Goal: Information Seeking & Learning: Find specific page/section

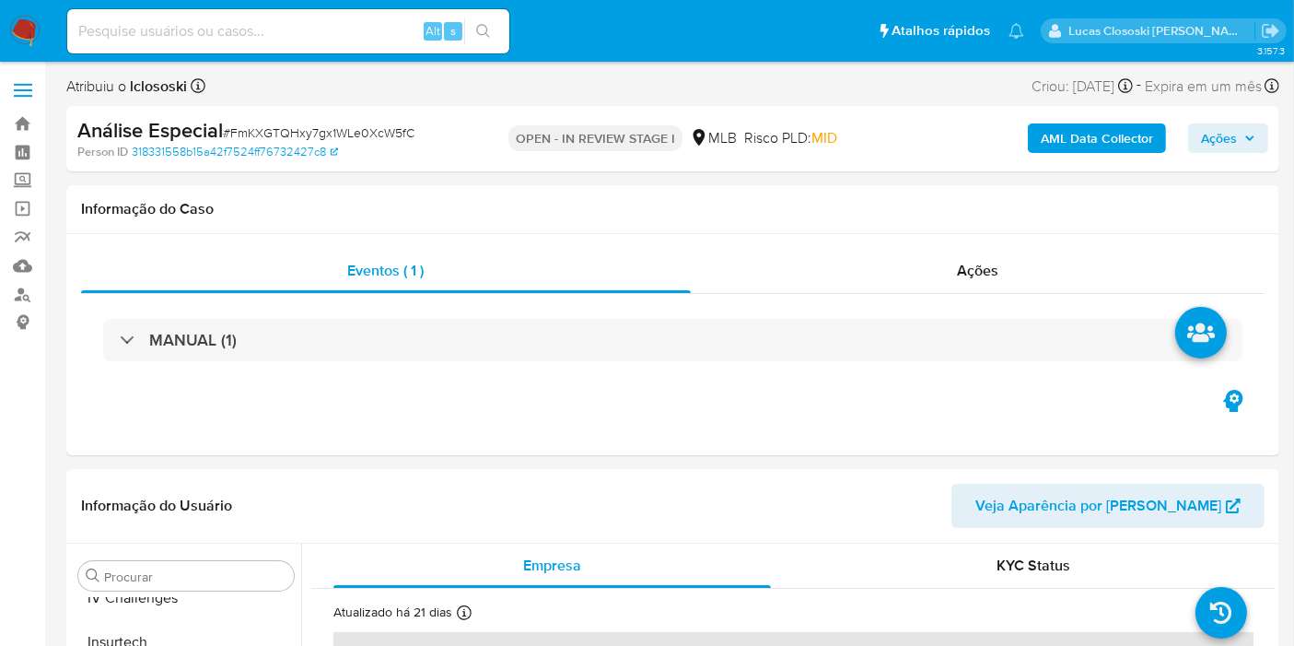
click at [1082, 128] on b "AML Data Collector" at bounding box center [1097, 137] width 112 height 29
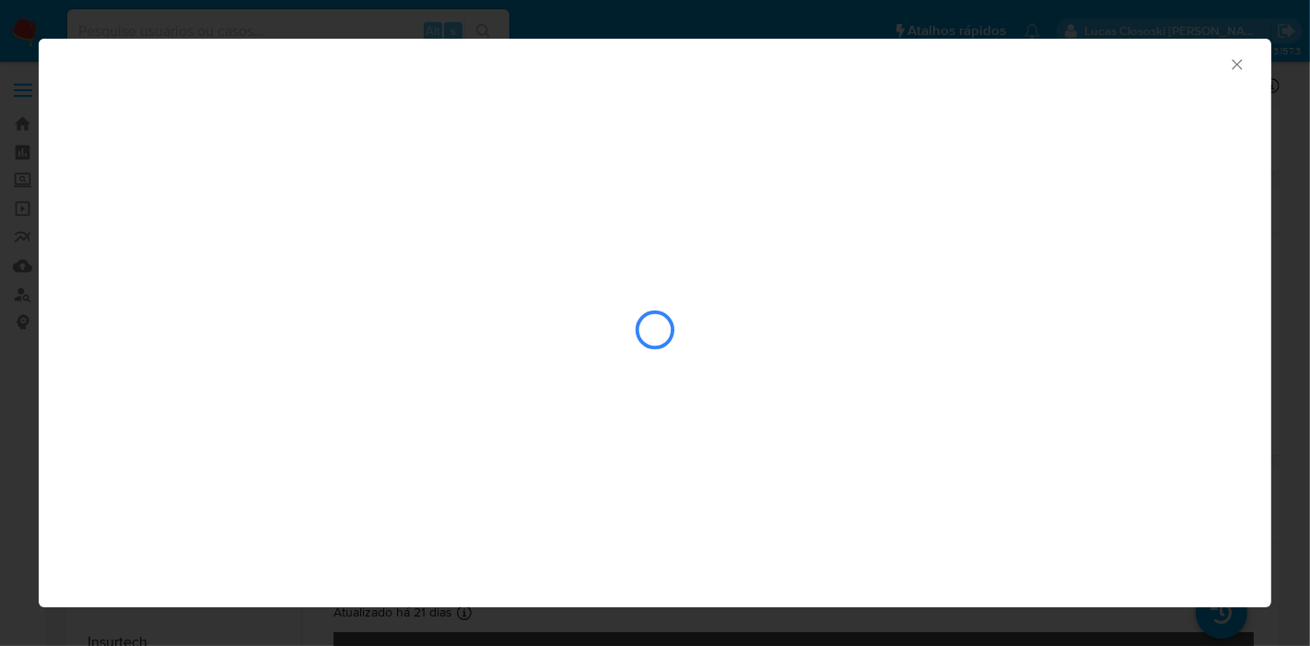
click at [1222, 74] on div "AML Data Collector" at bounding box center [655, 62] width 1233 height 46
click at [1233, 66] on icon "Fechar a janela" at bounding box center [1237, 64] width 10 height 10
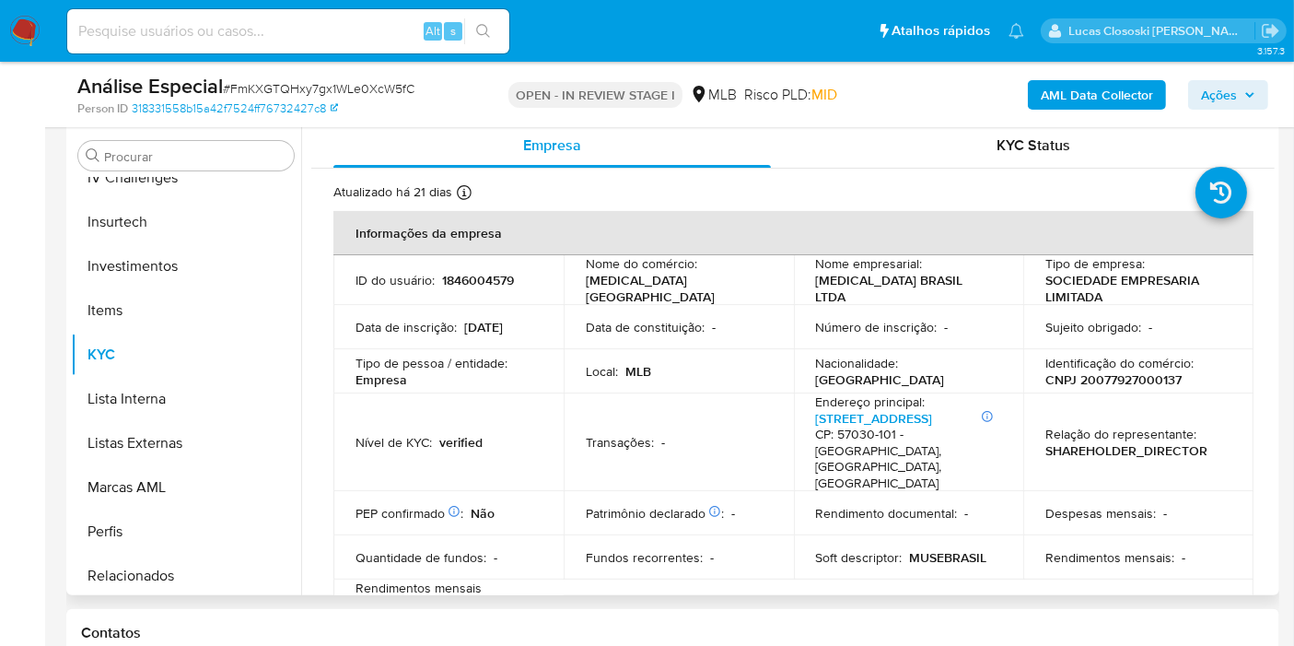
scroll to position [409, 0]
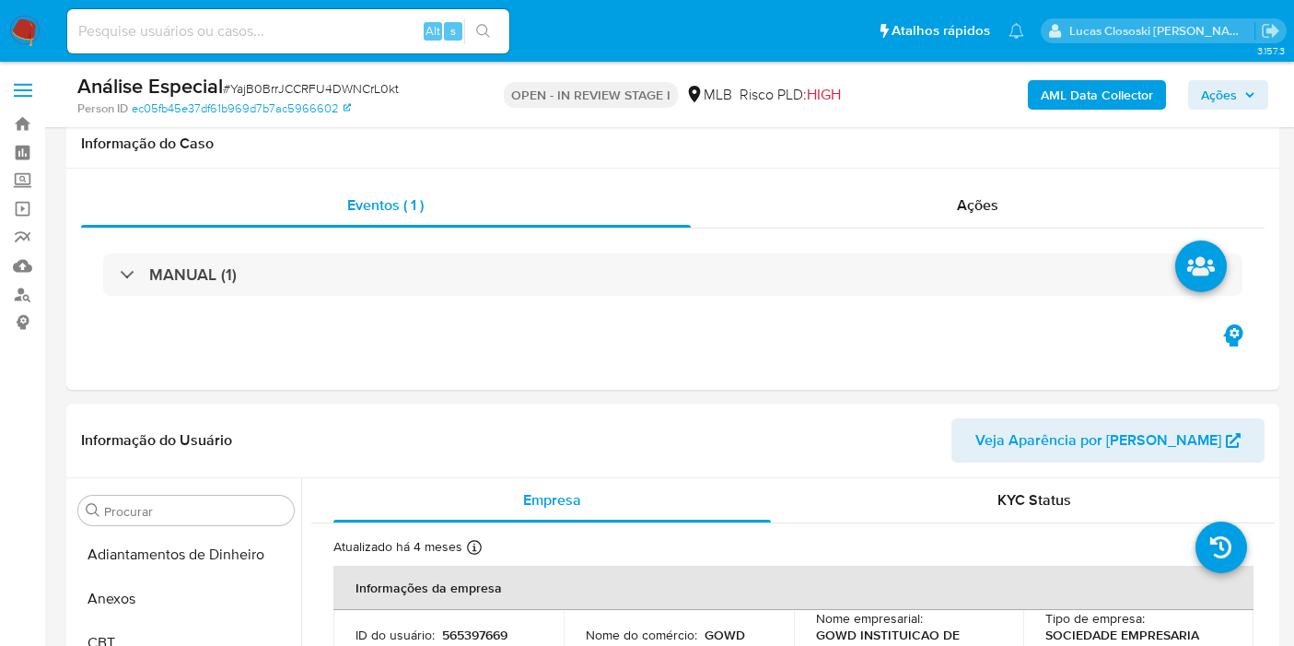
select select "100"
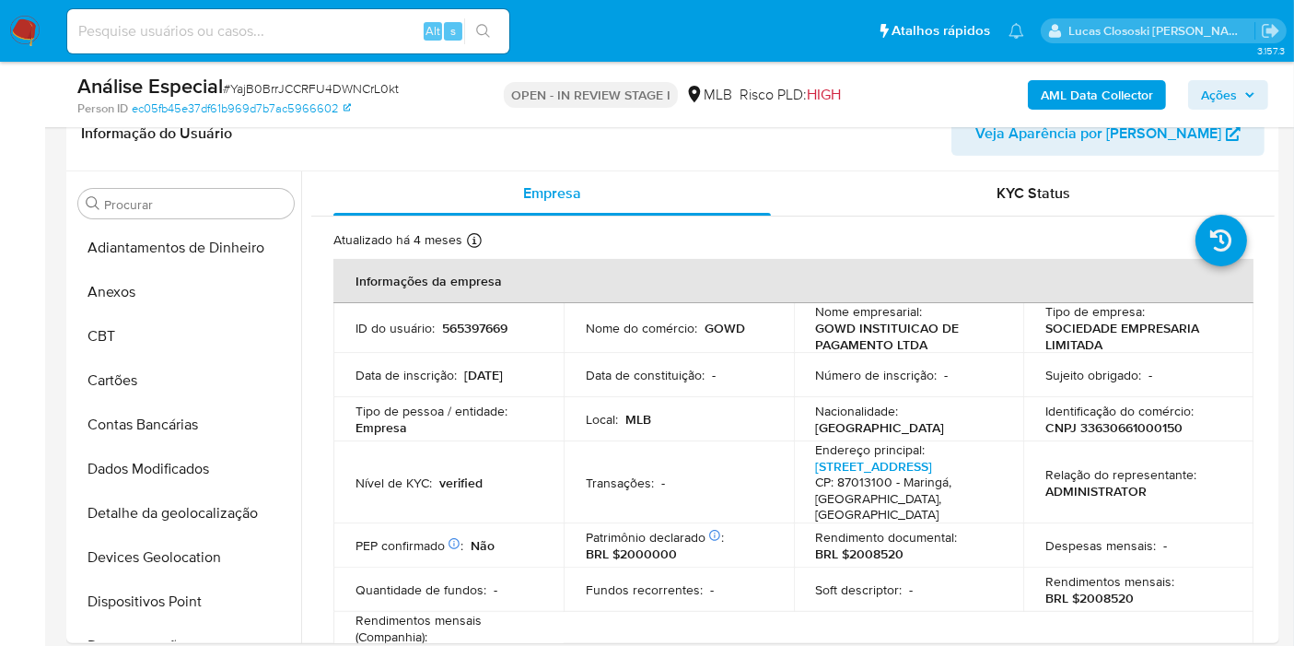
scroll to position [763, 0]
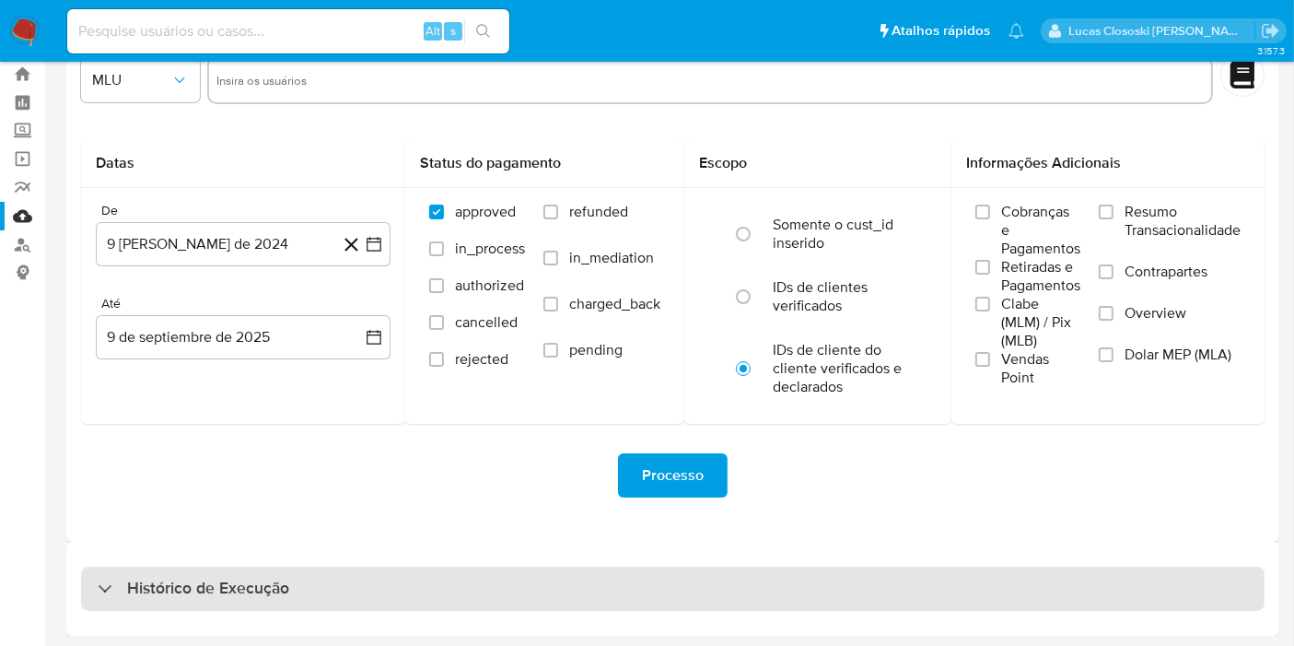
click at [319, 585] on div "Histórico de Execução" at bounding box center [673, 589] width 1184 height 44
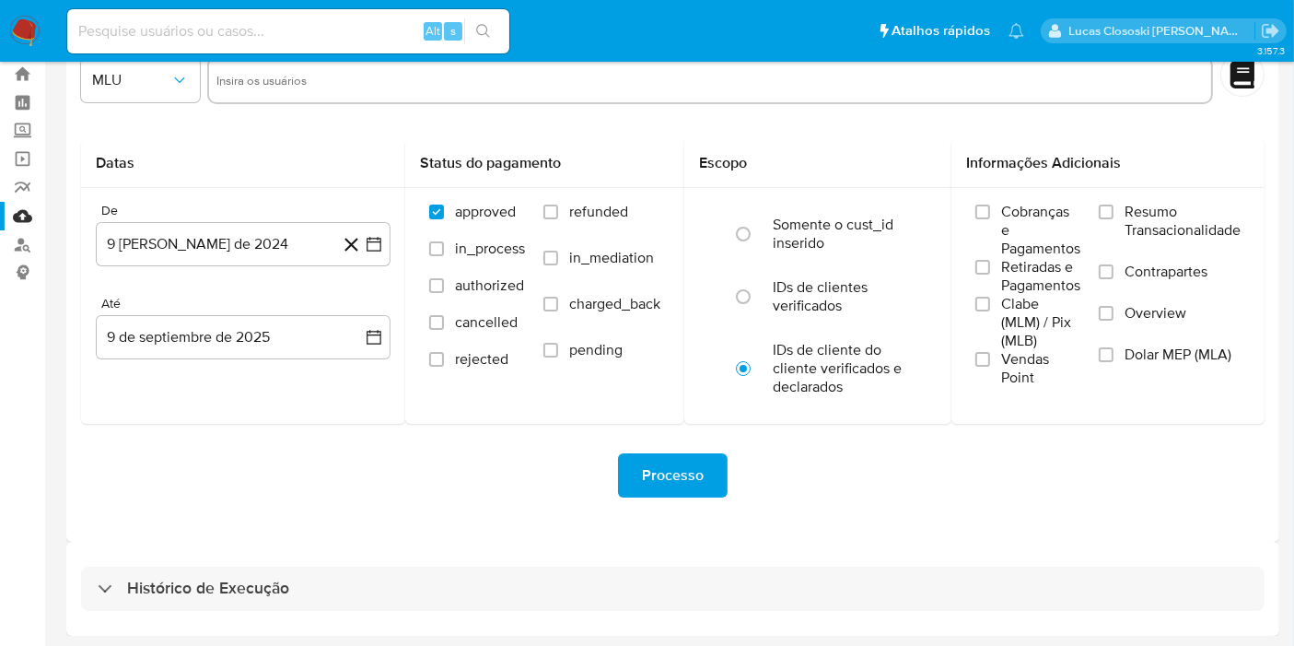
select select "10"
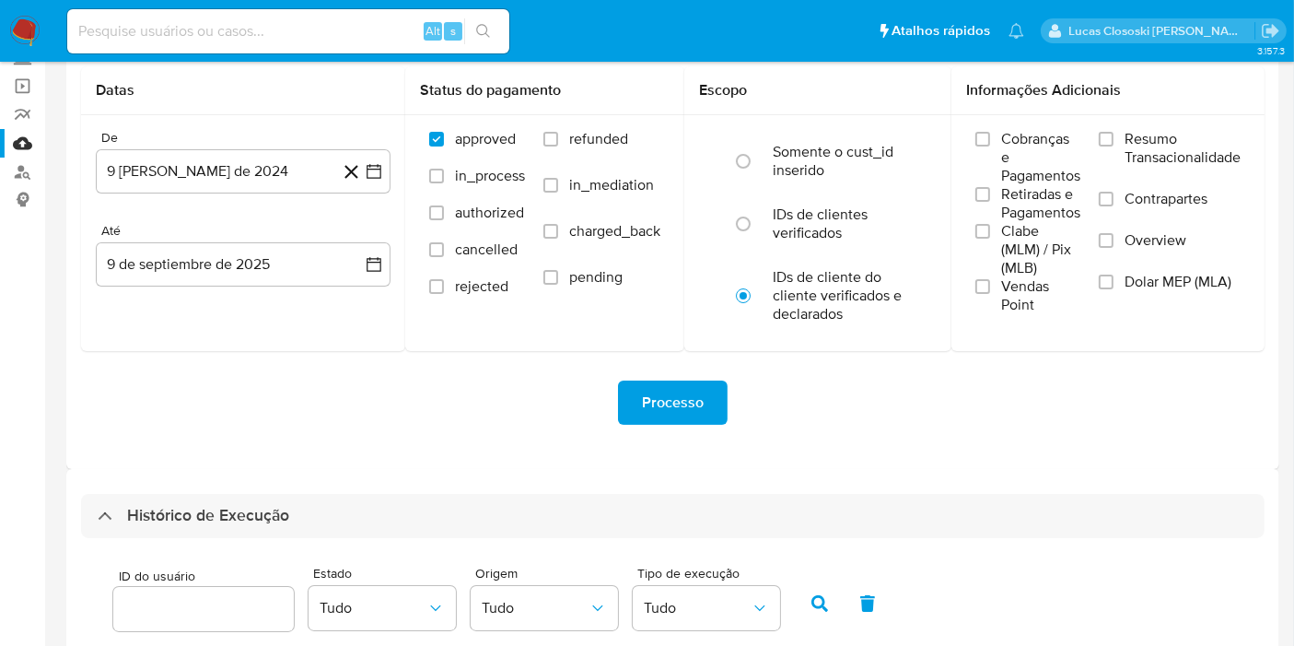
scroll to position [460, 0]
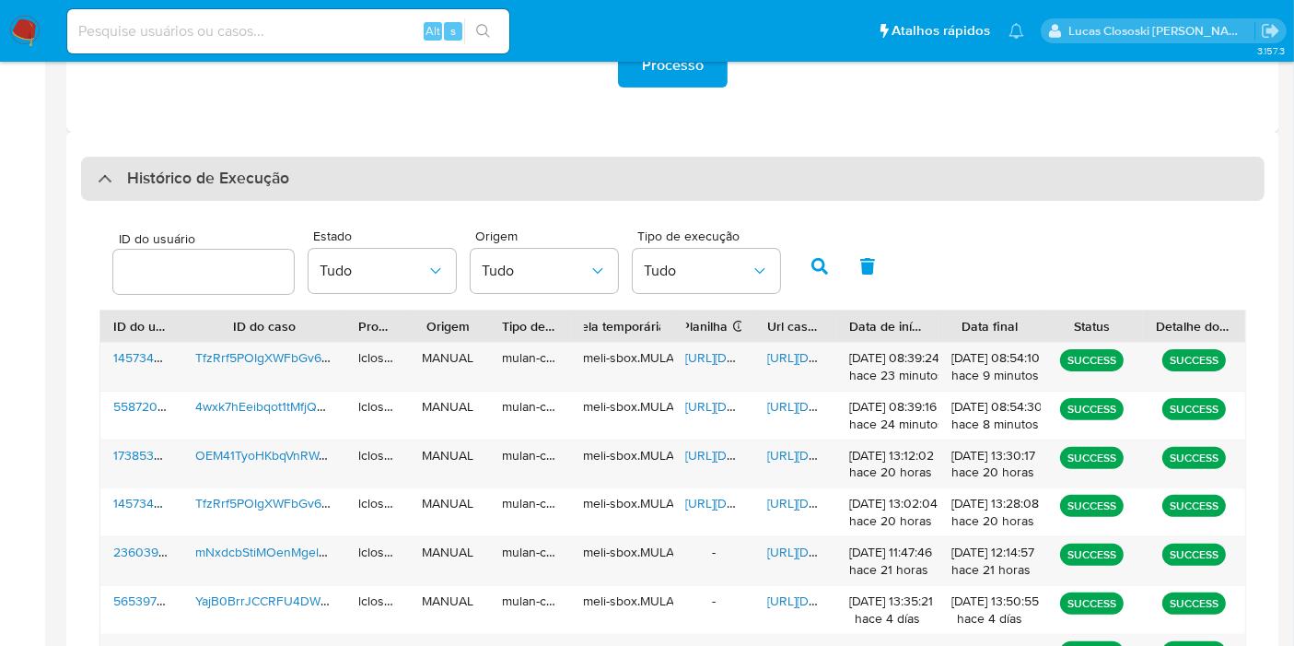
click at [560, 169] on div "Histórico de Execução" at bounding box center [673, 179] width 1184 height 44
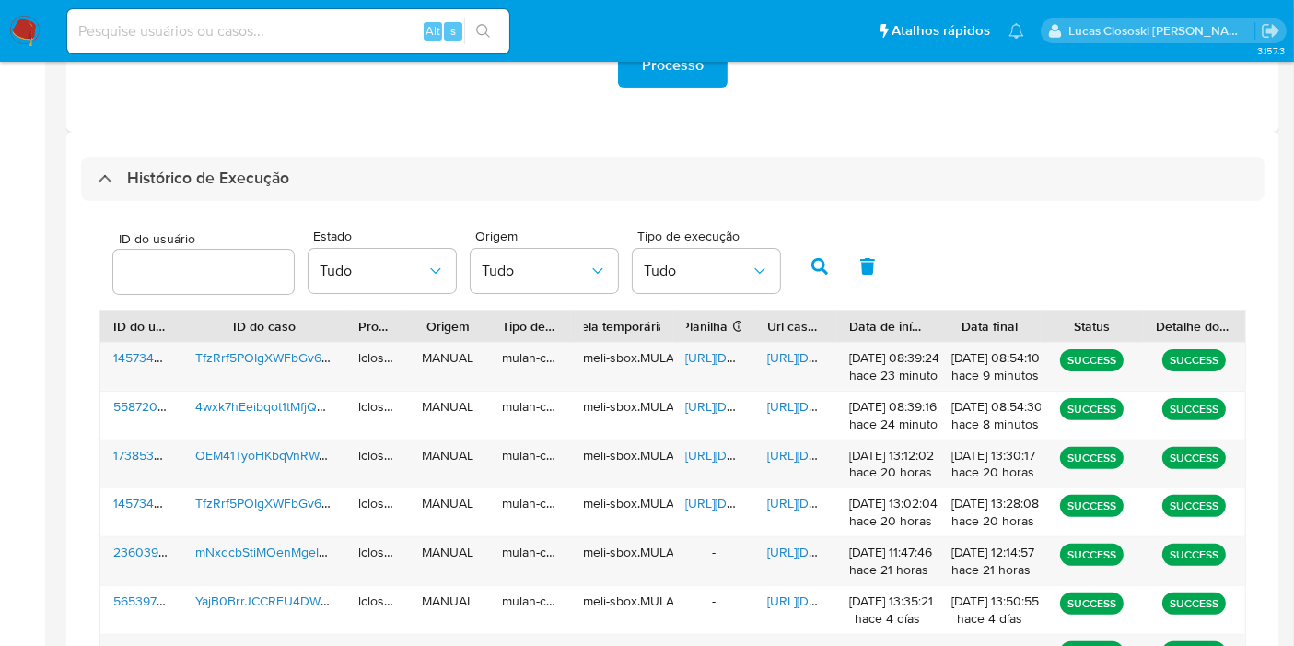
scroll to position [50, 0]
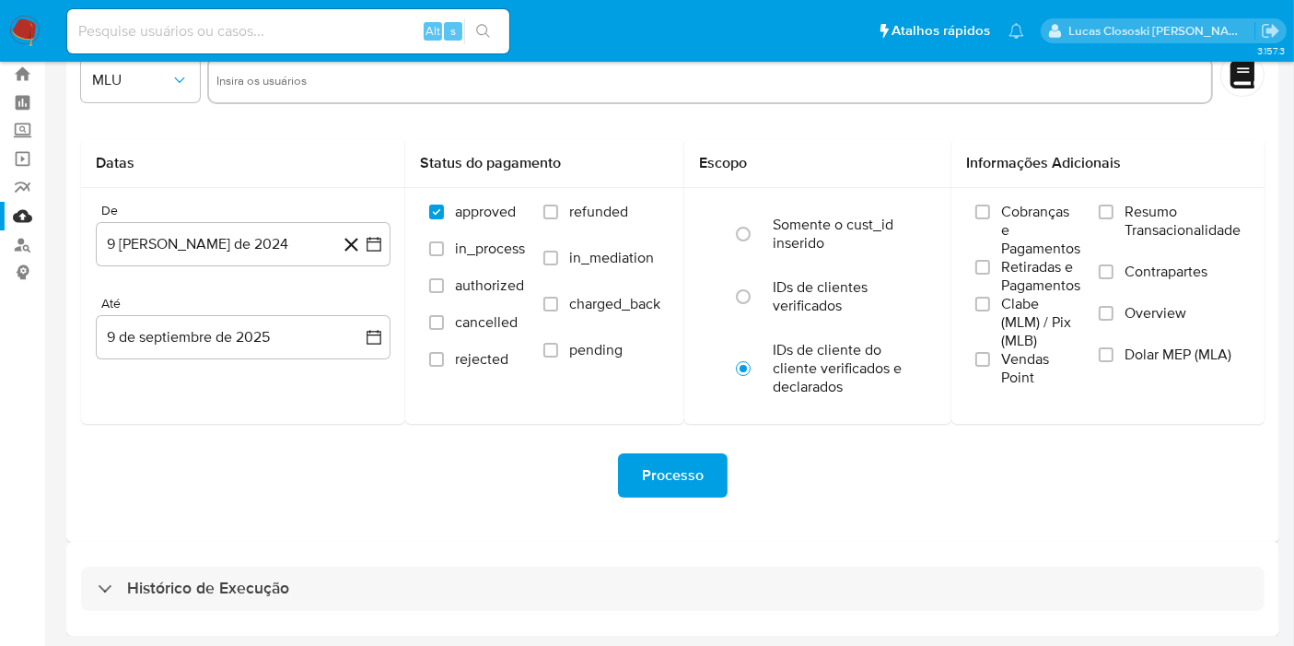
click at [718, 564] on div "Histórico de Execução" at bounding box center [672, 589] width 1213 height 94
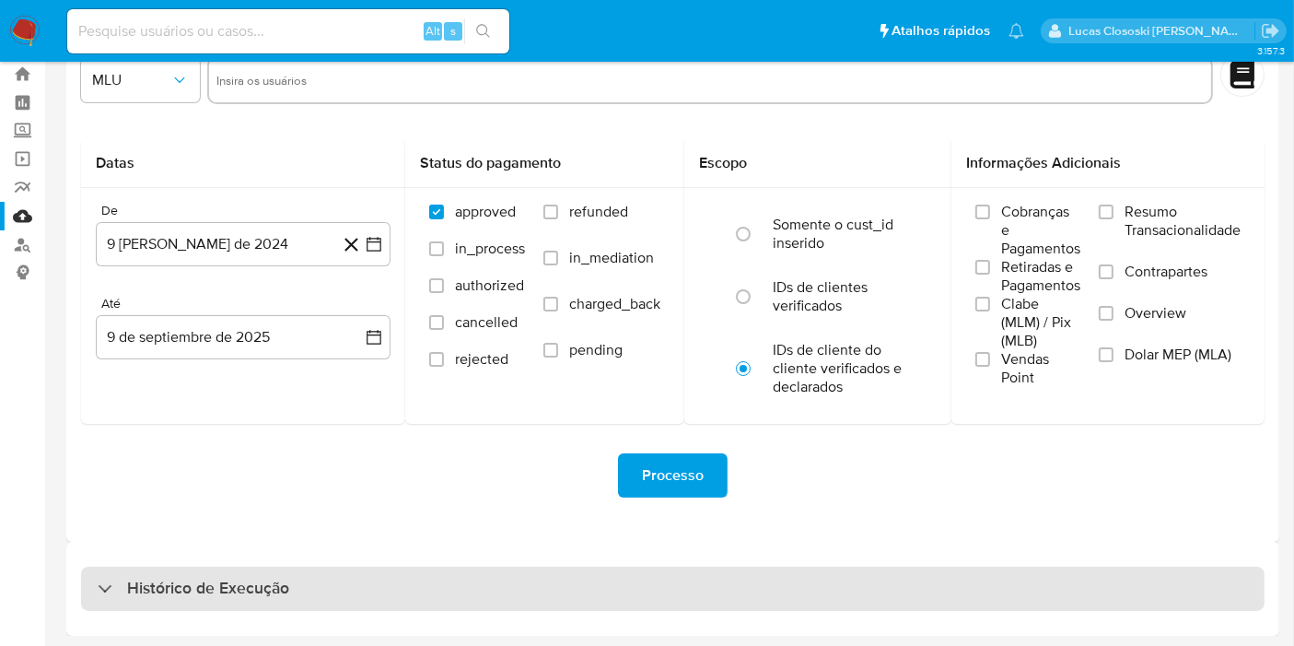
drag, startPoint x: 719, startPoint y: 567, endPoint x: 742, endPoint y: 569, distance: 22.2
click at [727, 571] on div "Histórico de Execução" at bounding box center [673, 589] width 1184 height 44
select select "10"
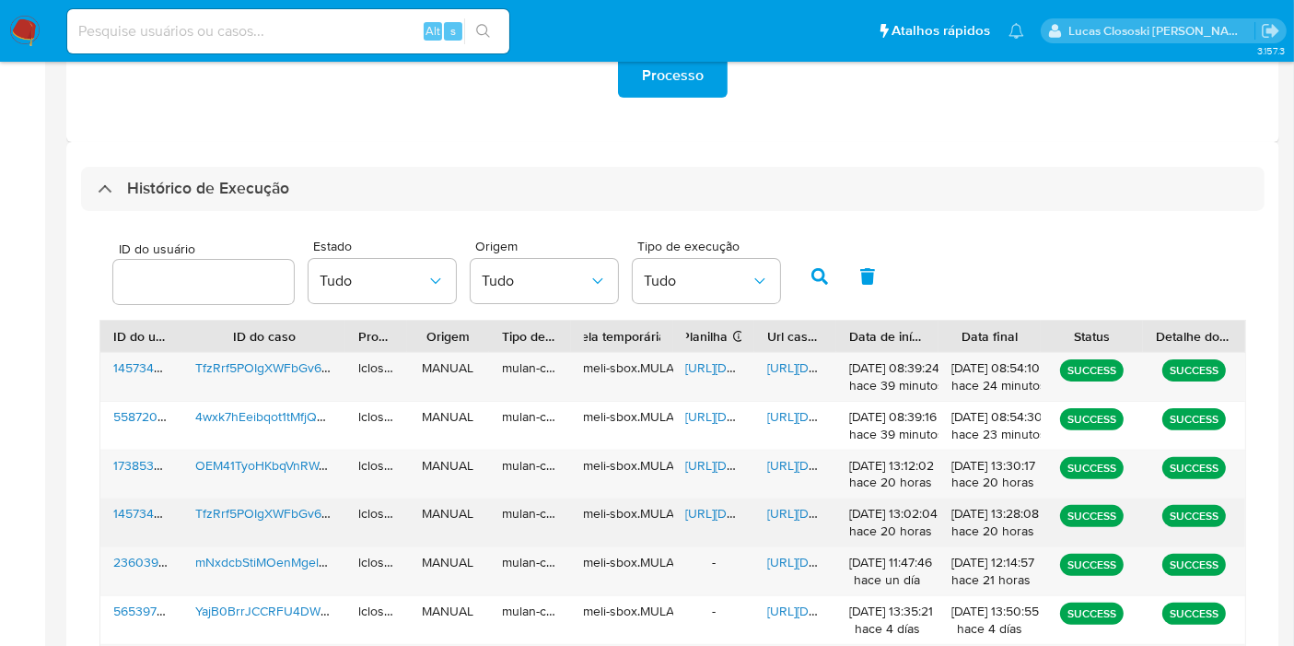
scroll to position [562, 0]
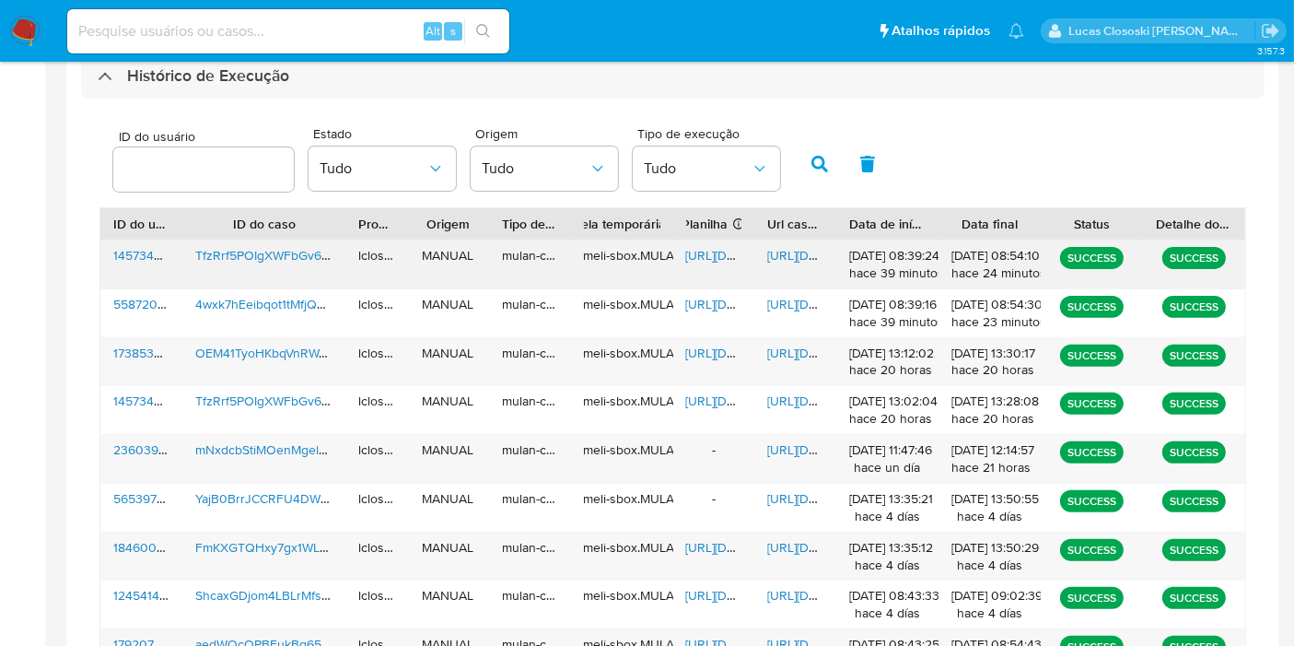
click at [717, 260] on span "https://docs.google.com/spreadsheets/d/1gHhC2QWufL5y4BoXBfhIjcCW1SRirX5mrYZItZL…" at bounding box center [749, 255] width 127 height 18
click at [776, 257] on span "https://docs.google.com/document/d/1C8aXmZ-bFyroXnN7SRoLa9HKVKZyfqTJ9QdXO7uG6dM…" at bounding box center [830, 255] width 127 height 18
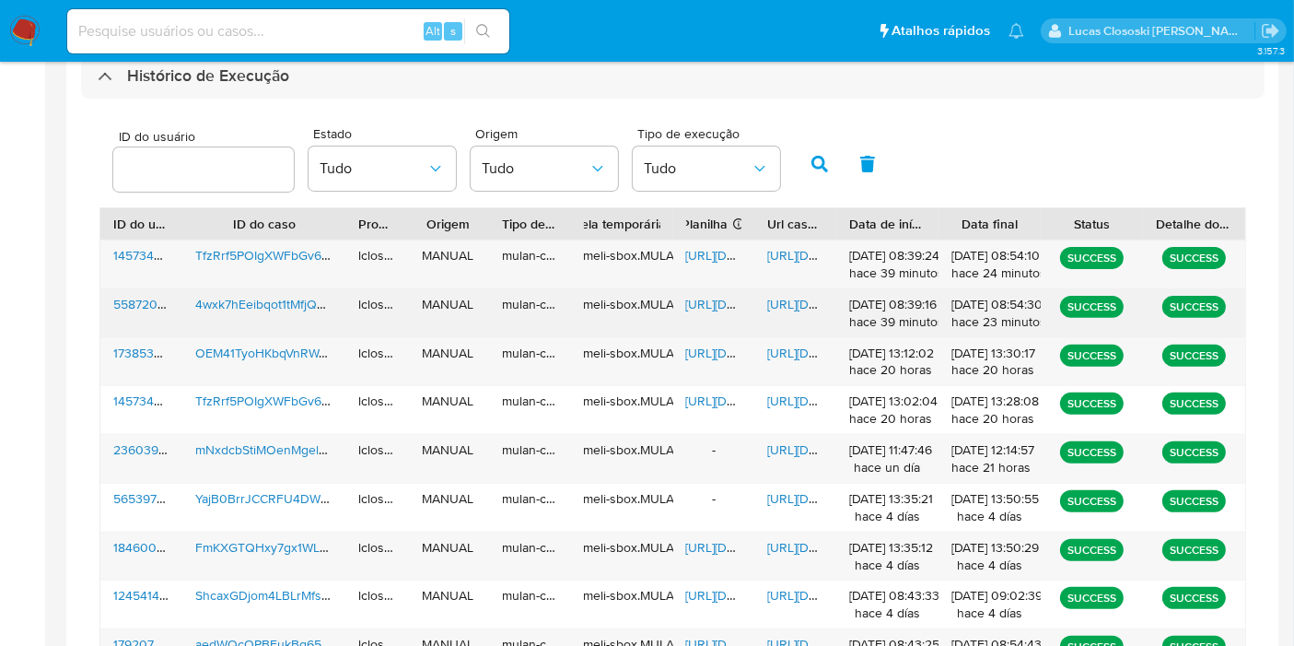
click at [698, 305] on span "https://docs.google.com/spreadsheets/d/1OjjaYvFPBXk45RSYP-YGQJ0DBdAe_p7gbfa4sXs…" at bounding box center [749, 304] width 127 height 18
click at [778, 297] on span "https://docs.google.com/document/d/10ym422GpVn4DFuEYRZDnRu9sFRxiEwlEAM8n8zOyGis…" at bounding box center [830, 304] width 127 height 18
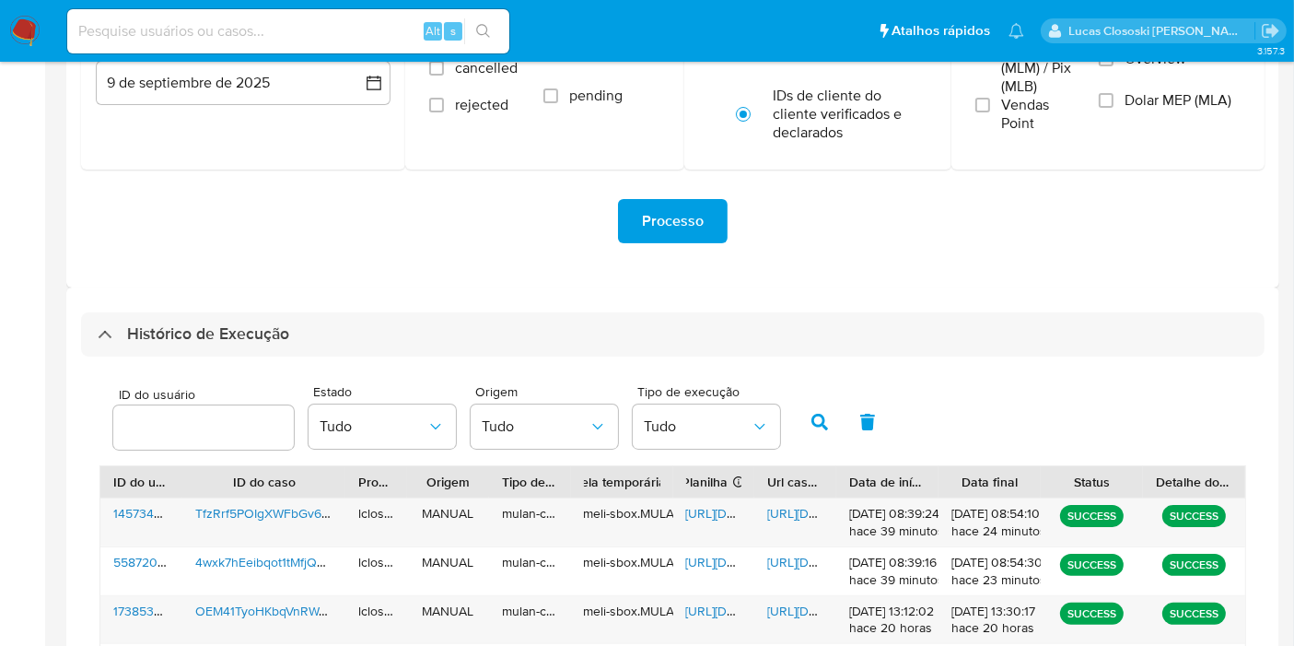
scroll to position [50, 0]
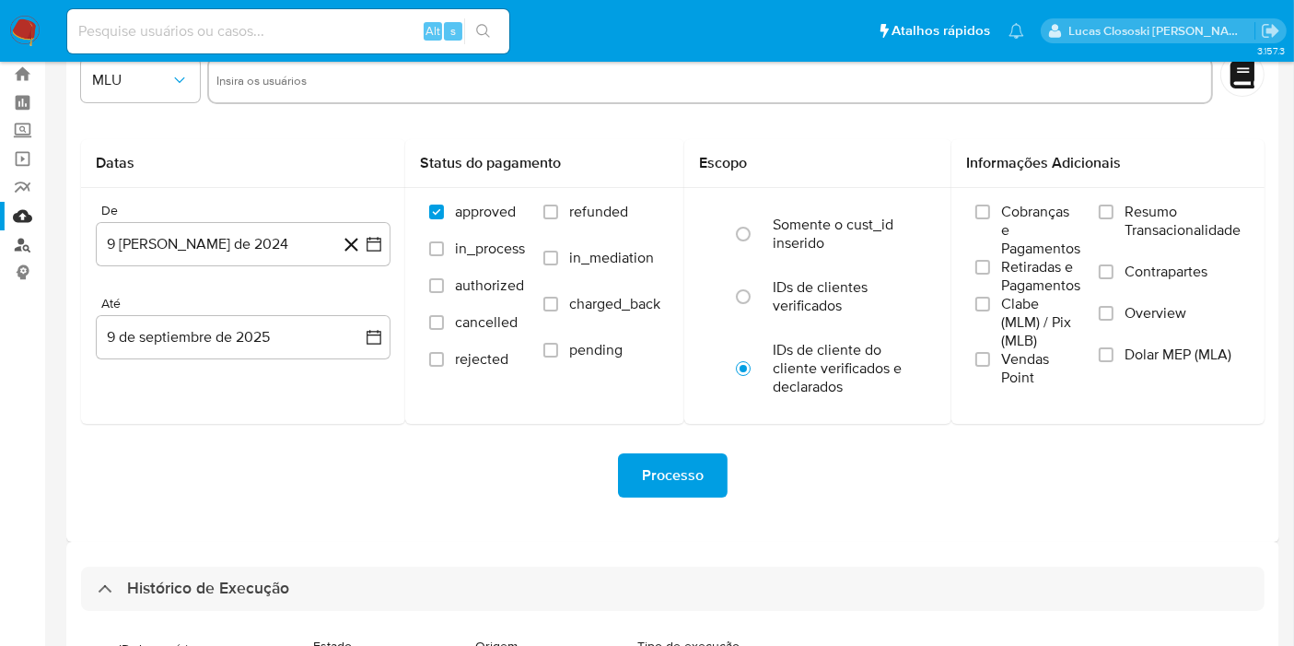
click at [20, 249] on link "Localizador de pessoas" at bounding box center [109, 244] width 219 height 29
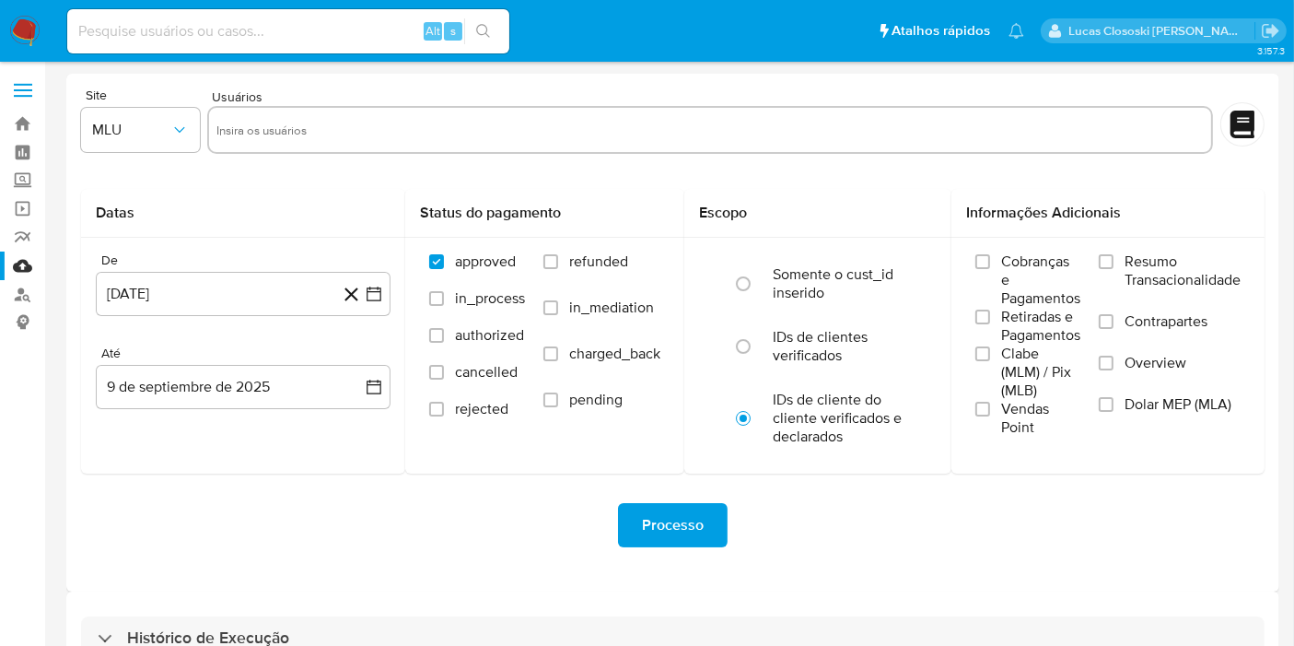
click at [41, 41] on nav "Pausado Ver notificaciones Alt s Atalhos rápidos Presiona las siguientes teclas…" at bounding box center [647, 31] width 1294 height 62
click at [34, 34] on img at bounding box center [24, 31] width 31 height 31
click at [25, 21] on img at bounding box center [24, 31] width 31 height 31
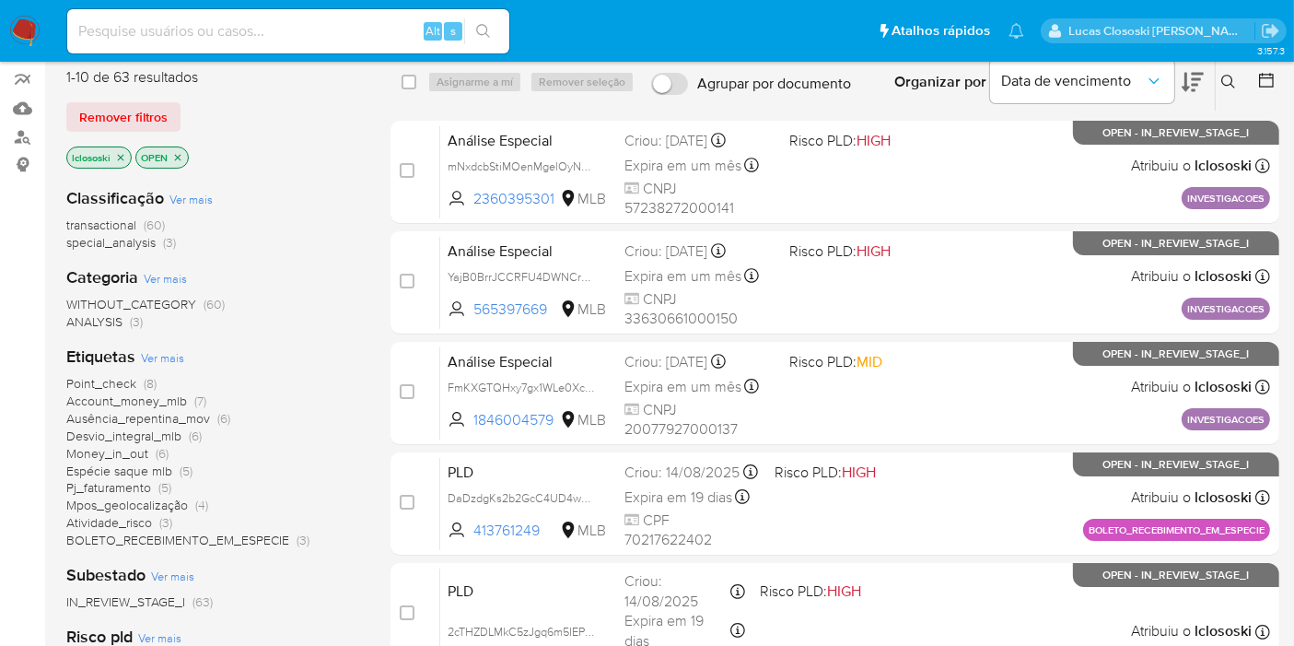
scroll to position [205, 0]
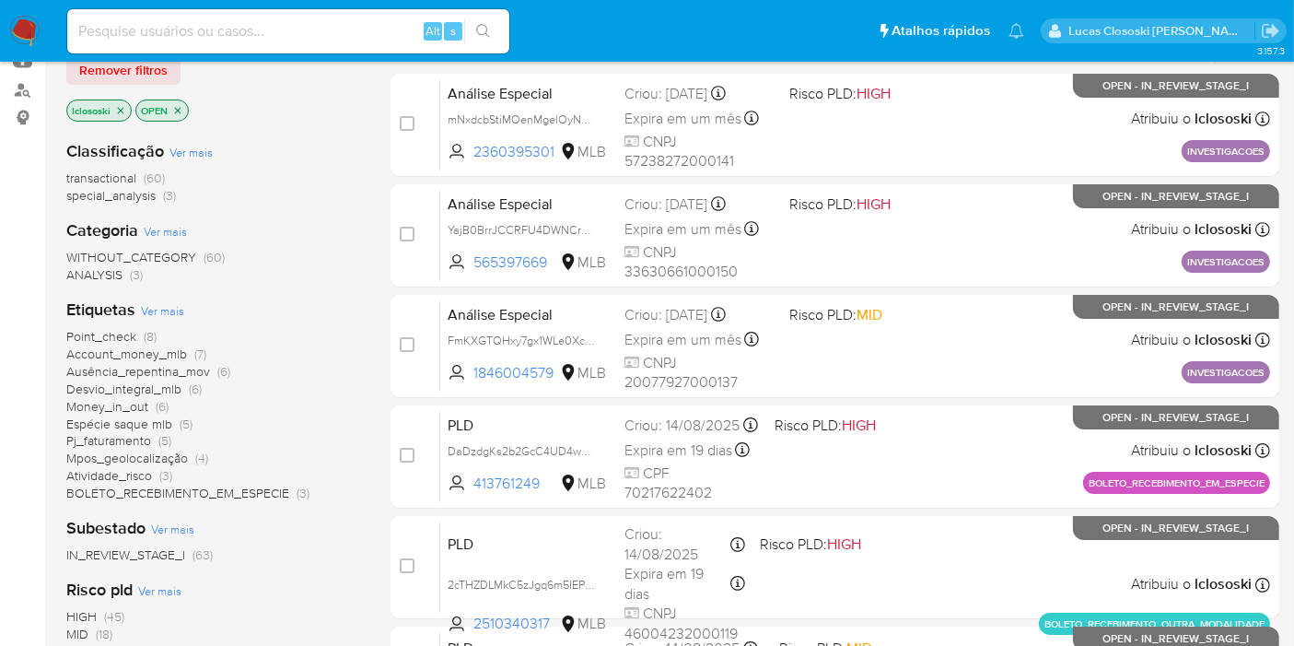
click at [170, 493] on span "BOLETO_RECEBIMENTO_EM_ESPECIE" at bounding box center [177, 493] width 223 height 18
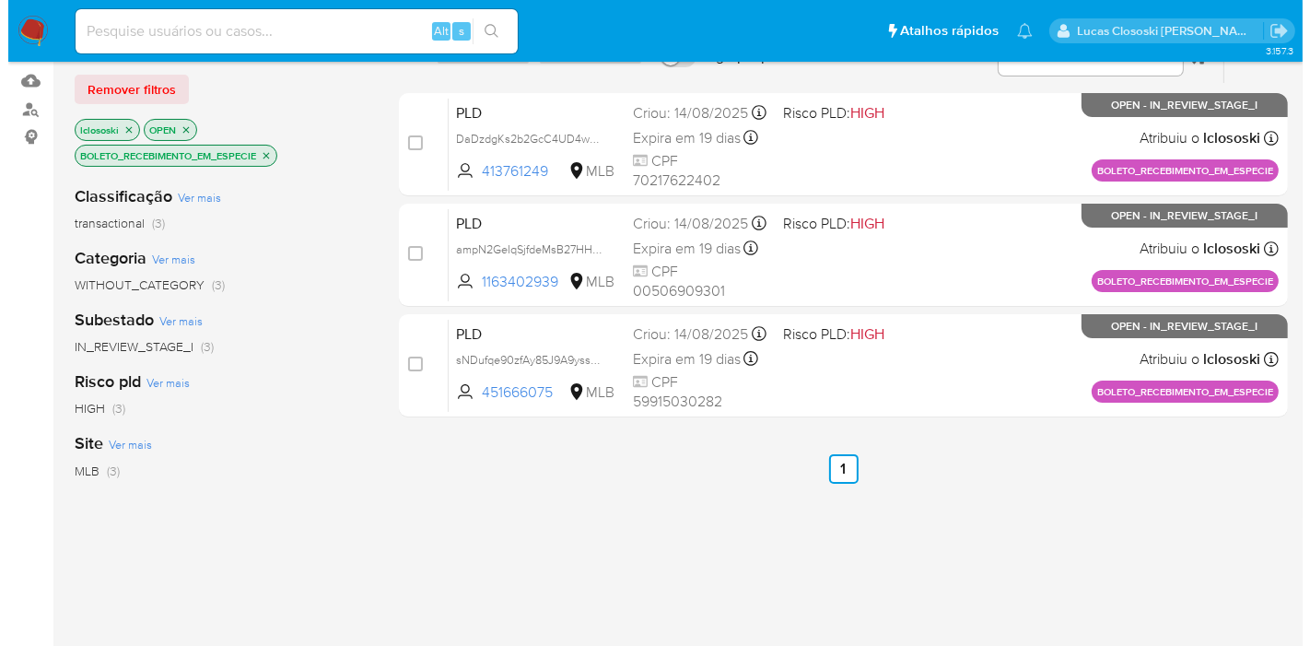
scroll to position [205, 0]
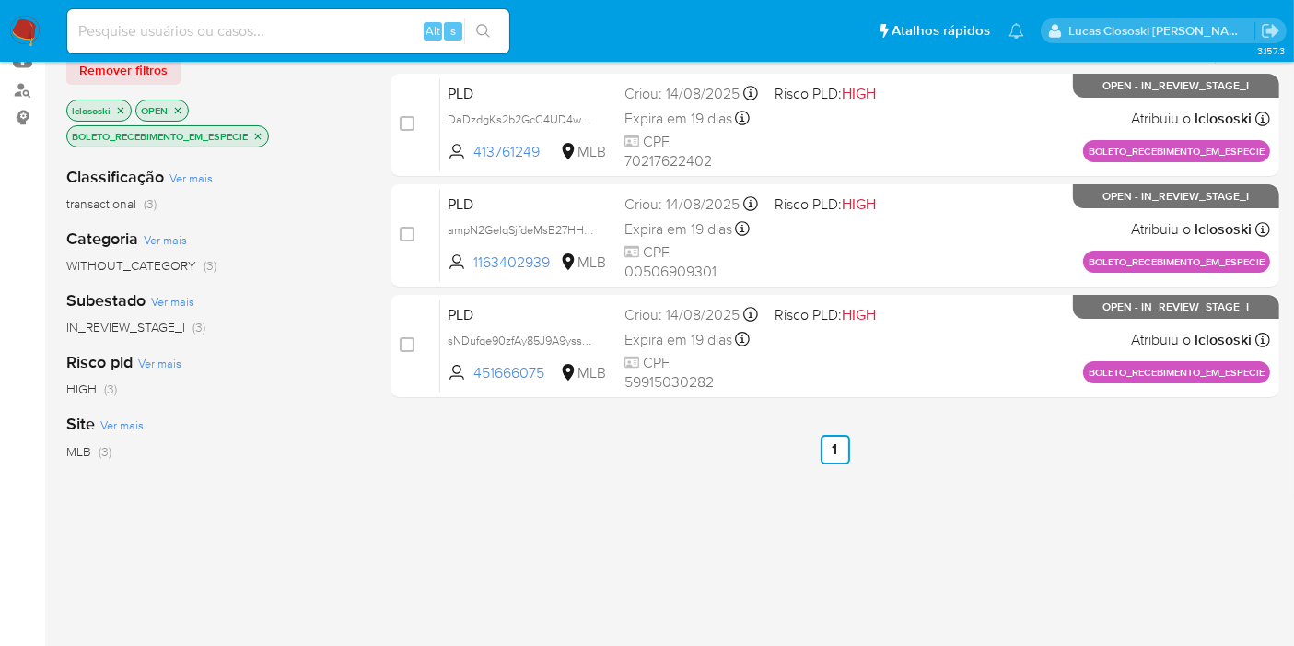
click at [260, 140] on p "BOLETO_RECEBIMENTO_EM_ESPECIE" at bounding box center [167, 136] width 201 height 20
click at [252, 135] on p "BOLETO_RECEBIMENTO_EM_ESPECIE" at bounding box center [167, 136] width 201 height 20
click at [262, 135] on icon "close-filter" at bounding box center [258, 136] width 6 height 6
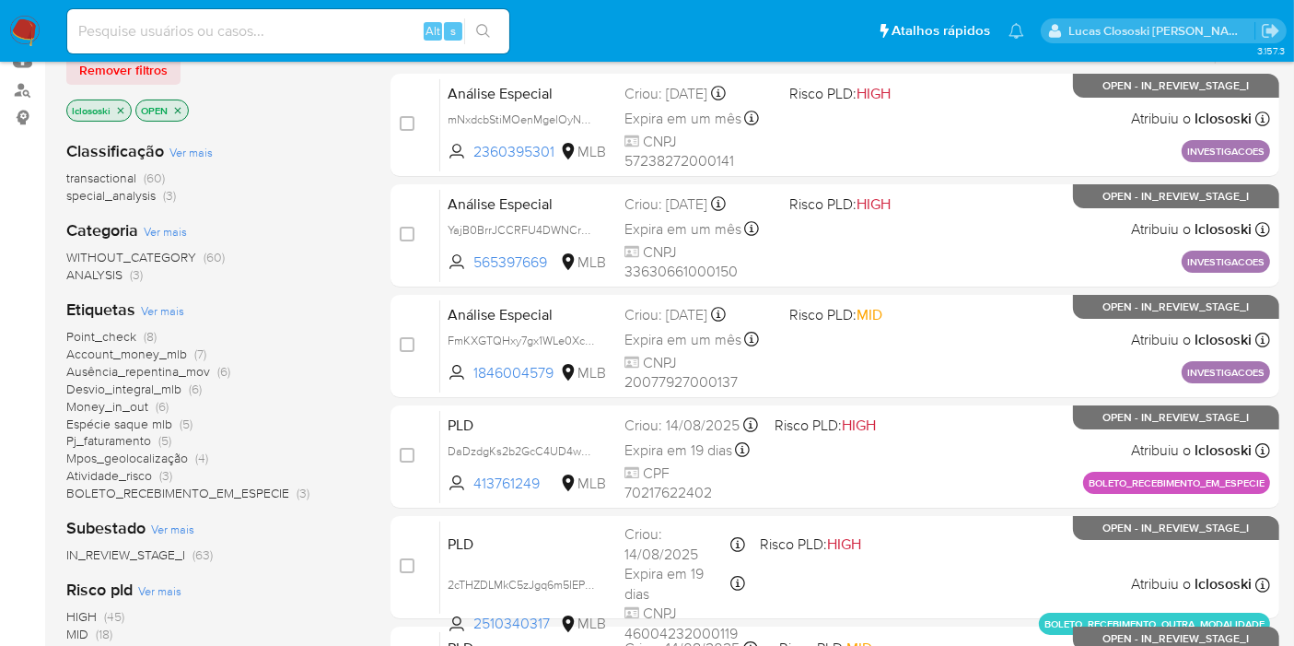
click at [155, 306] on span "Ver mais" at bounding box center [162, 310] width 43 height 17
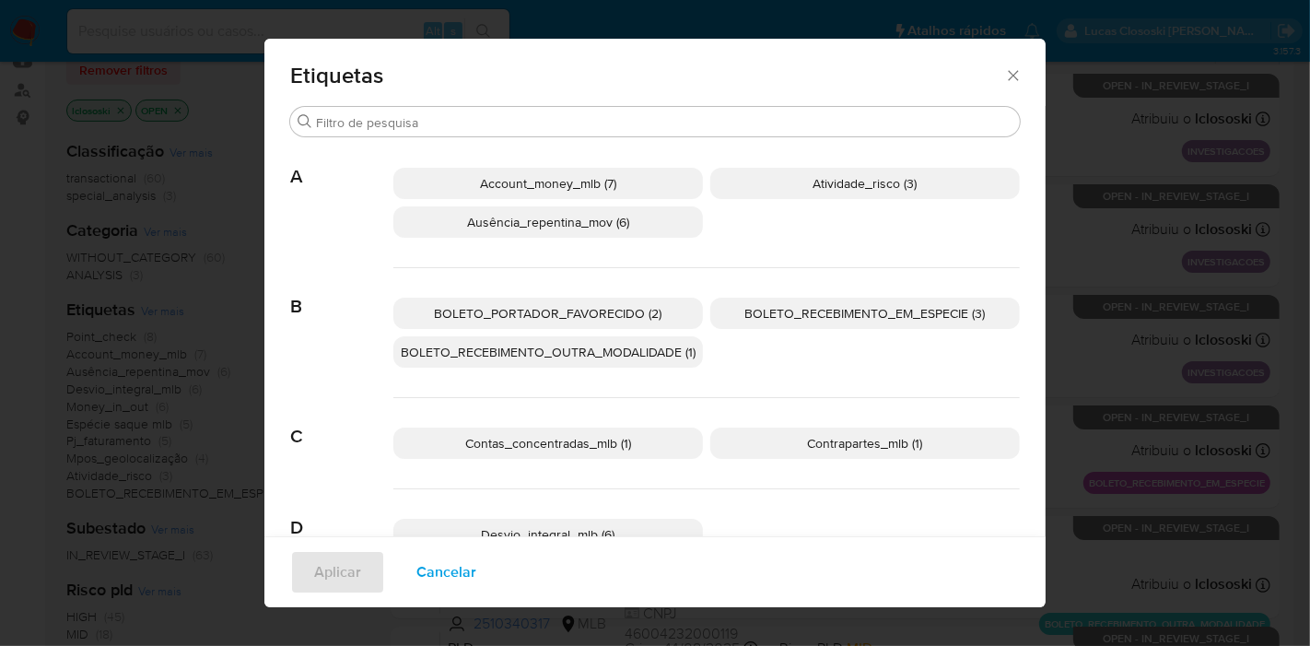
click at [654, 311] on p "BOLETO_PORTADOR_FAVORECIDO (2)" at bounding box center [548, 313] width 310 height 31
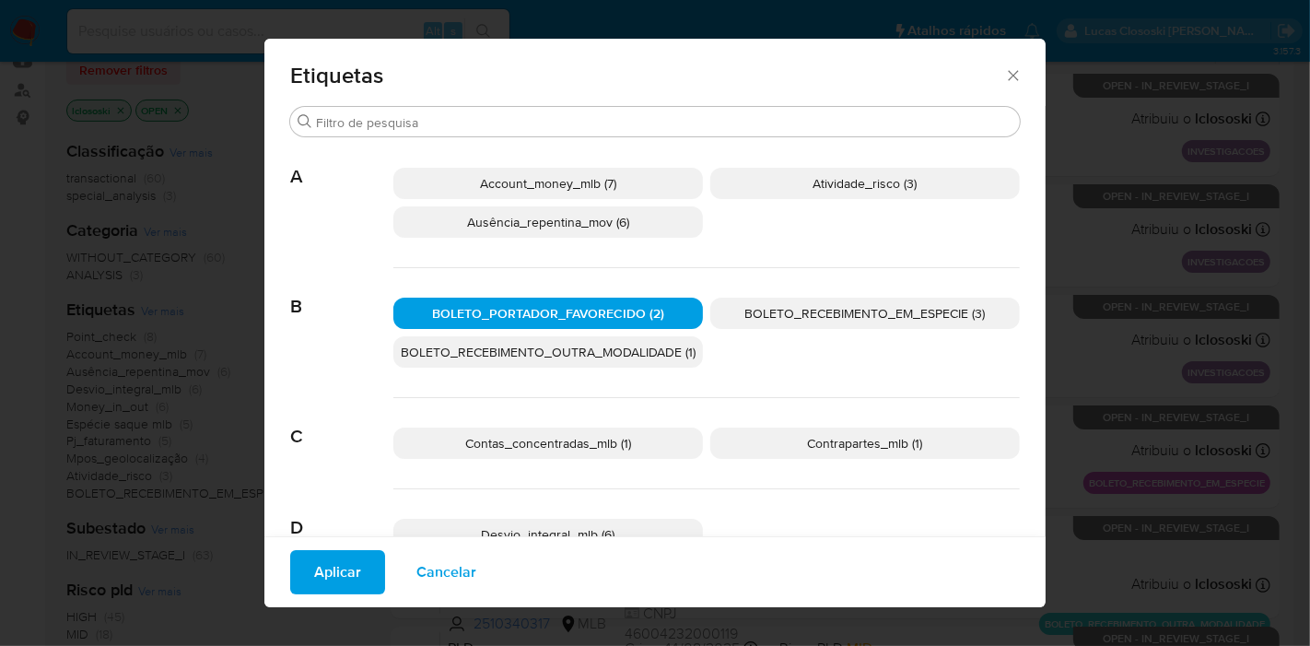
click at [351, 591] on span "Aplicar" at bounding box center [337, 572] width 47 height 41
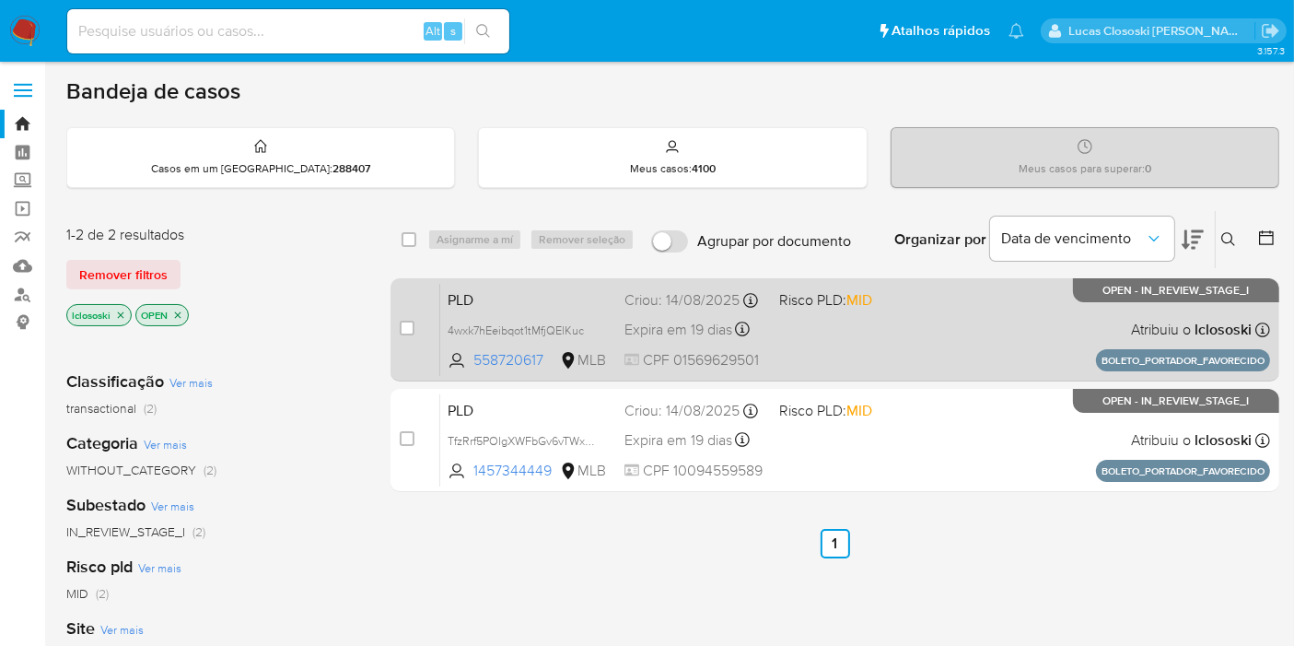
click at [860, 327] on div "PLD 4wxk7hEeibqot1tMfjQElKuc 558720617 MLB Risco PLD: MID Criou: 14/08/2025 Cri…" at bounding box center [855, 329] width 830 height 93
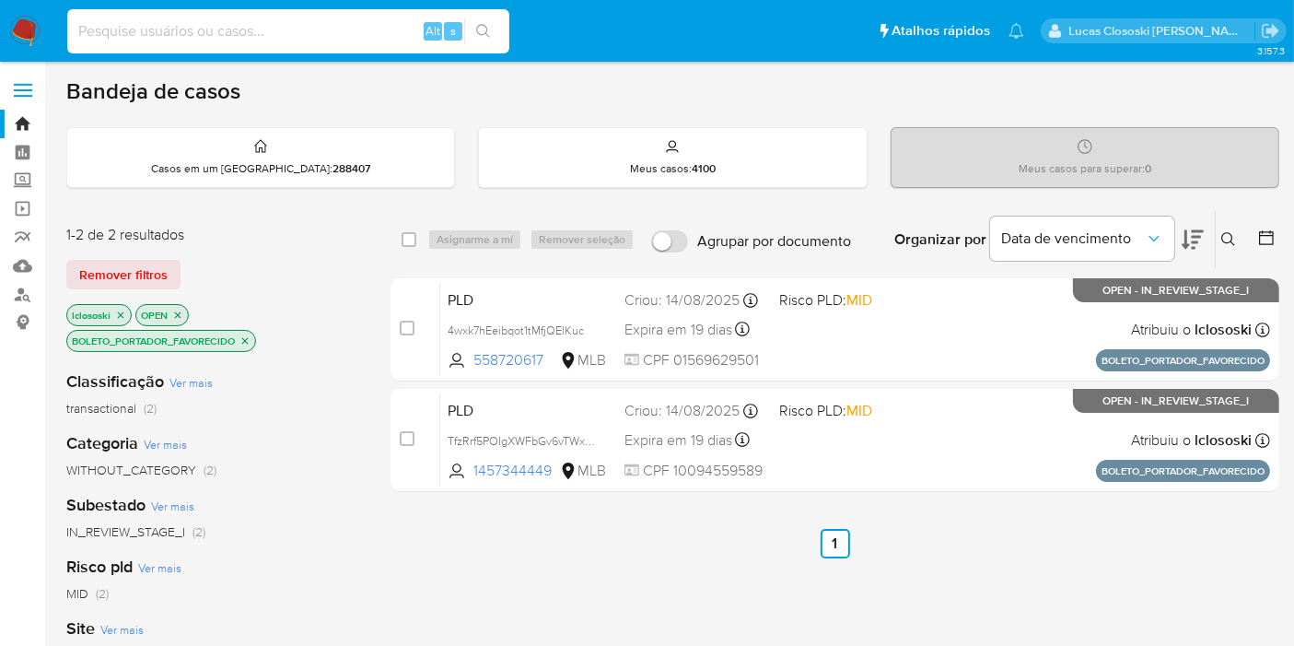
click at [137, 28] on input at bounding box center [288, 31] width 442 height 24
paste input "4wxk7hEeibqot1tMfjQElKuc"
type input "4wxk7hEeibqot1tMfjQElKuc"
click at [478, 24] on icon "search-icon" at bounding box center [483, 31] width 15 height 15
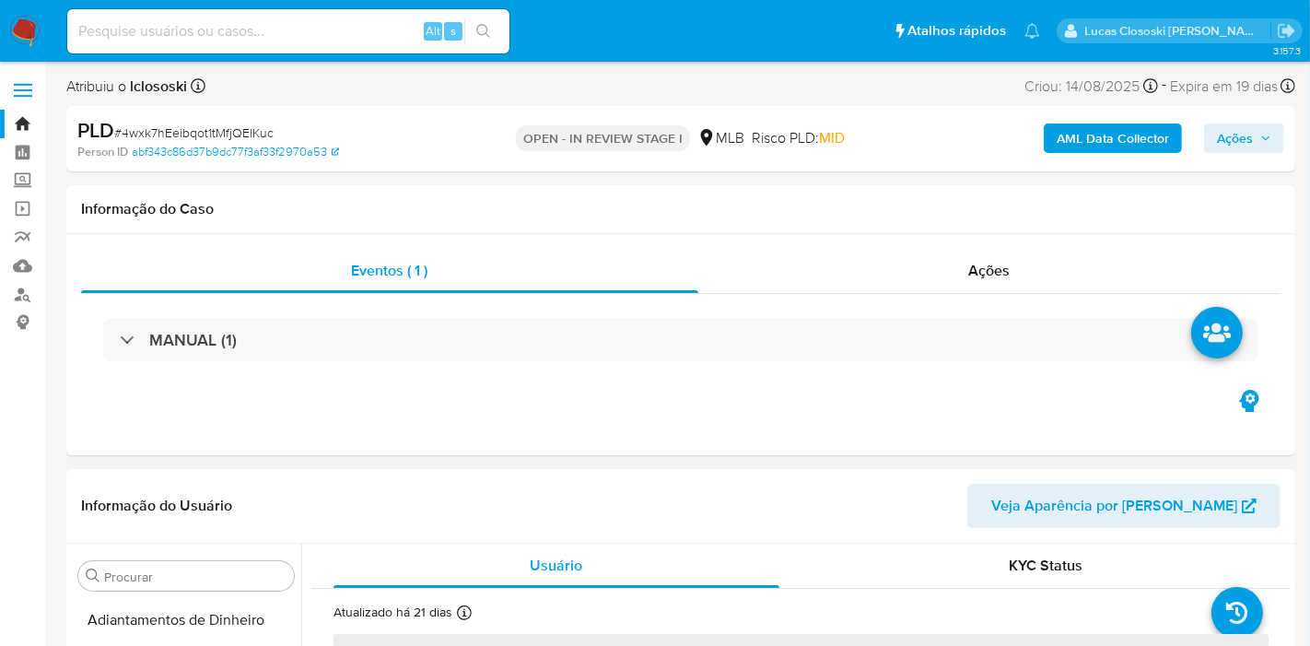
select select "10"
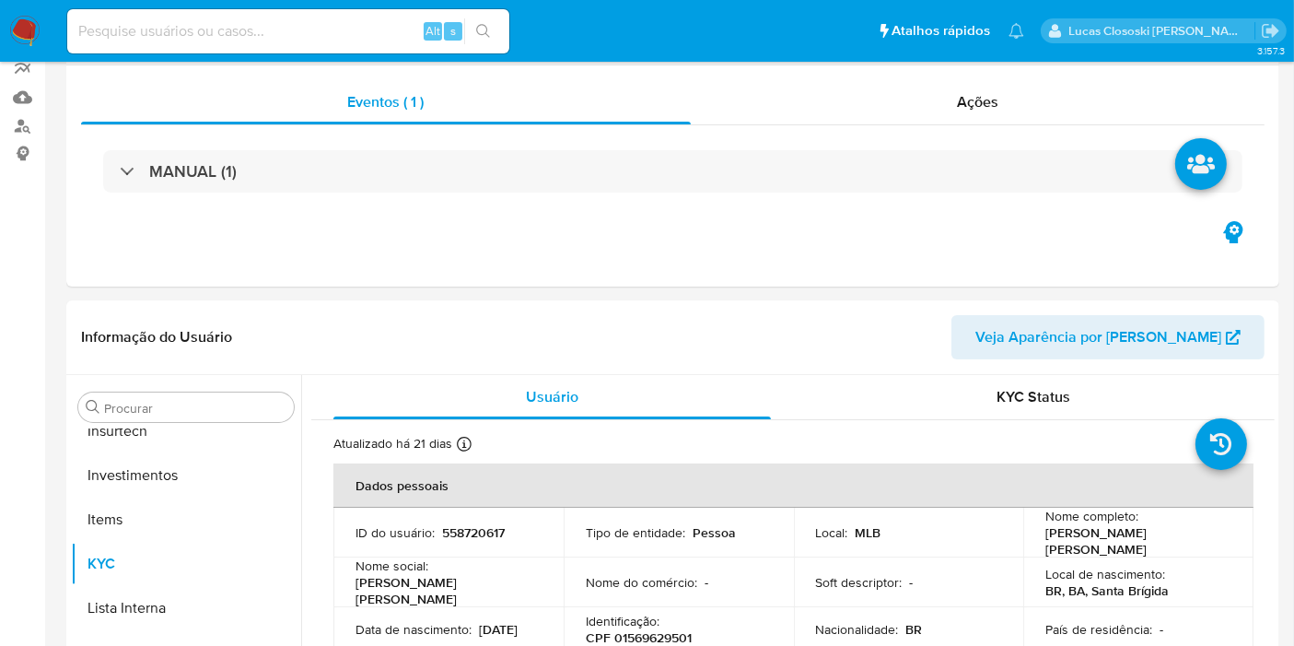
scroll to position [866, 0]
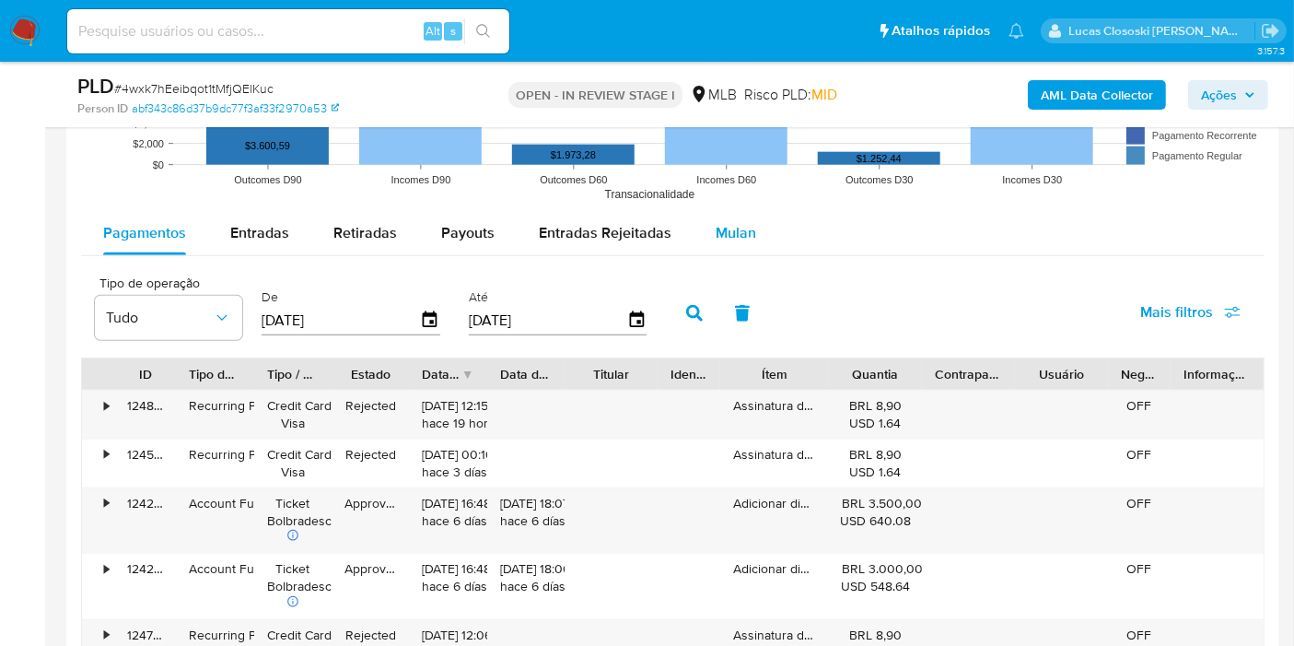
click at [750, 235] on button "Mulan" at bounding box center [736, 233] width 85 height 44
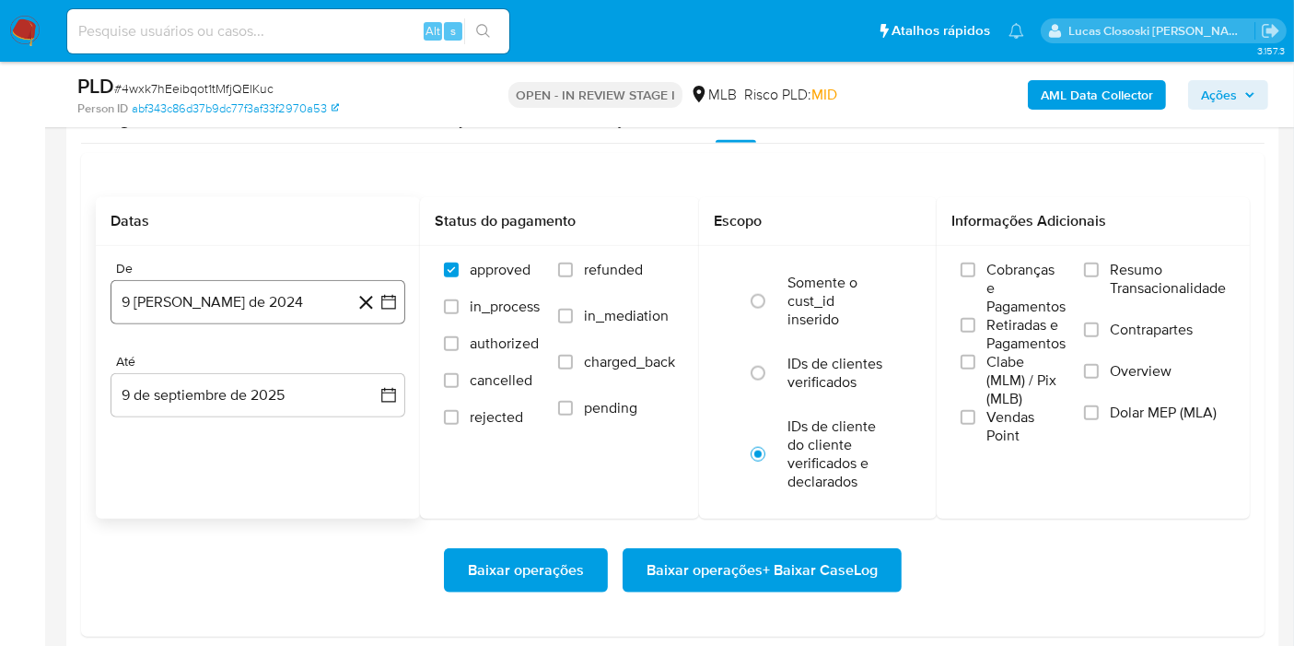
scroll to position [2047, 0]
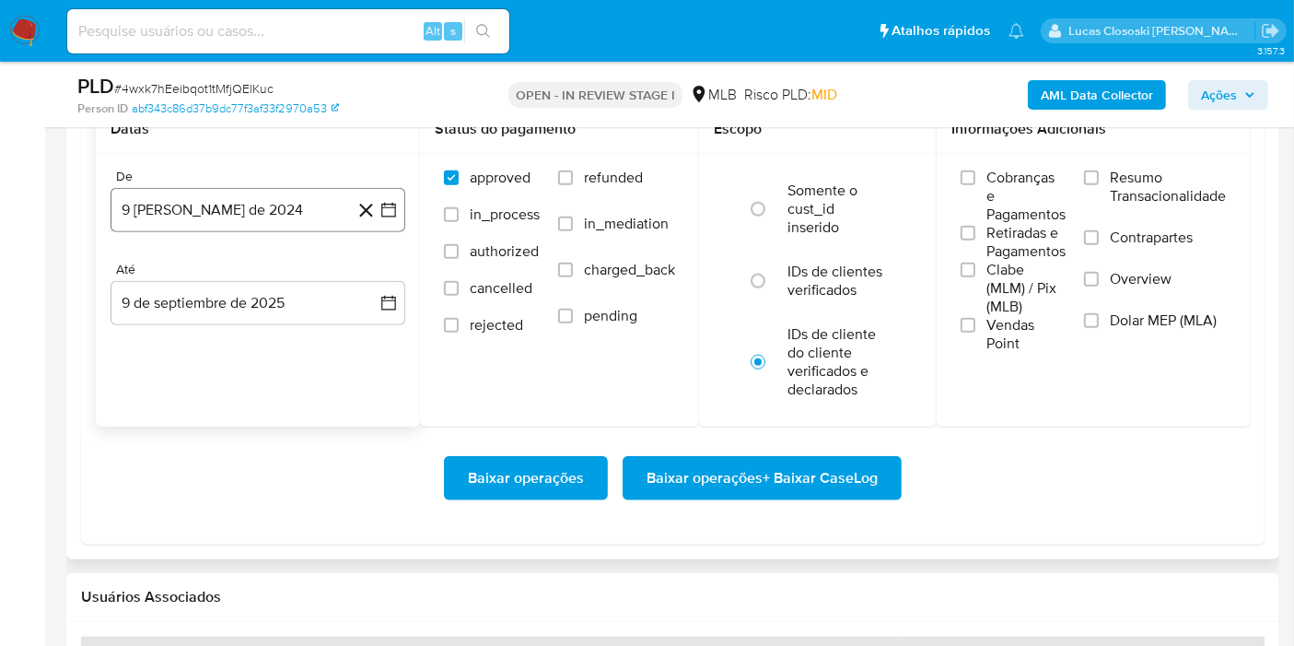
click at [394, 215] on icon "button" at bounding box center [389, 210] width 18 height 18
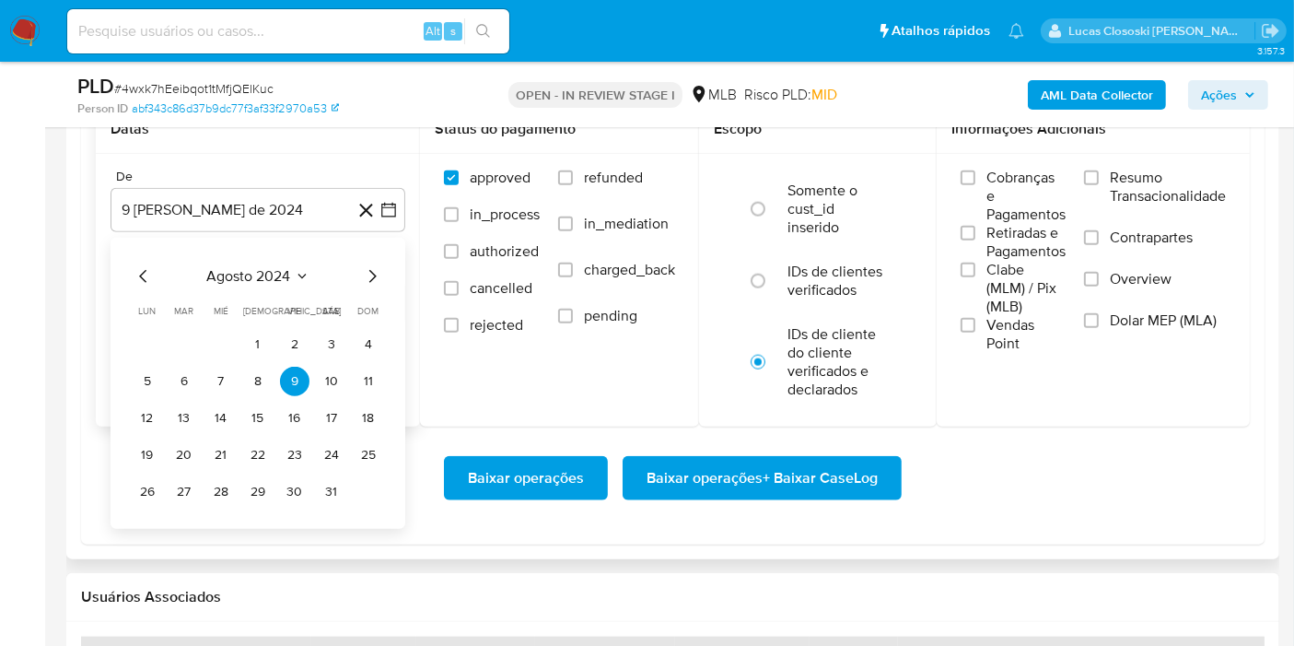
click at [271, 267] on span "agosto 2024" at bounding box center [249, 276] width 84 height 18
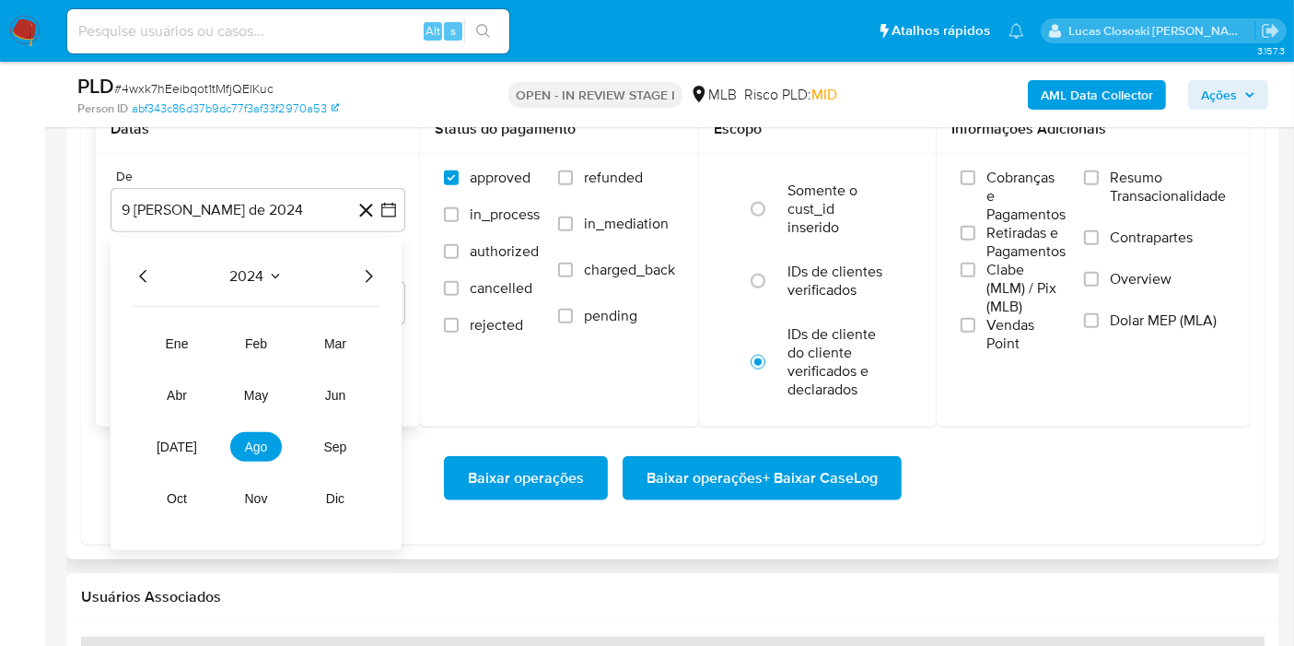
click at [376, 265] on icon "Año siguiente" at bounding box center [368, 276] width 22 height 22
click at [168, 445] on span "jul" at bounding box center [177, 446] width 41 height 15
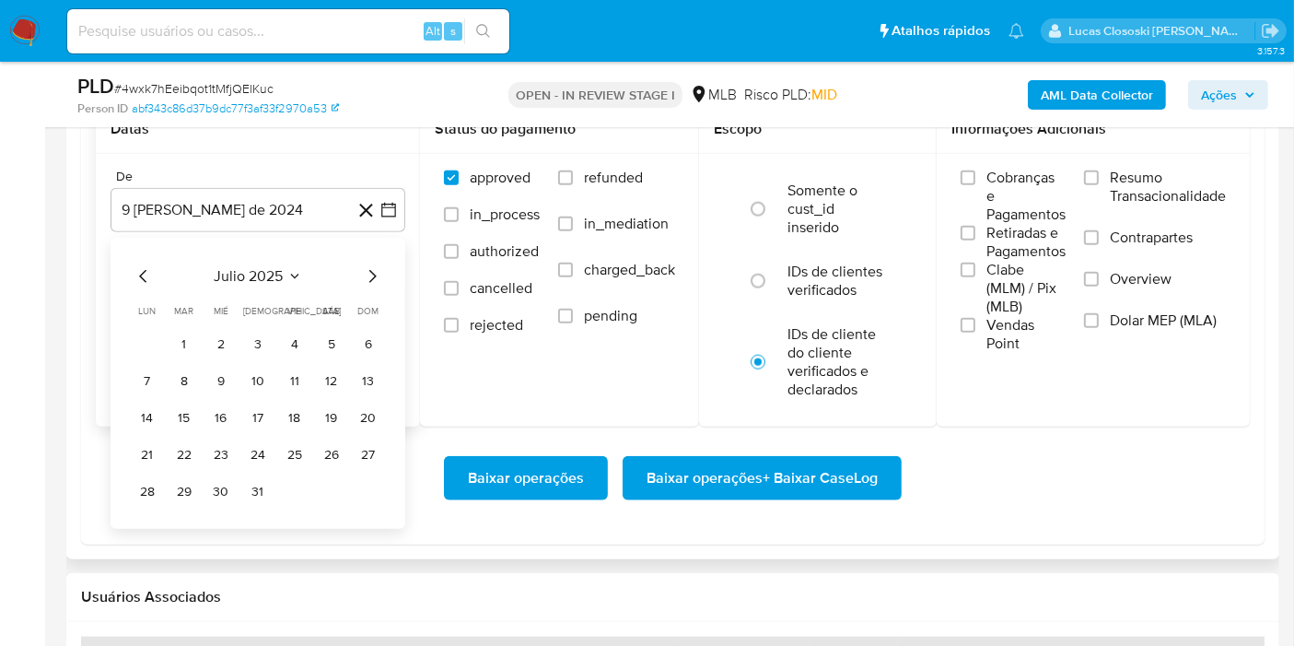
click at [190, 330] on td "1" at bounding box center [183, 344] width 29 height 29
click at [190, 335] on button "1" at bounding box center [183, 344] width 29 height 29
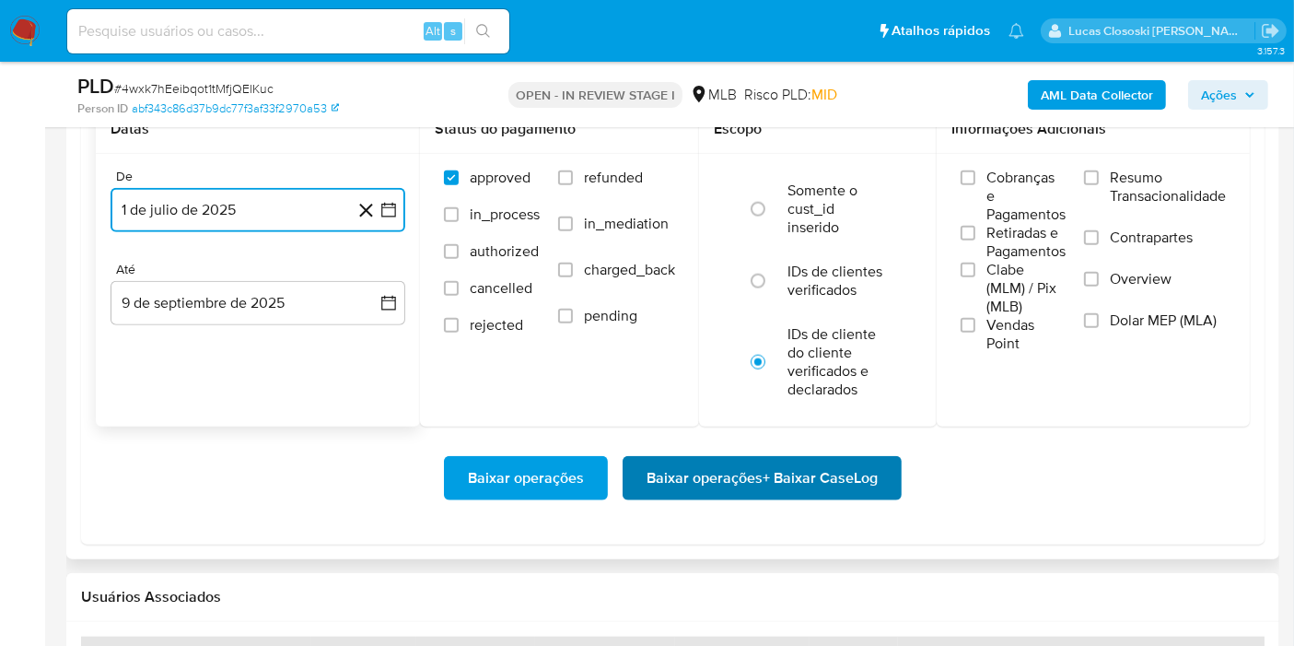
click at [760, 485] on span "Baixar operações + Baixar CaseLog" at bounding box center [762, 478] width 231 height 41
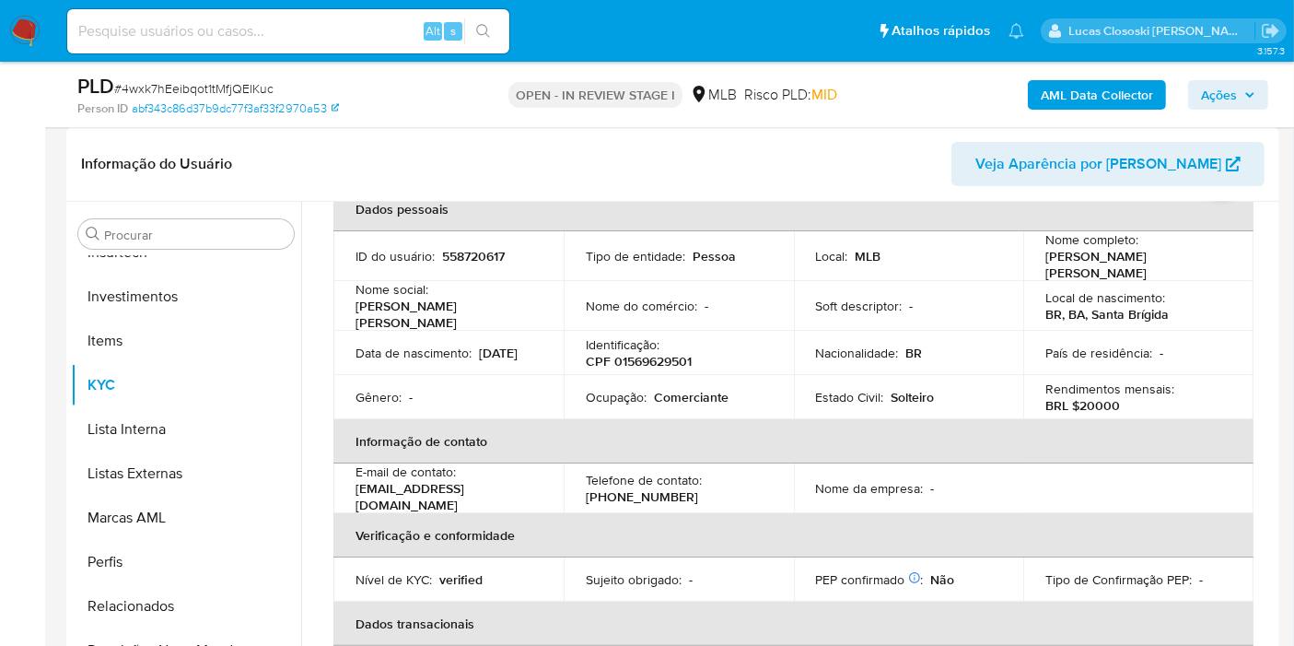
scroll to position [307, 0]
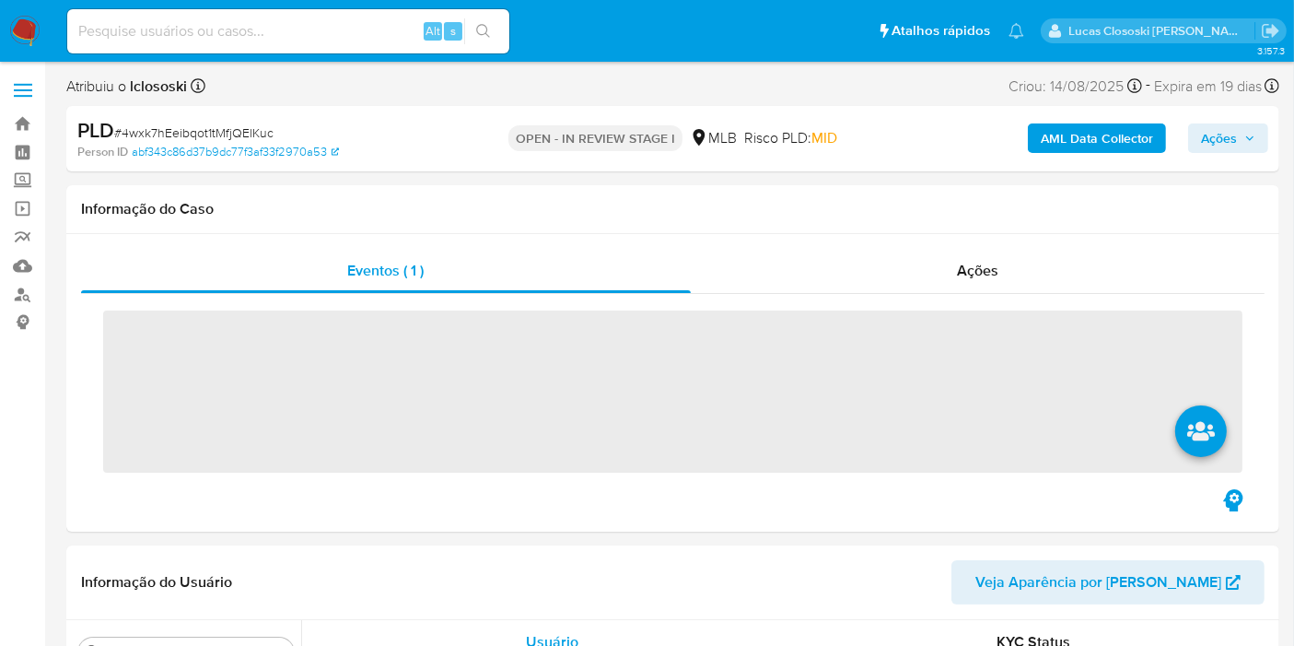
scroll to position [866, 0]
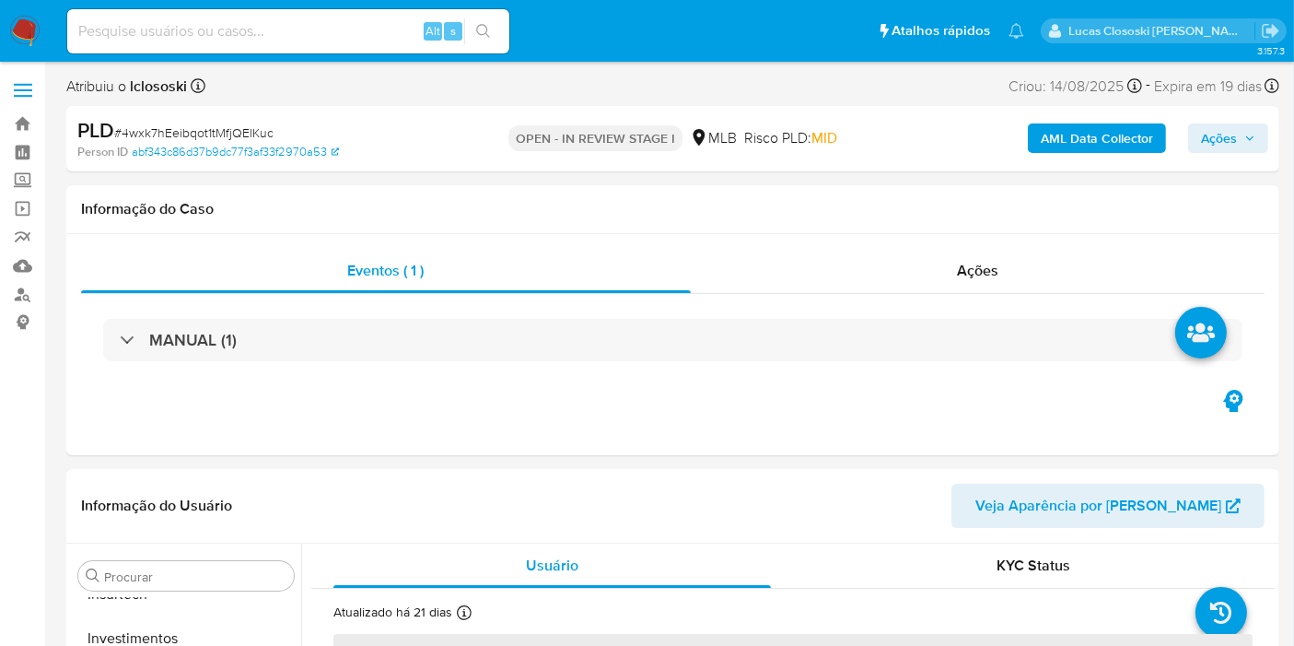
select select "10"
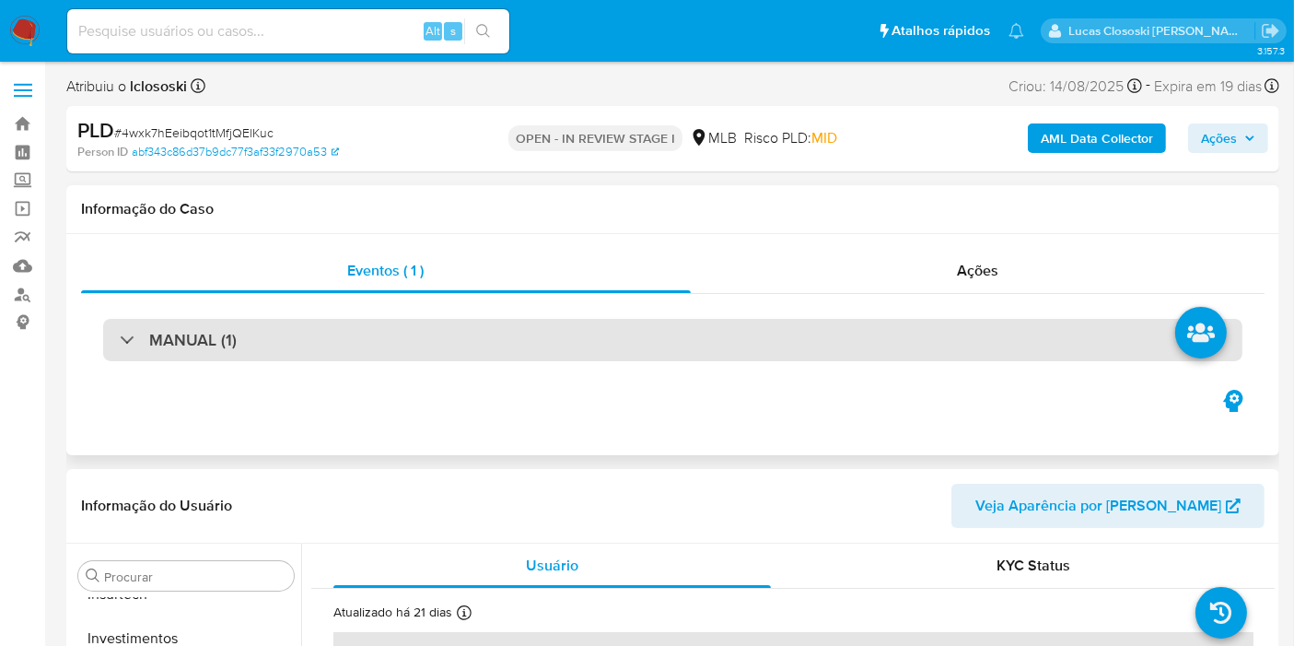
click at [409, 355] on div "MANUAL (1)" at bounding box center [673, 340] width 1140 height 42
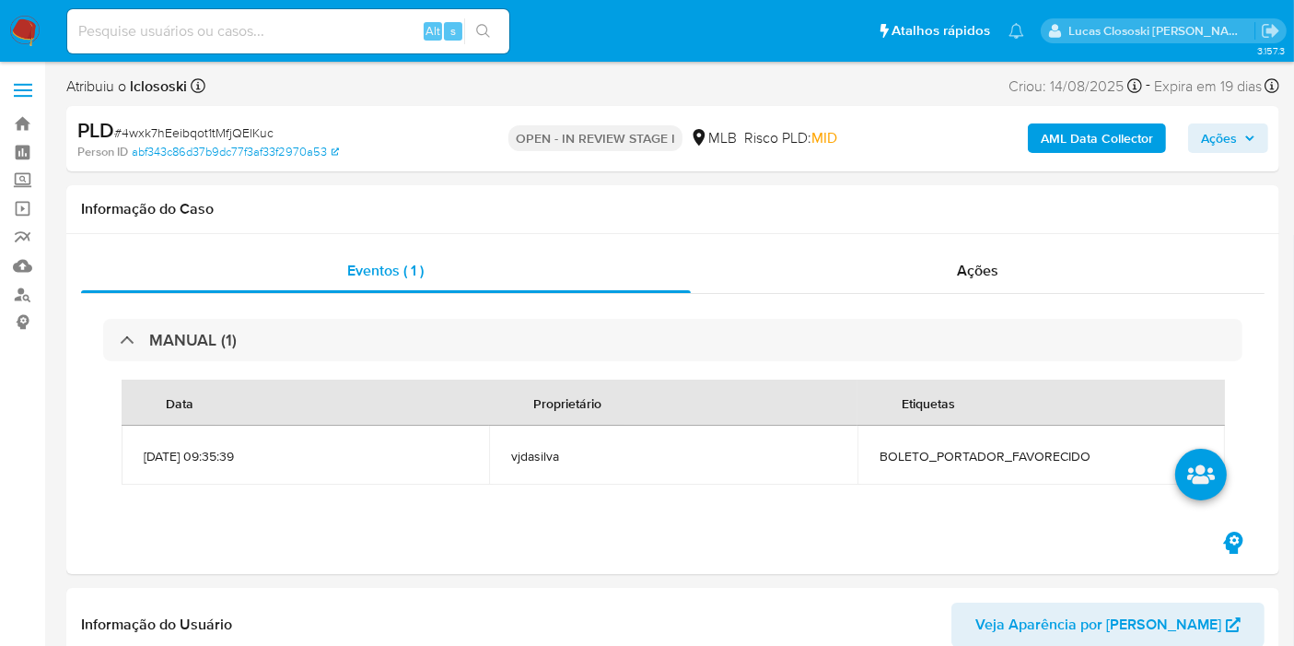
click at [183, 124] on span "# 4wxk7hEeibqot1tMfjQElKuc" at bounding box center [193, 132] width 159 height 18
copy span "4wxk7hEeibqot1tMfjQElKuc"
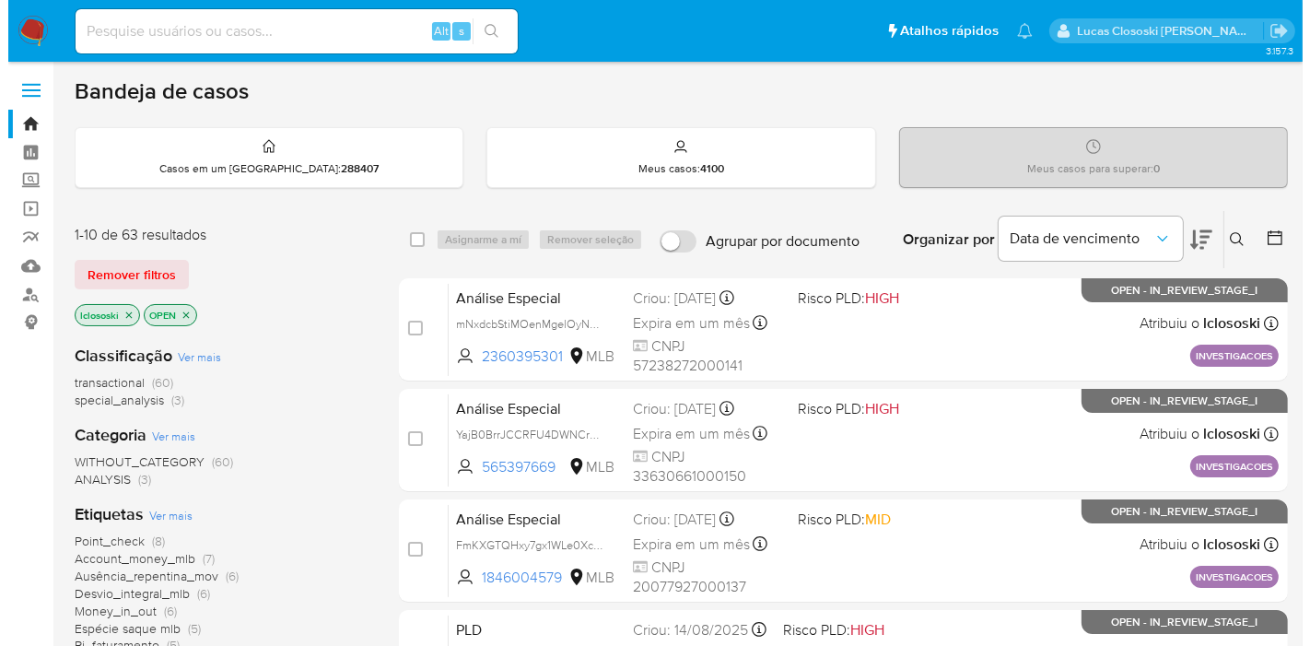
scroll to position [205, 0]
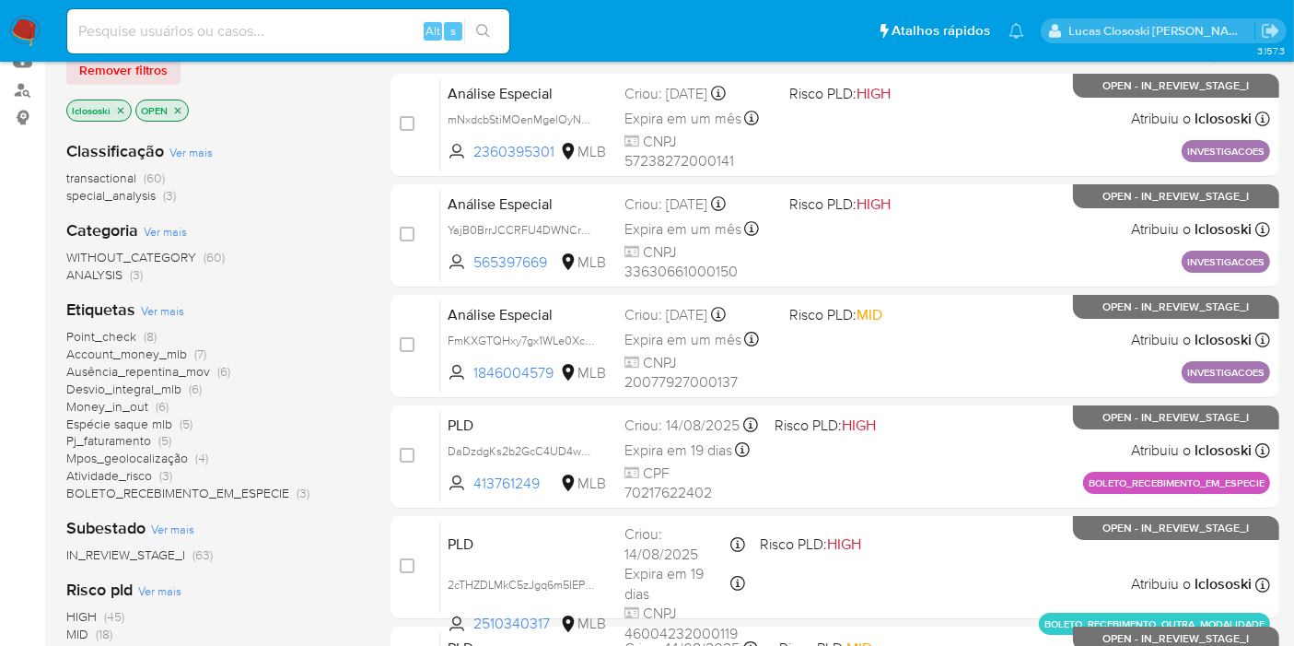
click at [155, 316] on span "Ver mais" at bounding box center [162, 310] width 43 height 17
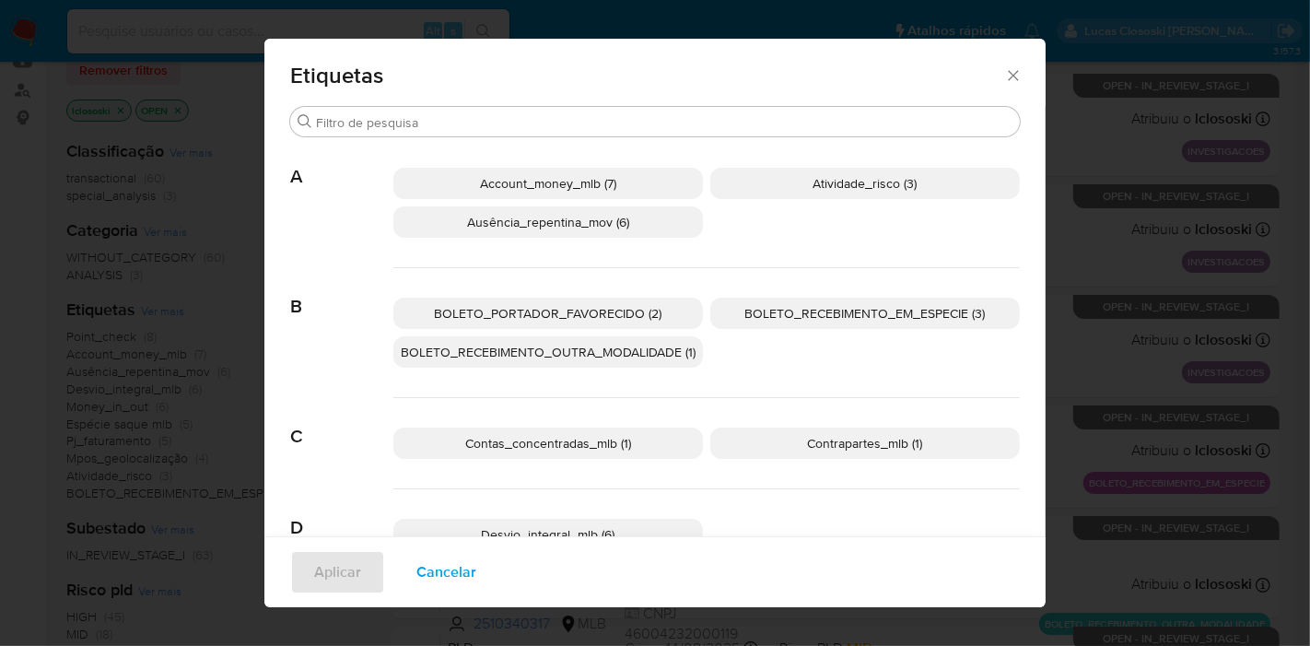
click at [521, 318] on span "BOLETO_PORTADOR_FAVORECIDO (2)" at bounding box center [549, 313] width 228 height 18
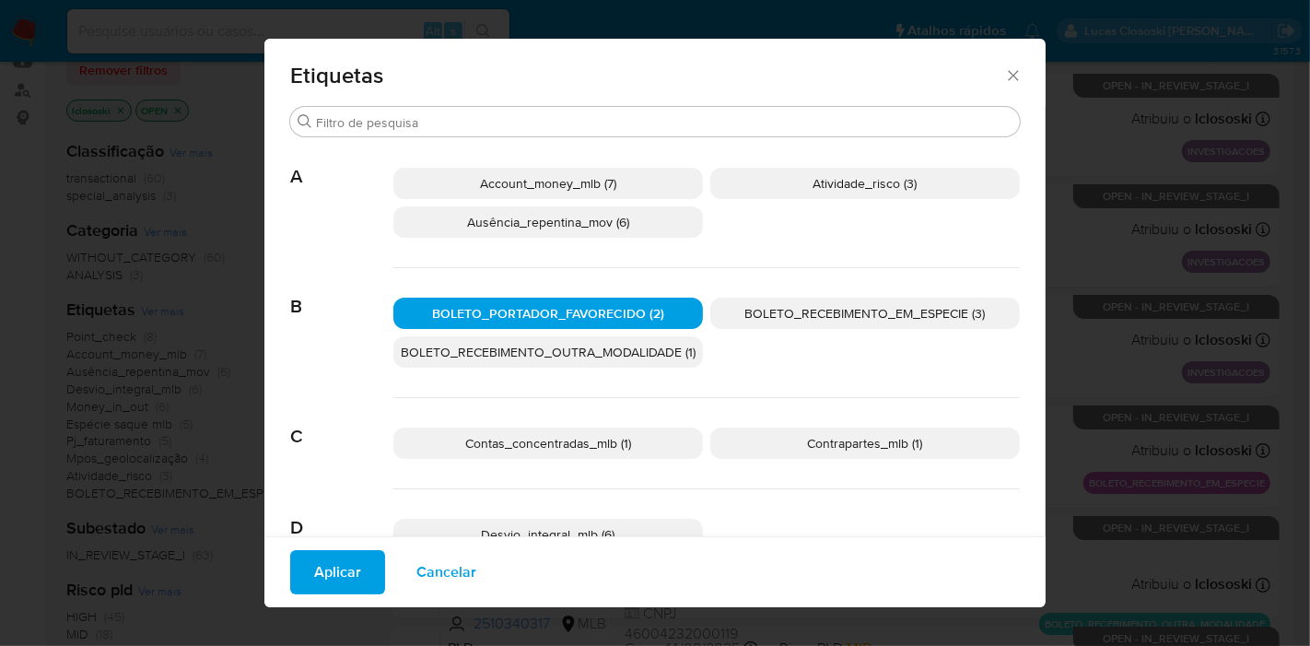
click at [357, 574] on button "Aplicar" at bounding box center [337, 572] width 95 height 44
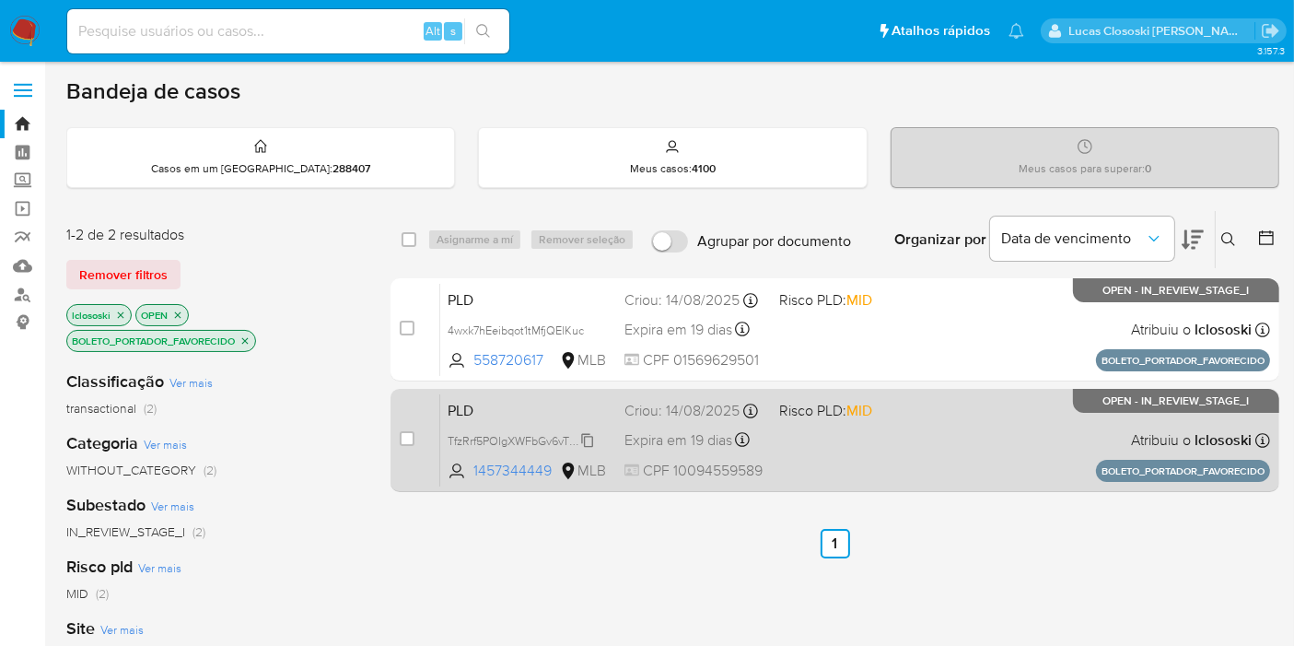
click at [587, 438] on span "TfzRrf5POIgXWFbGv6vTWx7W" at bounding box center [524, 439] width 153 height 20
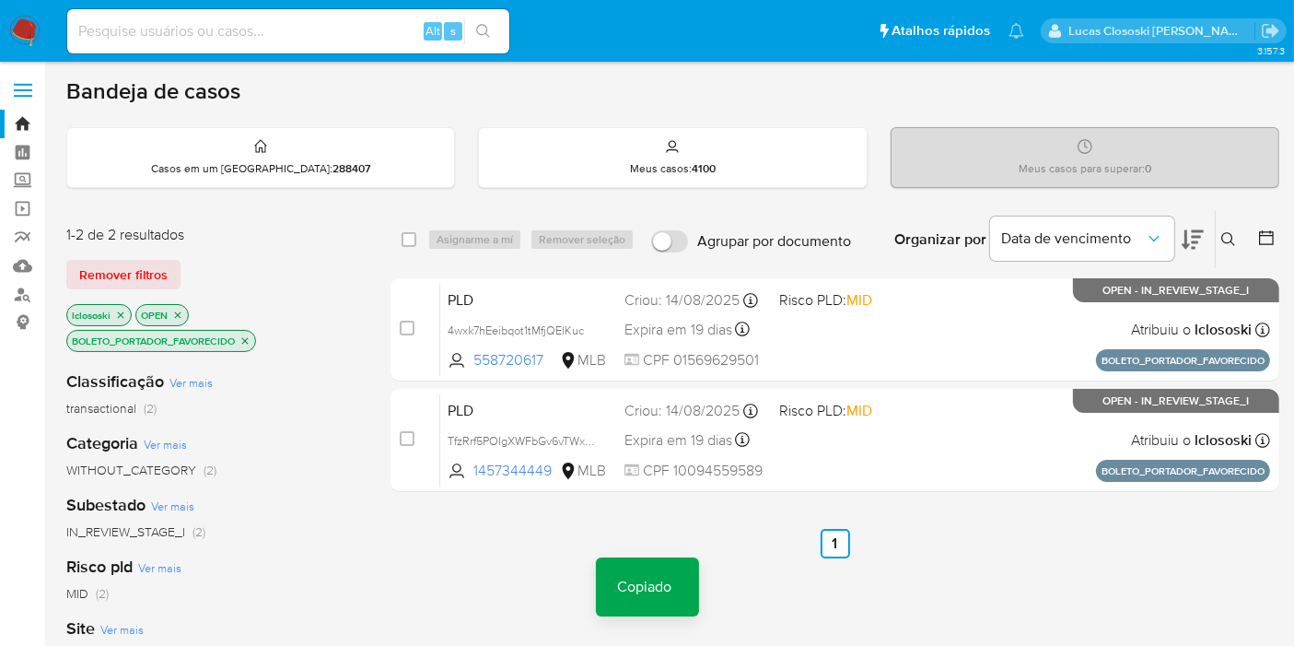
click at [330, 25] on input at bounding box center [288, 31] width 442 height 24
paste input "TfzRrf5POIgXWFbGv6vTWx7W"
type input "TfzRrf5POIgXWFbGv6vTWx7W"
click at [497, 31] on button "search-icon" at bounding box center [483, 31] width 38 height 26
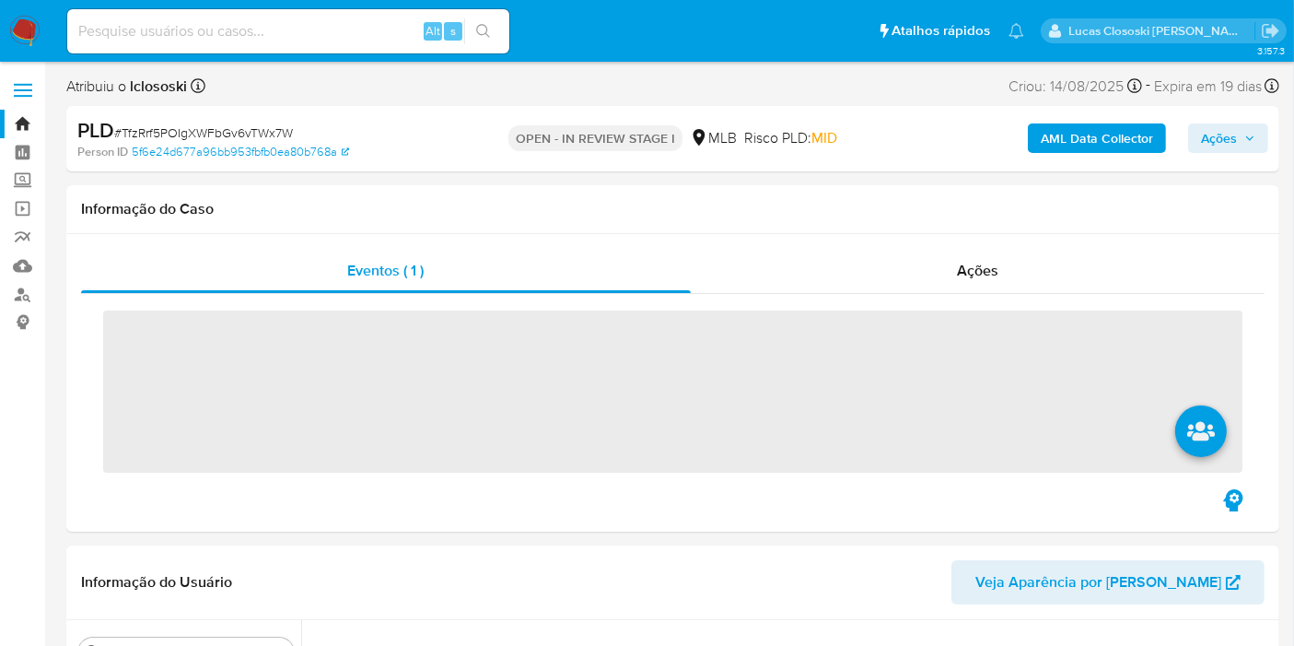
scroll to position [650, 0]
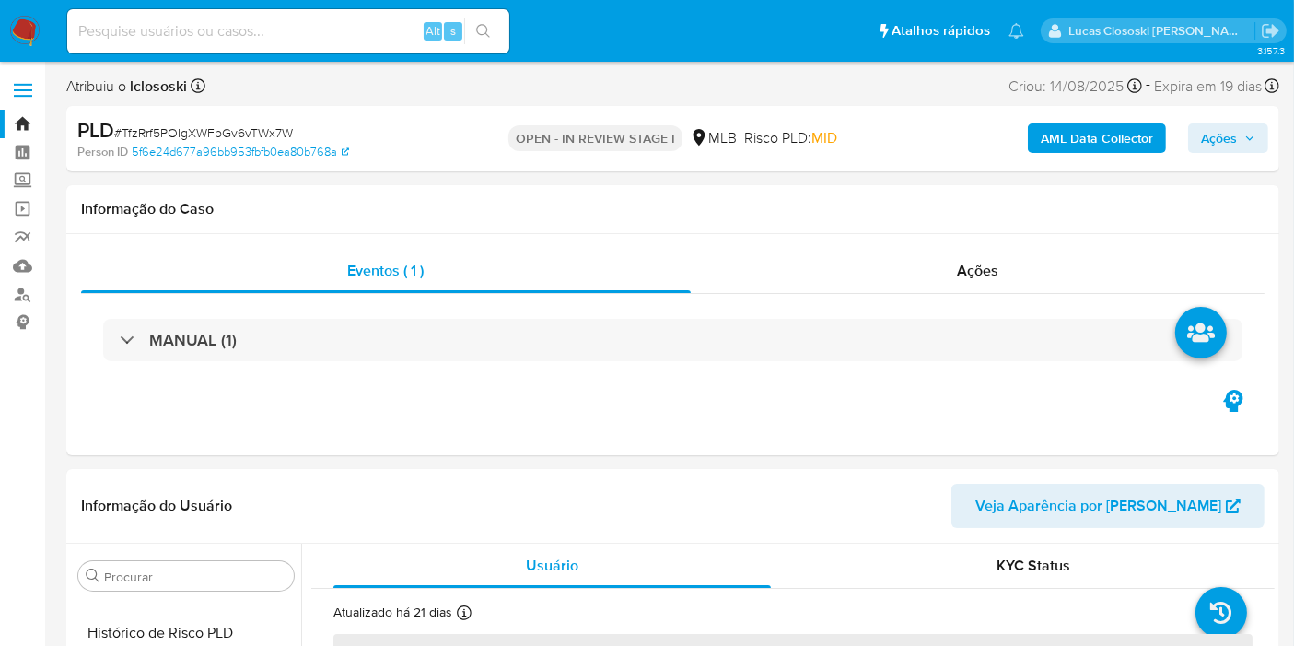
select select "10"
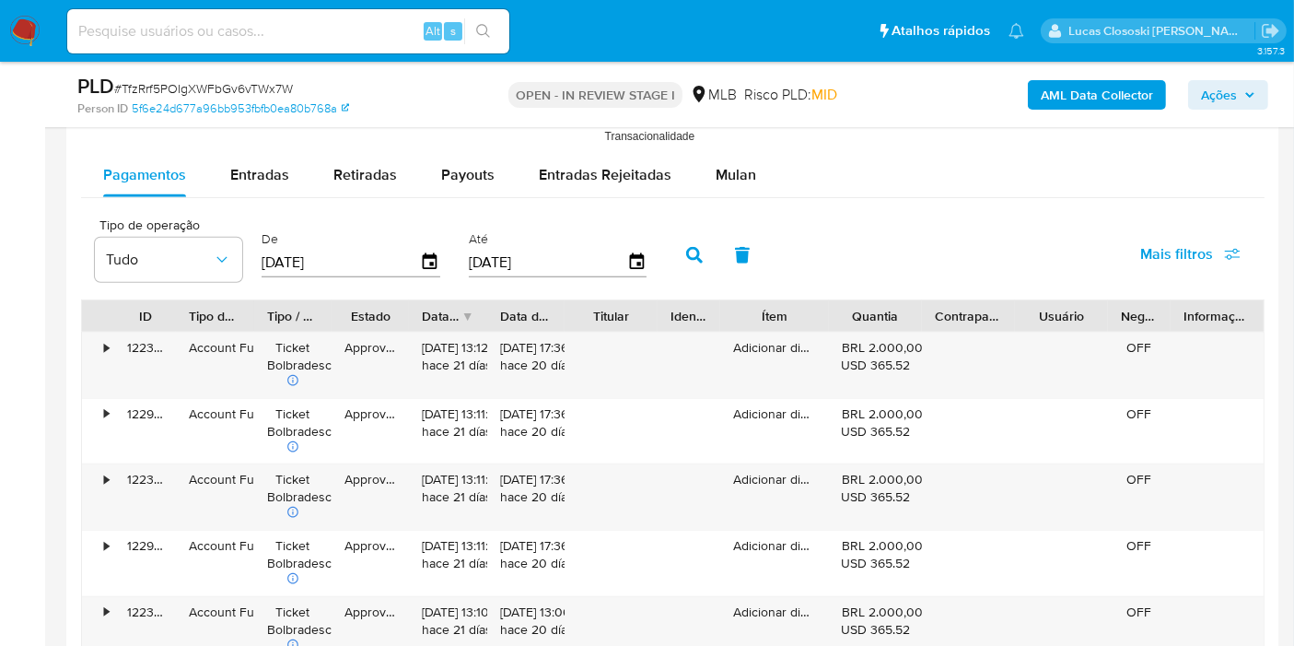
scroll to position [1945, 0]
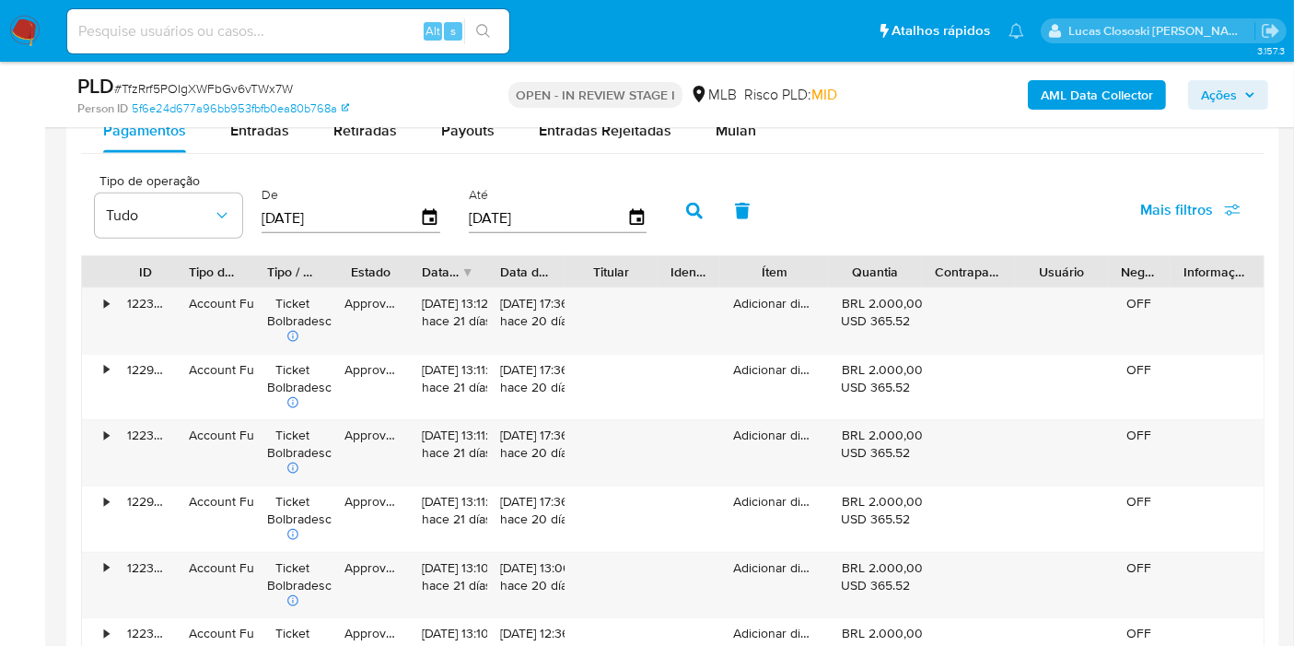
click at [721, 153] on div "Pagamentos Entradas Retiradas Payouts Entradas Rejeitadas Mulan Tipo de operaçã…" at bounding box center [673, 554] width 1184 height 890
click at [724, 139] on div "Mulan" at bounding box center [736, 131] width 41 height 44
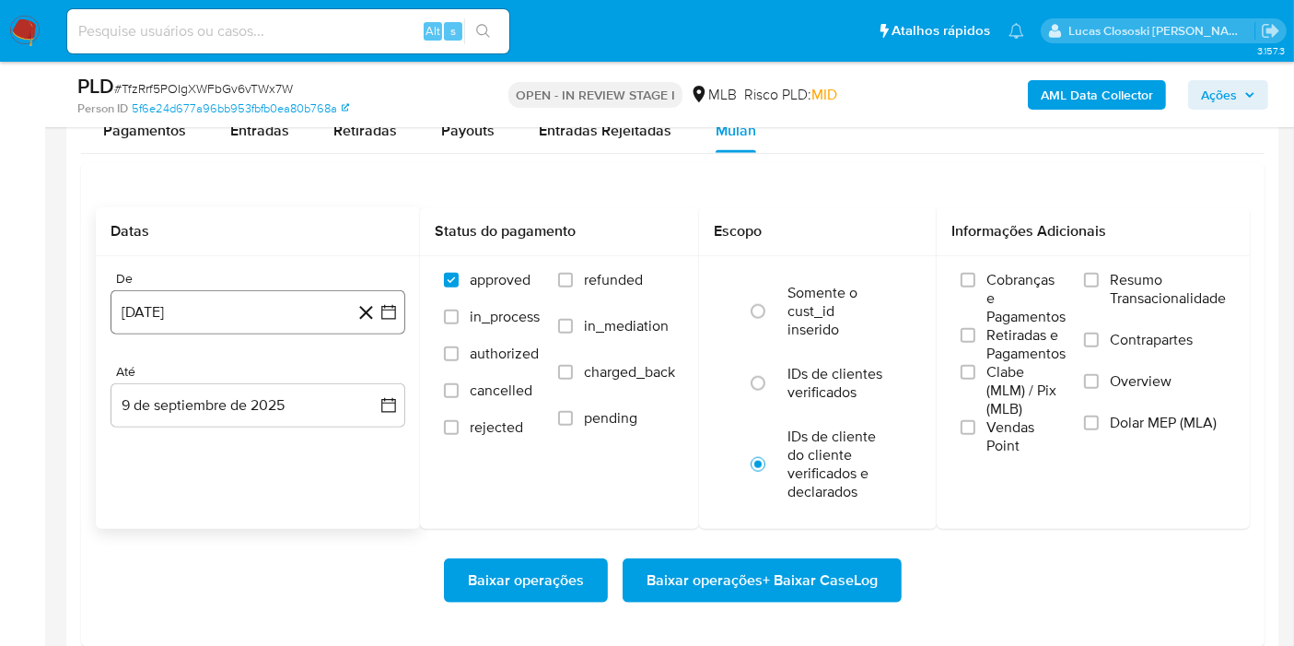
click at [381, 309] on icon "button" at bounding box center [389, 312] width 18 height 18
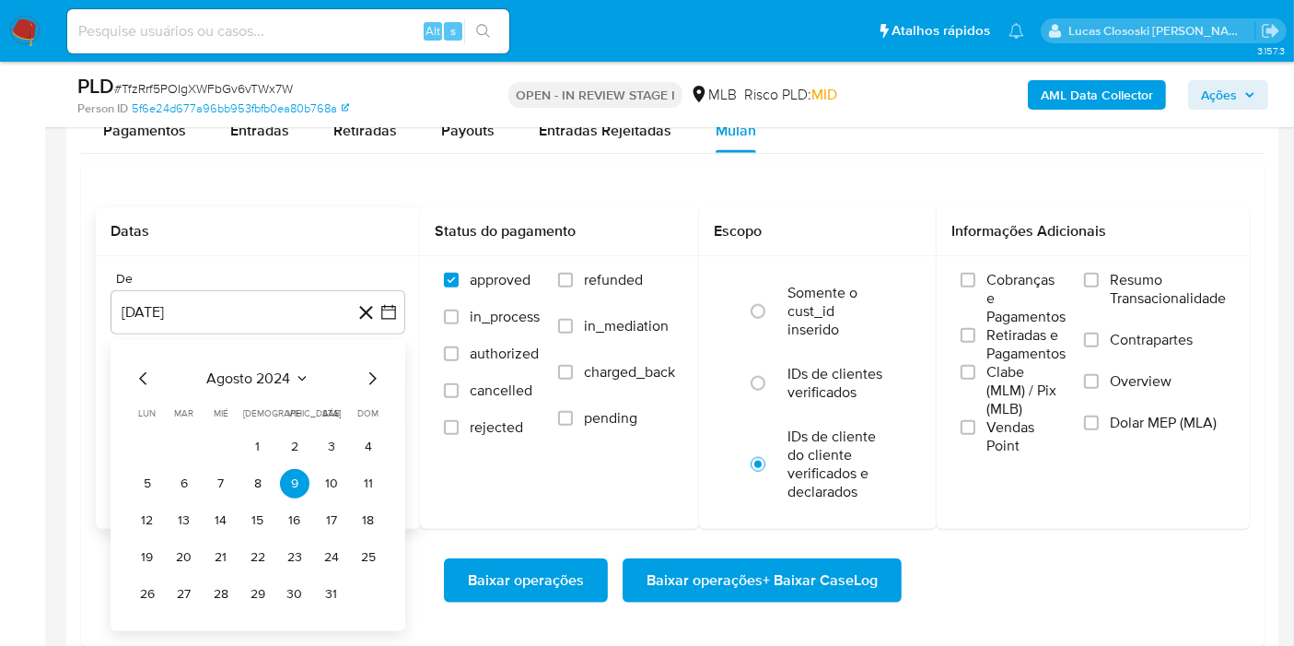
click at [218, 391] on div "agosto 2024 agosto 2024 lun lunes mar martes mié miércoles jue jueves vie viern…" at bounding box center [258, 488] width 251 height 241
click at [234, 375] on span "agosto 2024" at bounding box center [249, 378] width 84 height 18
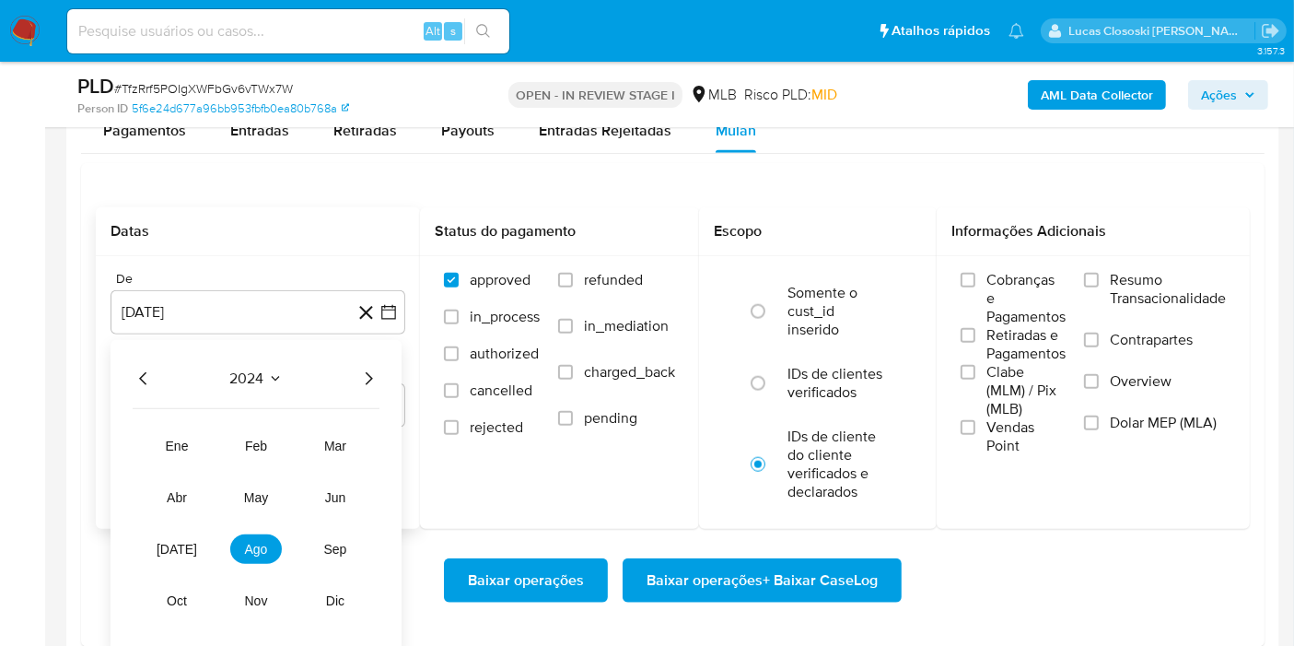
click at [362, 368] on icon "Año siguiente" at bounding box center [368, 379] width 22 height 22
click at [172, 538] on button "jul" at bounding box center [177, 548] width 52 height 29
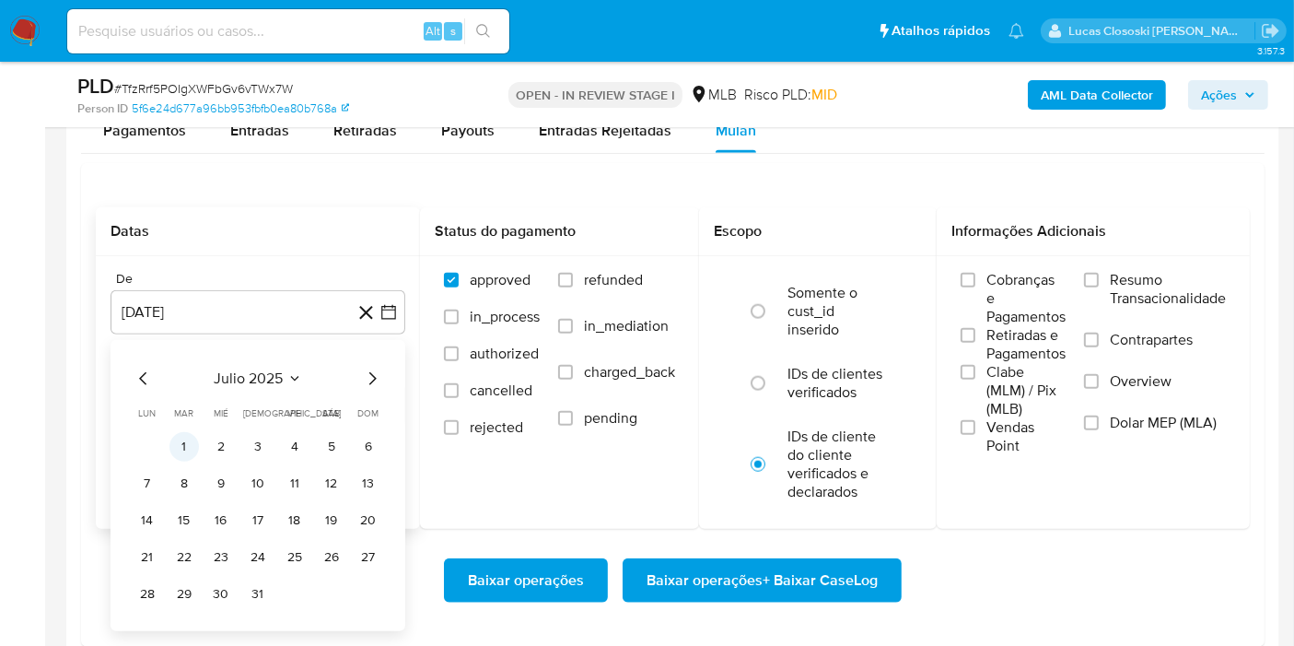
click at [192, 445] on button "1" at bounding box center [183, 446] width 29 height 29
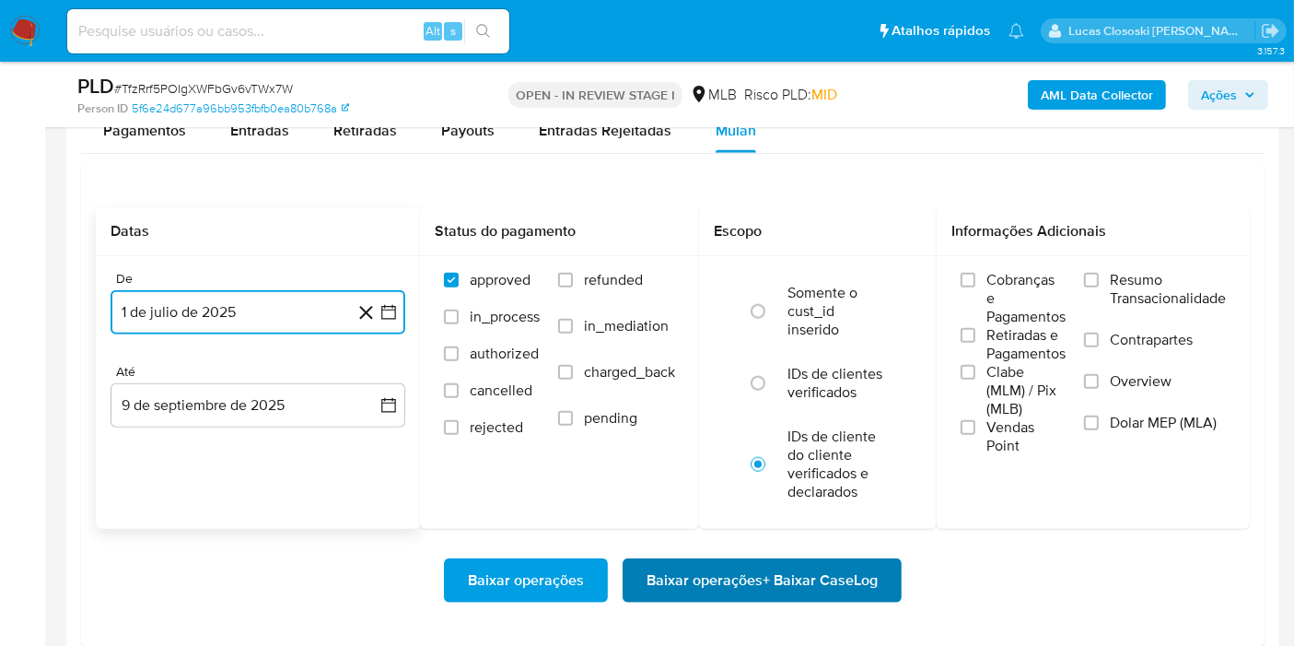
click at [788, 586] on span "Baixar operações + Baixar CaseLog" at bounding box center [762, 580] width 231 height 41
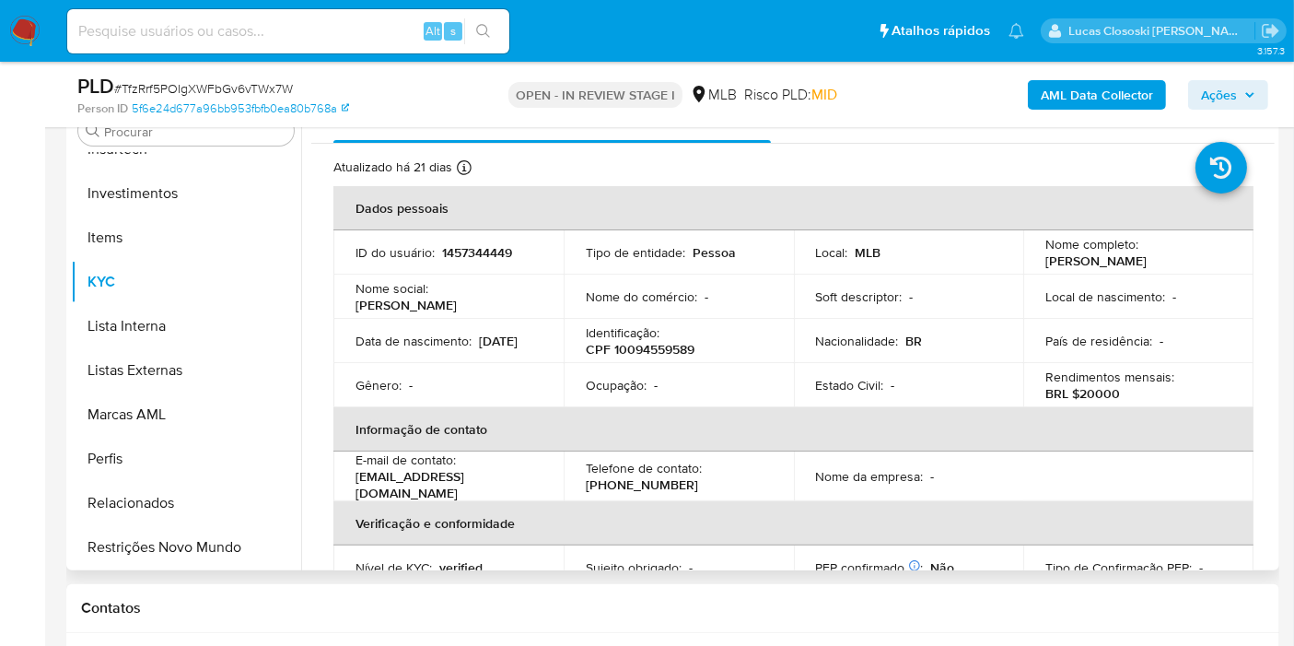
scroll to position [307, 0]
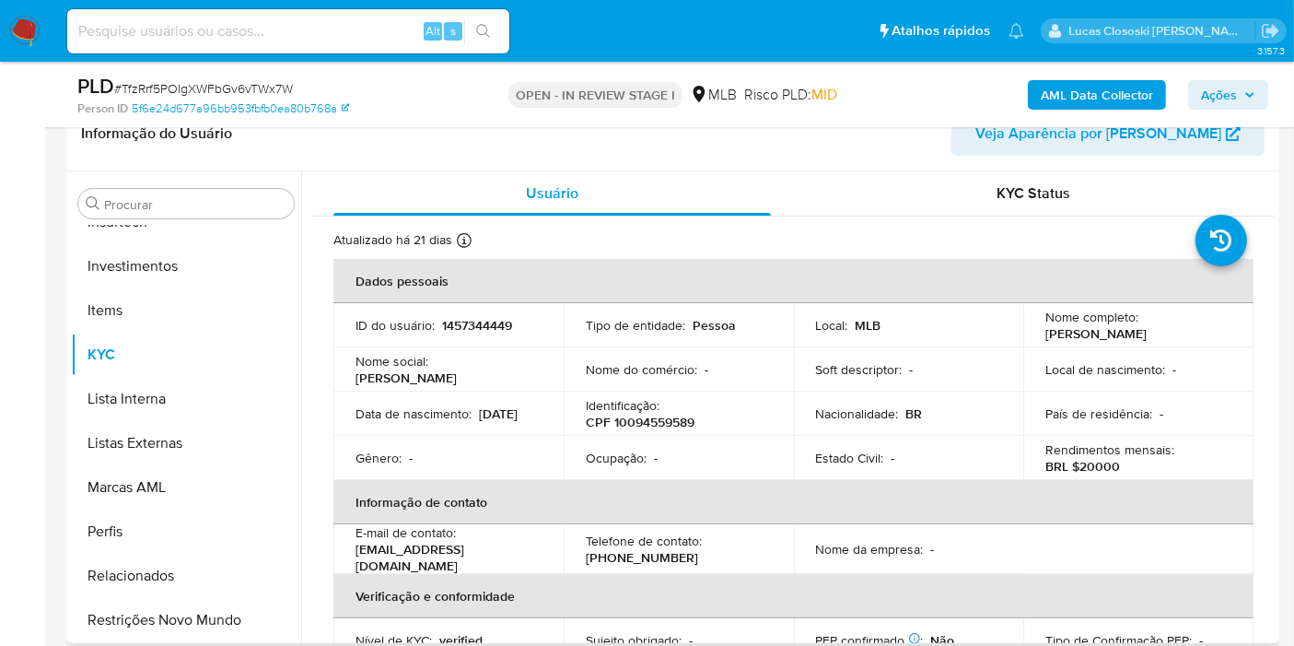
click at [625, 415] on p "CPF 10094559589" at bounding box center [640, 422] width 109 height 17
copy p "10094559589"
click at [479, 421] on p "[DATE]" at bounding box center [498, 413] width 39 height 17
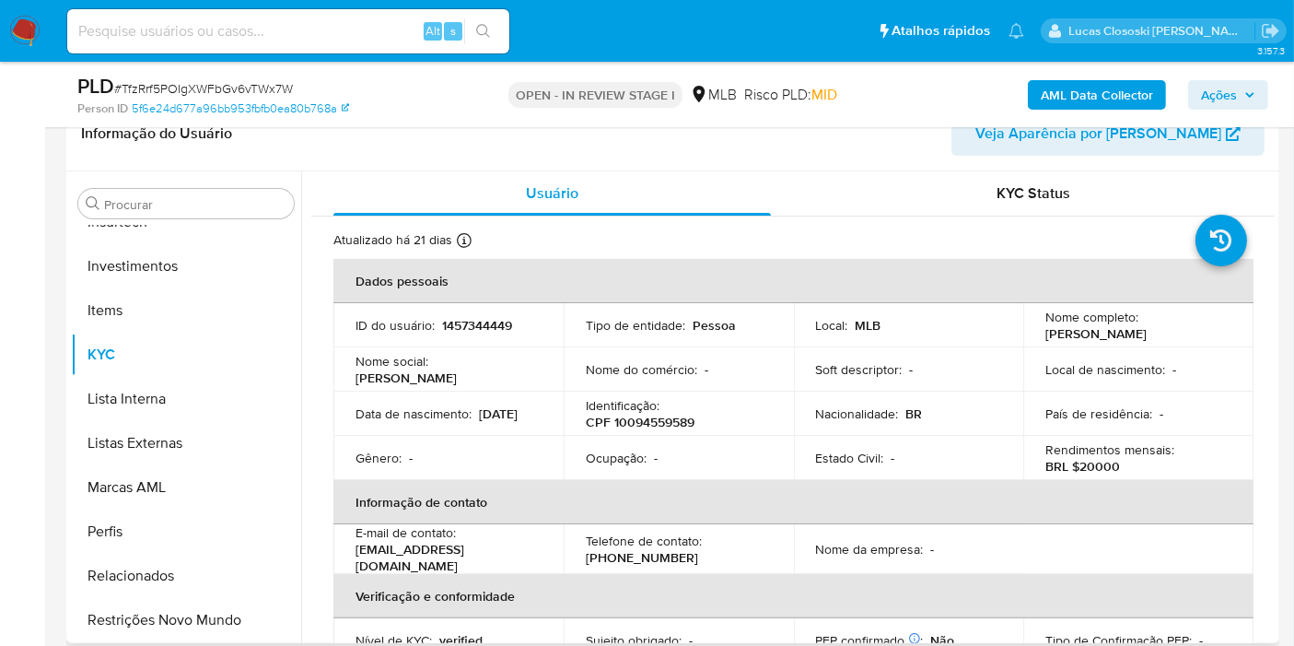
click at [479, 421] on p "[DATE]" at bounding box center [498, 413] width 39 height 17
copy div "Data de nascimento : 06/05/2006"
click at [479, 411] on p "[DATE]" at bounding box center [498, 413] width 39 height 17
drag, startPoint x: 356, startPoint y: 421, endPoint x: 429, endPoint y: 428, distance: 73.1
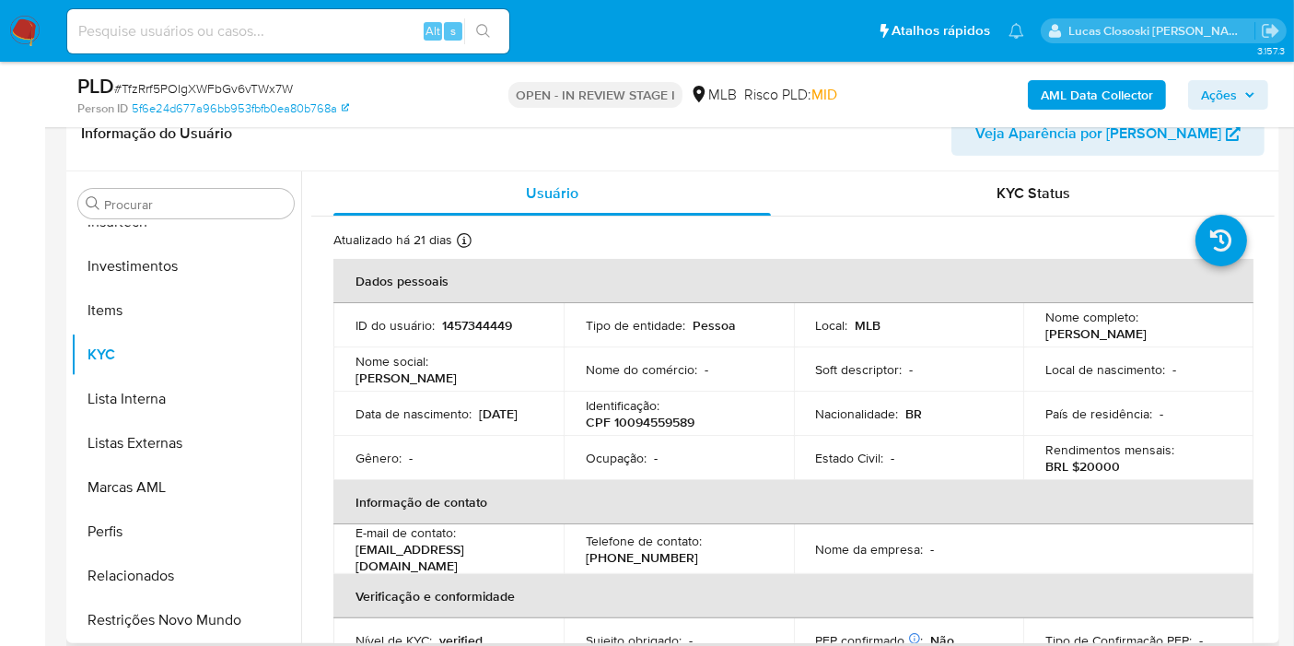
click at [429, 422] on div "Data de nascimento : 06/05/2006" at bounding box center [449, 413] width 186 height 17
copy p "[DATE]"
click at [679, 427] on p "CPF 10094559589" at bounding box center [640, 422] width 109 height 17
copy p "10094559589"
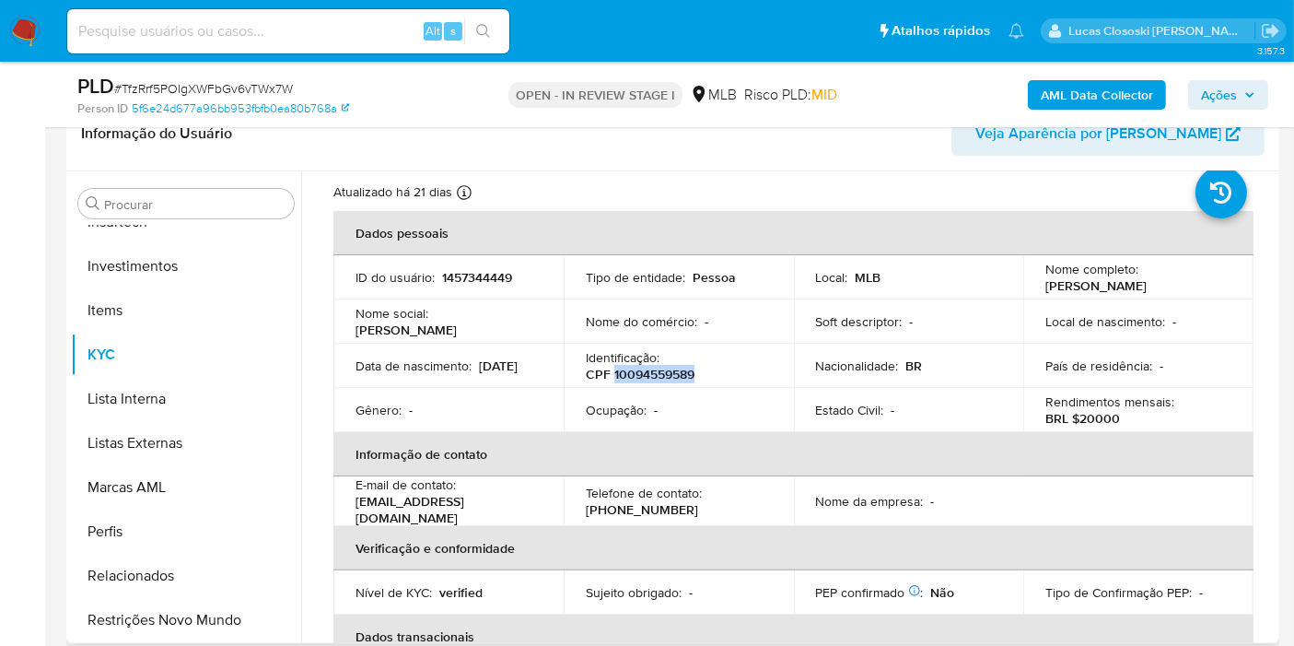
scroll to position [0, 0]
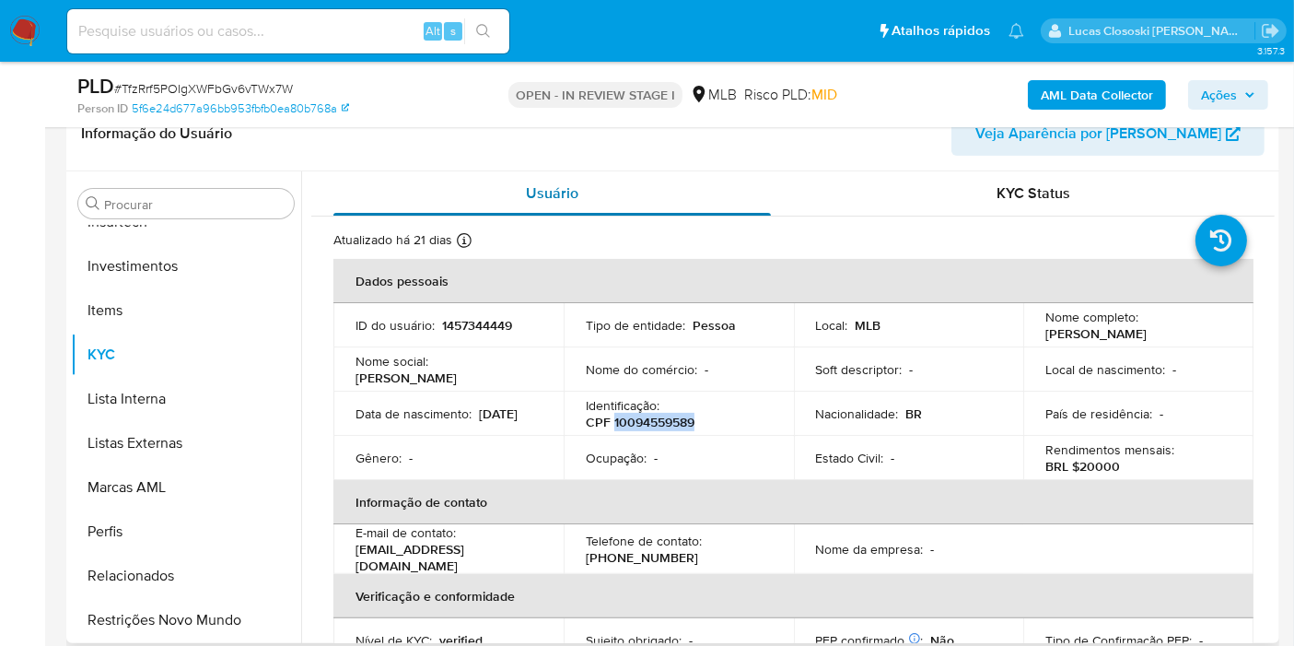
copy p "10094559589"
click at [1084, 87] on b "AML Data Collector" at bounding box center [1097, 94] width 112 height 29
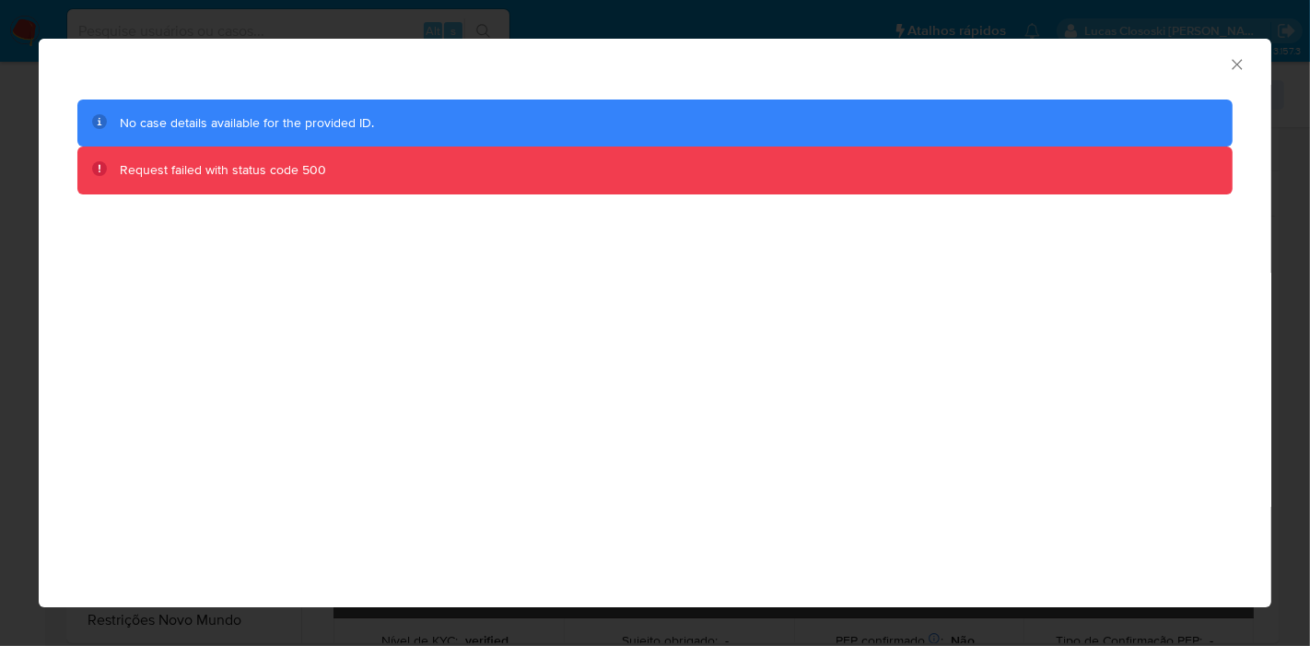
click at [1242, 66] on icon "Fechar a janela" at bounding box center [1237, 64] width 18 height 18
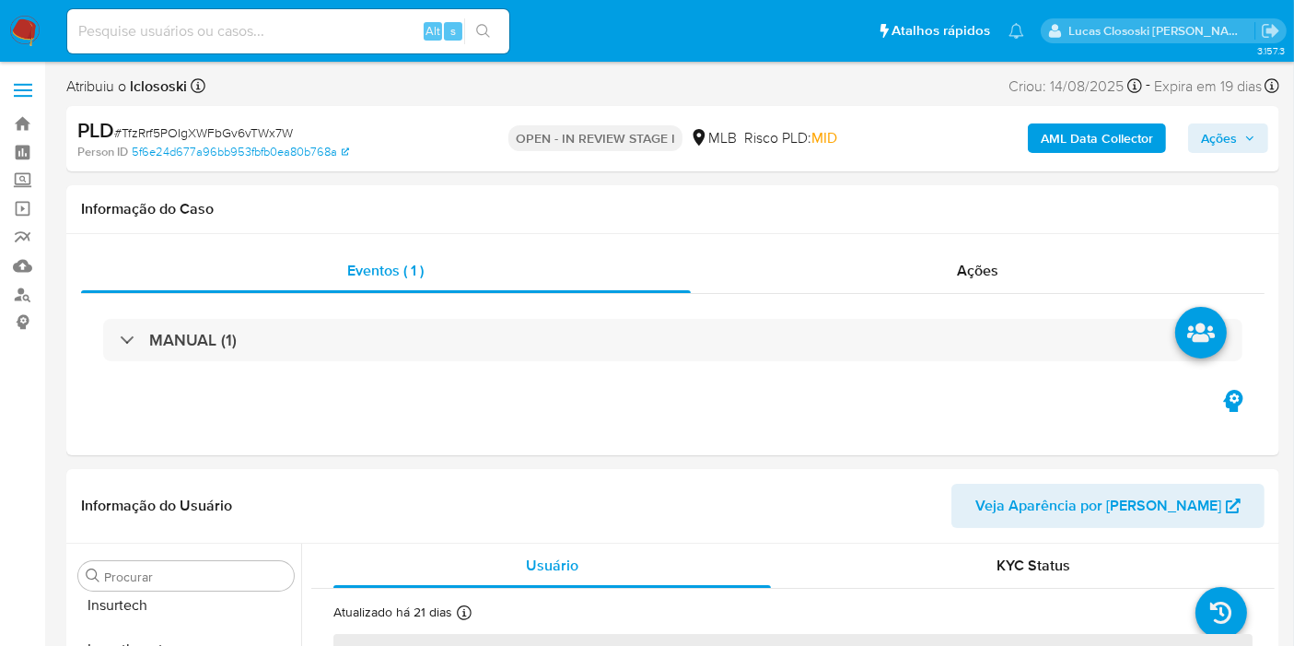
scroll to position [866, 0]
select select "10"
click at [1058, 125] on b "AML Data Collector" at bounding box center [1097, 137] width 112 height 29
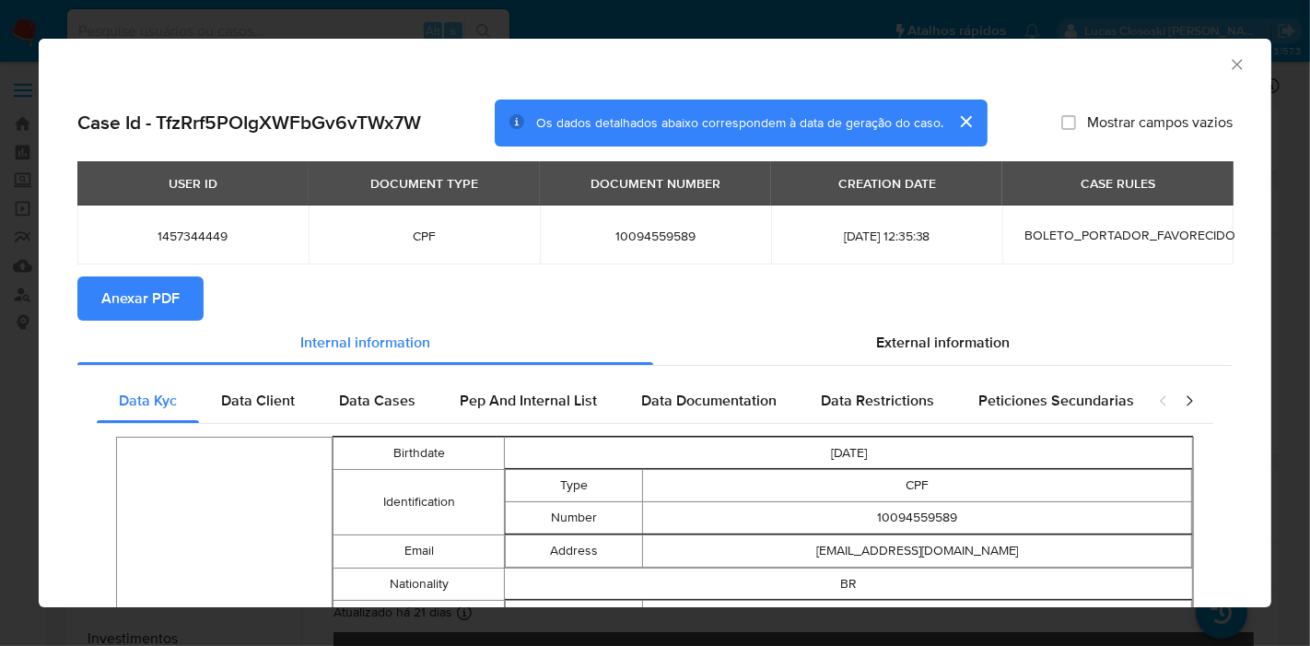
drag, startPoint x: 170, startPoint y: 305, endPoint x: 866, endPoint y: 318, distance: 695.6
click at [176, 304] on span "Anexar PDF" at bounding box center [140, 298] width 78 height 41
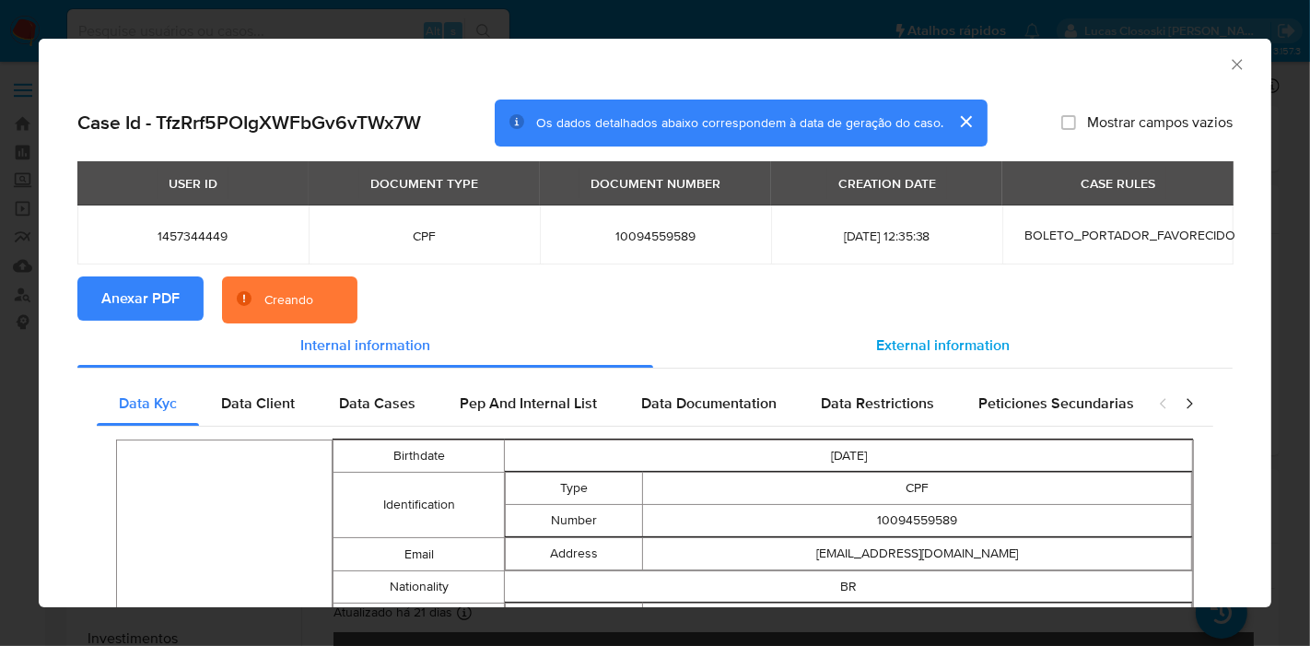
click at [918, 333] on div "External information" at bounding box center [942, 345] width 579 height 44
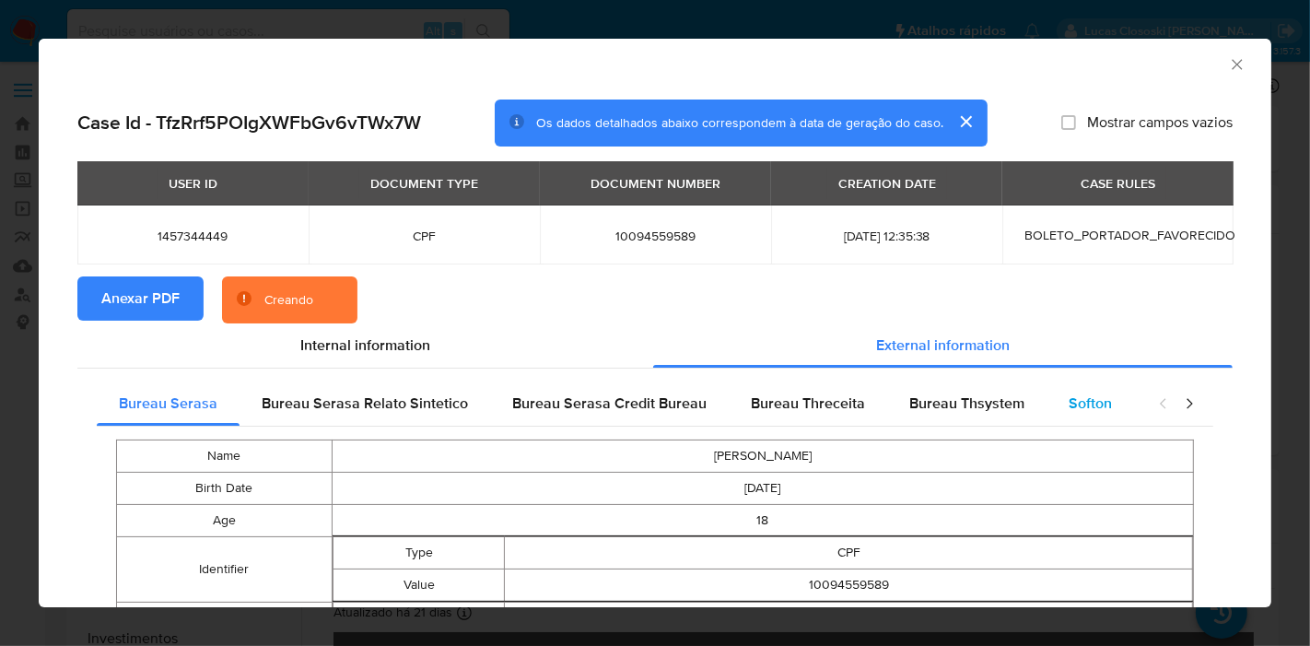
click at [1069, 412] on span "Softon" at bounding box center [1090, 402] width 43 height 21
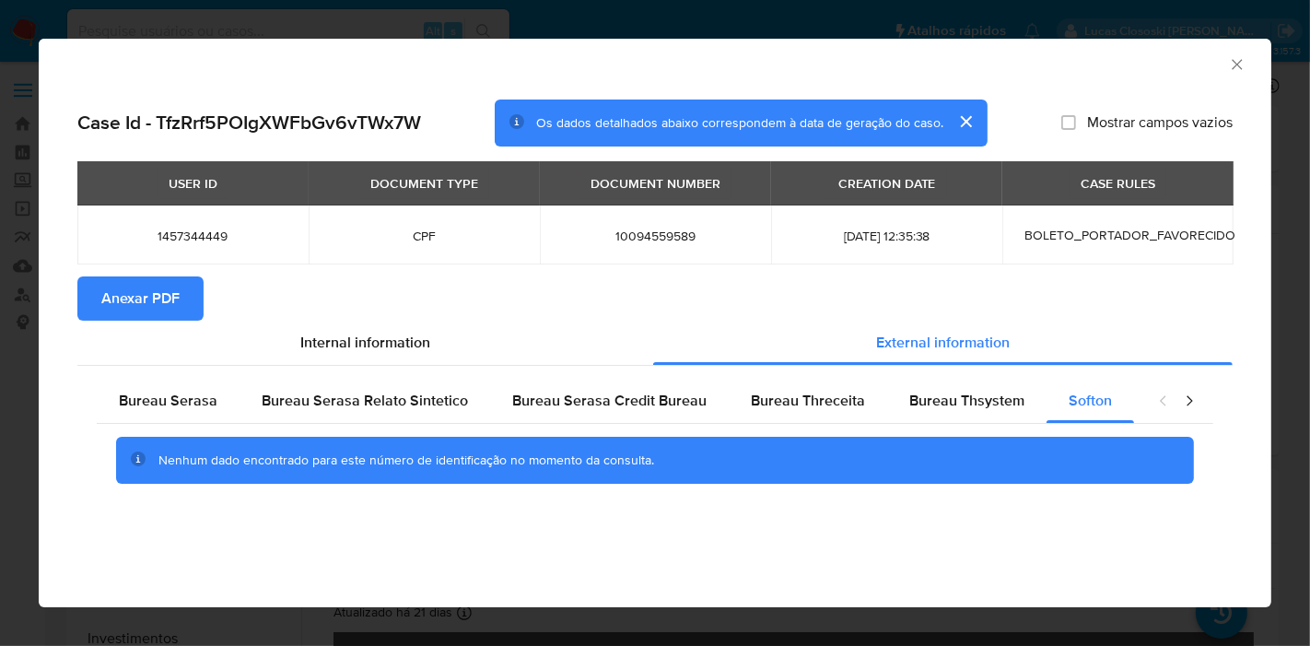
click at [1236, 65] on icon "Fechar a janela" at bounding box center [1237, 64] width 18 height 18
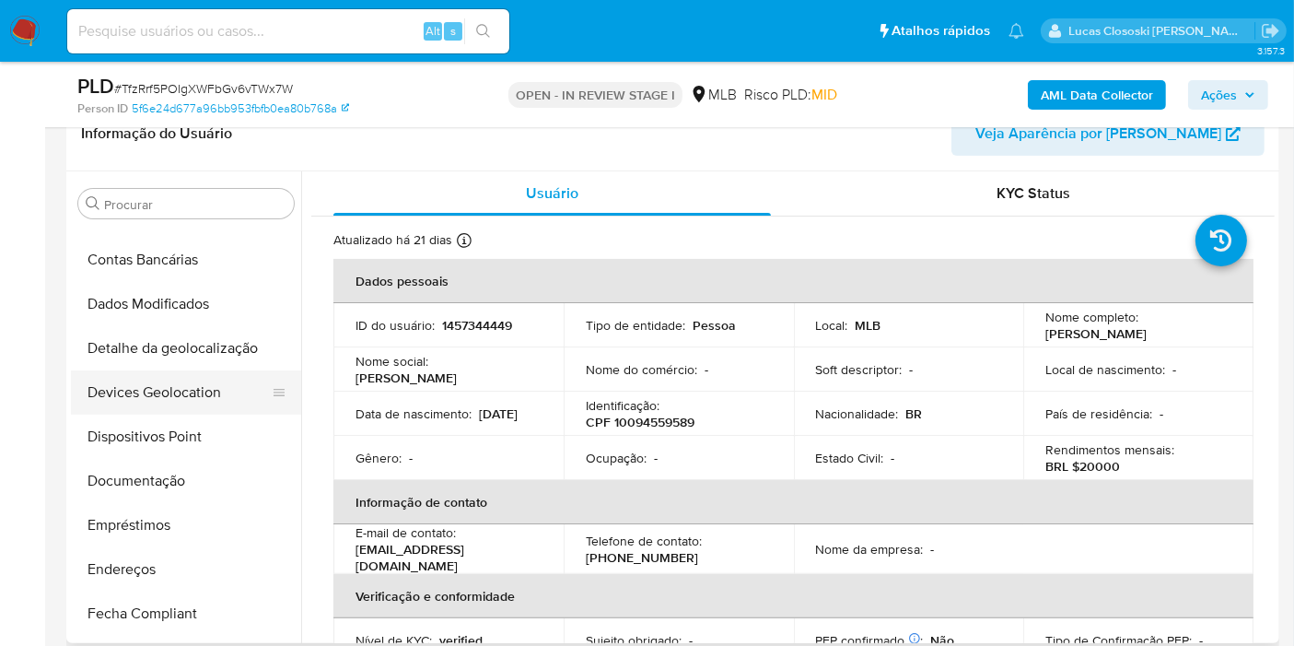
scroll to position [149, 0]
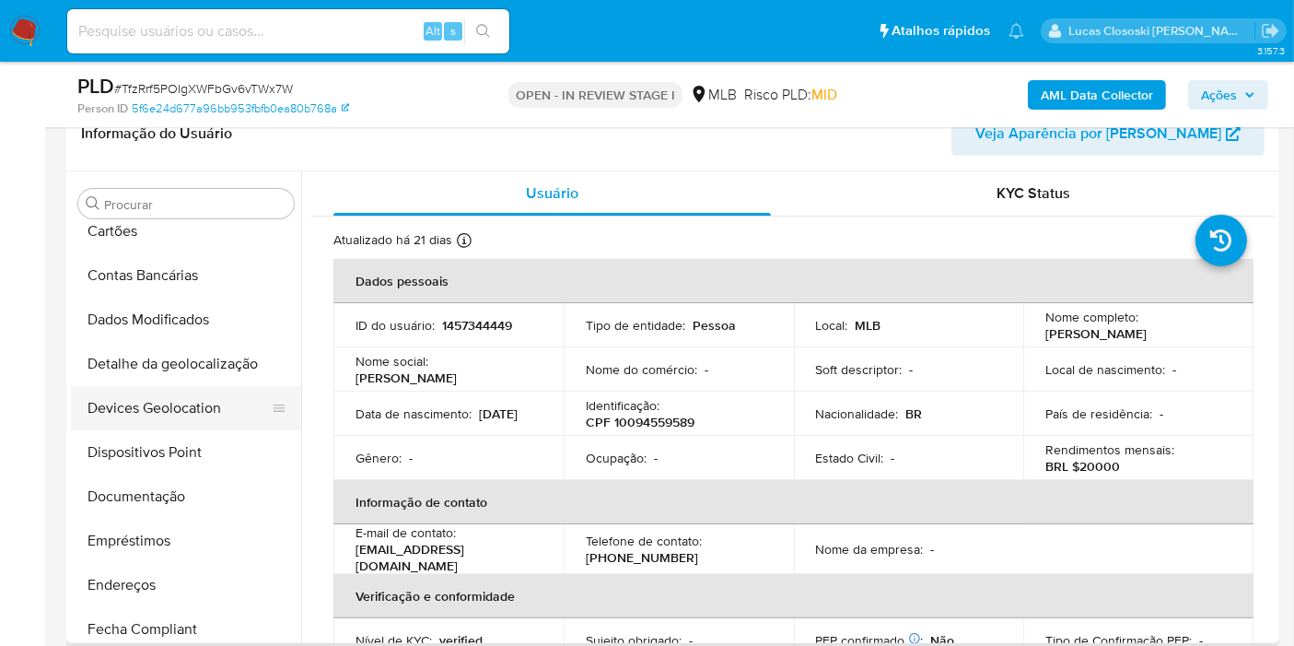
click at [214, 396] on button "Devices Geolocation" at bounding box center [179, 408] width 216 height 44
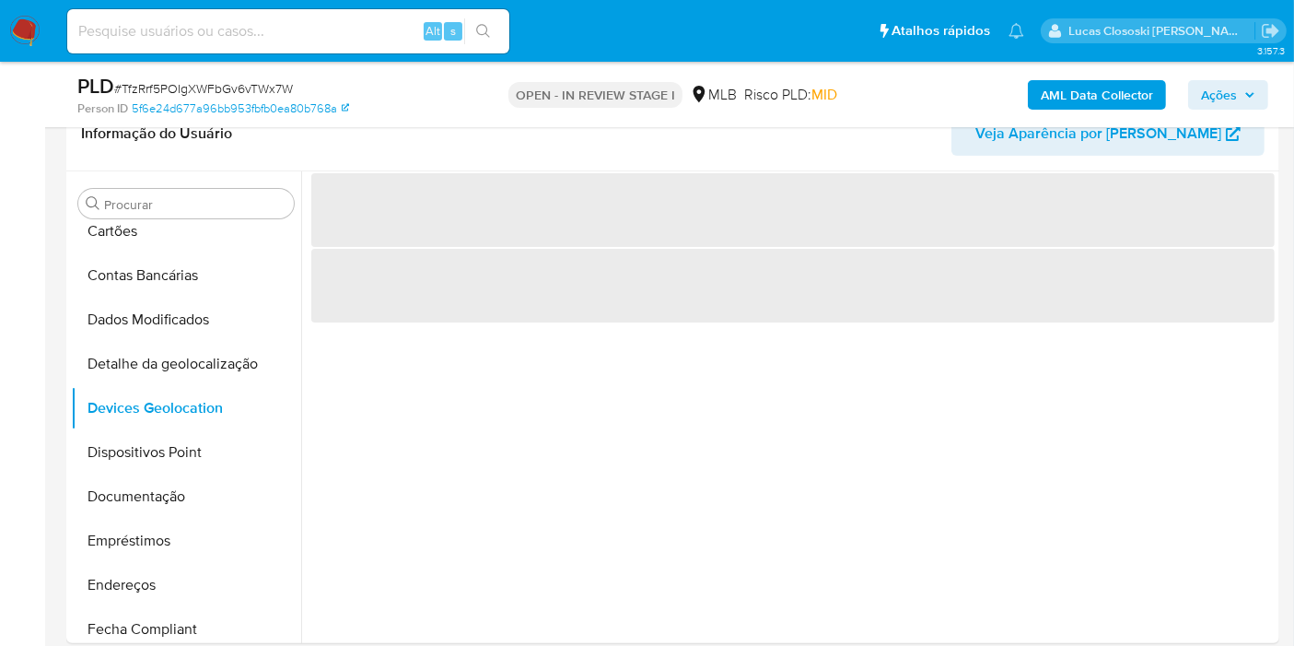
scroll to position [355, 0]
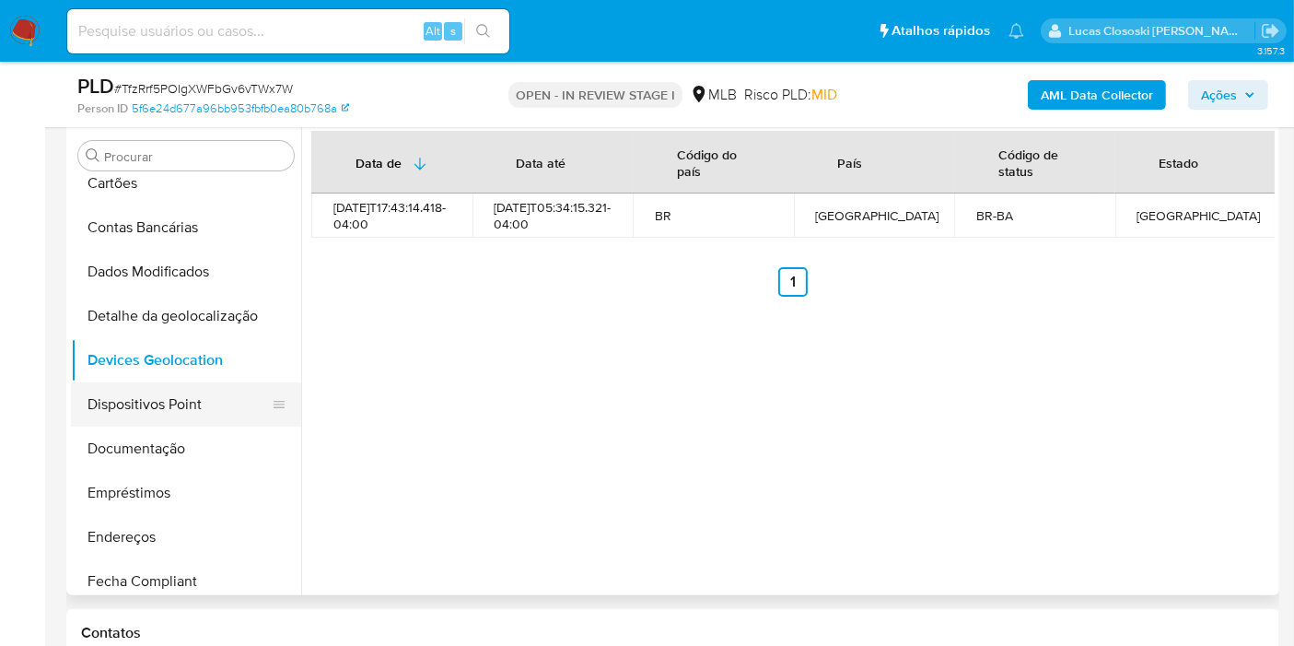
click at [129, 403] on button "Dispositivos Point" at bounding box center [179, 404] width 216 height 44
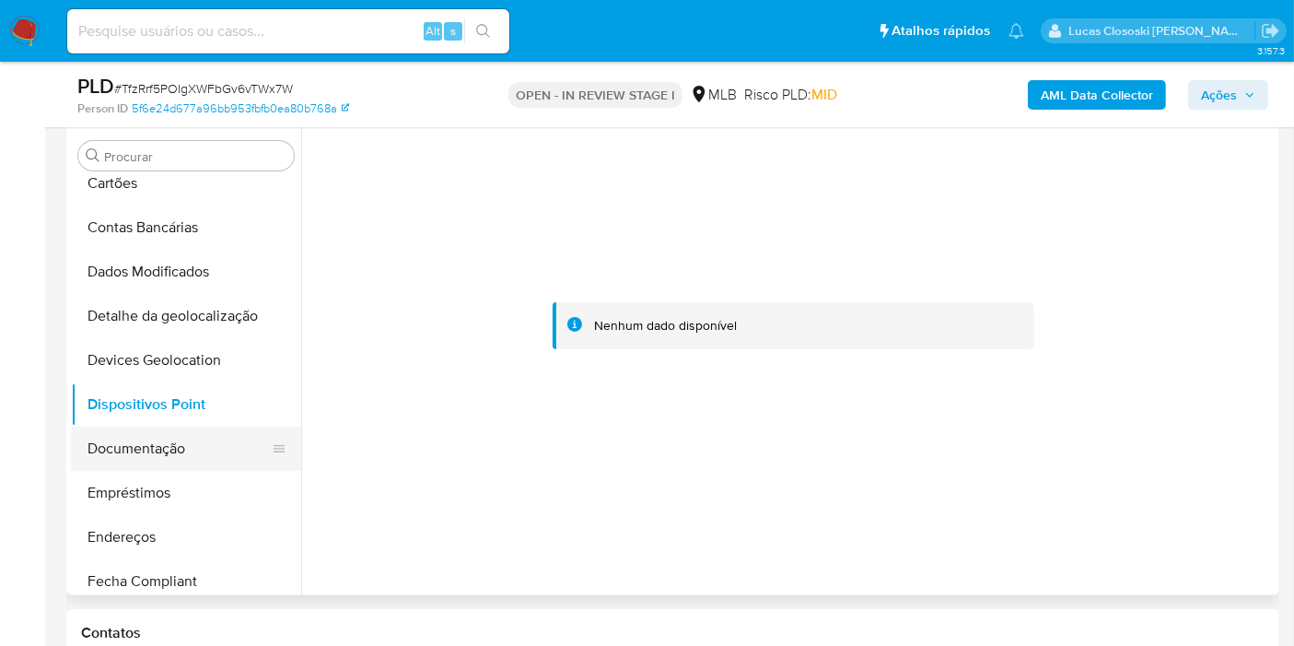
click at [150, 438] on button "Documentação" at bounding box center [179, 449] width 216 height 44
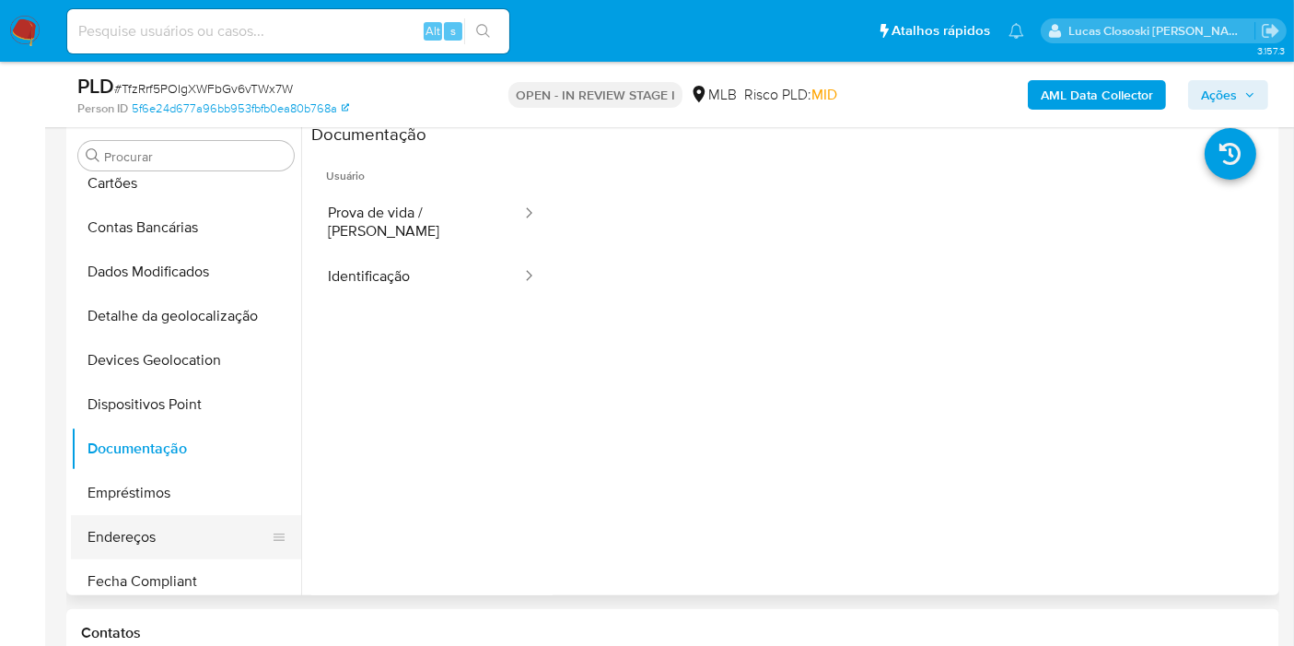
drag, startPoint x: 208, startPoint y: 531, endPoint x: 208, endPoint y: 517, distance: 13.8
click at [208, 531] on button "Endereços" at bounding box center [179, 537] width 216 height 44
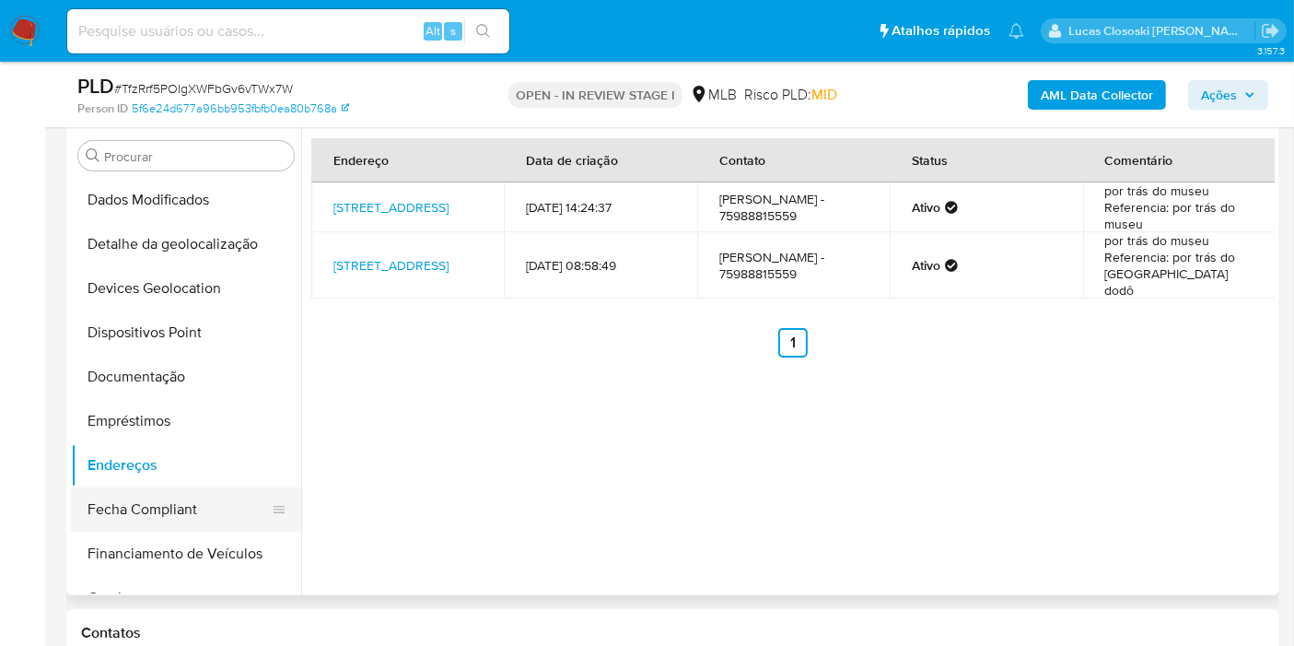
scroll to position [252, 0]
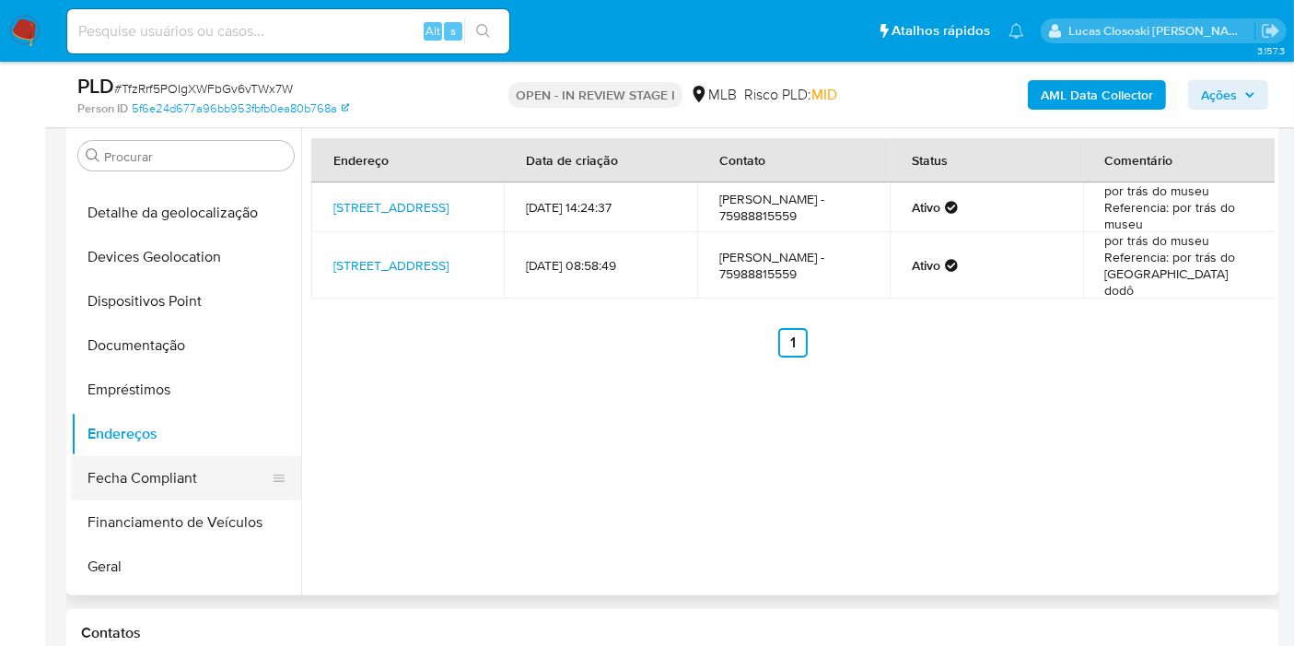
drag, startPoint x: 168, startPoint y: 549, endPoint x: 195, endPoint y: 485, distance: 70.2
click at [168, 551] on button "Geral" at bounding box center [186, 566] width 230 height 44
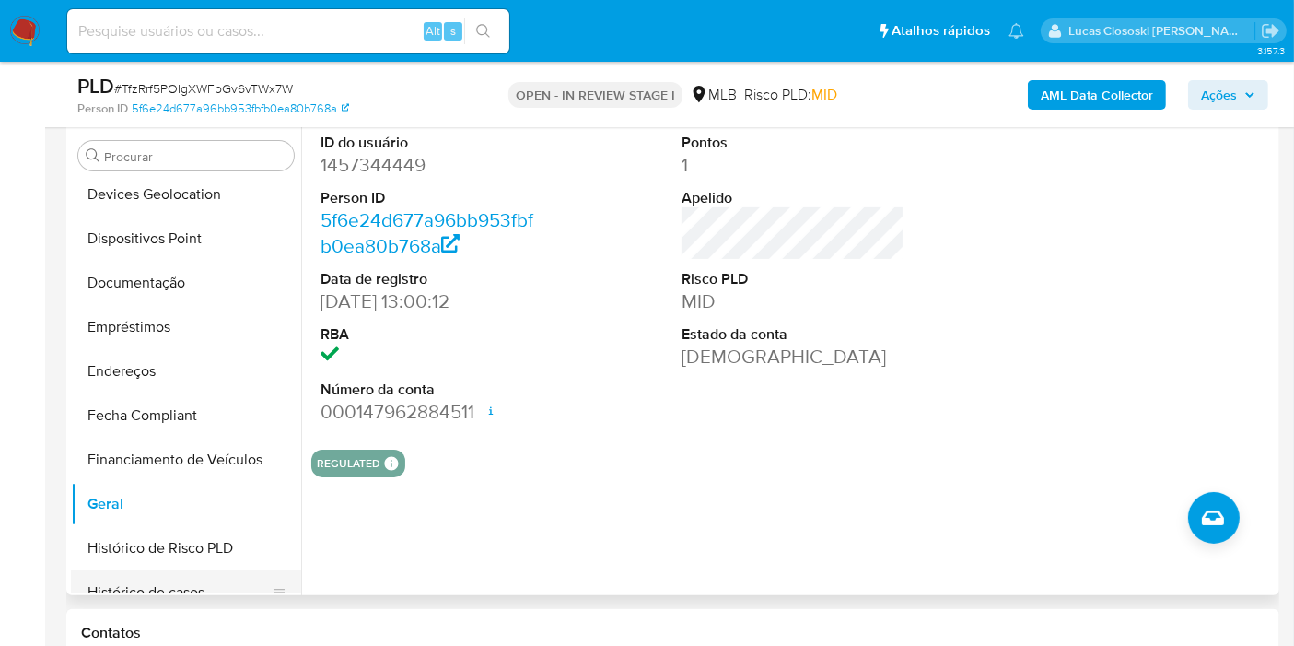
scroll to position [457, 0]
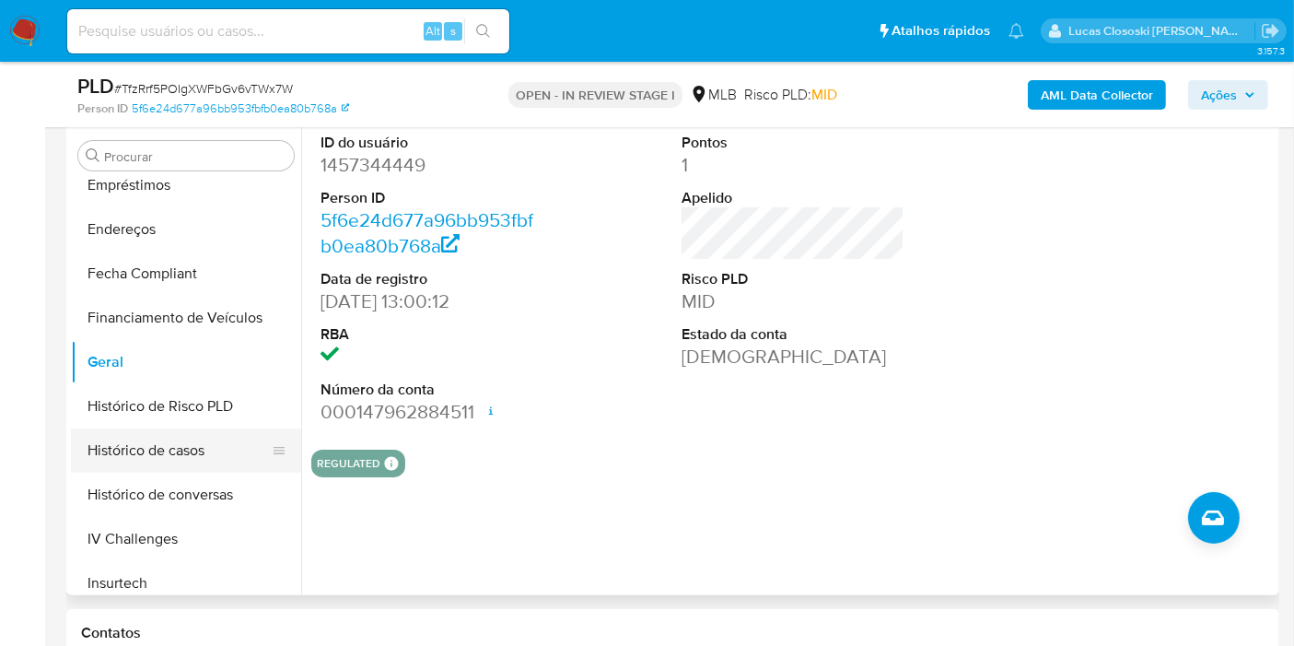
click at [181, 461] on button "Histórico de casos" at bounding box center [179, 450] width 216 height 44
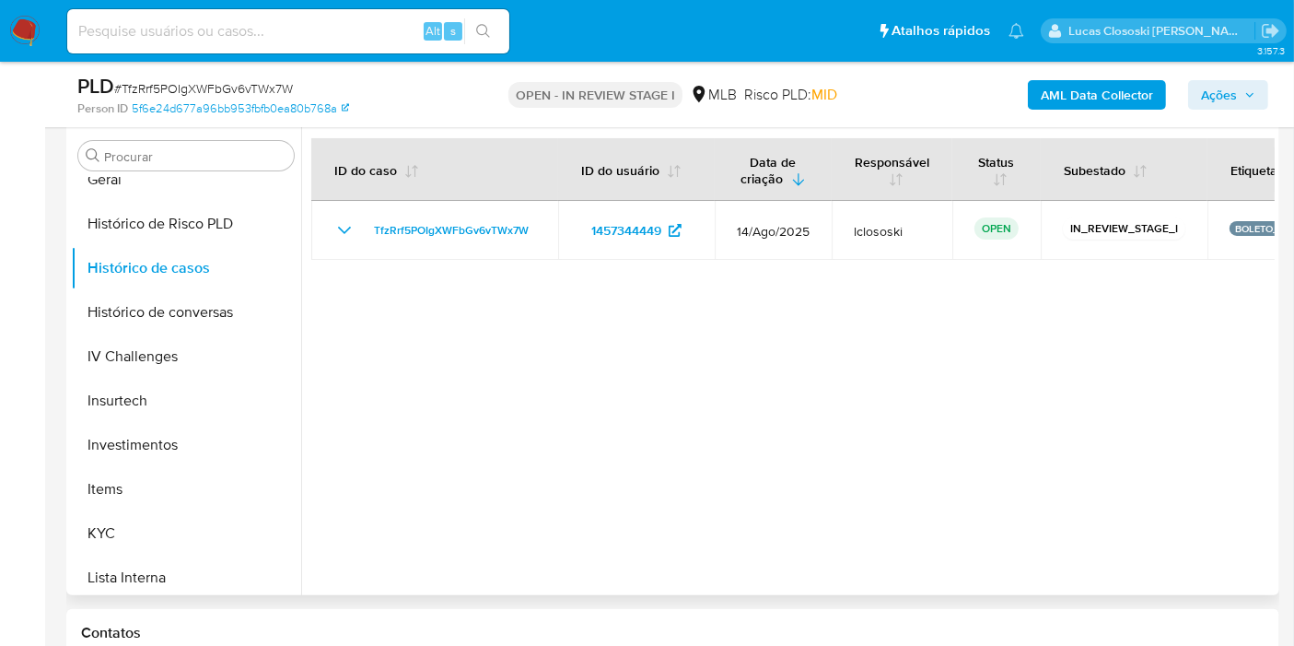
scroll to position [764, 0]
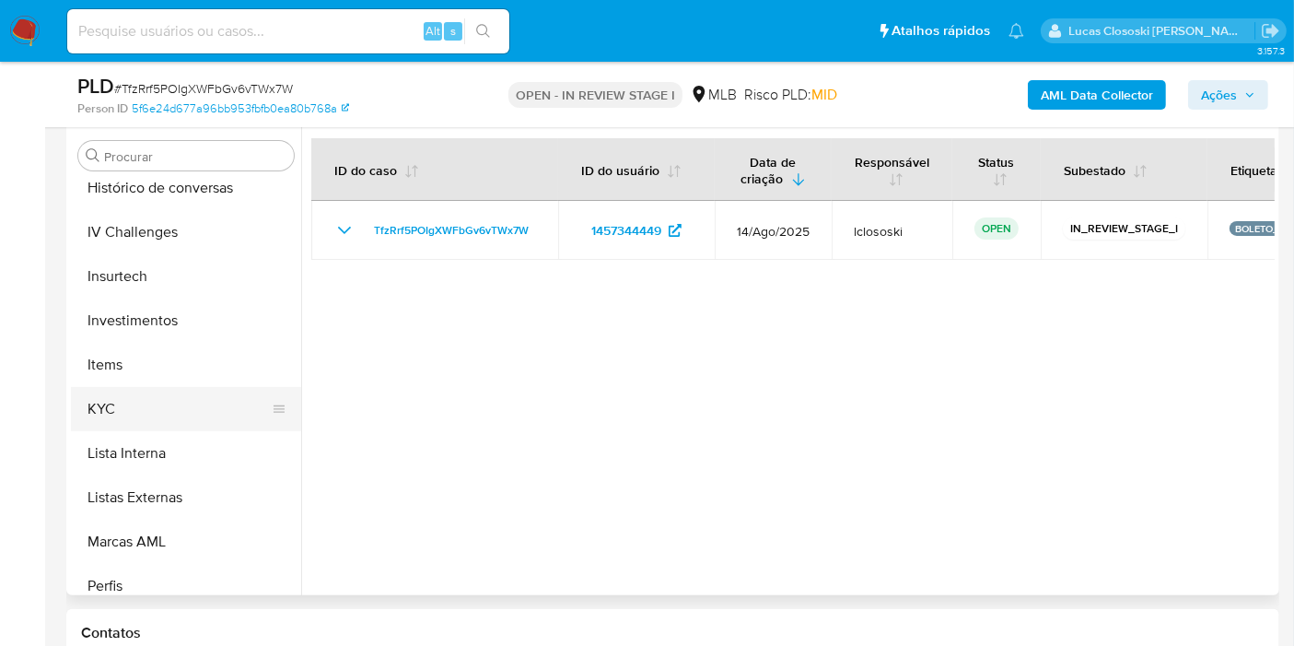
click at [134, 414] on button "KYC" at bounding box center [179, 409] width 216 height 44
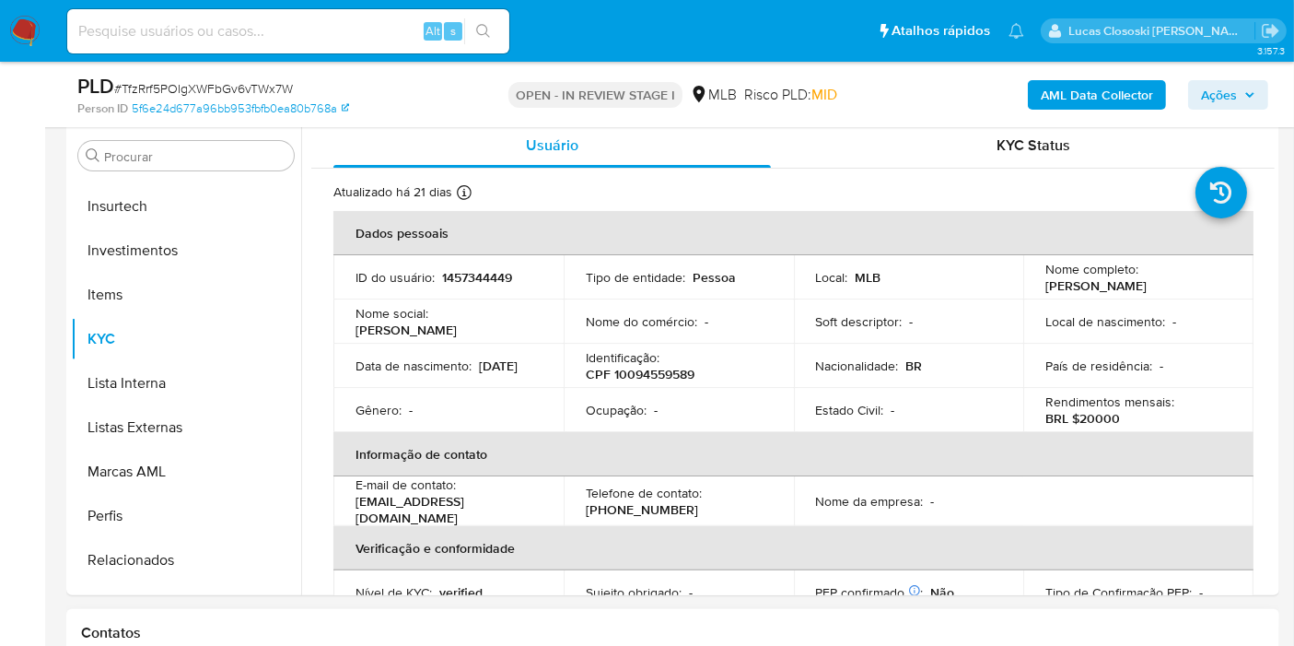
scroll to position [866, 0]
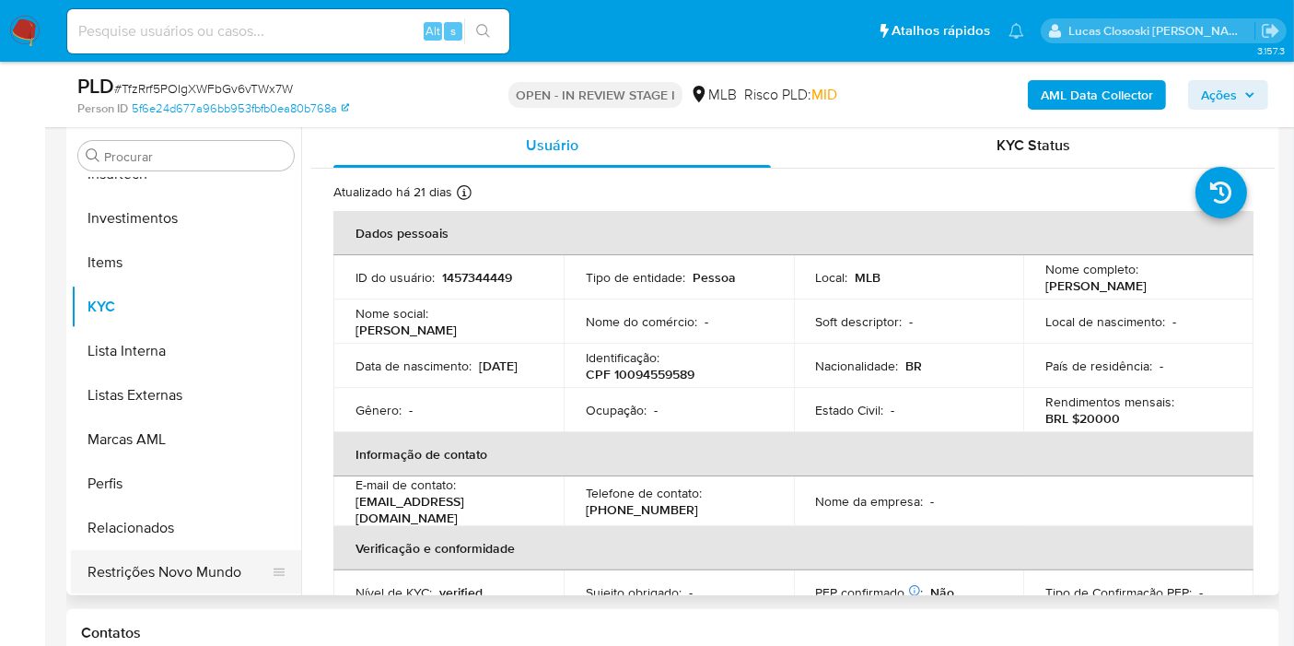
click at [193, 587] on button "Restrições Novo Mundo" at bounding box center [179, 572] width 216 height 44
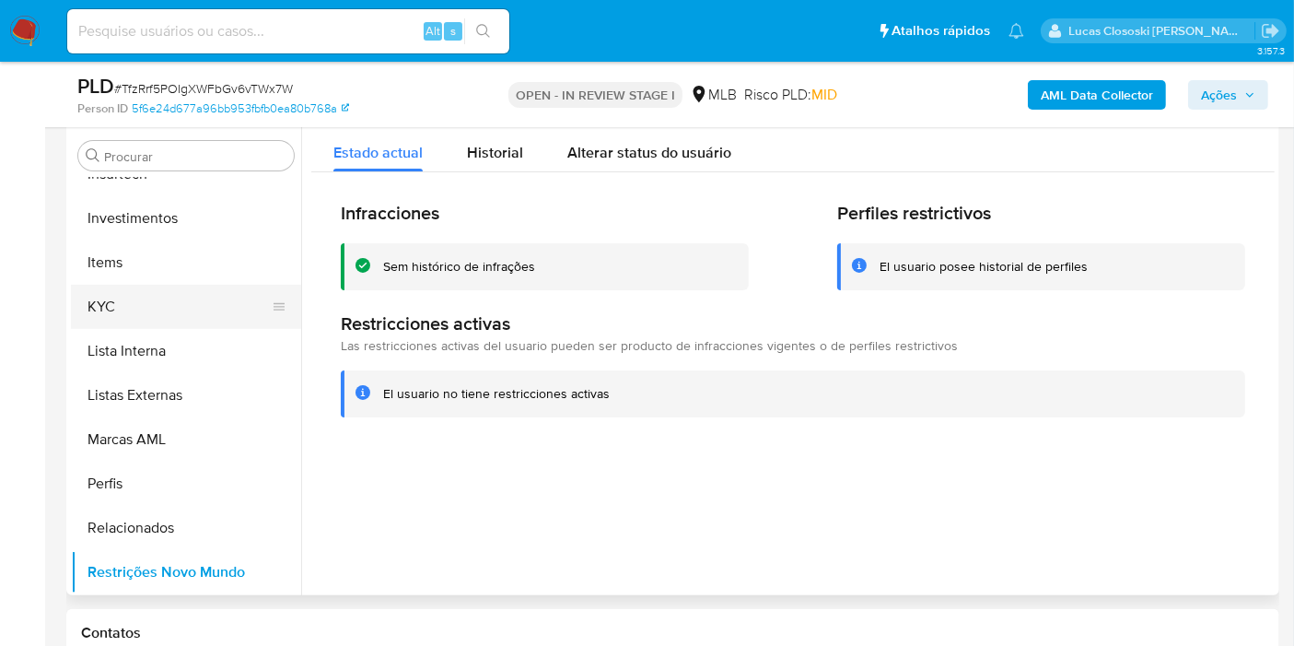
drag, startPoint x: 130, startPoint y: 287, endPoint x: 131, endPoint y: 301, distance: 13.8
click at [130, 287] on button "KYC" at bounding box center [179, 307] width 216 height 44
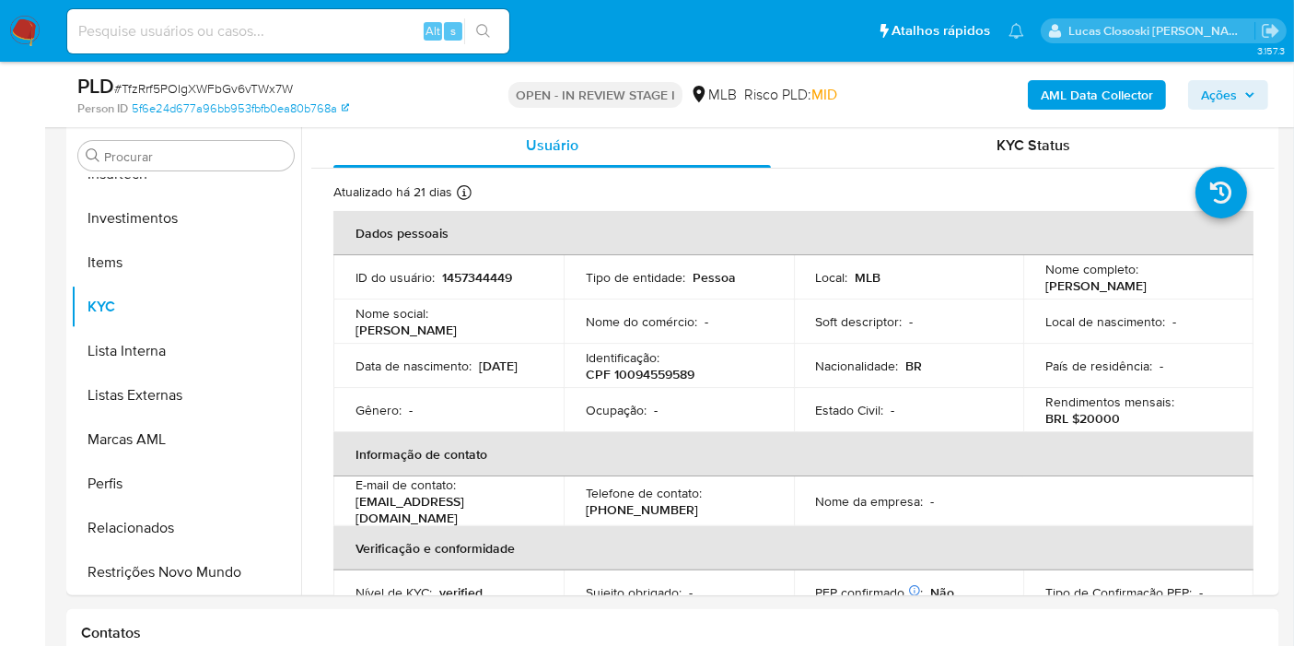
click at [235, 88] on span "# TfzRrf5POIgXWFbGv6vTWx7W" at bounding box center [203, 88] width 179 height 18
copy span "TfzRrf5POIgXWFbGv6vTWx7W"
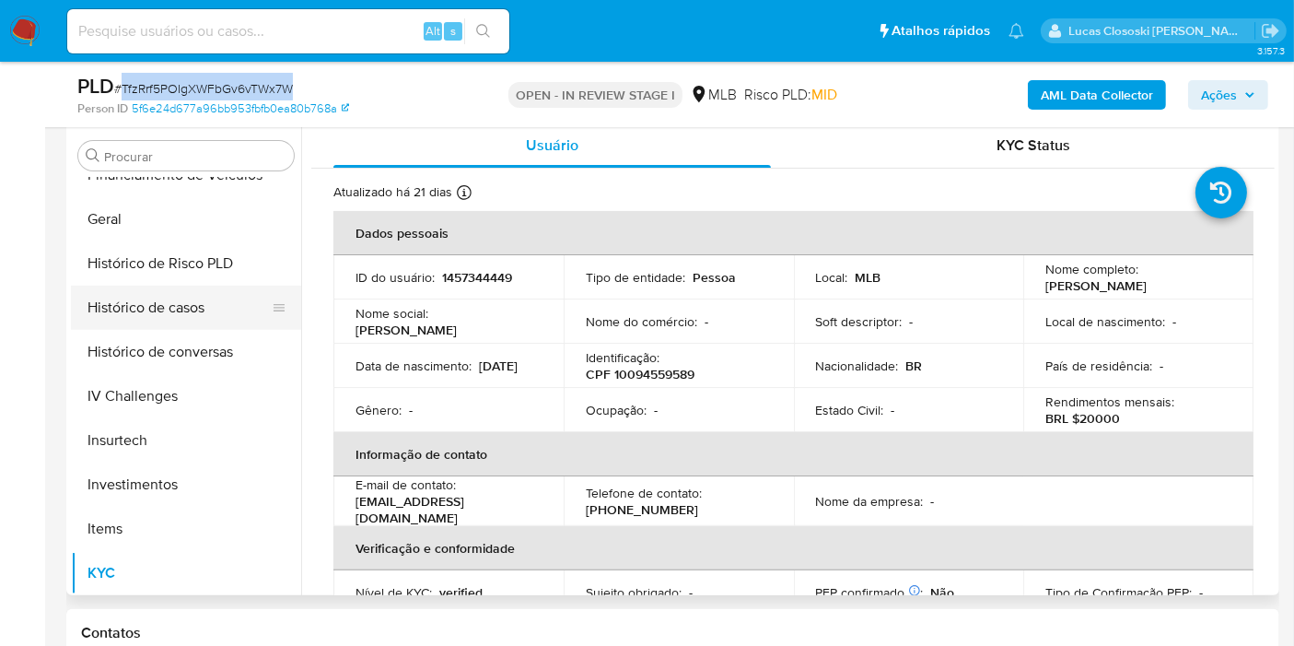
scroll to position [559, 0]
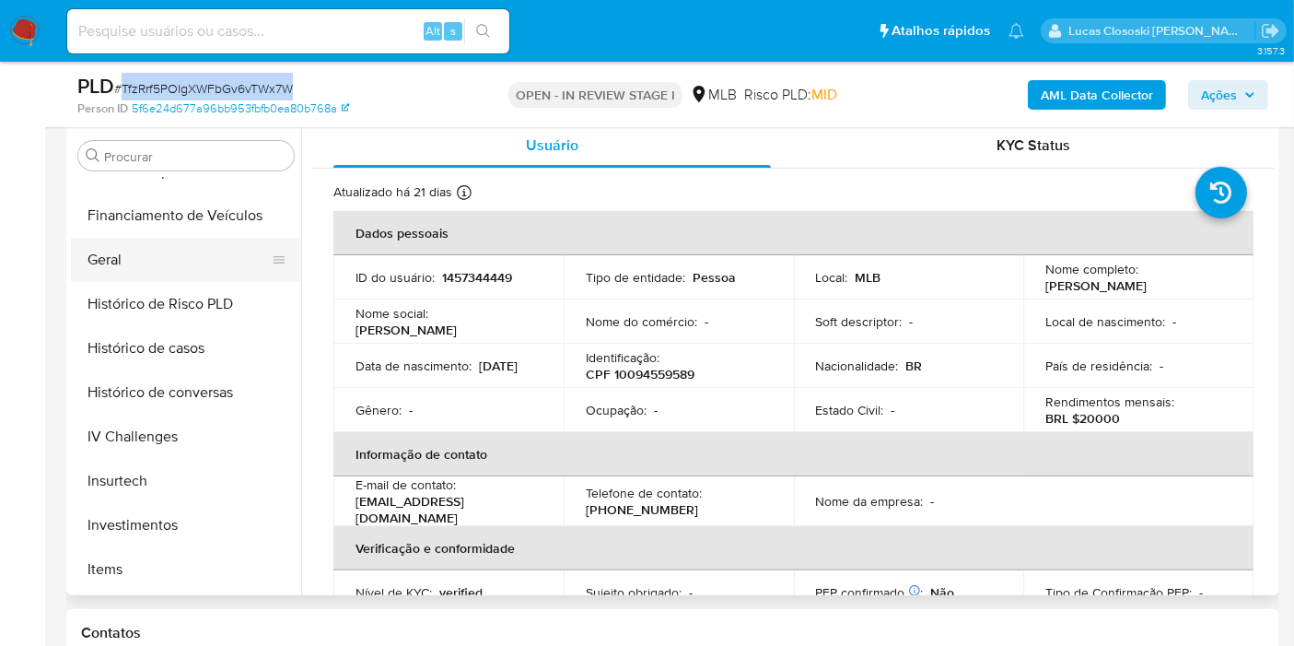
click at [128, 269] on button "Geral" at bounding box center [179, 260] width 216 height 44
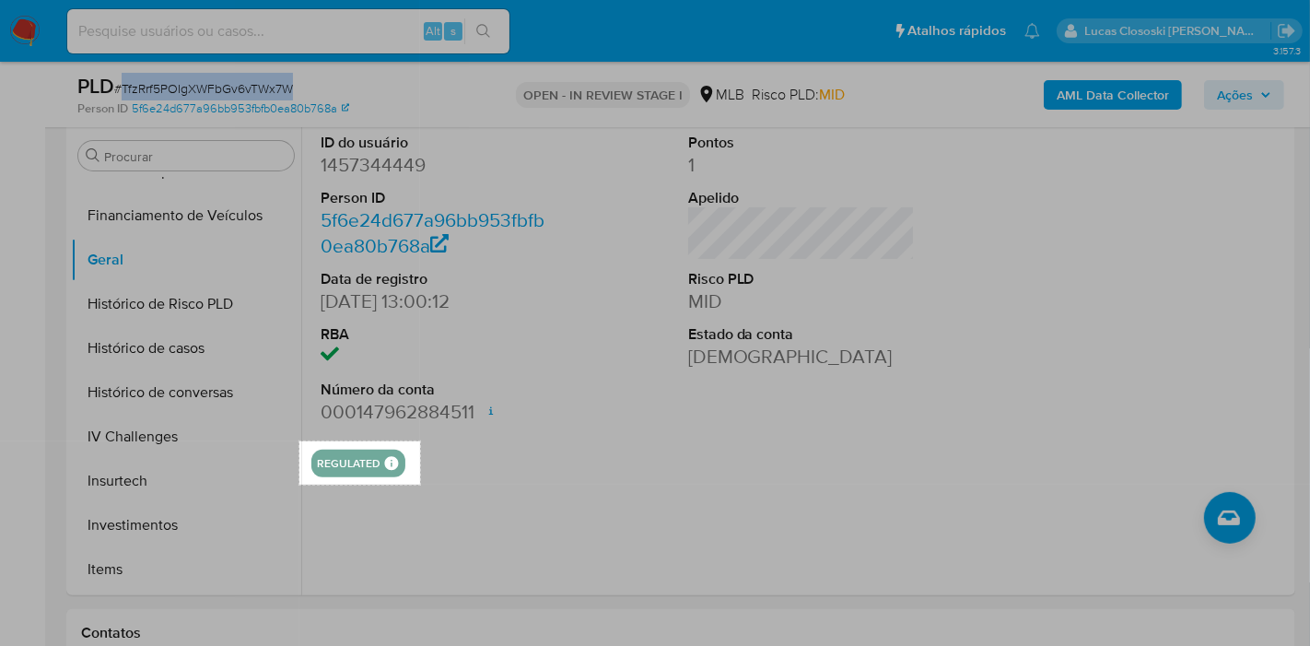
drag, startPoint x: 299, startPoint y: 440, endPoint x: 420, endPoint y: 485, distance: 128.5
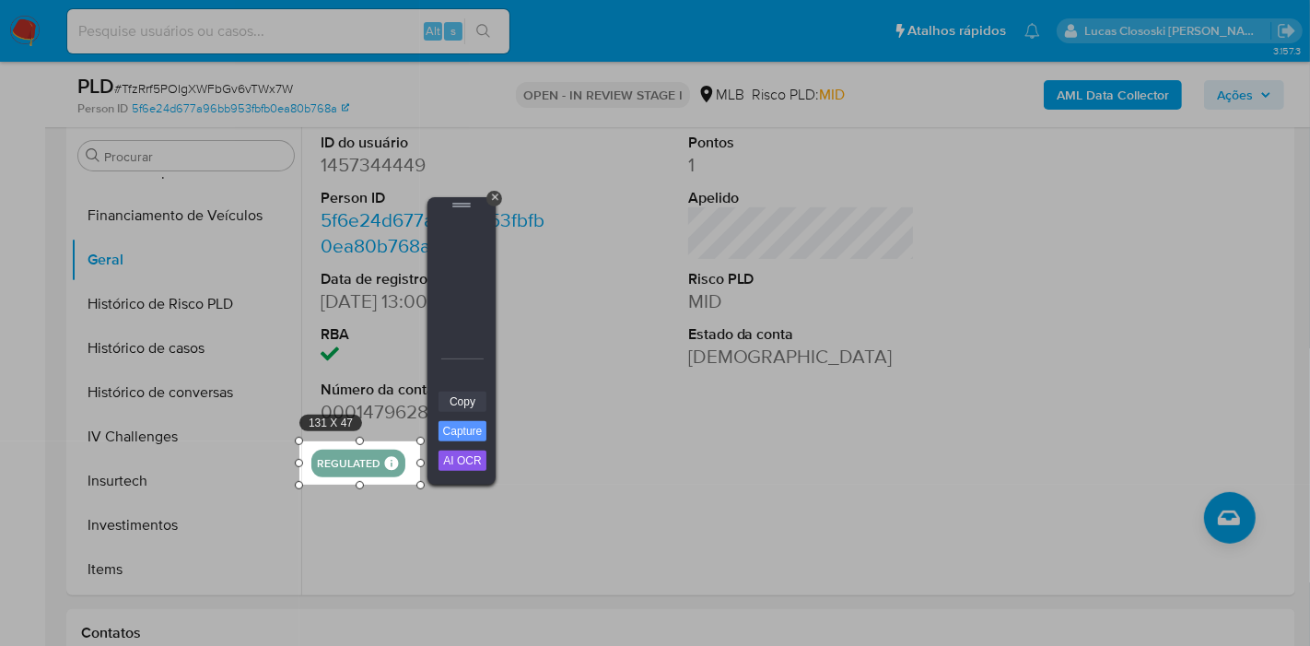
click at [468, 396] on link "Copy" at bounding box center [462, 402] width 48 height 20
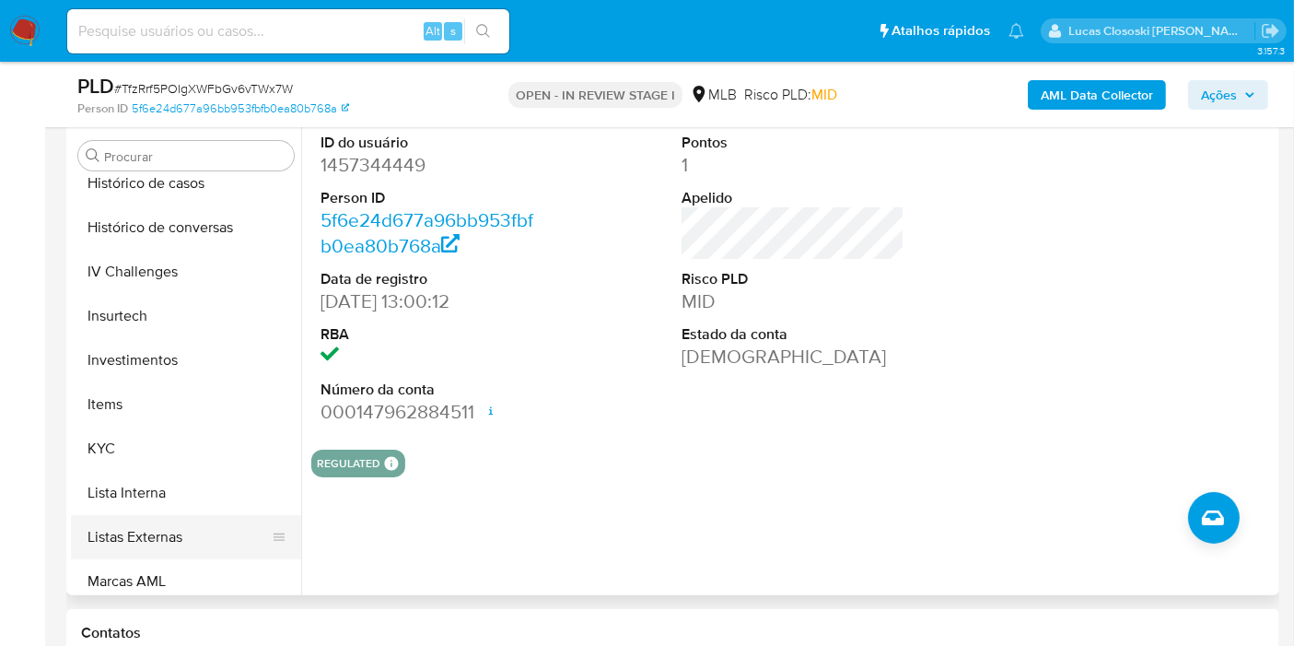
scroll to position [866, 0]
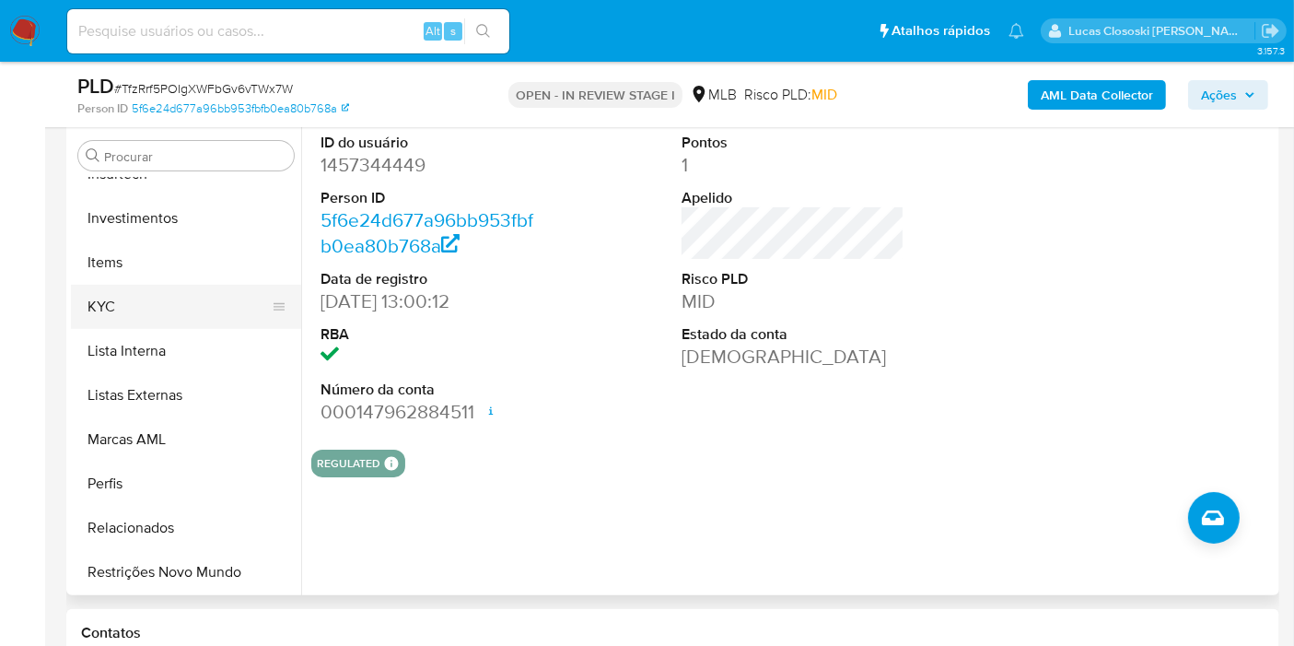
click at [120, 298] on button "KYC" at bounding box center [179, 307] width 216 height 44
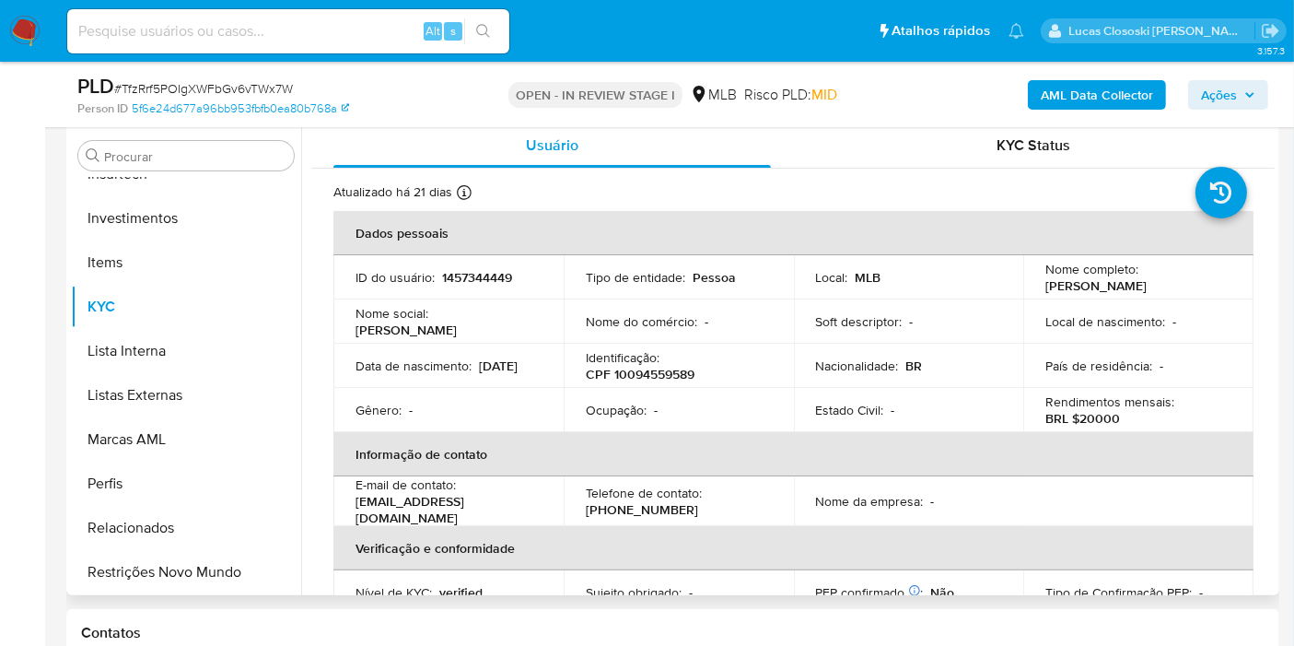
click at [898, 415] on div "Estado Civil : -" at bounding box center [909, 410] width 186 height 17
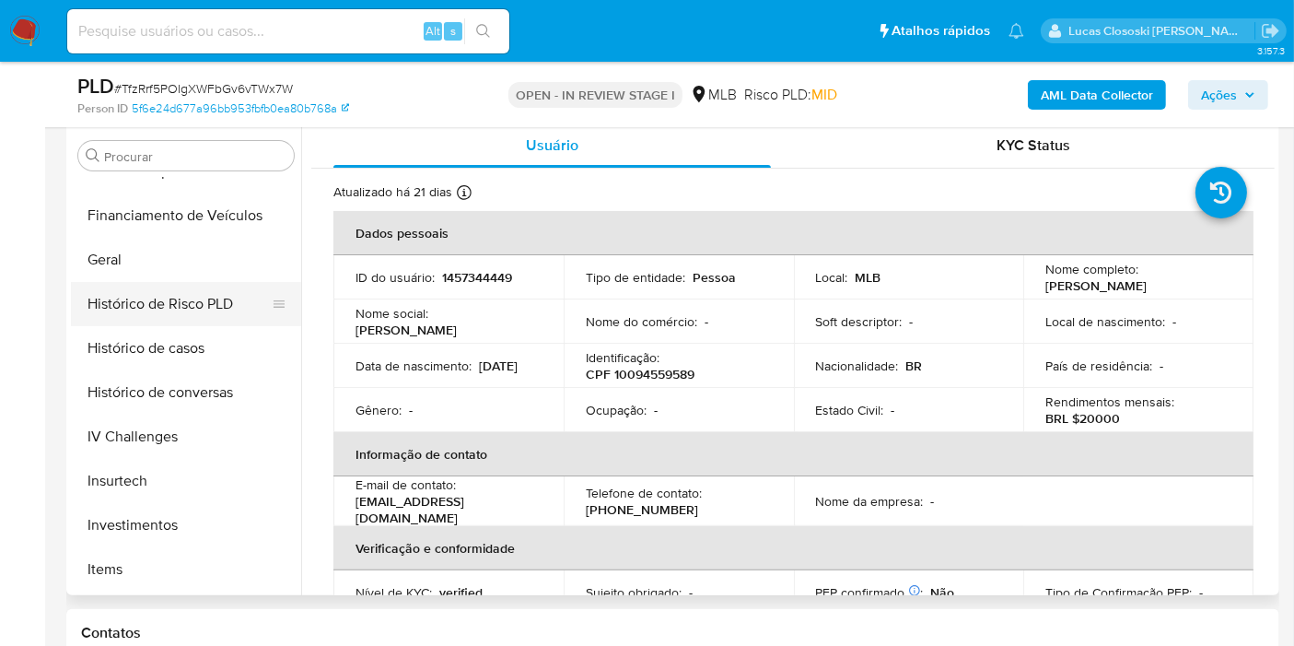
scroll to position [252, 0]
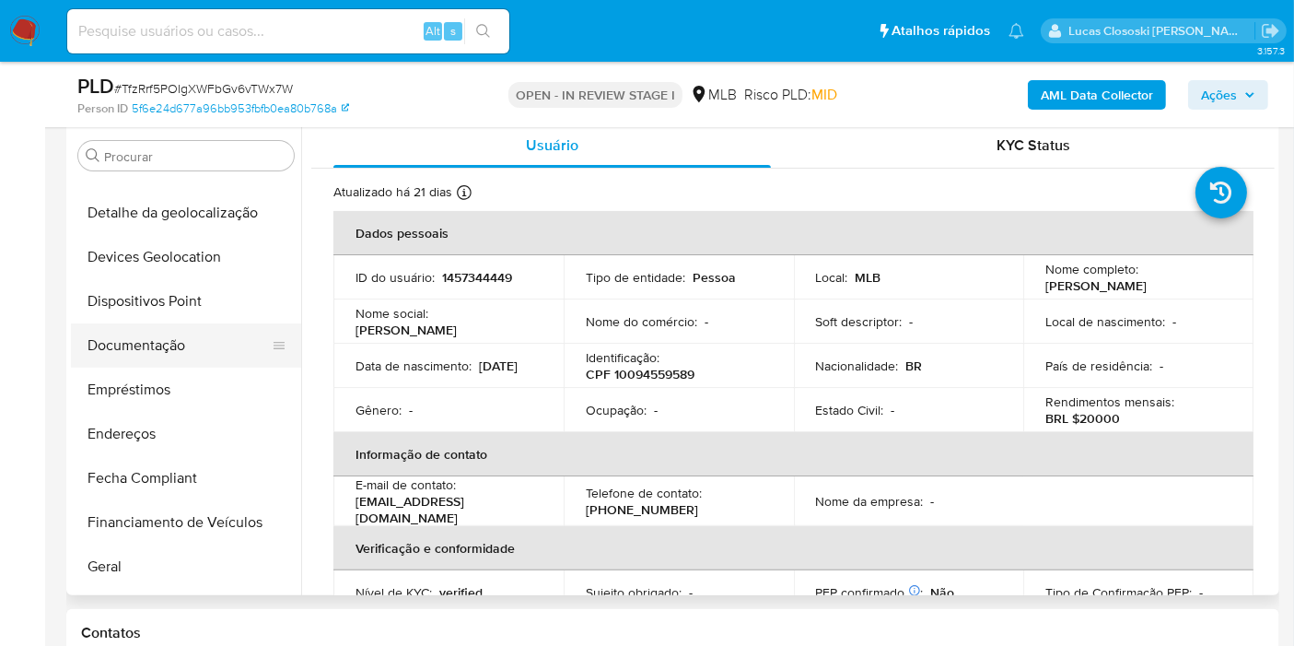
click at [172, 338] on button "Documentação" at bounding box center [179, 345] width 216 height 44
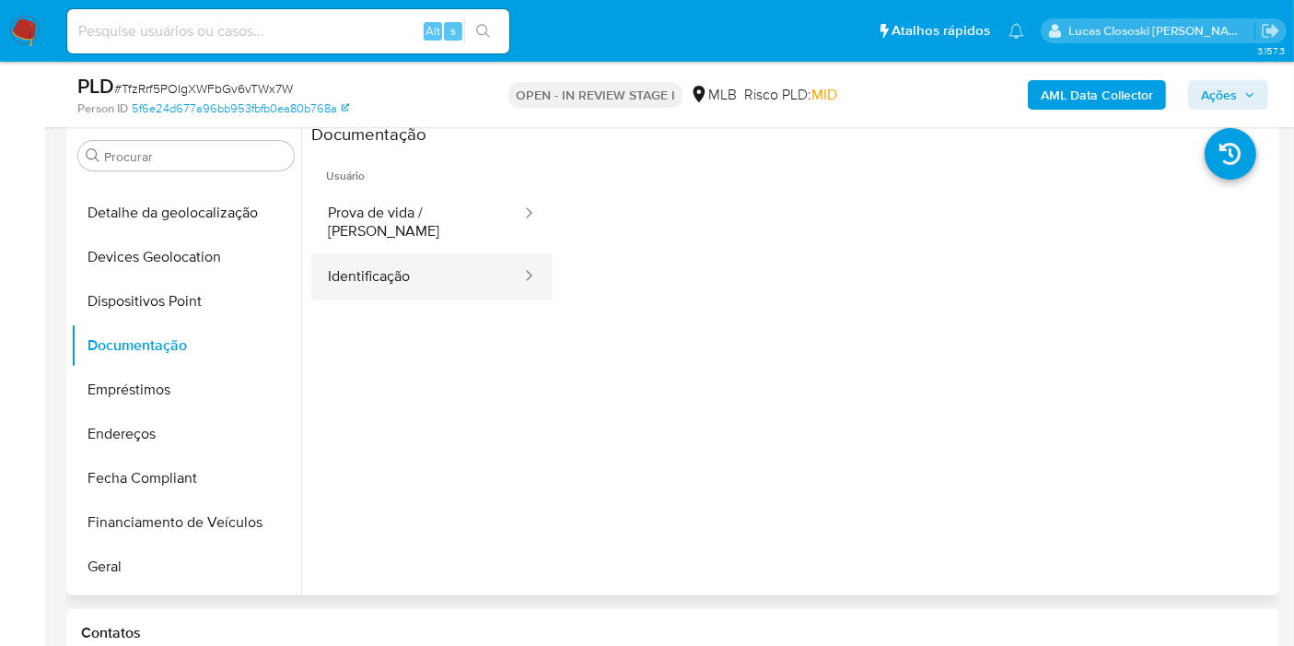
click at [396, 273] on button "Identificação" at bounding box center [417, 276] width 212 height 47
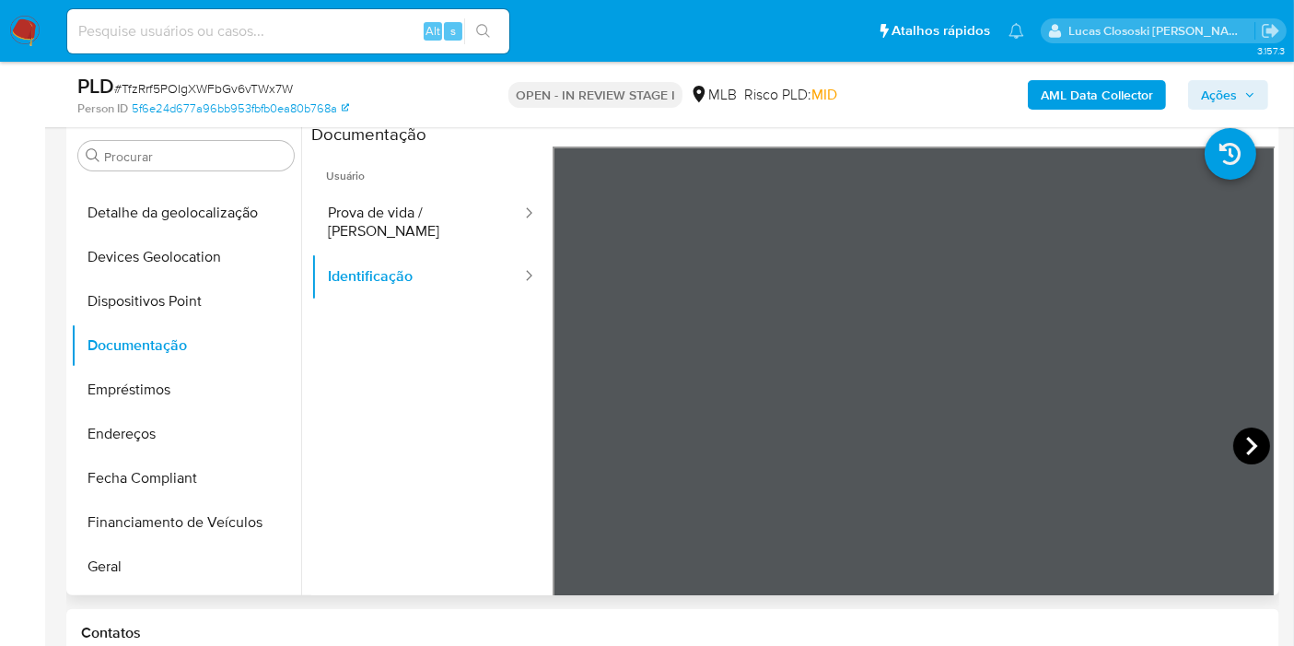
click at [1256, 447] on icon at bounding box center [1251, 445] width 37 height 37
click at [1257, 88] on button "Ações" at bounding box center [1228, 94] width 80 height 29
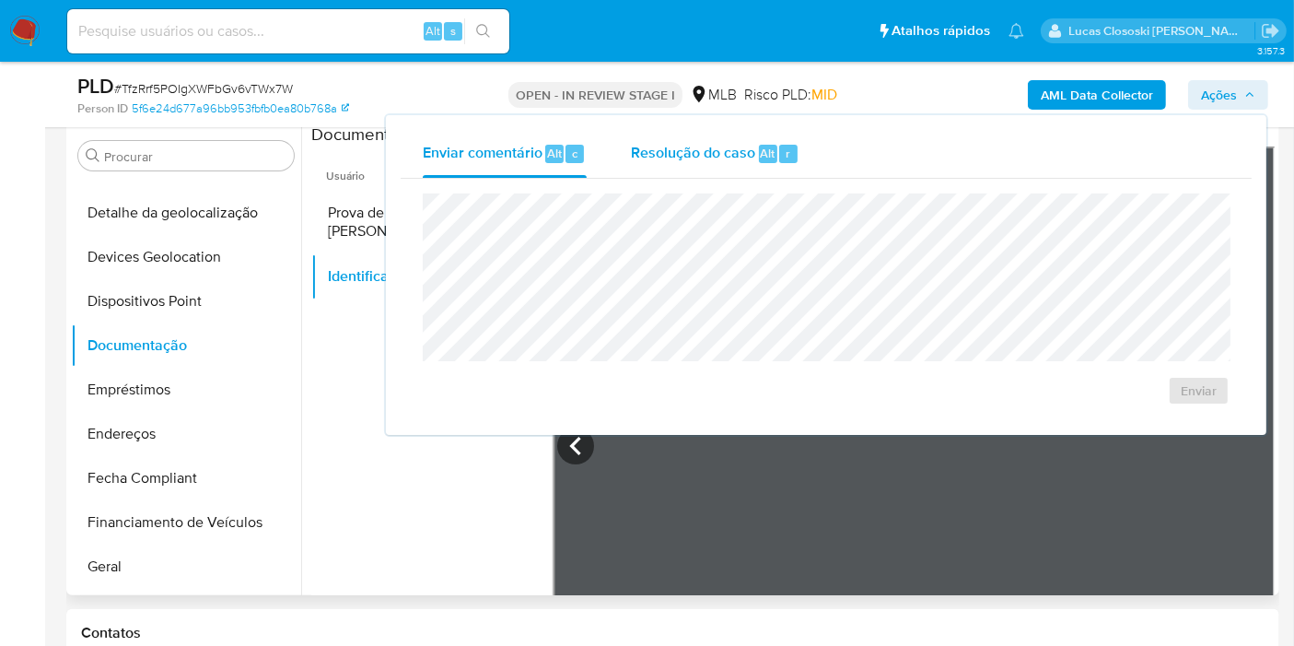
click at [706, 164] on div "Resolução do caso Alt r" at bounding box center [715, 154] width 169 height 48
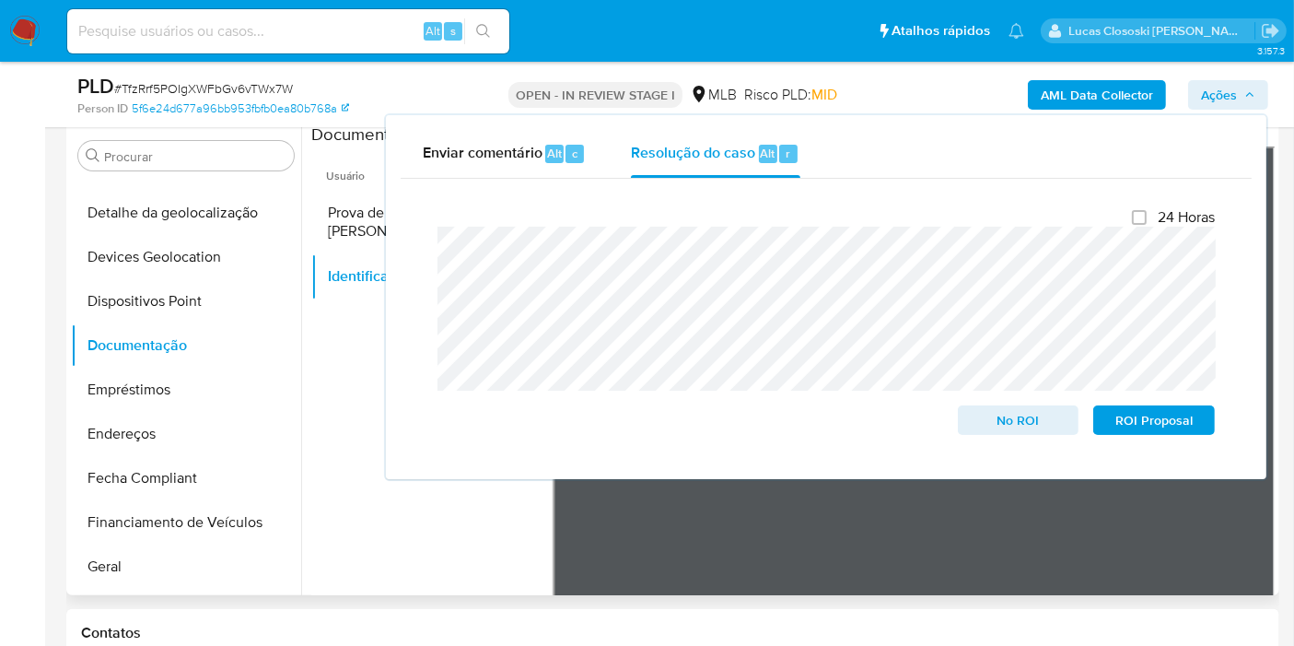
click at [1230, 99] on span "Ações" at bounding box center [1219, 94] width 36 height 29
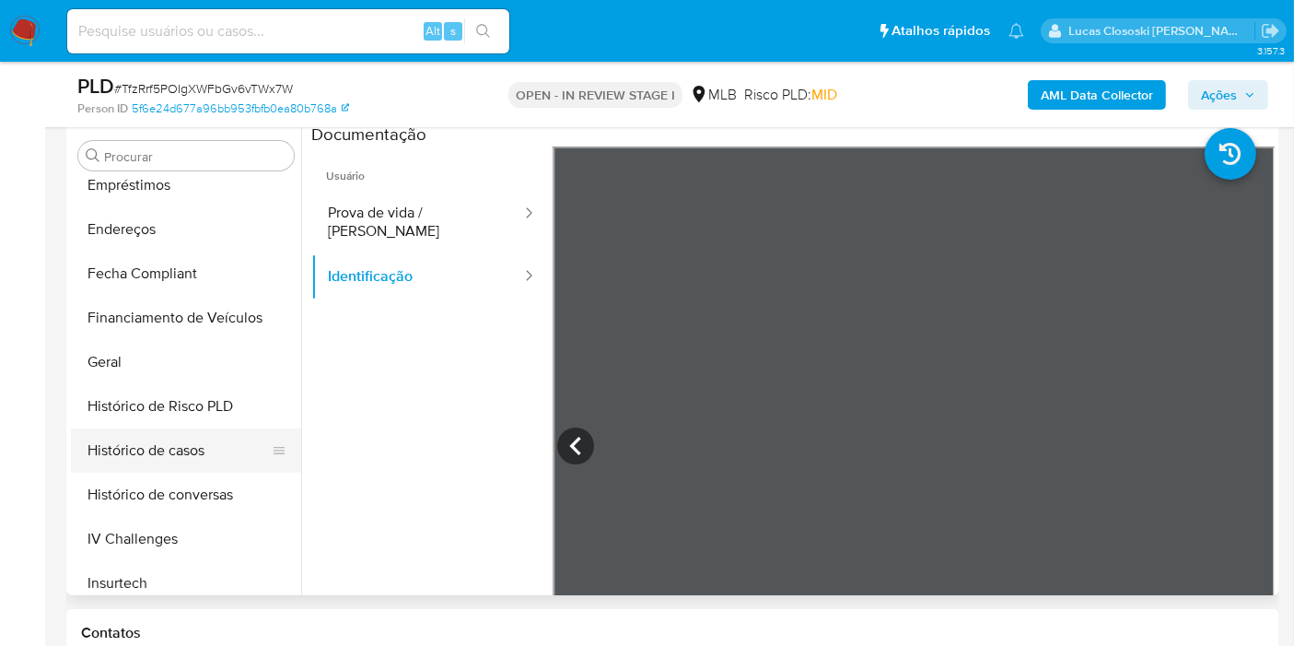
click at [176, 432] on button "Histórico de casos" at bounding box center [179, 450] width 216 height 44
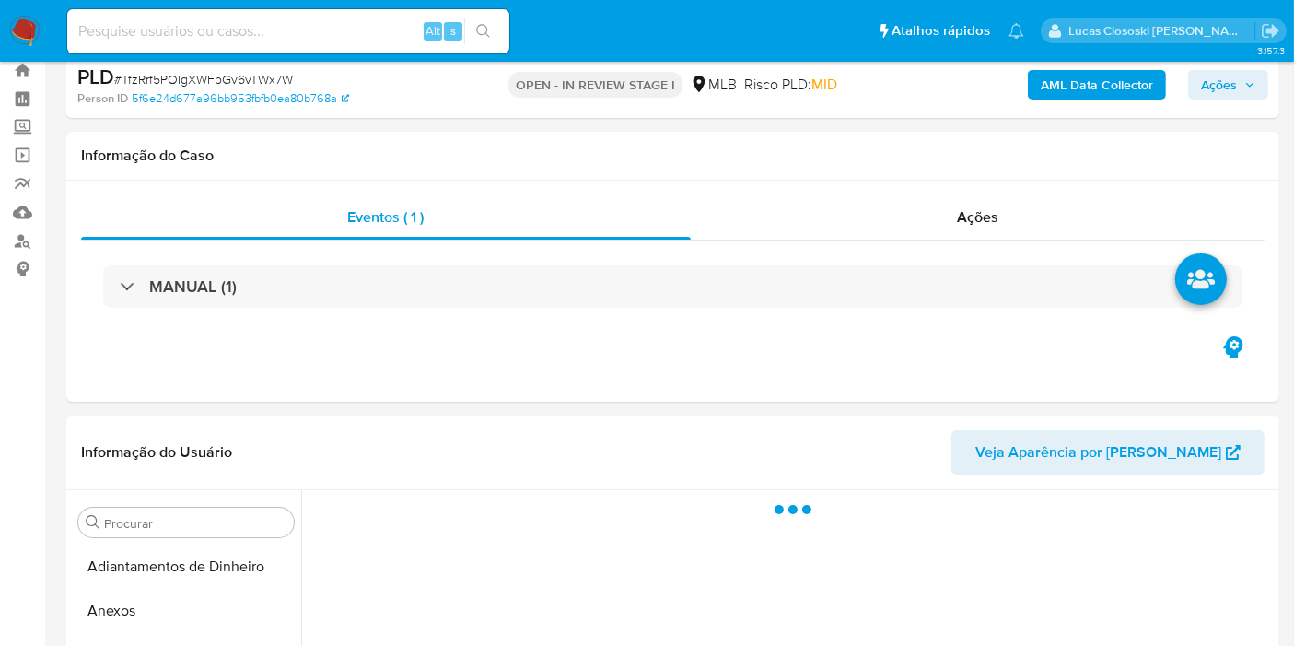
scroll to position [205, 0]
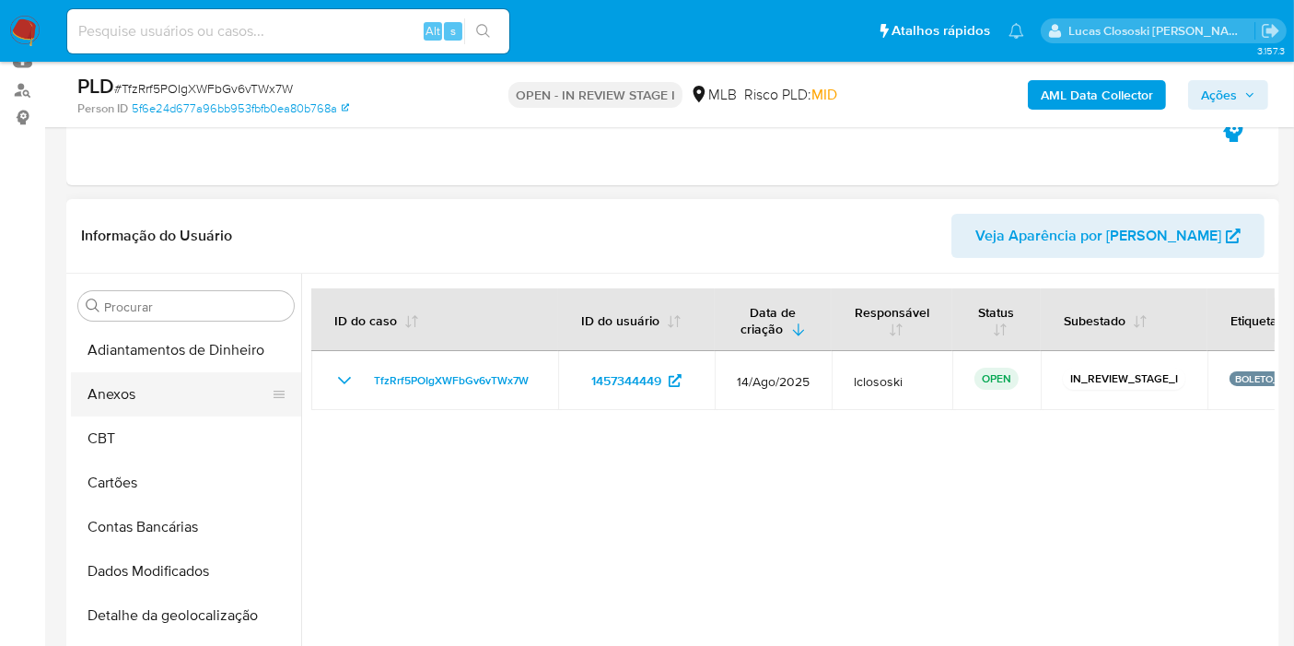
click at [132, 382] on button "Anexos" at bounding box center [179, 394] width 216 height 44
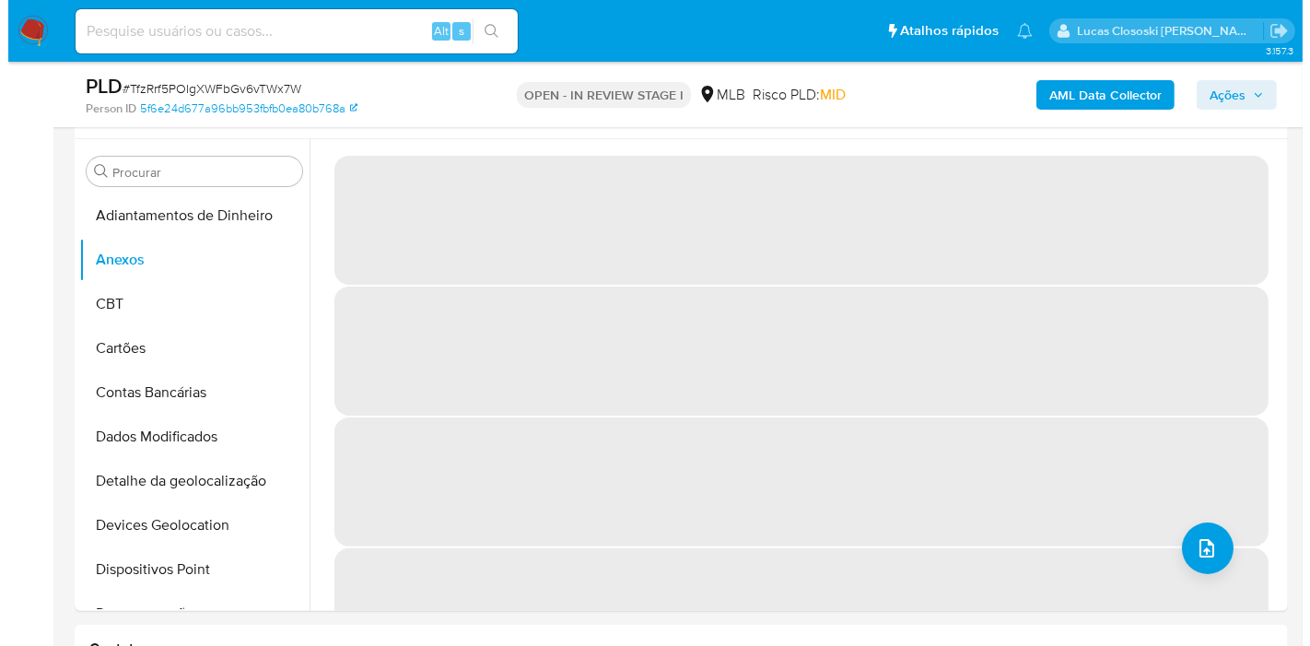
scroll to position [307, 0]
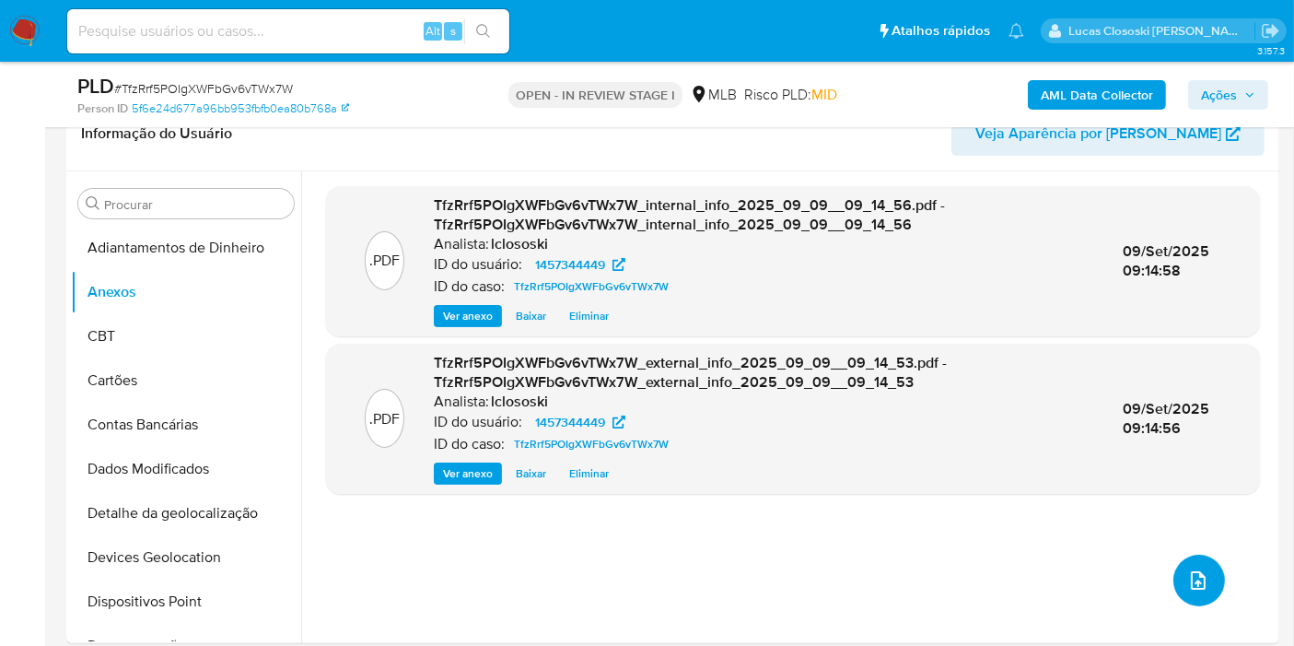
click at [1199, 572] on icon "upload-file" at bounding box center [1198, 580] width 22 height 22
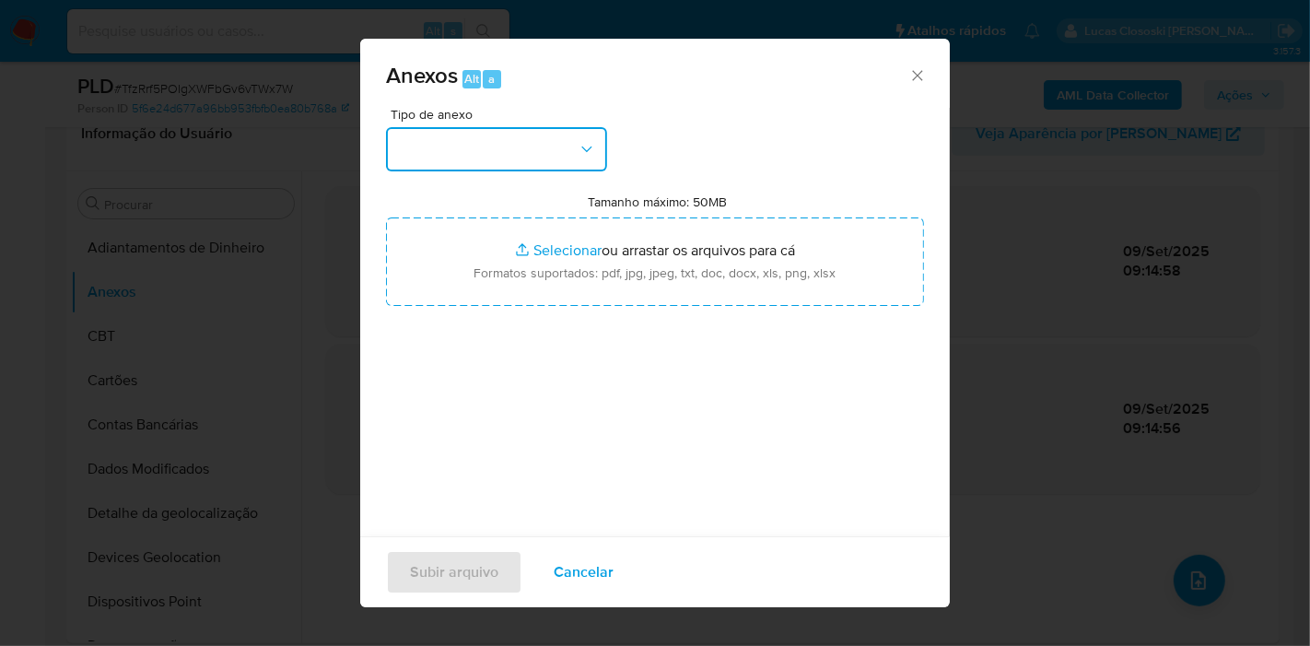
click at [544, 158] on button "button" at bounding box center [496, 149] width 221 height 44
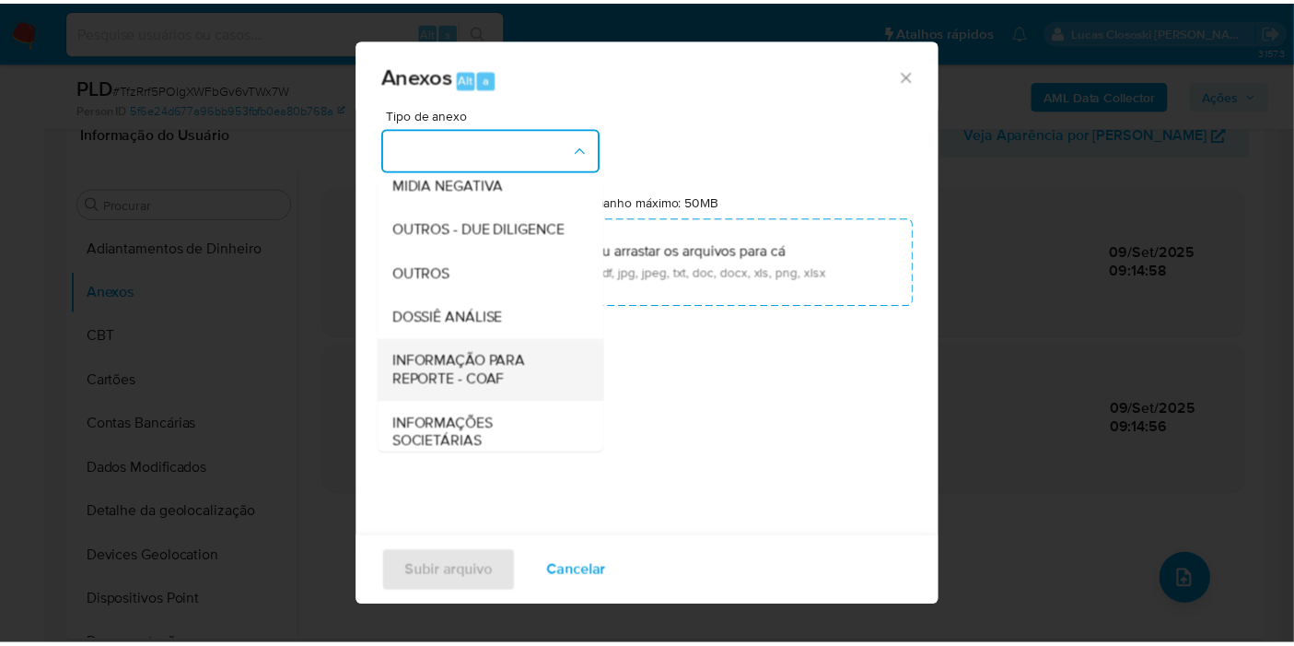
scroll to position [283, 0]
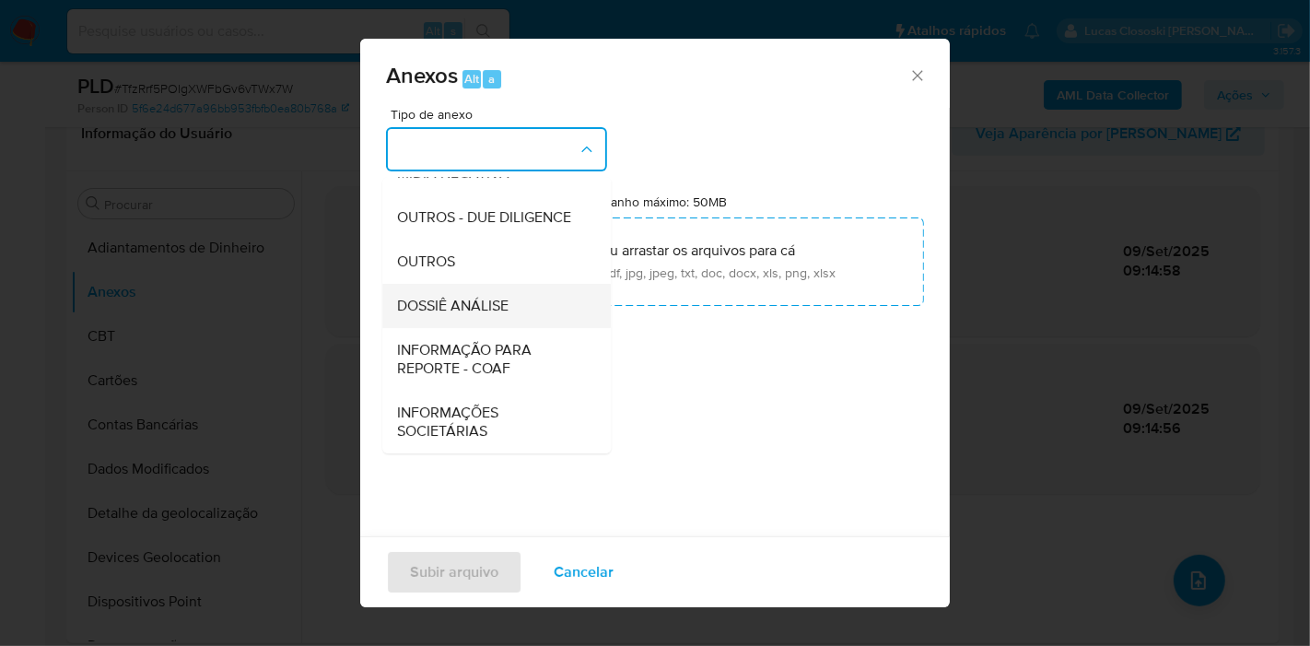
click at [500, 311] on span "DOSSIÊ ANÁLISE" at bounding box center [452, 306] width 111 height 18
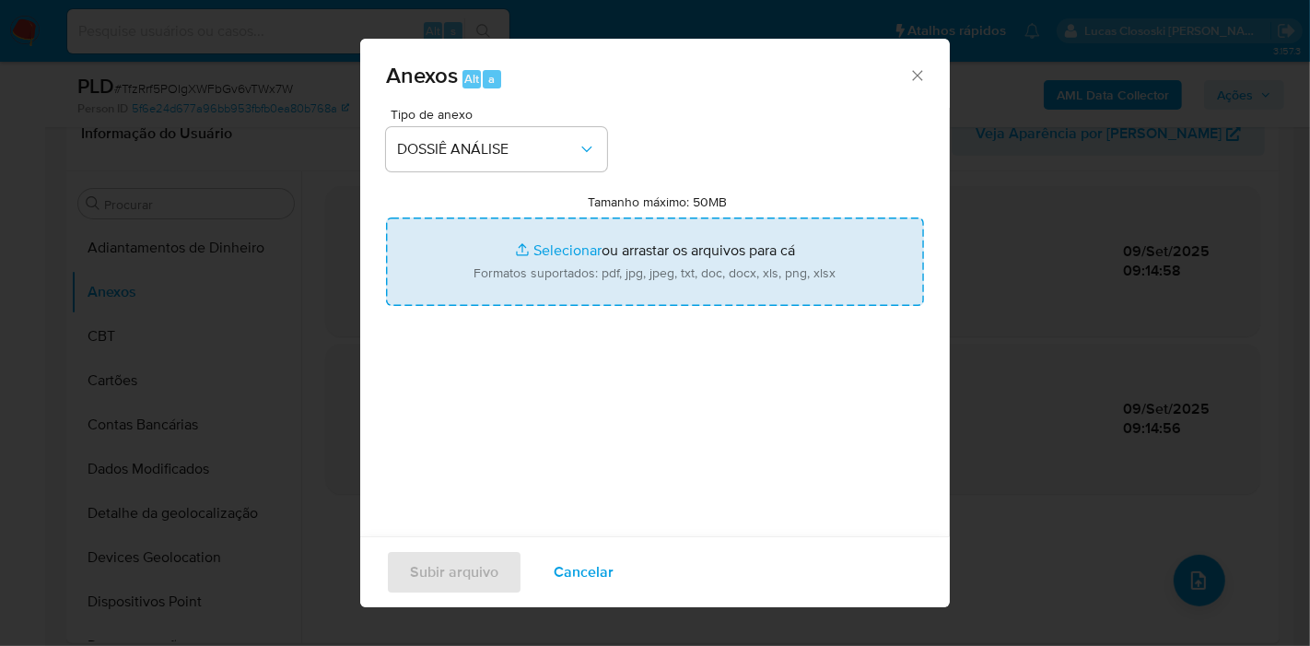
click at [536, 285] on input "Tamanho máximo: 50MB Selecionar arquivos" at bounding box center [655, 261] width 538 height 88
type input "C:\fakepath\SAR - XXXX - CPF 10094559589 - ROSANGELA BIANCA ALVES VIEIRA.pdf"
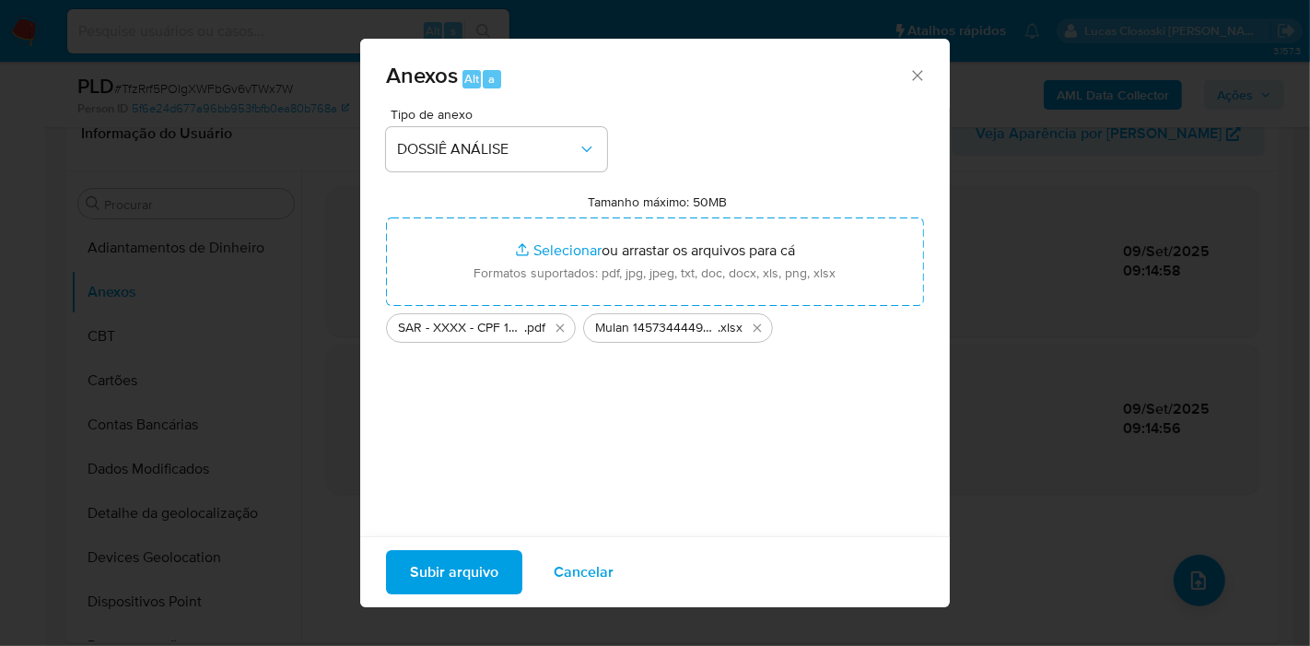
click at [470, 567] on span "Subir arquivo" at bounding box center [454, 572] width 88 height 41
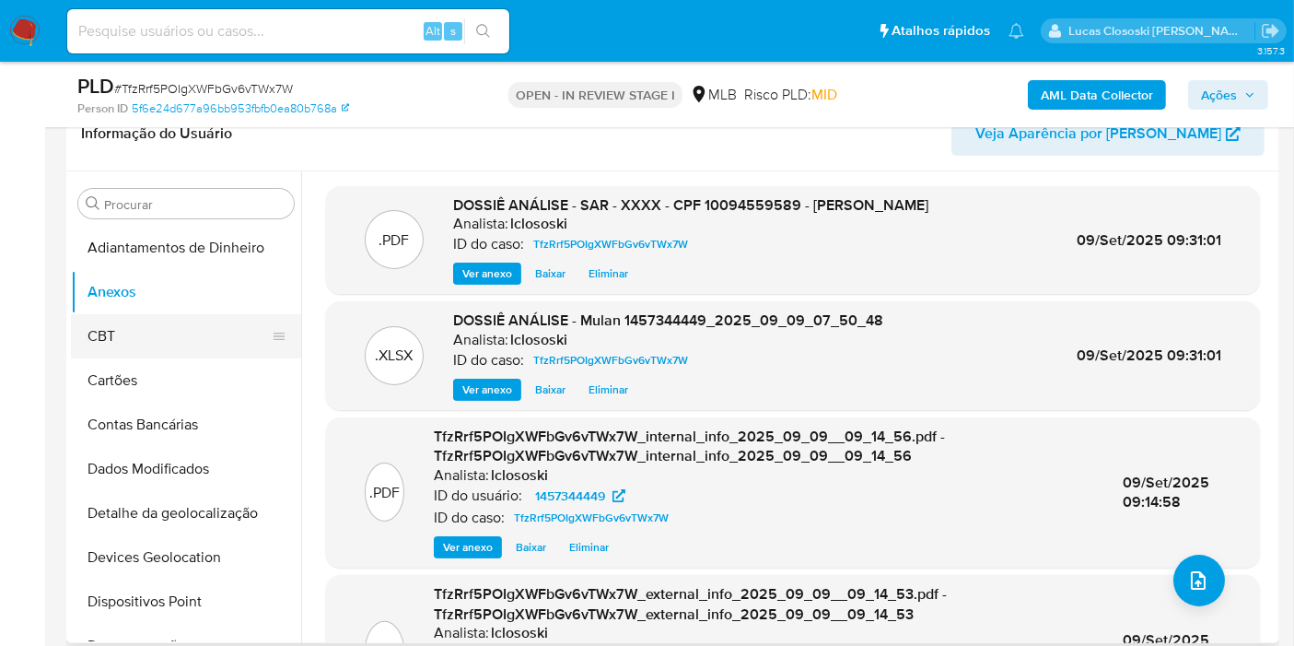
click at [163, 342] on button "CBT" at bounding box center [179, 336] width 216 height 44
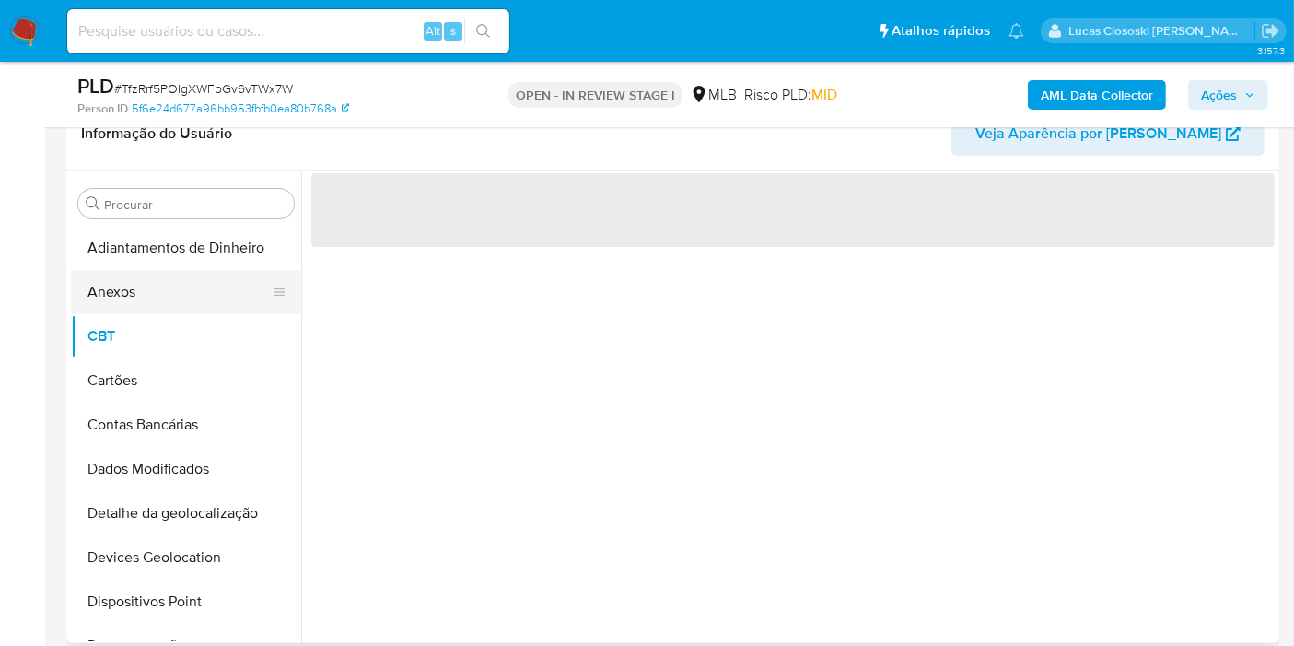
click at [165, 310] on button "Anexos" at bounding box center [179, 292] width 216 height 44
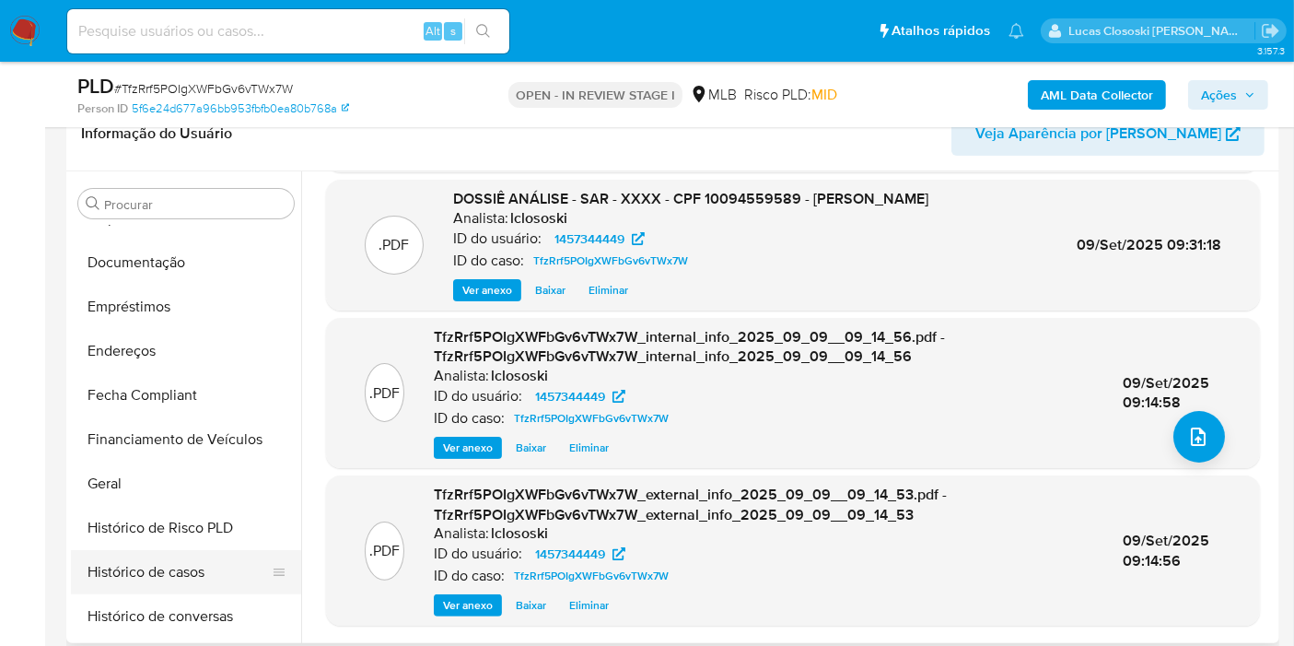
scroll to position [614, 0]
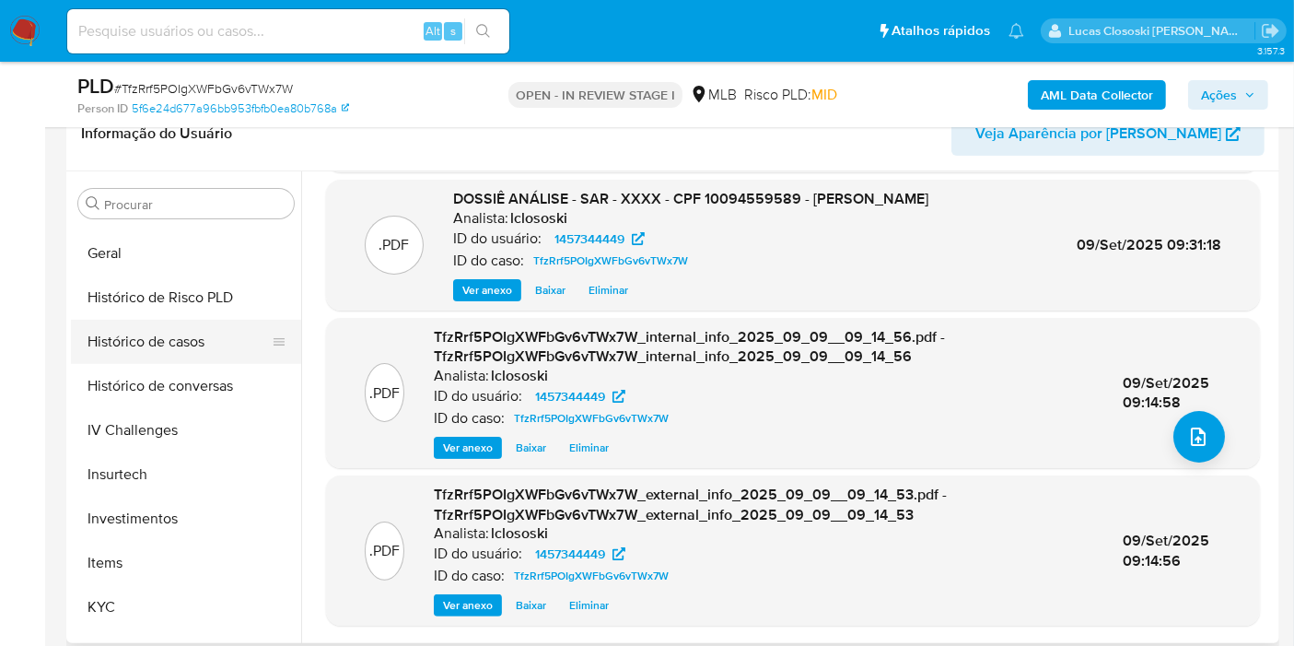
click at [174, 355] on button "Histórico de casos" at bounding box center [179, 342] width 216 height 44
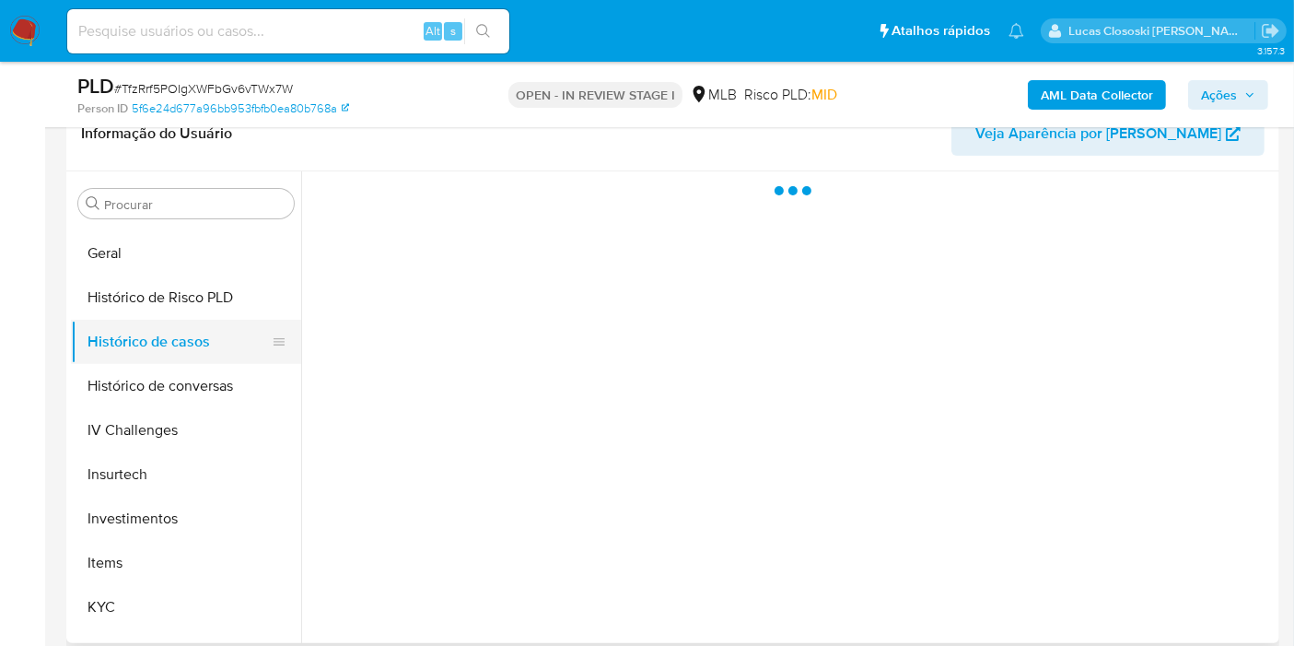
scroll to position [0, 0]
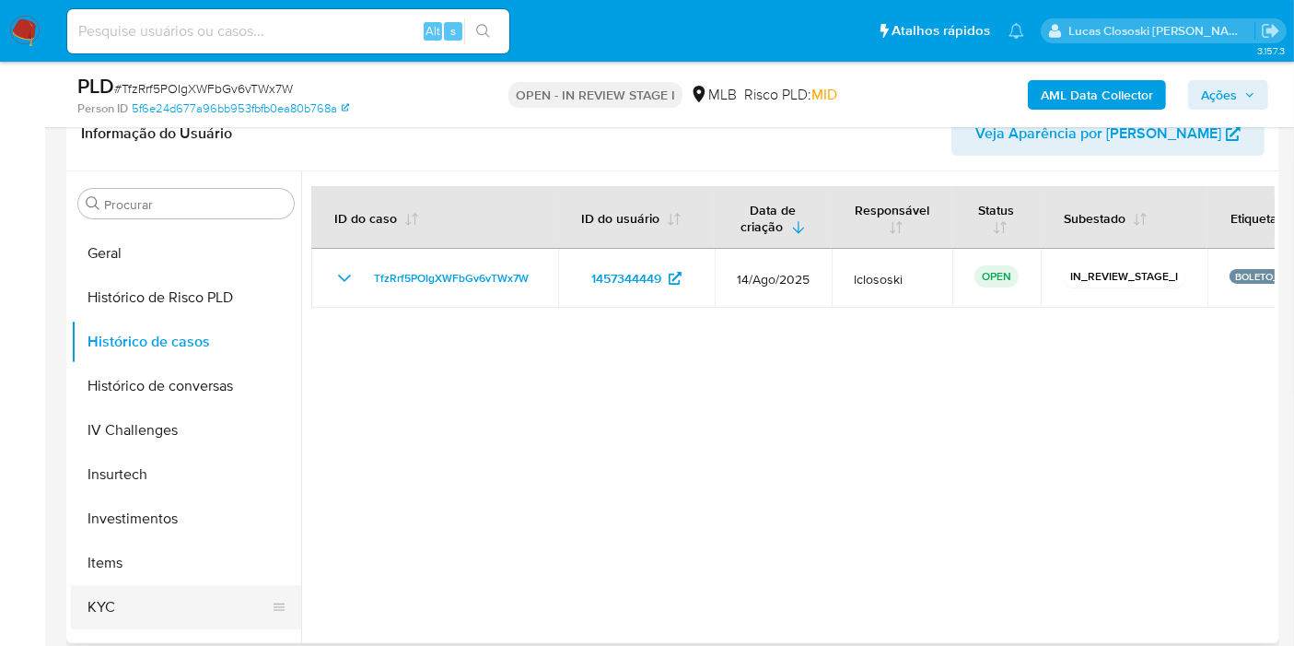
click at [203, 606] on button "KYC" at bounding box center [179, 607] width 216 height 44
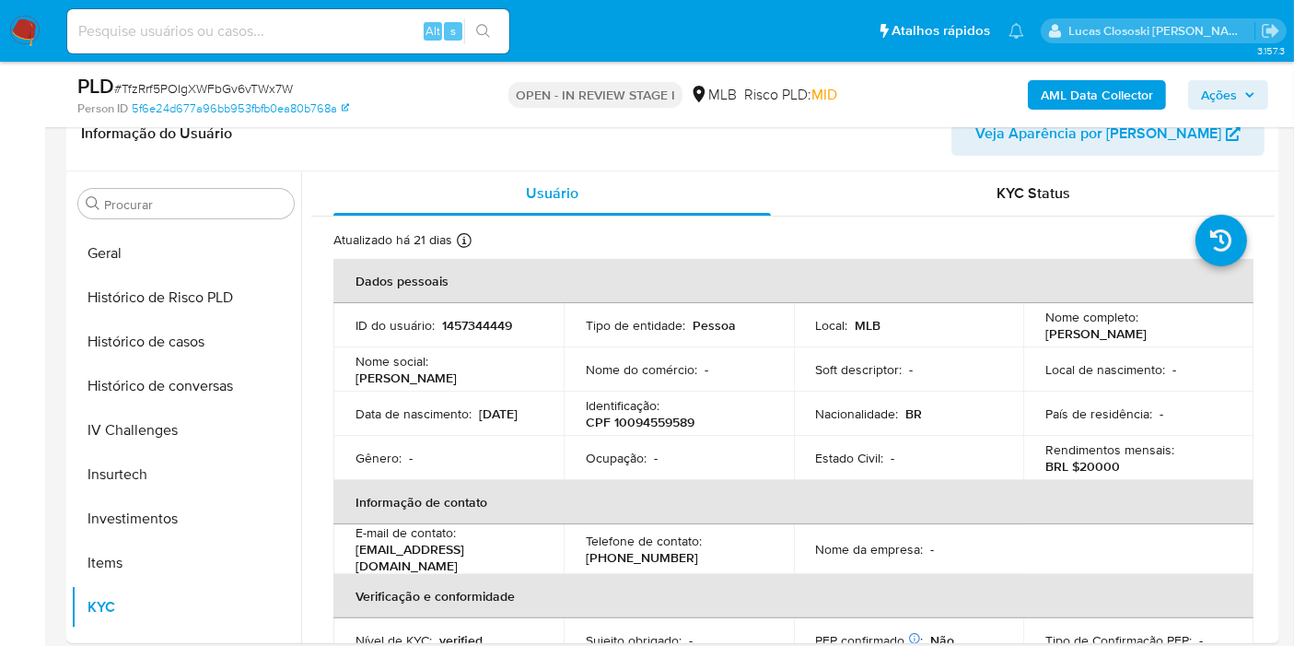
click at [1210, 88] on span "Ações" at bounding box center [1219, 94] width 36 height 29
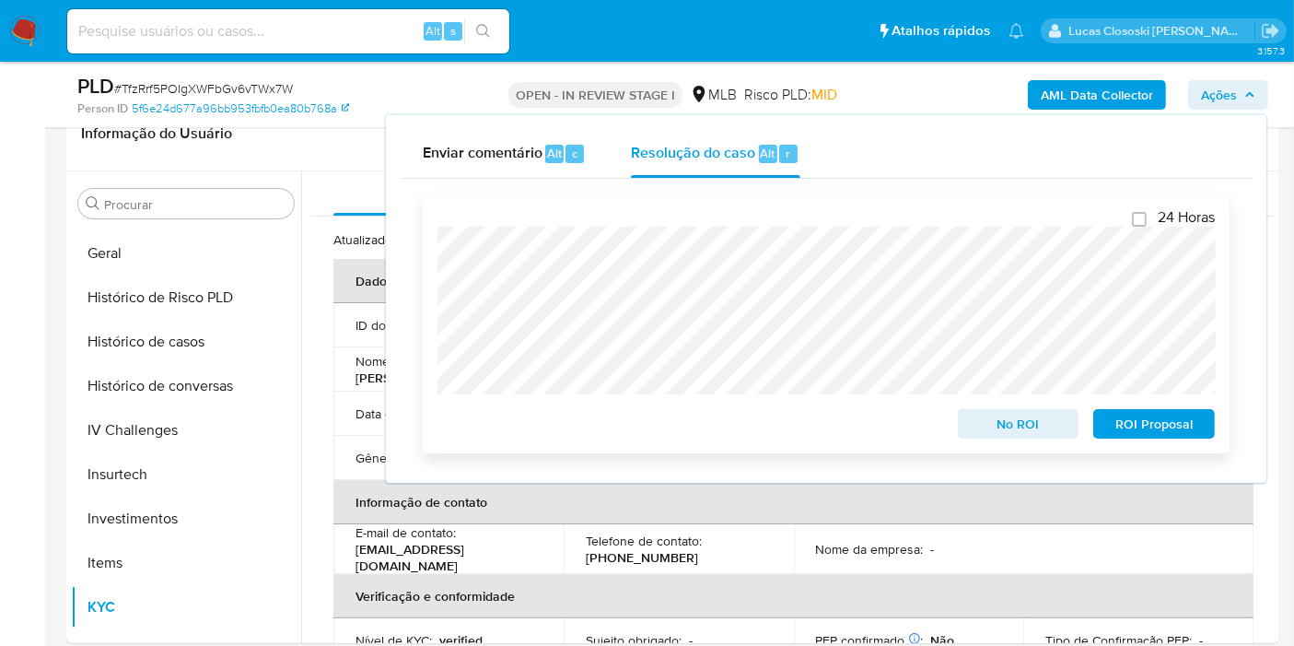
click at [1153, 414] on span "ROI Proposal" at bounding box center [1154, 424] width 96 height 26
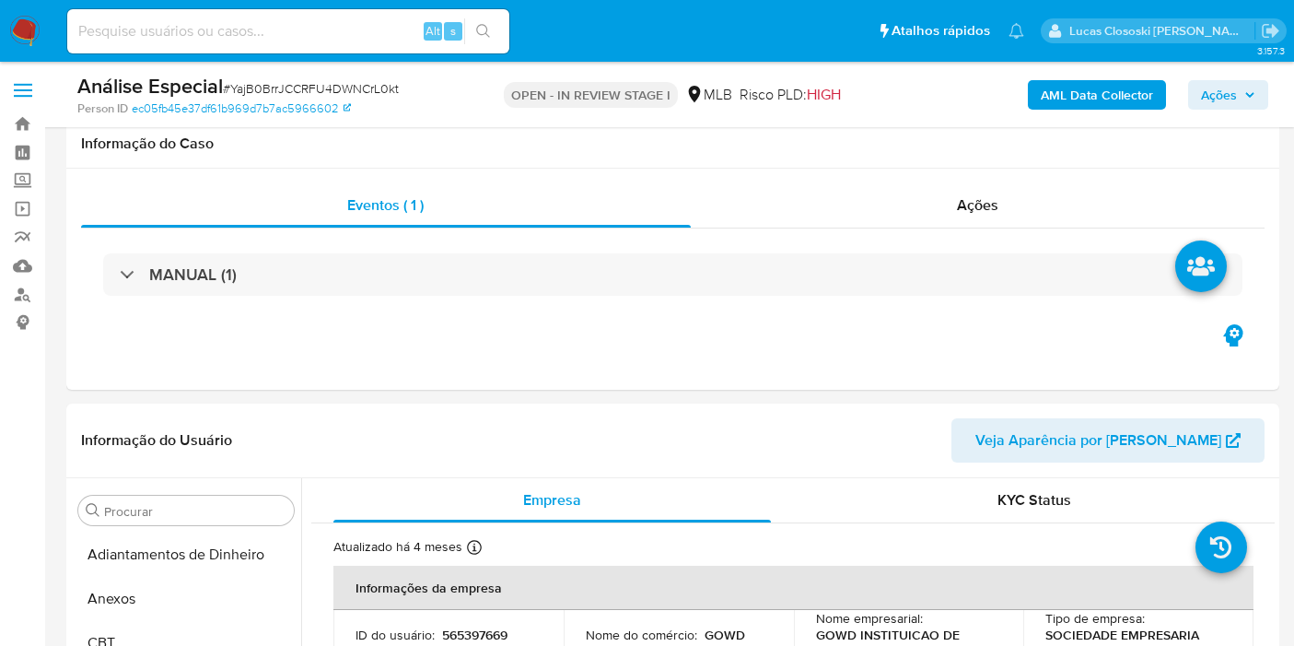
select select "100"
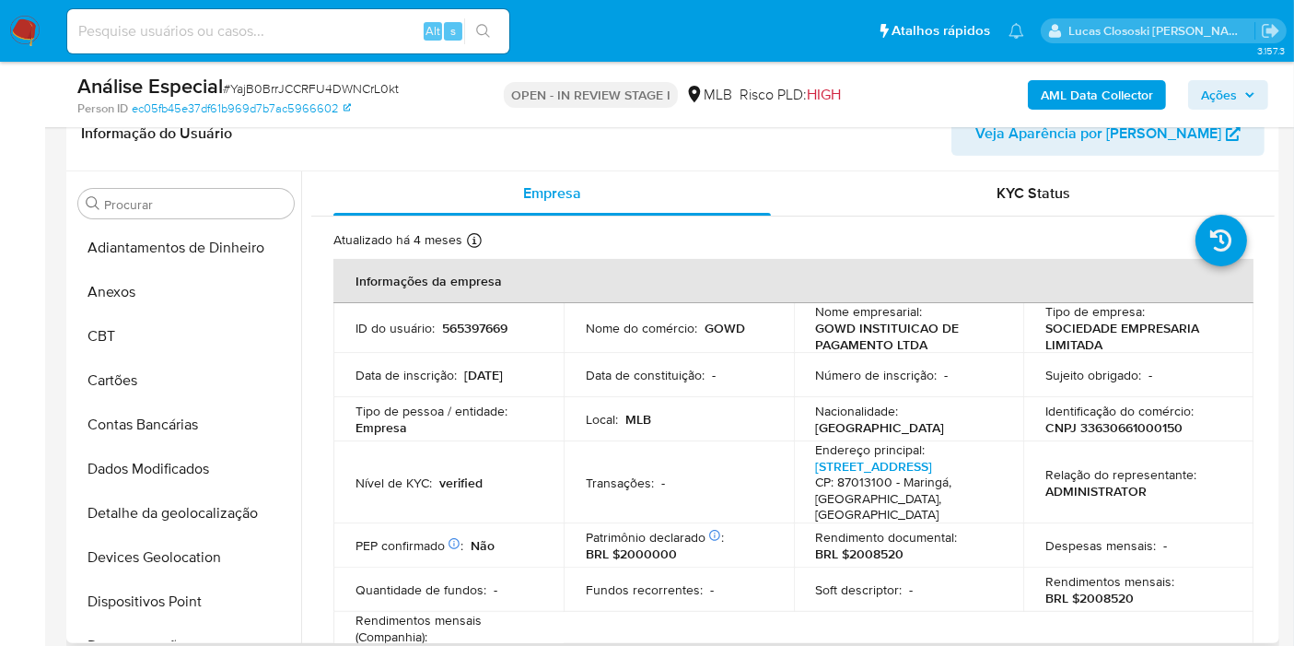
scroll to position [763, 0]
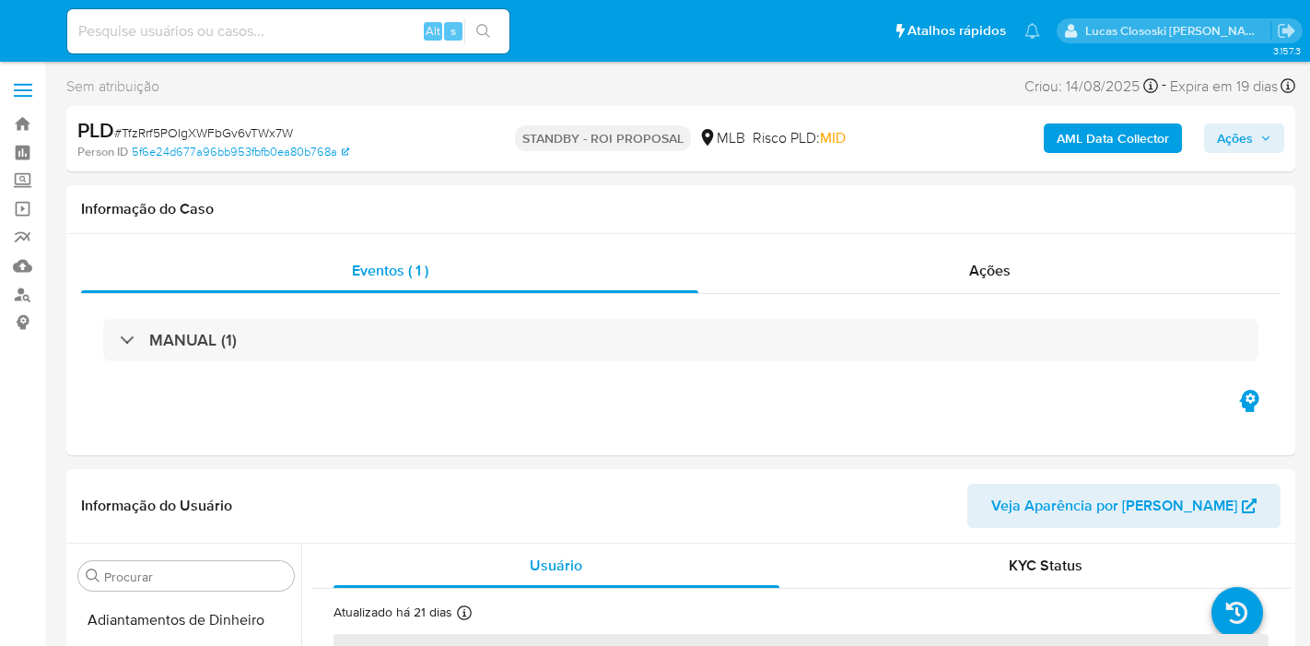
select select "10"
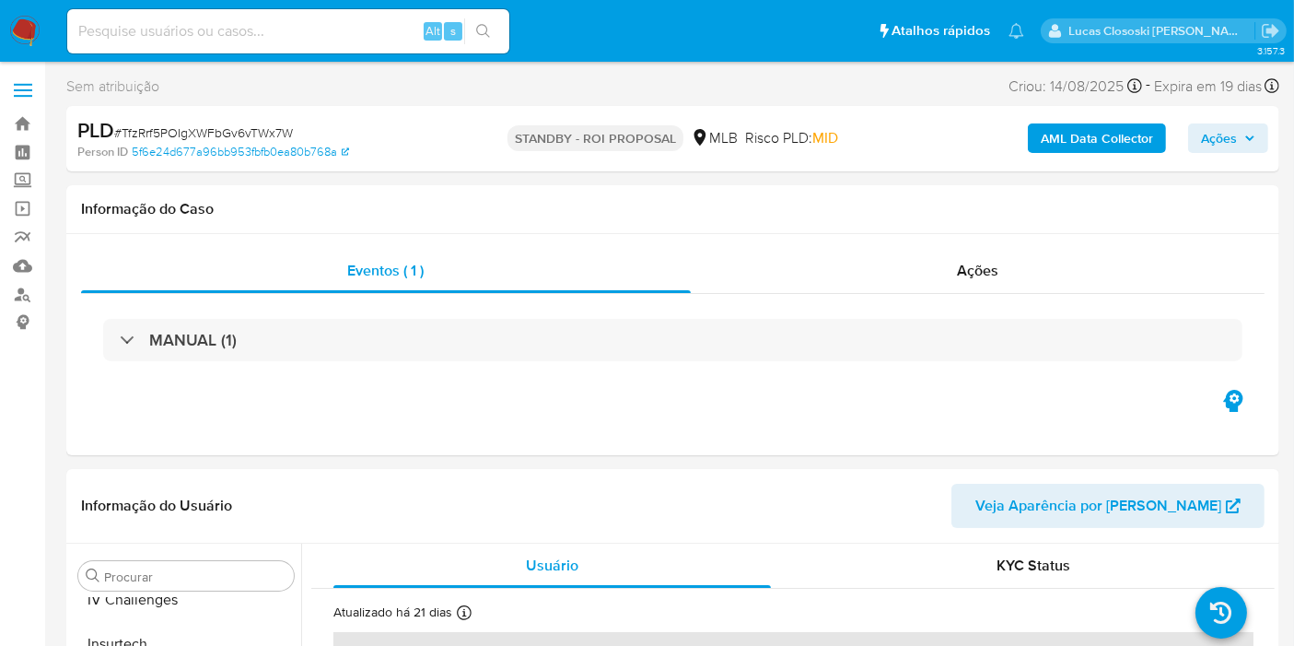
scroll to position [866, 0]
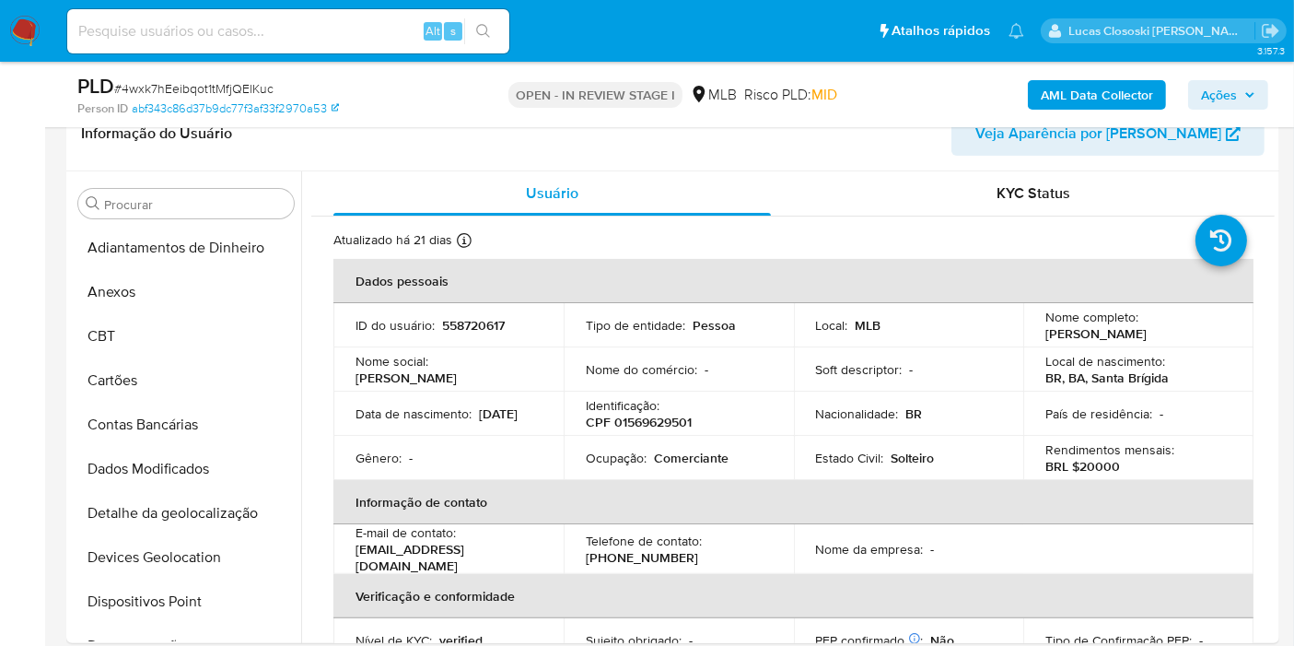
scroll to position [102, 0]
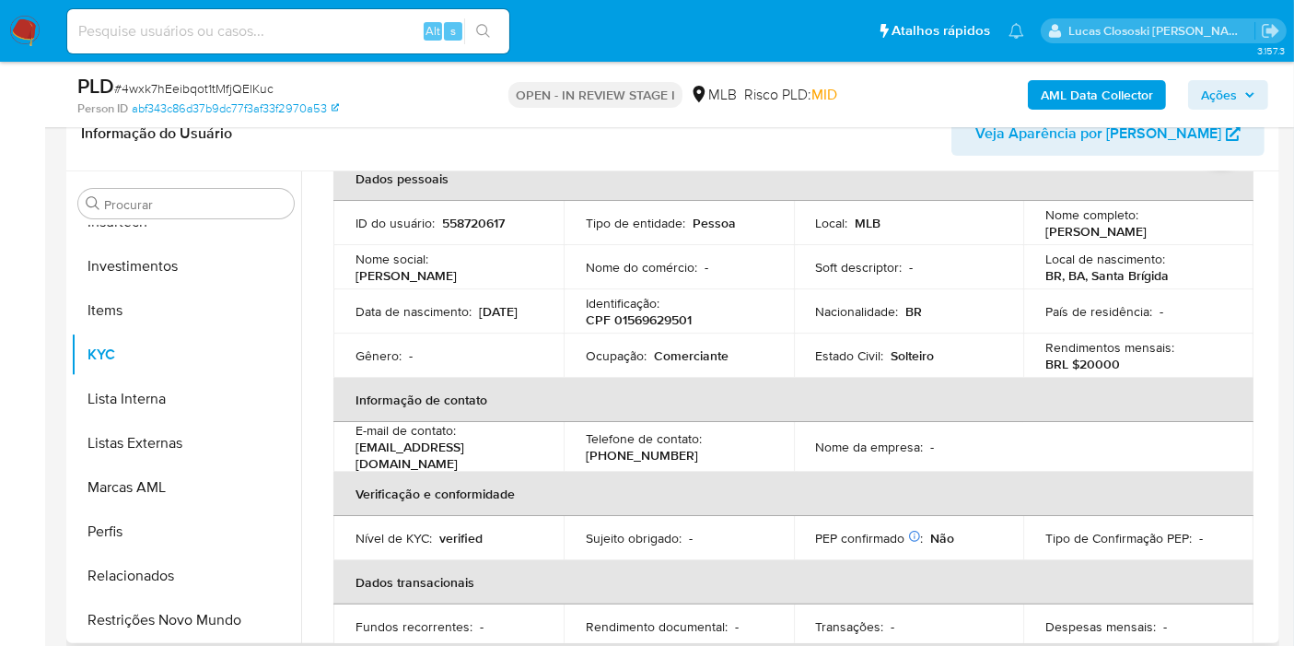
click at [663, 321] on p "CPF 01569629501" at bounding box center [639, 319] width 106 height 17
click at [684, 321] on p "CPF 01569629501" at bounding box center [639, 319] width 106 height 17
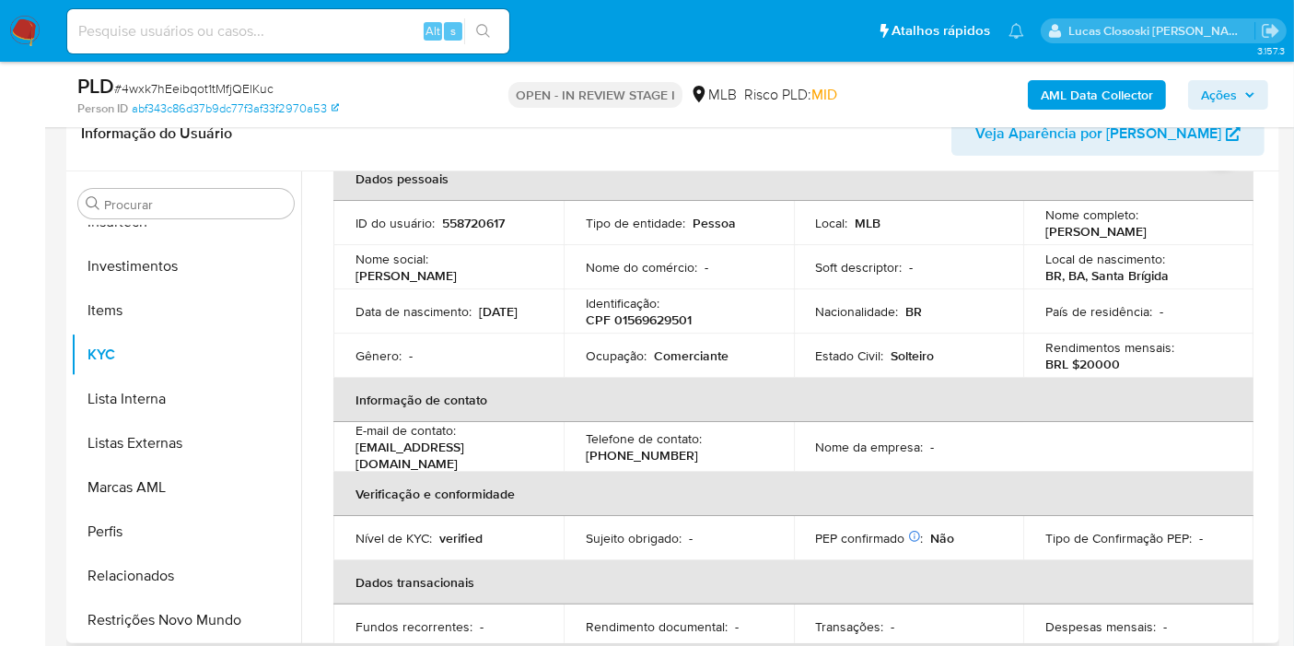
click at [465, 205] on td "ID do usuário : 558720617" at bounding box center [448, 223] width 230 height 44
click at [468, 211] on td "ID do usuário : 558720617" at bounding box center [448, 223] width 230 height 44
copy p "558720617"
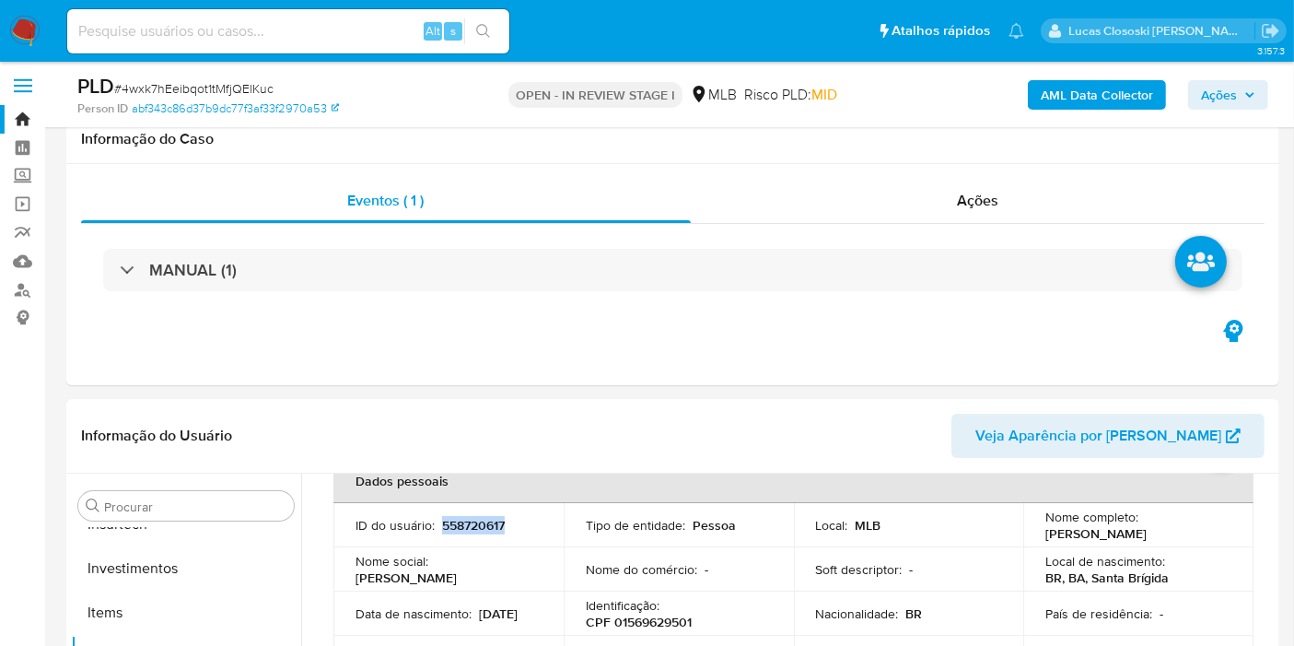
scroll to position [0, 0]
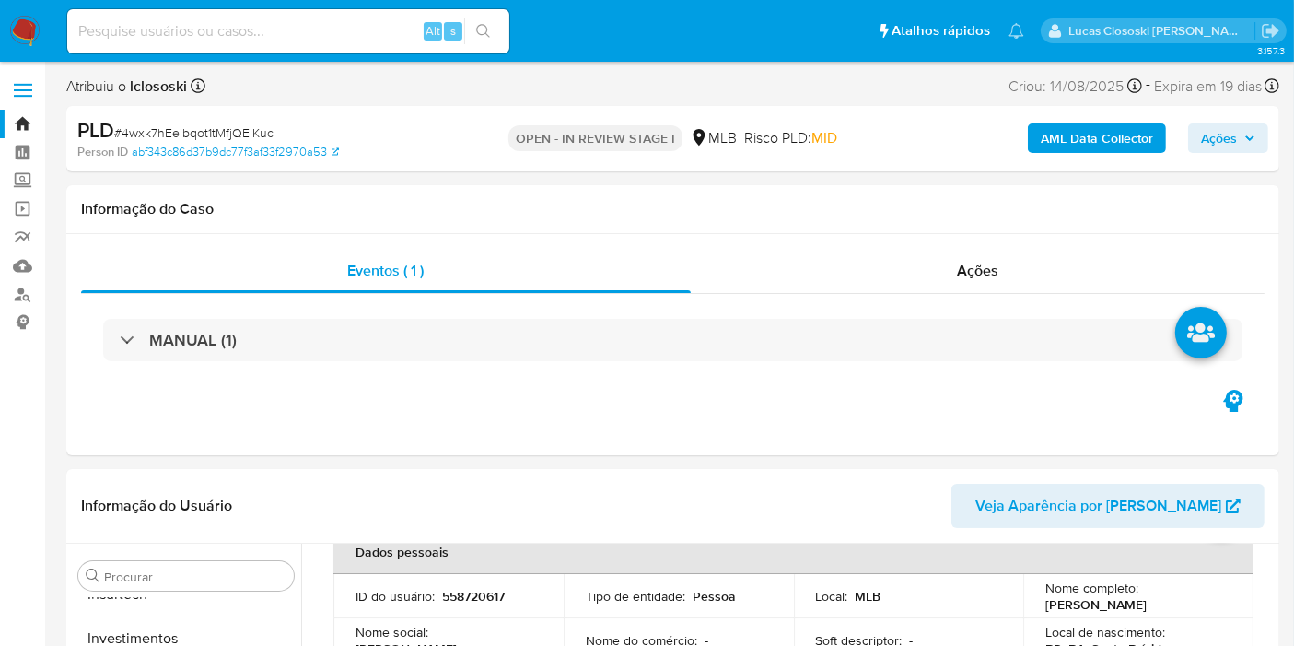
click at [1059, 158] on div "AML Data Collector Ações" at bounding box center [1072, 138] width 392 height 43
click at [1058, 151] on b "AML Data Collector" at bounding box center [1097, 137] width 112 height 29
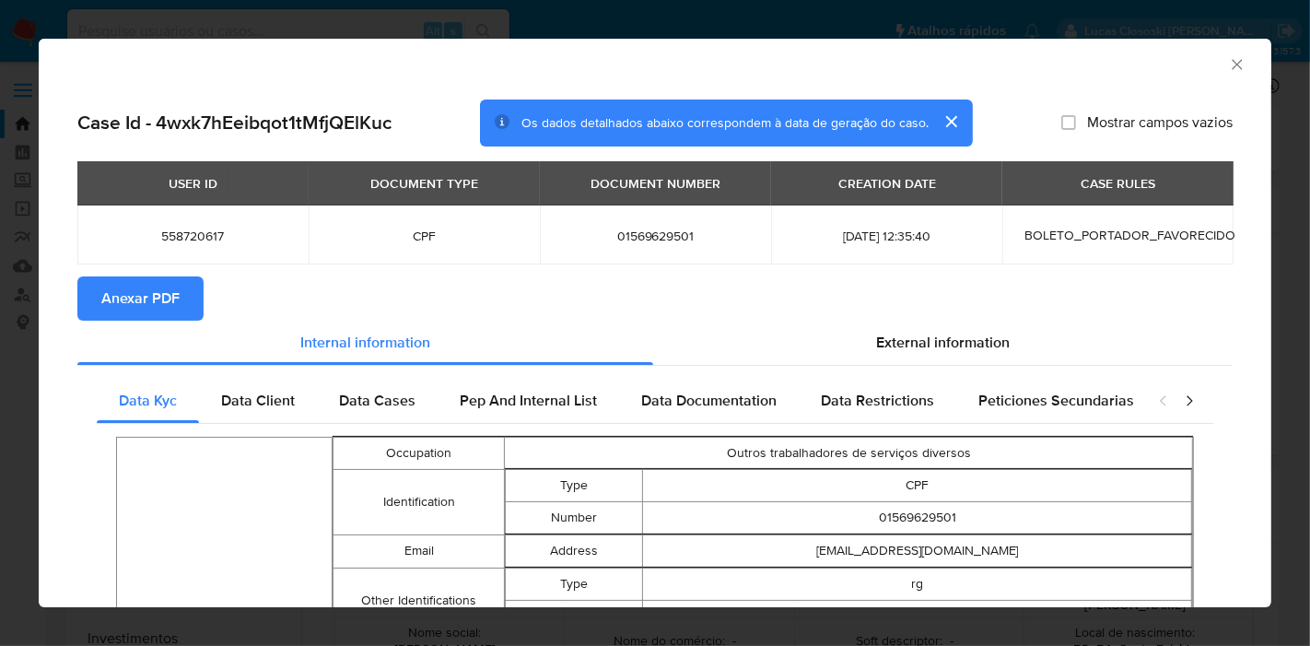
click at [176, 319] on span "Anexar PDF" at bounding box center [140, 298] width 78 height 41
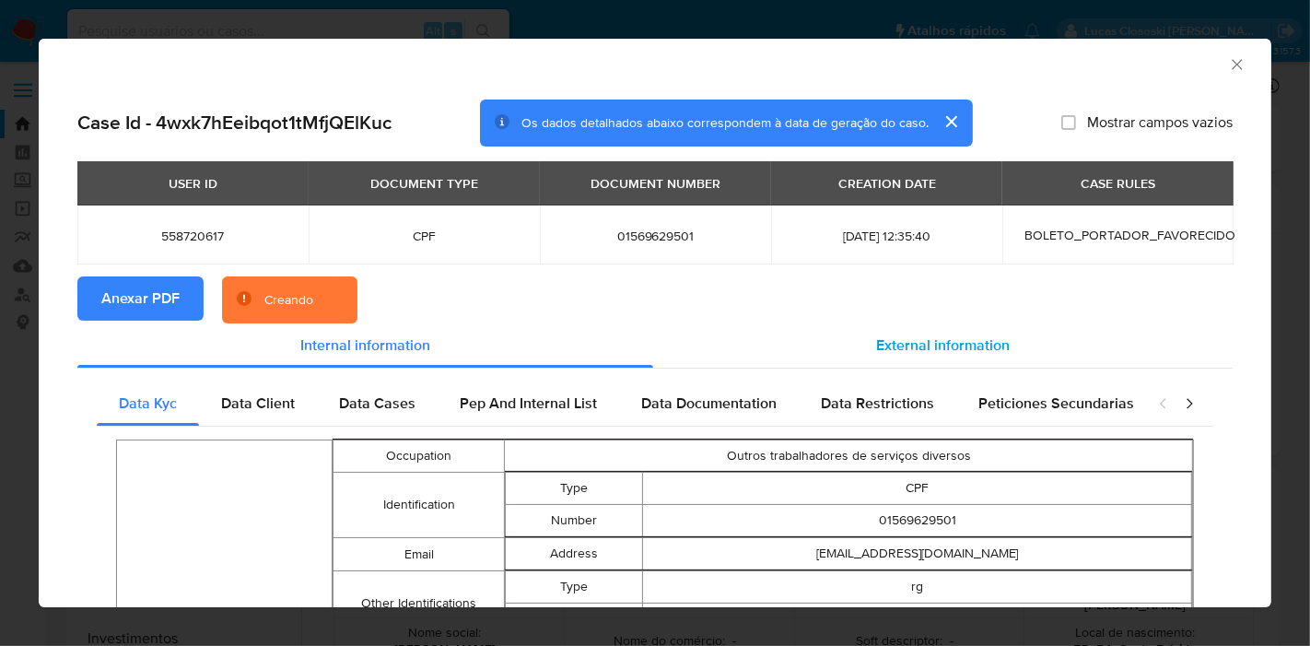
click at [953, 345] on span "External information" at bounding box center [943, 344] width 134 height 21
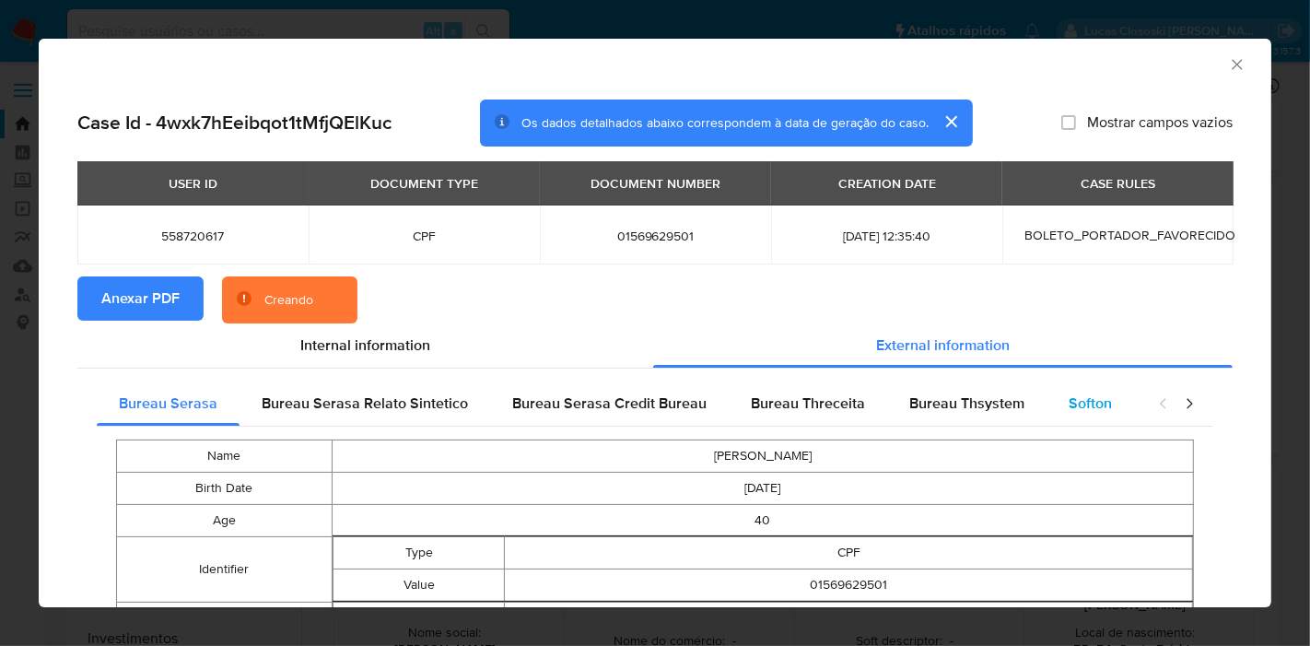
click at [1074, 411] on span "Softon" at bounding box center [1090, 402] width 43 height 21
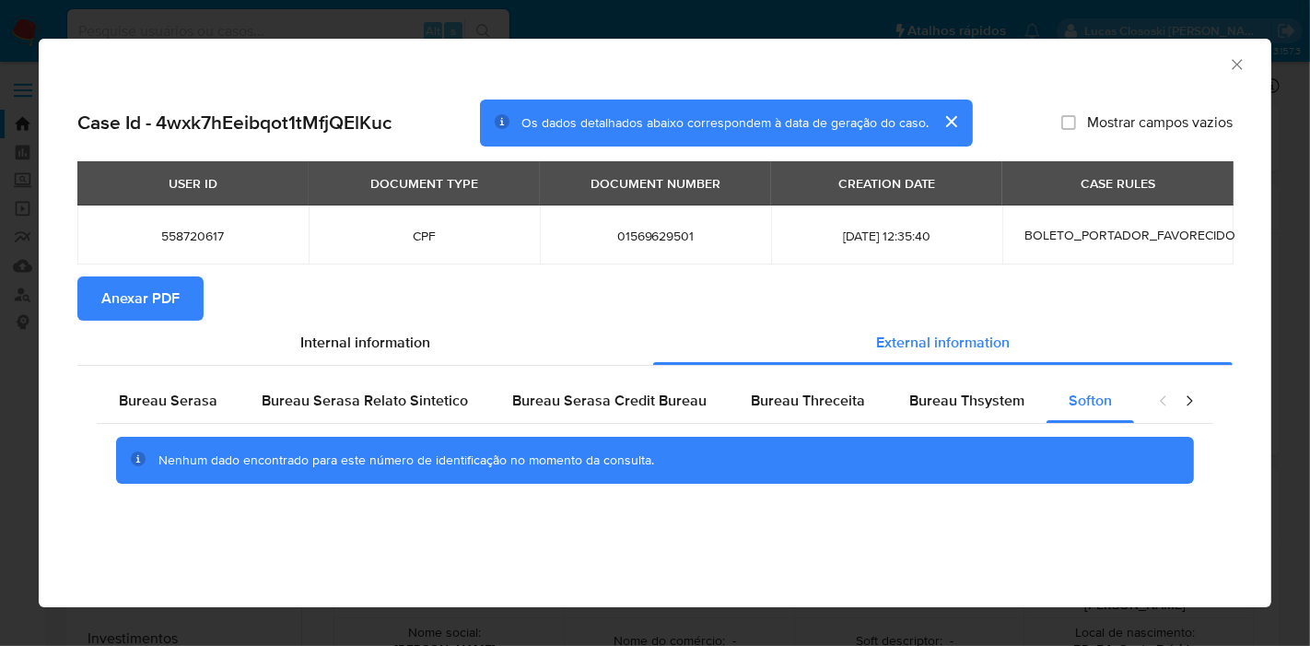
click at [1234, 64] on icon "Fechar a janela" at bounding box center [1237, 64] width 18 height 18
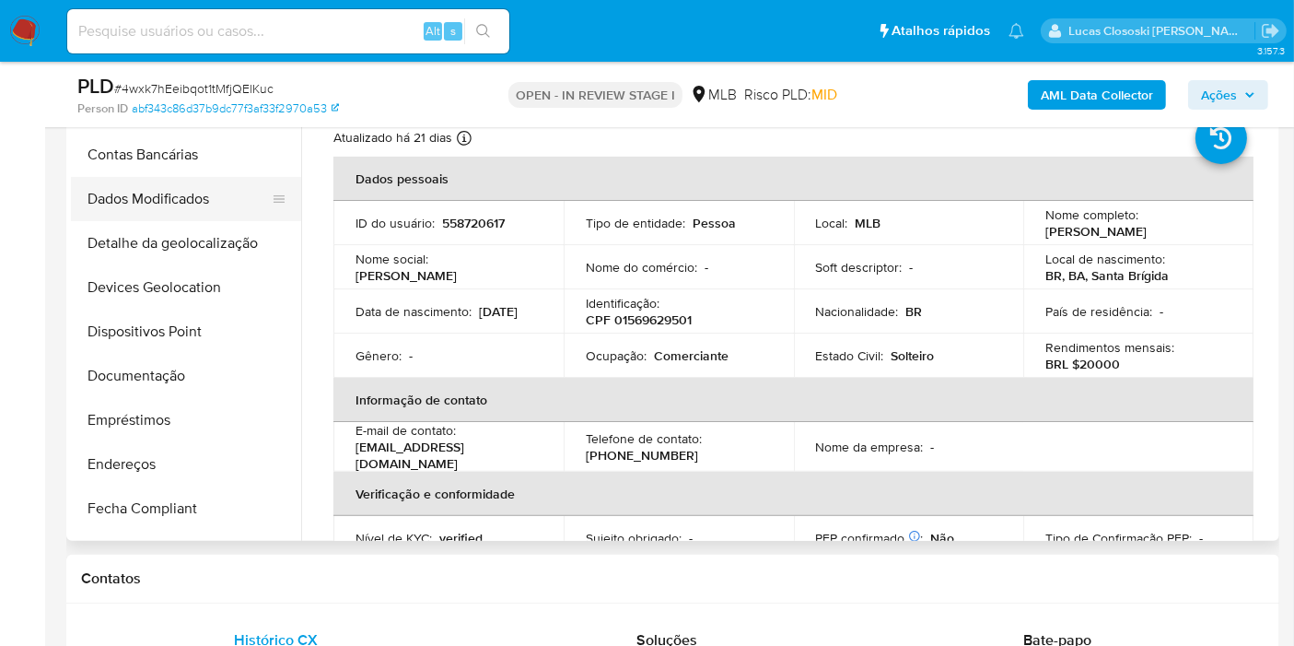
scroll to position [47, 0]
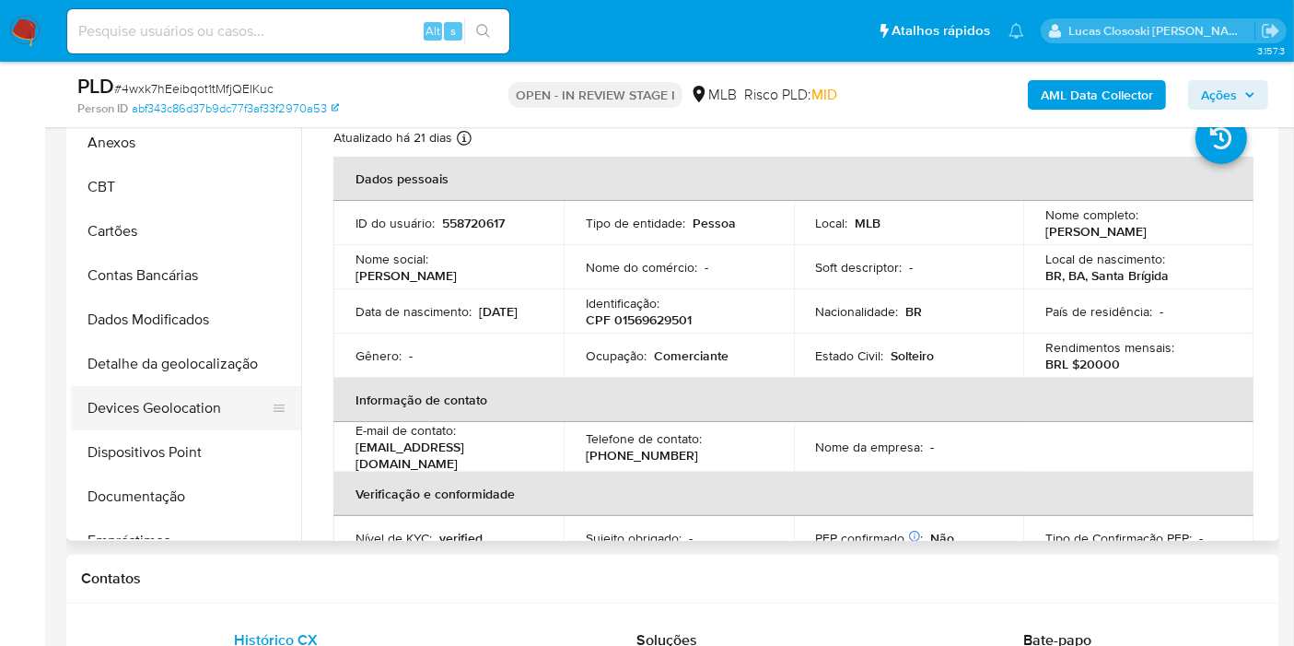
click at [216, 391] on button "Devices Geolocation" at bounding box center [179, 408] width 216 height 44
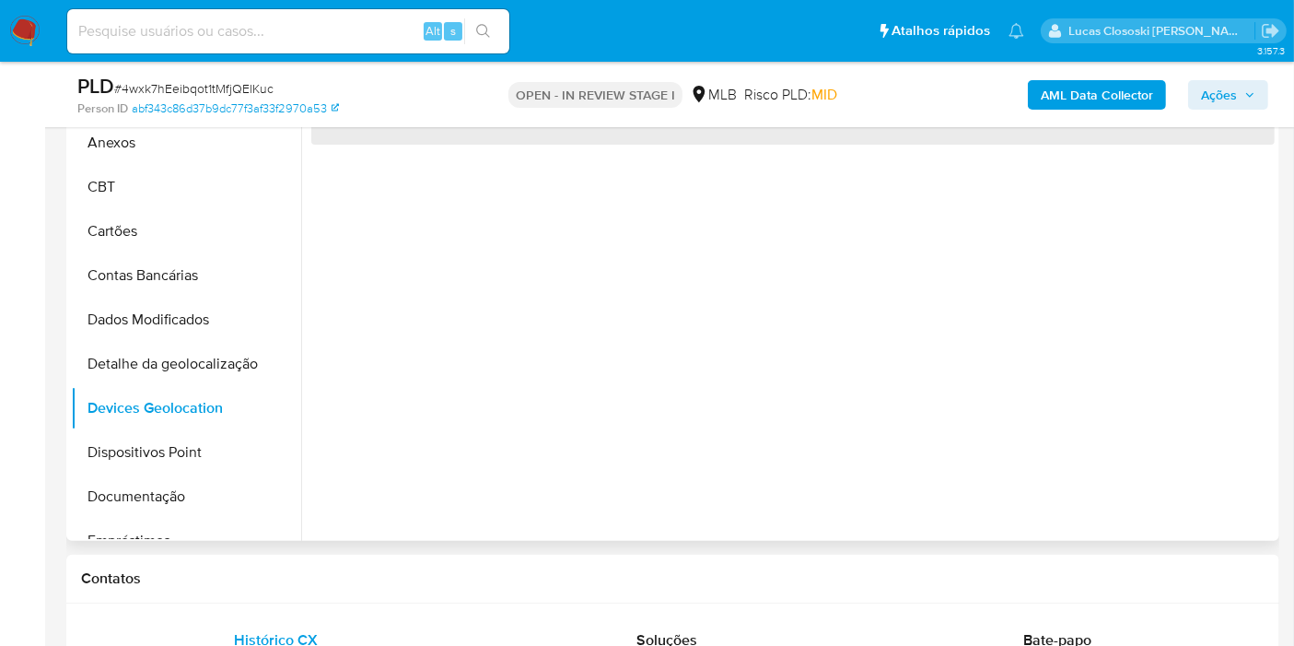
scroll to position [307, 0]
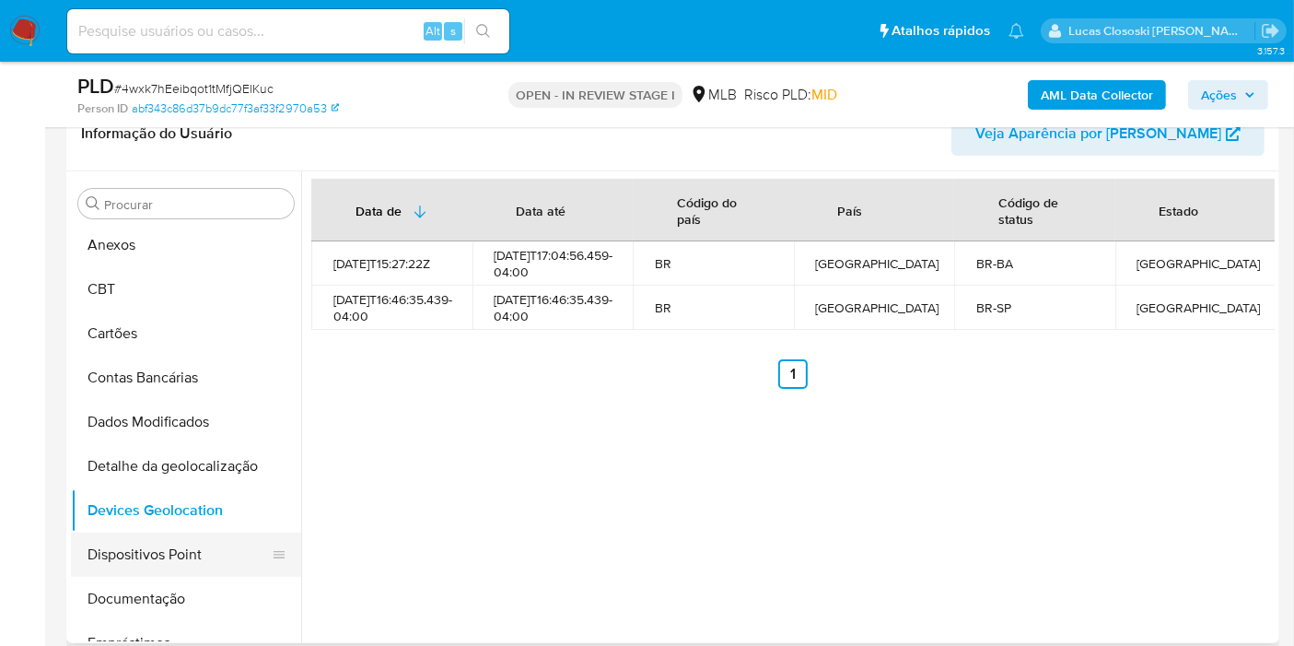
click at [155, 551] on button "Dispositivos Point" at bounding box center [179, 554] width 216 height 44
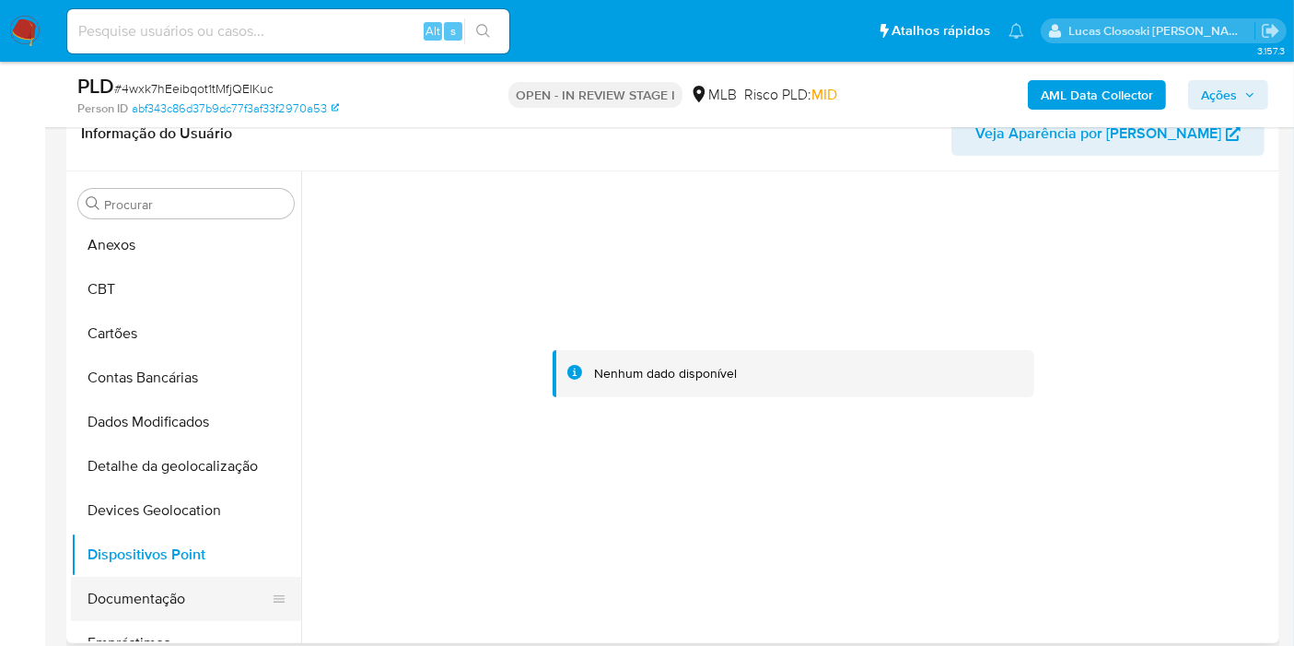
click at [149, 586] on button "Documentação" at bounding box center [179, 599] width 216 height 44
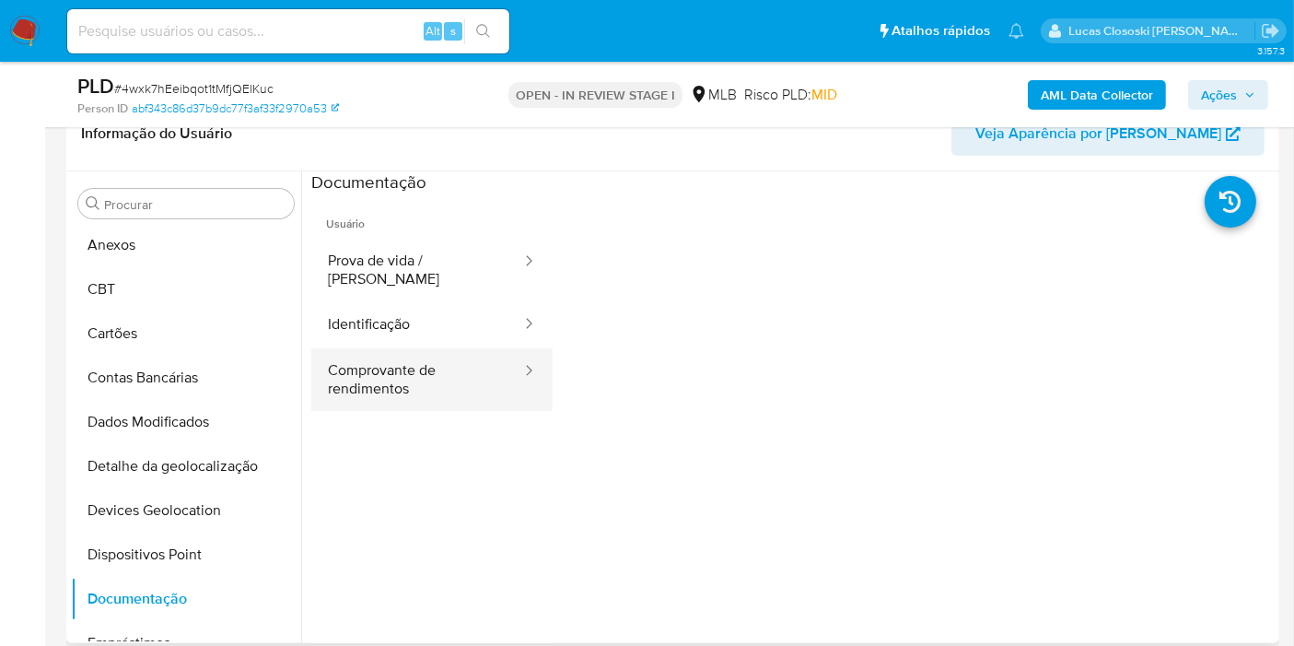
click at [357, 355] on button "Comprovante de rendimentos" at bounding box center [417, 379] width 212 height 63
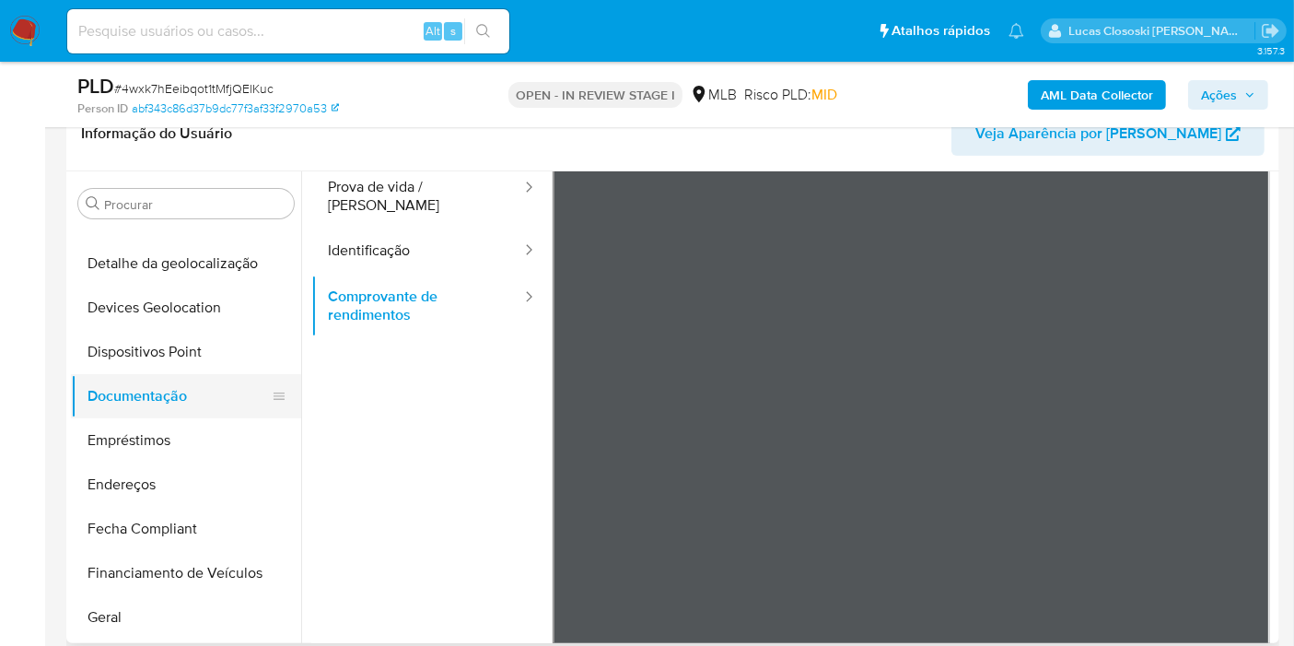
scroll to position [252, 0]
click at [155, 390] on button "Documentação" at bounding box center [179, 393] width 216 height 44
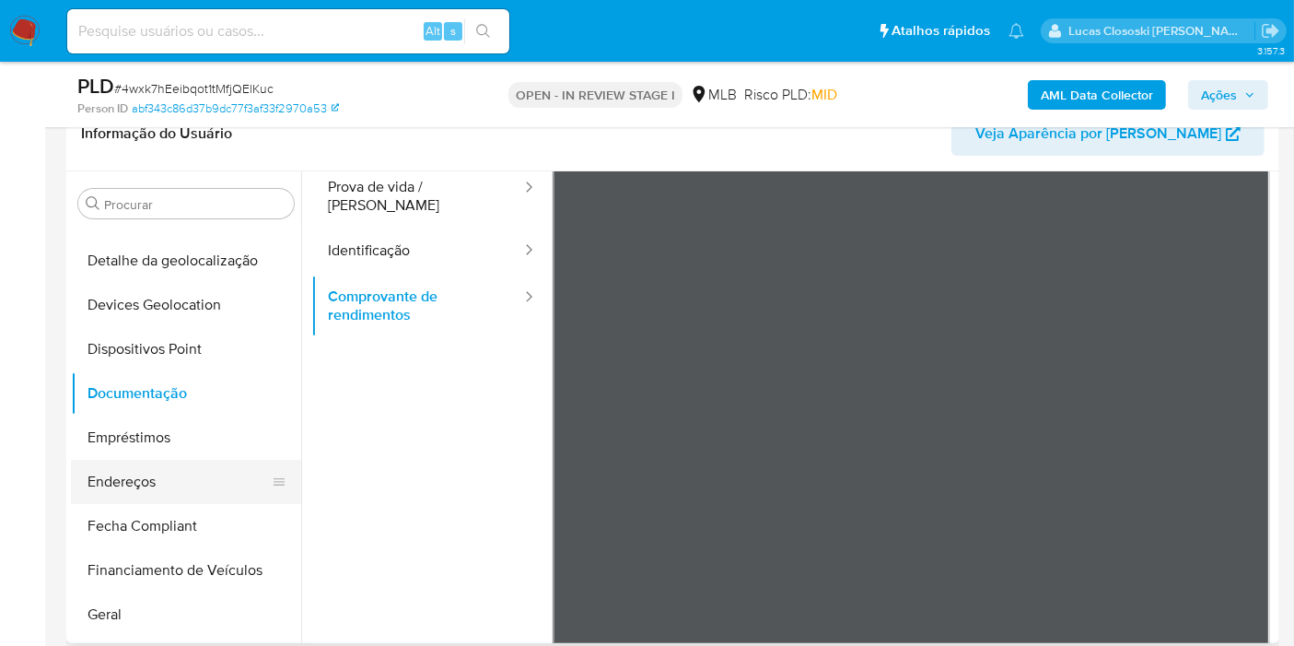
click at [147, 473] on button "Endereços" at bounding box center [179, 482] width 216 height 44
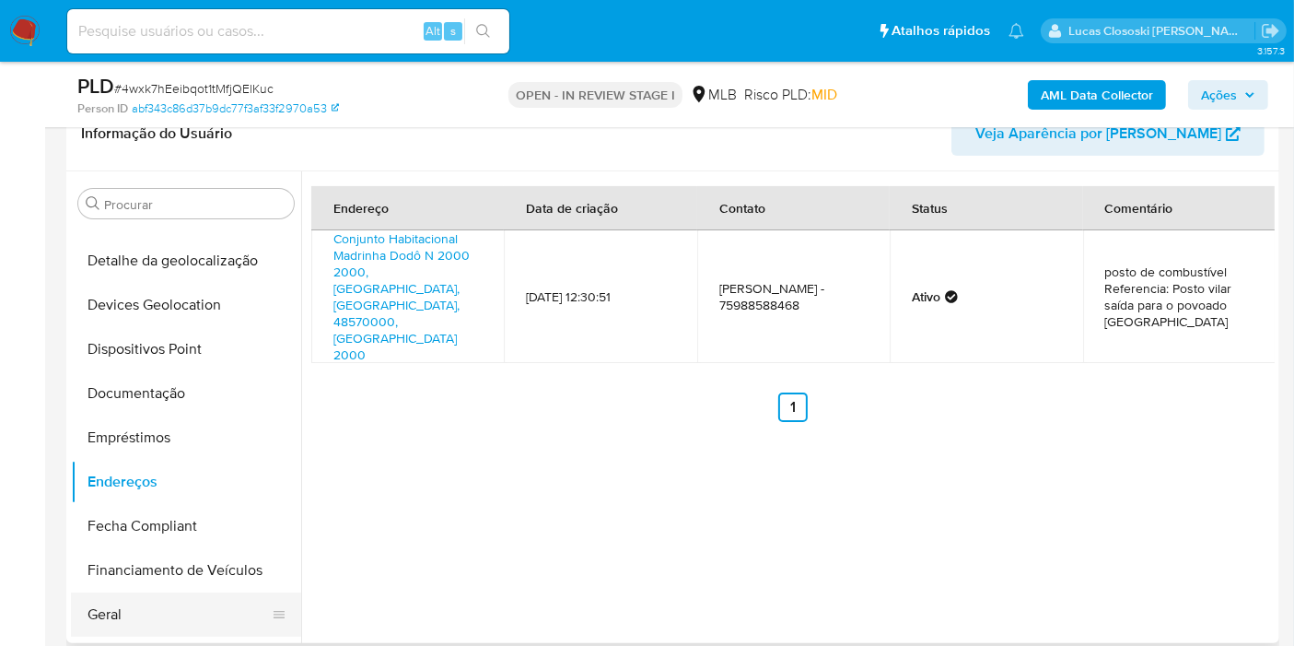
click at [130, 600] on button "Geral" at bounding box center [179, 614] width 216 height 44
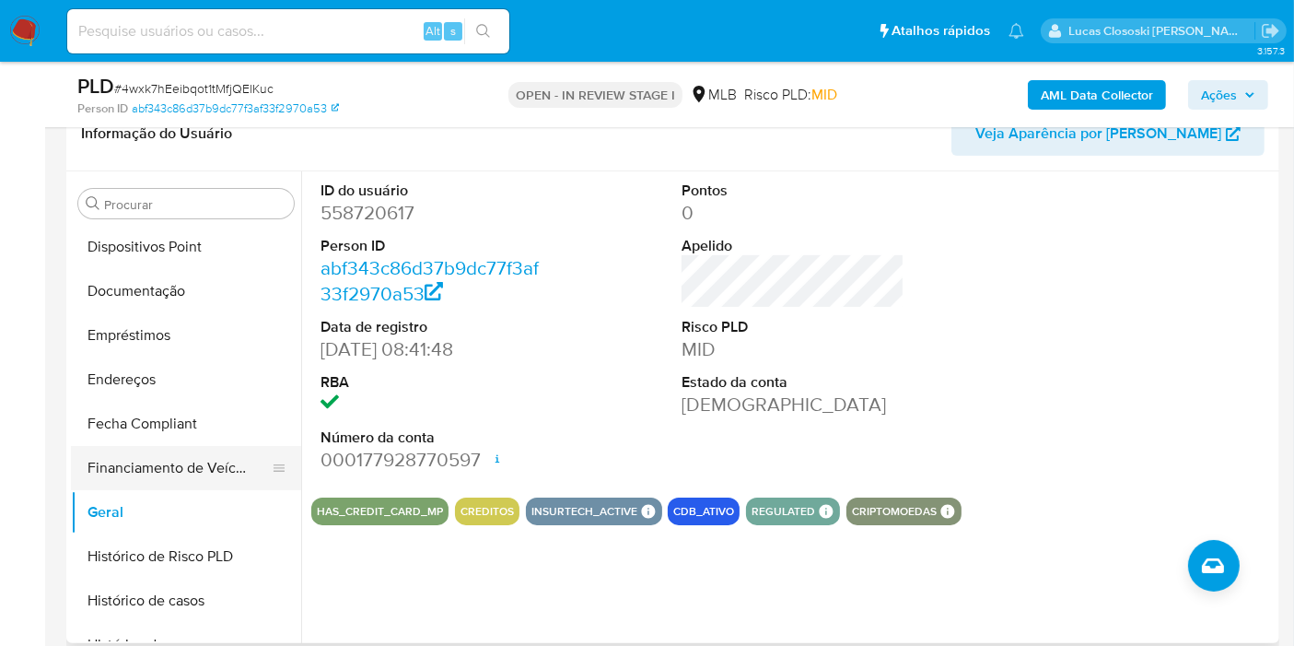
scroll to position [559, 0]
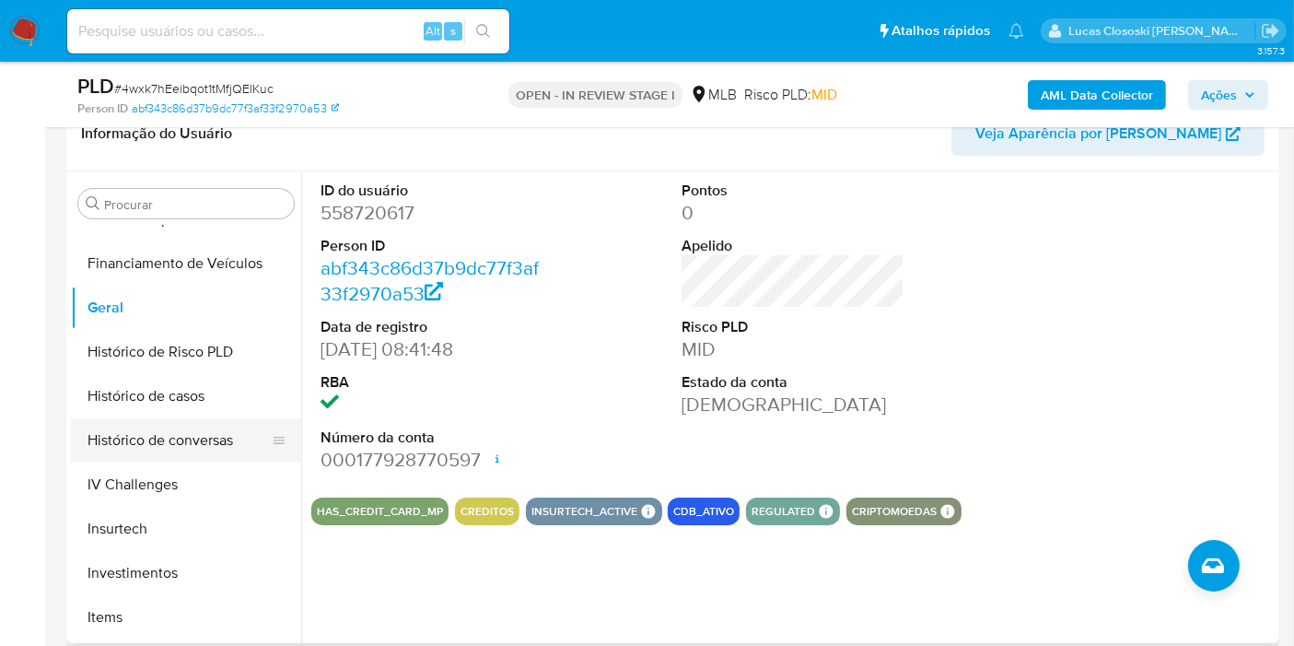
drag, startPoint x: 155, startPoint y: 397, endPoint x: 152, endPoint y: 441, distance: 44.3
click at [155, 397] on button "Histórico de casos" at bounding box center [186, 396] width 230 height 44
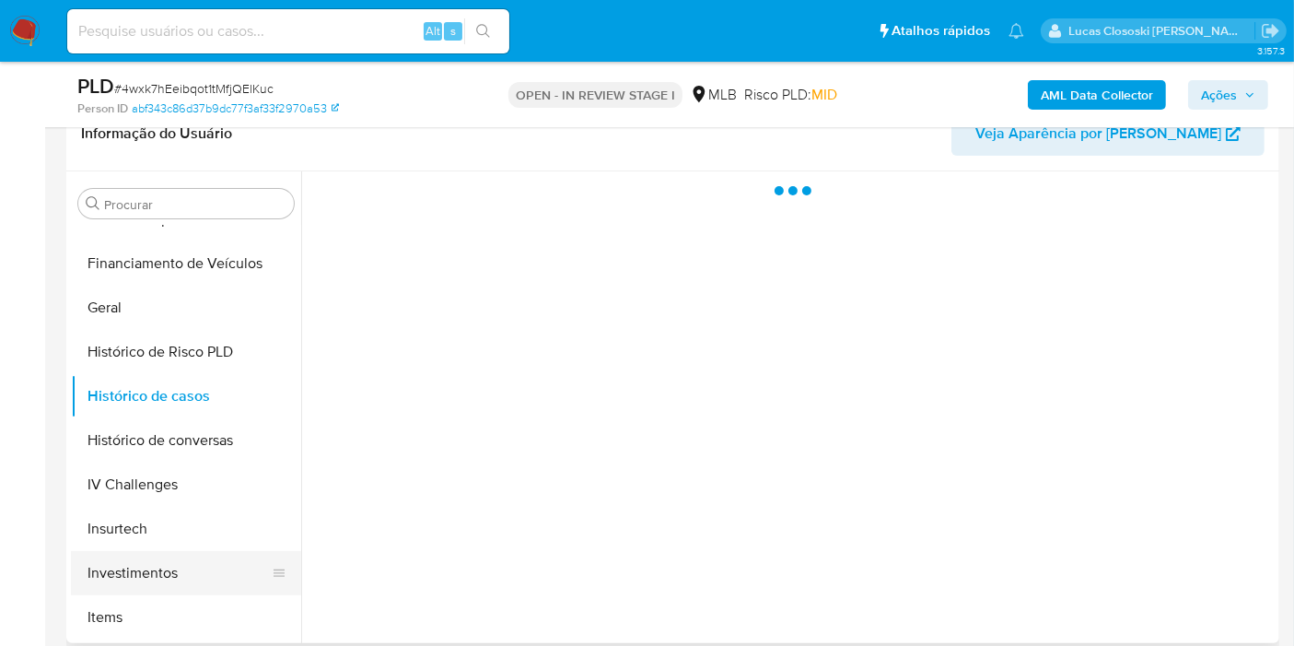
scroll to position [661, 0]
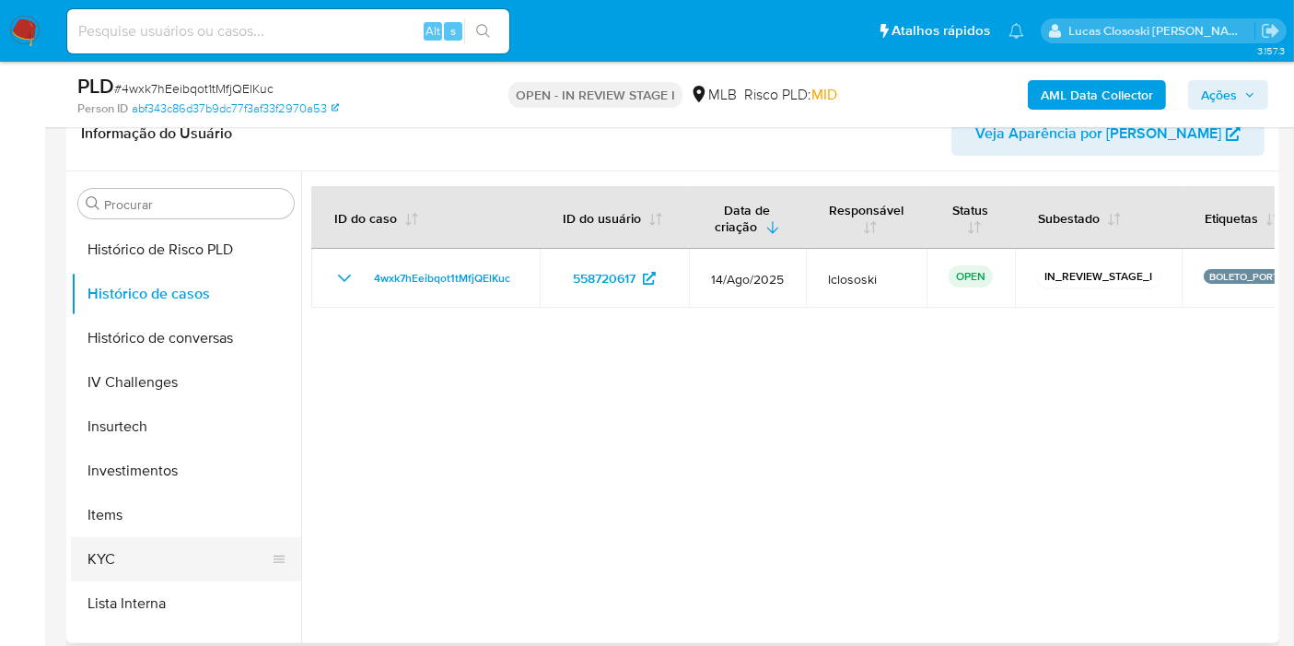
click at [141, 569] on button "KYC" at bounding box center [179, 559] width 216 height 44
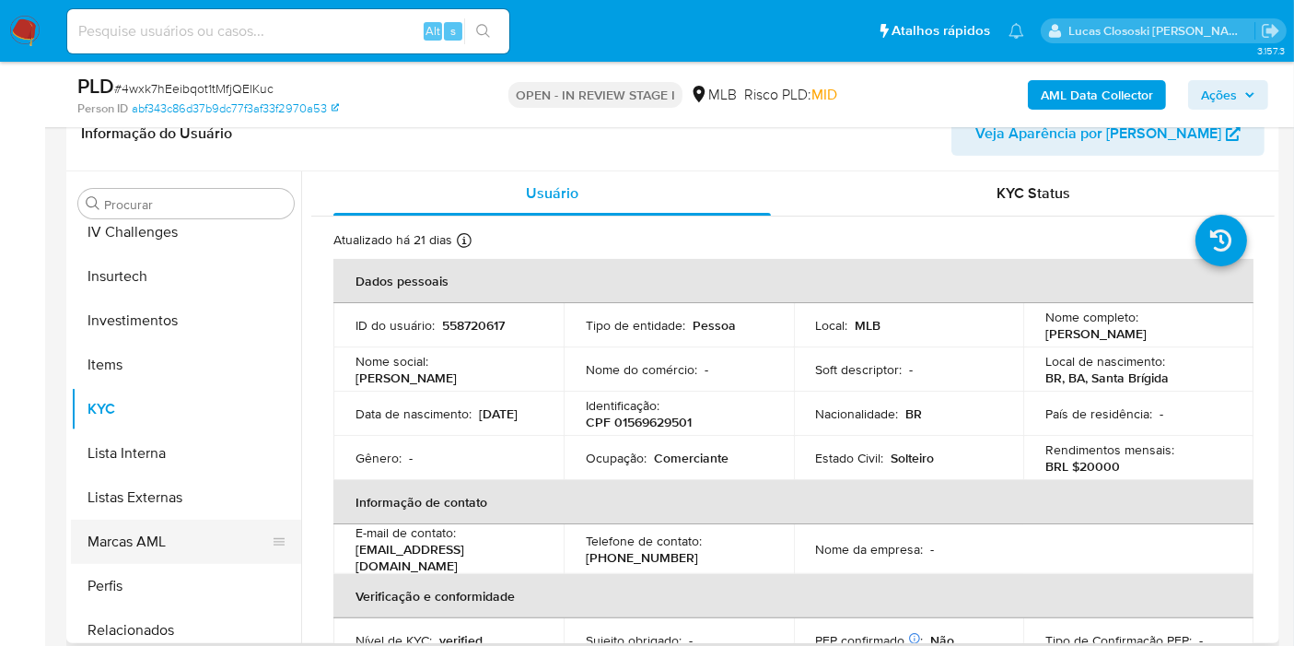
scroll to position [866, 0]
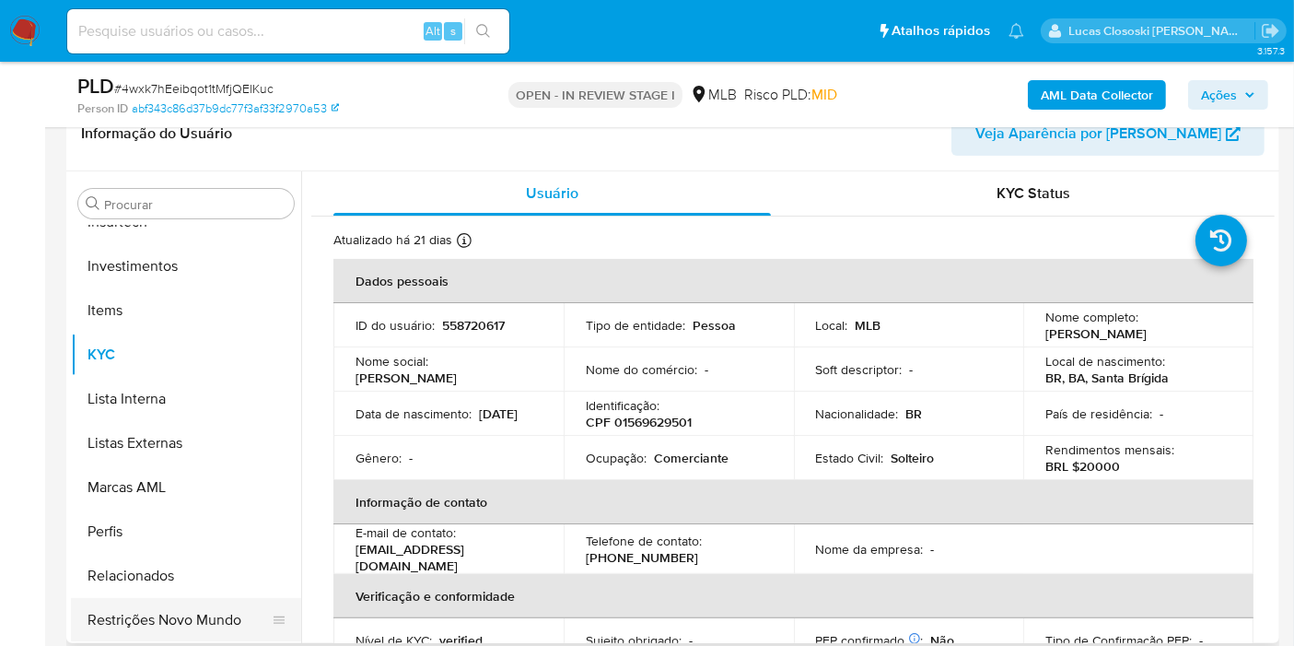
click at [213, 624] on button "Restrições Novo Mundo" at bounding box center [179, 620] width 216 height 44
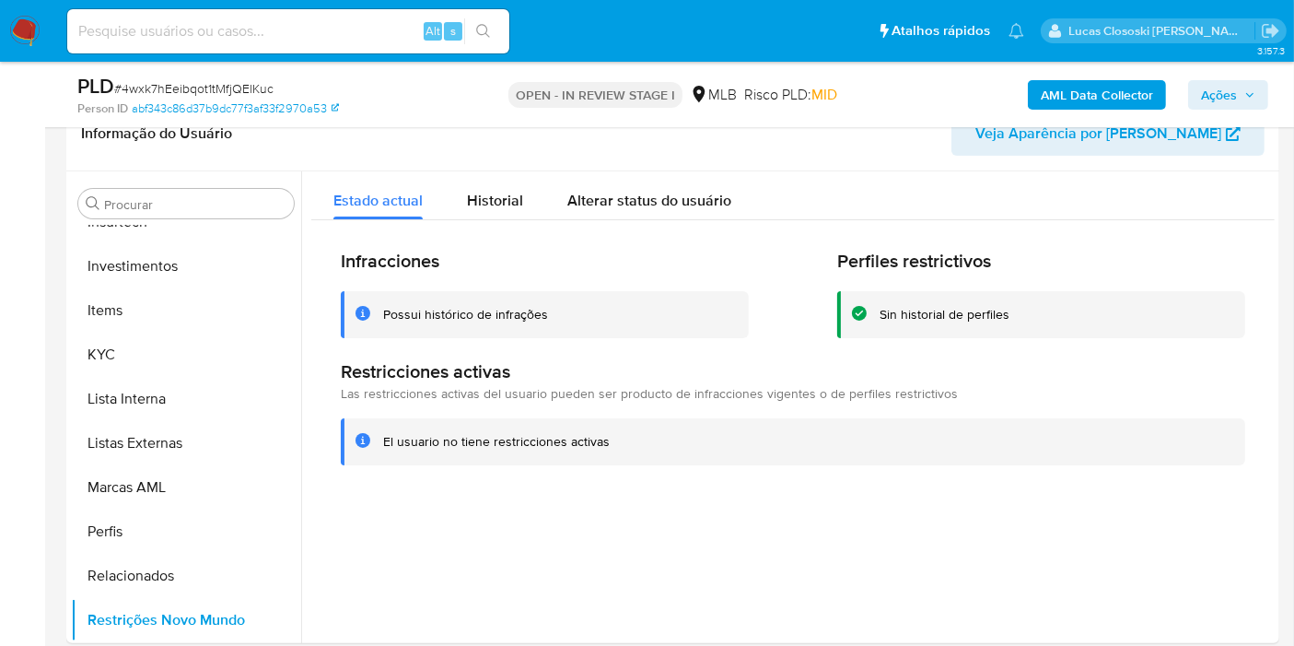
click at [190, 96] on span "# 4wxk7hEeibqot1tMfjQElKuc" at bounding box center [193, 88] width 159 height 18
copy span "4wxk7hEeibqot1tMfjQElKuc"
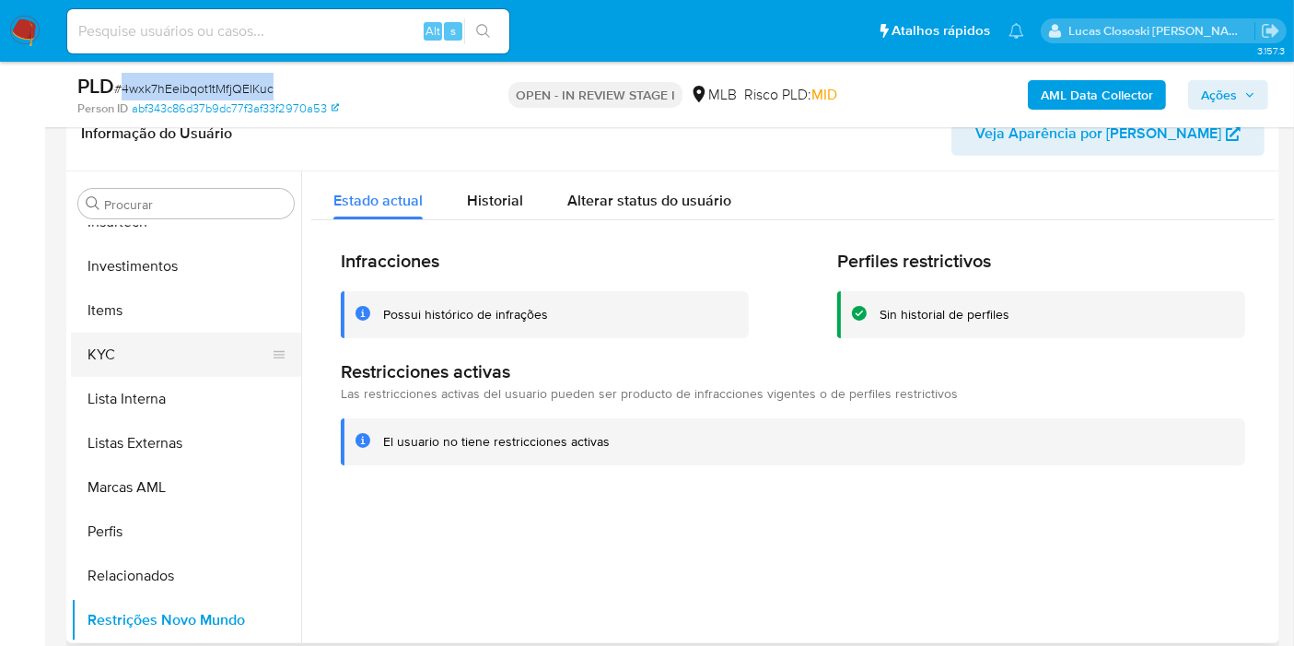
click at [223, 352] on button "KYC" at bounding box center [179, 355] width 216 height 44
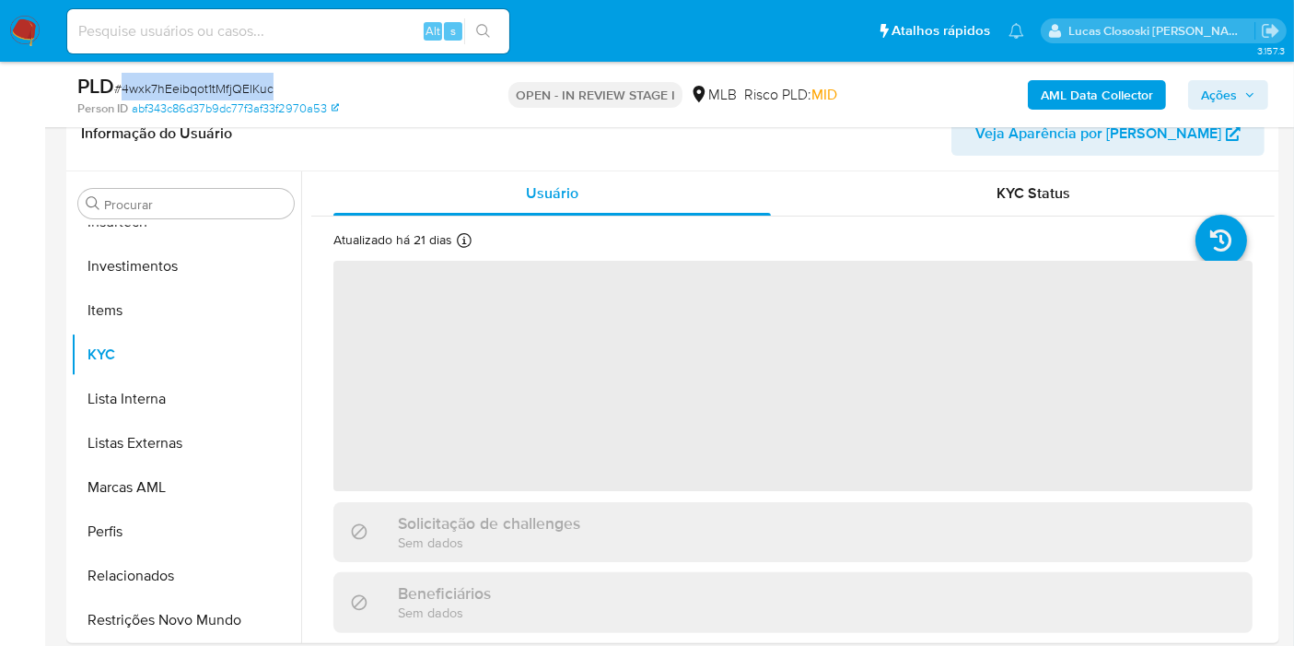
click at [427, 93] on div "PLD # 4wxk7hEeibqot1tMfjQElKuc" at bounding box center [272, 87] width 391 height 28
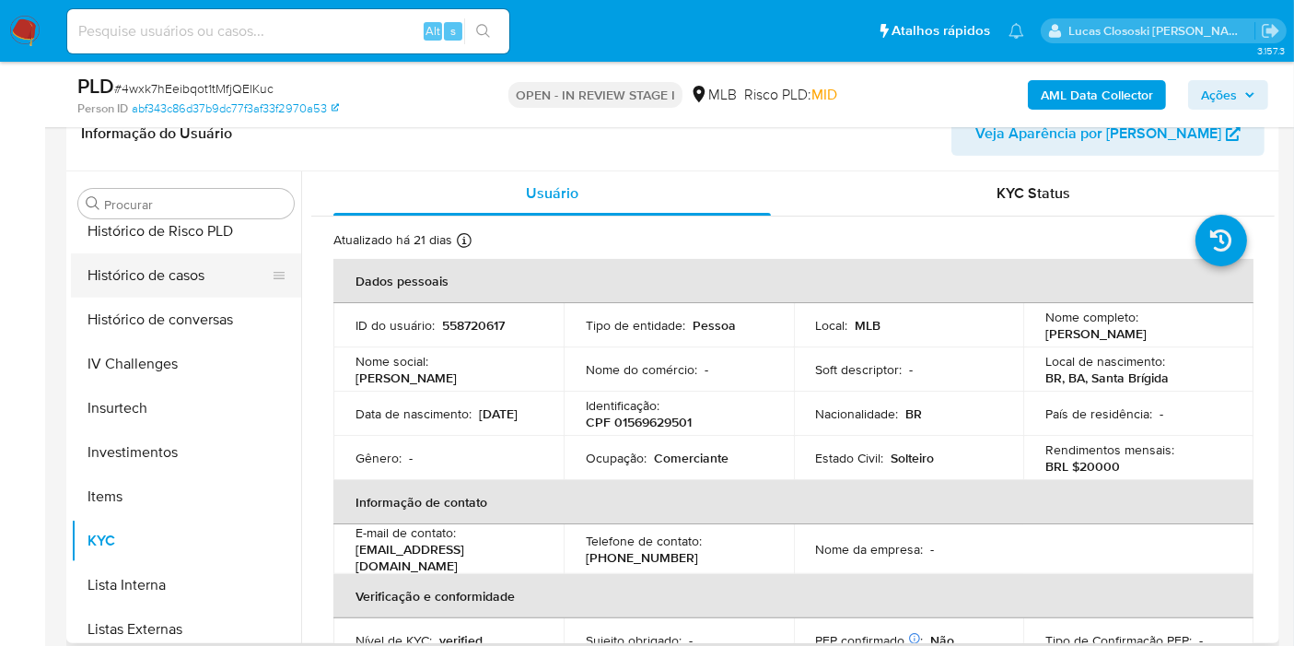
scroll to position [559, 0]
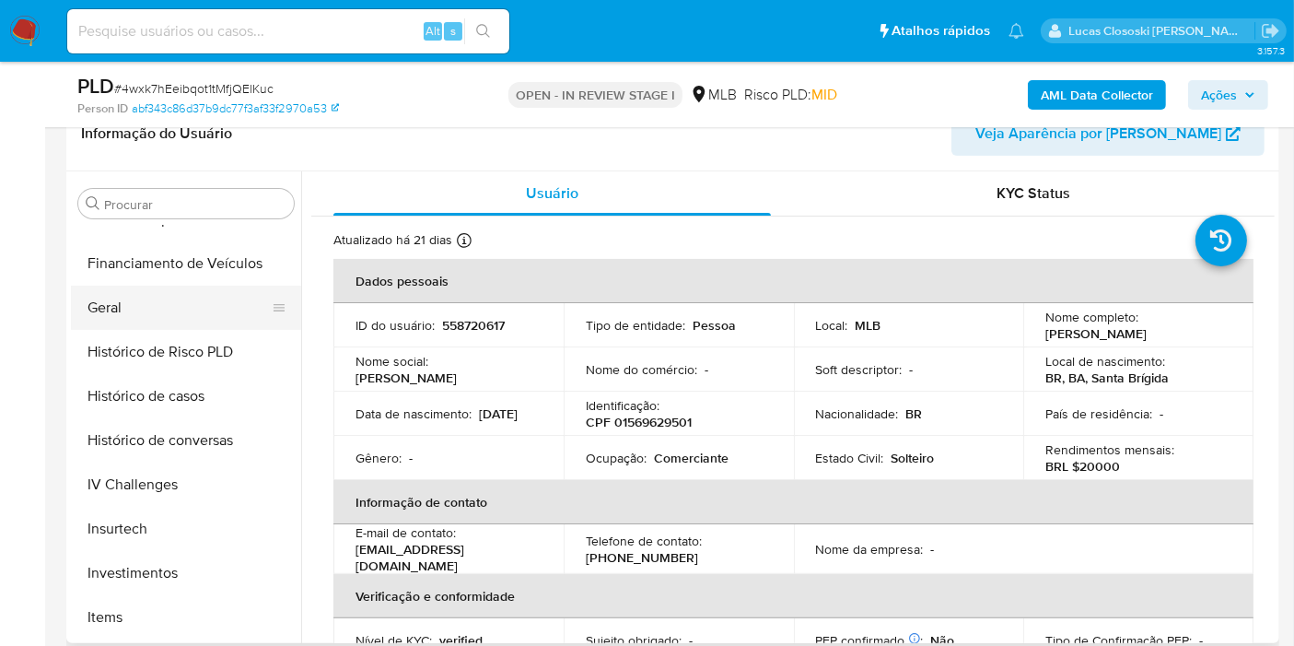
click at [129, 298] on button "Geral" at bounding box center [179, 308] width 216 height 44
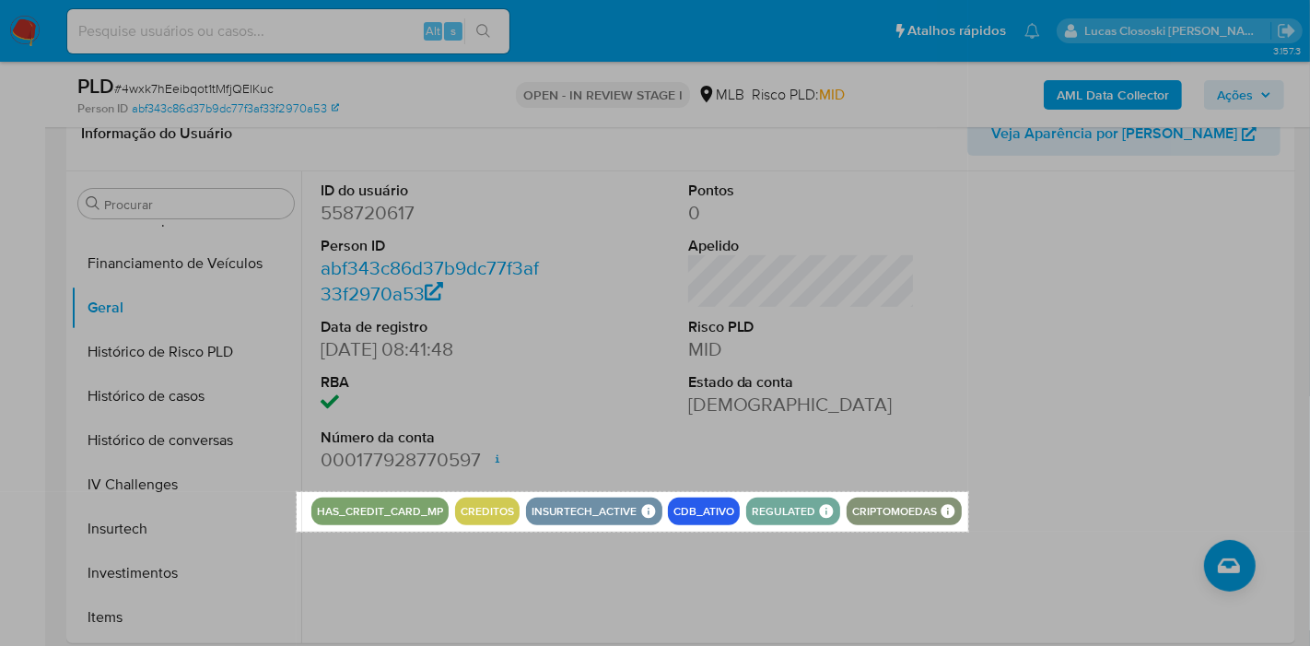
drag, startPoint x: 297, startPoint y: 493, endPoint x: 968, endPoint y: 532, distance: 672.7
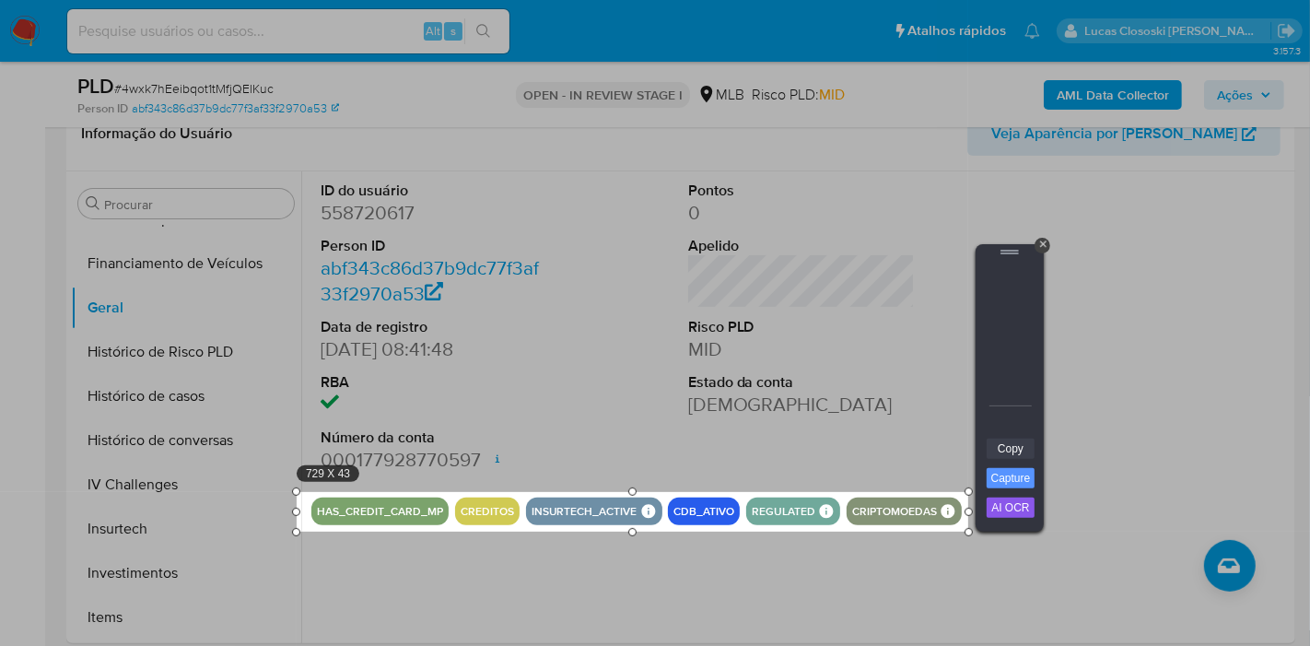
click at [1011, 446] on link "Copy" at bounding box center [1011, 448] width 48 height 20
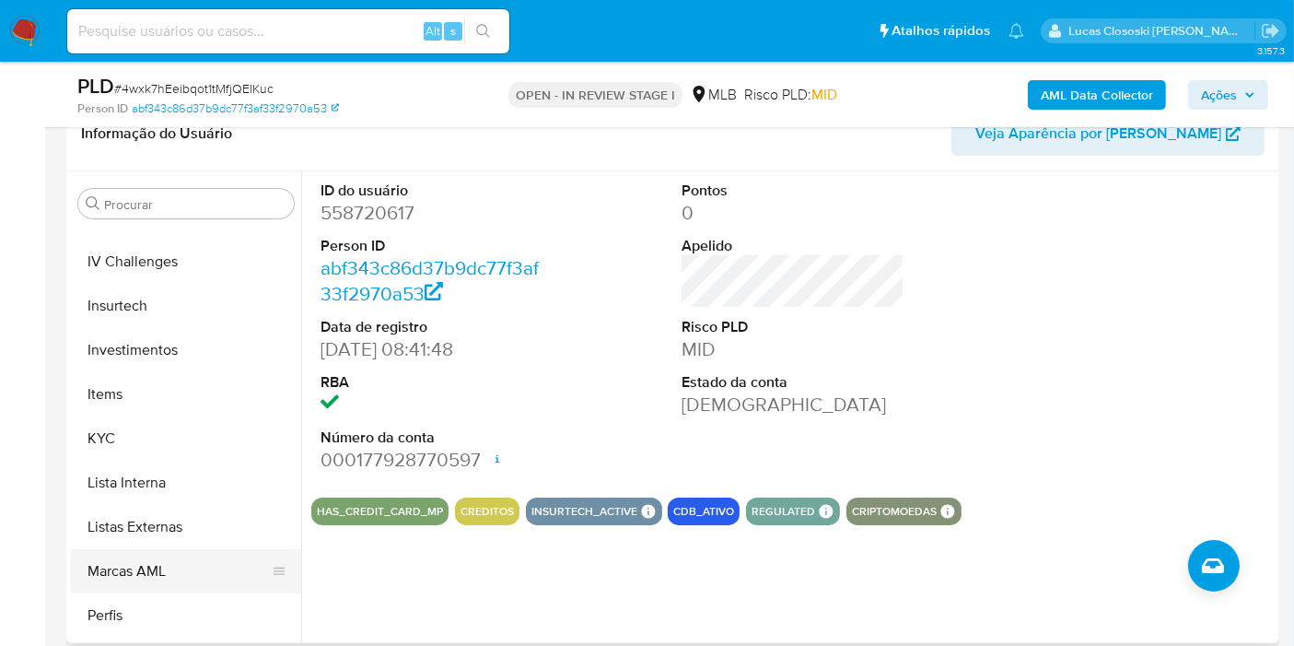
scroll to position [866, 0]
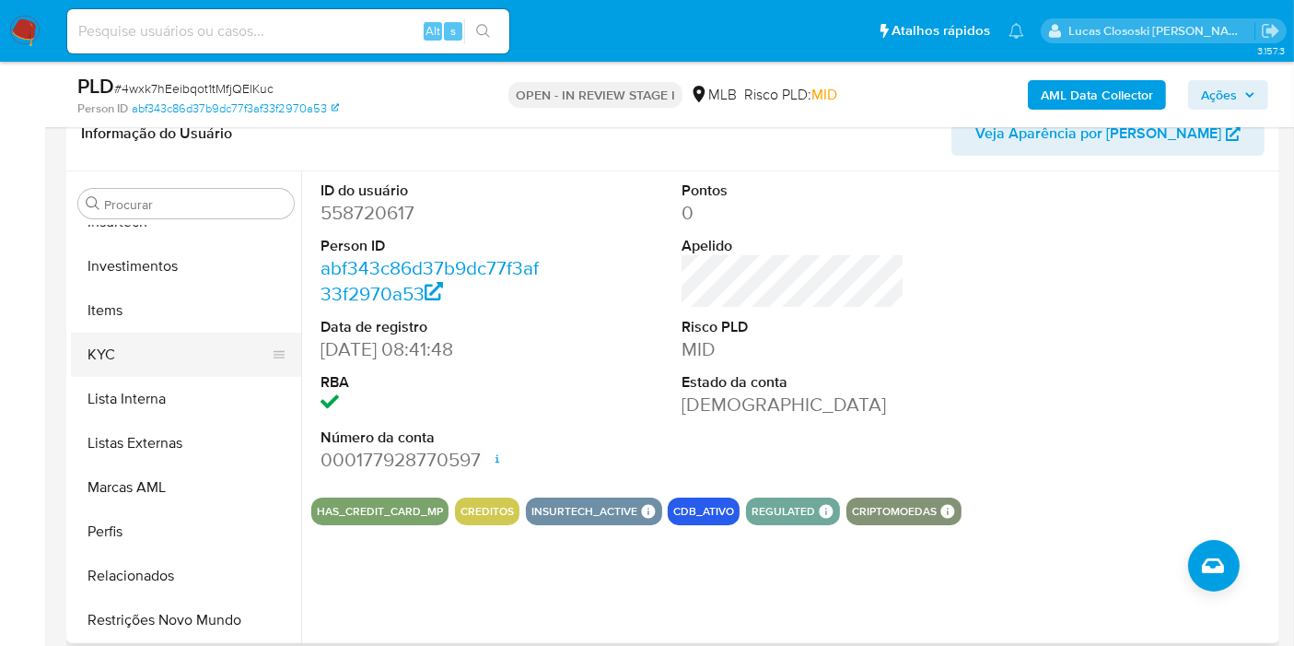
click at [126, 369] on button "KYC" at bounding box center [179, 355] width 216 height 44
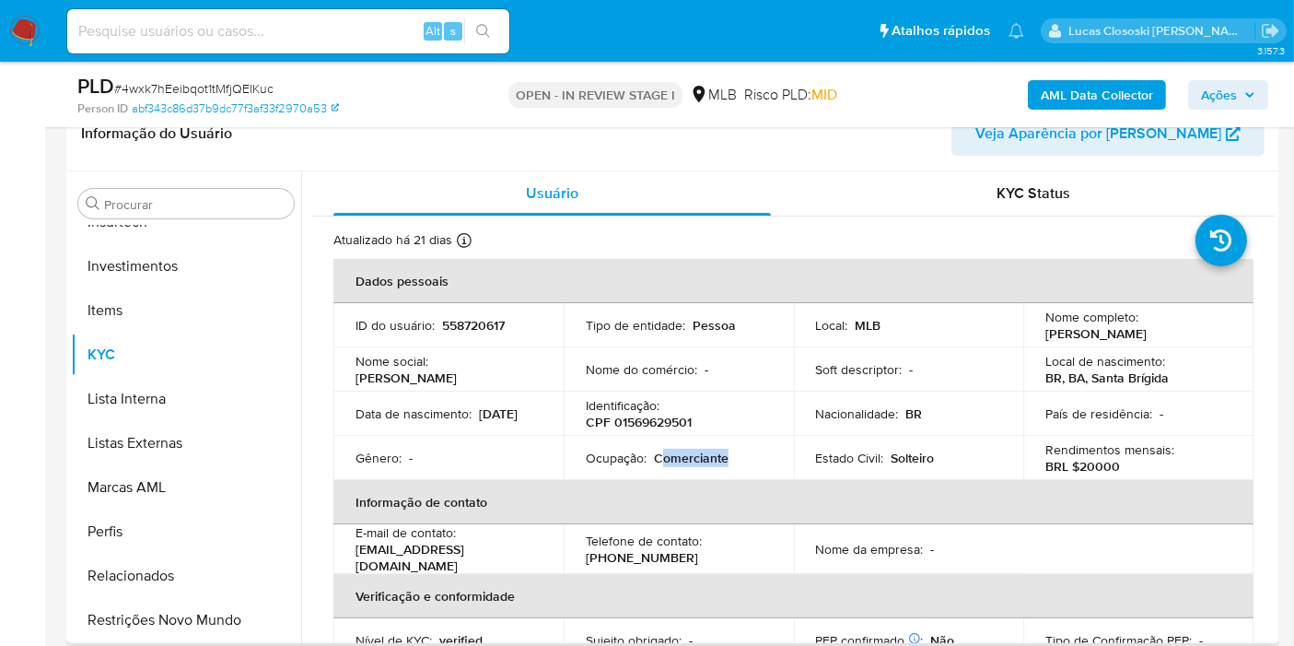
copy p "omerciante"
drag, startPoint x: 742, startPoint y: 453, endPoint x: 661, endPoint y: 453, distance: 80.1
click at [661, 453] on div "Ocupação : Comerciante" at bounding box center [679, 458] width 186 height 17
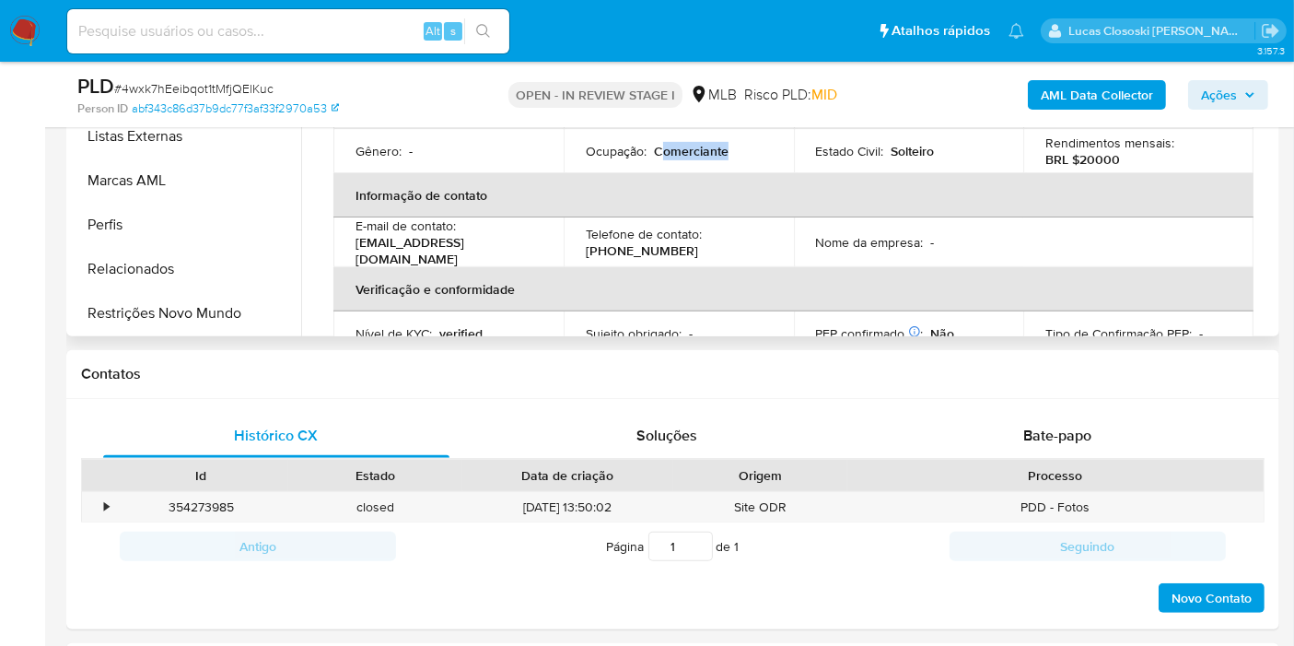
scroll to position [307, 0]
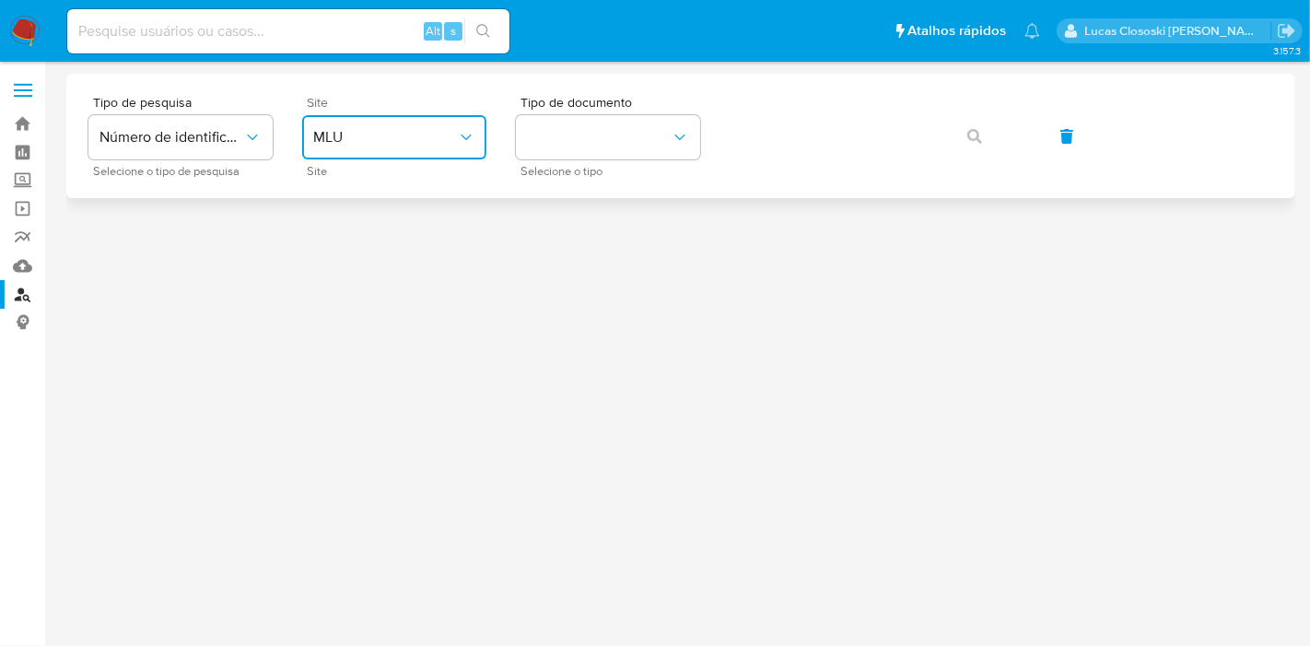
click at [336, 138] on span "MLU" at bounding box center [385, 137] width 144 height 18
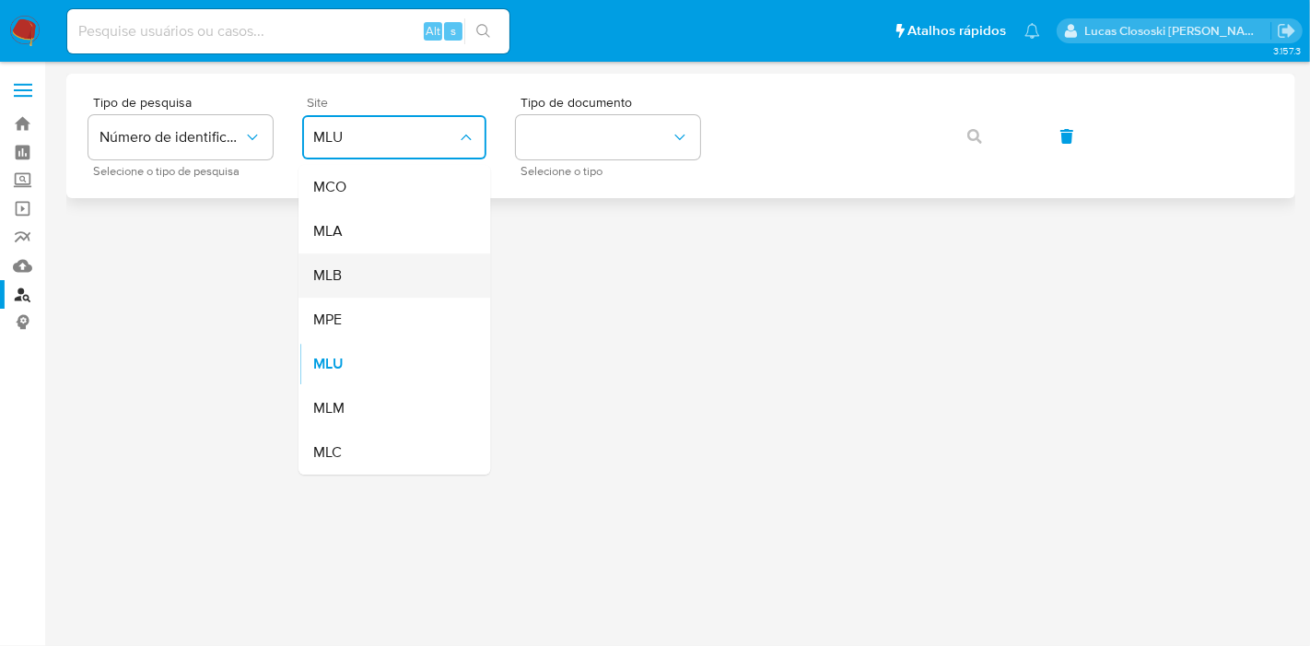
click at [380, 290] on div "MLB" at bounding box center [388, 275] width 151 height 44
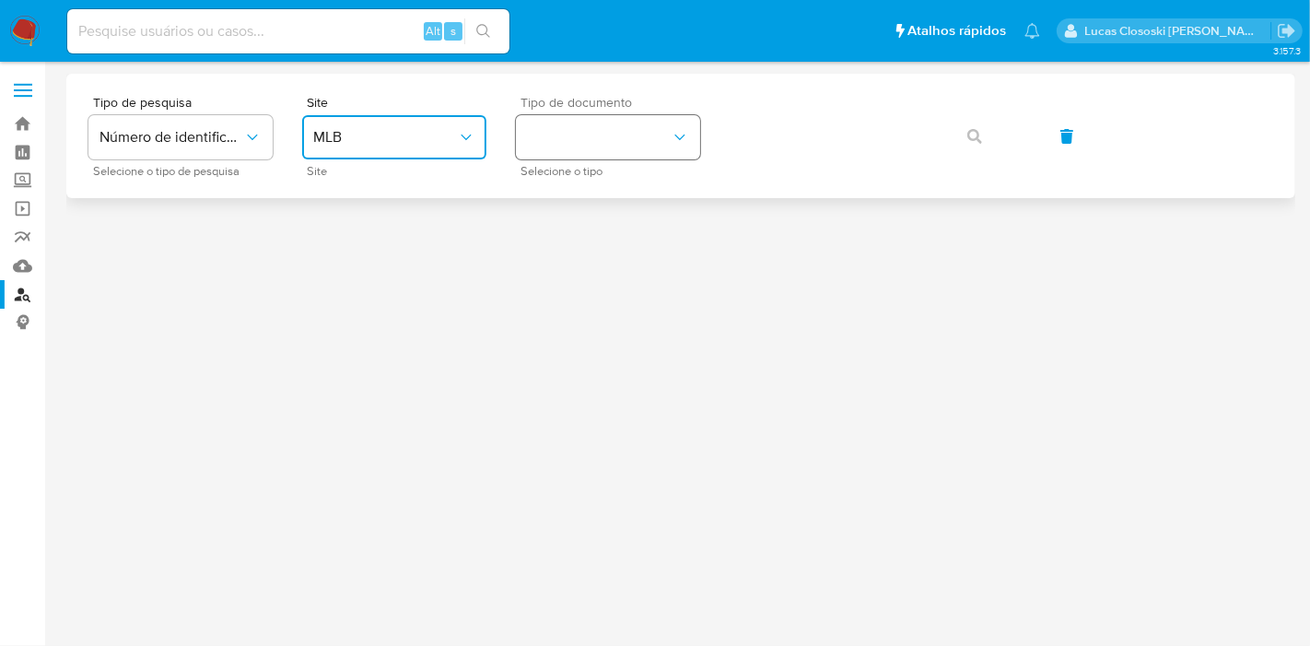
click at [639, 133] on button "identificationType" at bounding box center [608, 137] width 184 height 44
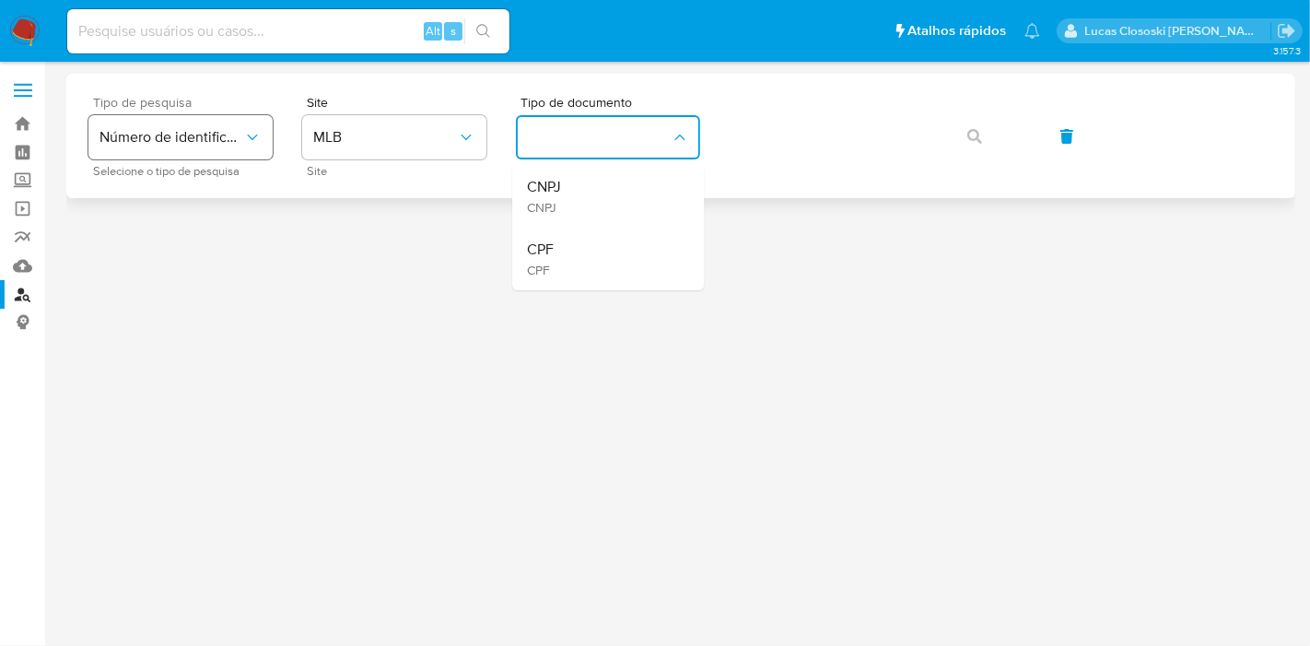
click at [199, 135] on span "Número de identificação" at bounding box center [171, 137] width 144 height 18
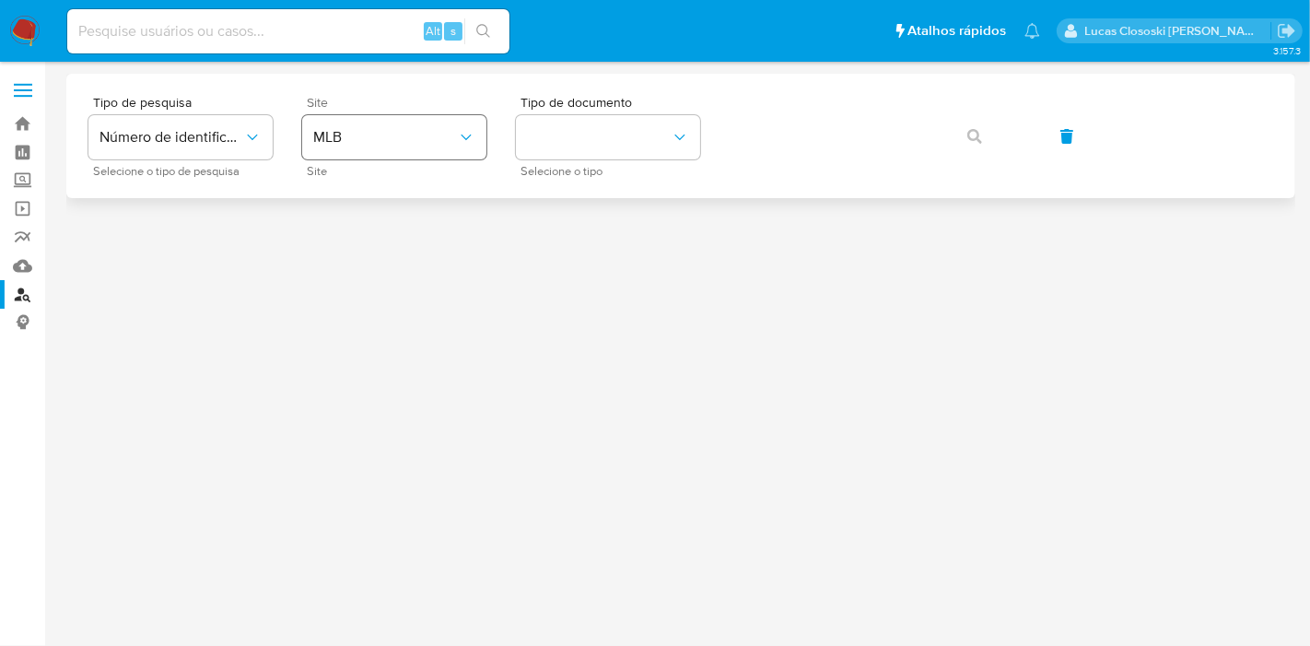
click at [347, 137] on span "MLB" at bounding box center [385, 137] width 144 height 18
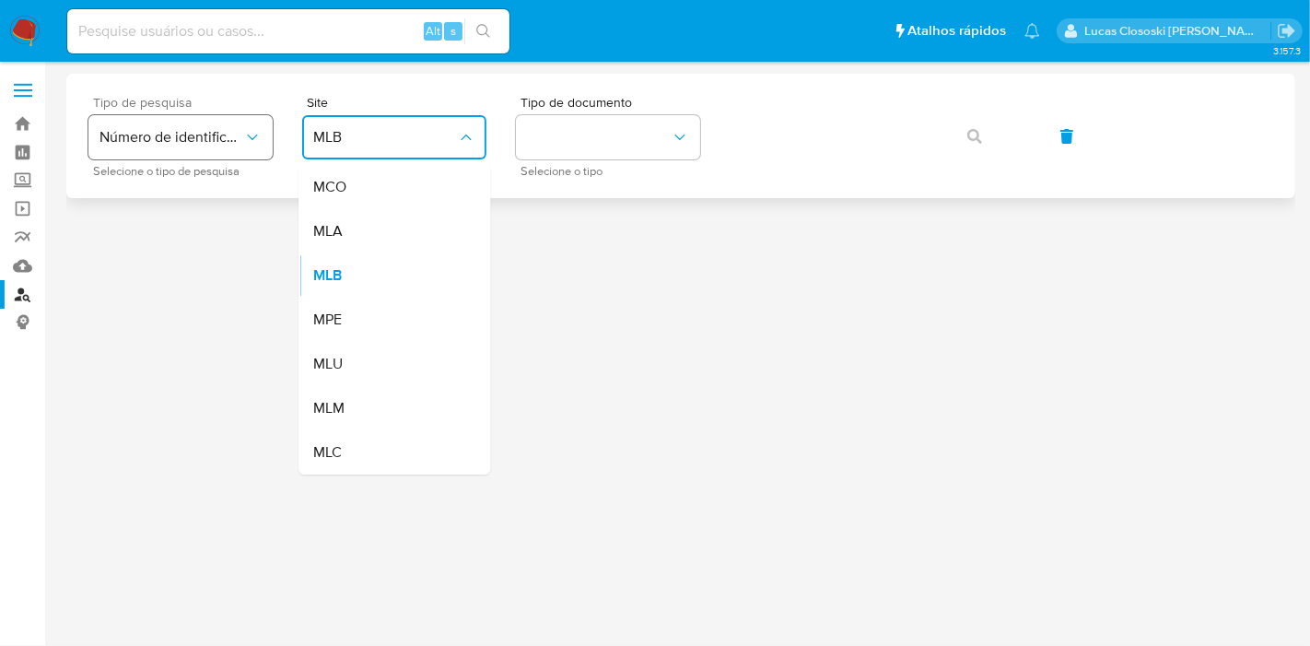
click at [186, 120] on button "Número de identificação" at bounding box center [180, 137] width 184 height 44
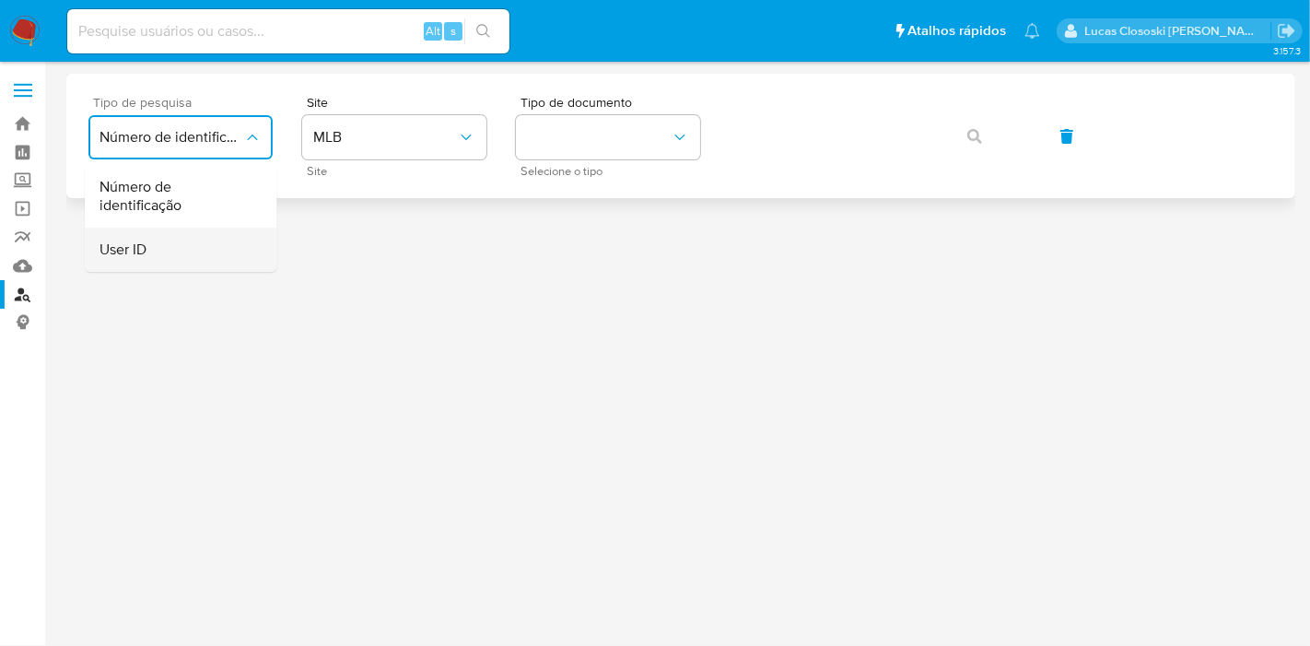
click at [166, 256] on div "User ID" at bounding box center [174, 250] width 151 height 44
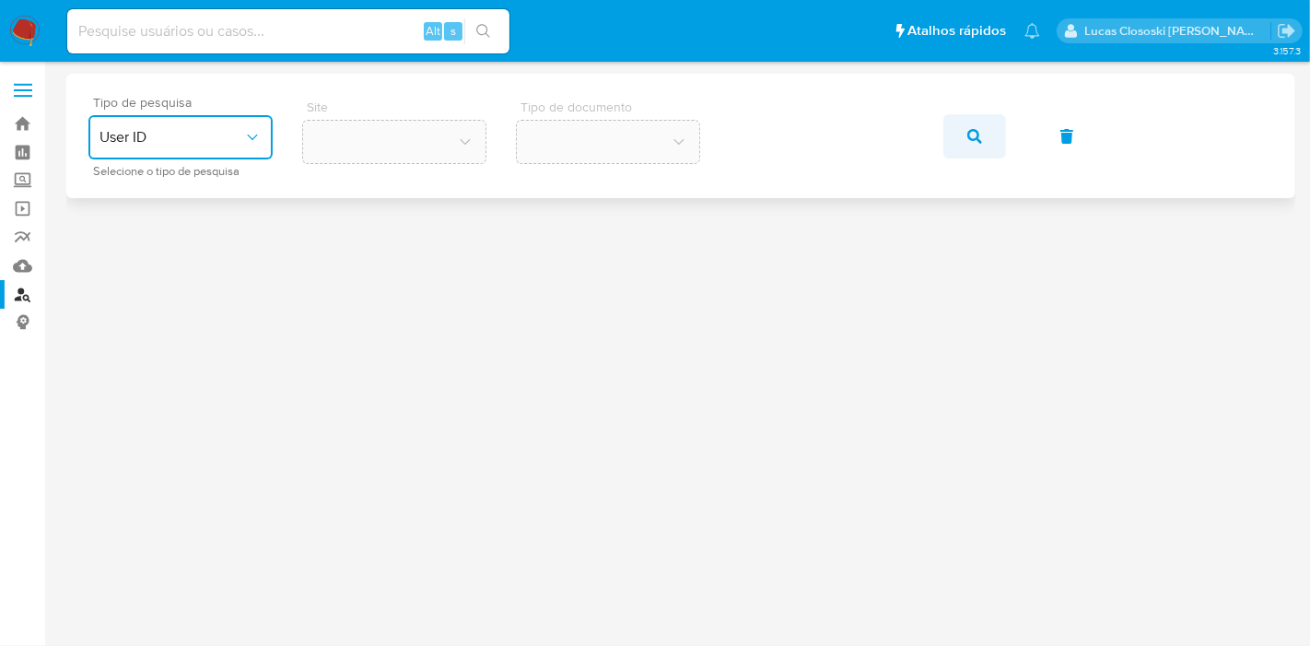
click at [967, 137] on icon "button" at bounding box center [974, 136] width 15 height 15
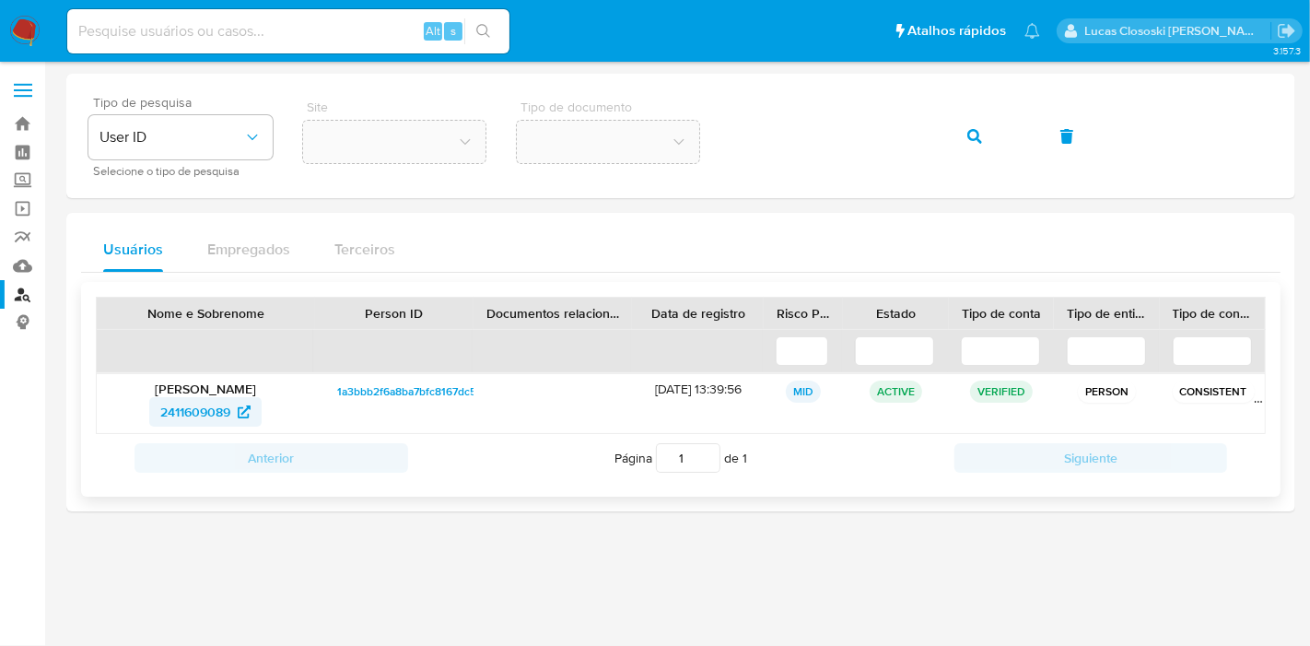
click at [189, 407] on span "2411609089" at bounding box center [195, 411] width 70 height 29
click at [964, 135] on button "button" at bounding box center [974, 136] width 63 height 44
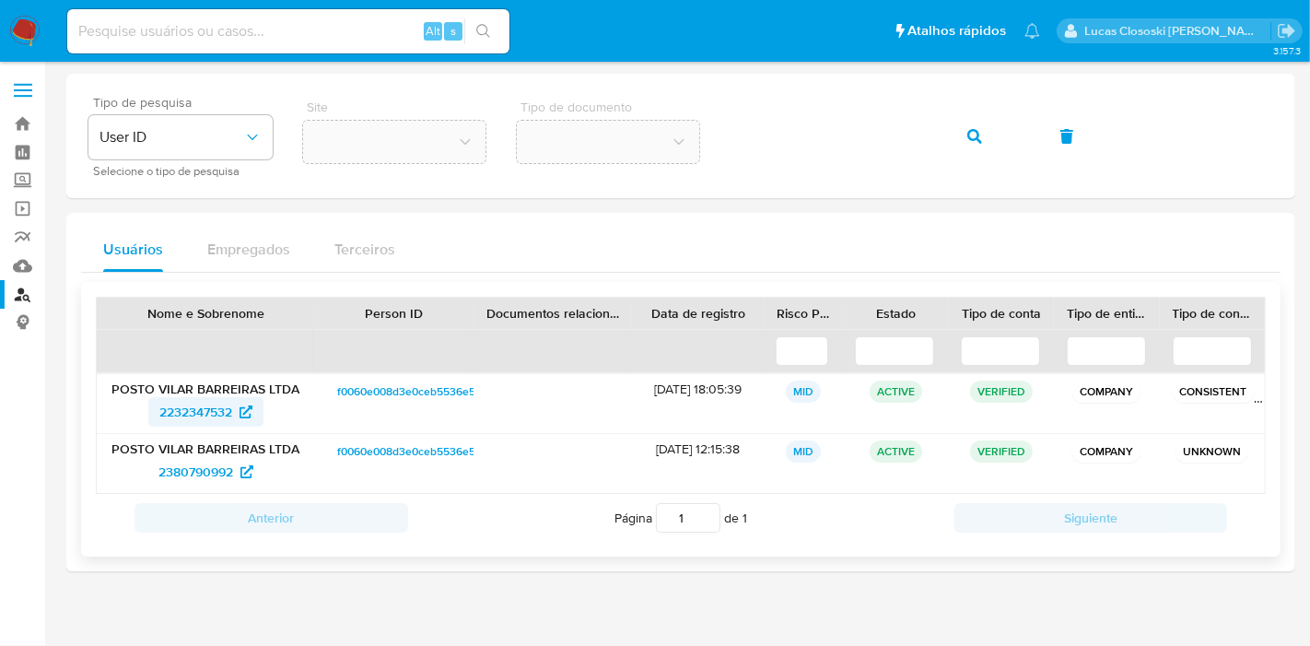
click at [203, 422] on span "2232347532" at bounding box center [195, 411] width 73 height 29
click at [170, 466] on span "2380790992" at bounding box center [195, 471] width 75 height 29
click at [967, 133] on icon "button" at bounding box center [974, 136] width 15 height 15
click at [184, 398] on span "2230042306" at bounding box center [196, 411] width 76 height 29
click at [964, 130] on button "button" at bounding box center [974, 136] width 63 height 44
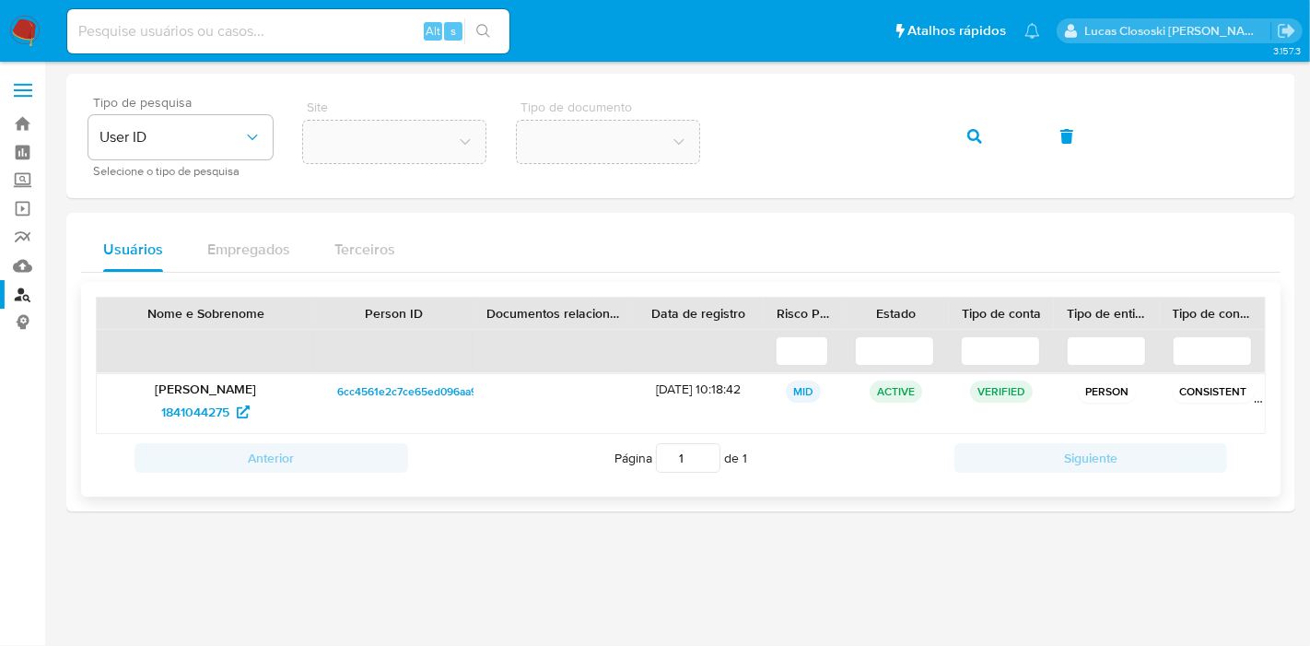
drag, startPoint x: 142, startPoint y: 381, endPoint x: 286, endPoint y: 393, distance: 145.1
click at [286, 393] on p "Tamires Pereira Lima" at bounding box center [206, 388] width 193 height 17
click at [176, 409] on span "1841044275" at bounding box center [195, 411] width 68 height 29
click at [976, 133] on icon "button" at bounding box center [974, 136] width 15 height 15
click at [134, 385] on p "Dominique Gomes de Jesus" at bounding box center [206, 388] width 193 height 17
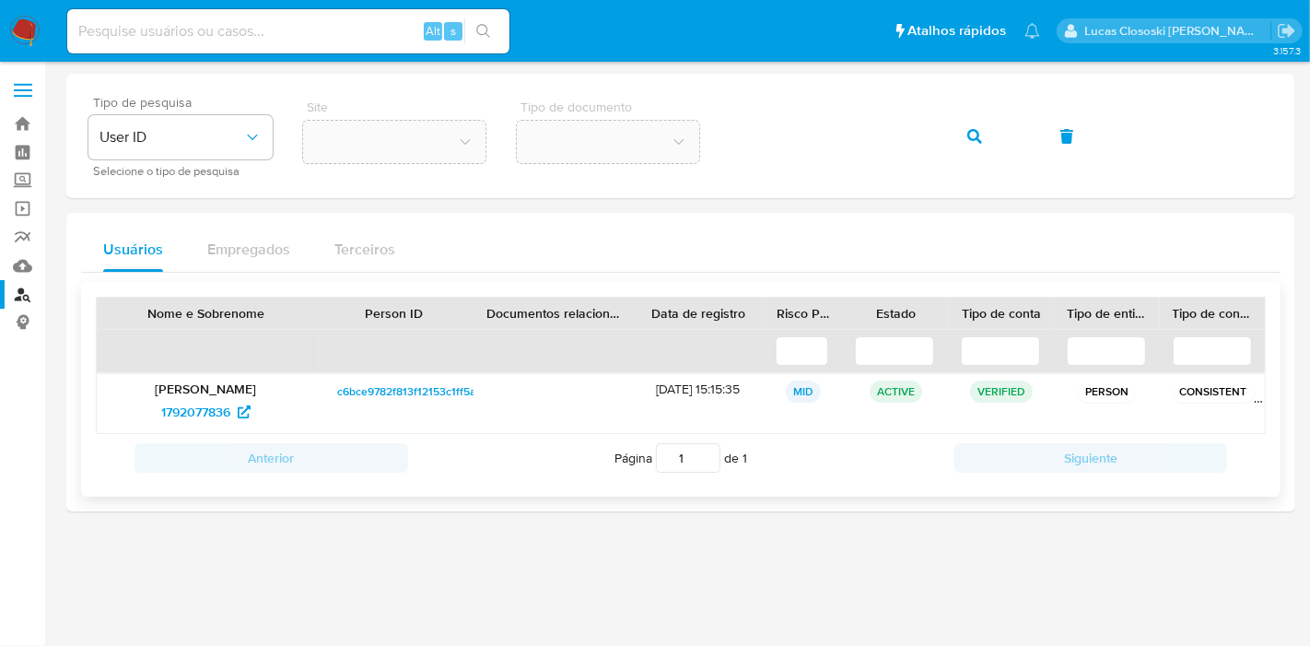
click at [134, 385] on p "Dominique Gomes de Jesus" at bounding box center [206, 388] width 193 height 17
click at [213, 401] on span "1792077836" at bounding box center [195, 411] width 69 height 29
click at [986, 134] on button "button" at bounding box center [974, 136] width 63 height 44
click at [176, 407] on span "1787234082" at bounding box center [195, 411] width 70 height 29
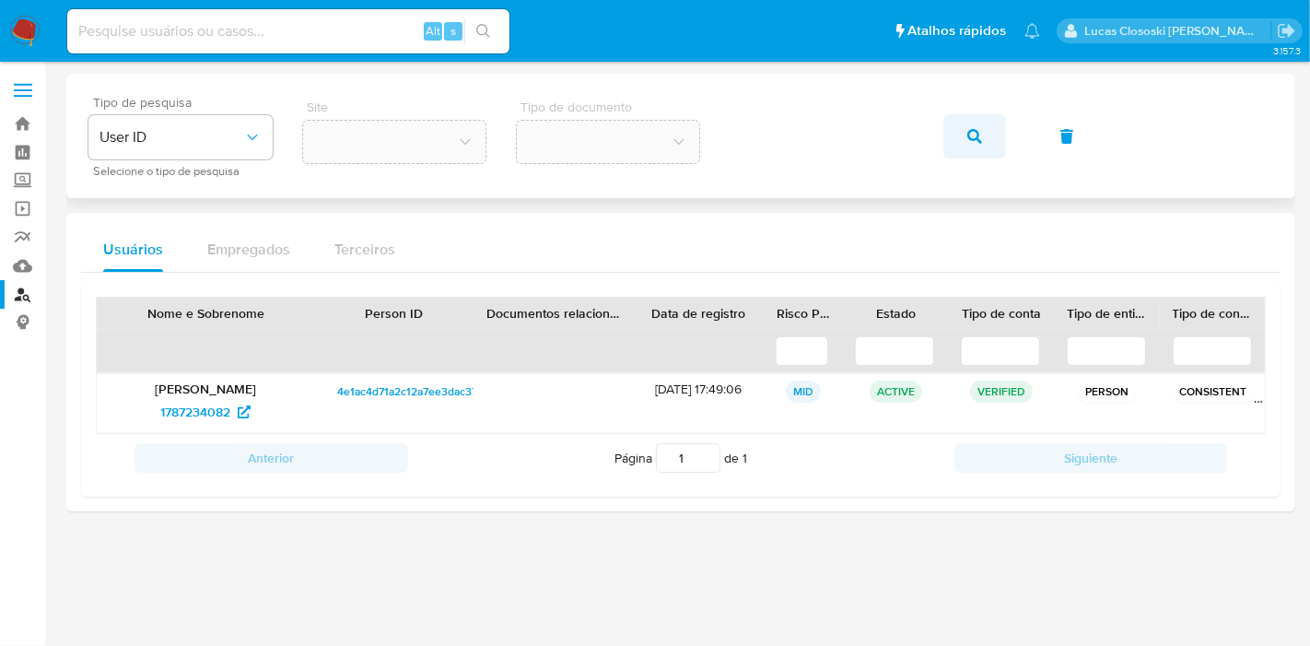
click at [988, 125] on button "button" at bounding box center [974, 136] width 63 height 44
click at [181, 386] on p "Maria Do Carmo Gomes Dos Santos" at bounding box center [206, 388] width 193 height 17
click at [184, 419] on span "1775940766" at bounding box center [195, 411] width 69 height 29
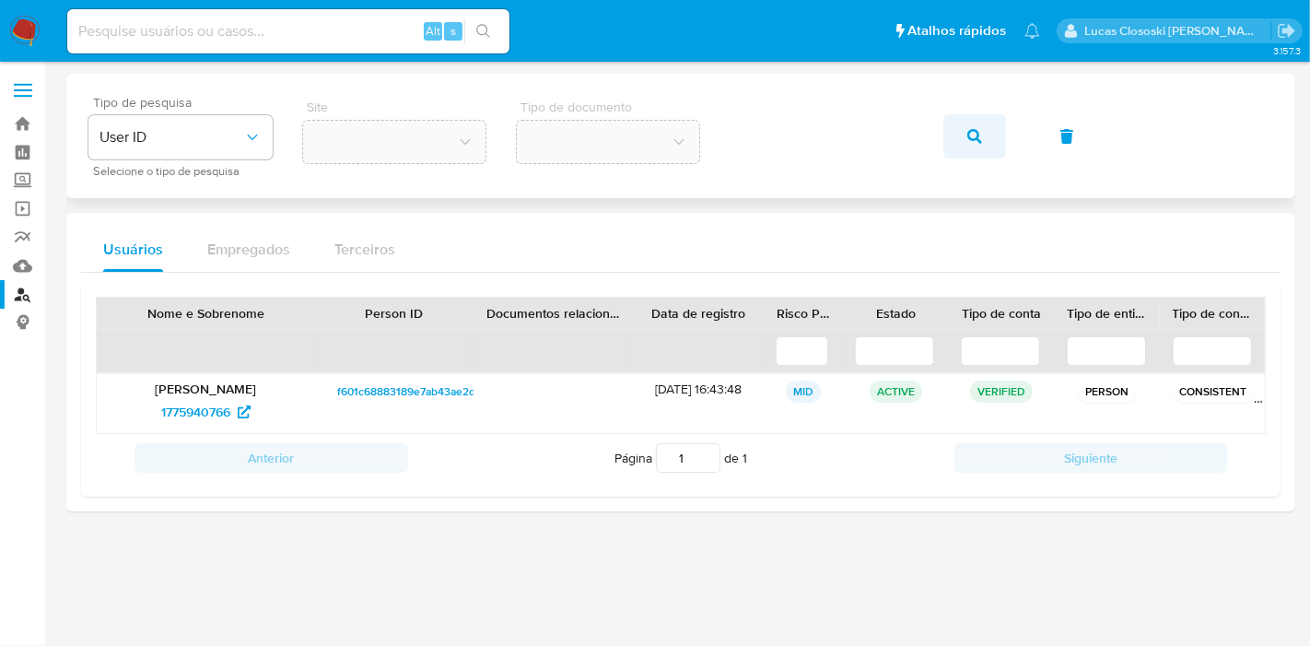
click at [985, 139] on button "button" at bounding box center [974, 136] width 63 height 44
click at [186, 391] on p "Niuzete Marques de Queiroz" at bounding box center [206, 388] width 193 height 17
click at [183, 391] on p "Niuzete Marques de Queiroz" at bounding box center [206, 388] width 193 height 17
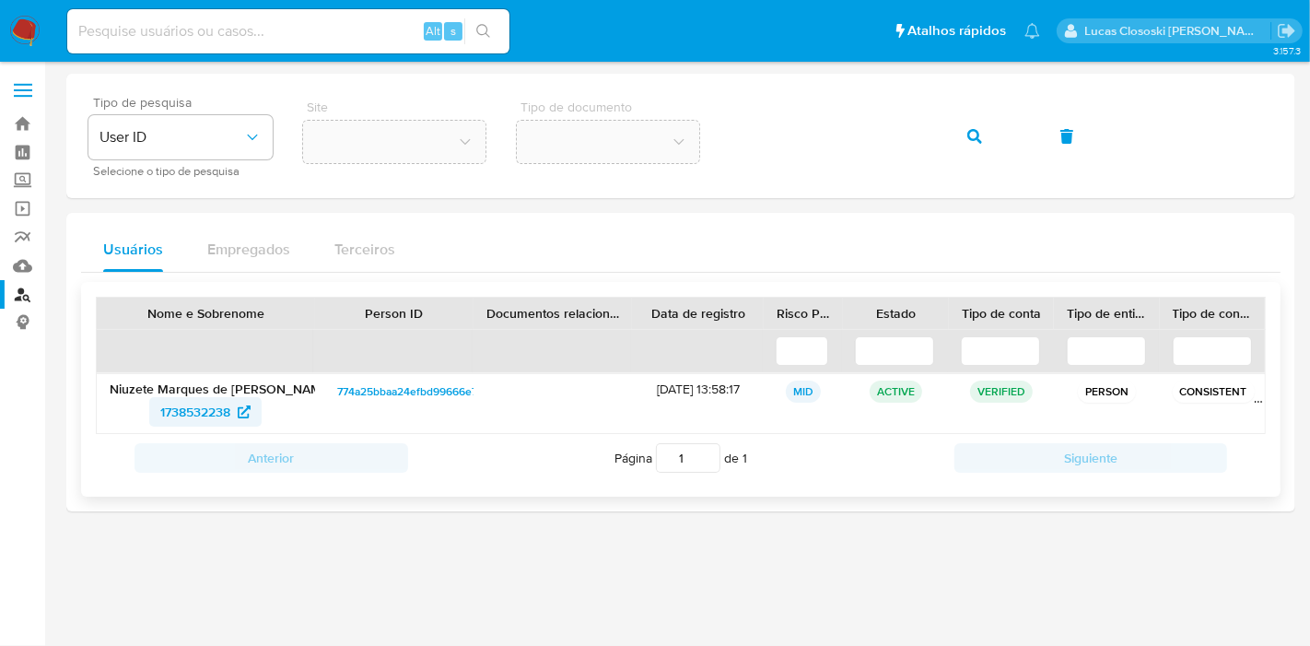
click at [216, 403] on span "1738532238" at bounding box center [195, 411] width 70 height 29
click at [976, 130] on icon "button" at bounding box center [974, 136] width 15 height 15
drag, startPoint x: 115, startPoint y: 388, endPoint x: 298, endPoint y: 388, distance: 183.3
click at [298, 388] on p "Rosangela Bianca Alves Vieira" at bounding box center [206, 388] width 193 height 17
click at [197, 419] on span "1457344449" at bounding box center [195, 411] width 70 height 29
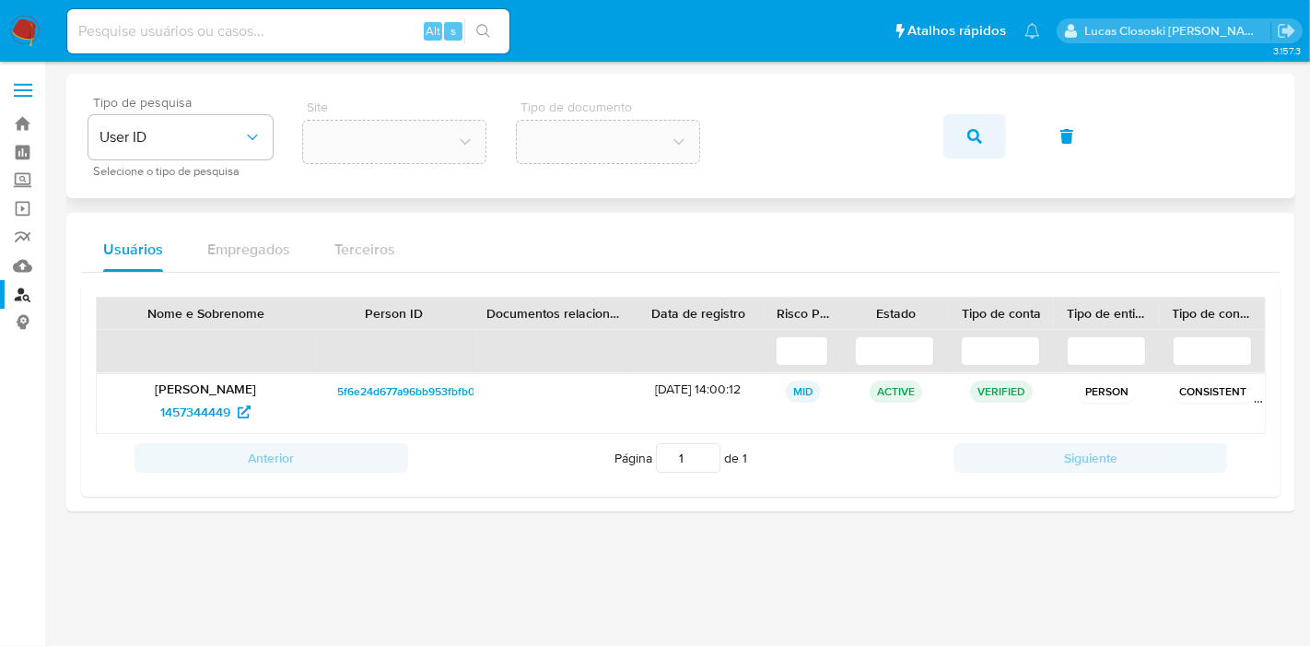
click at [956, 134] on button "button" at bounding box center [974, 136] width 63 height 44
click at [131, 382] on p "Murilo Lacerda Gomes da Silva" at bounding box center [206, 388] width 193 height 17
click at [210, 407] on span "1277038948" at bounding box center [195, 411] width 70 height 29
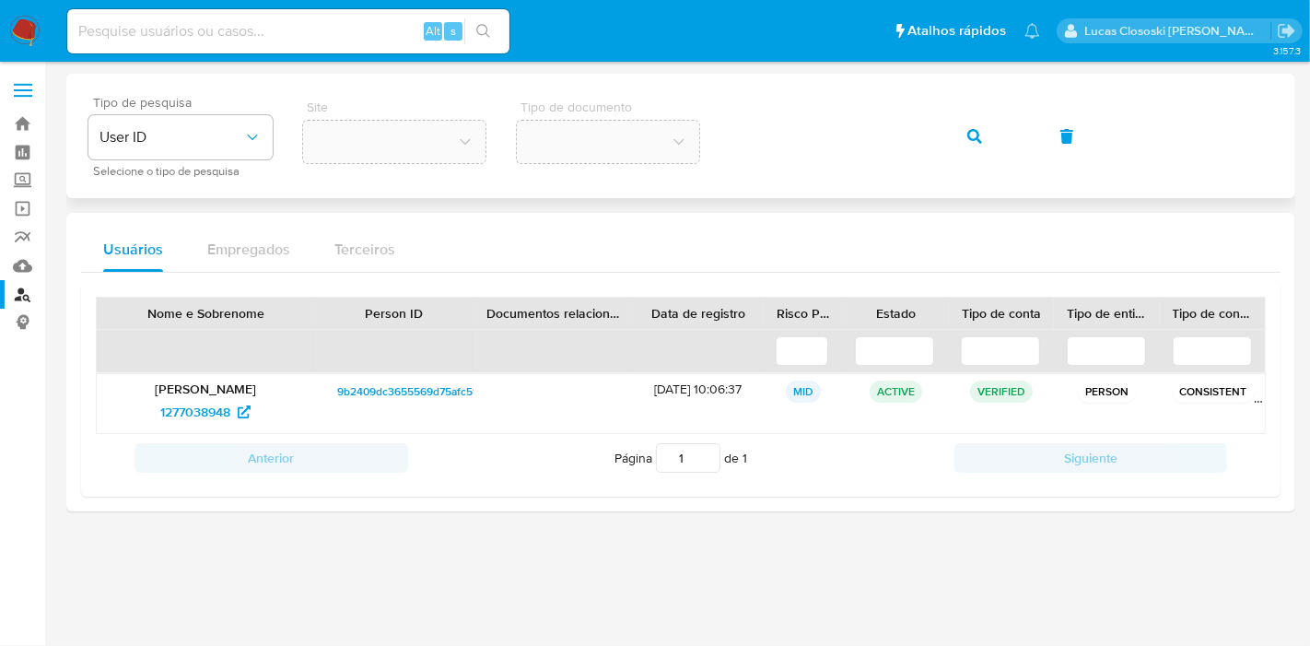
click at [980, 135] on button "button" at bounding box center [974, 136] width 63 height 44
click at [174, 383] on p "Talita Rosa da Silva" at bounding box center [206, 388] width 193 height 17
click at [187, 405] on span "1245414891" at bounding box center [195, 411] width 65 height 29
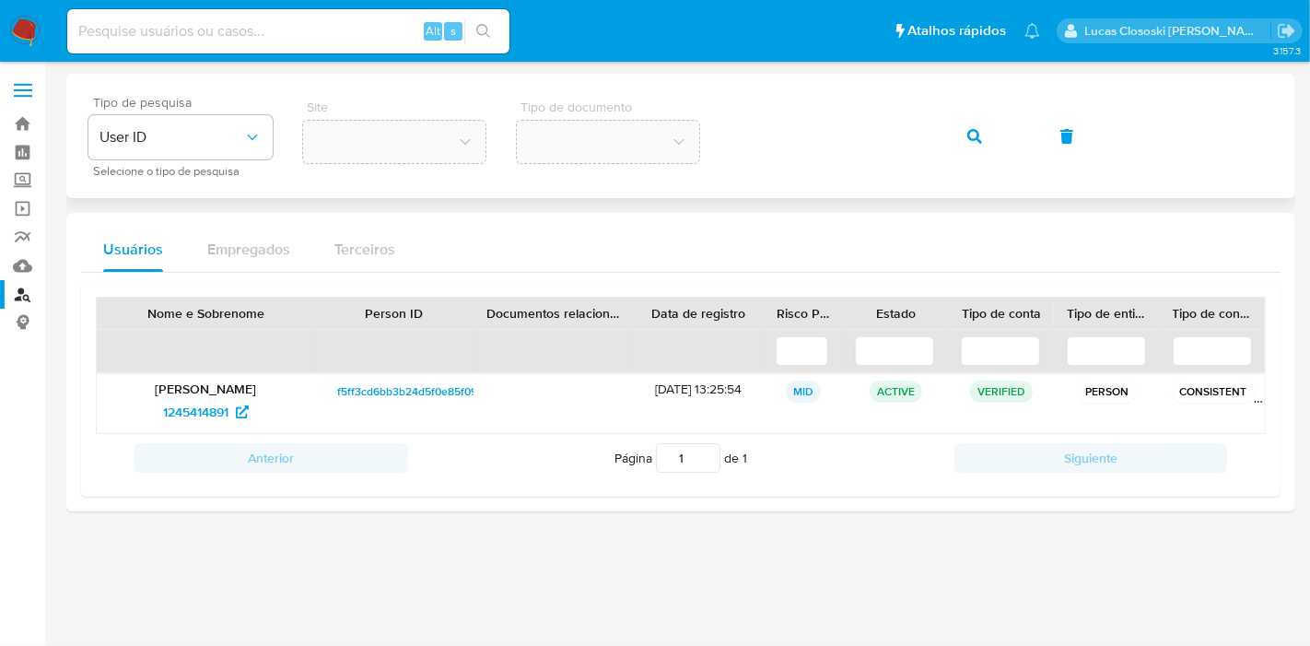
click at [728, 127] on div "Tipo de pesquisa User ID Selecione o tipo de pesquisa Site Tipo de documento" at bounding box center [680, 136] width 1185 height 80
click at [999, 133] on button "button" at bounding box center [974, 136] width 63 height 44
click at [162, 391] on p "Paulo Cezar Souza Santos" at bounding box center [206, 388] width 193 height 17
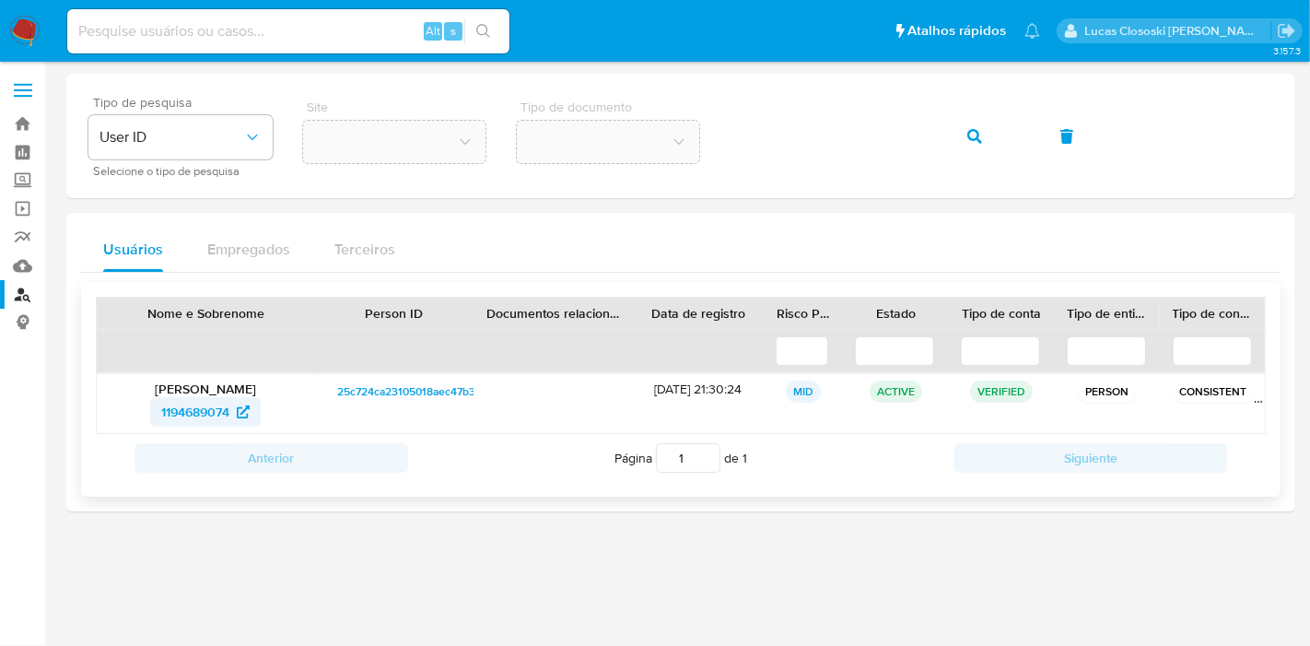
click at [200, 408] on span "1194689074" at bounding box center [195, 411] width 68 height 29
click at [975, 133] on icon "button" at bounding box center [974, 136] width 15 height 15
click at [156, 380] on p "Samuel Pereira Sandes" at bounding box center [206, 388] width 193 height 17
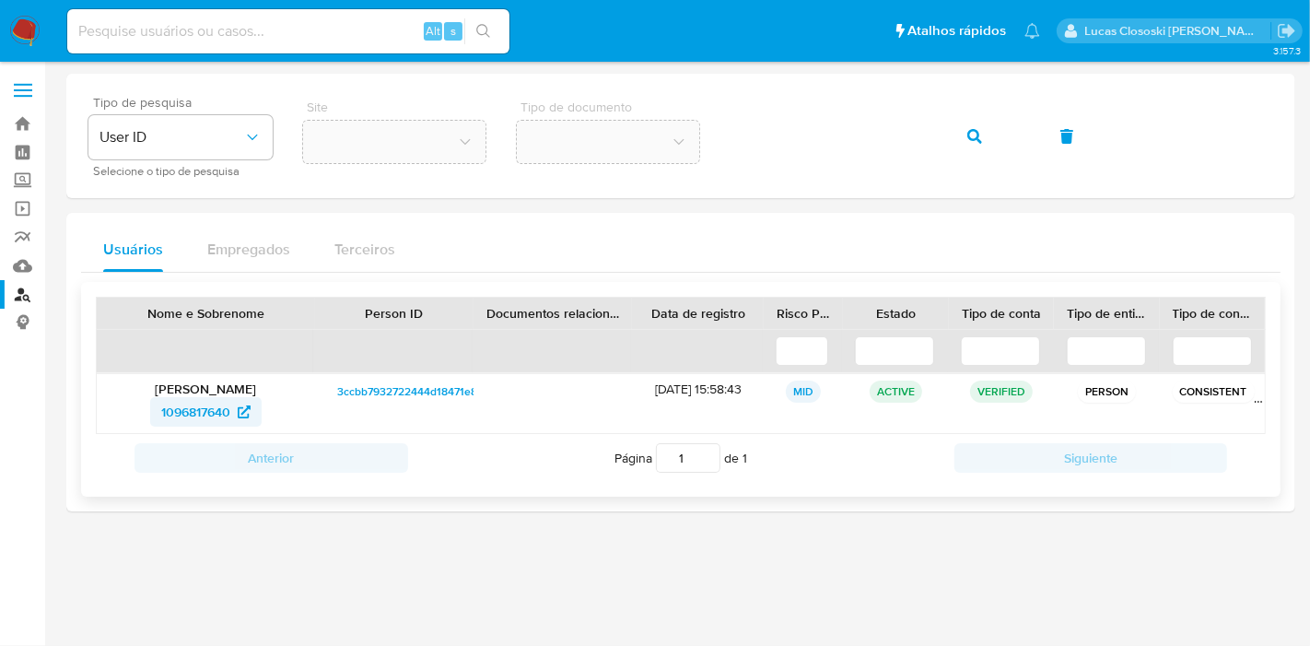
click at [209, 415] on span "1096817640" at bounding box center [195, 411] width 69 height 29
click at [951, 136] on button "button" at bounding box center [974, 136] width 63 height 44
click at [181, 382] on p "Iara Marques de Queiroz" at bounding box center [206, 388] width 193 height 17
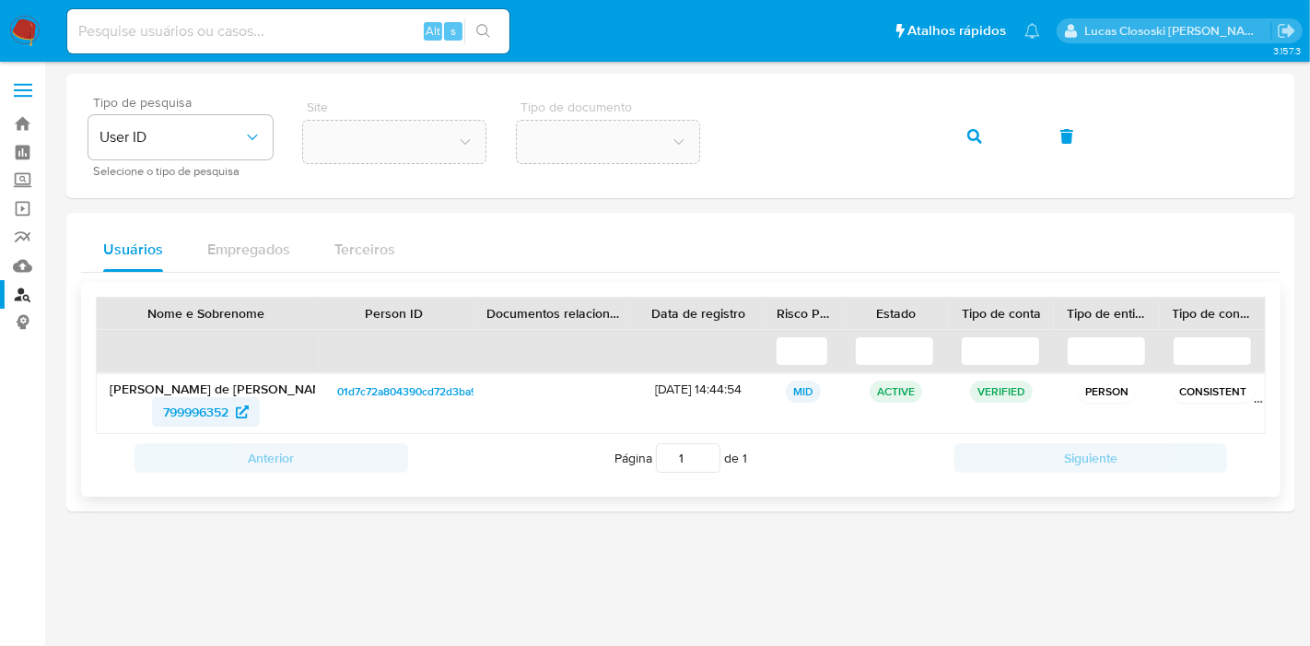
click at [194, 401] on span "799996352" at bounding box center [195, 411] width 65 height 29
click at [971, 140] on icon "button" at bounding box center [974, 136] width 15 height 15
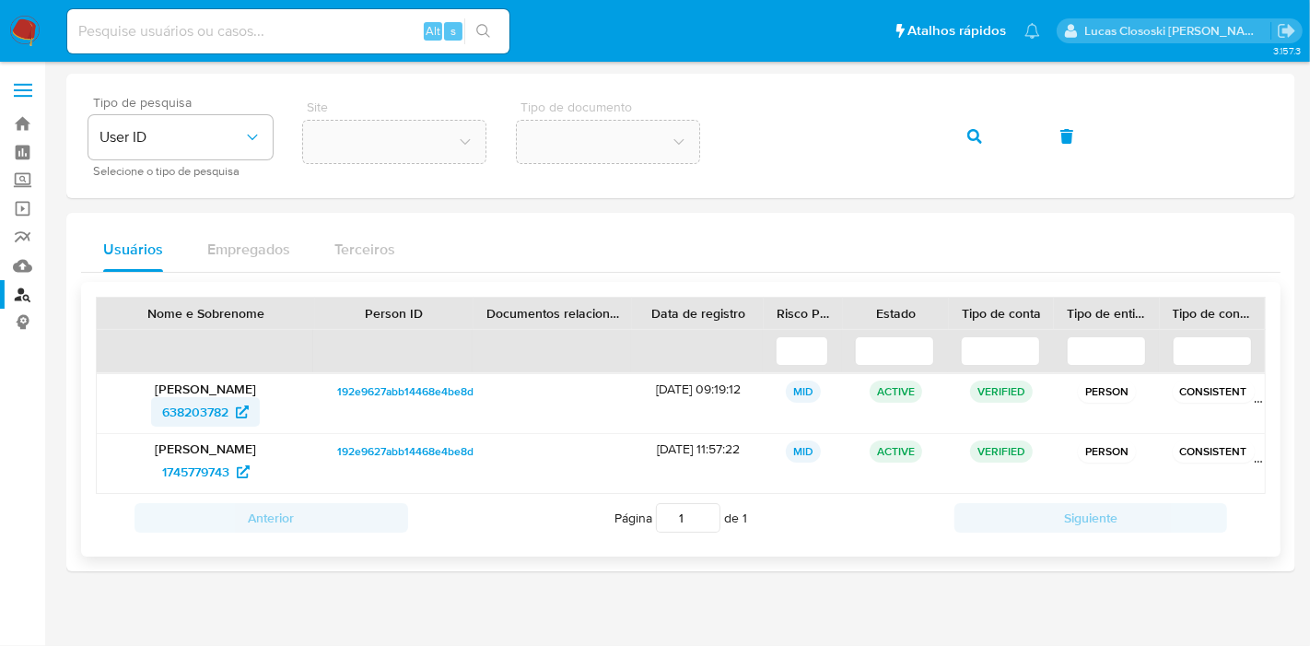
click at [198, 406] on span "638203782" at bounding box center [195, 411] width 66 height 29
click at [182, 381] on p "Larissa da Silva Santos" at bounding box center [206, 388] width 193 height 17
click at [187, 462] on span "1745779743" at bounding box center [195, 471] width 67 height 29
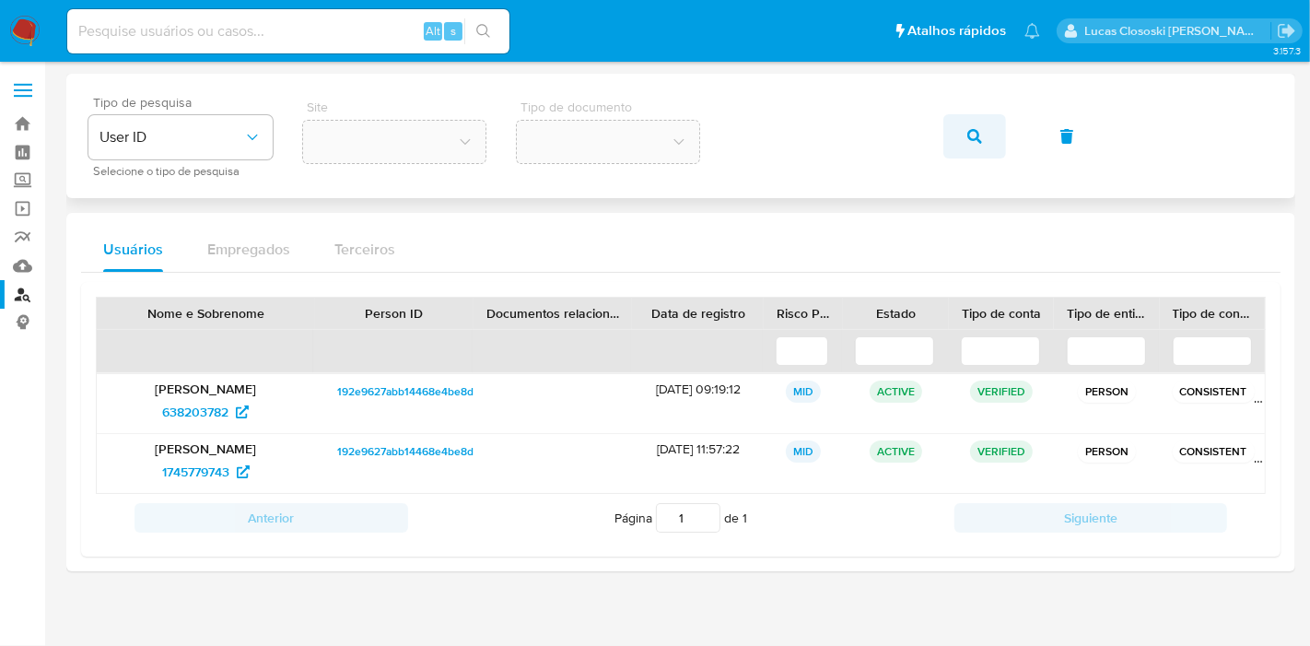
click at [959, 132] on button "button" at bounding box center [974, 136] width 63 height 44
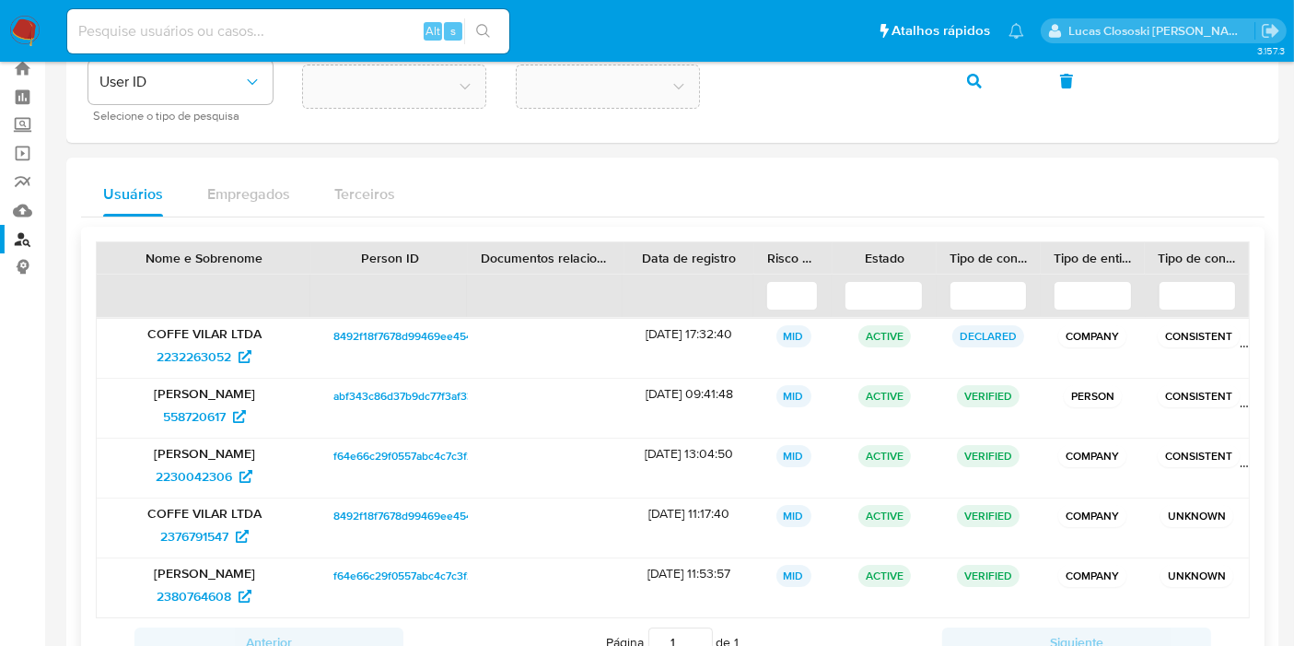
scroll to position [102, 0]
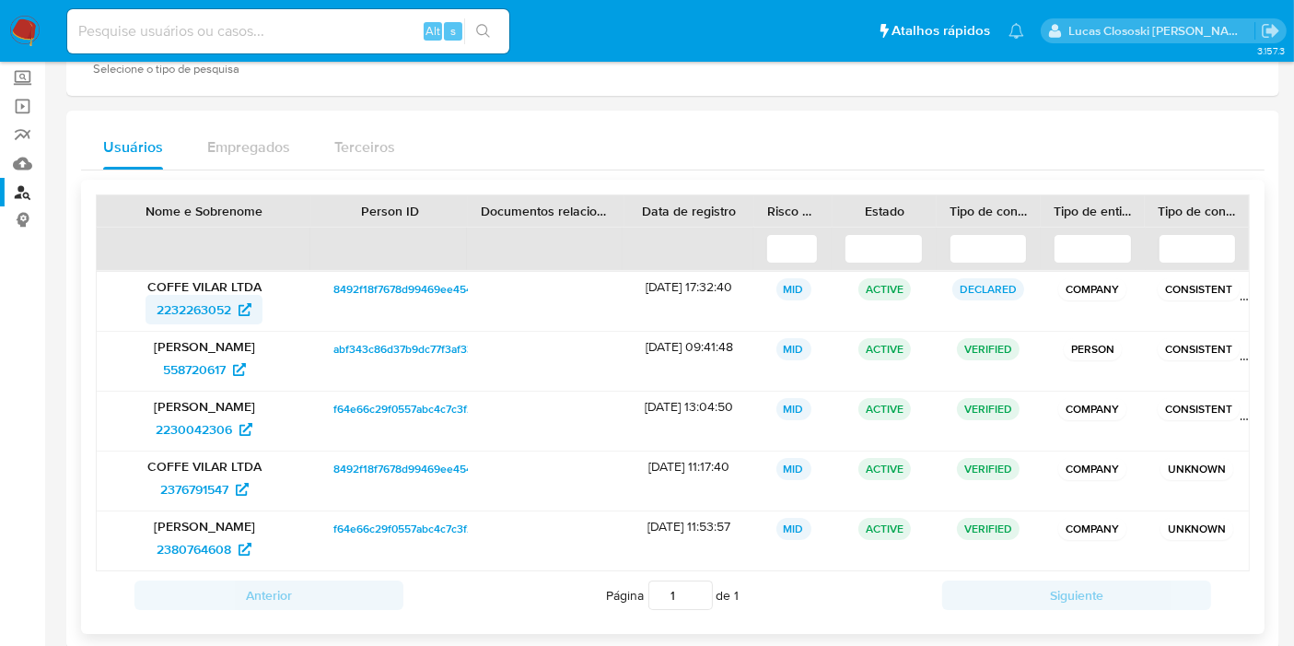
click at [215, 315] on span "2232263052" at bounding box center [194, 309] width 75 height 29
click at [204, 364] on span "558720617" at bounding box center [194, 369] width 63 height 29
click at [218, 415] on span "2230042306" at bounding box center [194, 429] width 76 height 29
click at [209, 482] on span "2376791547" at bounding box center [194, 488] width 68 height 29
click at [193, 543] on span "2380764608" at bounding box center [194, 548] width 75 height 29
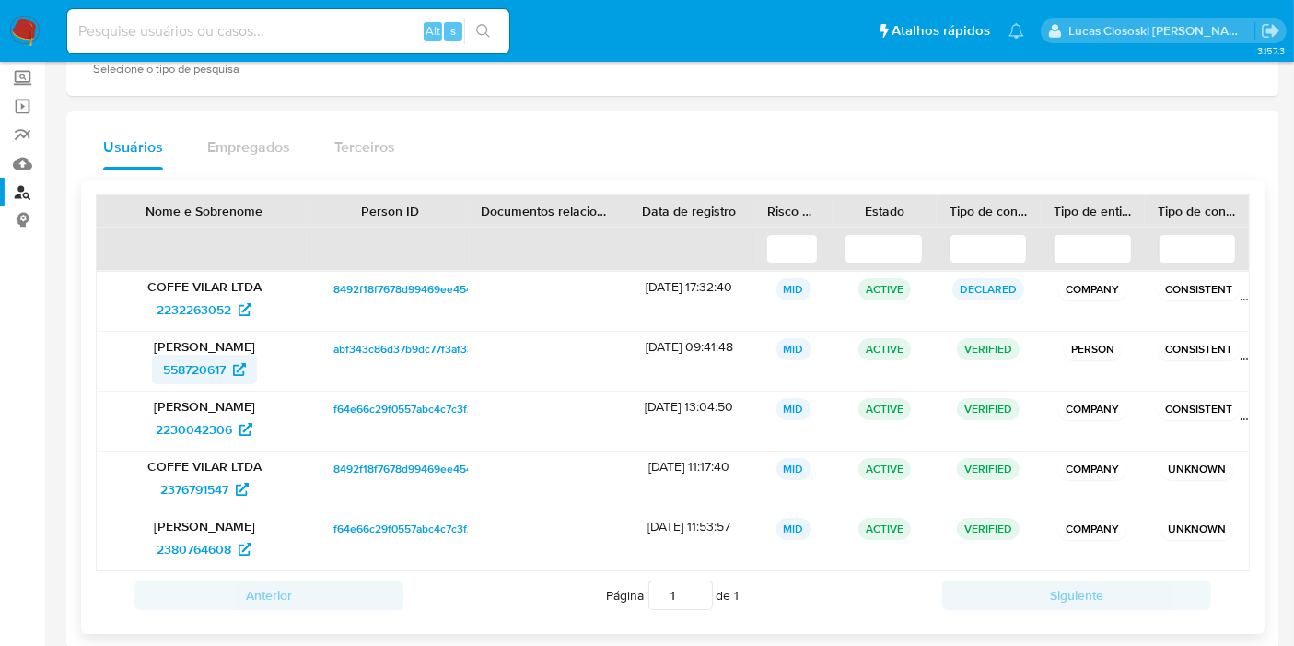
click at [194, 374] on span "558720617" at bounding box center [194, 369] width 63 height 29
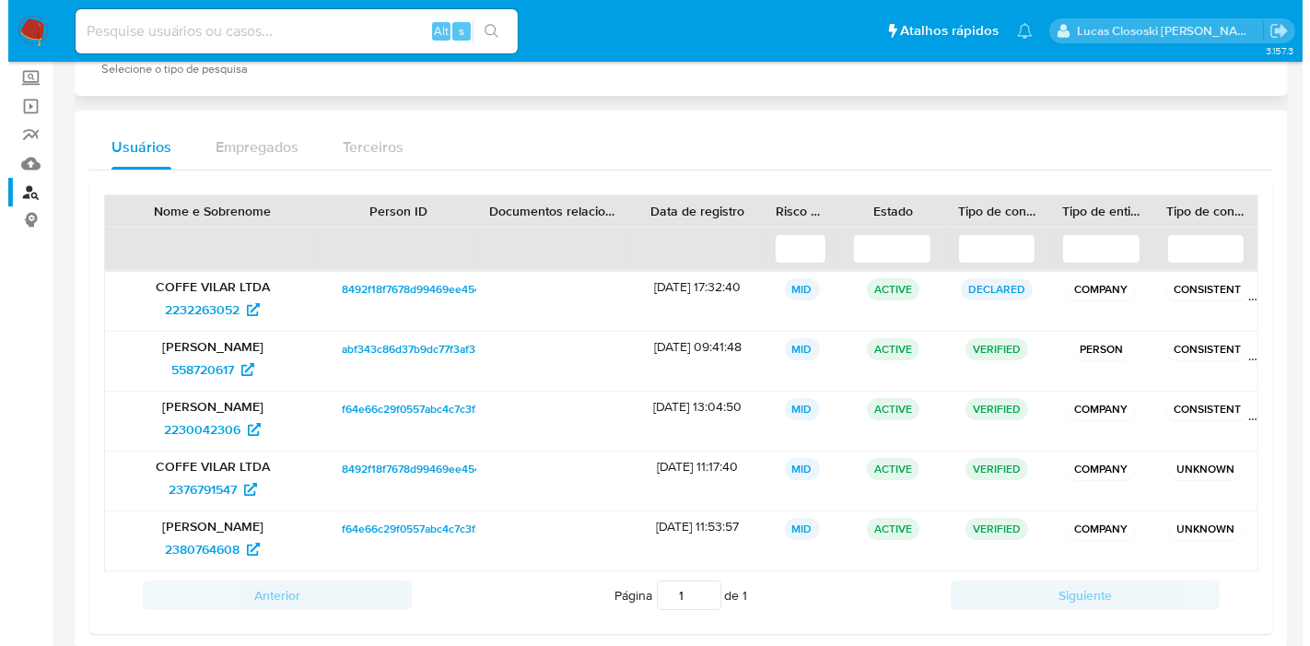
scroll to position [0, 0]
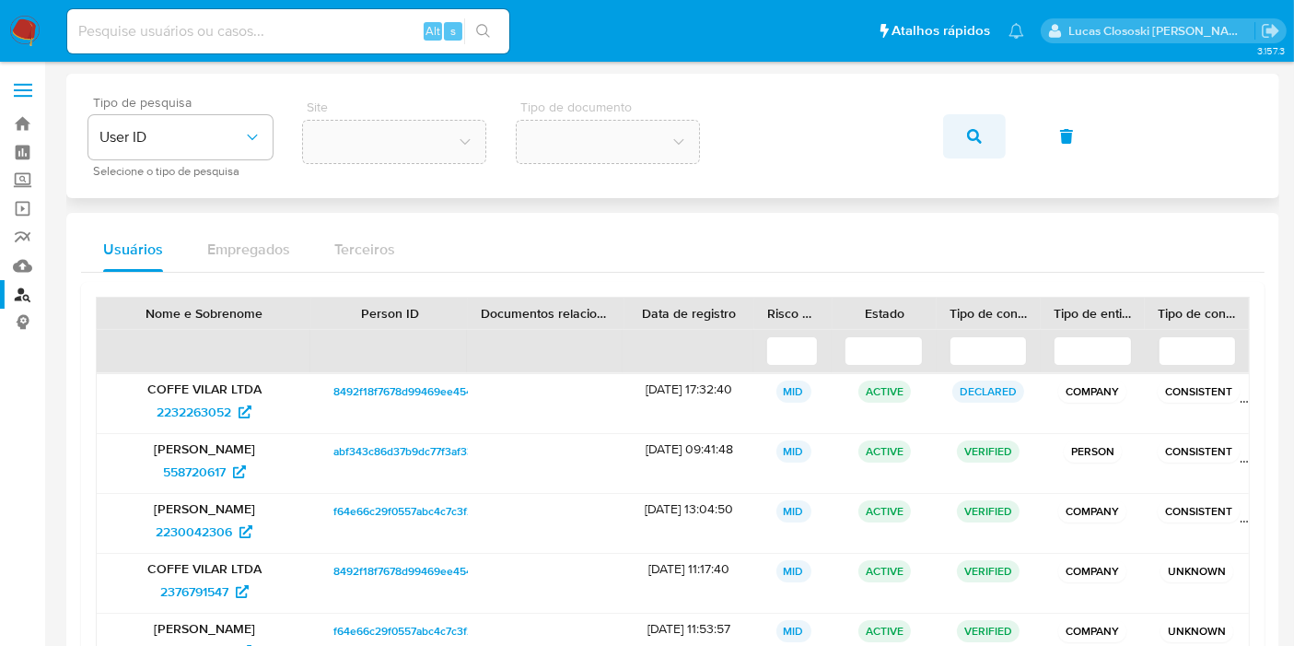
click at [980, 127] on span "button" at bounding box center [974, 136] width 15 height 41
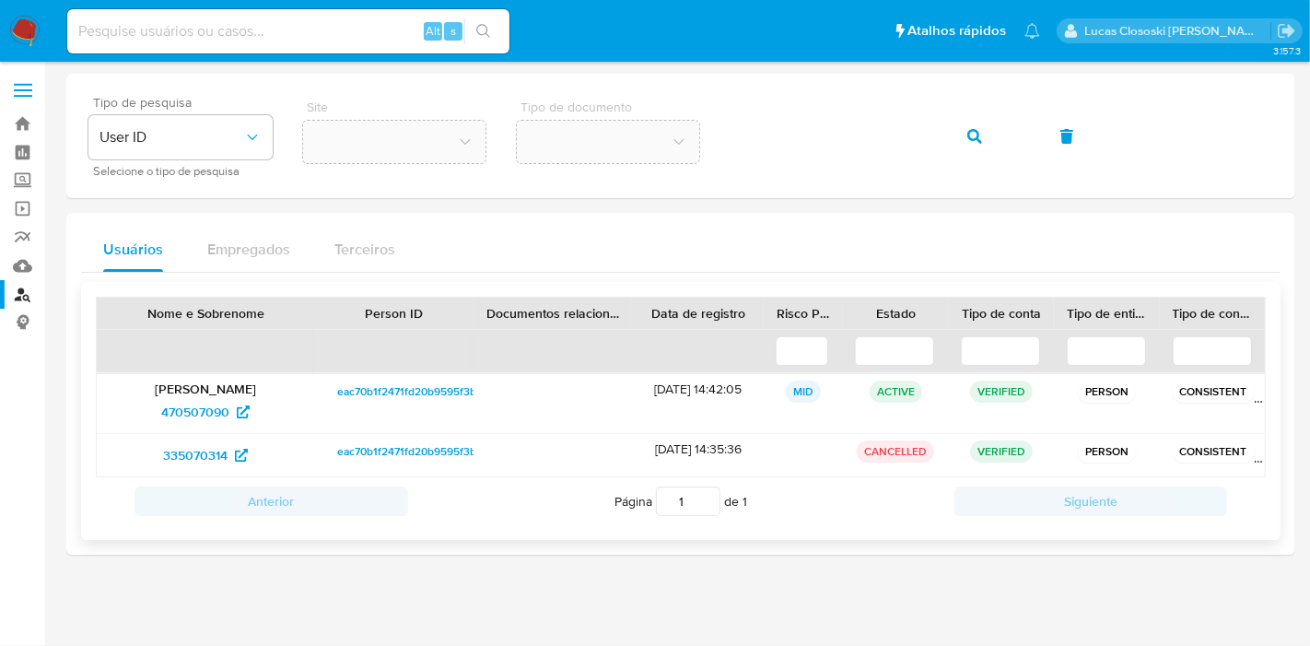
click at [183, 388] on p "Niedson Barbosa da Silva" at bounding box center [206, 388] width 193 height 17
click at [174, 412] on span "470507090" at bounding box center [195, 411] width 68 height 29
click at [973, 134] on icon "button" at bounding box center [974, 136] width 15 height 15
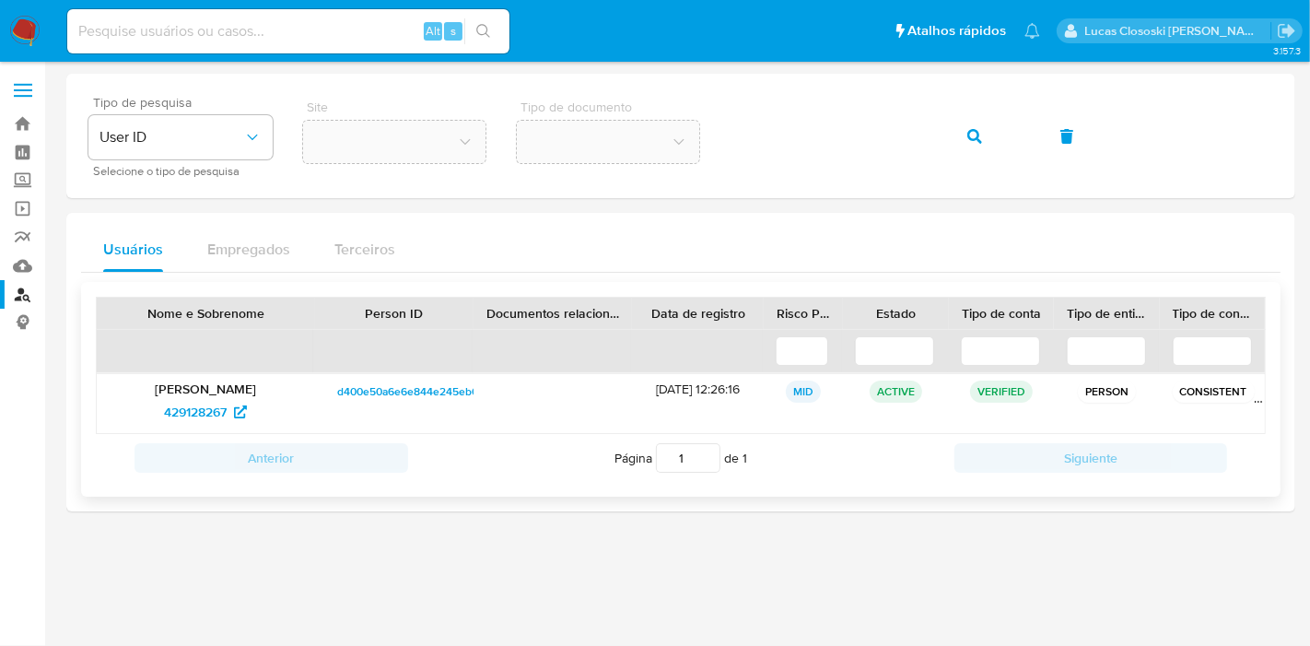
click at [142, 380] on p "Mayara Ferreira da Silva" at bounding box center [206, 388] width 193 height 17
click at [188, 405] on span "429128267" at bounding box center [195, 411] width 63 height 29
click at [987, 133] on button "button" at bounding box center [974, 136] width 63 height 44
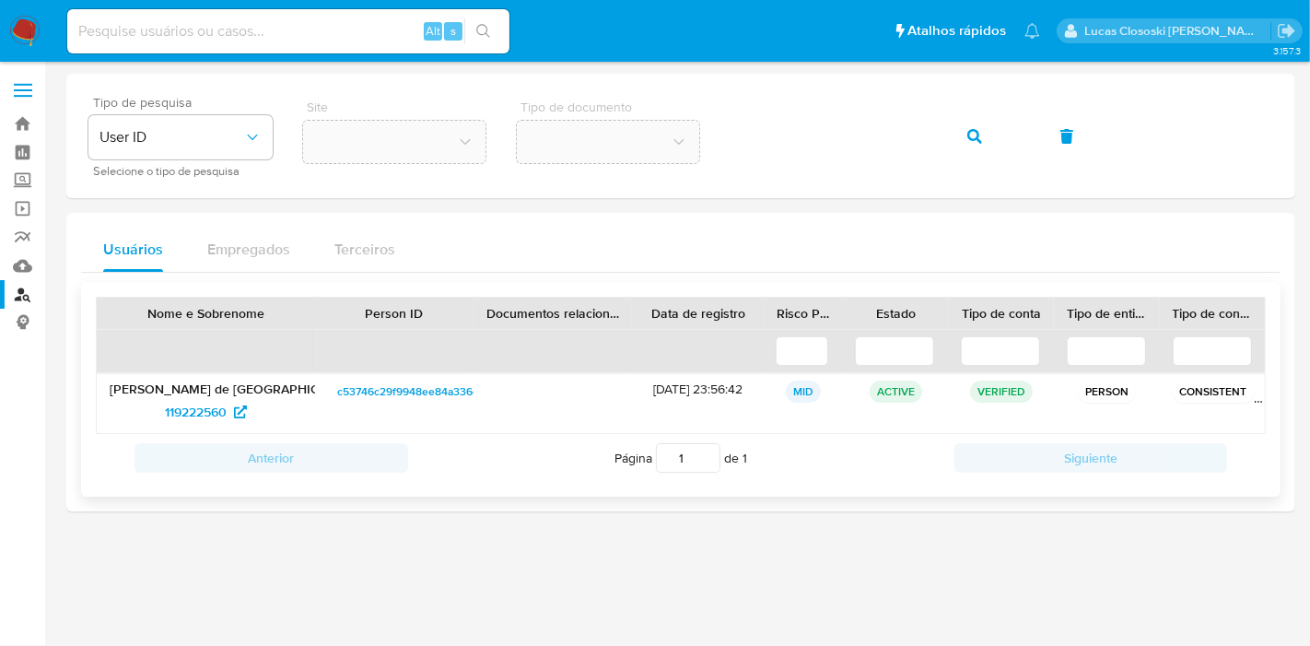
click at [148, 387] on p "Cleyton Pereira de Lisboa" at bounding box center [206, 388] width 193 height 17
click at [184, 416] on span "119222560" at bounding box center [196, 411] width 62 height 29
click at [963, 144] on button "button" at bounding box center [974, 136] width 63 height 44
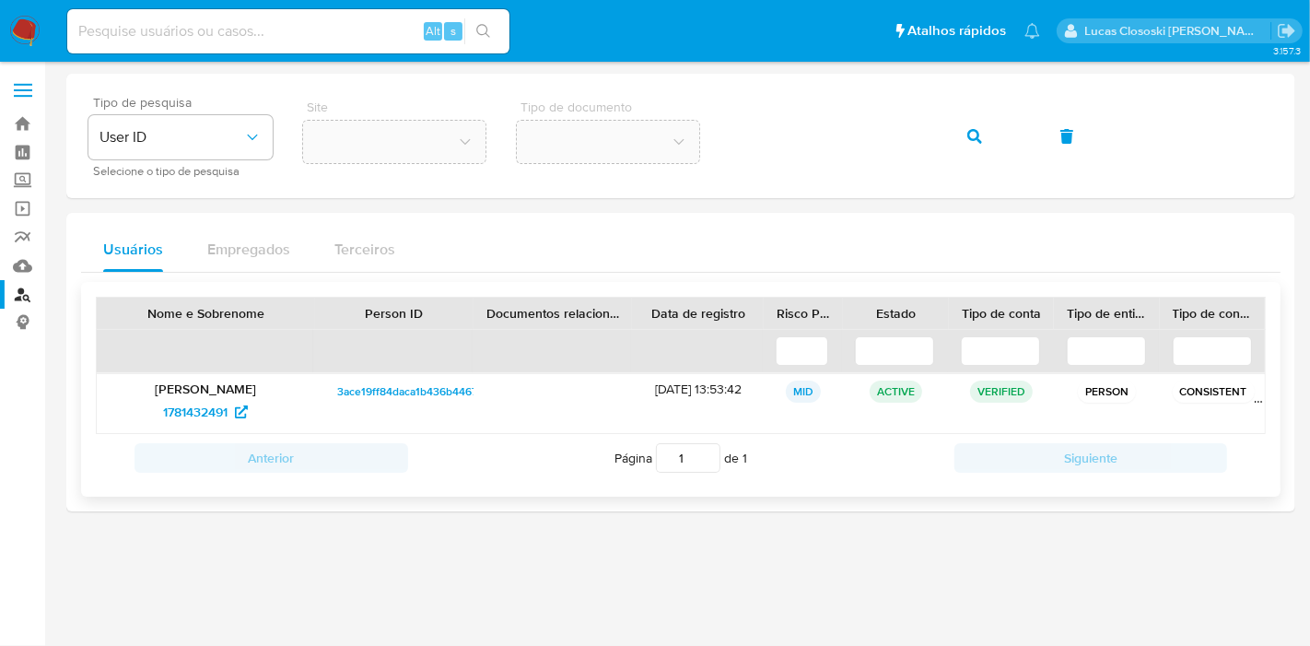
click at [151, 386] on p "Ucleverton Pereira de Souza" at bounding box center [206, 388] width 193 height 17
click at [206, 416] on span "1781432491" at bounding box center [195, 411] width 64 height 29
click at [946, 135] on button "button" at bounding box center [974, 136] width 63 height 44
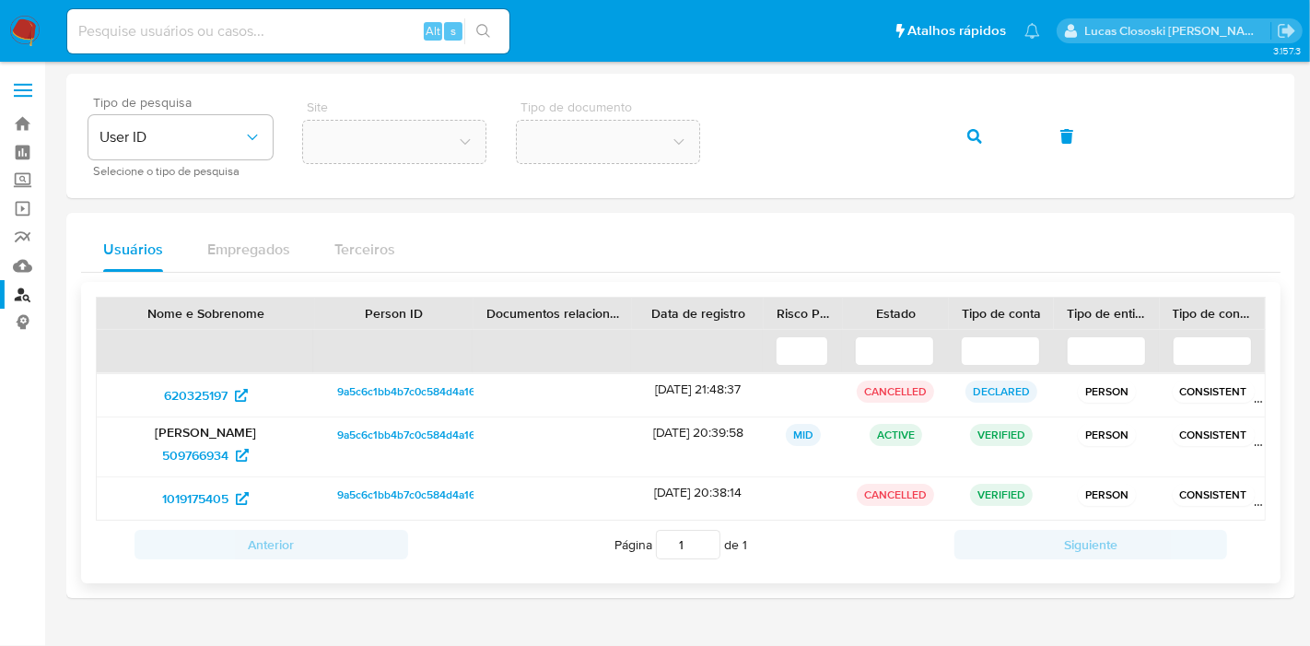
click at [176, 427] on p "Joao Alves Vieira de Souza" at bounding box center [206, 432] width 193 height 17
click at [186, 462] on span "509766934" at bounding box center [195, 454] width 66 height 29
drag, startPoint x: 937, startPoint y: 131, endPoint x: 949, endPoint y: 126, distance: 12.8
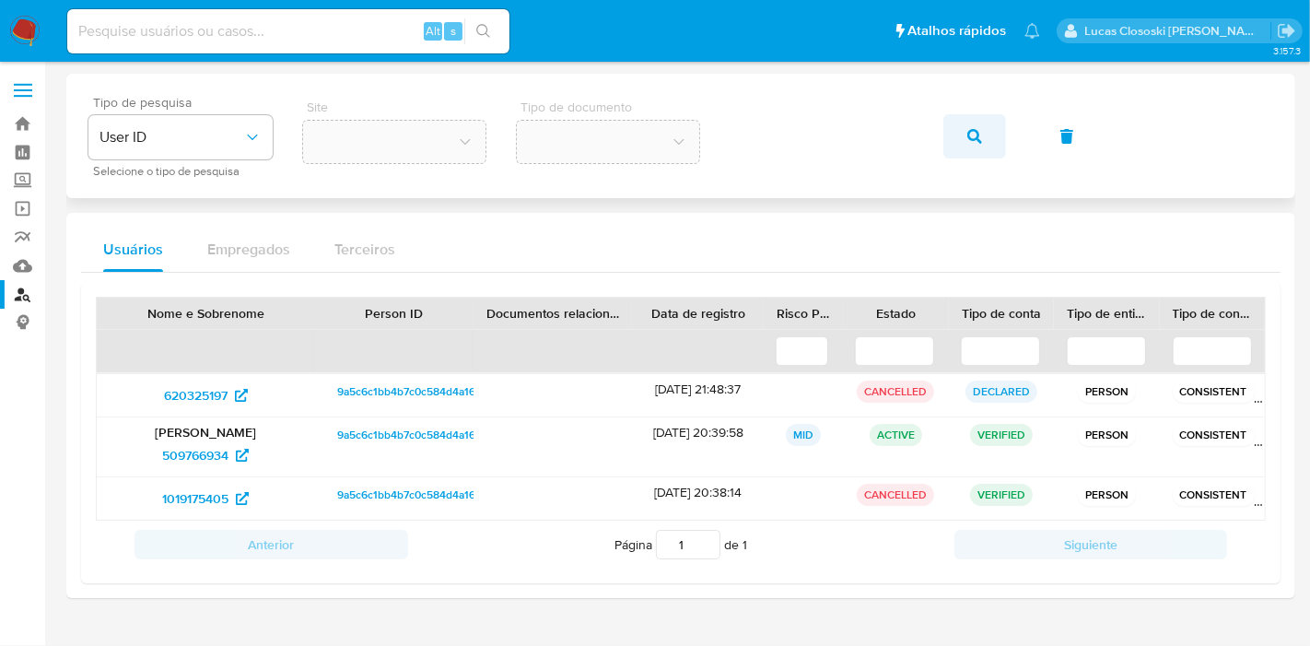
click at [937, 130] on div "Tipo de pesquisa User ID Selecione o tipo de pesquisa Site Tipo de documento" at bounding box center [680, 136] width 1185 height 80
click at [949, 126] on button "button" at bounding box center [974, 136] width 63 height 44
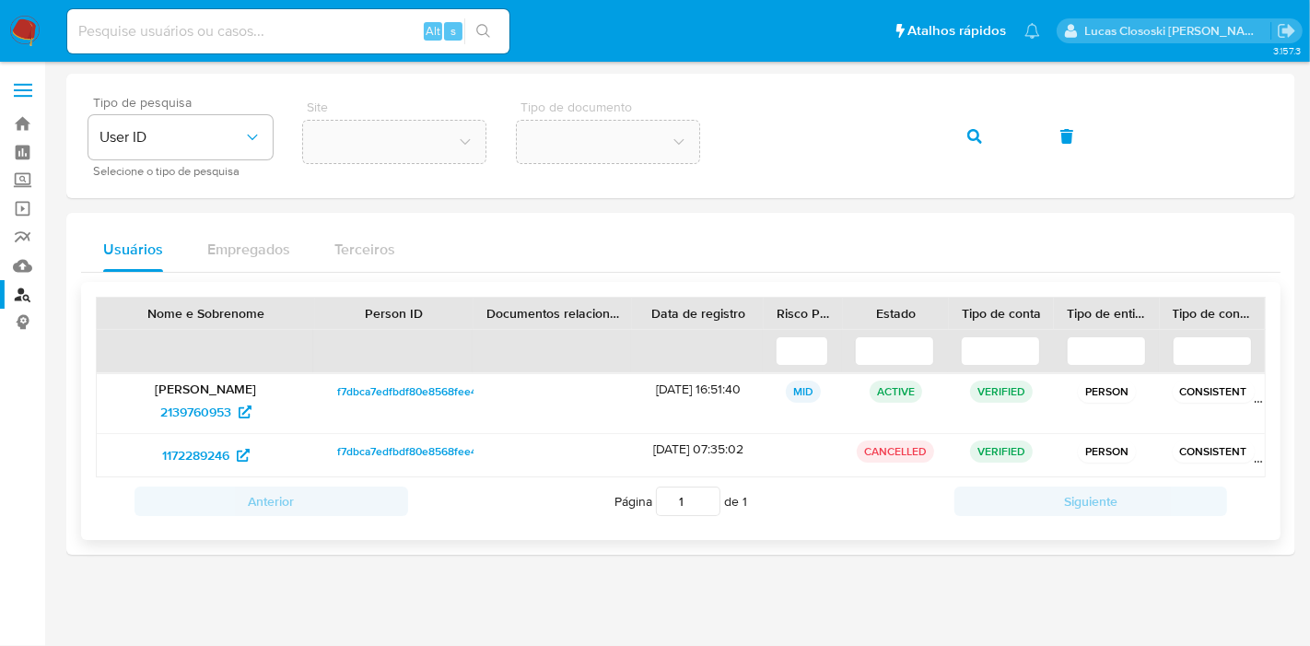
click at [152, 380] on p "Carlos Enrique Sandes Silva" at bounding box center [206, 388] width 193 height 17
click at [209, 403] on span "2139760953" at bounding box center [195, 411] width 71 height 29
click at [963, 126] on button "button" at bounding box center [974, 136] width 63 height 44
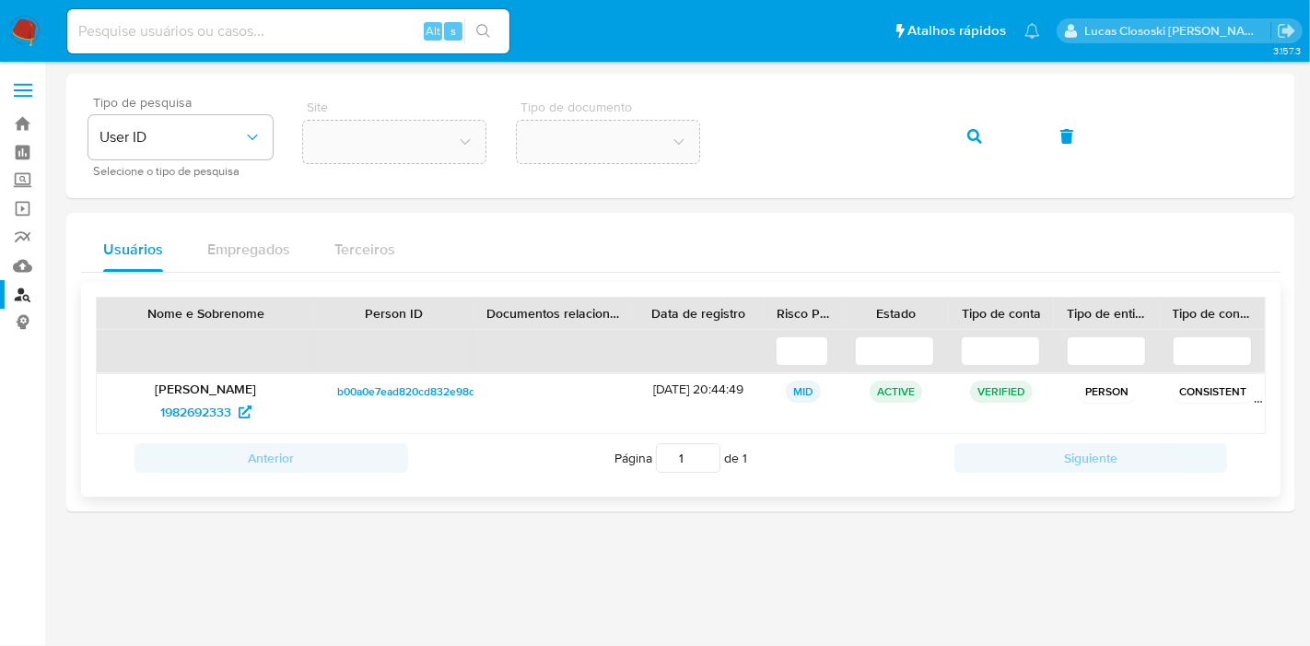
click at [244, 388] on p "Joao Pedro Polucena da Silva" at bounding box center [206, 388] width 193 height 17
click at [176, 406] on span "1982692333" at bounding box center [195, 411] width 71 height 29
click at [974, 124] on span "button" at bounding box center [974, 136] width 15 height 41
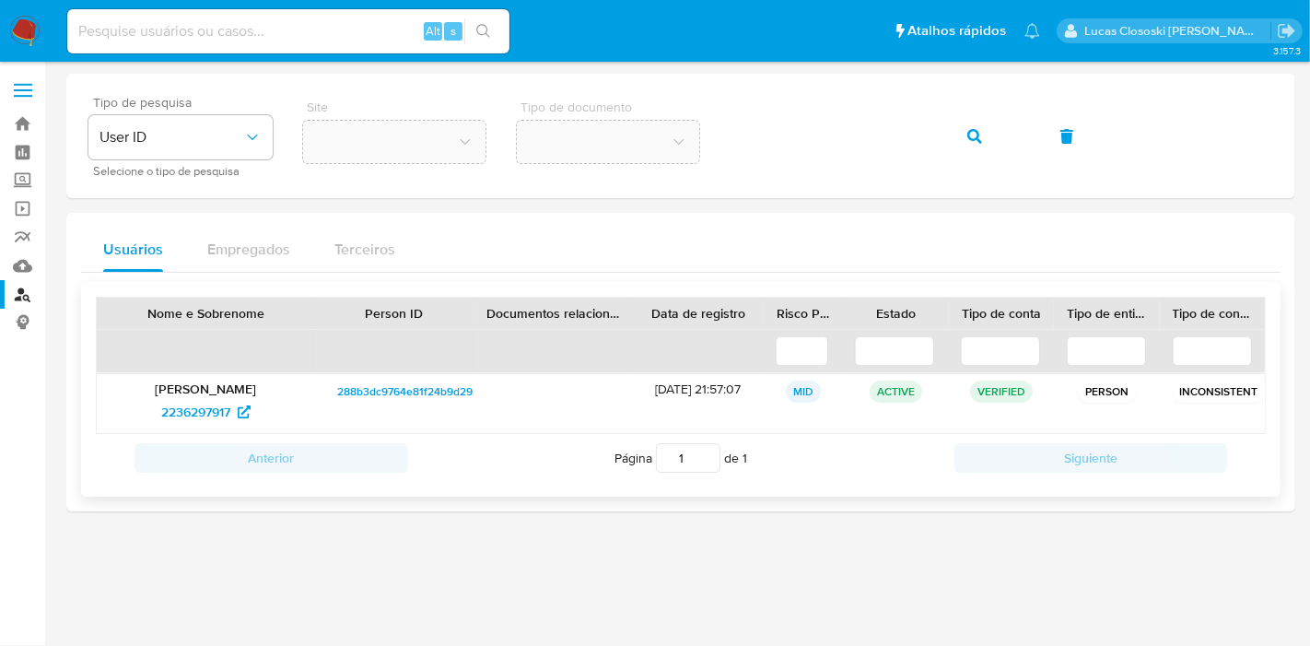
click at [193, 388] on p "Simone Alves da Silva" at bounding box center [206, 388] width 193 height 17
drag, startPoint x: 193, startPoint y: 388, endPoint x: 738, endPoint y: 76, distance: 628.0
click at [193, 388] on p "Simone Alves da Silva" at bounding box center [206, 388] width 193 height 17
click at [181, 412] on span "2236297917" at bounding box center [195, 411] width 69 height 29
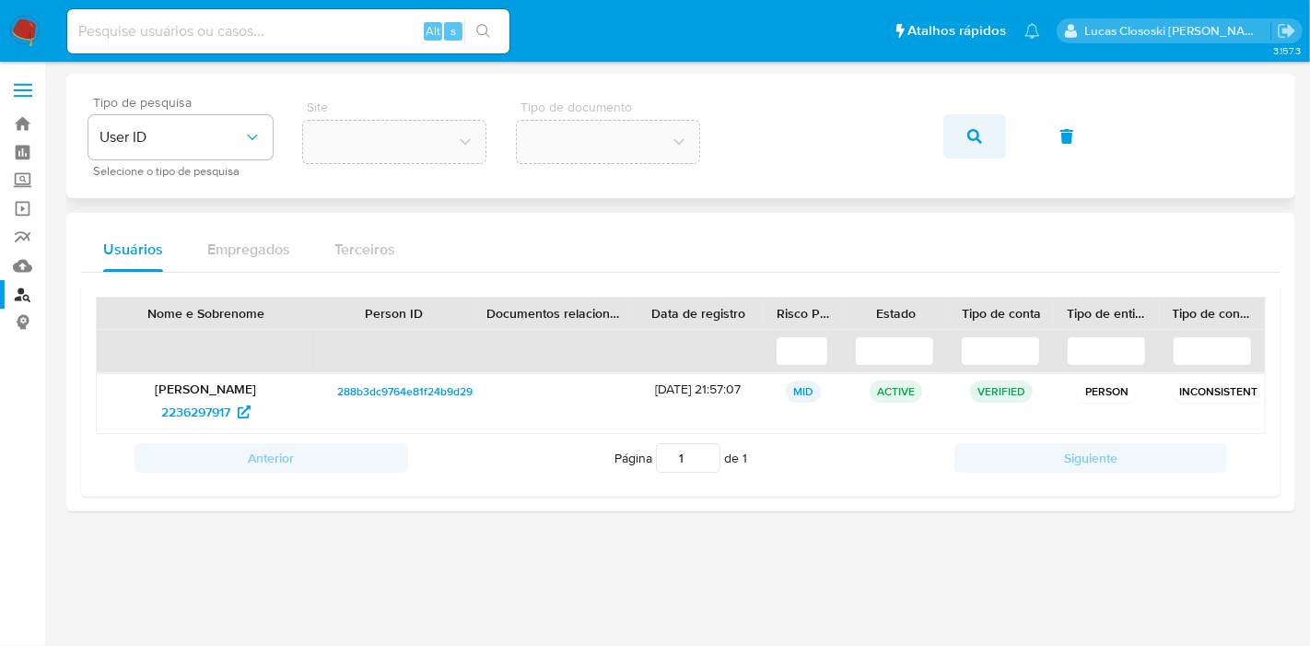
click at [977, 132] on icon "button" at bounding box center [974, 136] width 15 height 15
click at [182, 388] on p "Robson Marinhos" at bounding box center [206, 388] width 193 height 17
click at [182, 408] on span "362469383" at bounding box center [195, 411] width 66 height 29
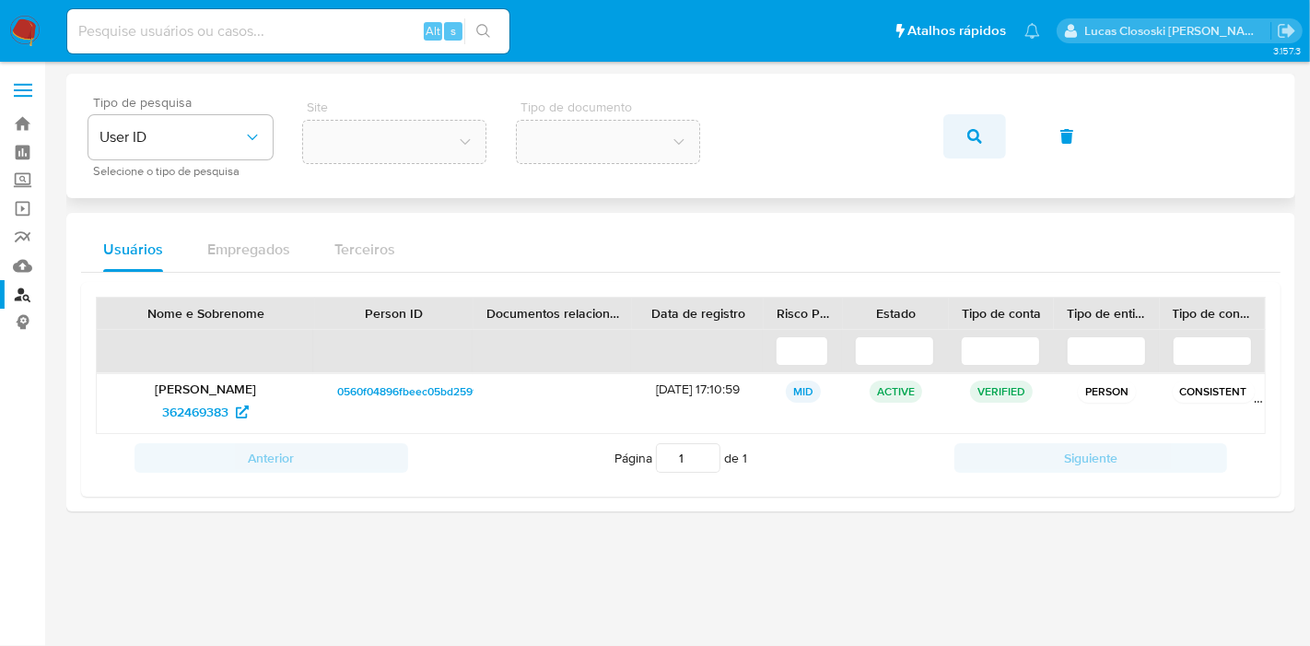
click at [978, 129] on icon "button" at bounding box center [974, 136] width 15 height 15
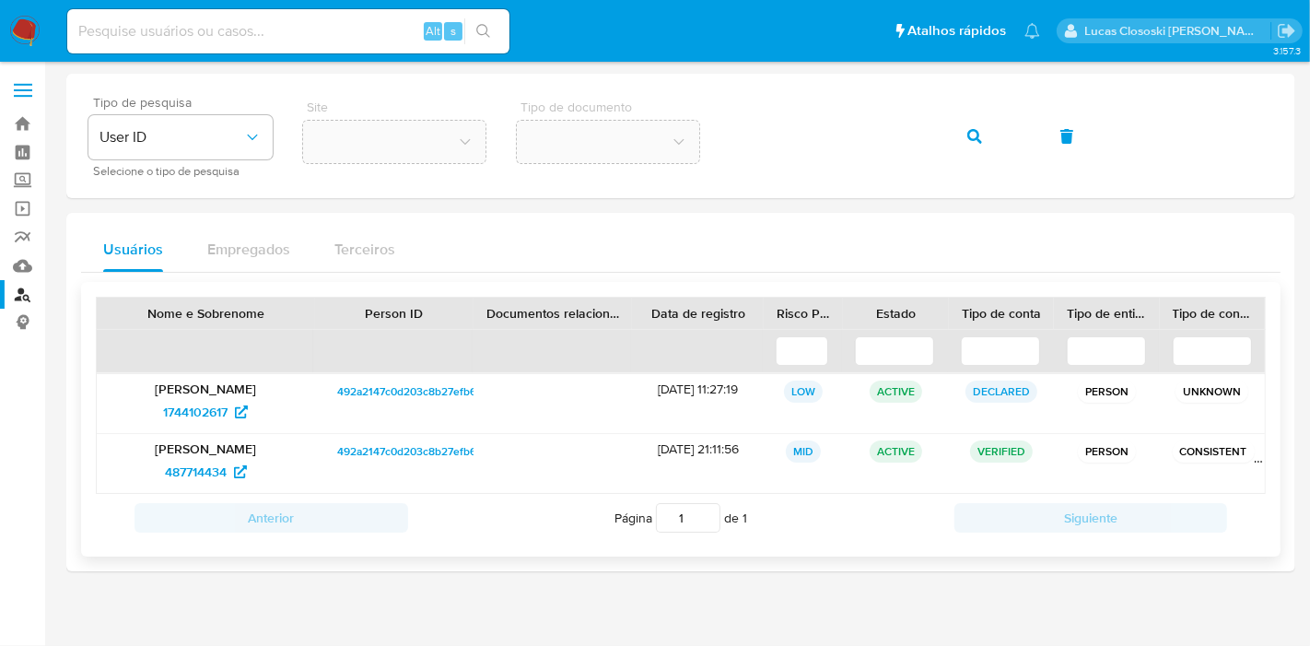
click at [176, 448] on p "Maria Juliana Cirino Pereira" at bounding box center [206, 448] width 193 height 17
click at [204, 462] on span "487714434" at bounding box center [196, 471] width 62 height 29
click at [970, 124] on span "button" at bounding box center [974, 136] width 15 height 41
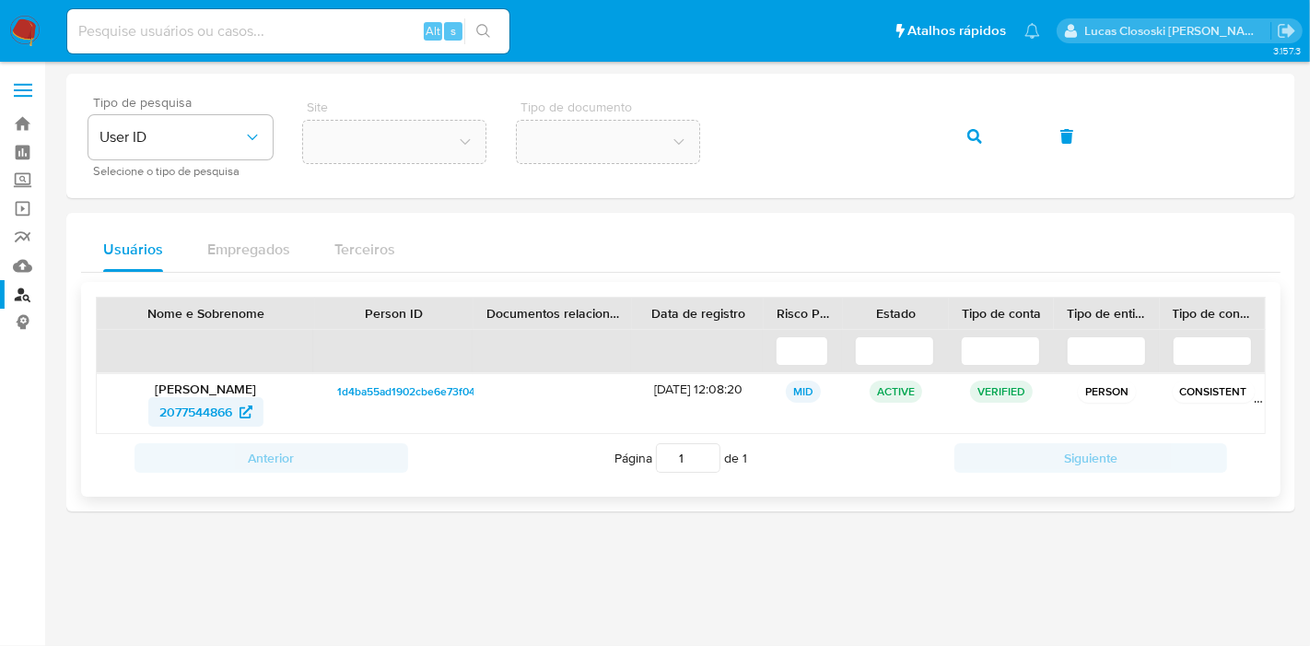
click at [176, 401] on span "2077544866" at bounding box center [195, 411] width 73 height 29
click at [223, 381] on p "Raissa Oliveira de Carvalho" at bounding box center [206, 388] width 193 height 17
click at [953, 137] on button "button" at bounding box center [974, 136] width 63 height 44
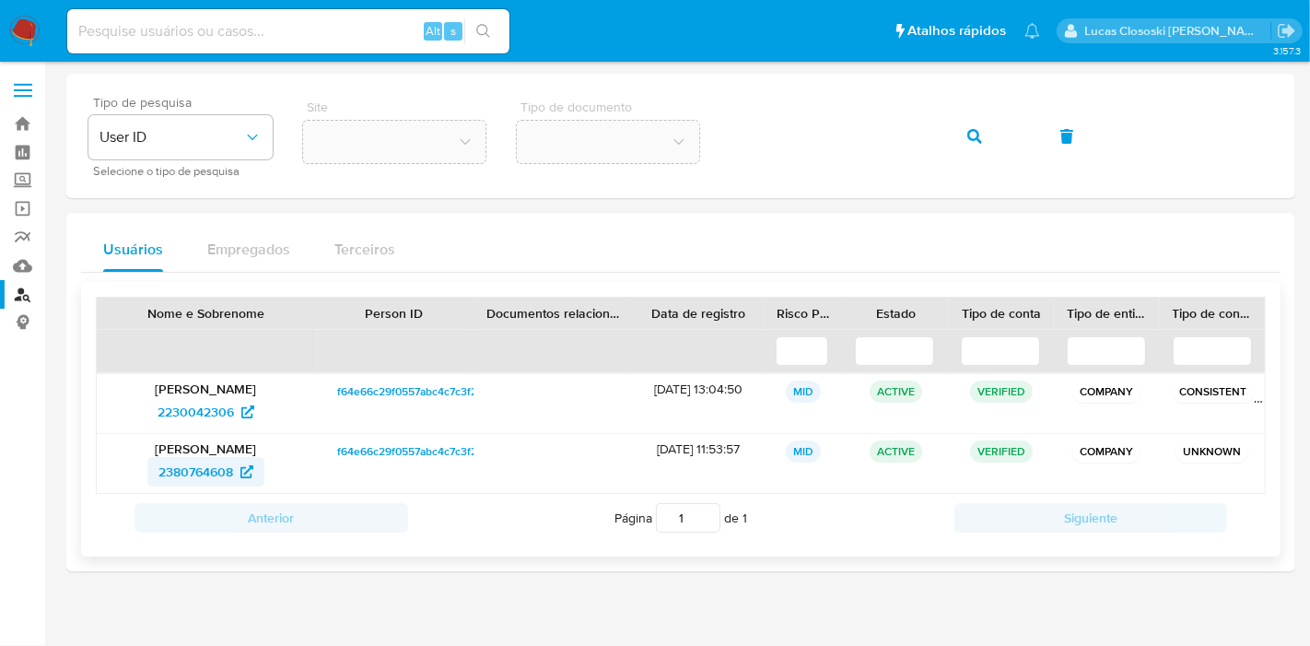
click at [191, 470] on span "2380764608" at bounding box center [195, 471] width 75 height 29
click at [25, 262] on link "Mulan" at bounding box center [109, 265] width 219 height 29
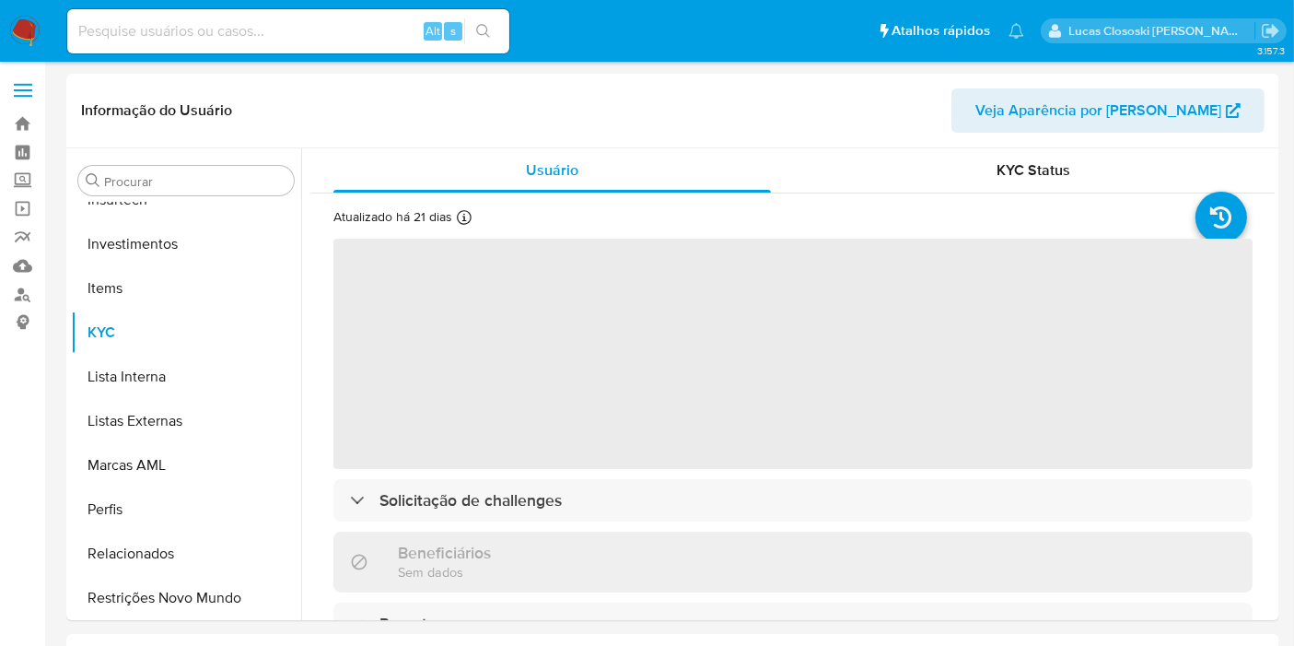
scroll to position [866, 0]
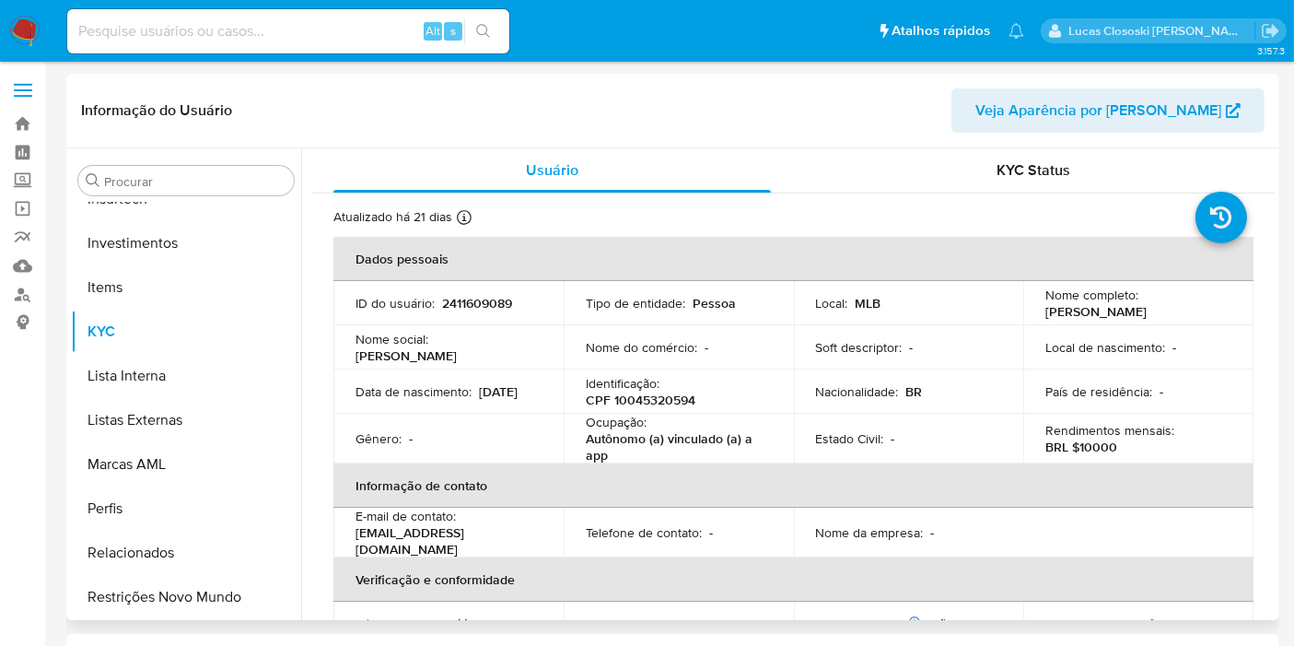
select select "10"
click at [667, 407] on p "CPF 10045320594" at bounding box center [641, 400] width 110 height 17
copy p "[PERSON_NAME]"
drag, startPoint x: 1121, startPoint y: 317, endPoint x: 1040, endPoint y: 309, distance: 81.5
click at [1046, 309] on p "[PERSON_NAME]" at bounding box center [1096, 311] width 101 height 17
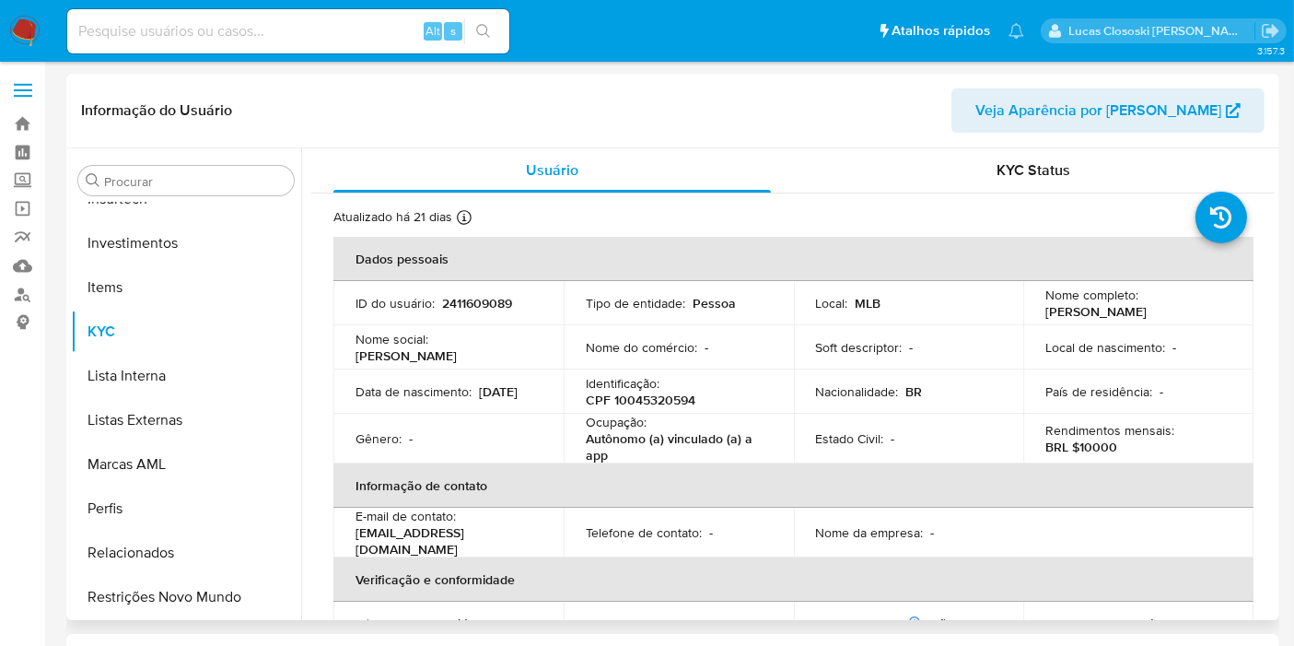
click at [647, 400] on p "CPF 10045320594" at bounding box center [641, 400] width 110 height 17
copy p "10045320594"
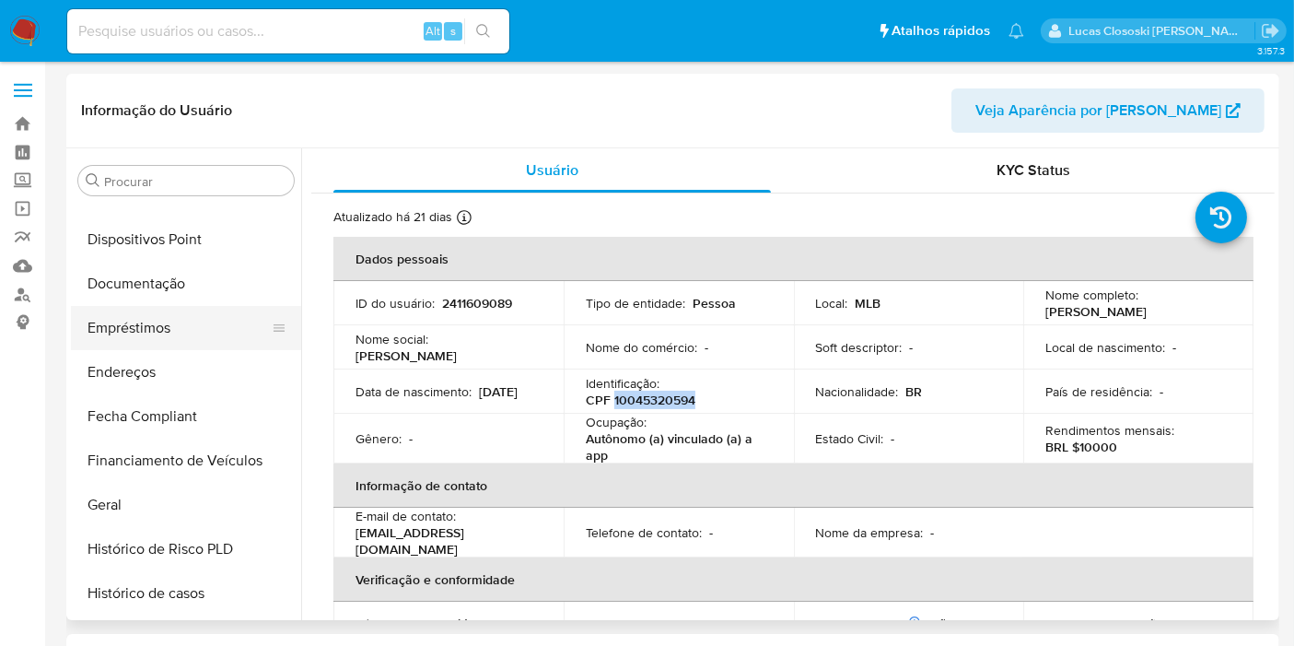
scroll to position [149, 0]
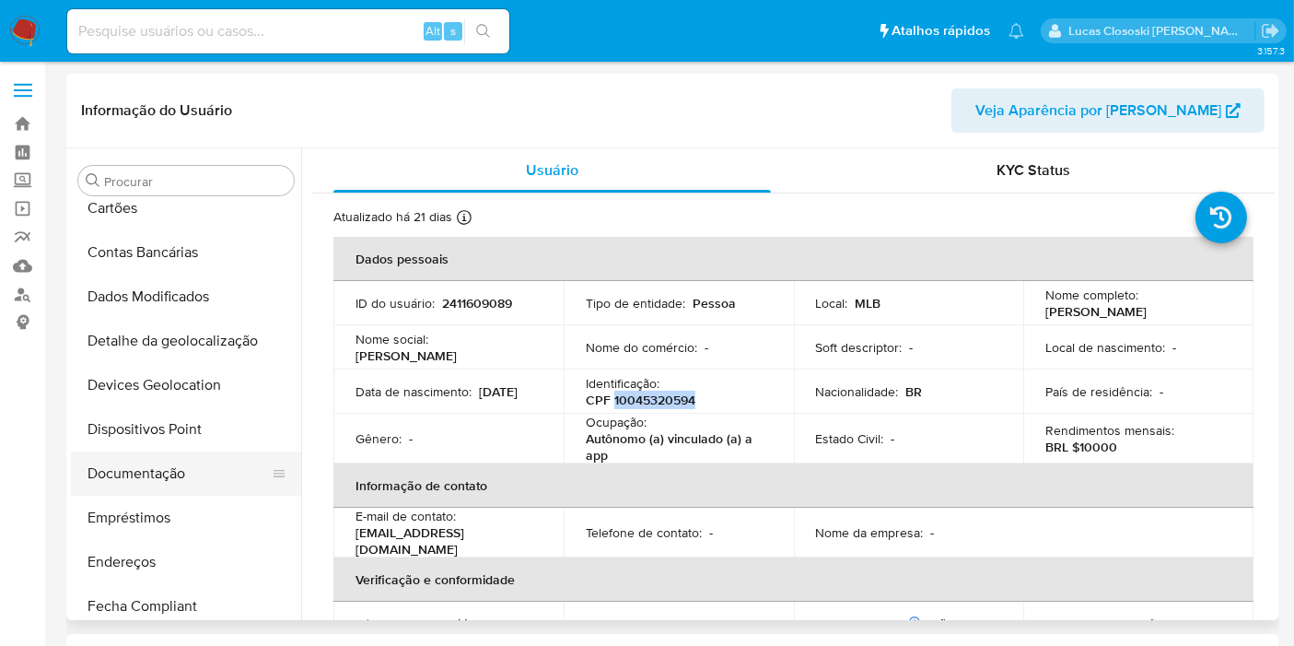
click at [131, 480] on button "Documentação" at bounding box center [179, 473] width 216 height 44
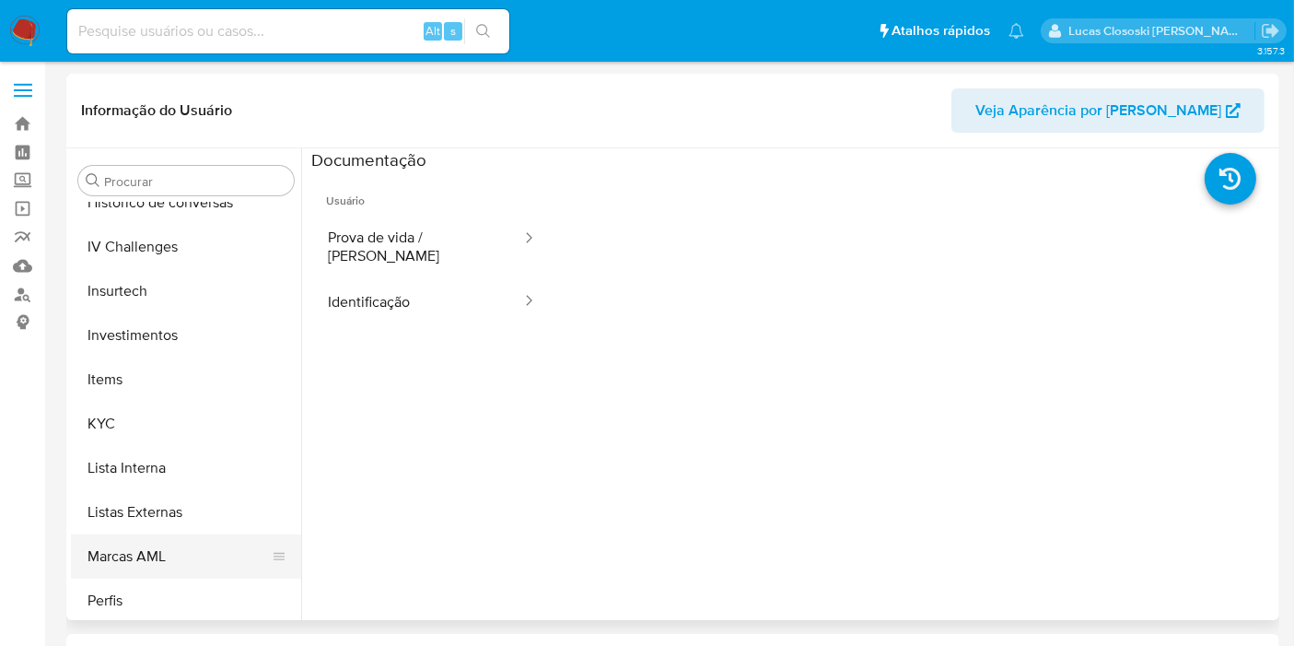
scroll to position [866, 0]
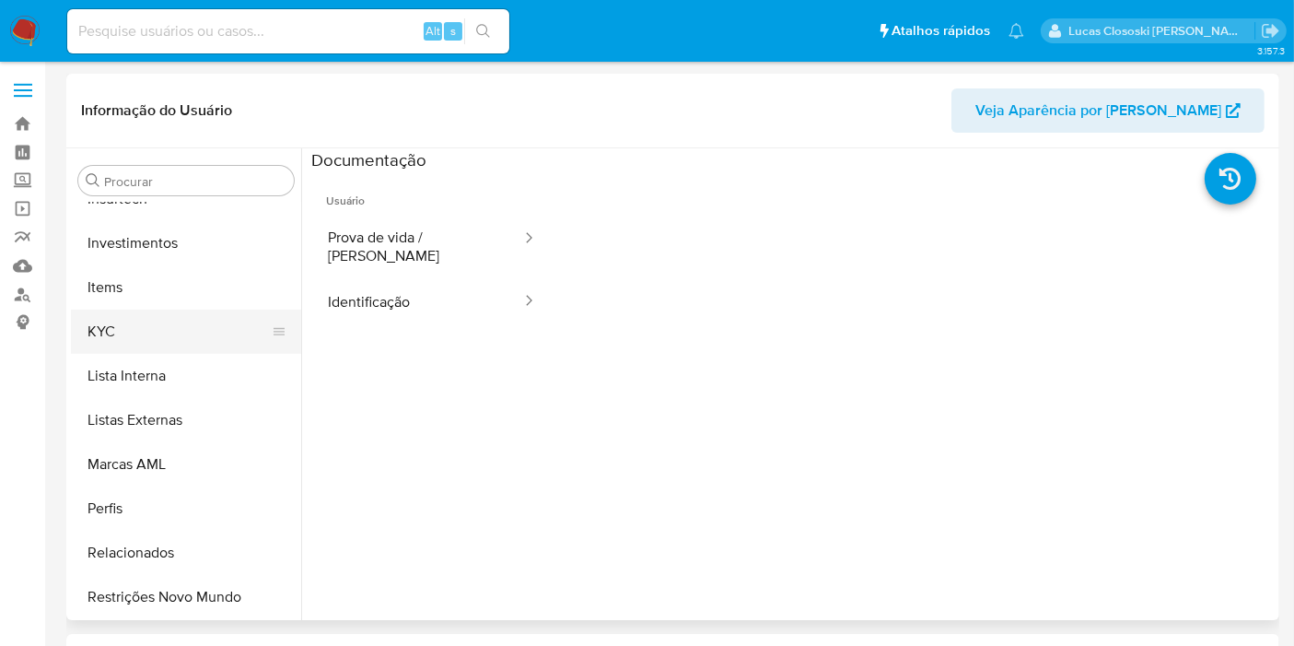
click at [149, 341] on button "KYC" at bounding box center [179, 332] width 216 height 44
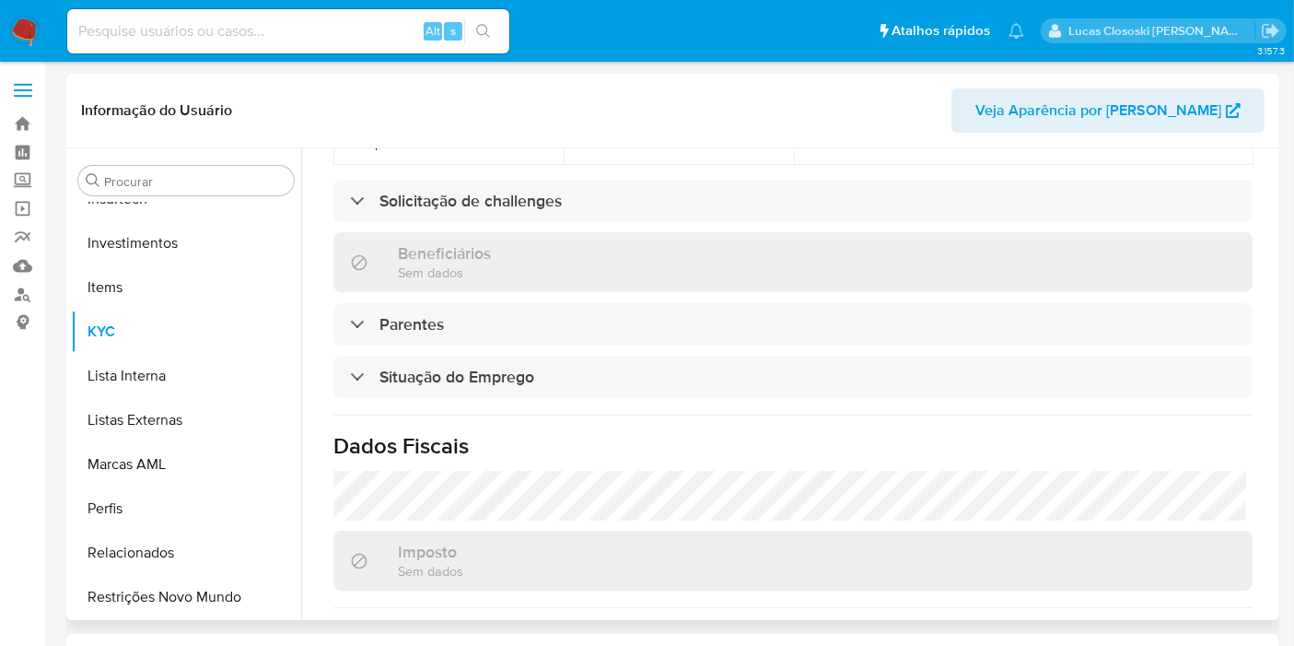
scroll to position [847, 0]
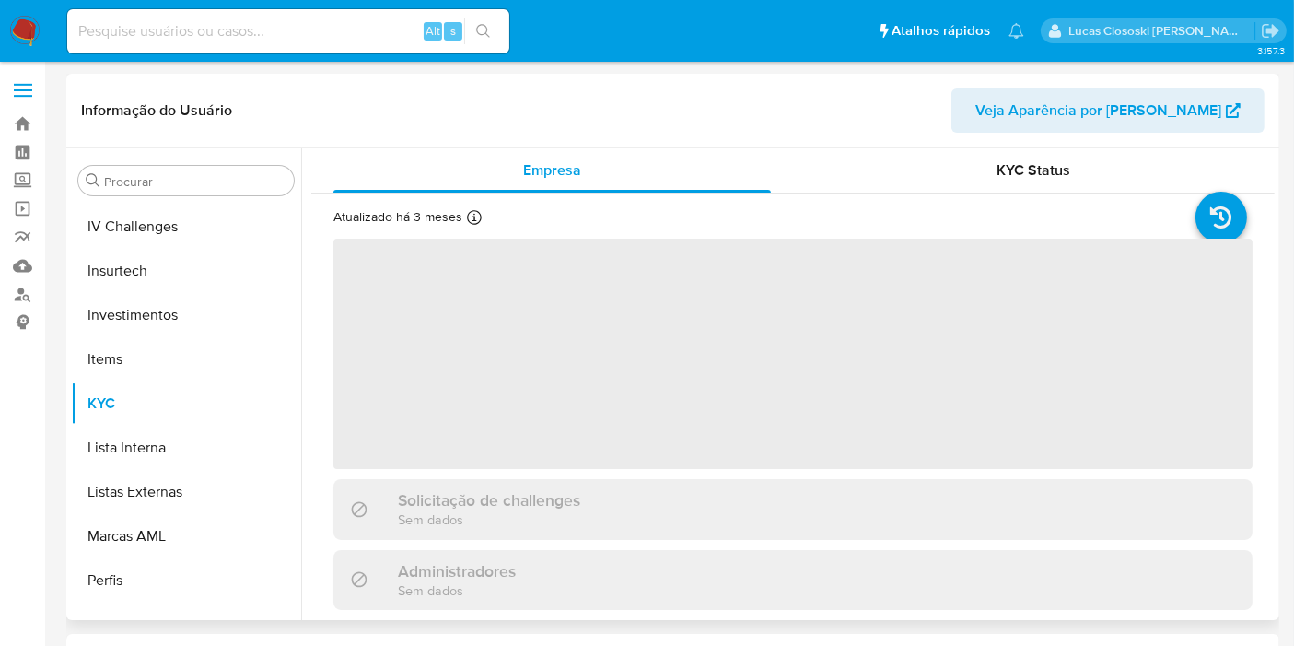
scroll to position [866, 0]
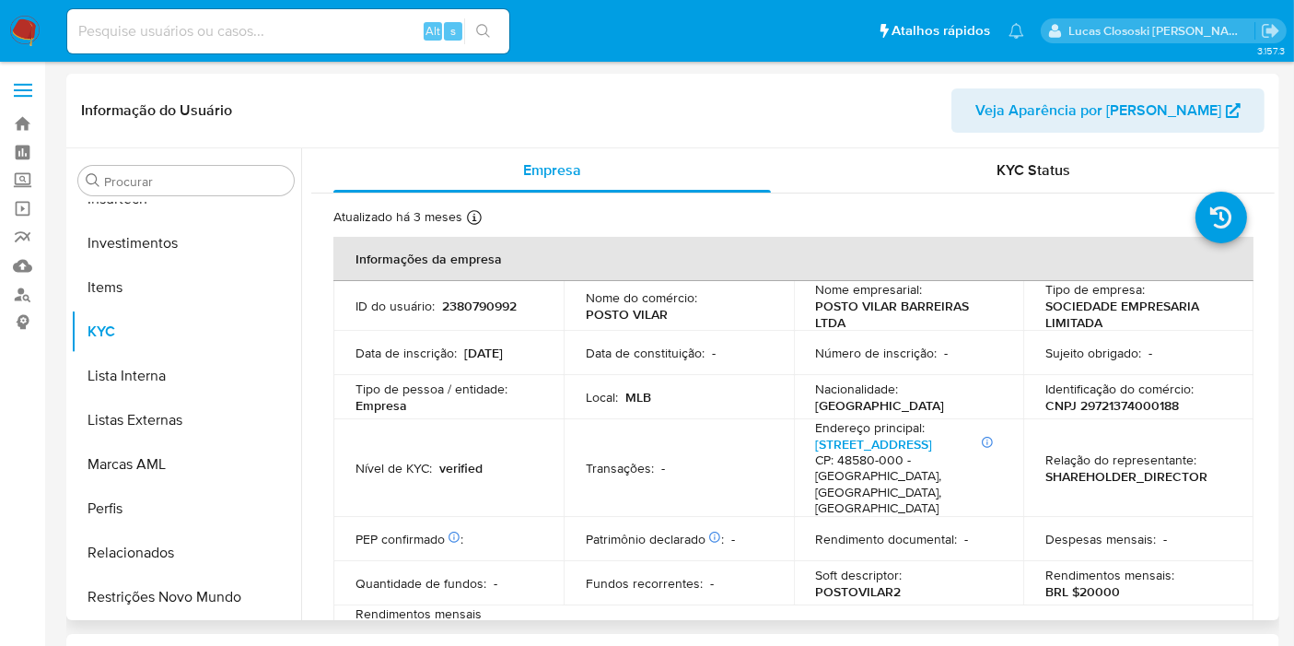
select select "10"
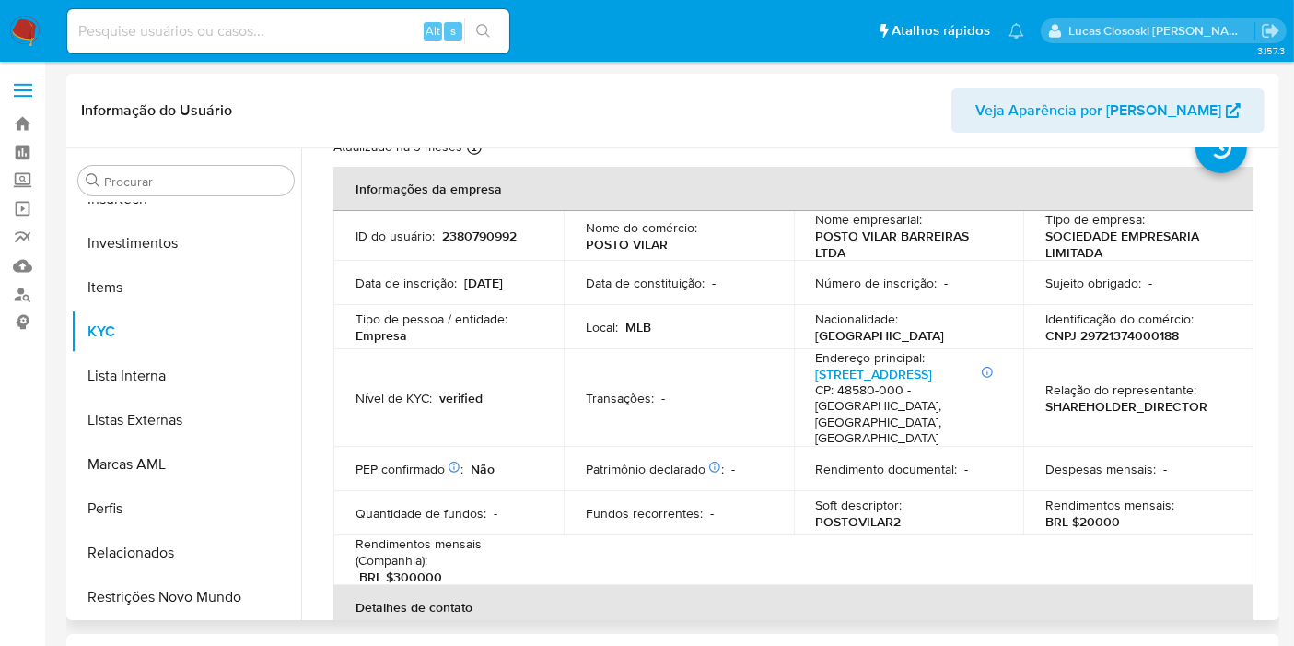
scroll to position [102, 0]
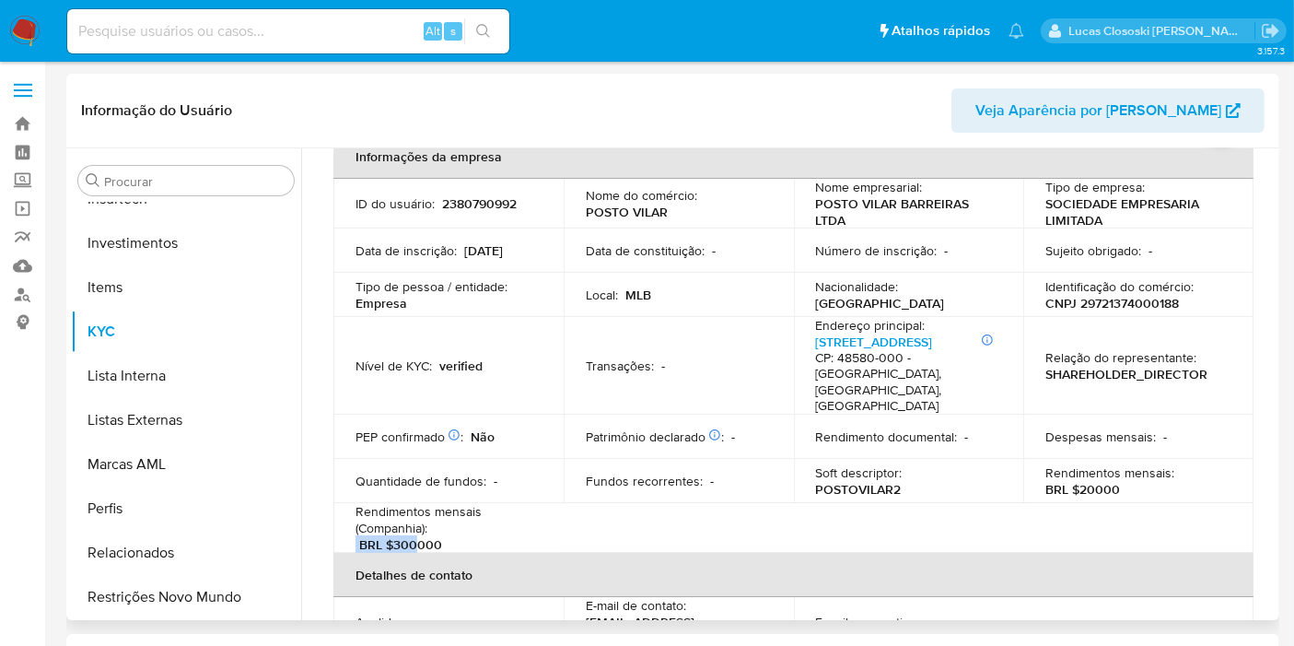
drag, startPoint x: 450, startPoint y: 501, endPoint x: 415, endPoint y: 516, distance: 37.1
click at [415, 516] on div "Rendimentos mensais (Companhia) : BRL $300000" at bounding box center [449, 528] width 186 height 50
click at [415, 536] on p "BRL $300000" at bounding box center [400, 544] width 83 height 17
drag, startPoint x: 417, startPoint y: 515, endPoint x: 436, endPoint y: 514, distance: 18.4
click at [436, 536] on p "BRL $300000" at bounding box center [400, 544] width 83 height 17
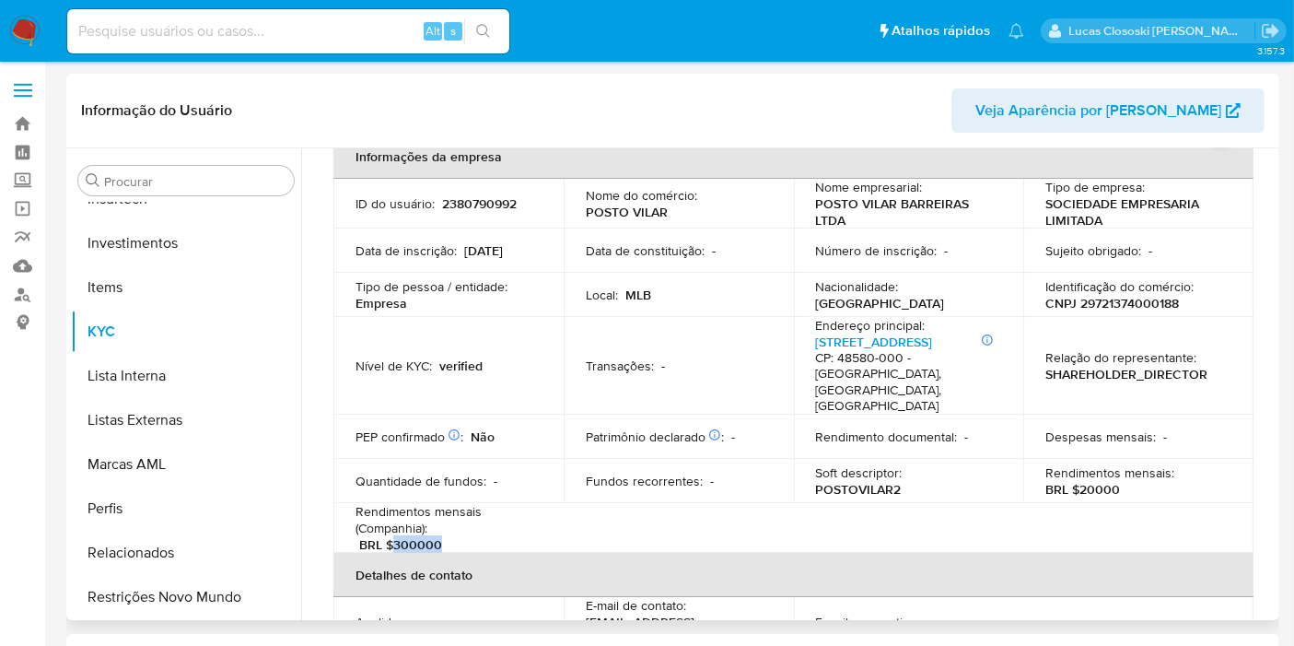
click at [436, 536] on p "BRL $300000" at bounding box center [400, 544] width 83 height 17
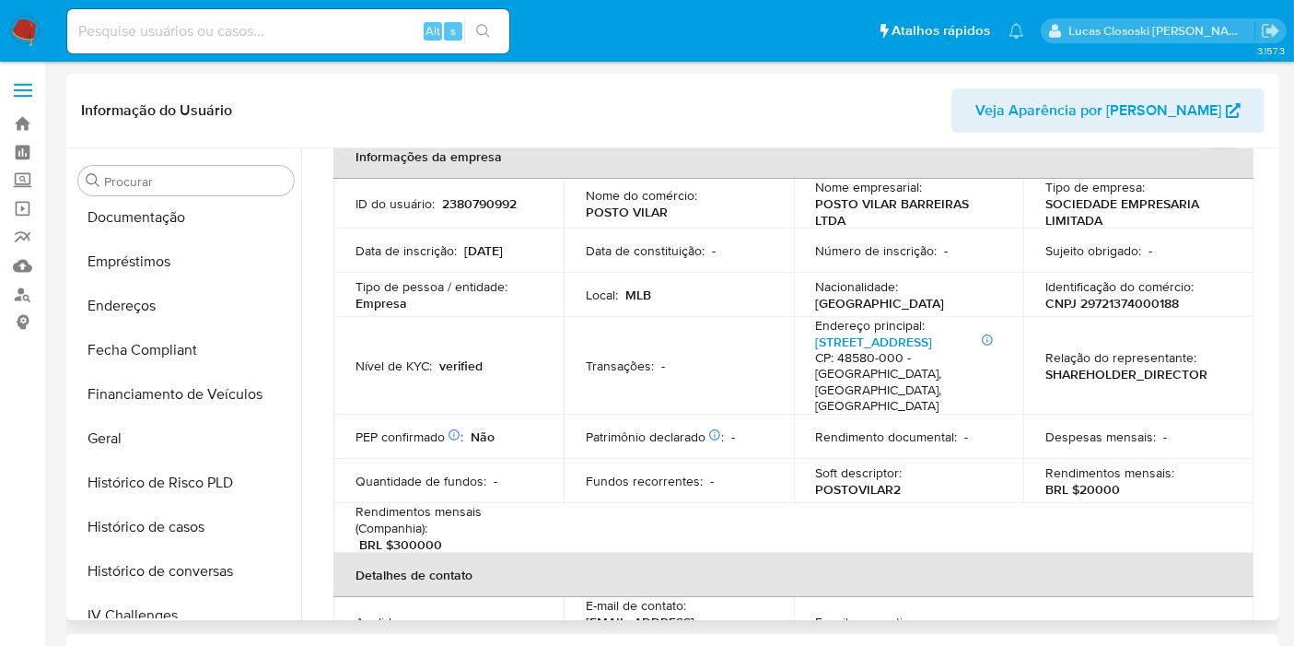
scroll to position [252, 0]
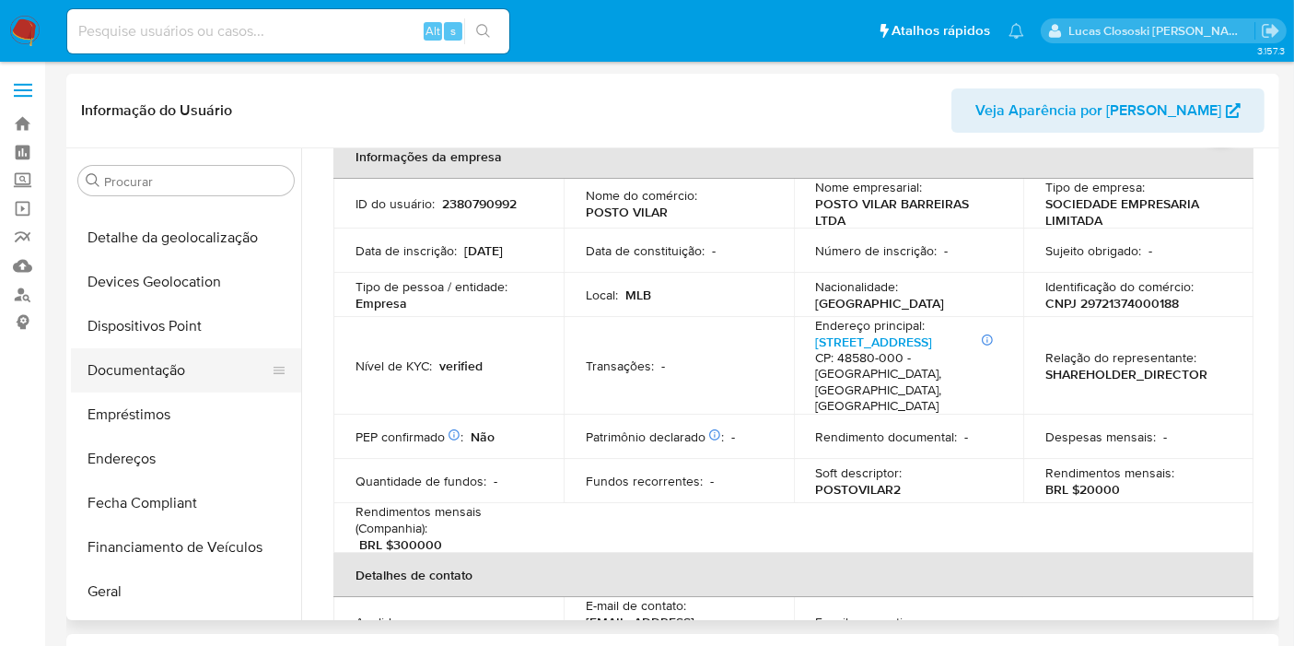
click at [139, 368] on button "Documentação" at bounding box center [179, 370] width 216 height 44
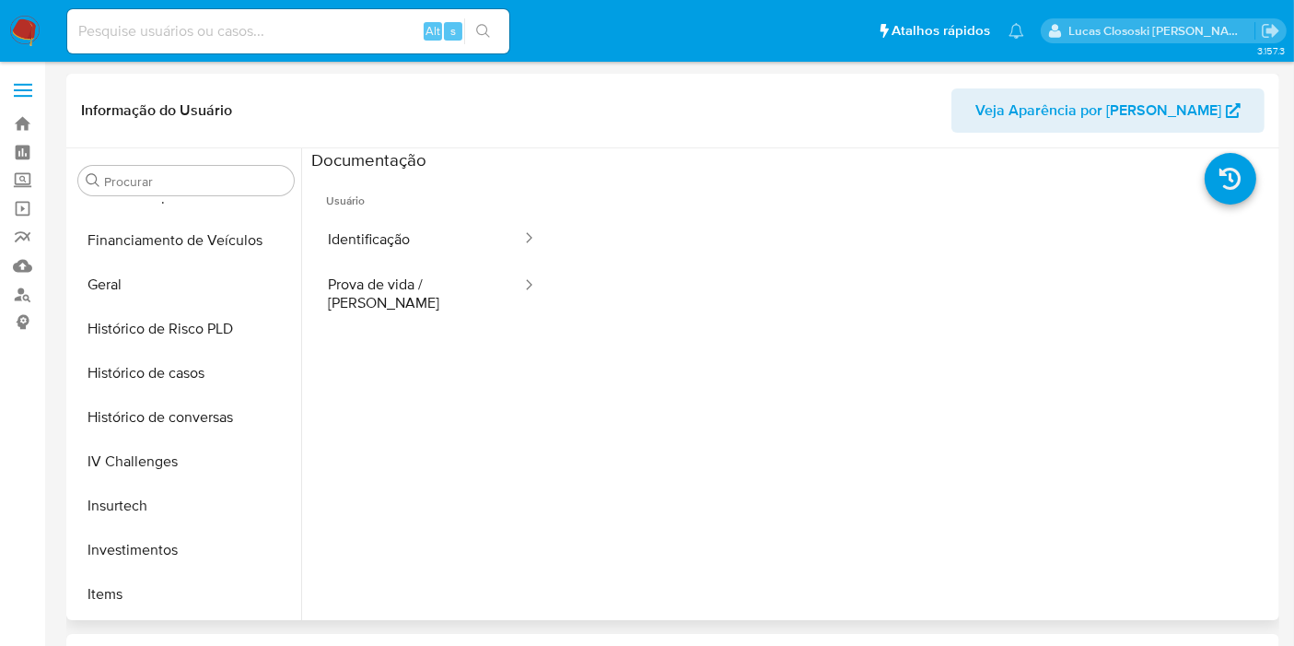
scroll to position [866, 0]
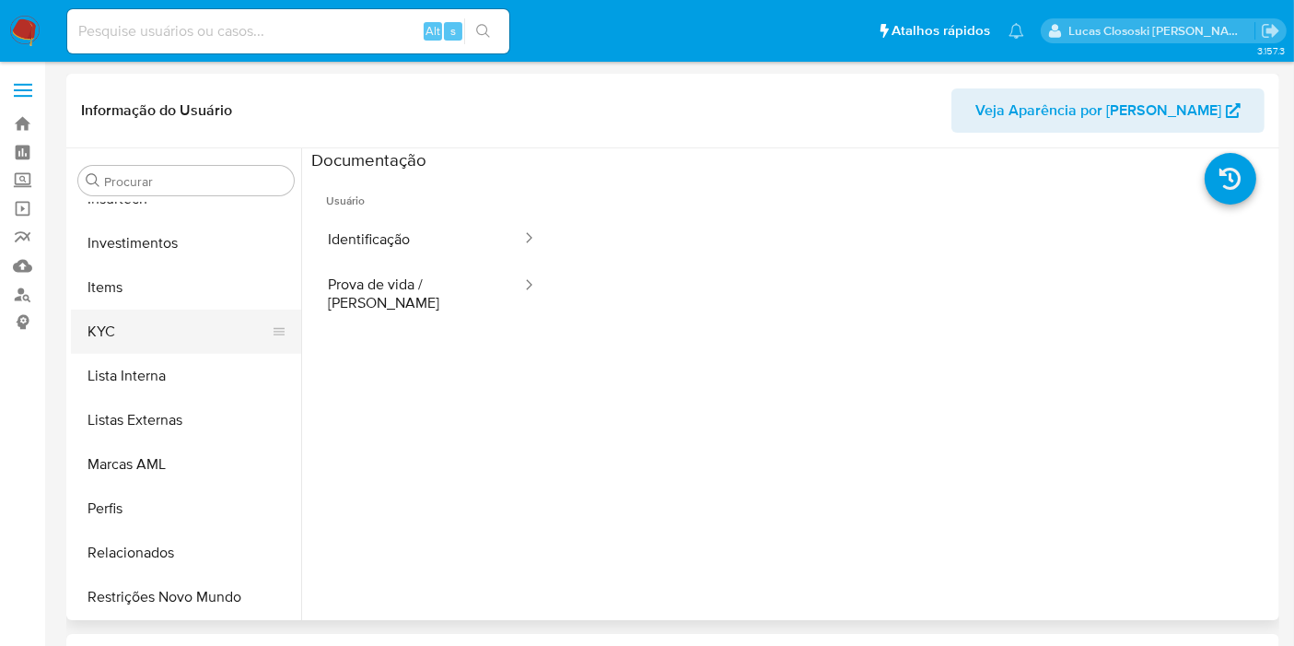
click at [127, 335] on button "KYC" at bounding box center [179, 332] width 216 height 44
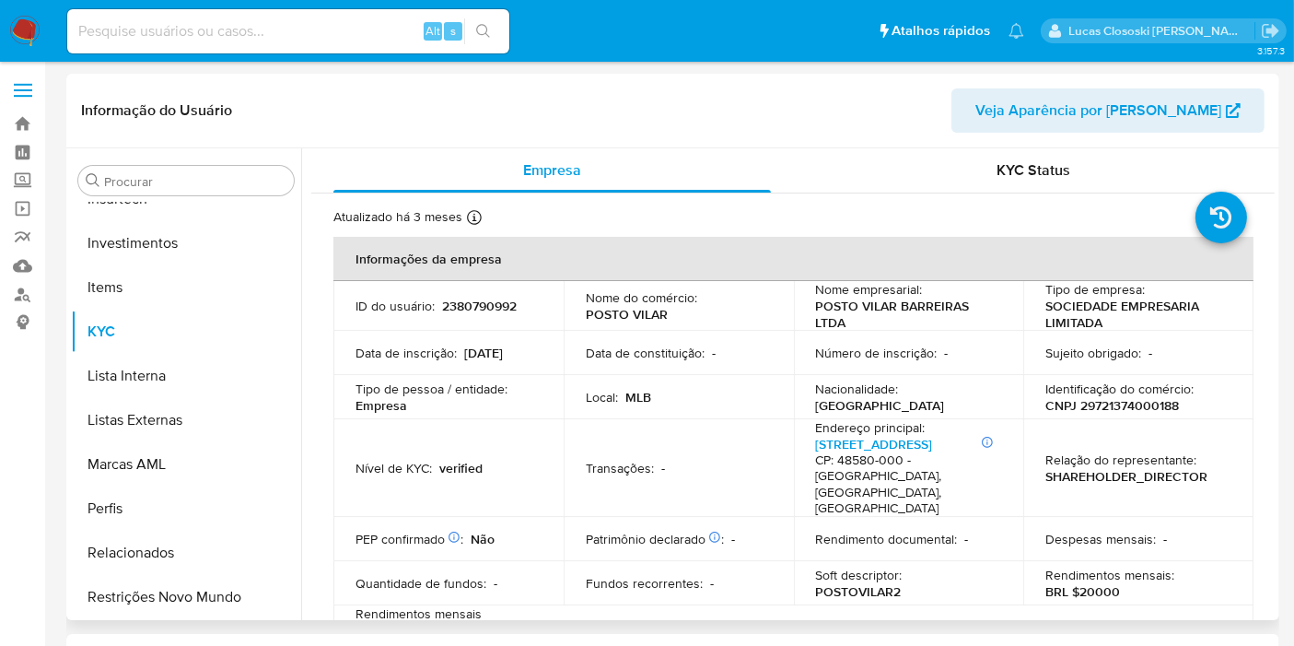
scroll to position [102, 0]
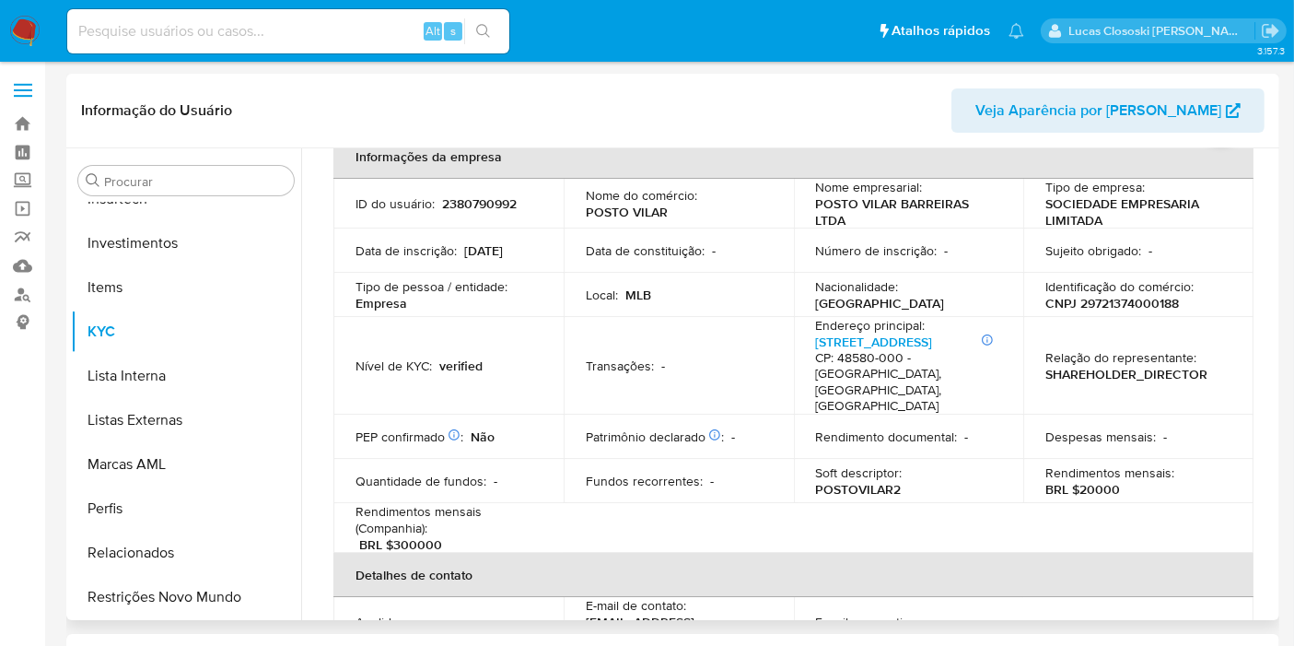
click at [1171, 299] on p "CNPJ 29721374000188" at bounding box center [1113, 303] width 134 height 17
click at [1142, 299] on p "CNPJ 29721374000188" at bounding box center [1113, 303] width 134 height 17
copy p "29721374000188"
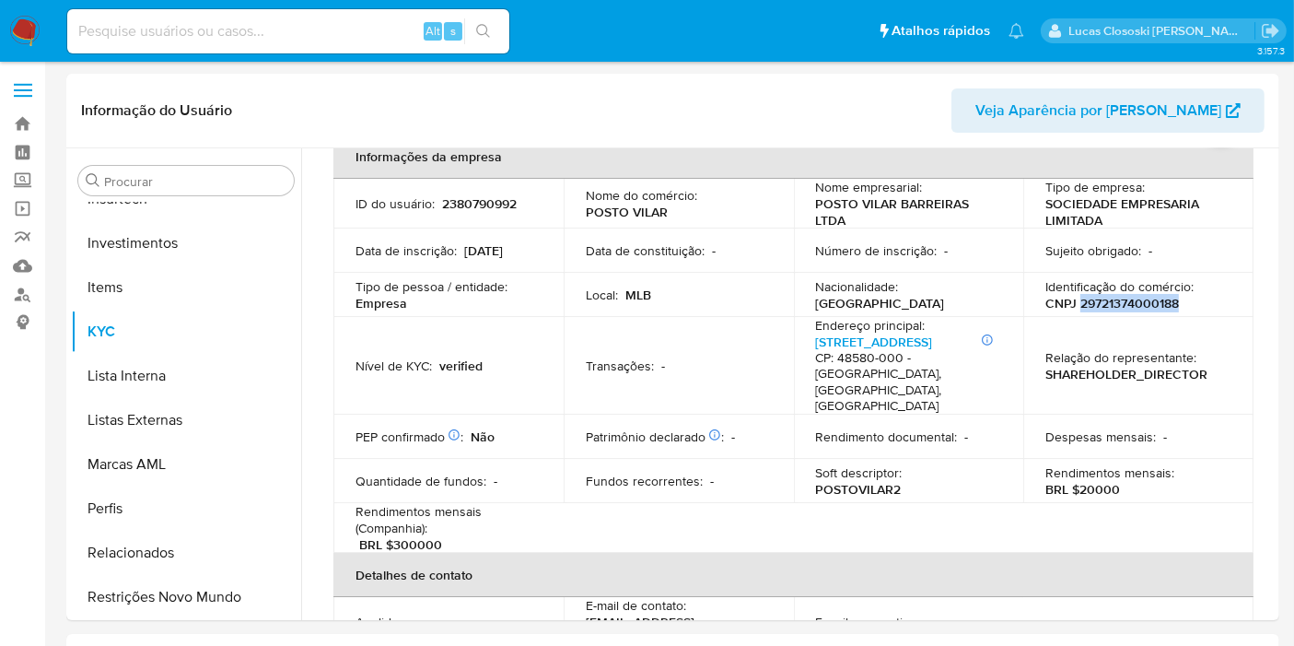
copy p "29721374000188"
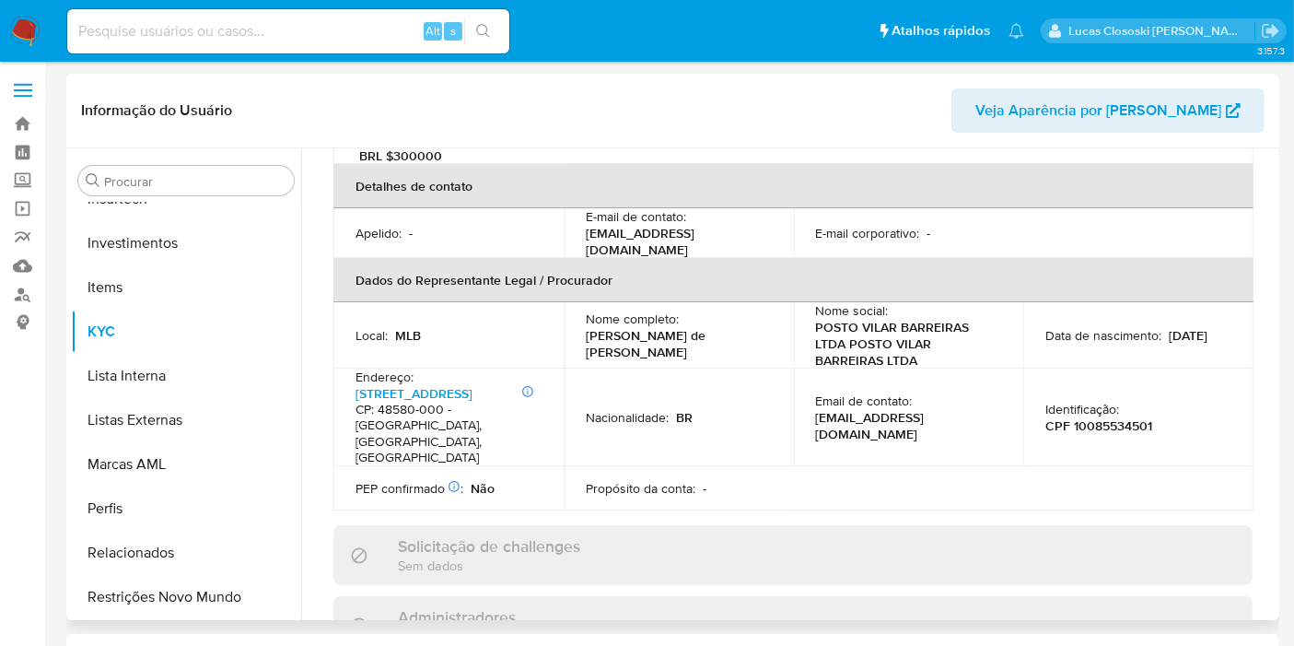
scroll to position [184, 0]
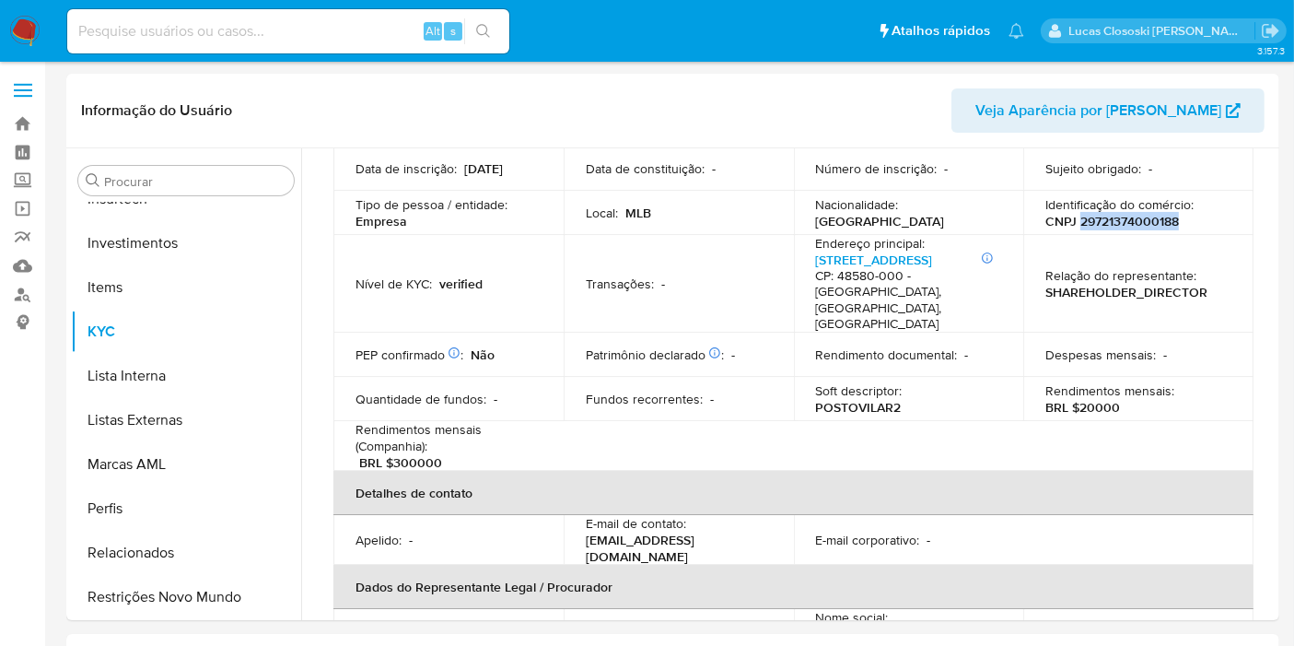
copy p "29721374000188"
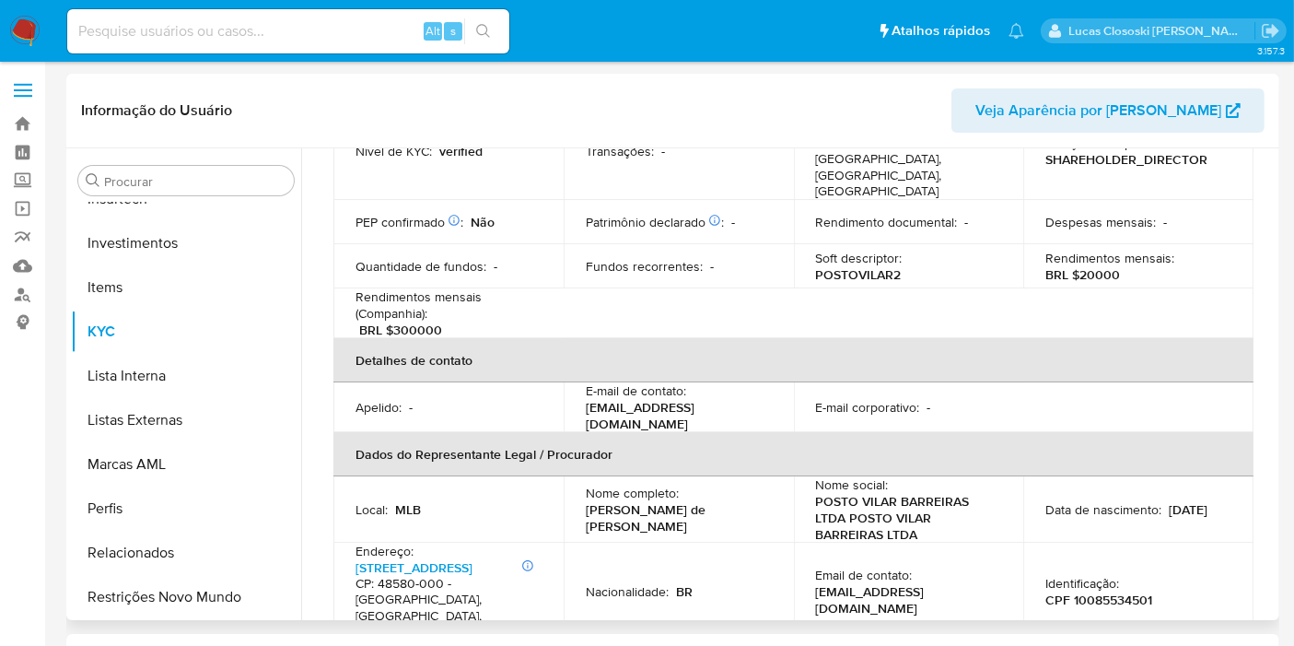
scroll to position [389, 0]
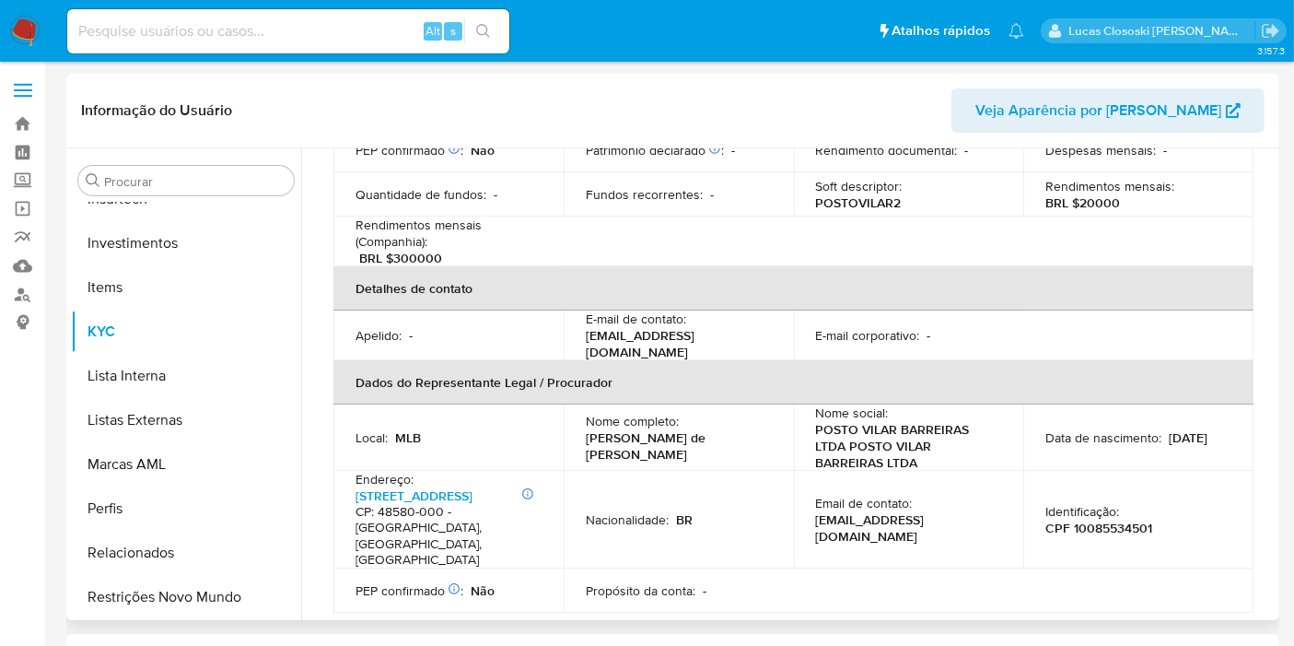
drag, startPoint x: 576, startPoint y: 402, endPoint x: 642, endPoint y: 421, distance: 69.1
click at [642, 421] on td "Nome completo : [PERSON_NAME]" at bounding box center [679, 437] width 230 height 66
copy p "[PERSON_NAME] de [PERSON_NAME]"
click at [1090, 520] on p "CPF 10085534501" at bounding box center [1099, 528] width 107 height 17
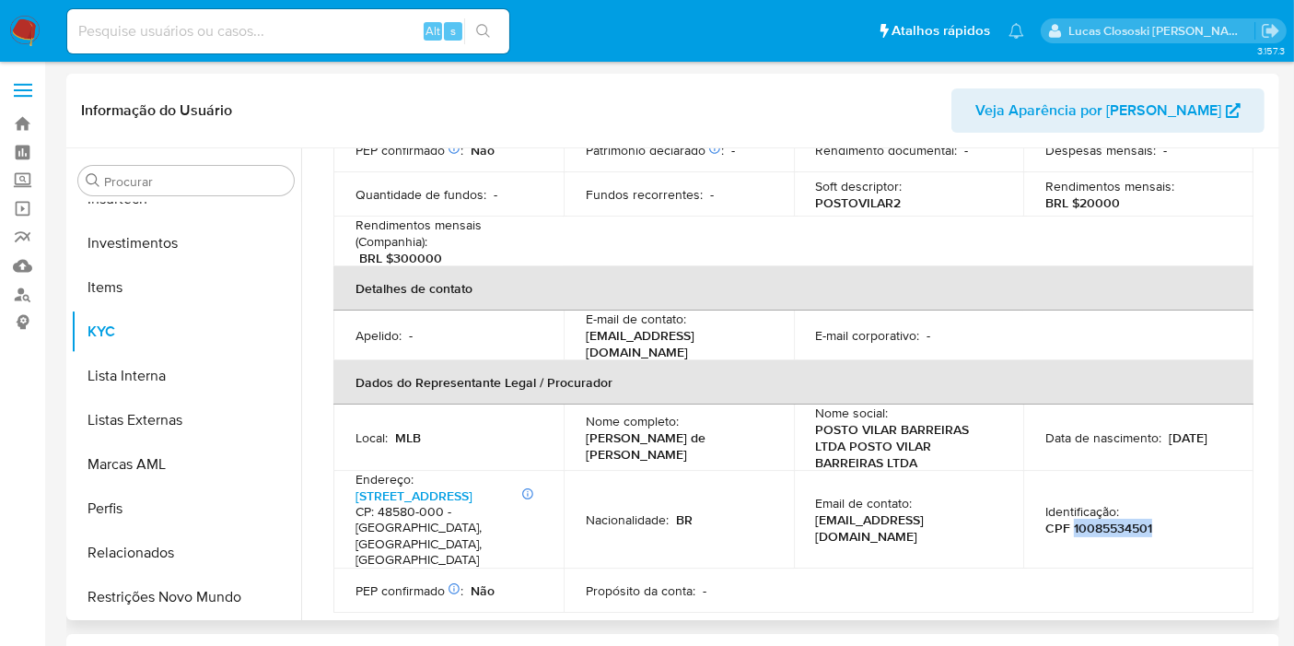
copy p "10085534501"
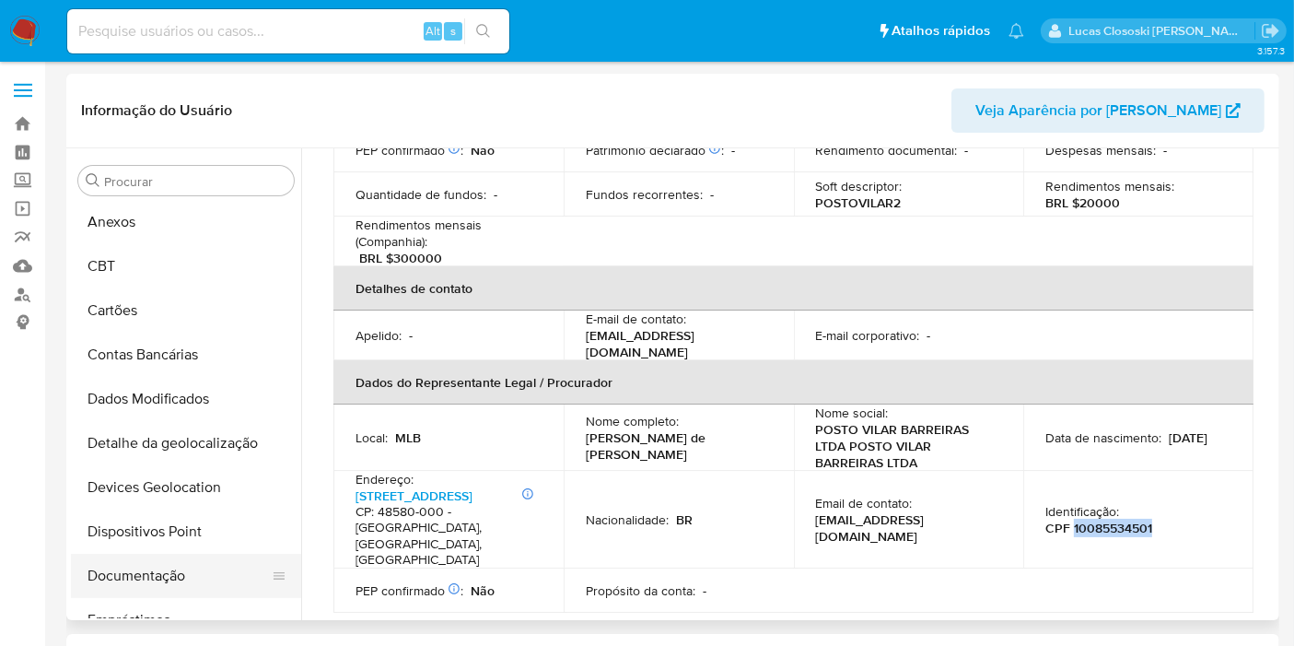
scroll to position [149, 0]
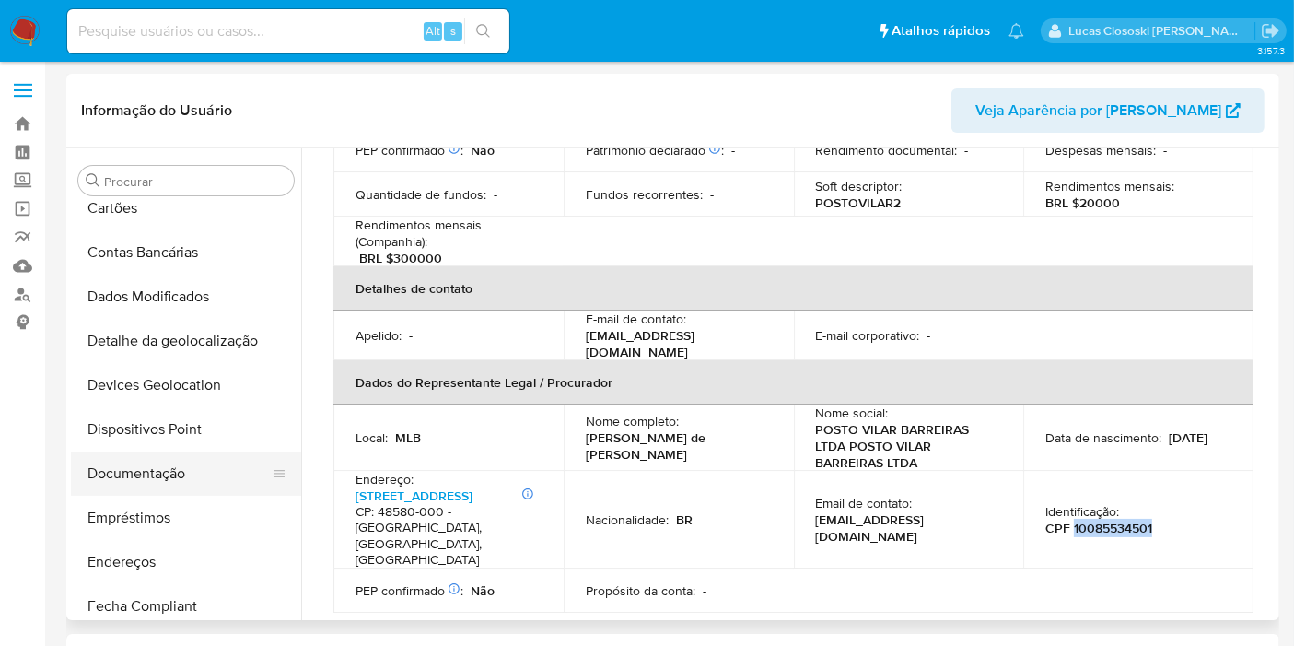
click at [143, 473] on button "Documentação" at bounding box center [179, 473] width 216 height 44
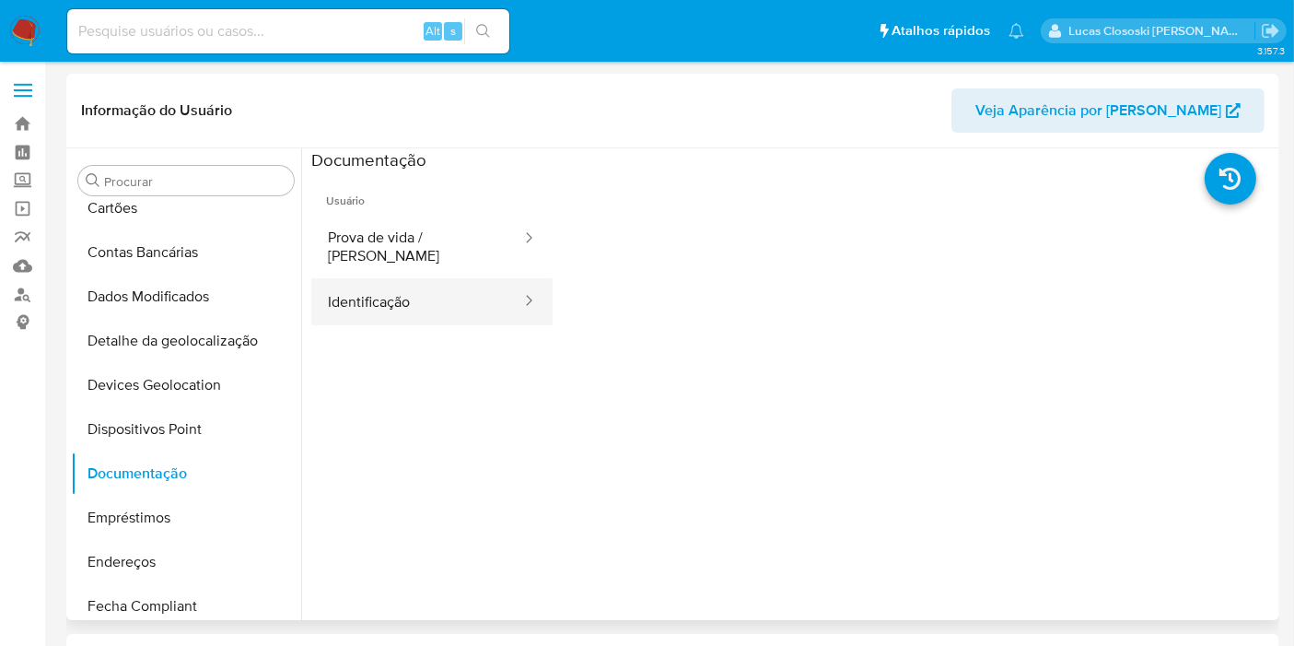
click at [419, 287] on button "Identificação" at bounding box center [417, 301] width 212 height 47
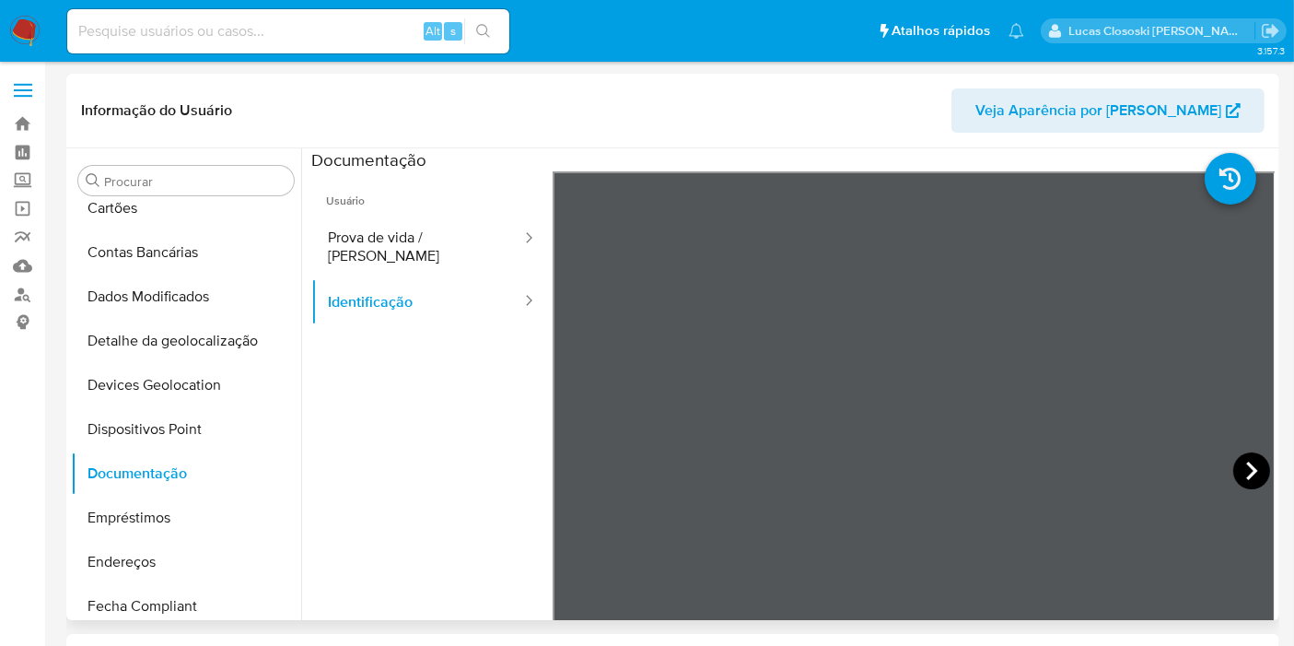
click at [1234, 462] on icon at bounding box center [1251, 470] width 37 height 37
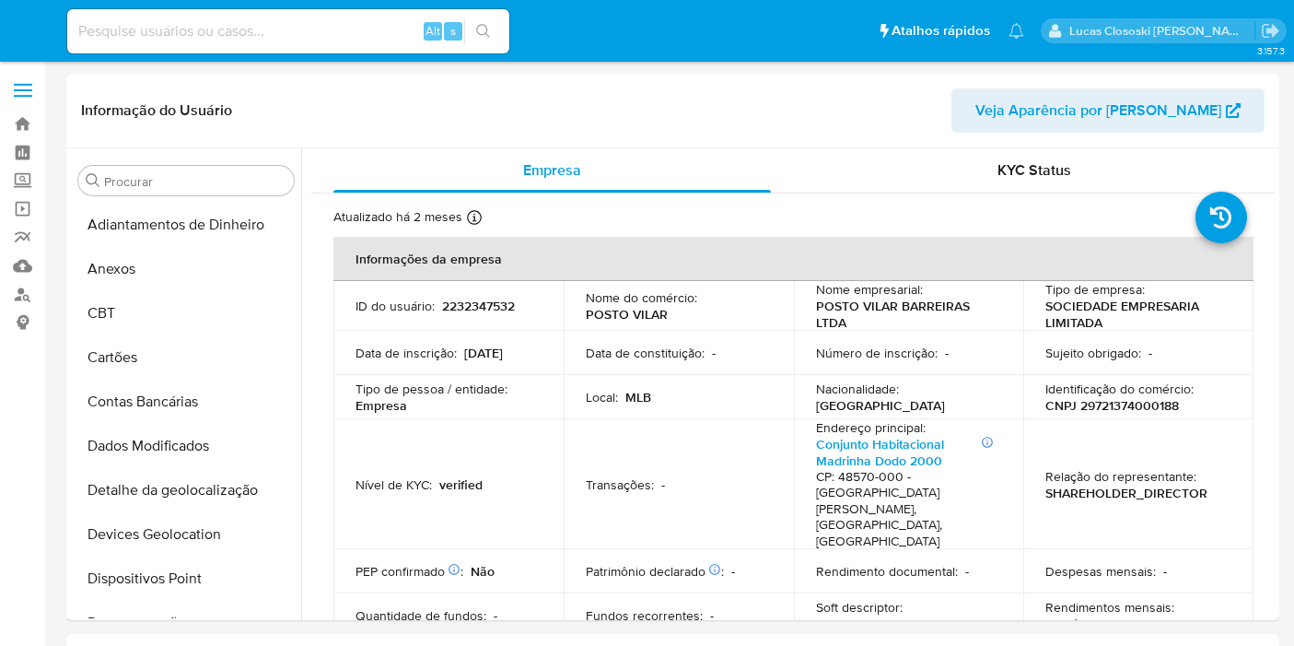
select select "10"
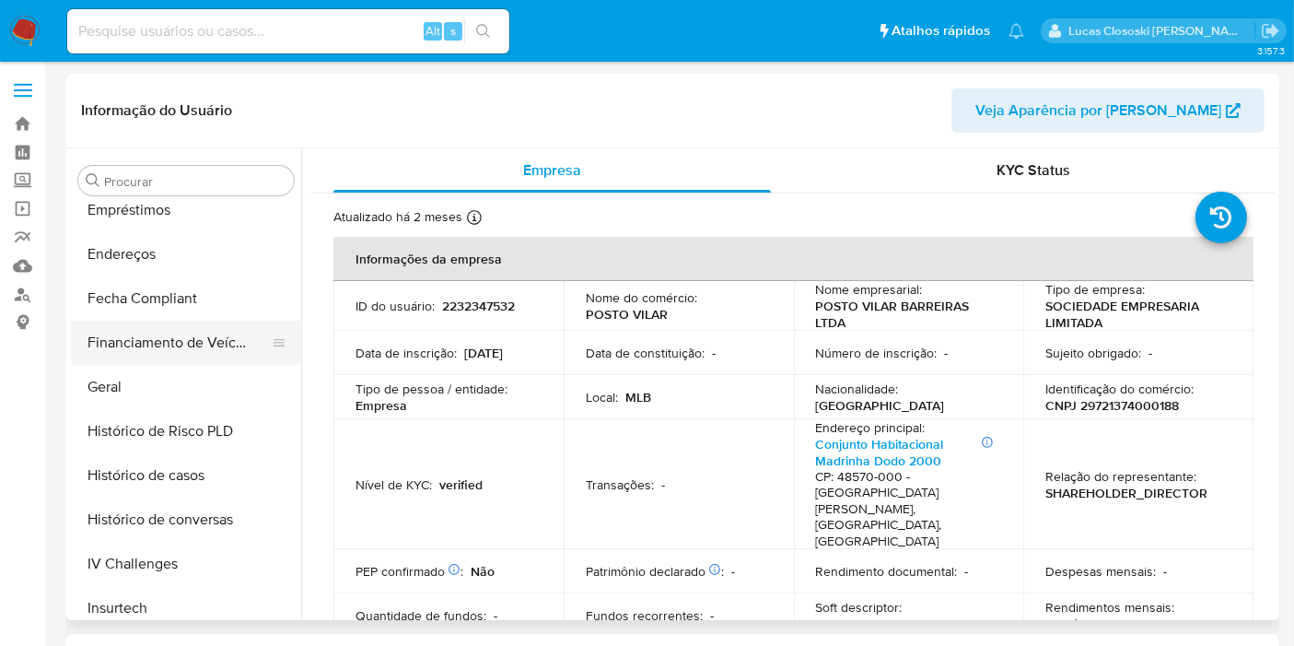
scroll to position [355, 0]
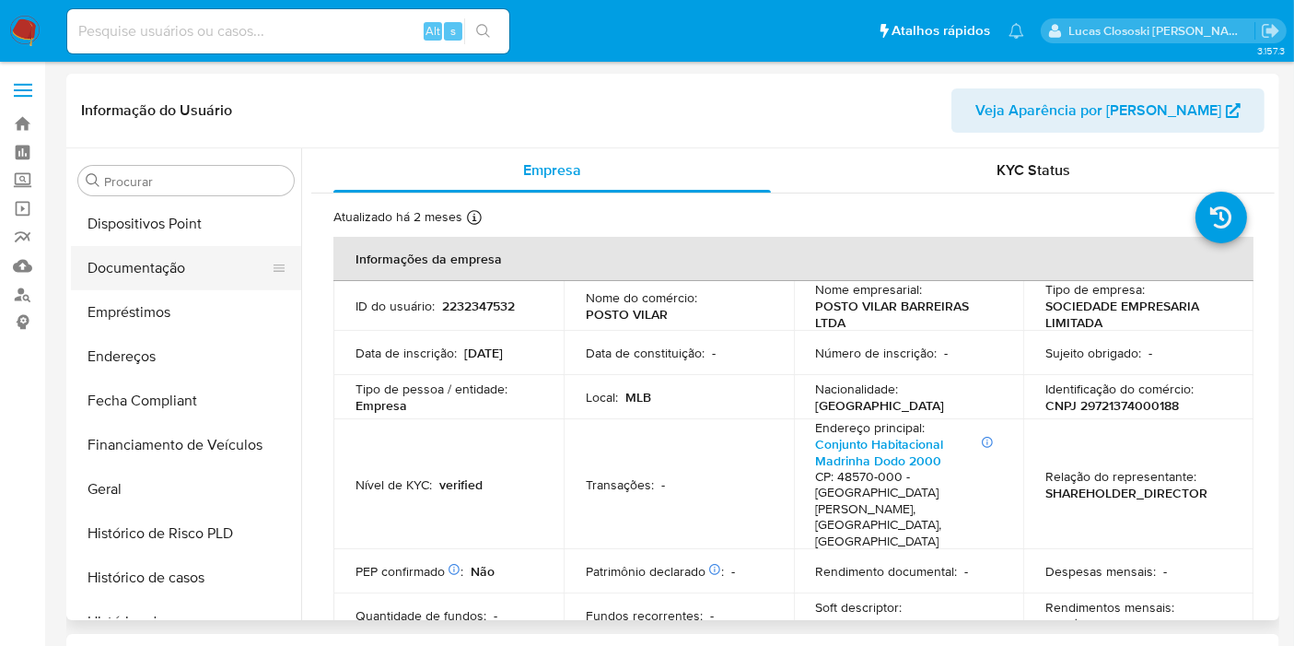
click at [163, 259] on button "Documentação" at bounding box center [179, 268] width 216 height 44
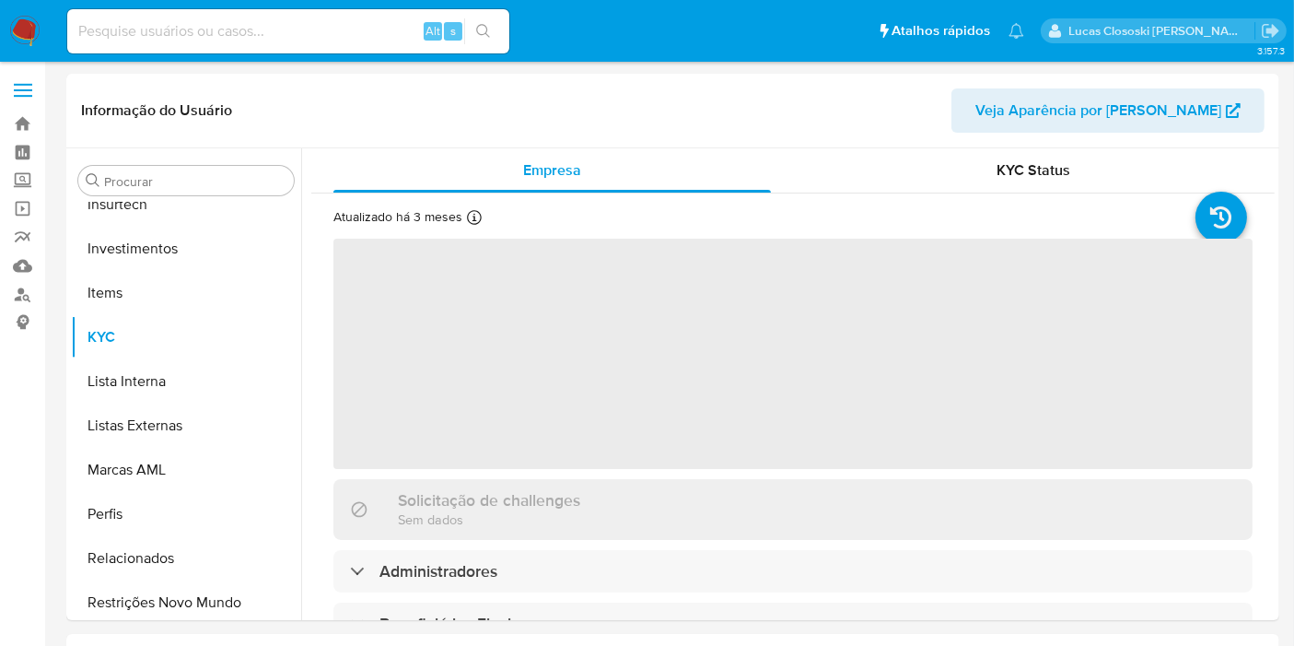
scroll to position [866, 0]
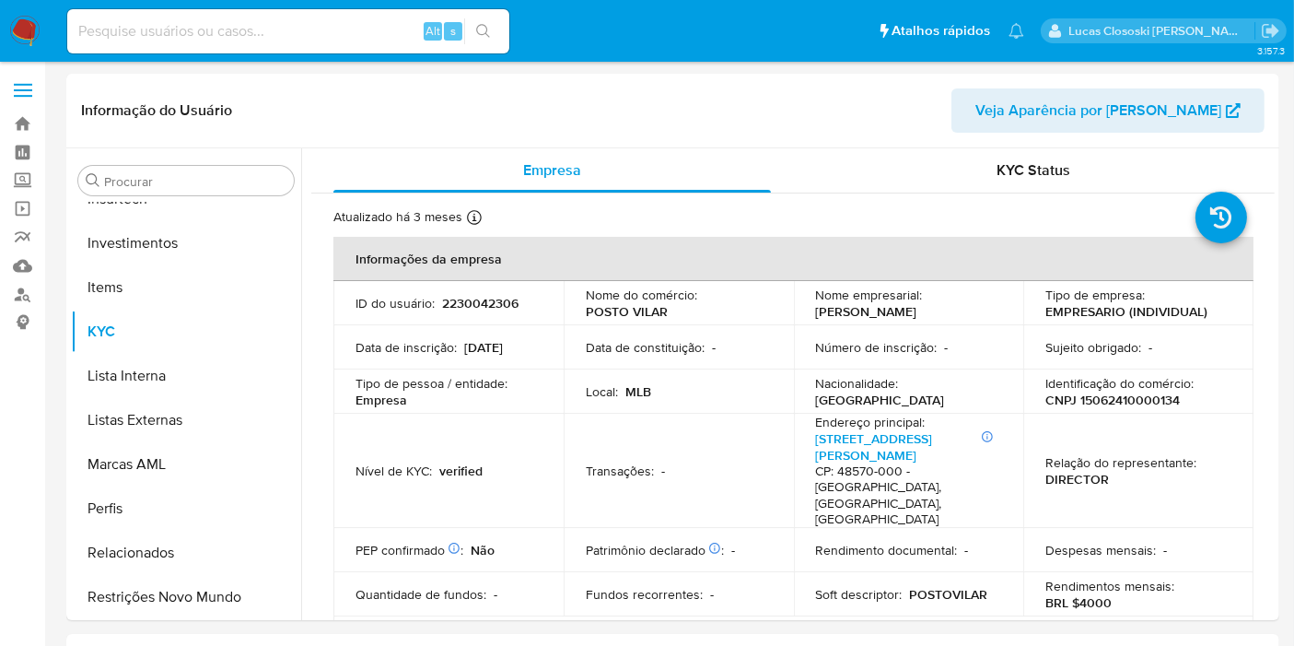
select select "10"
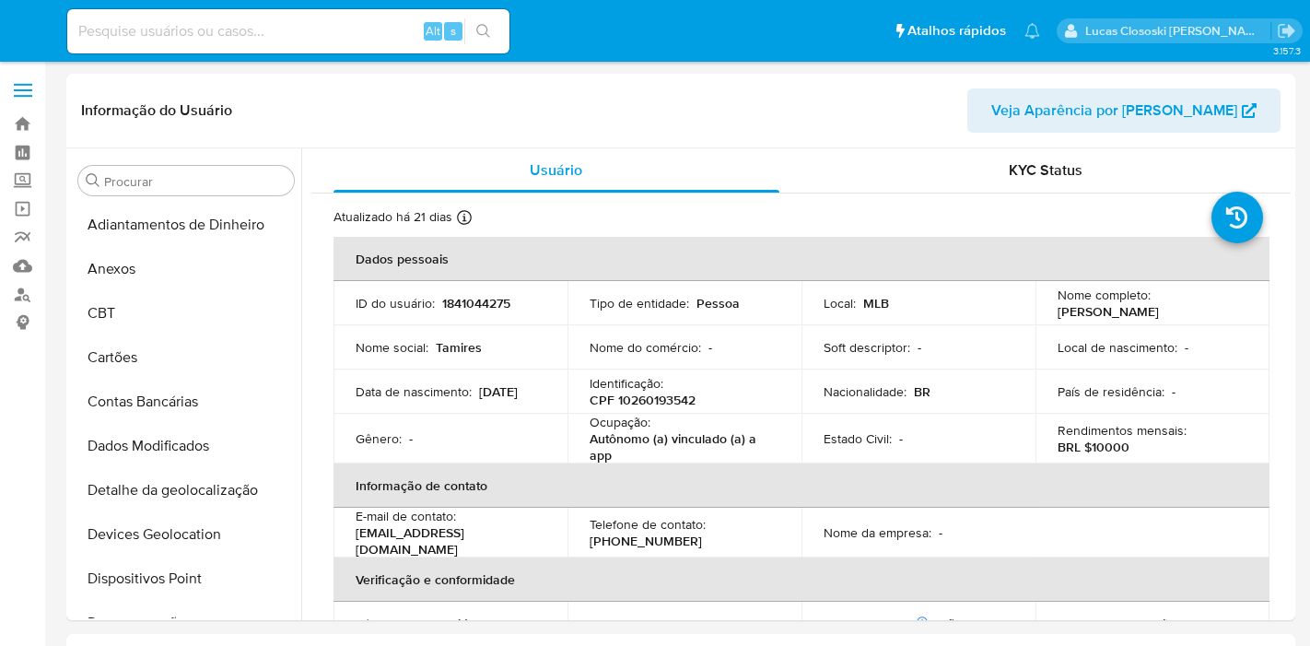
select select "10"
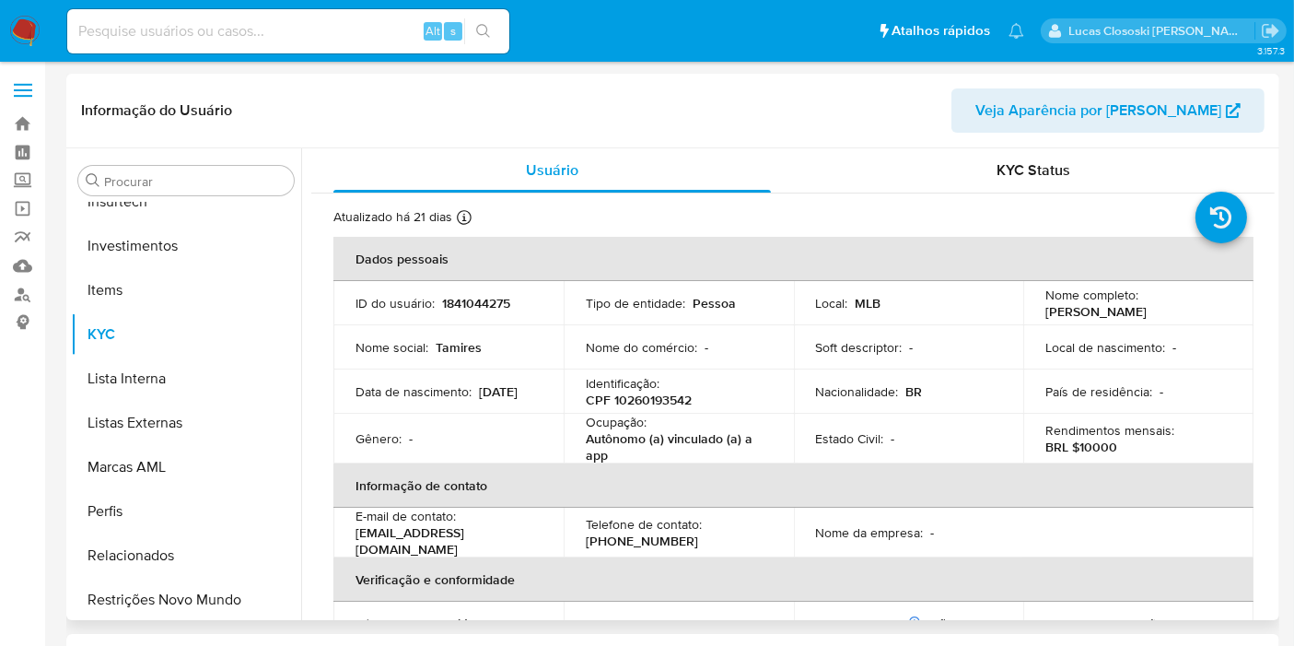
scroll to position [866, 0]
click at [637, 400] on p "CPF 10260193542" at bounding box center [639, 400] width 106 height 17
copy p "10260193542"
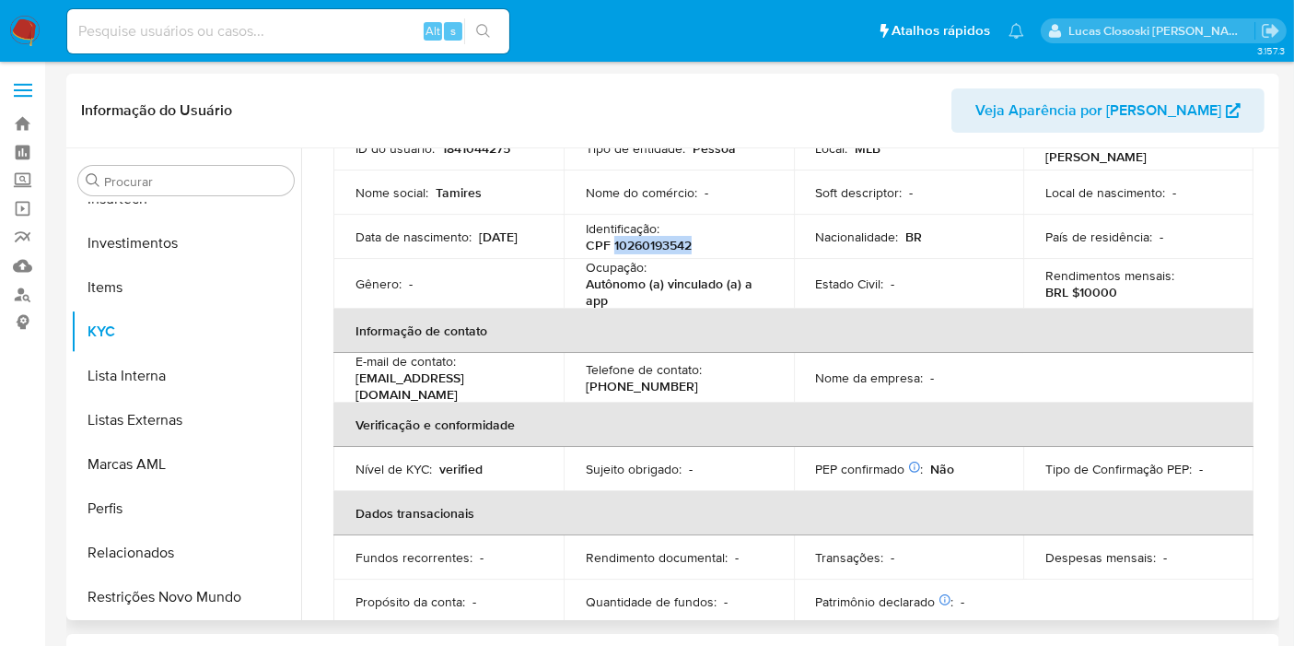
scroll to position [125, 0]
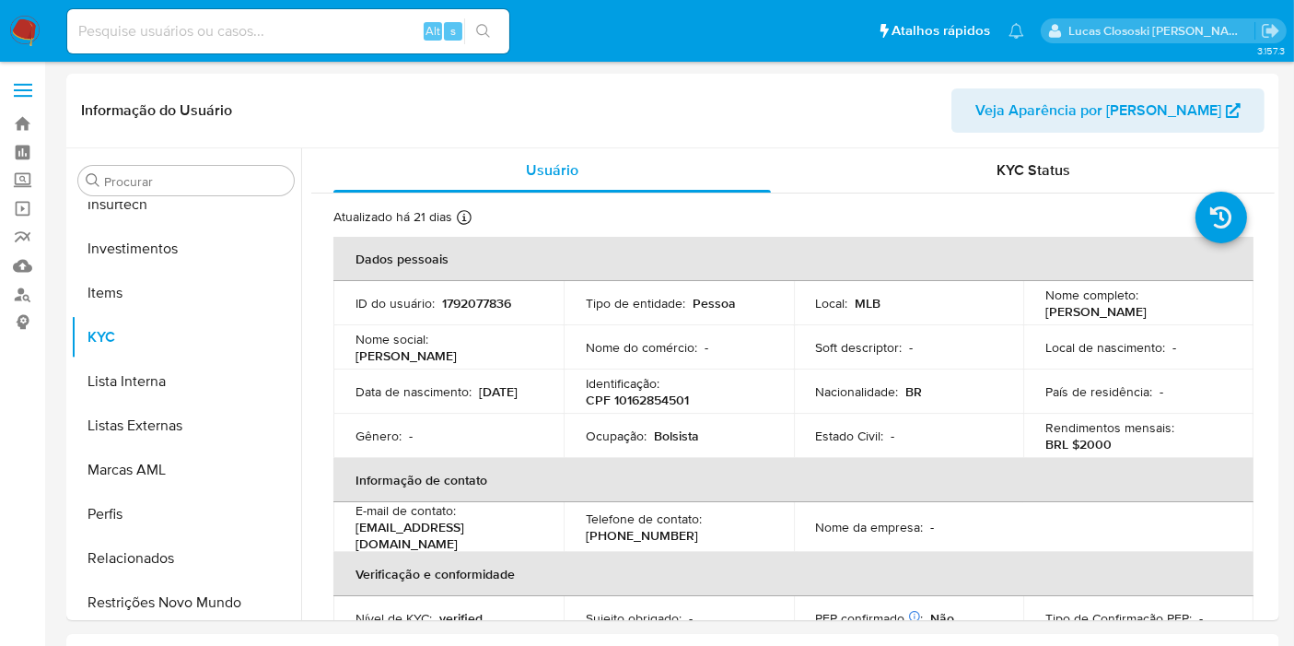
scroll to position [866, 0]
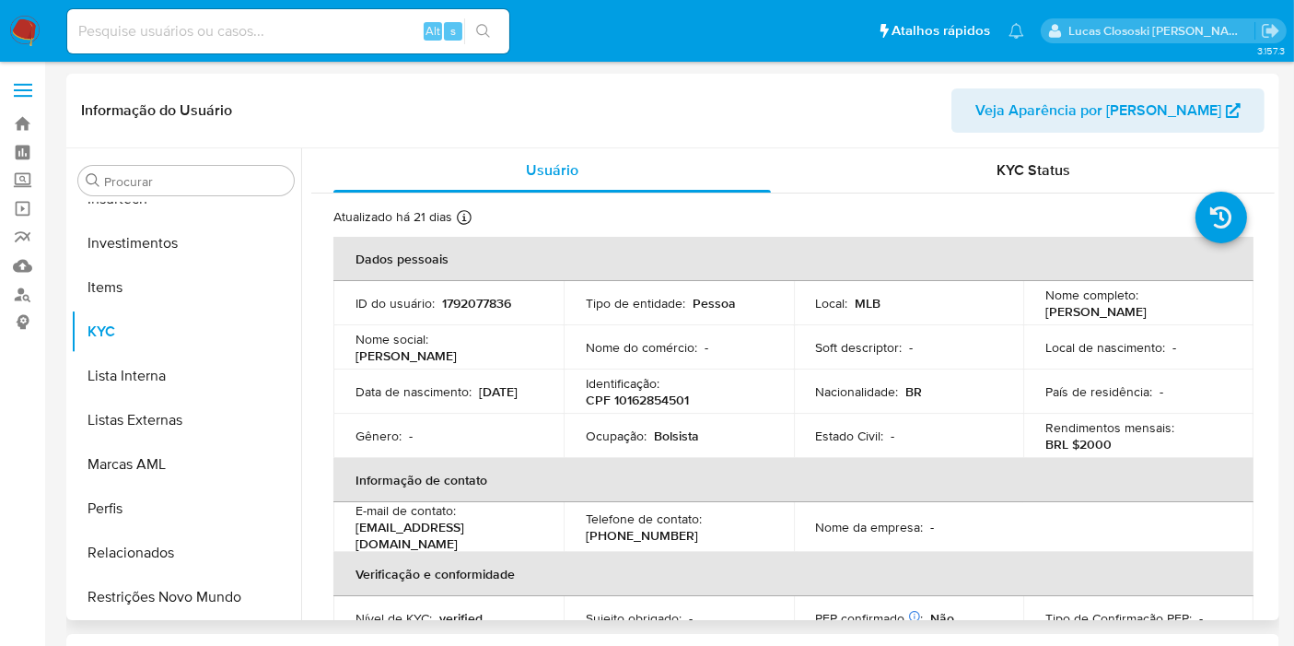
select select "10"
click at [666, 392] on p "CPF 10162854501" at bounding box center [637, 400] width 103 height 17
copy p "10162854501"
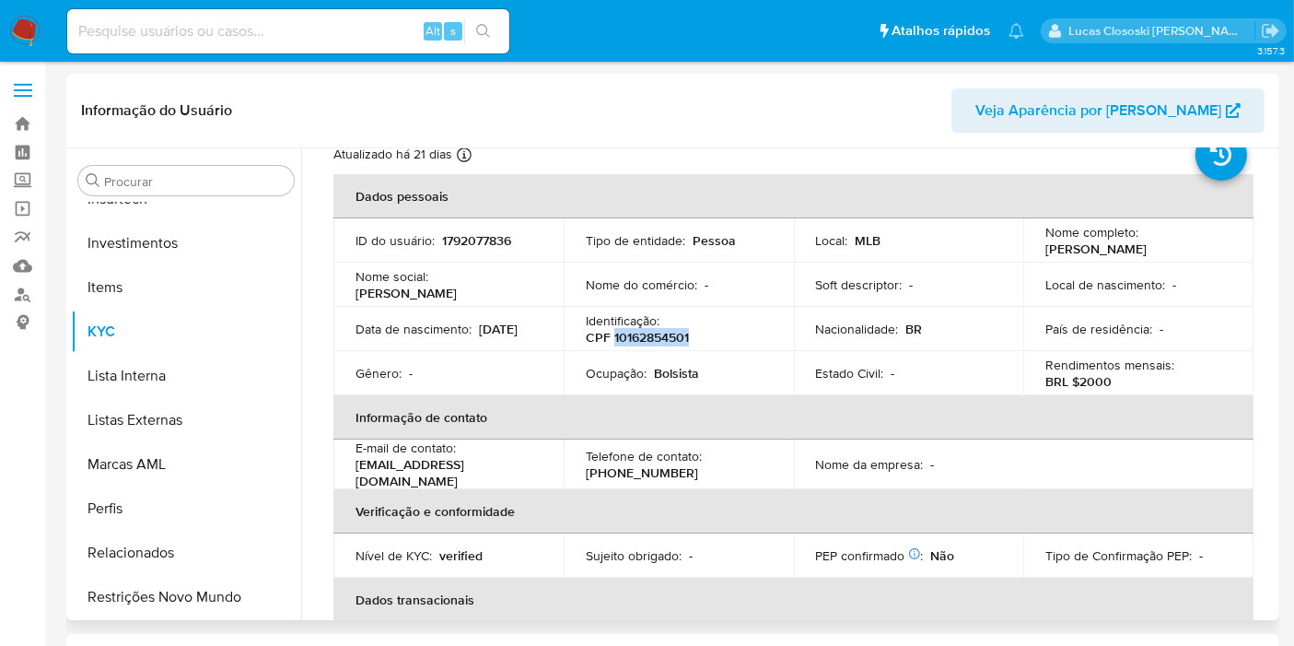
scroll to position [0, 0]
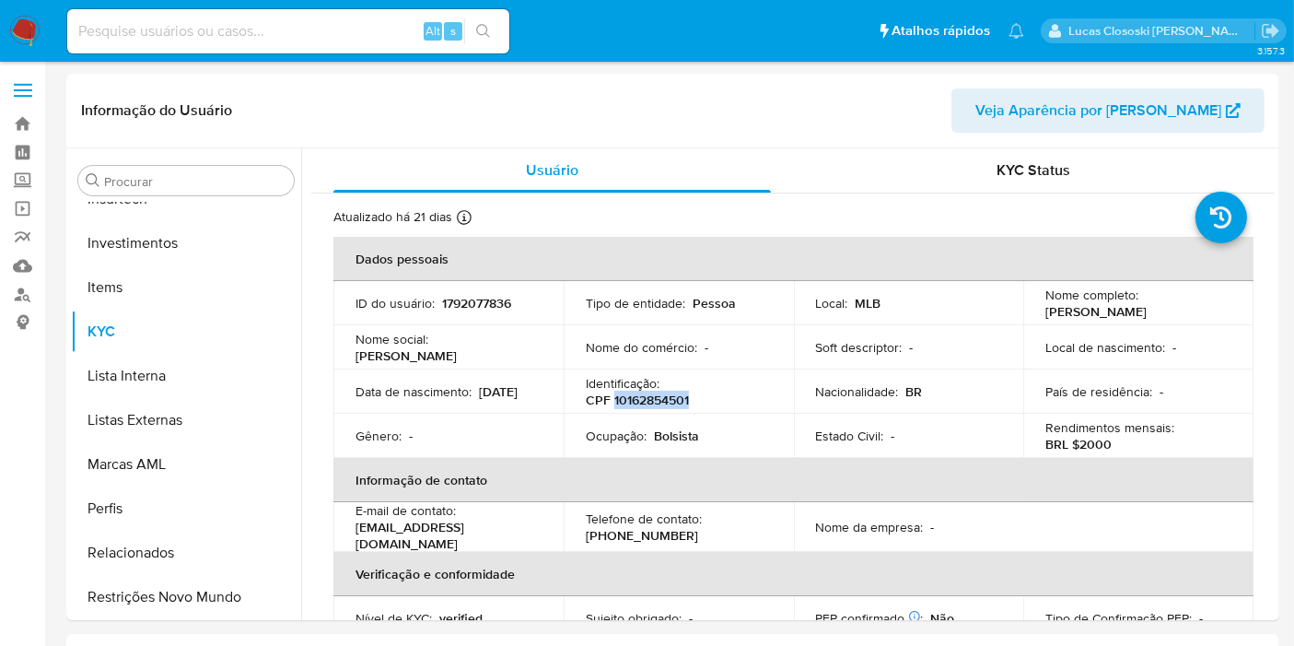
copy p "10162854501"
click at [393, 408] on td "Data de nascimento : 31/05/2002" at bounding box center [448, 391] width 230 height 44
click at [479, 397] on p "31/05/2002" at bounding box center [498, 391] width 39 height 17
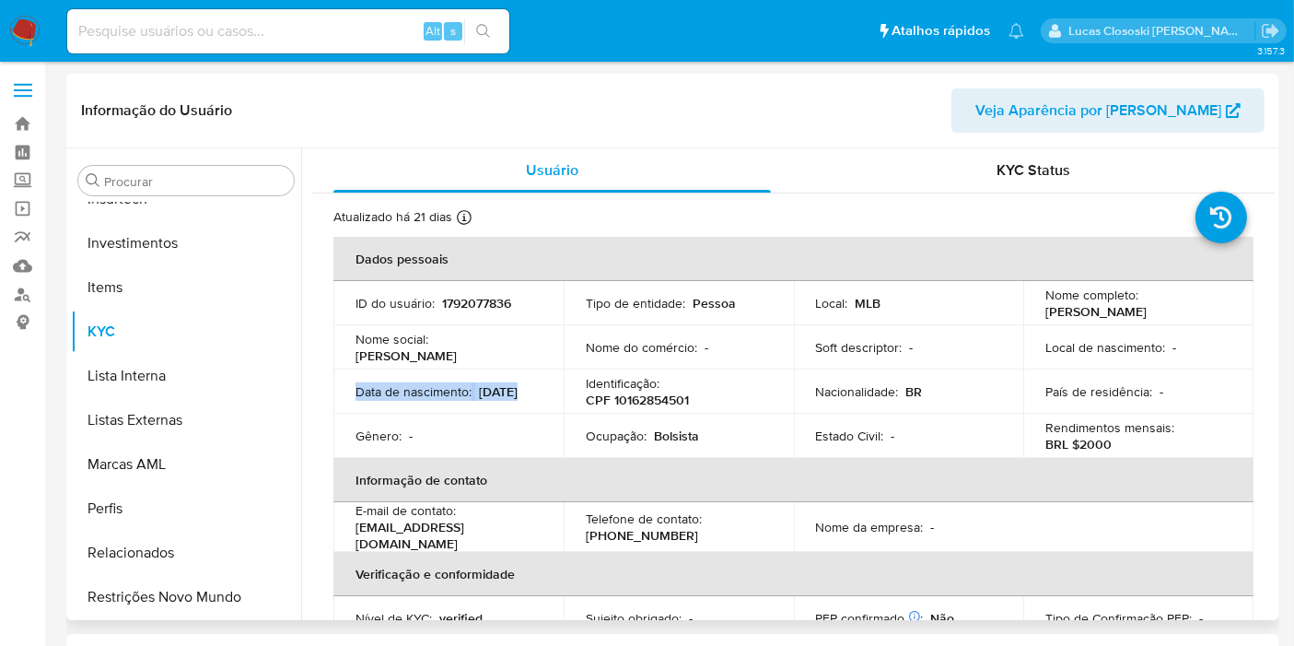
copy div "Data de nascimento : 31/05/2002"
click at [383, 383] on p "Data de nascimento :" at bounding box center [414, 391] width 116 height 17
drag, startPoint x: 357, startPoint y: 401, endPoint x: 430, endPoint y: 399, distance: 72.8
click at [430, 399] on div "Data de nascimento : 31/05/2002" at bounding box center [449, 391] width 186 height 17
copy p "31/05/2002"
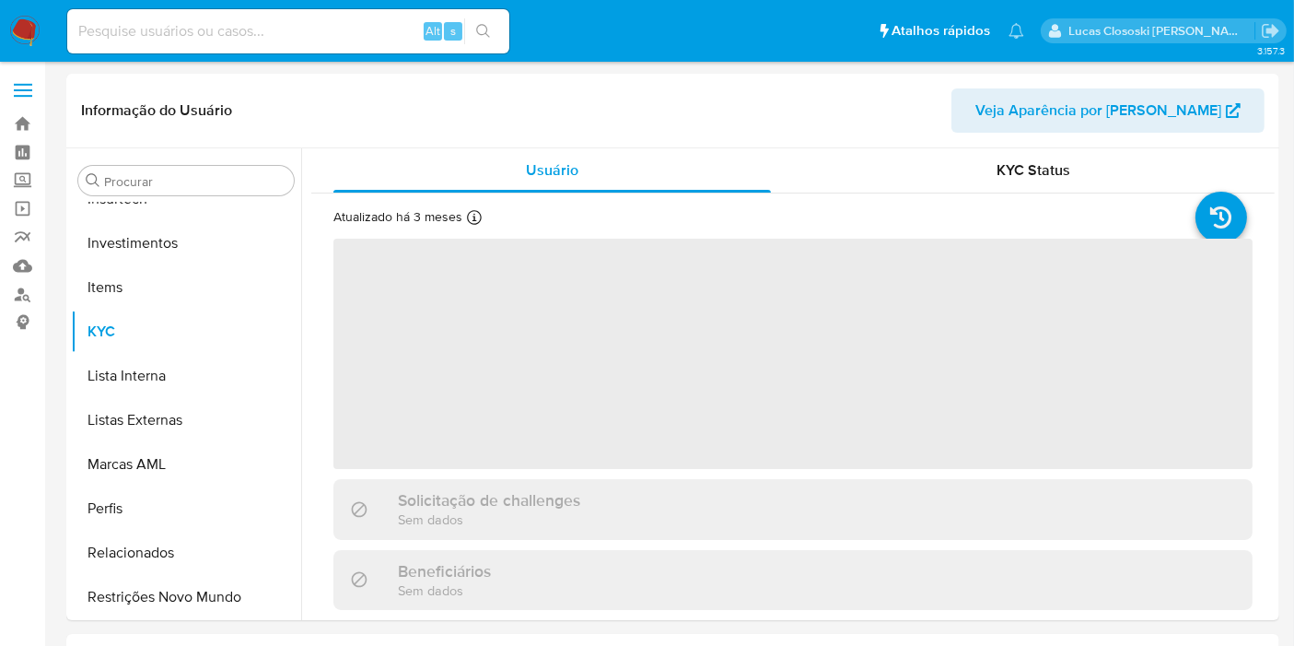
scroll to position [866, 0]
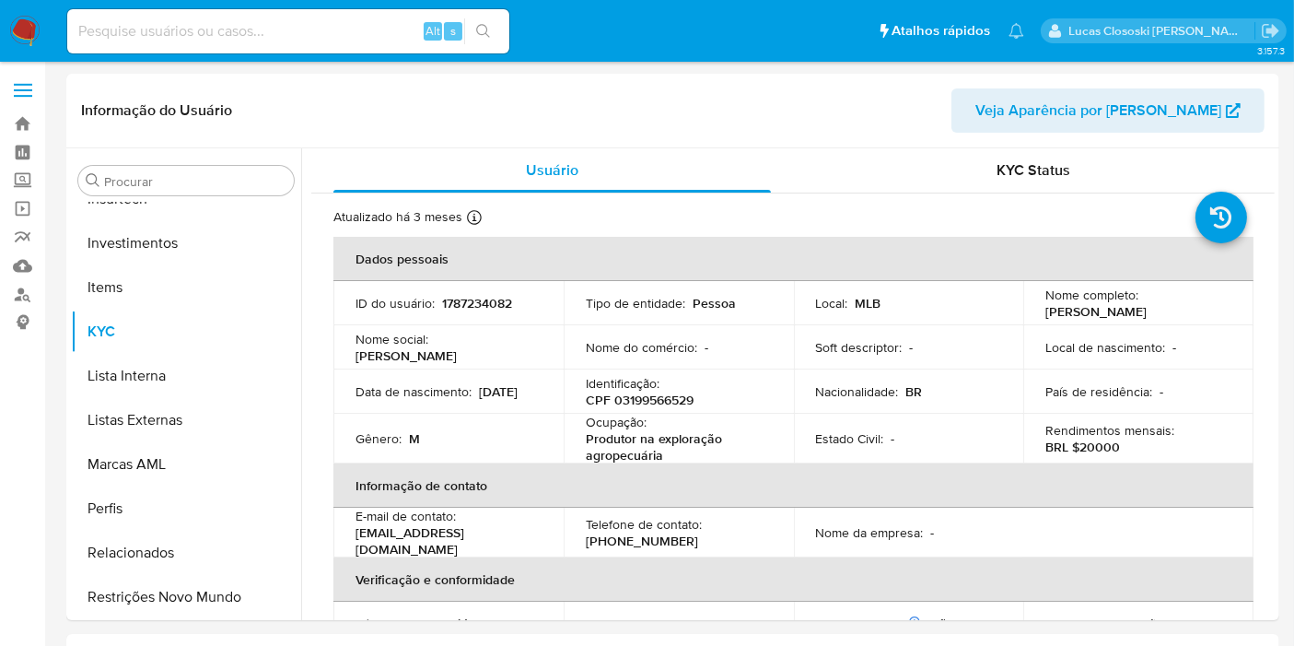
select select "10"
click at [1076, 311] on p "[PERSON_NAME]" at bounding box center [1096, 311] width 101 height 17
click at [1055, 312] on p "[PERSON_NAME]" at bounding box center [1096, 311] width 101 height 17
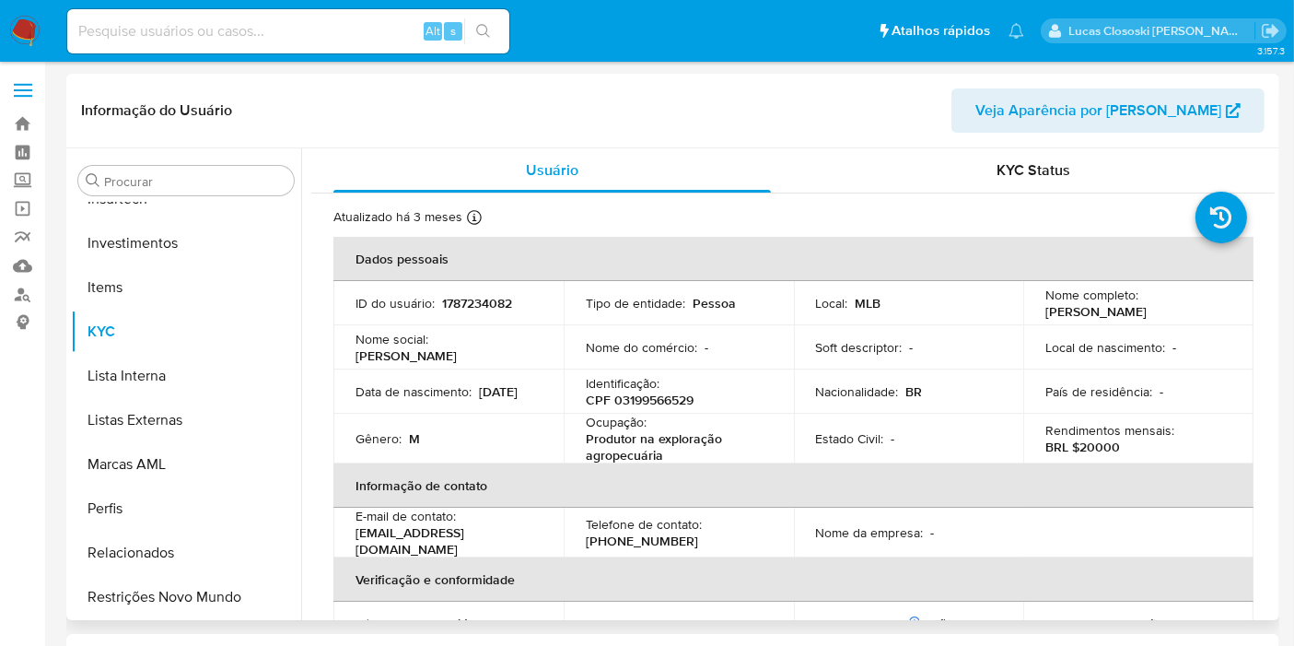
drag, startPoint x: 1038, startPoint y: 310, endPoint x: 1163, endPoint y: 308, distance: 124.4
click at [1163, 308] on td "Nome completo : [PERSON_NAME]" at bounding box center [1138, 303] width 230 height 44
copy p "[PERSON_NAME]"
click at [667, 393] on p "CPF 03199566529" at bounding box center [640, 400] width 108 height 17
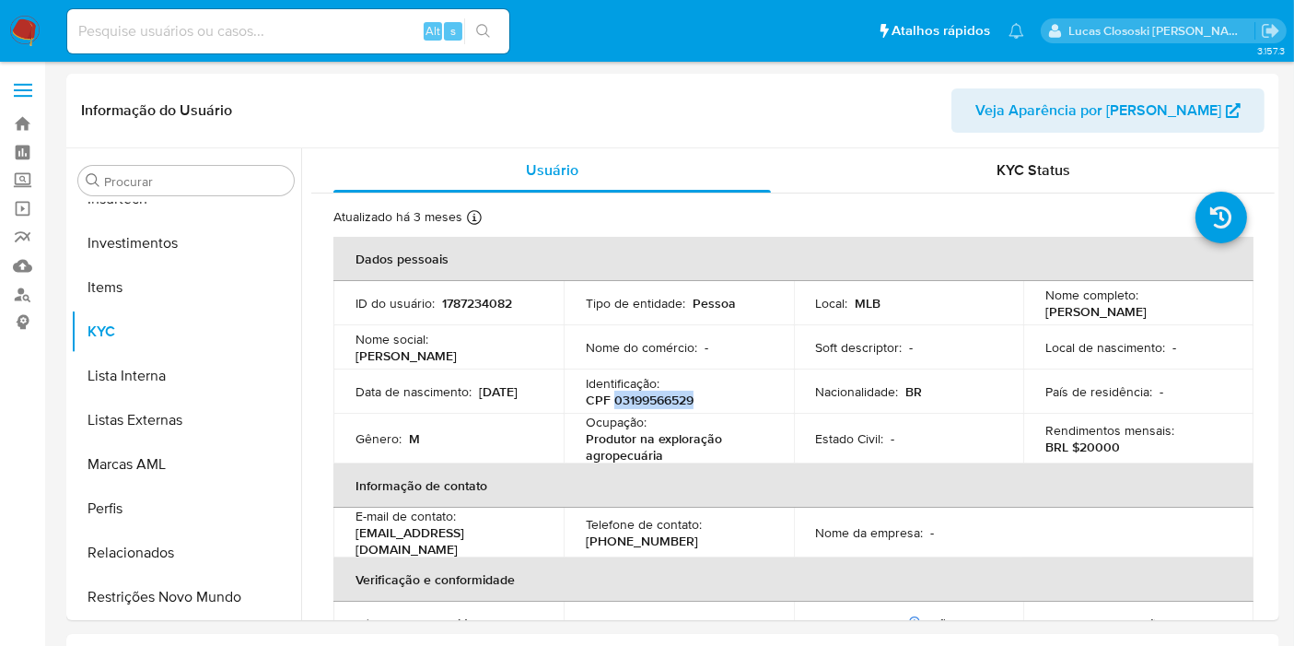
copy p "03199566529"
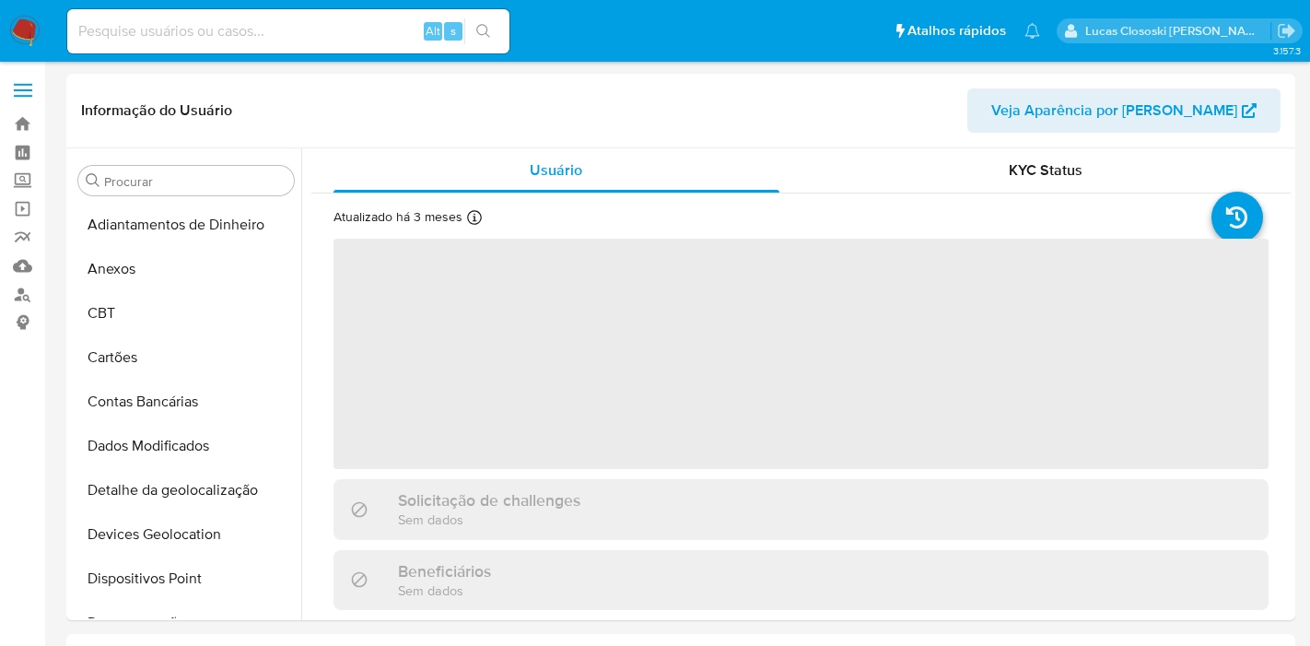
select select "10"
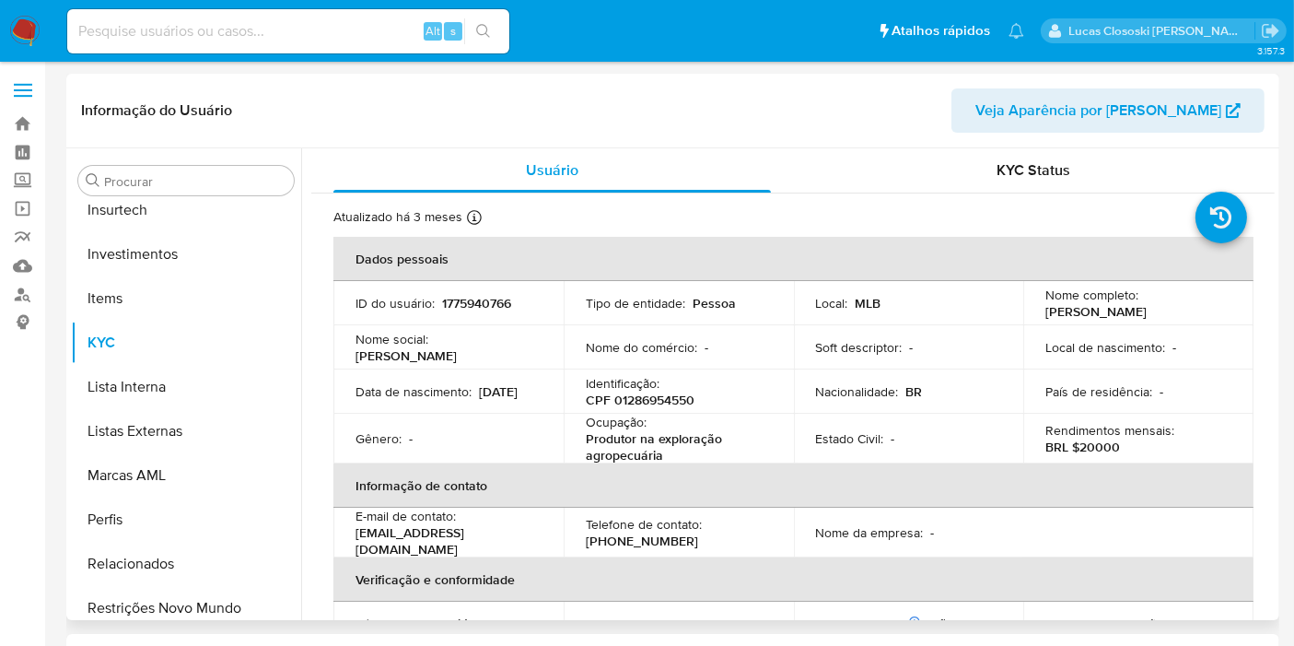
scroll to position [866, 0]
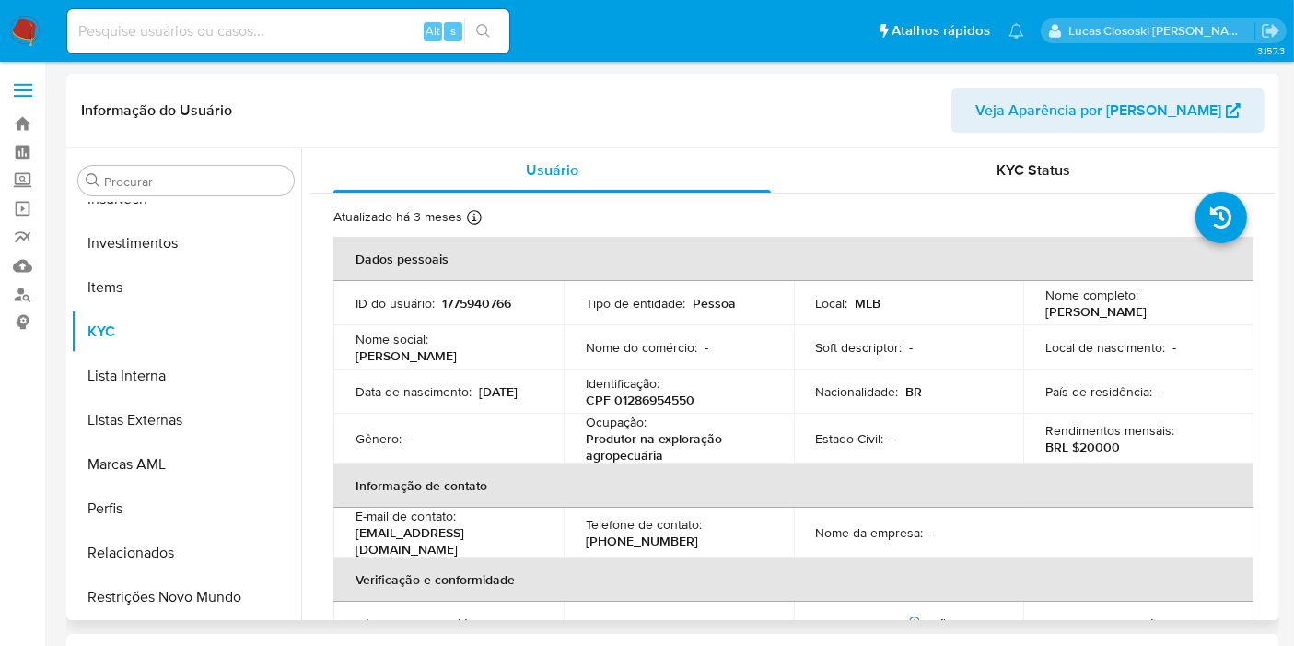
click at [646, 406] on p "CPF 01286954550" at bounding box center [640, 400] width 109 height 17
copy p "01286954550"
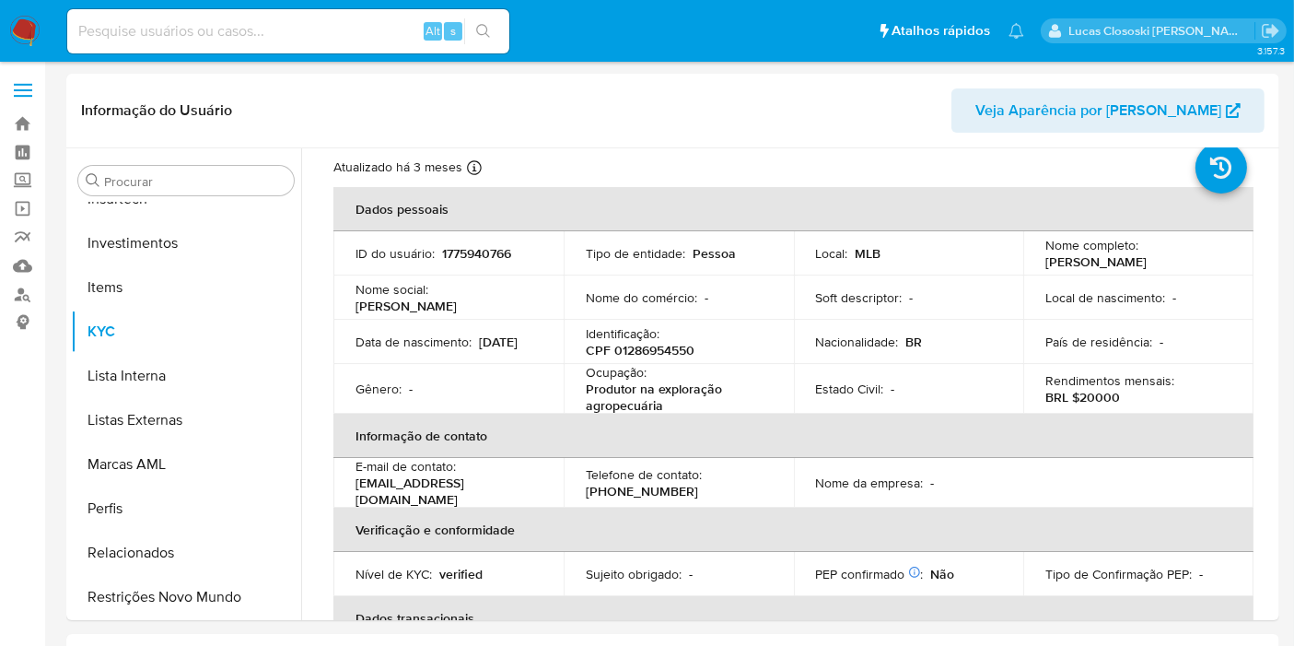
scroll to position [0, 0]
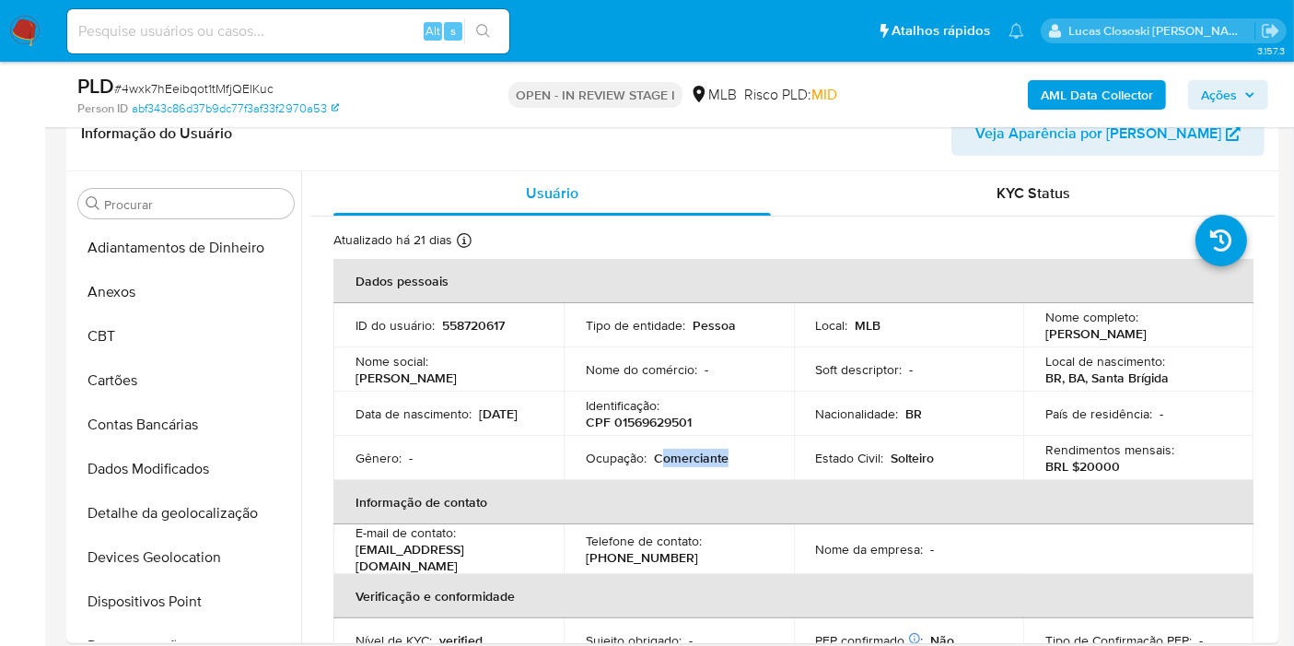
scroll to position [866, 0]
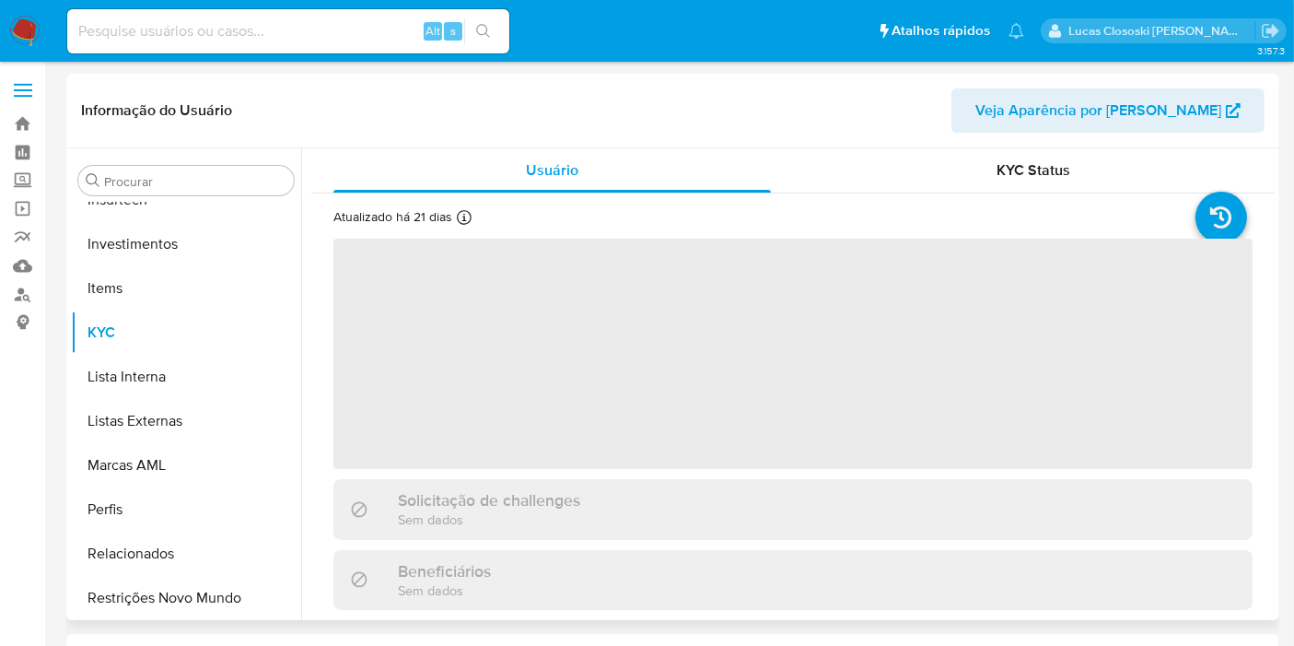
scroll to position [866, 0]
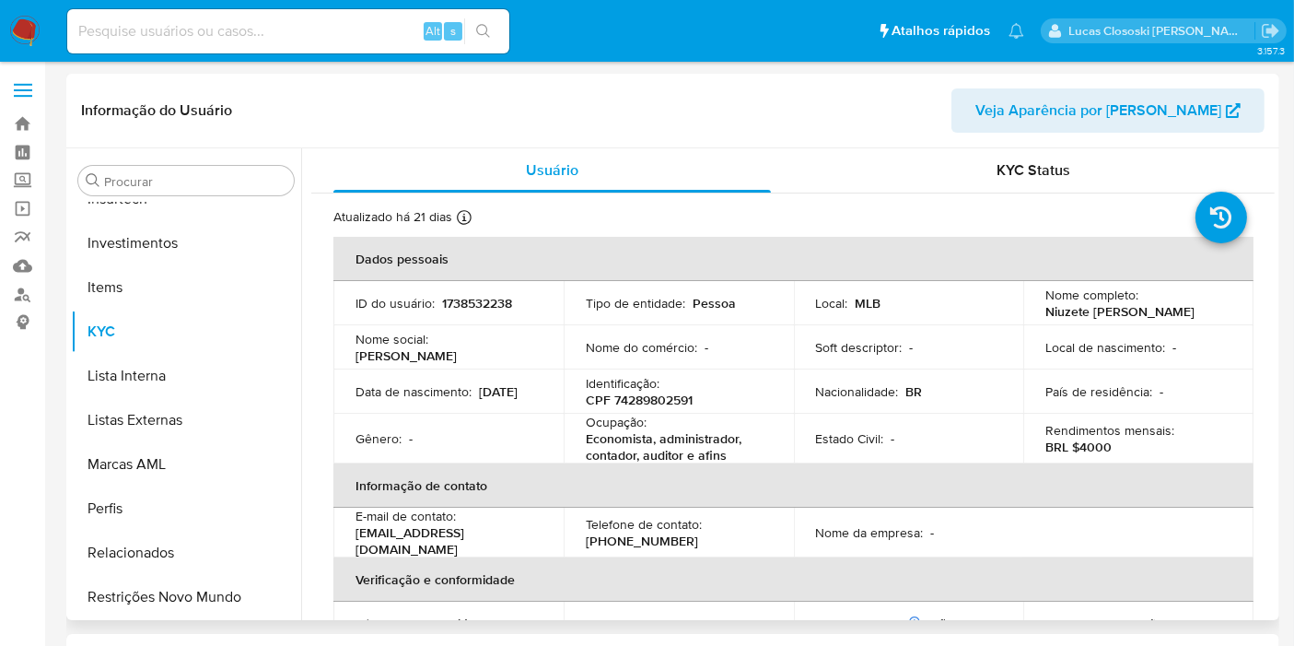
select select "10"
click at [655, 401] on p "CPF 74289802591" at bounding box center [639, 400] width 107 height 17
copy p "74289802591"
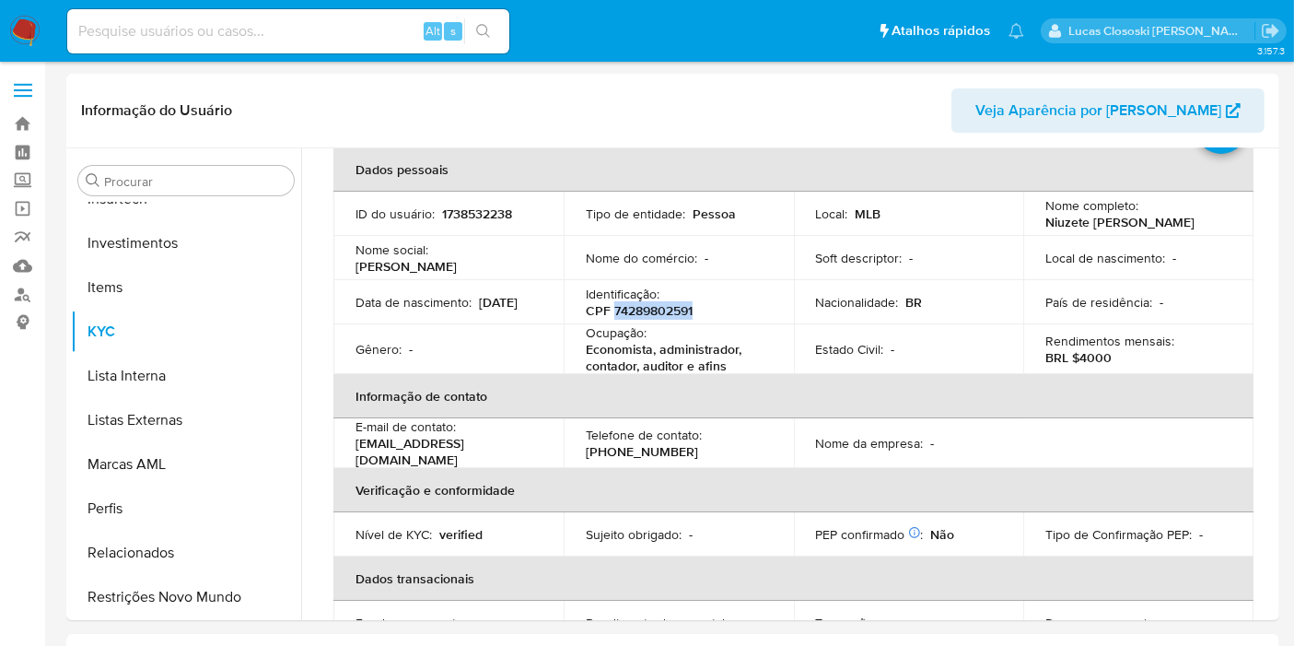
scroll to position [0, 0]
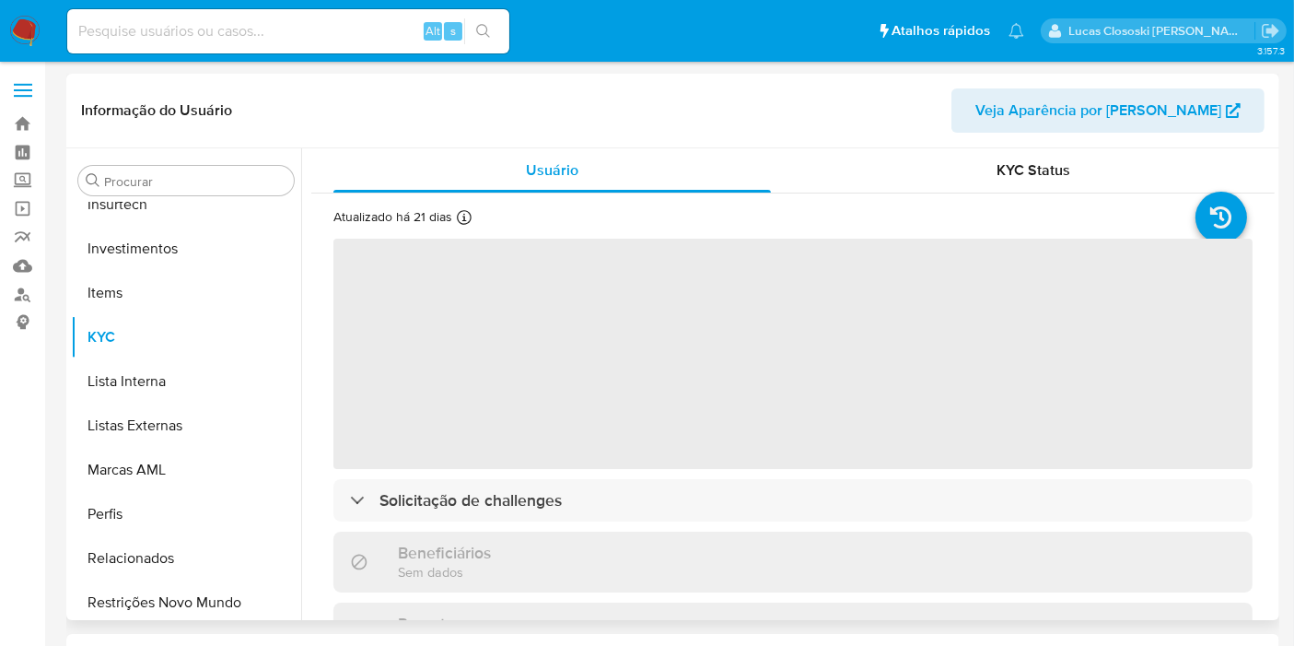
scroll to position [866, 0]
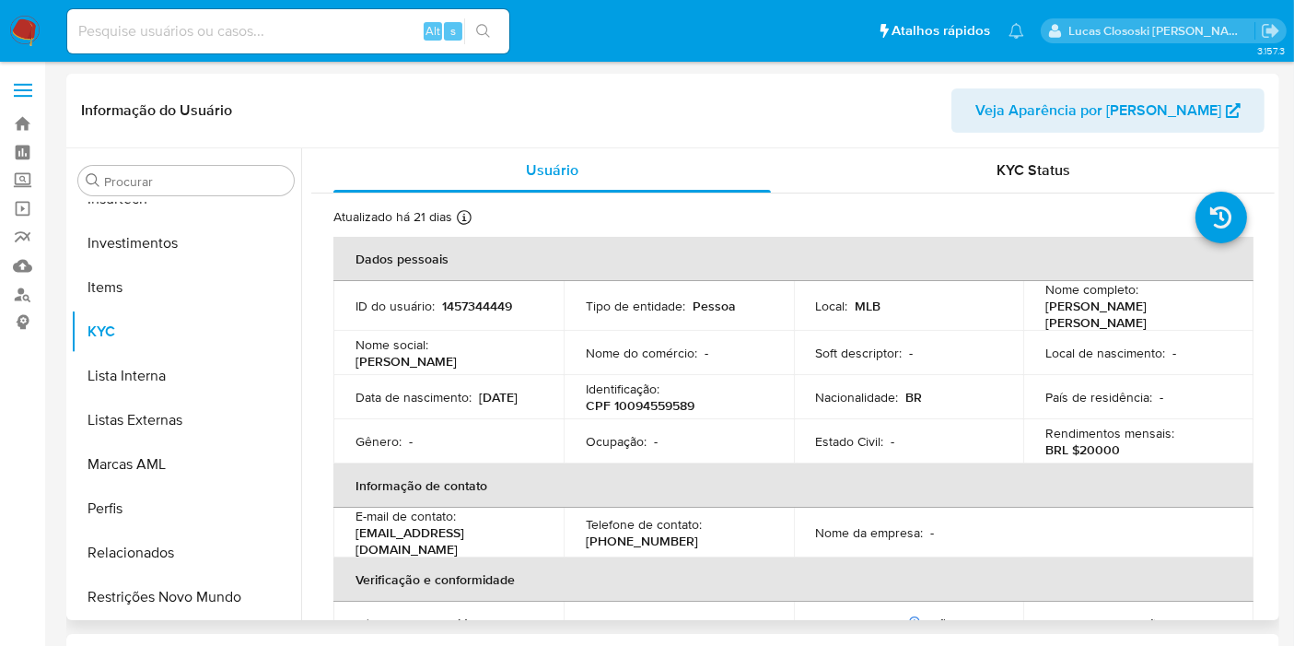
select select "10"
click at [628, 397] on p "CPF 10094559589" at bounding box center [640, 405] width 109 height 17
copy p "10094559589"
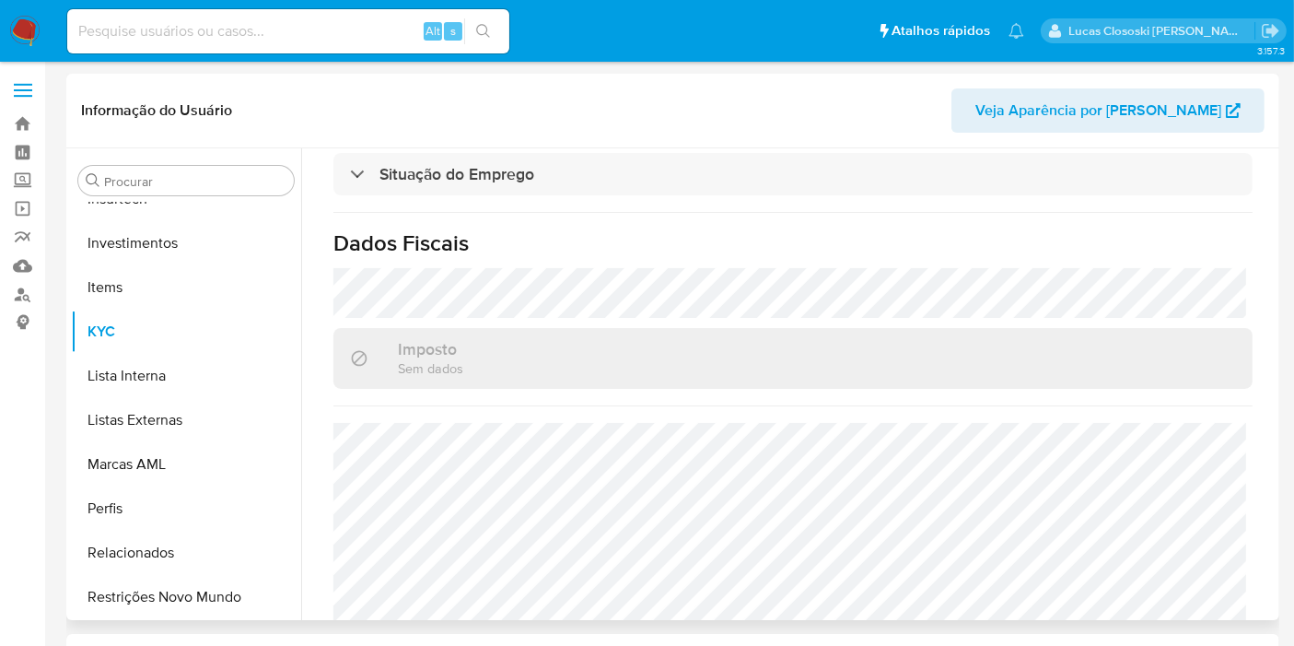
scroll to position [855, 0]
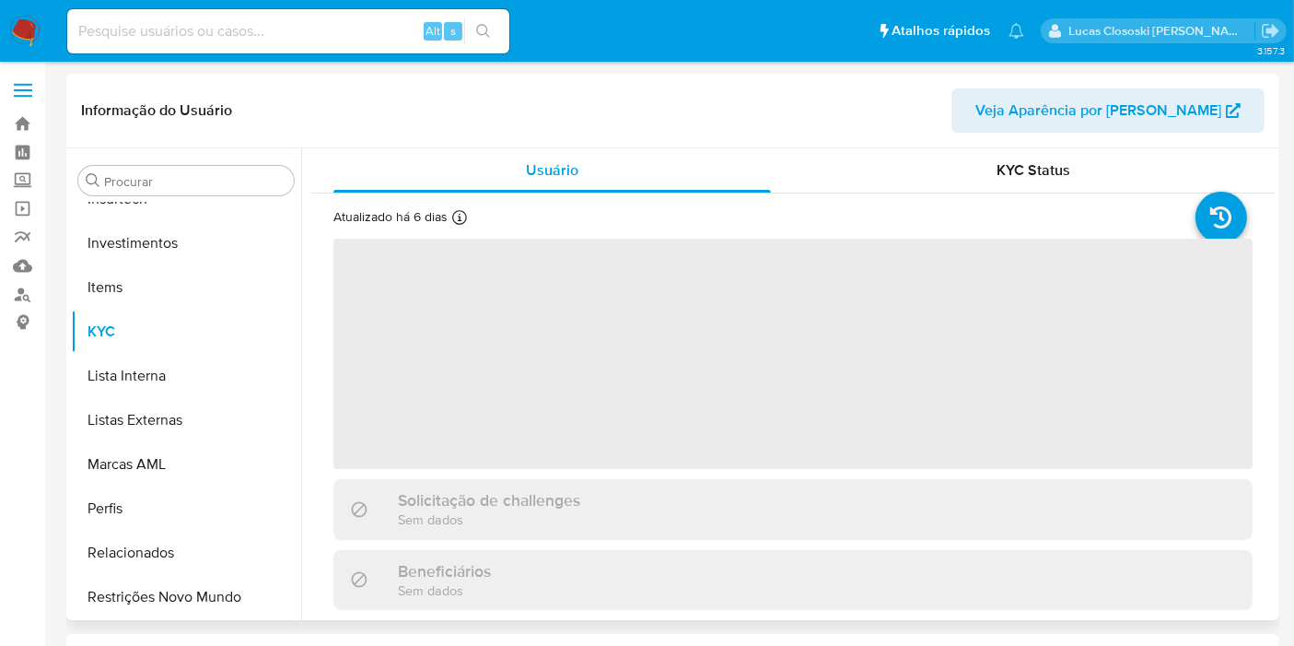
scroll to position [866, 0]
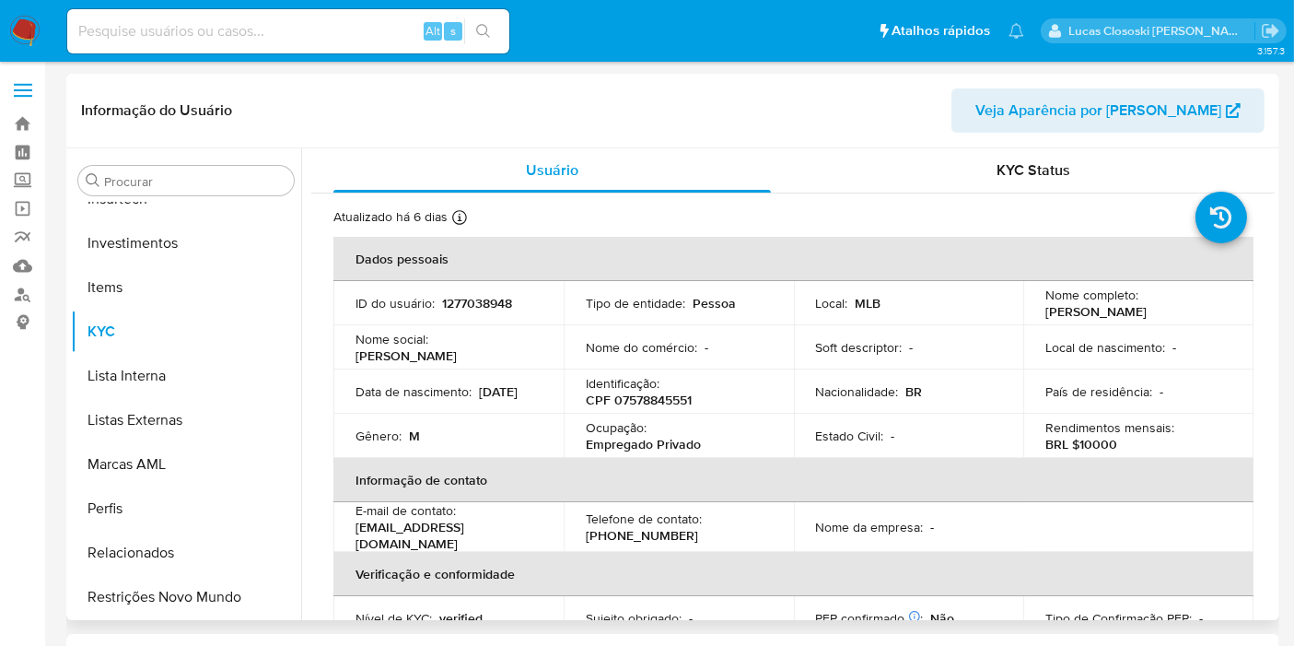
select select "10"
click at [644, 406] on p "CPF 07578845551" at bounding box center [639, 400] width 106 height 17
copy p "07578845551"
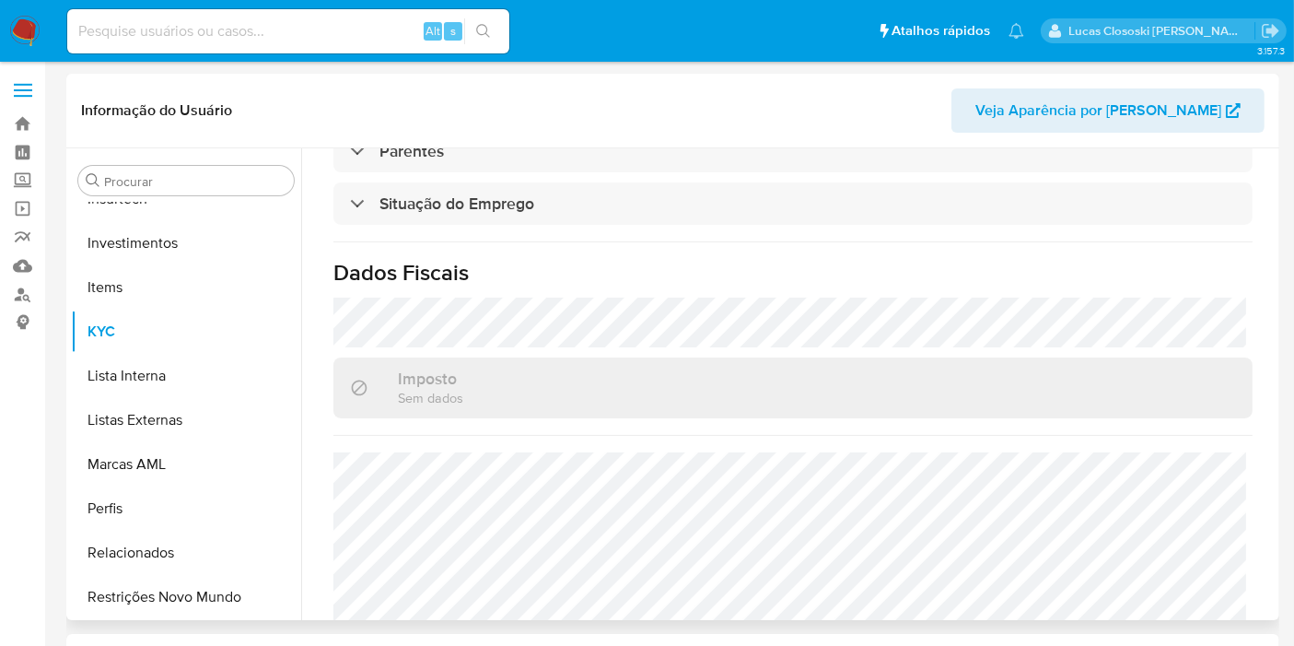
scroll to position [860, 0]
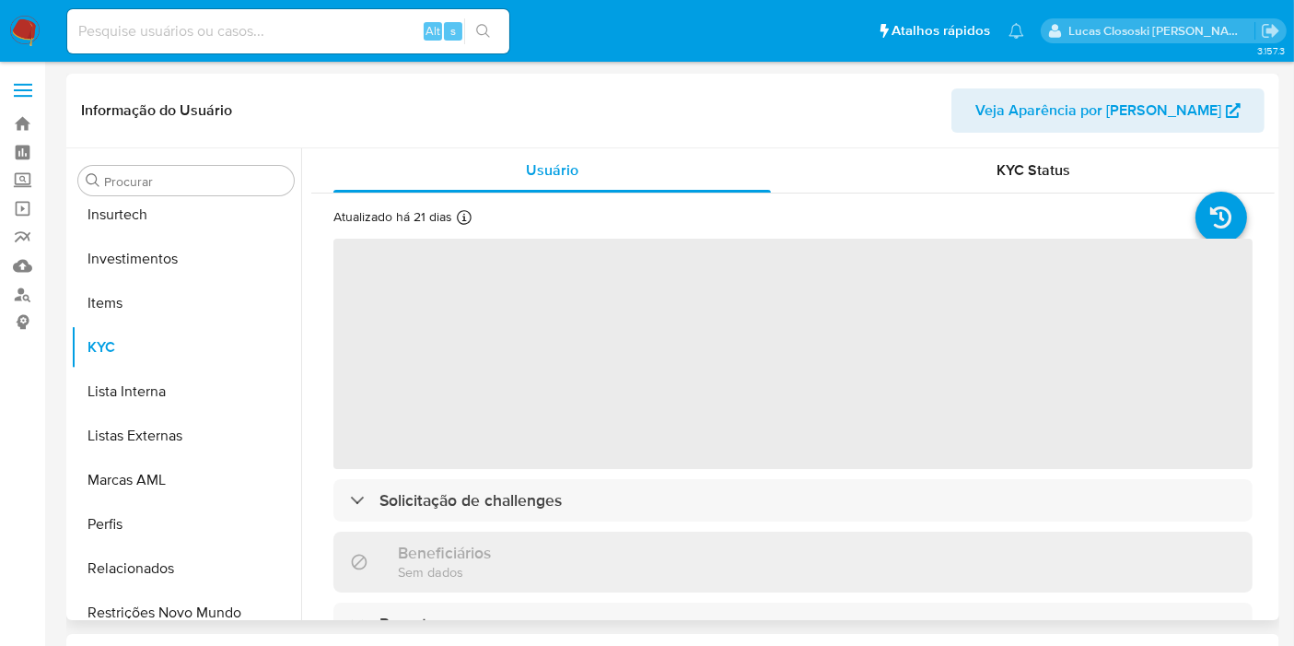
scroll to position [866, 0]
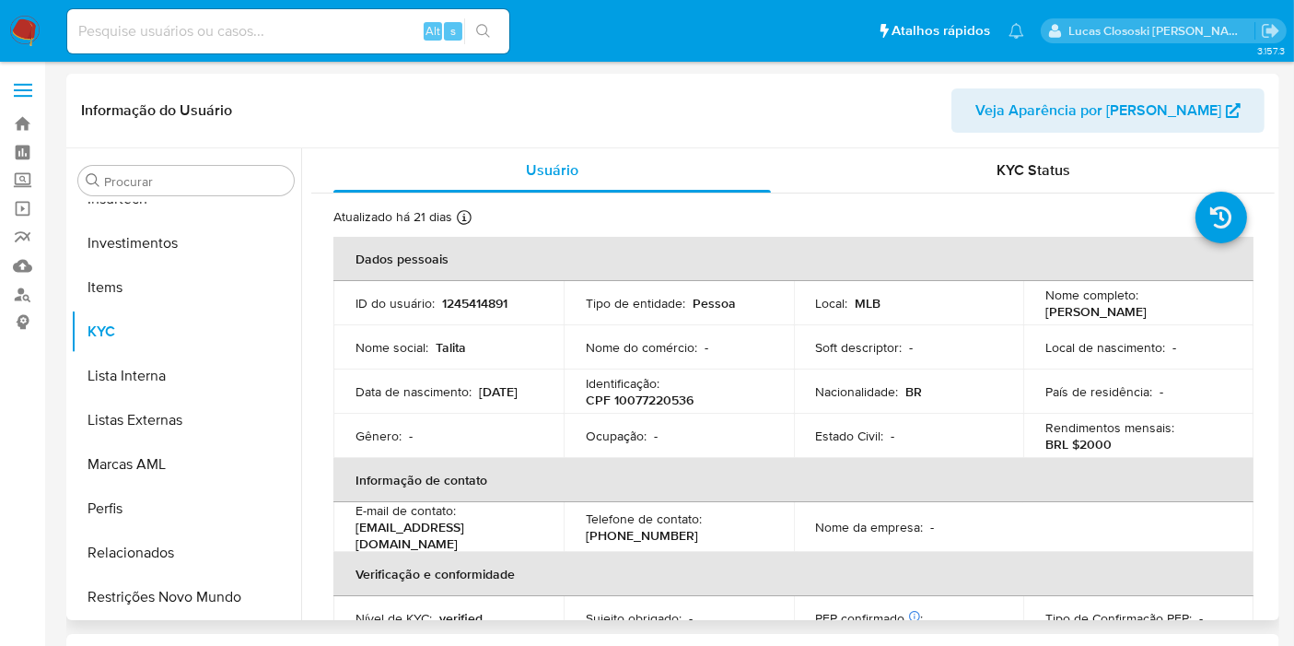
select select "10"
click at [693, 392] on div "Identificação : CPF 10077220536" at bounding box center [679, 391] width 186 height 33
click at [656, 396] on p "CPF 10077220536" at bounding box center [640, 400] width 108 height 17
copy p "10077220536"
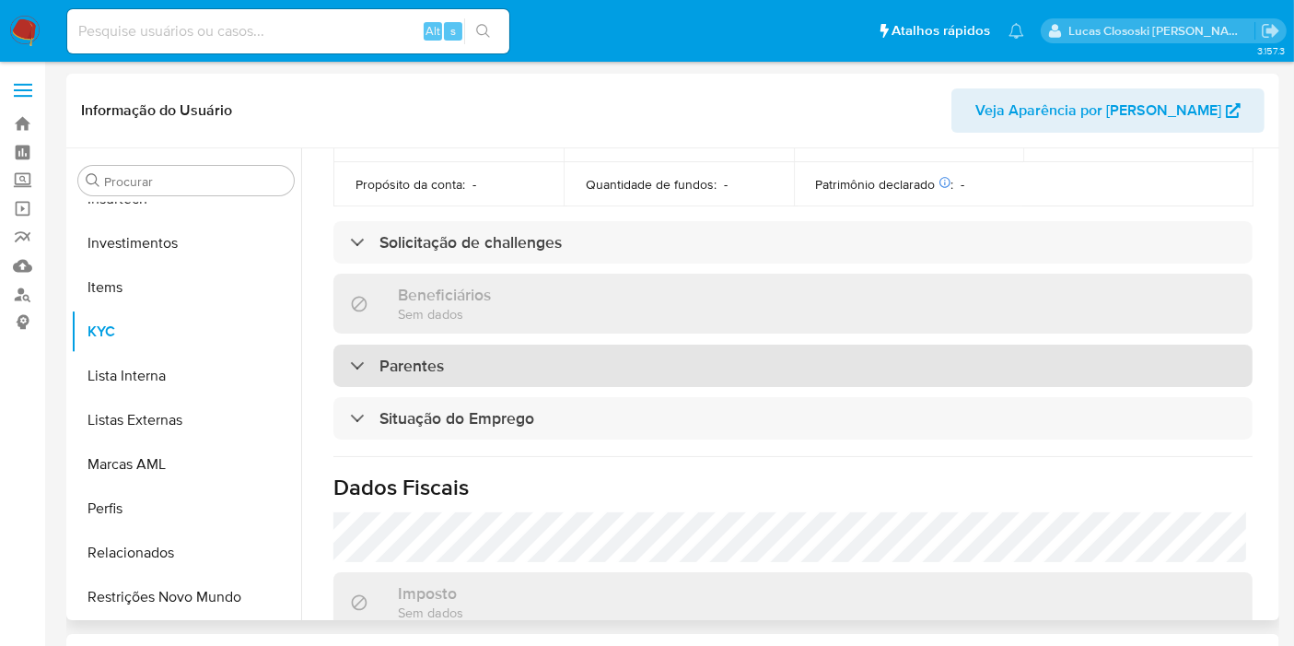
scroll to position [716, 0]
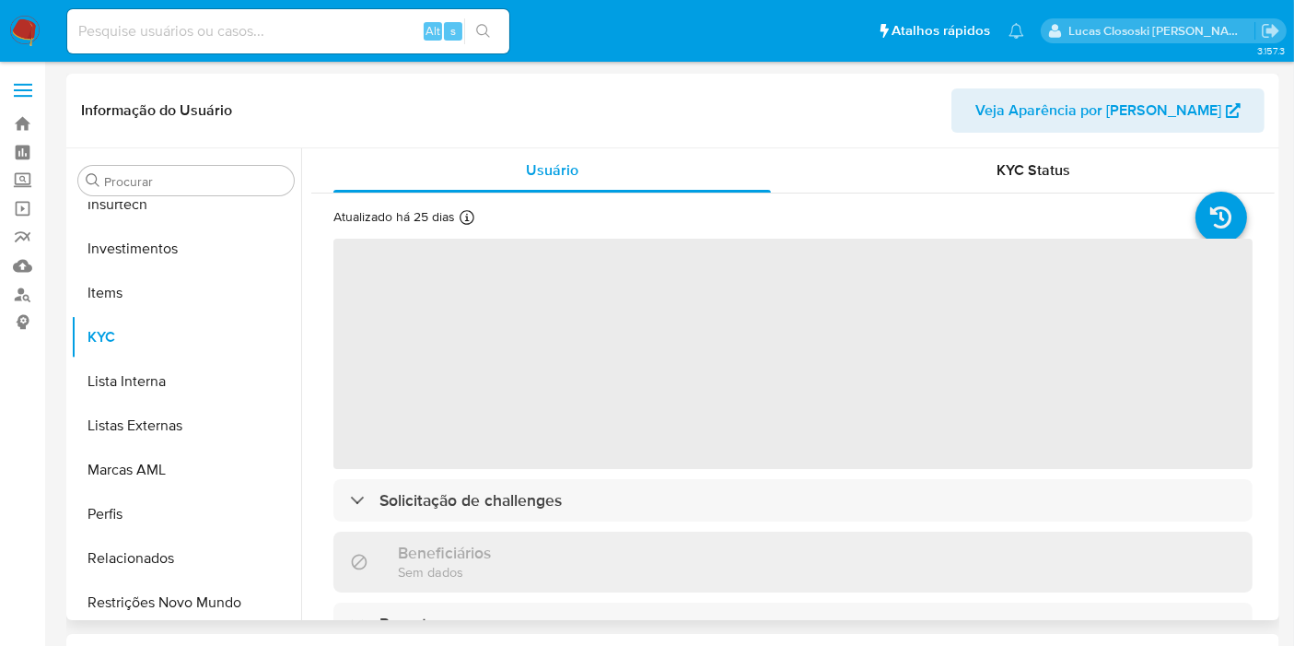
scroll to position [866, 0]
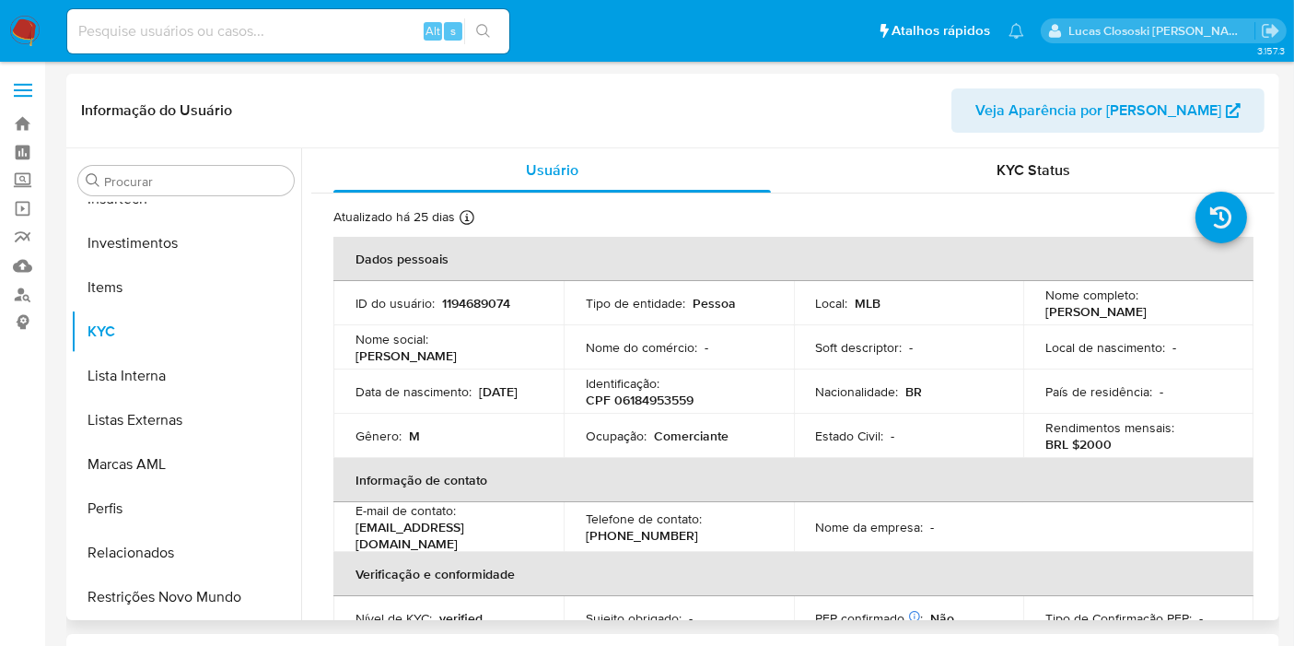
click at [644, 401] on p "CPF 06184953559" at bounding box center [640, 400] width 108 height 17
select select "10"
click at [644, 401] on p "CPF 06184953559" at bounding box center [640, 400] width 108 height 17
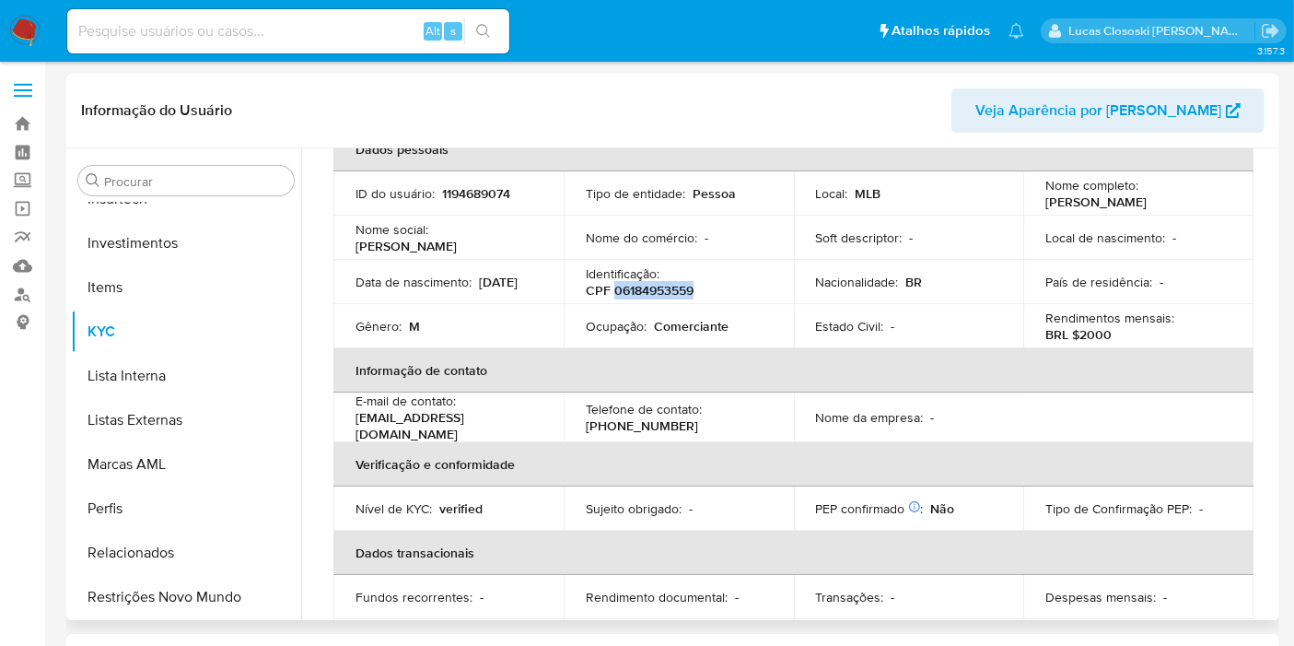
scroll to position [18, 0]
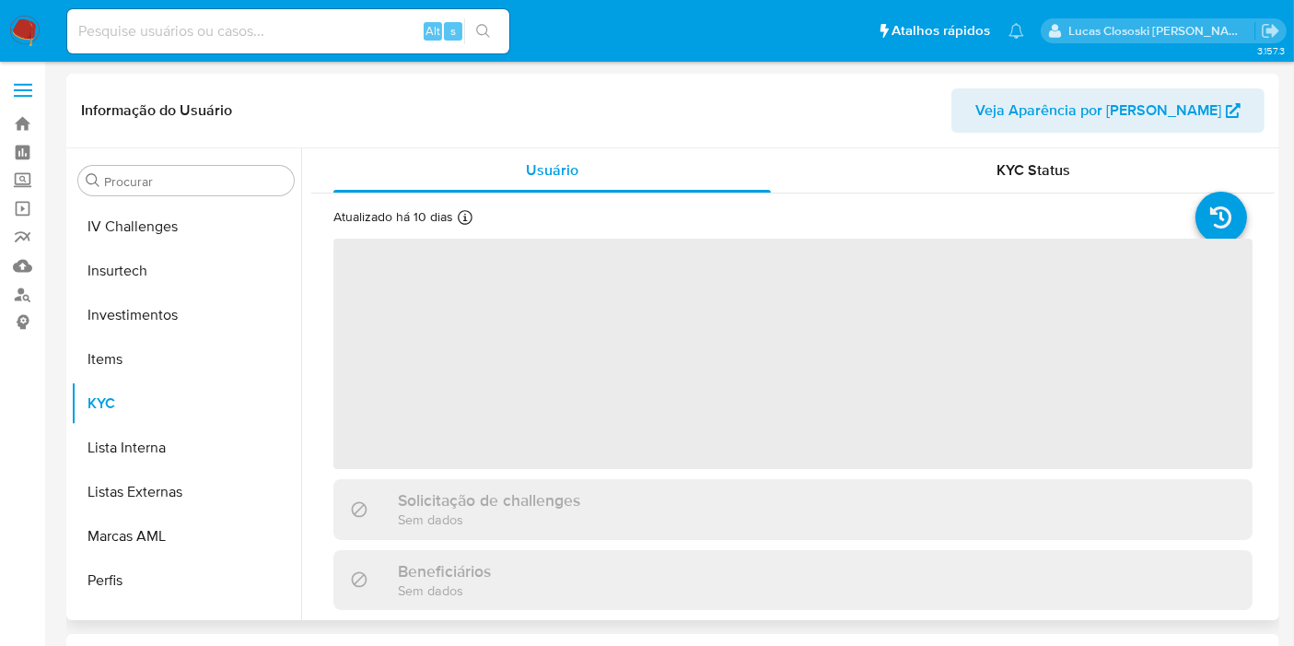
scroll to position [866, 0]
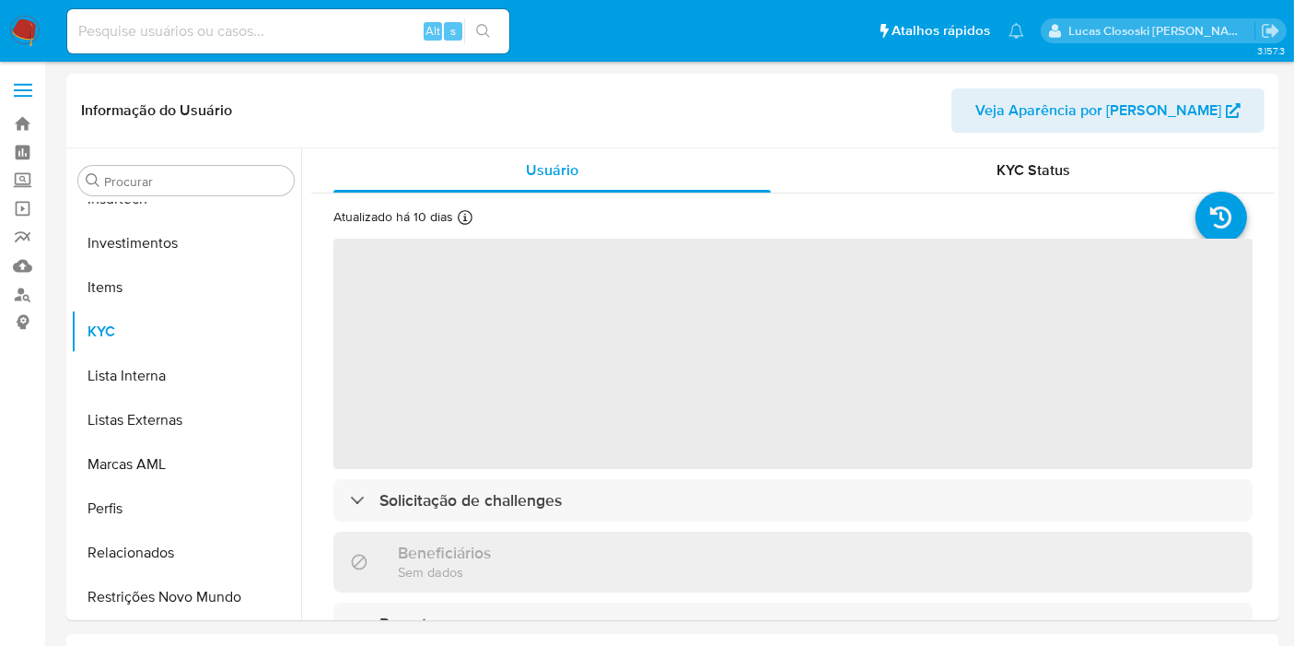
select select "10"
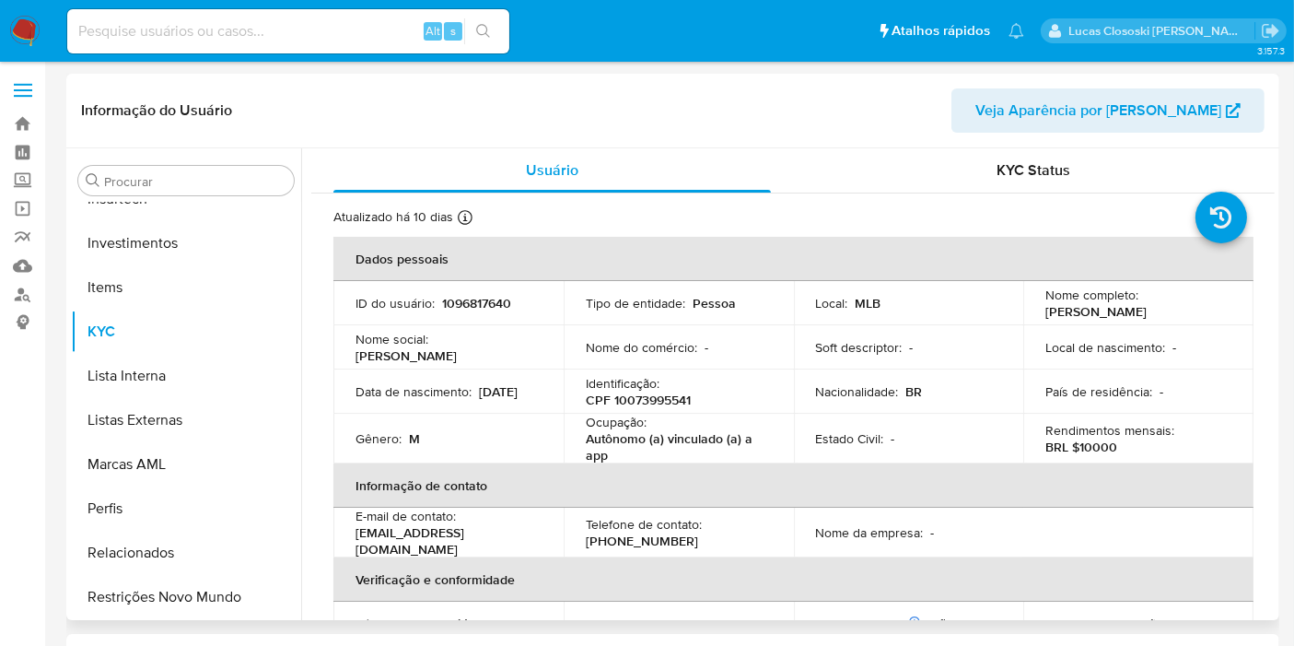
click at [663, 393] on p "CPF 10073995541" at bounding box center [638, 400] width 105 height 17
copy p "10073995541"
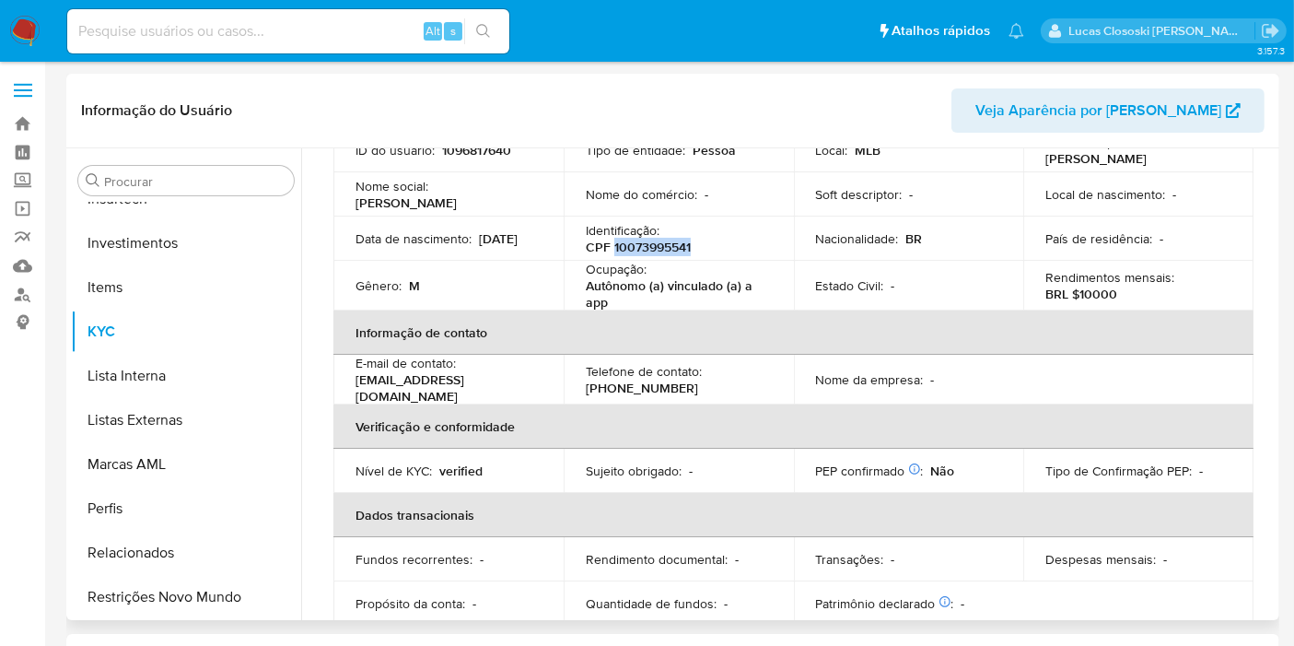
scroll to position [818, 0]
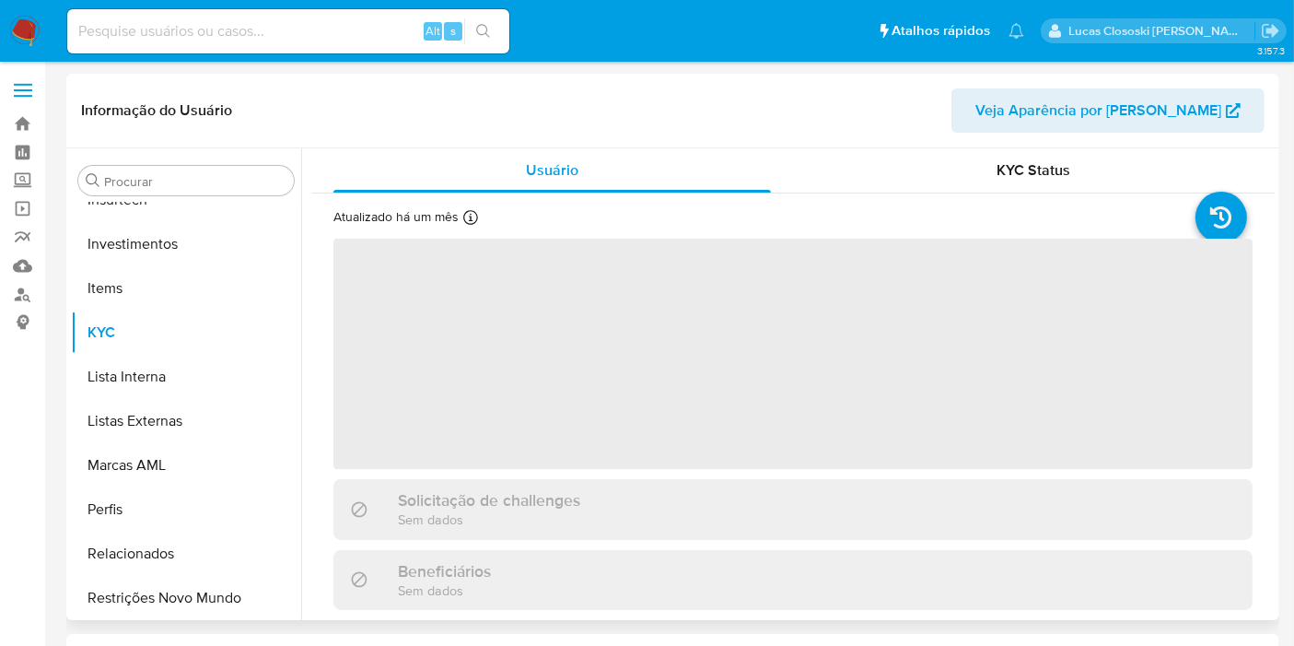
scroll to position [866, 0]
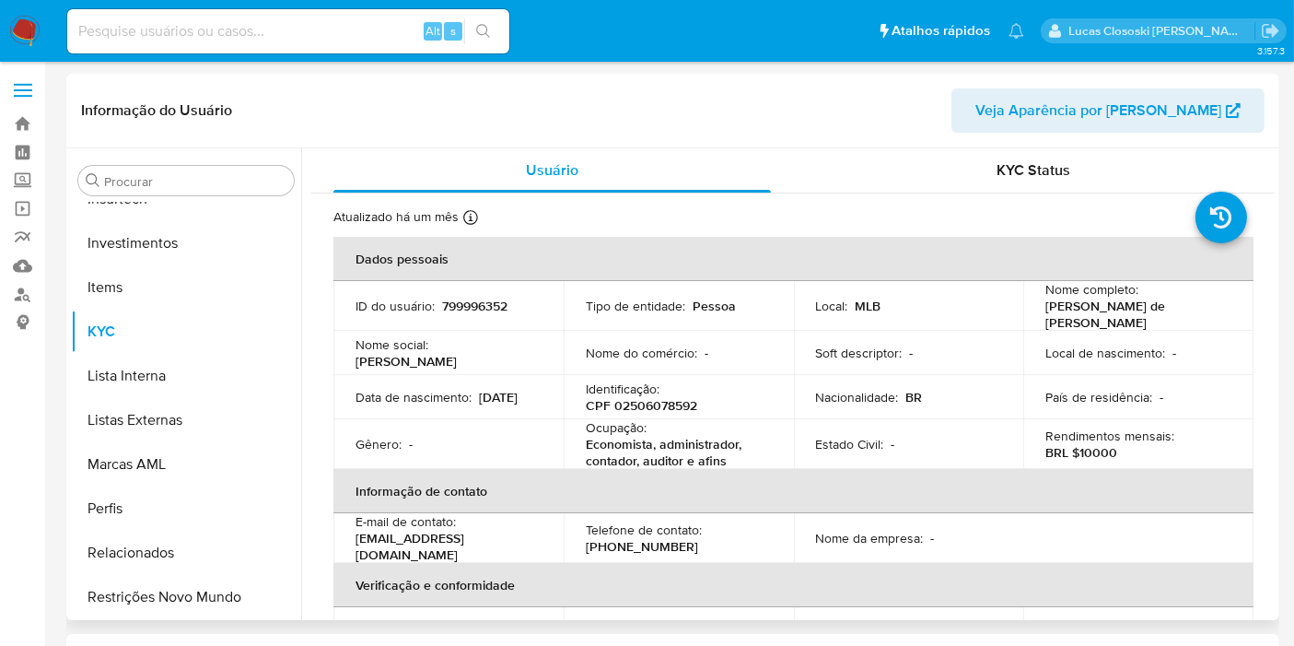
select select "10"
click at [664, 397] on p "CPF 02506078592" at bounding box center [641, 405] width 111 height 17
copy p "02506078592"
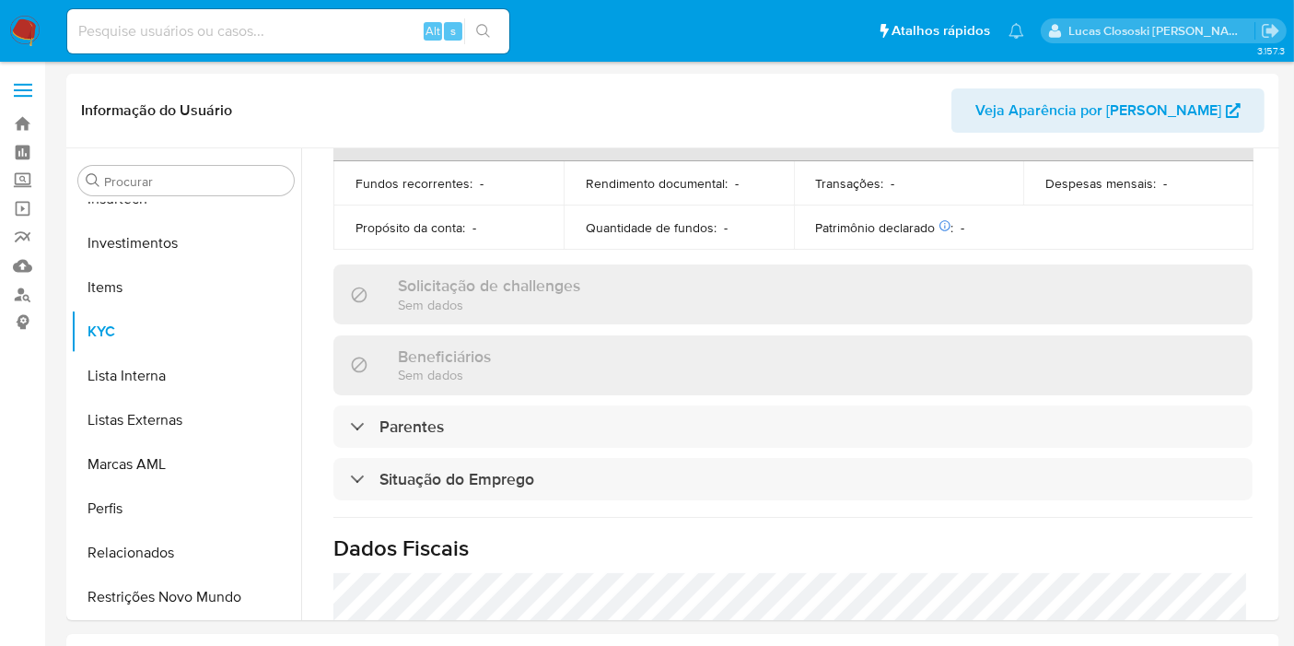
scroll to position [348, 0]
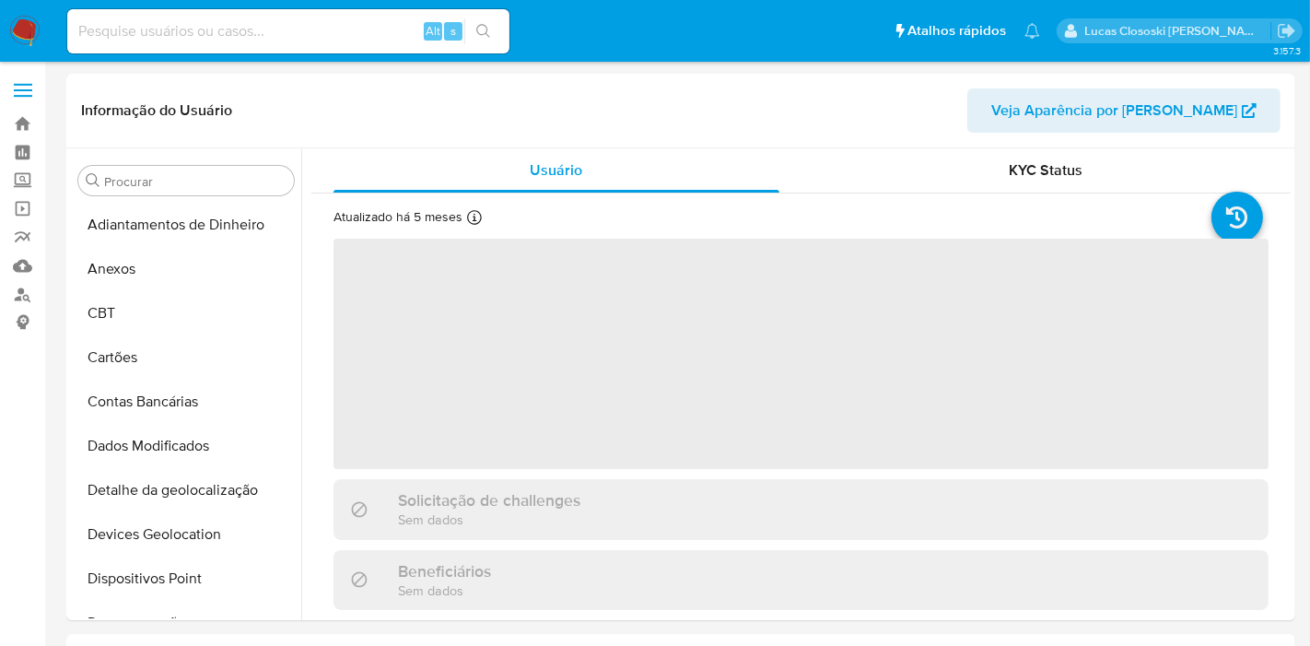
select select "10"
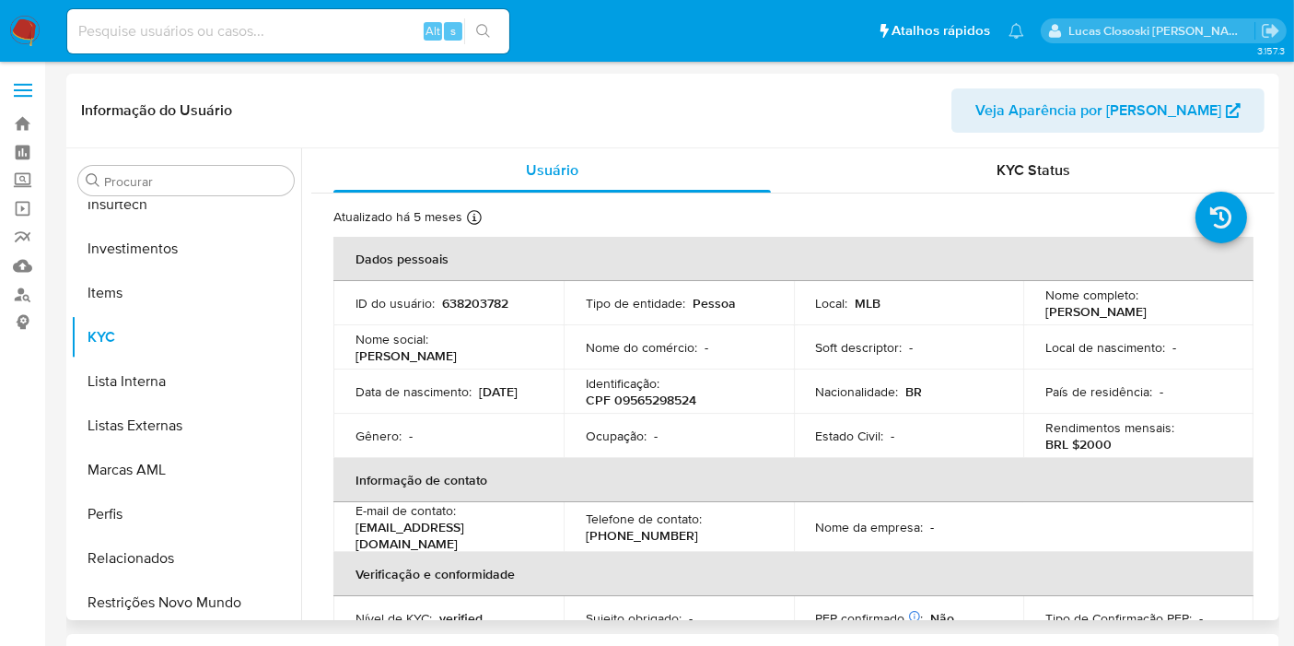
scroll to position [866, 0]
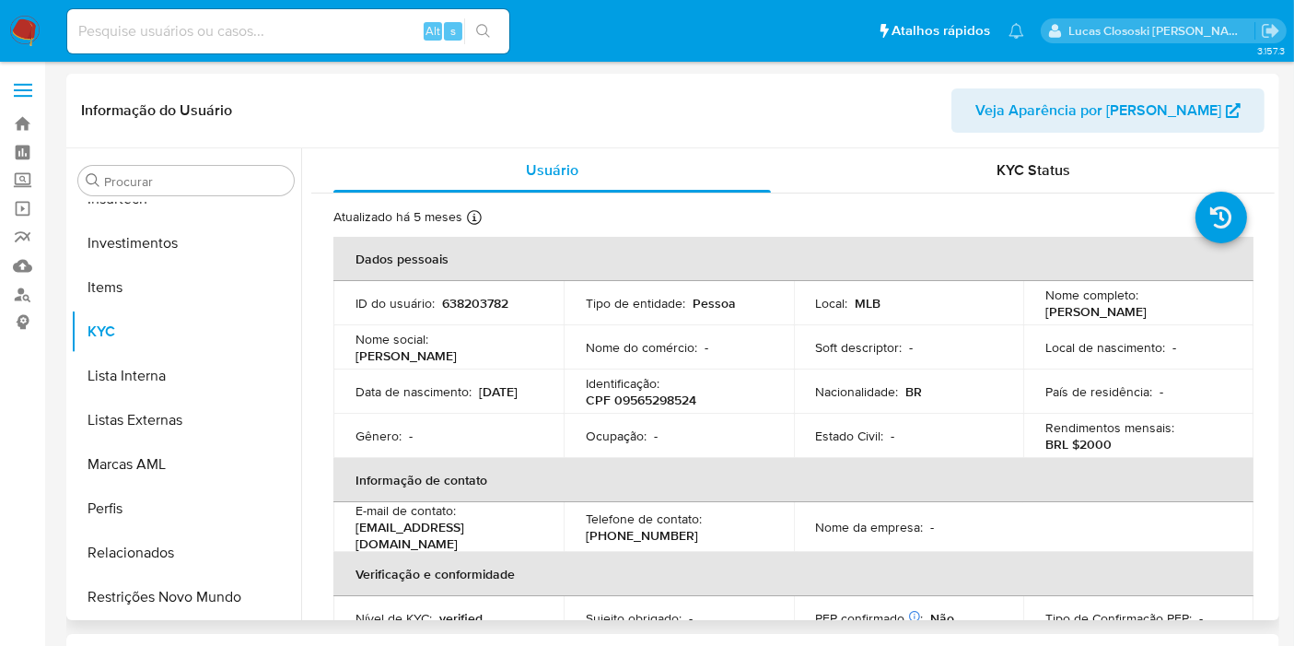
click at [622, 409] on td "Identificação : CPF 09565298524" at bounding box center [679, 391] width 230 height 44
click at [627, 379] on p "Identificação :" at bounding box center [623, 383] width 74 height 17
click at [629, 403] on p "CPF 09565298524" at bounding box center [641, 400] width 111 height 17
copy p "09565298524"
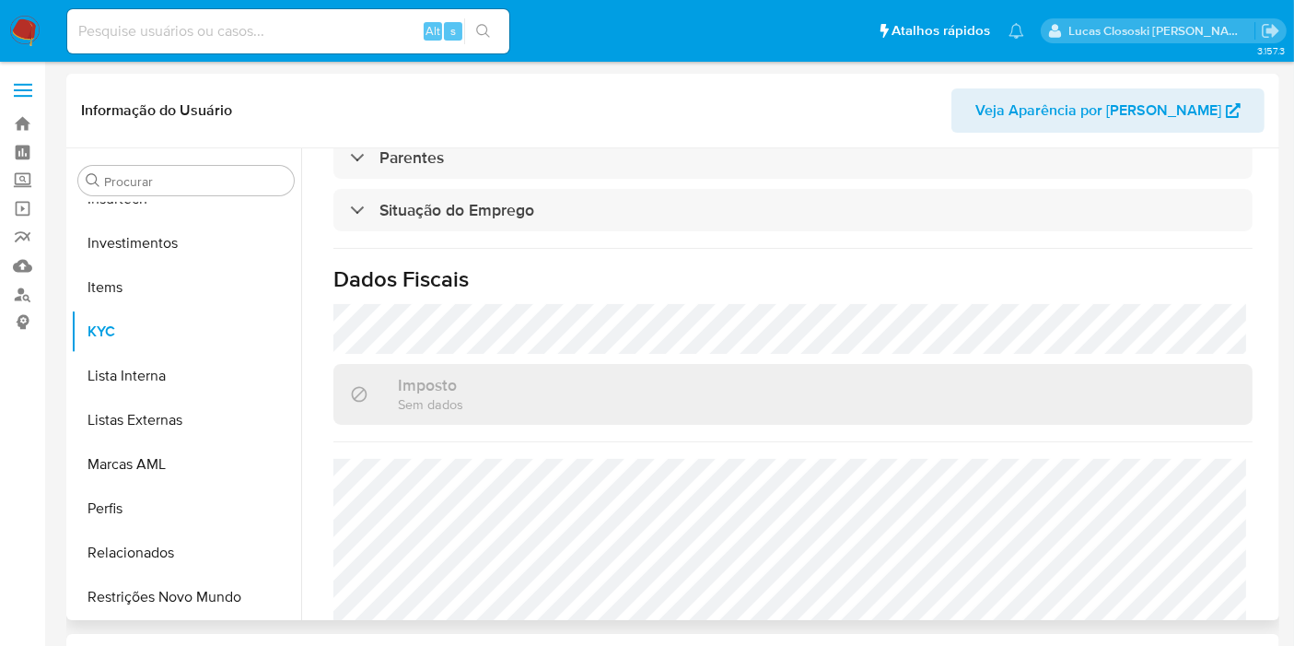
scroll to position [855, 0]
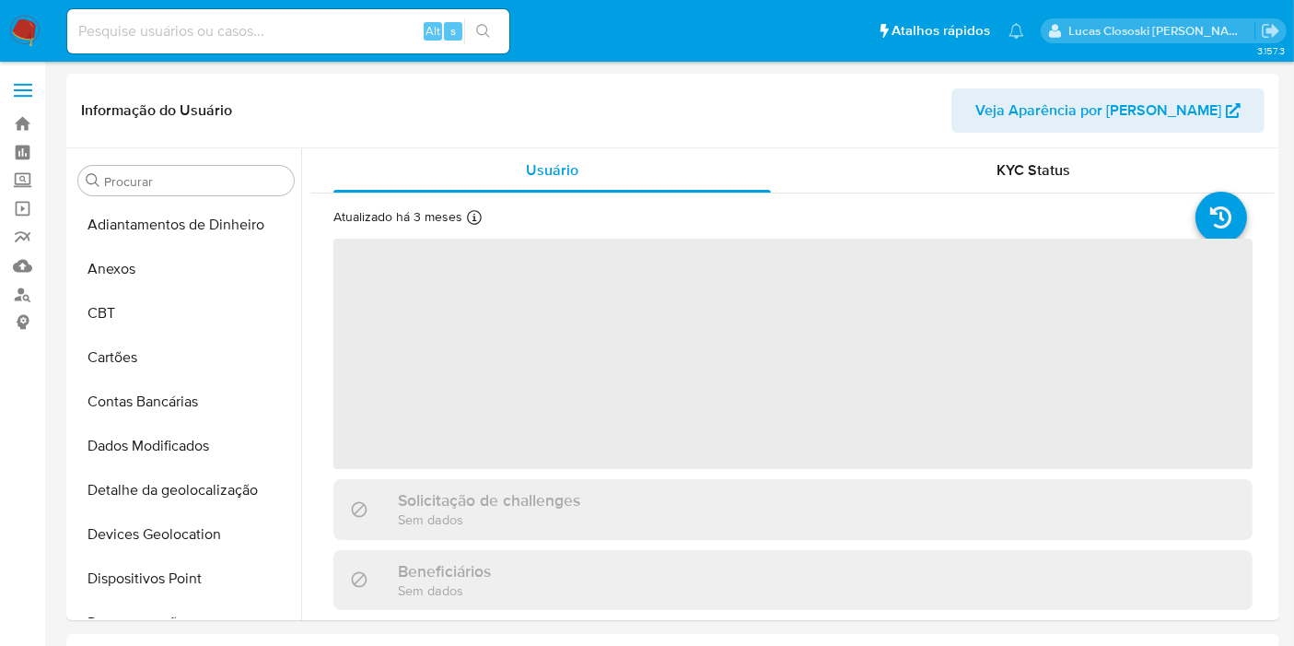
scroll to position [866, 0]
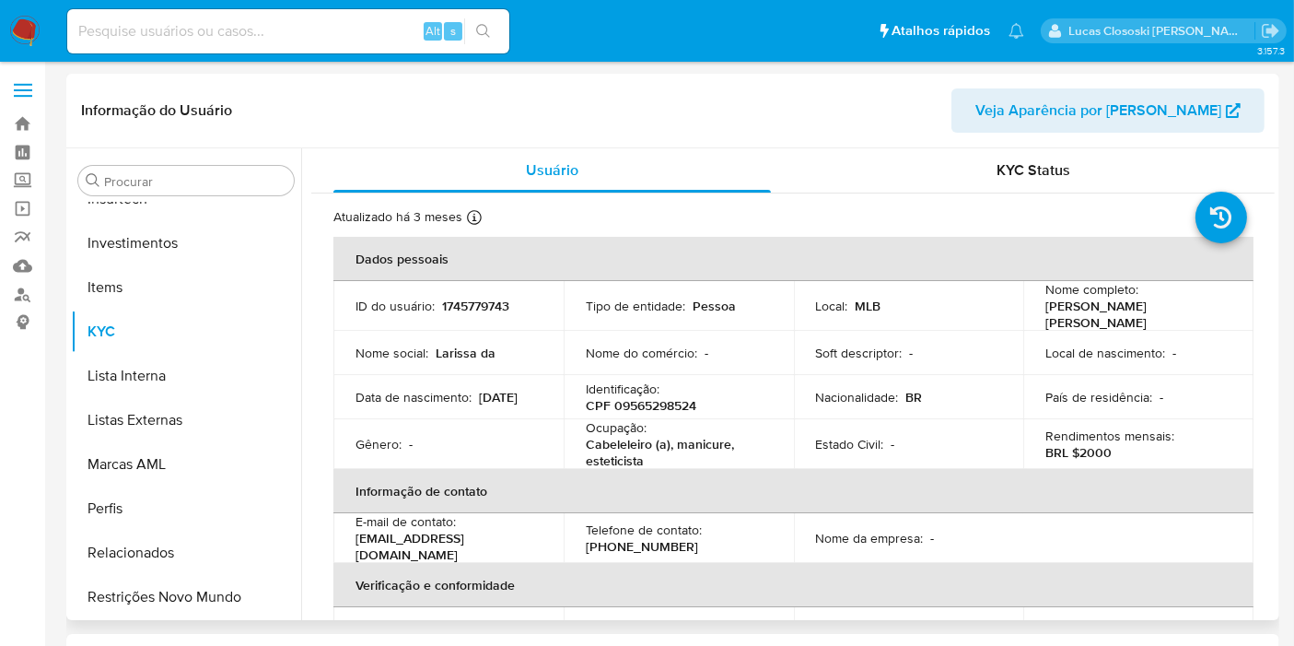
select select "10"
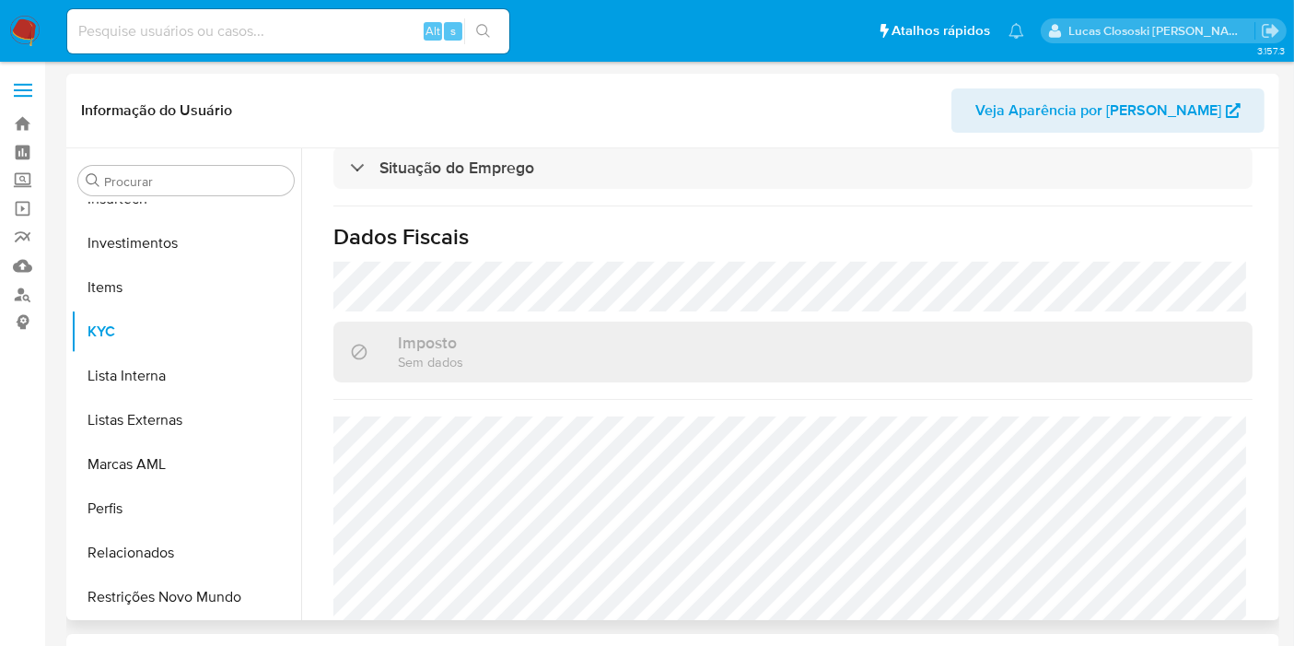
scroll to position [860, 0]
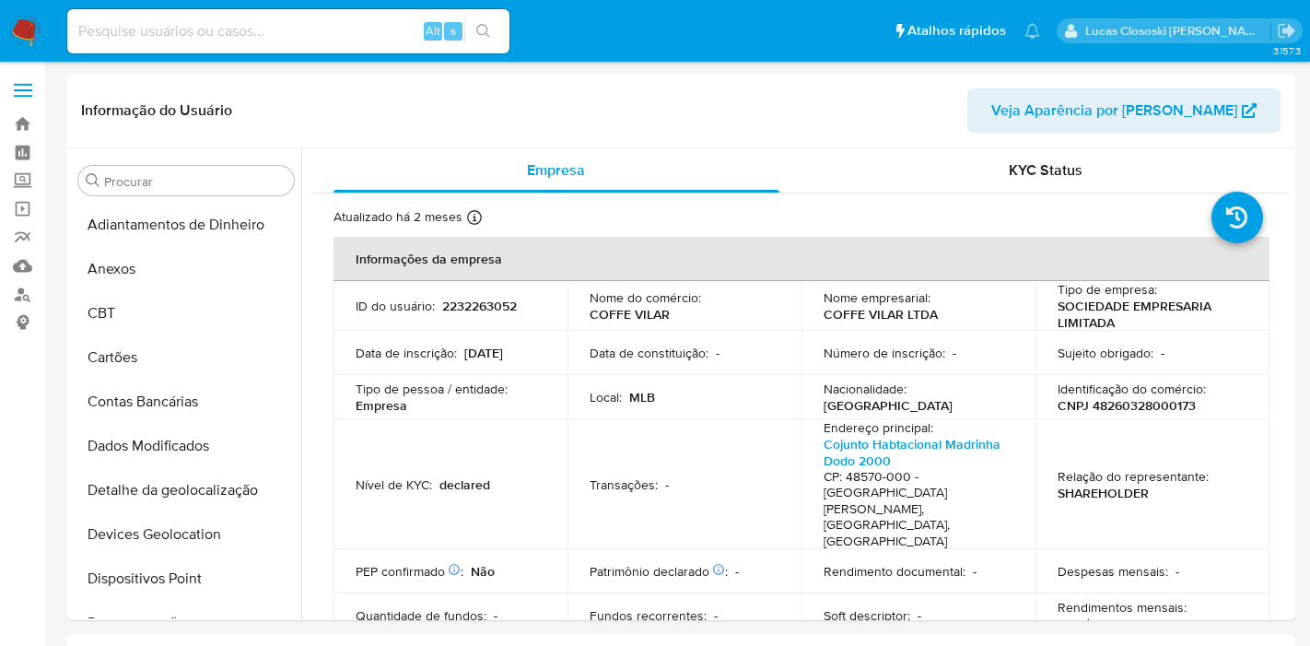
select select "10"
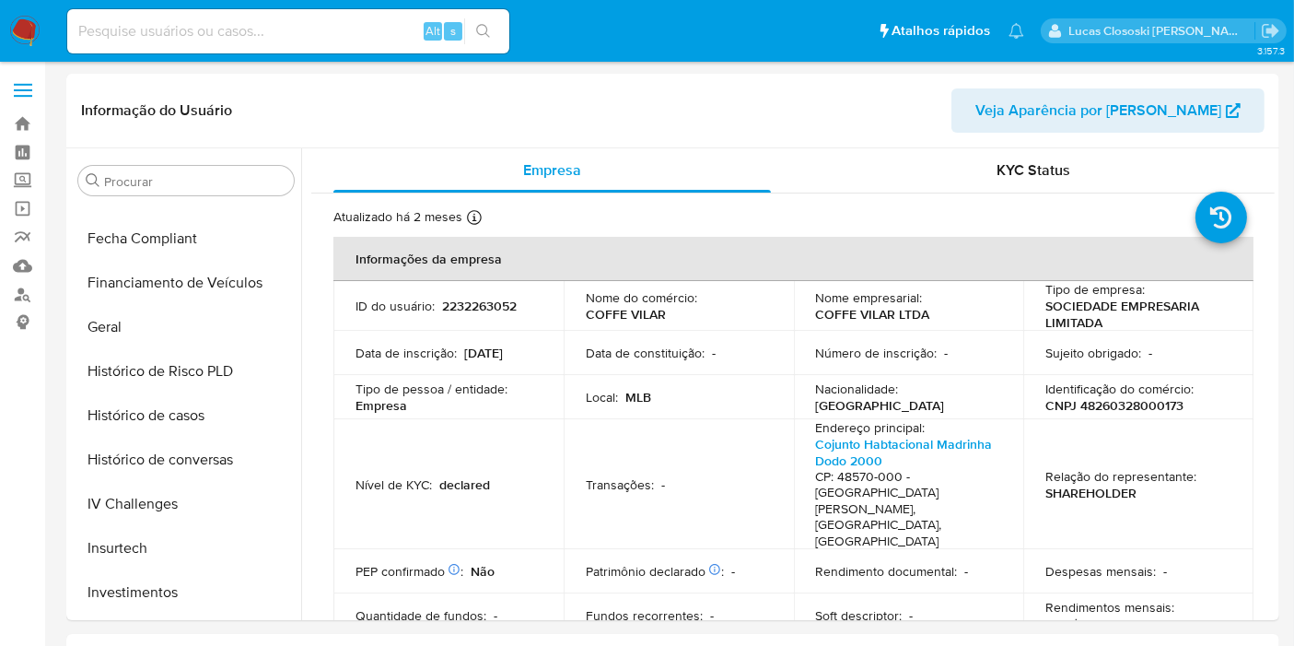
scroll to position [866, 0]
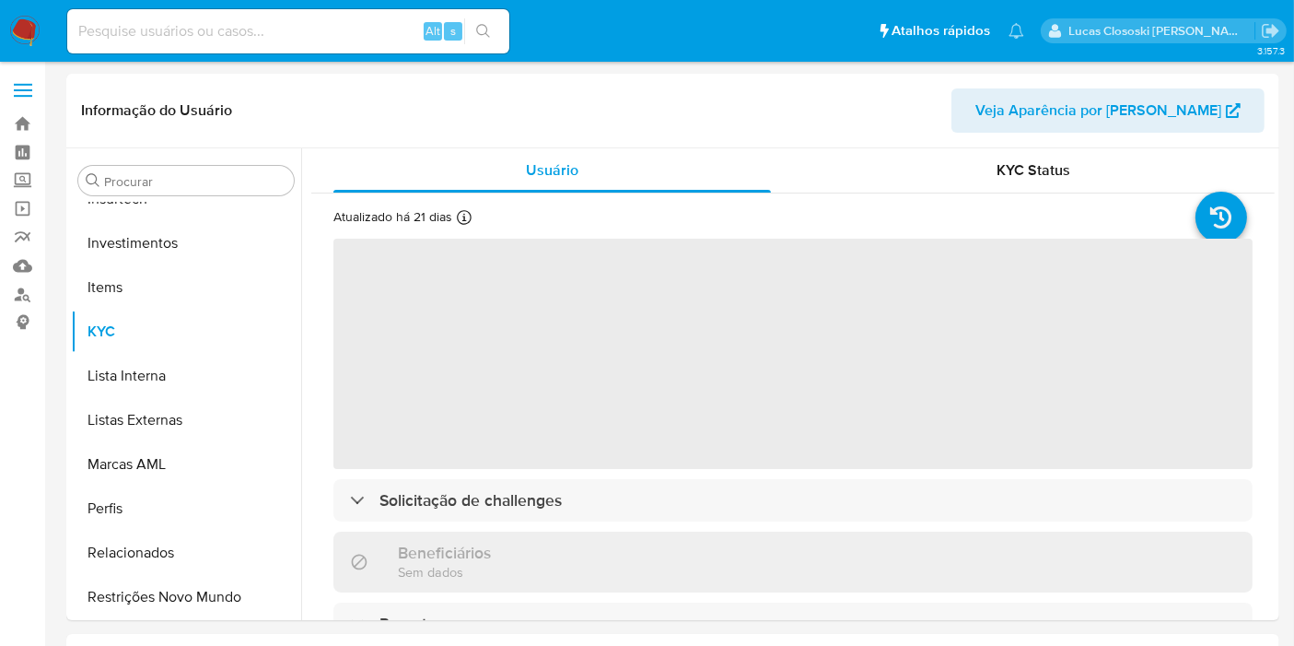
scroll to position [866, 0]
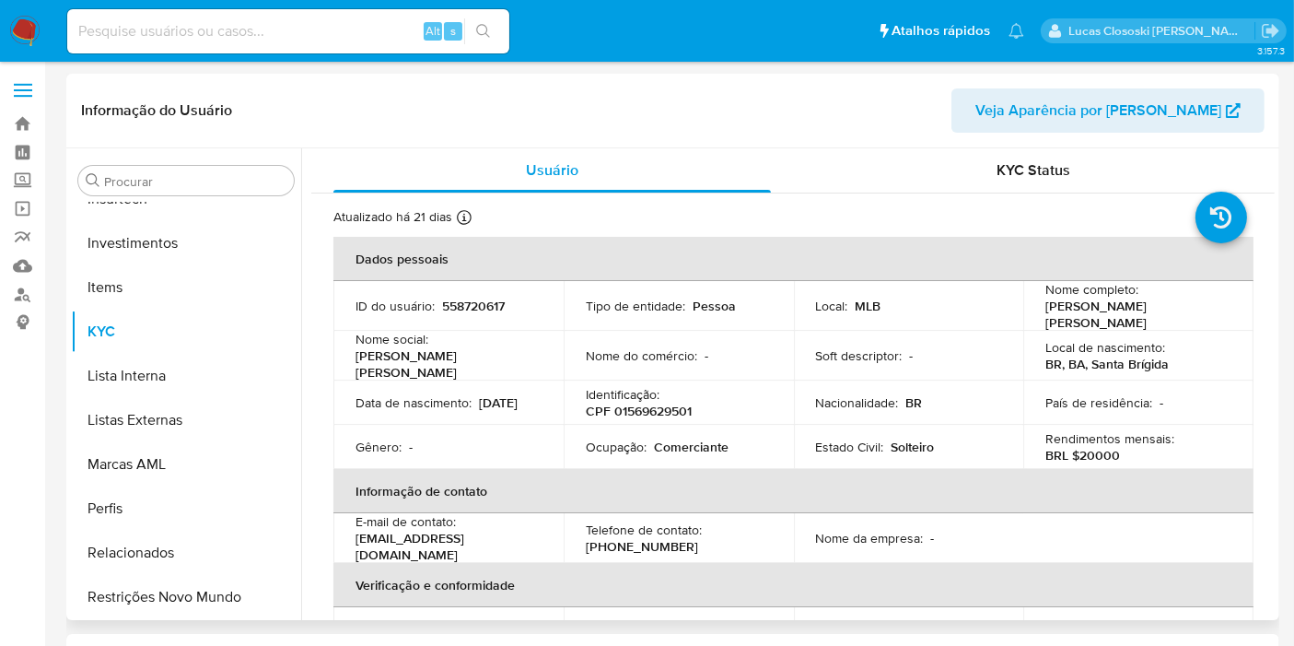
select select "10"
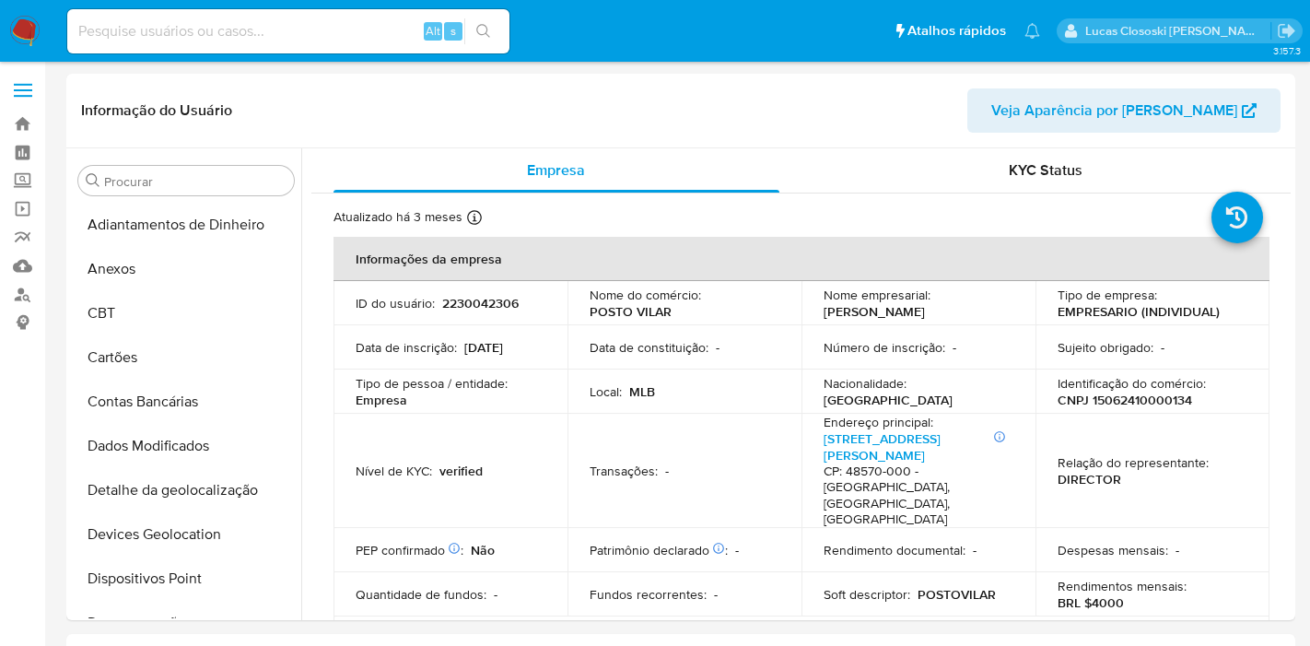
select select "10"
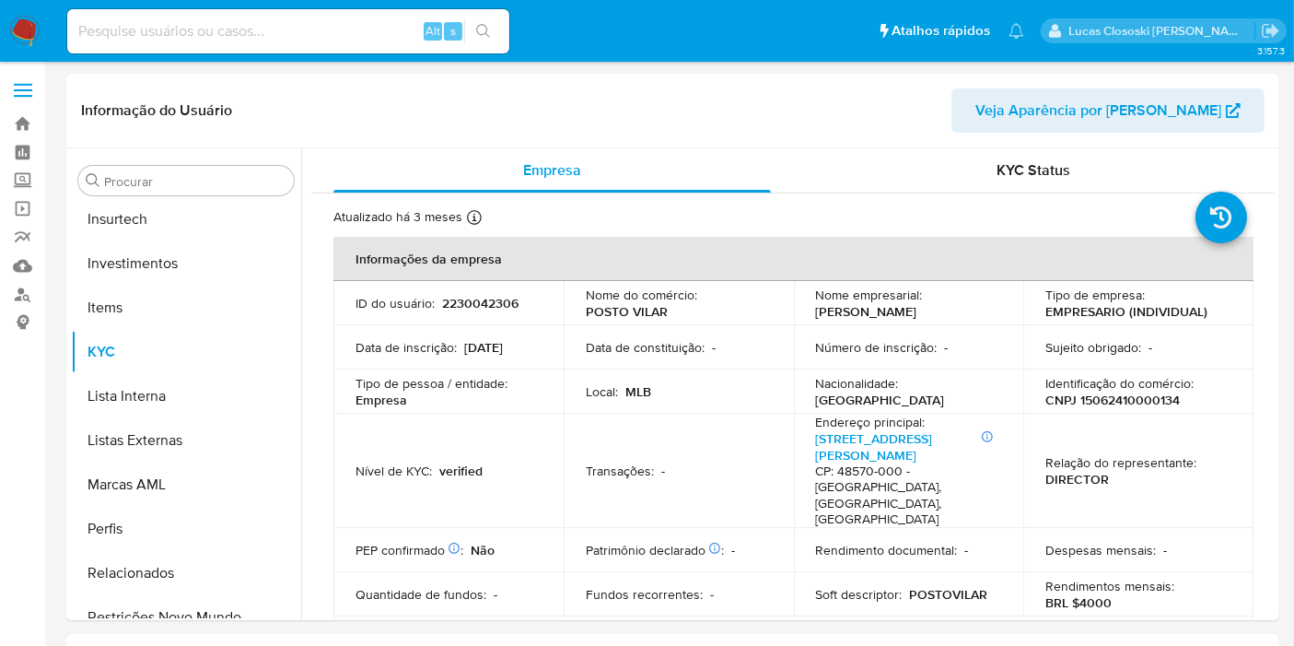
scroll to position [866, 0]
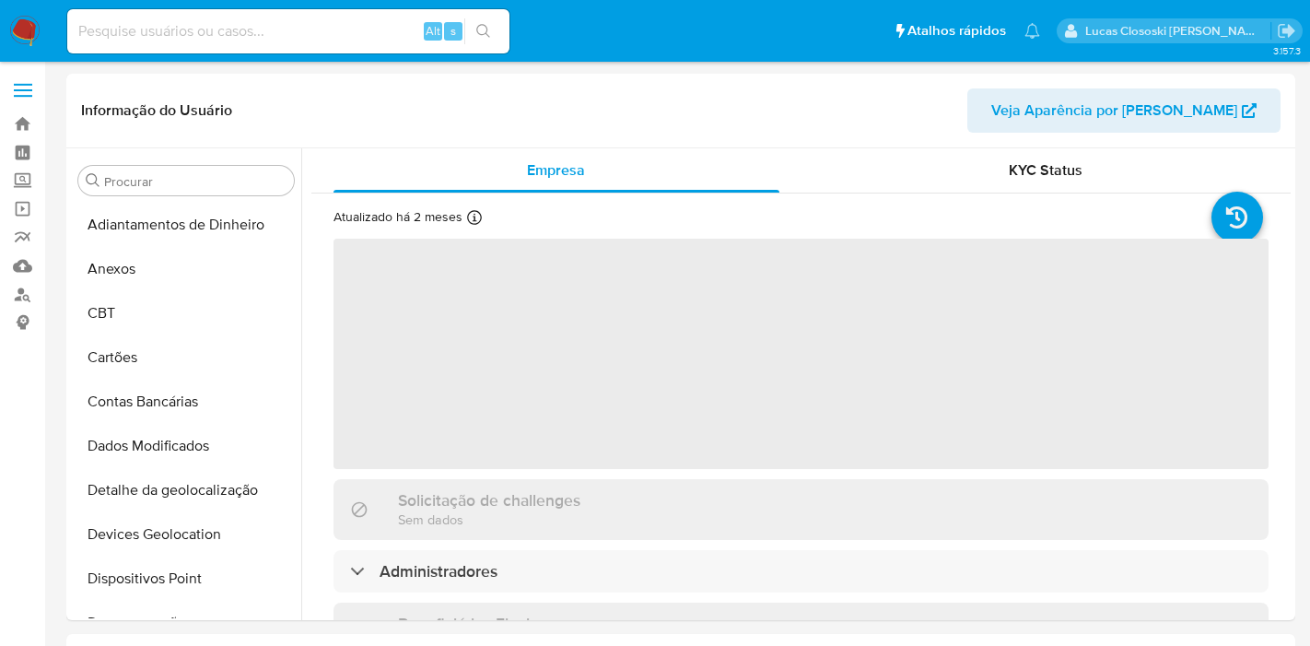
select select "10"
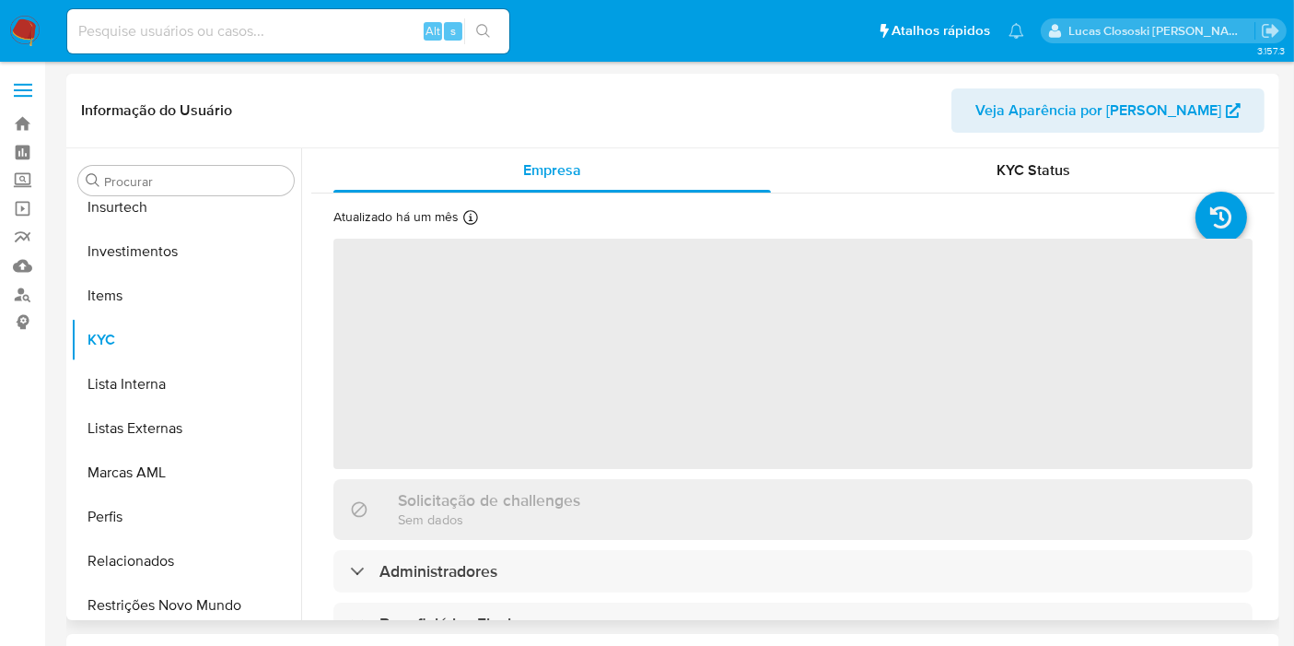
scroll to position [866, 0]
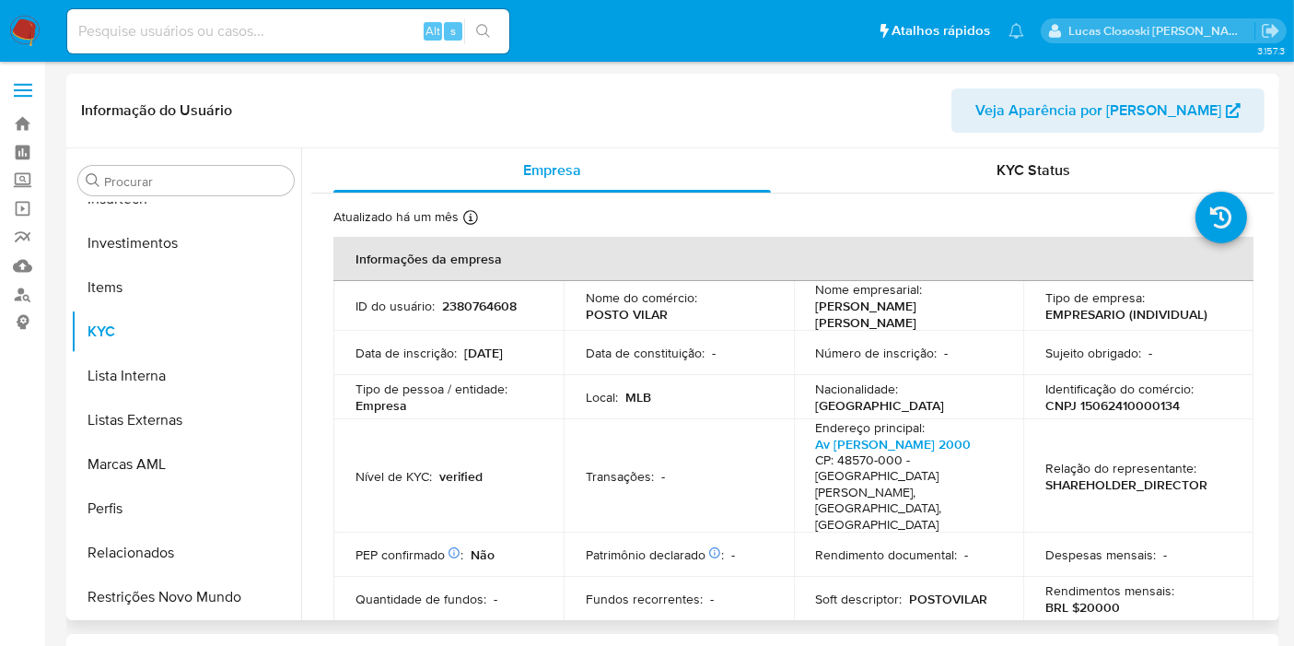
select select "10"
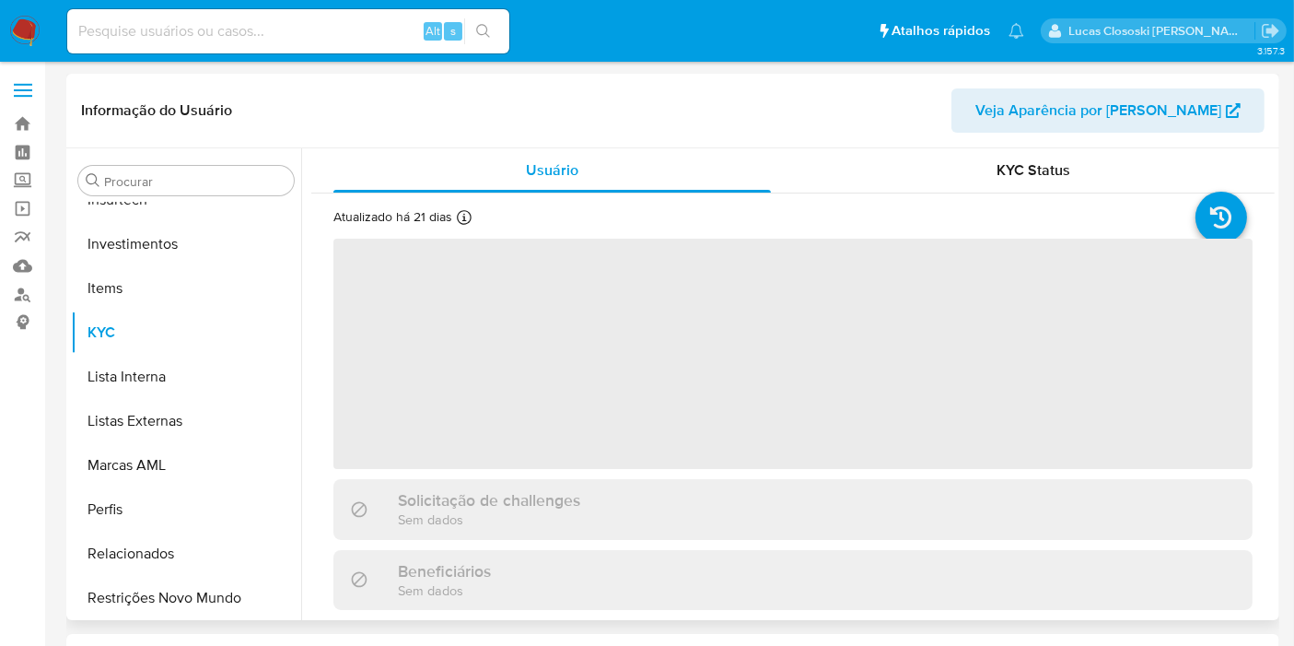
scroll to position [866, 0]
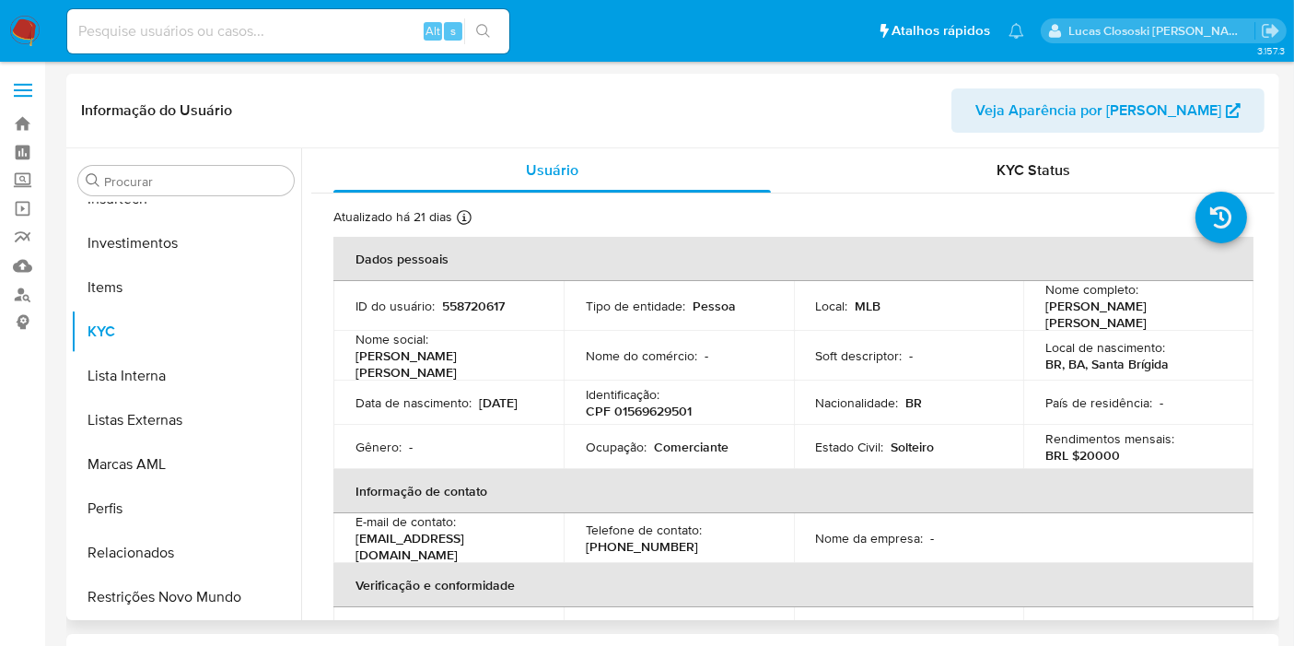
select select "10"
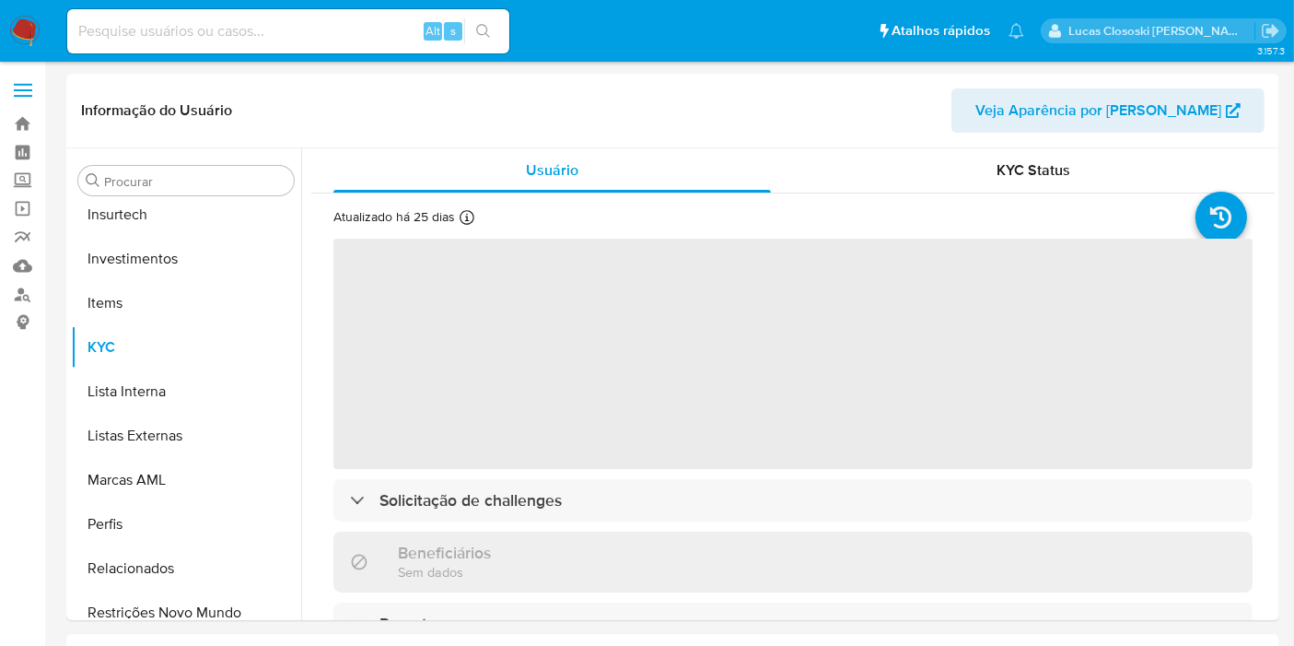
scroll to position [866, 0]
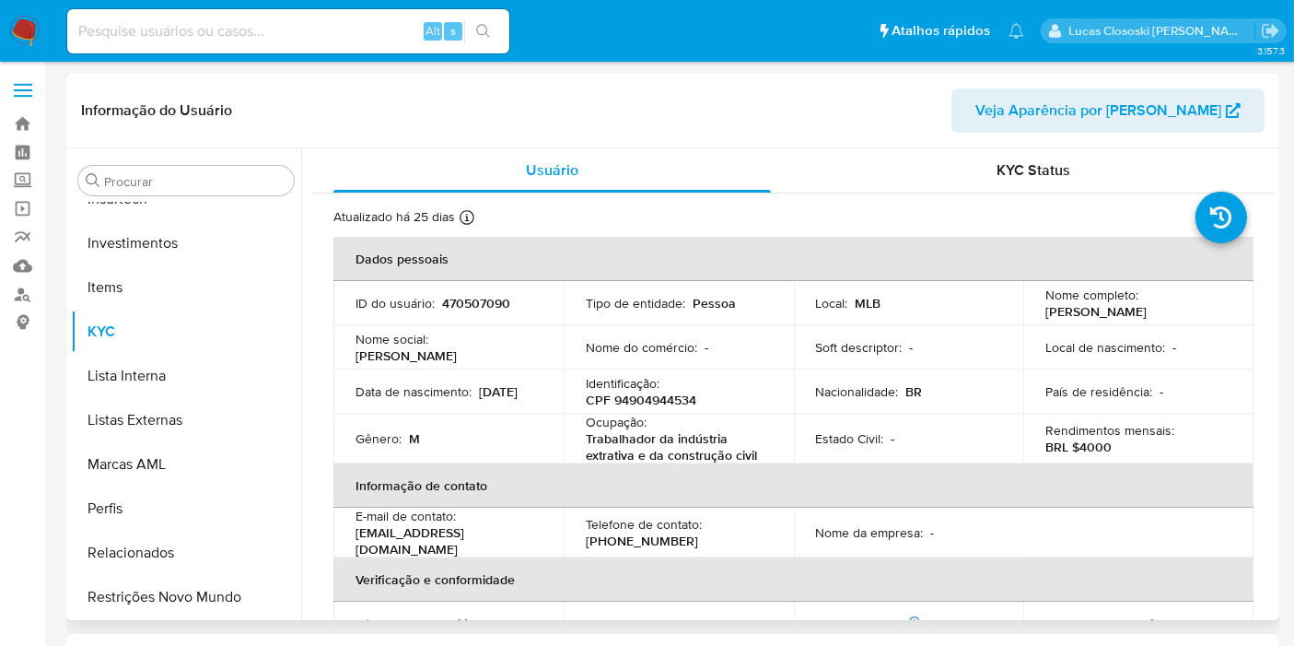
select select "10"
click at [655, 407] on p "CPF 94904944534" at bounding box center [641, 400] width 111 height 17
copy p "94904944534"
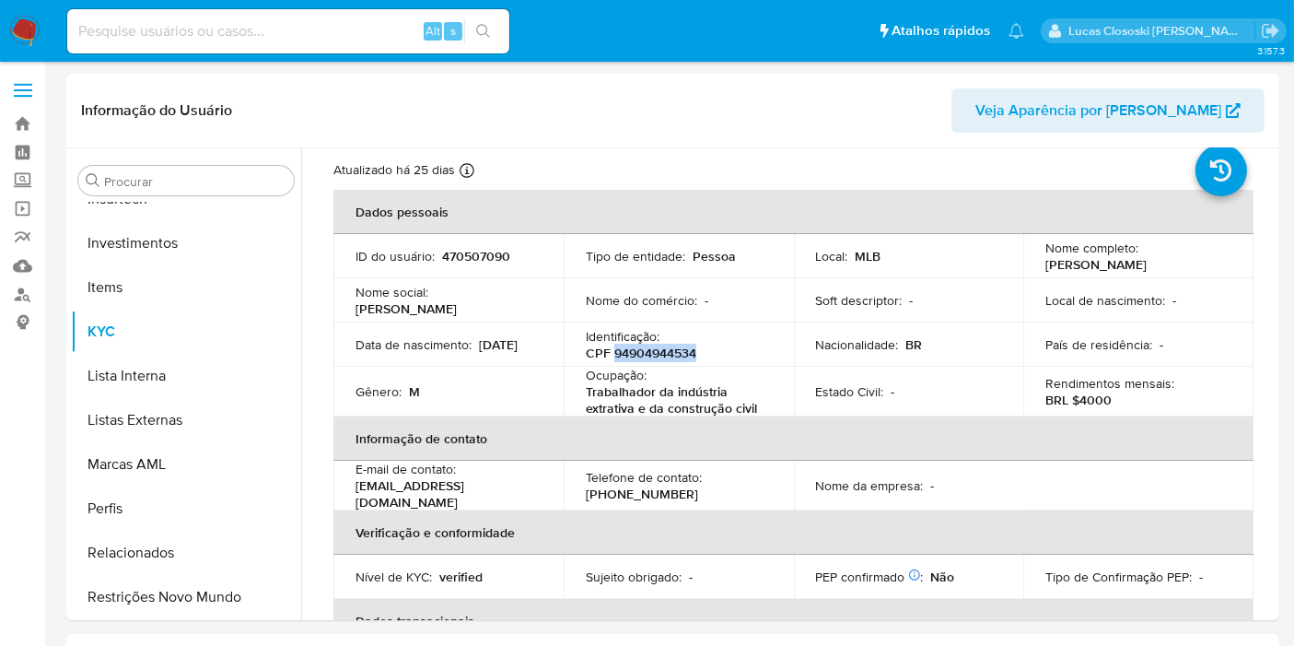
scroll to position [0, 0]
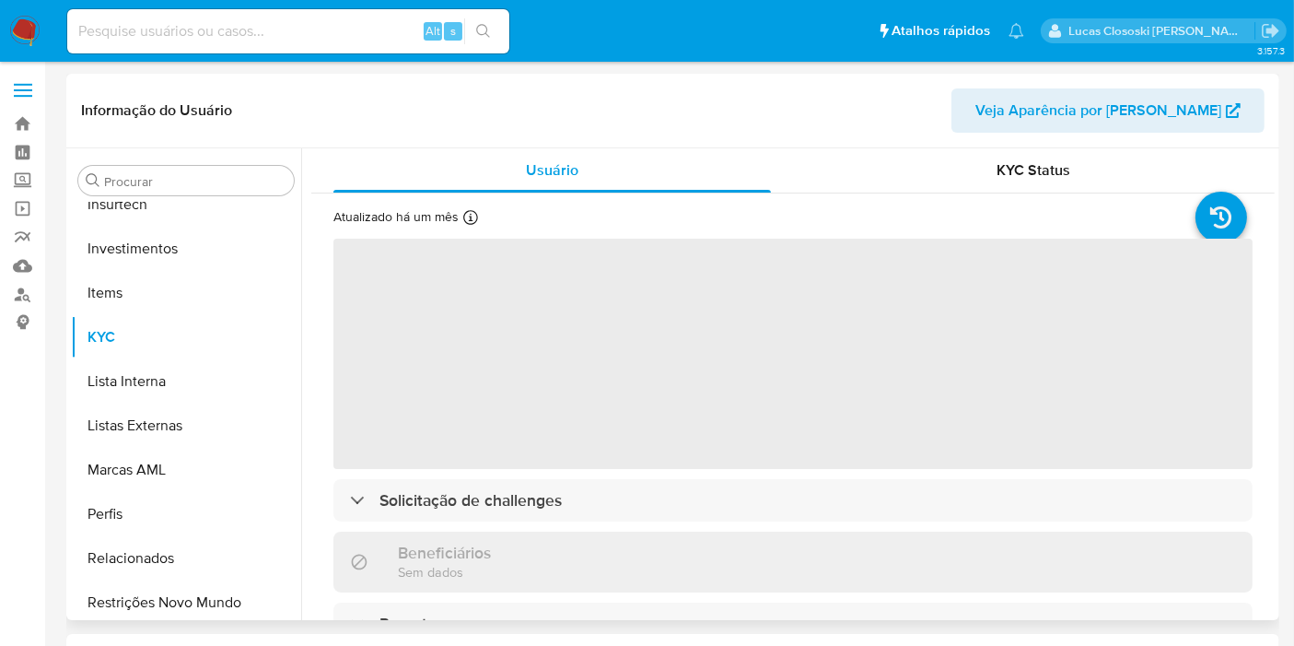
scroll to position [866, 0]
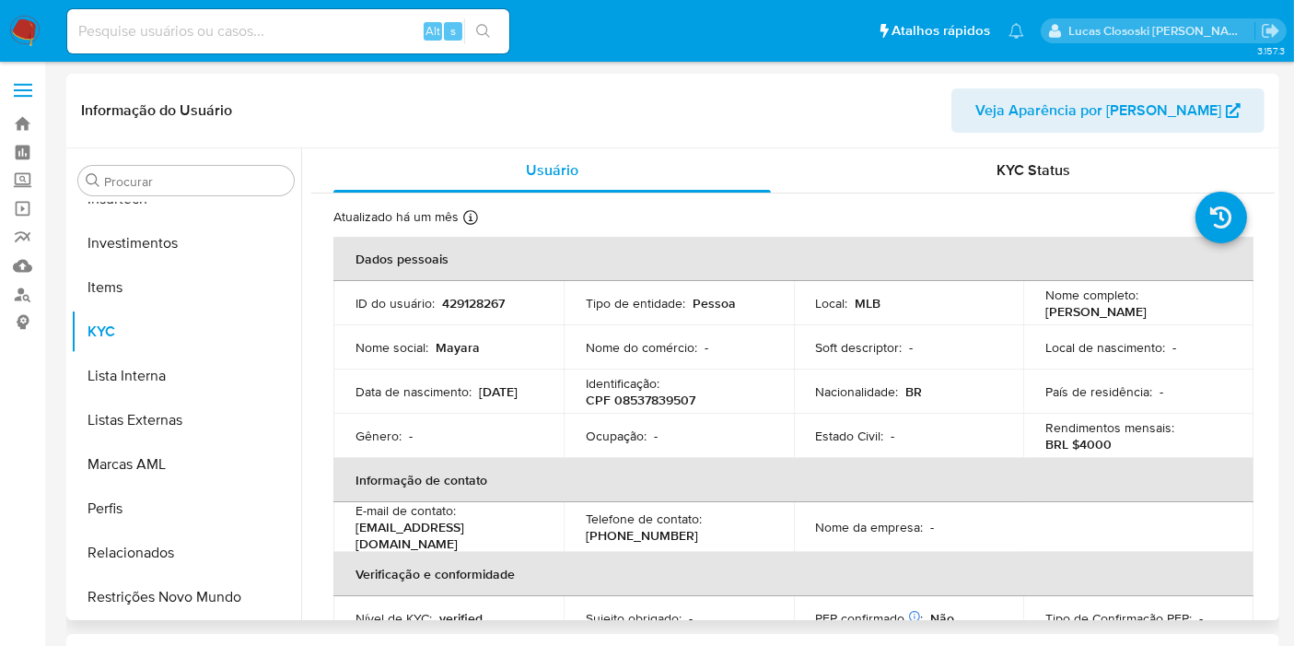
click at [637, 397] on p "CPF 08537839507" at bounding box center [641, 400] width 110 height 17
copy p "08537839507"
select select "10"
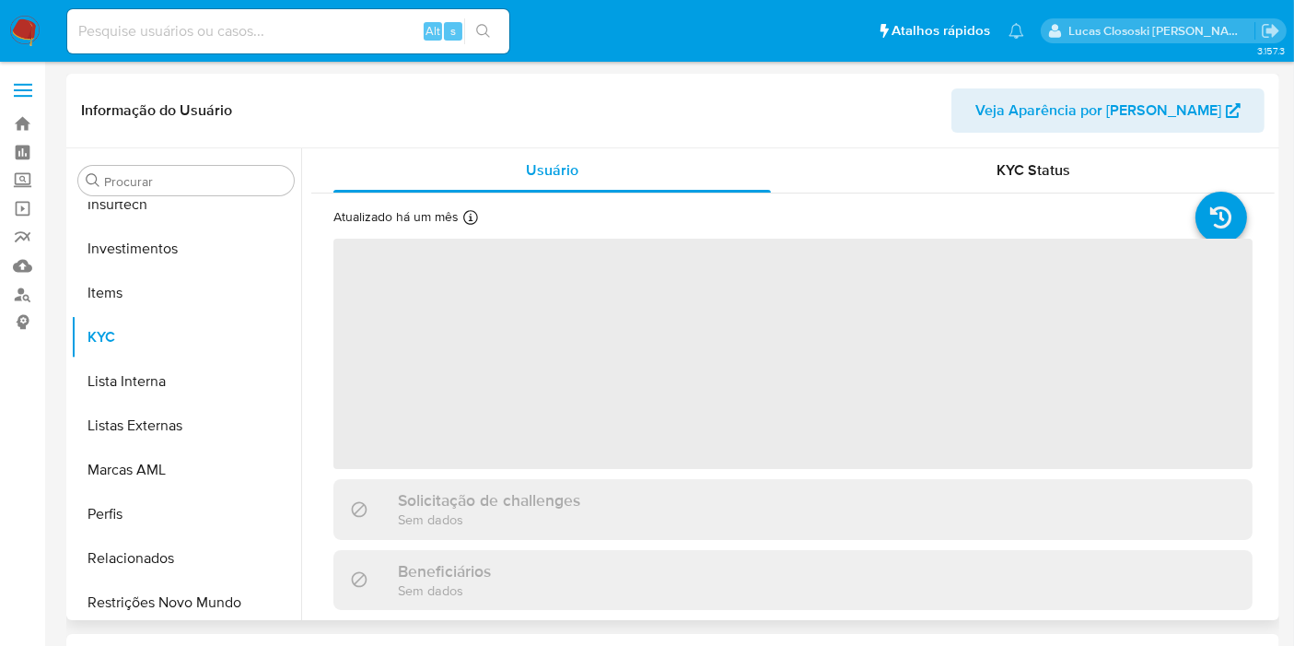
scroll to position [866, 0]
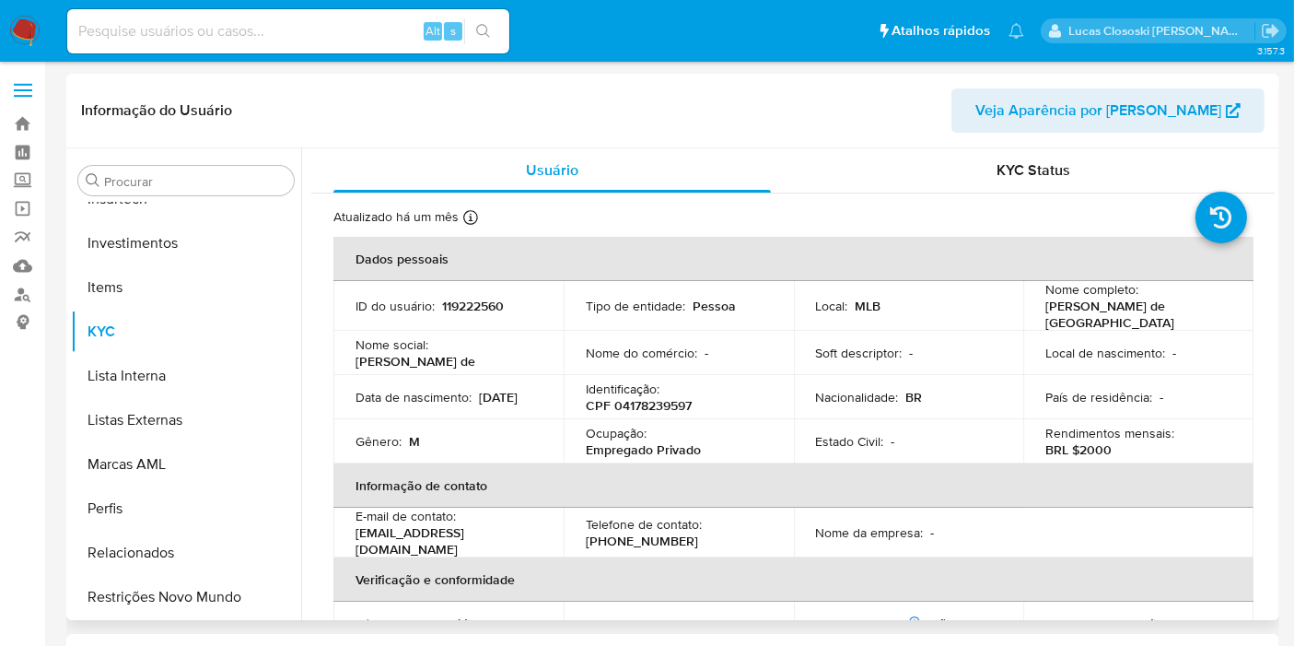
select select "10"
click at [626, 384] on p "Identificação :" at bounding box center [623, 388] width 74 height 17
click at [628, 412] on td "Identificação : CPF 04178239597" at bounding box center [679, 397] width 230 height 44
click at [618, 399] on p "CPF 04178239597" at bounding box center [639, 405] width 106 height 17
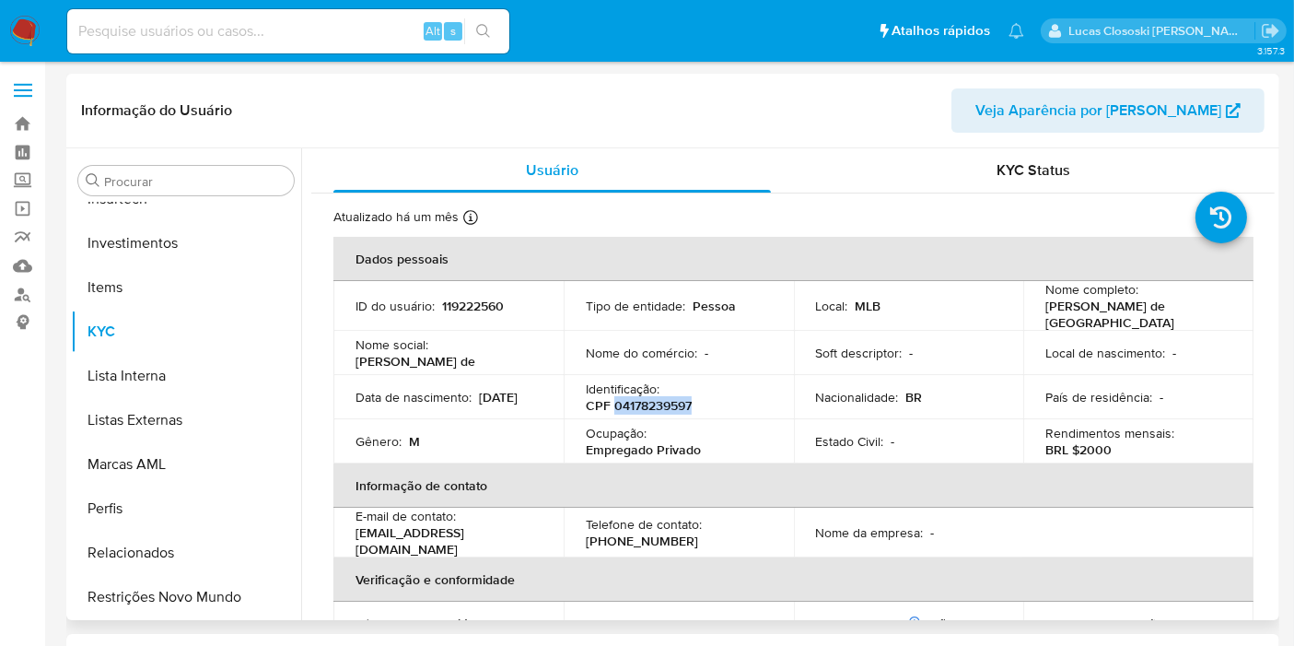
click at [618, 399] on p "CPF 04178239597" at bounding box center [639, 405] width 106 height 17
copy p "04178239597"
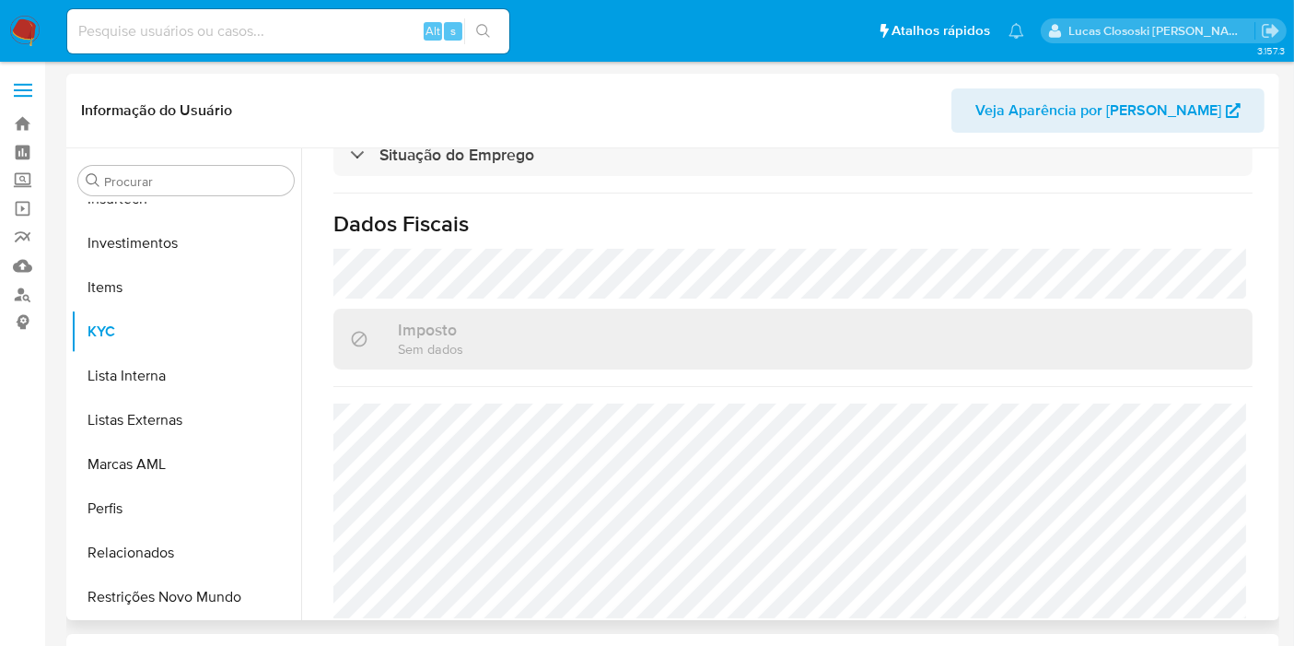
scroll to position [855, 0]
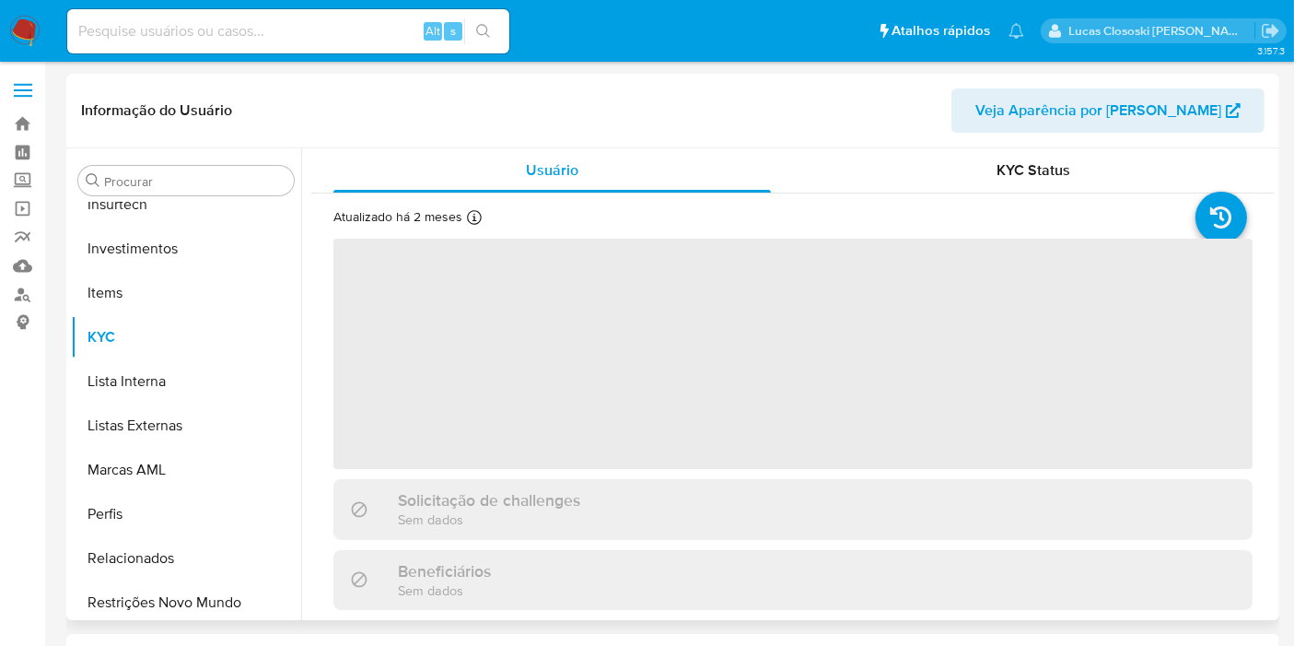
scroll to position [866, 0]
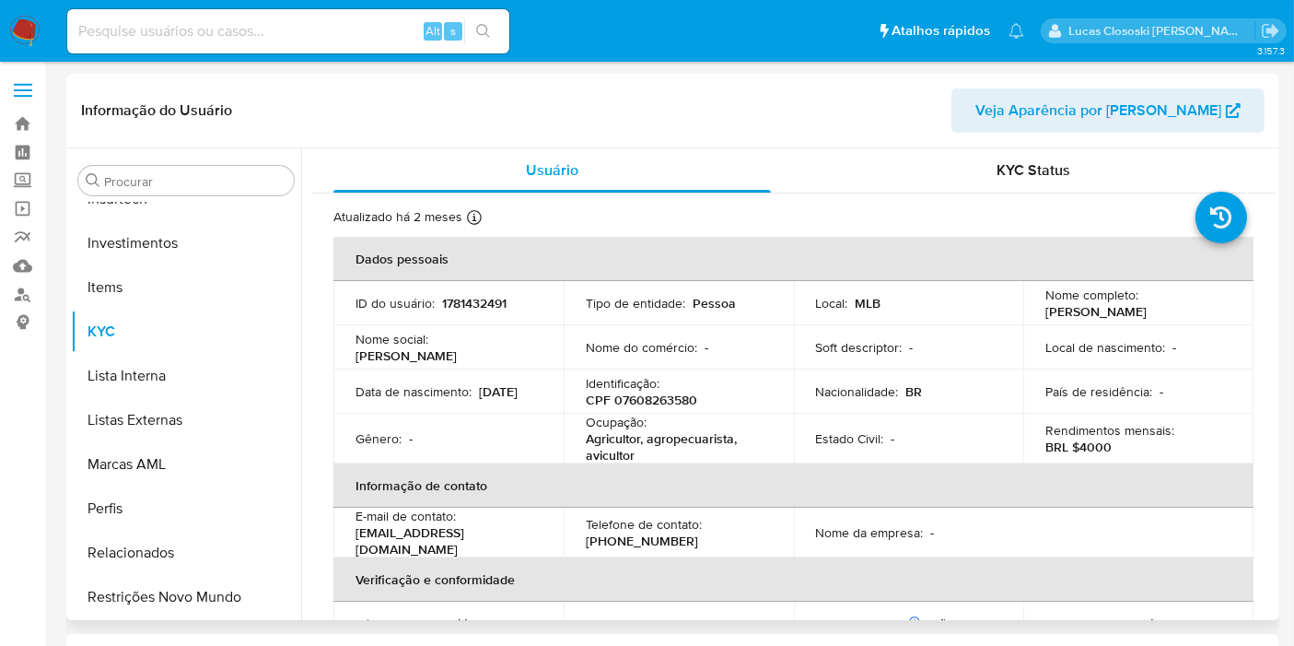
select select "10"
click at [642, 385] on p "Identificação :" at bounding box center [623, 383] width 74 height 17
click at [643, 394] on p "CPF 07608263580" at bounding box center [641, 400] width 111 height 17
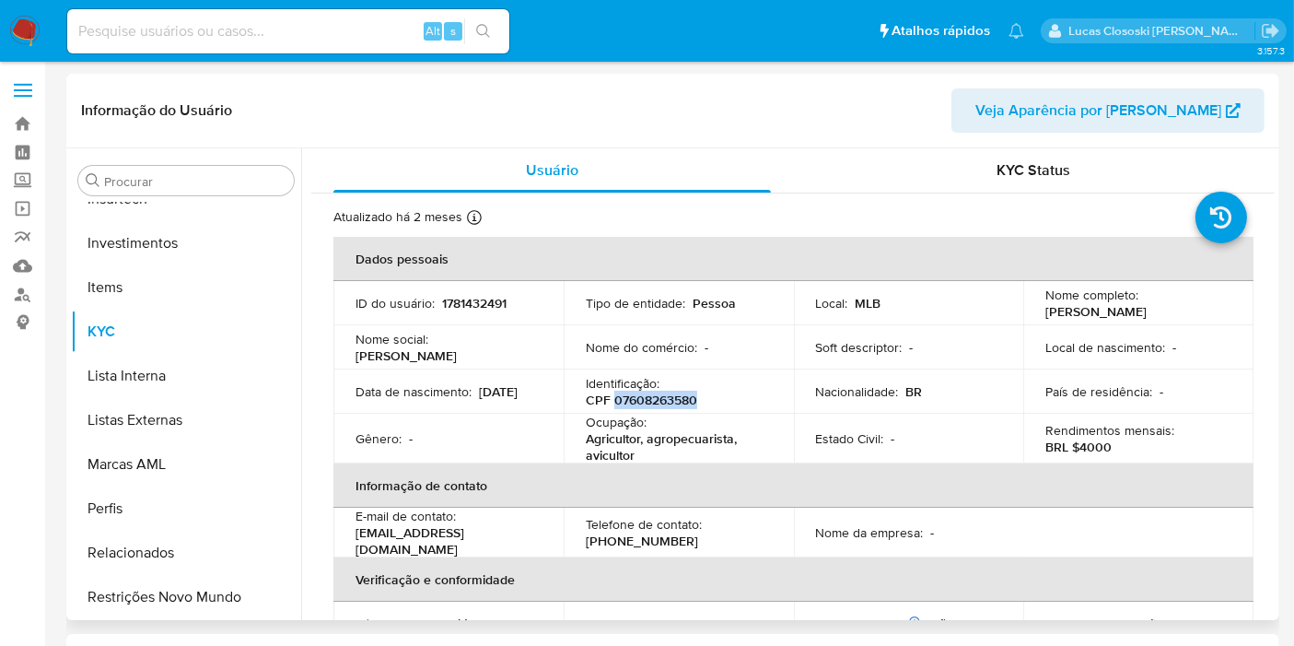
copy p "07608263580"
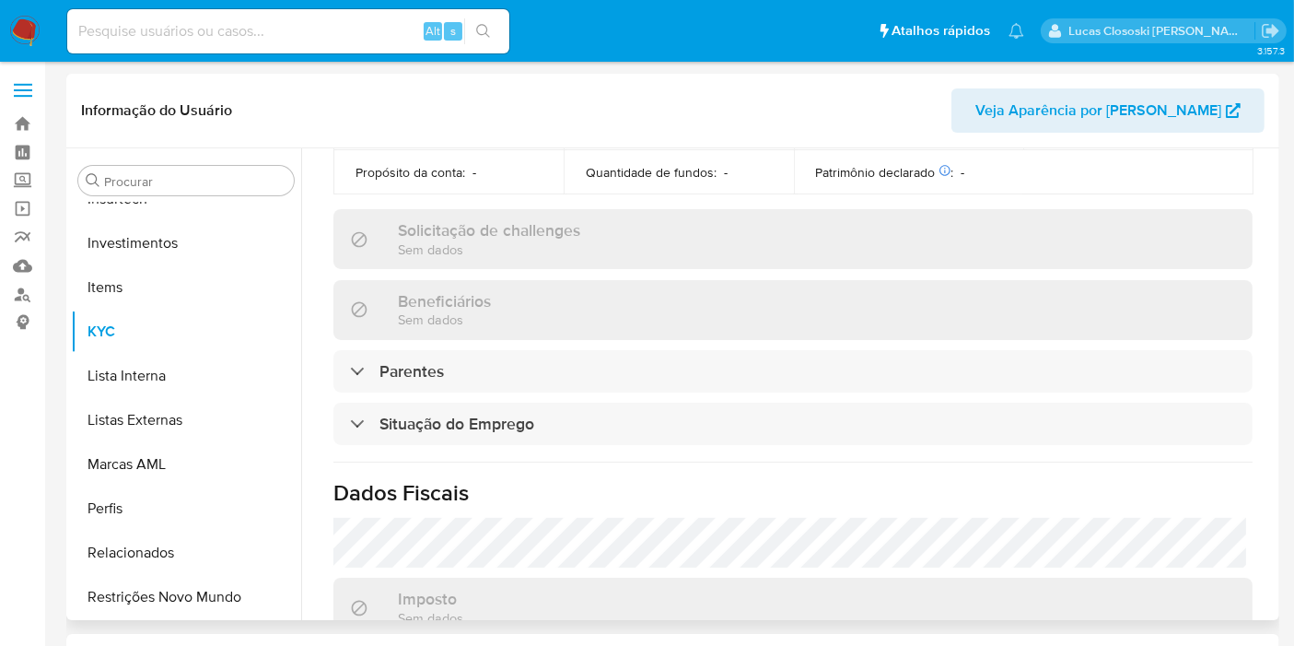
scroll to position [818, 0]
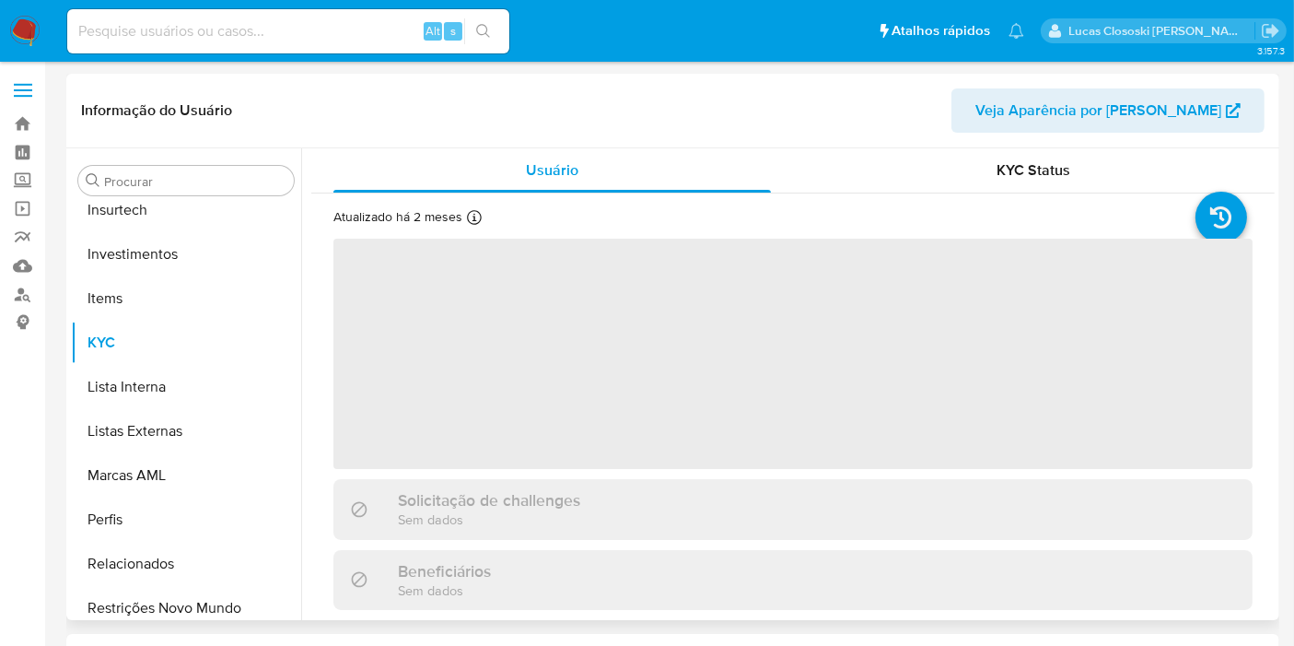
scroll to position [866, 0]
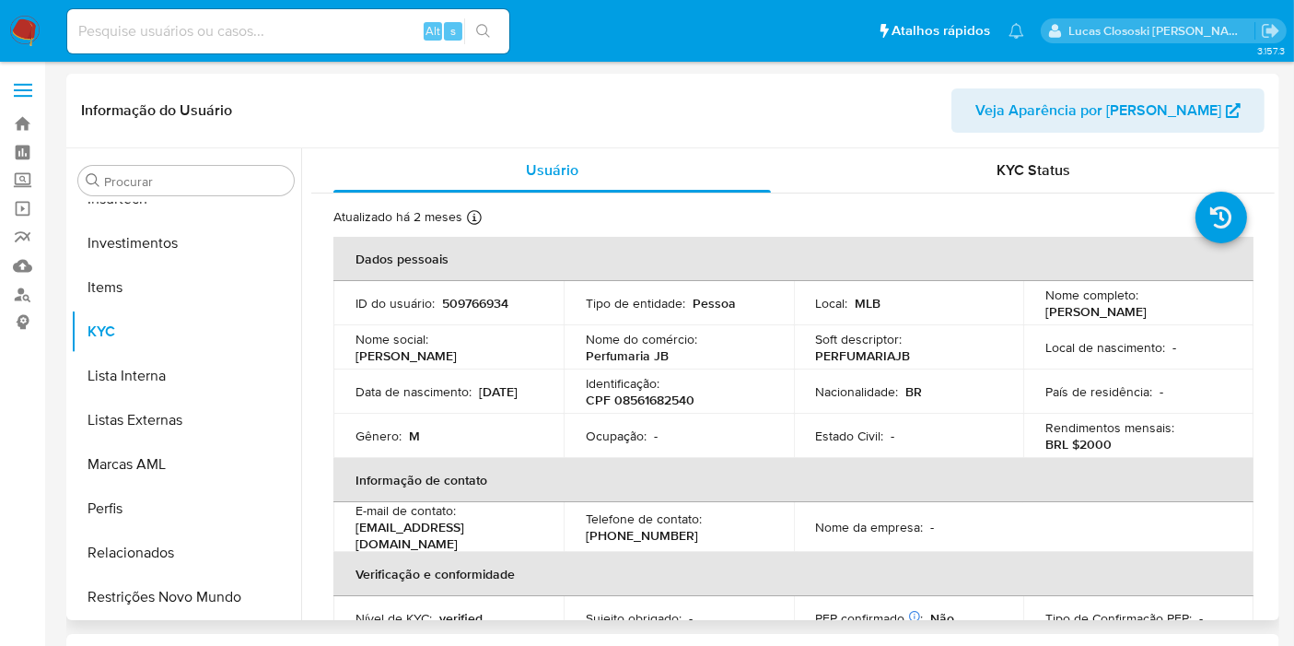
select select "10"
click at [645, 378] on p "Identificação :" at bounding box center [623, 383] width 74 height 17
click at [644, 395] on p "CPF 08561682540" at bounding box center [640, 400] width 109 height 17
click at [644, 397] on p "CPF 08561682540" at bounding box center [640, 400] width 109 height 17
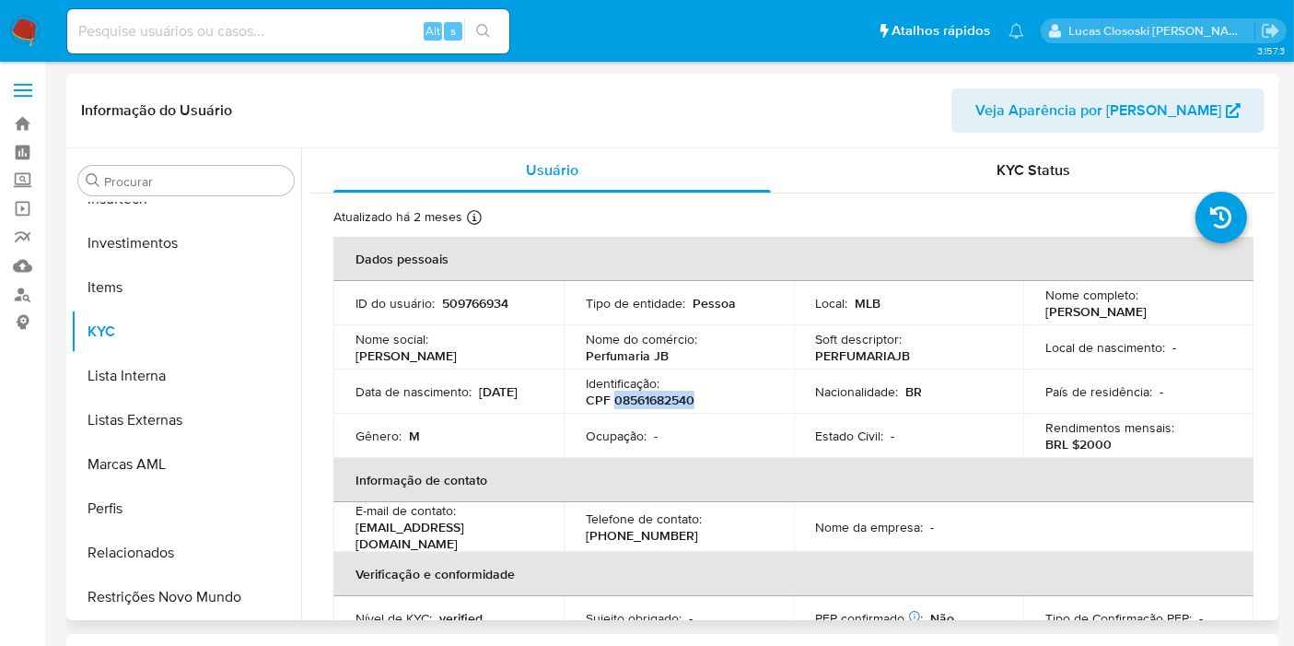
copy p "08561682540"
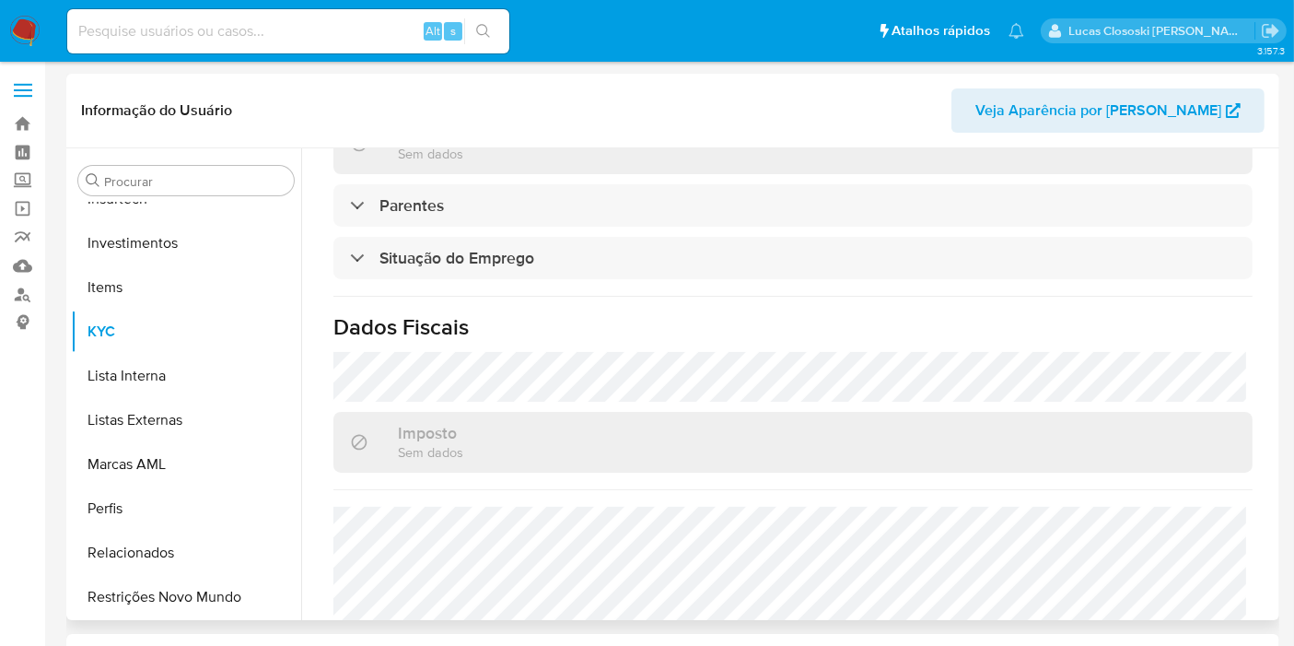
scroll to position [855, 0]
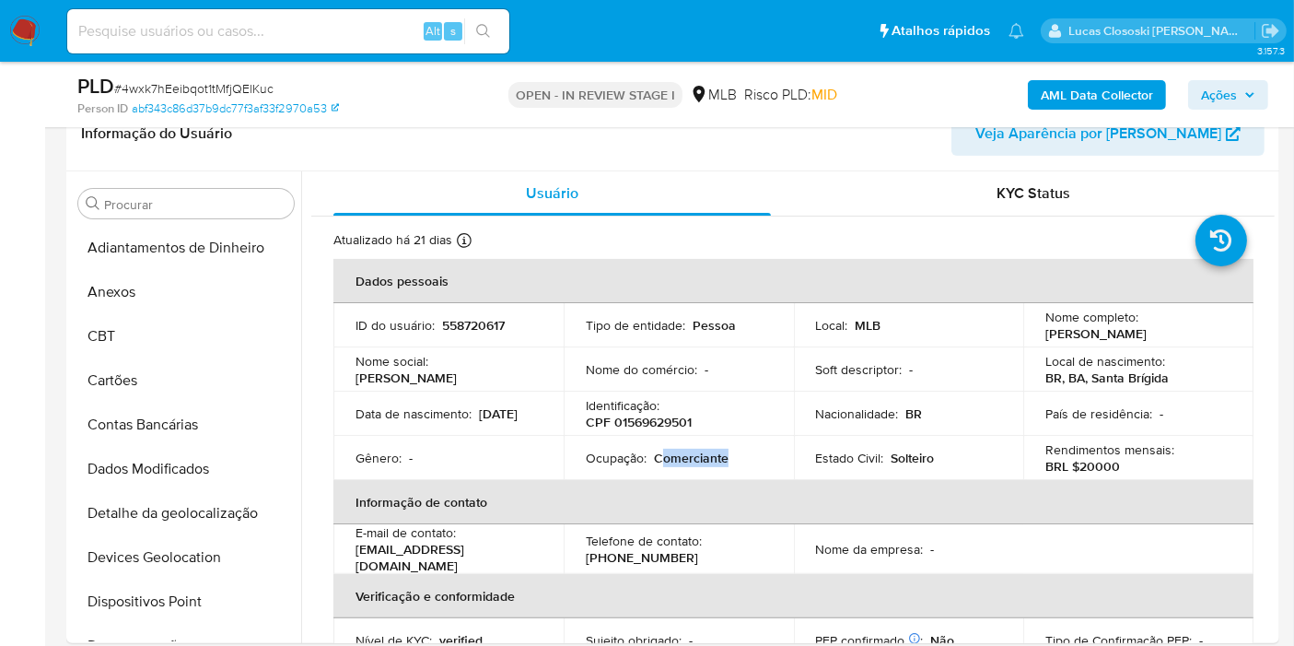
scroll to position [866, 0]
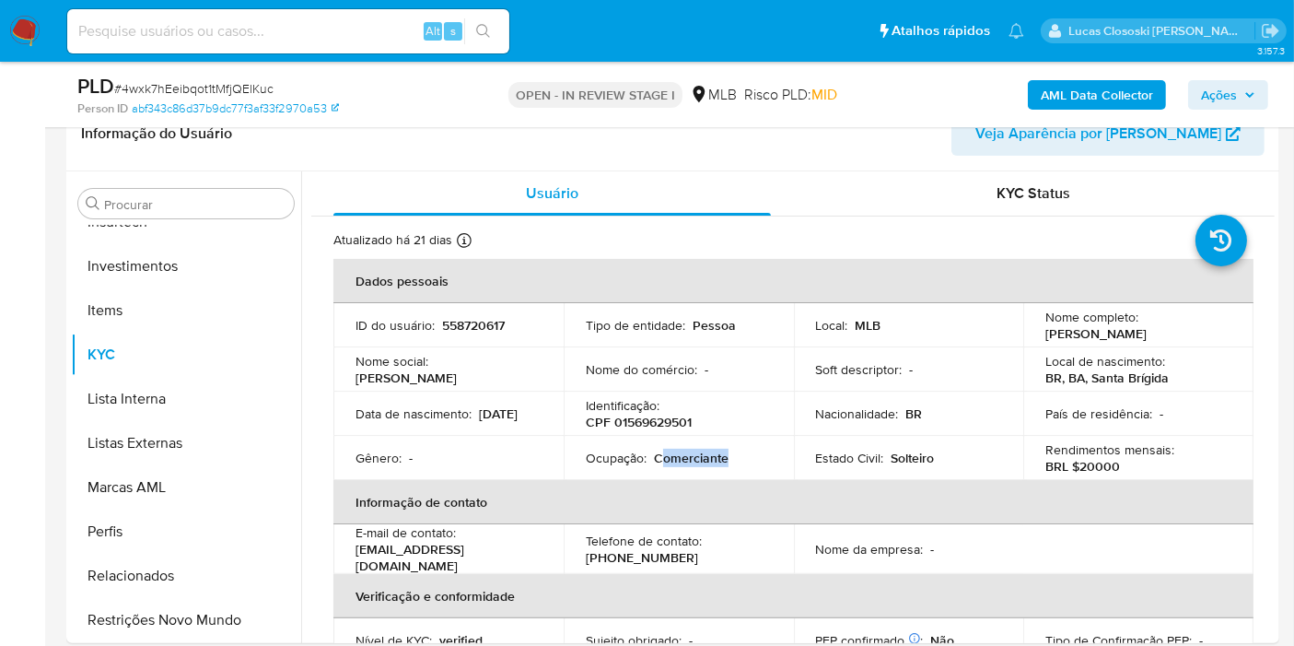
drag, startPoint x: 1237, startPoint y: 88, endPoint x: 1137, endPoint y: 111, distance: 103.2
click at [1237, 88] on span "Ações" at bounding box center [1219, 94] width 36 height 29
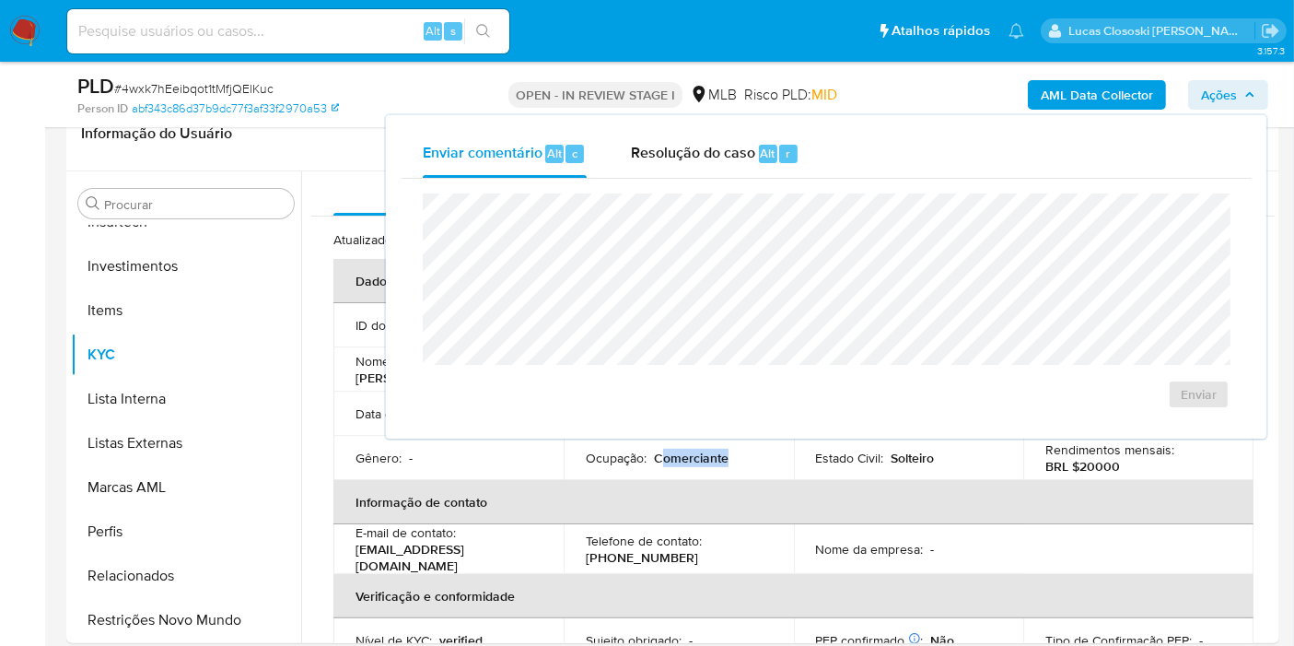
drag, startPoint x: 731, startPoint y: 158, endPoint x: 729, endPoint y: 180, distance: 21.4
click at [731, 158] on span "Resolução do caso" at bounding box center [693, 152] width 124 height 21
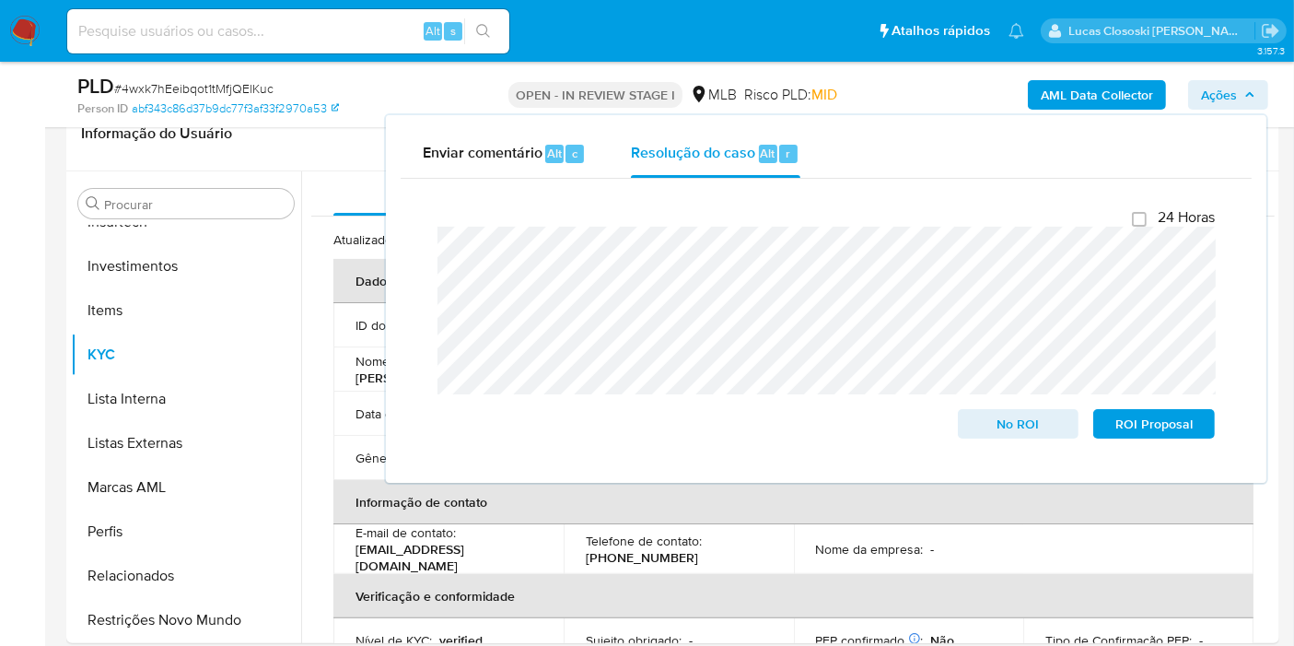
click at [1215, 94] on span "Ações" at bounding box center [1219, 94] width 36 height 29
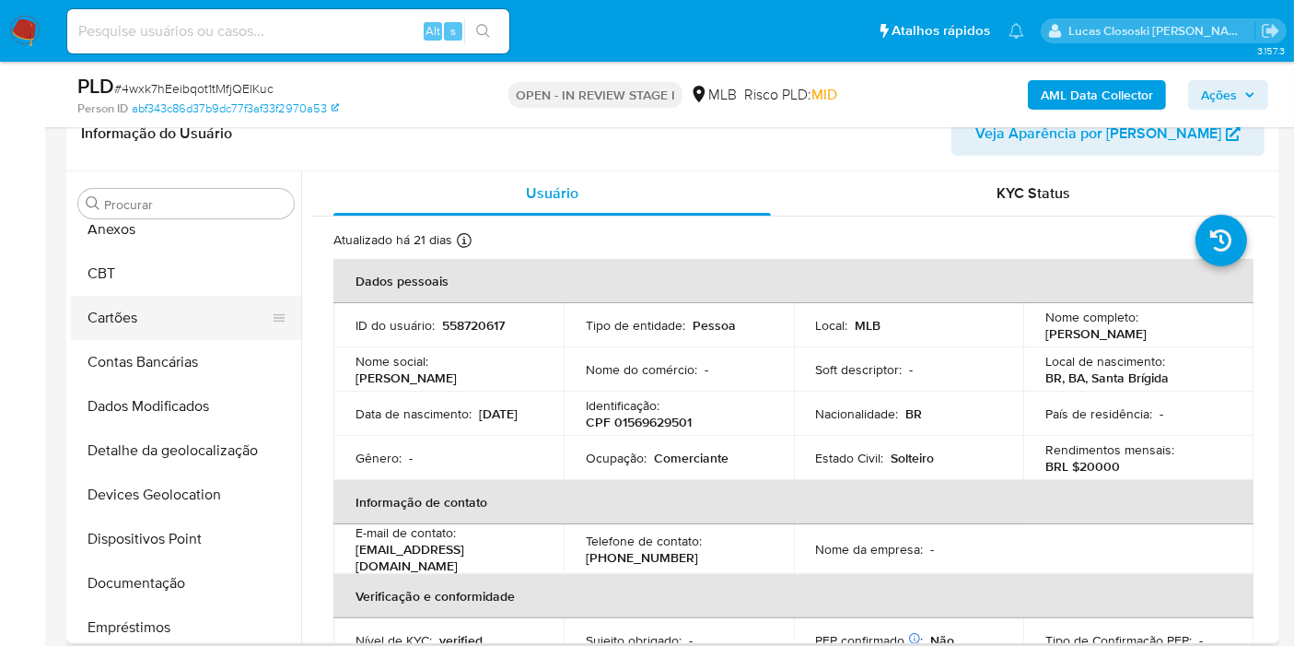
scroll to position [0, 0]
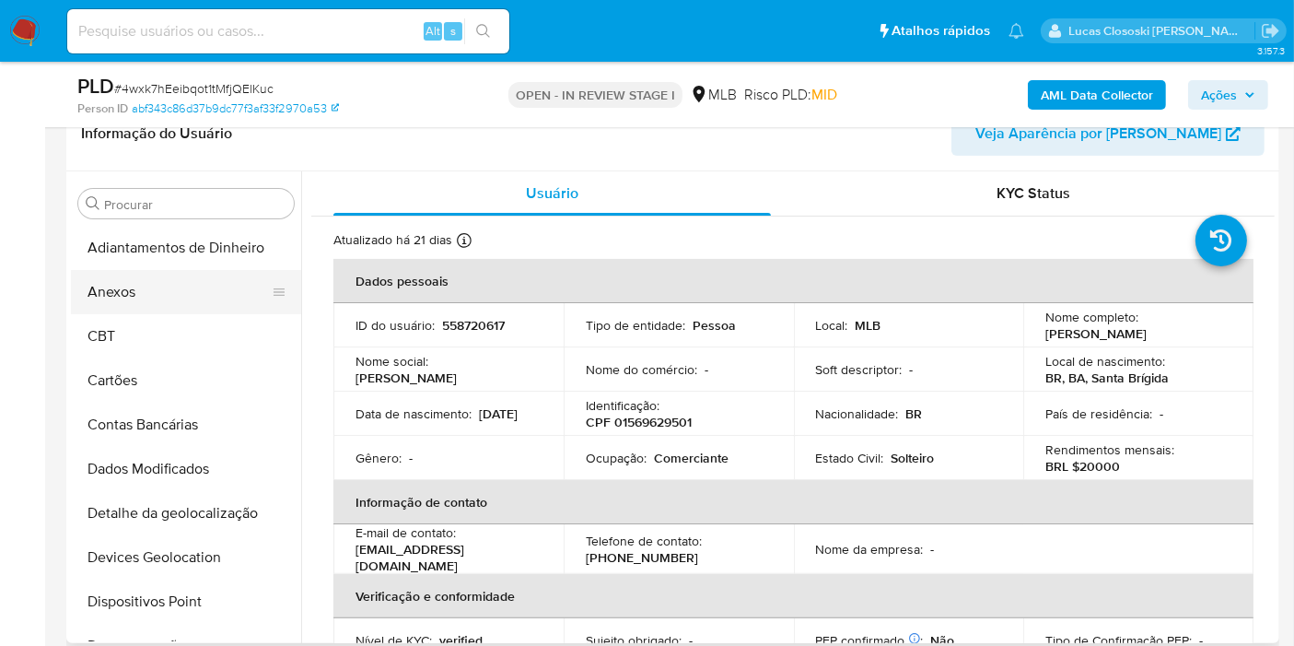
click at [137, 294] on button "Anexos" at bounding box center [179, 292] width 216 height 44
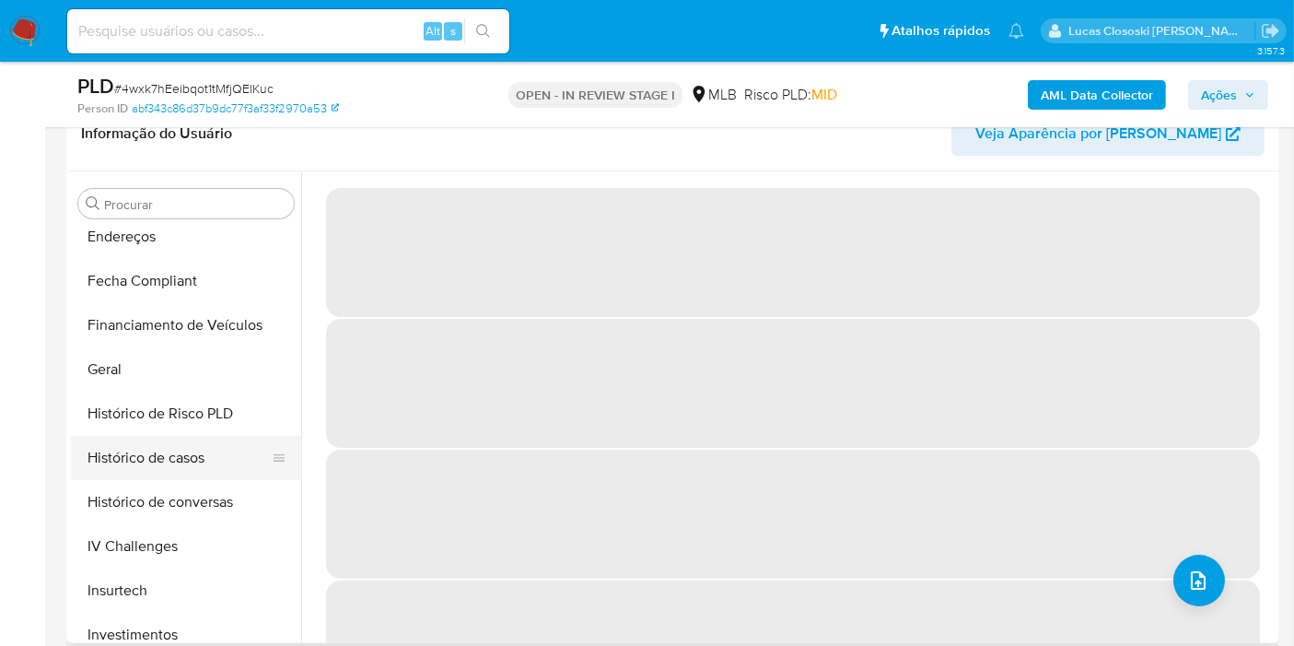
scroll to position [511, 0]
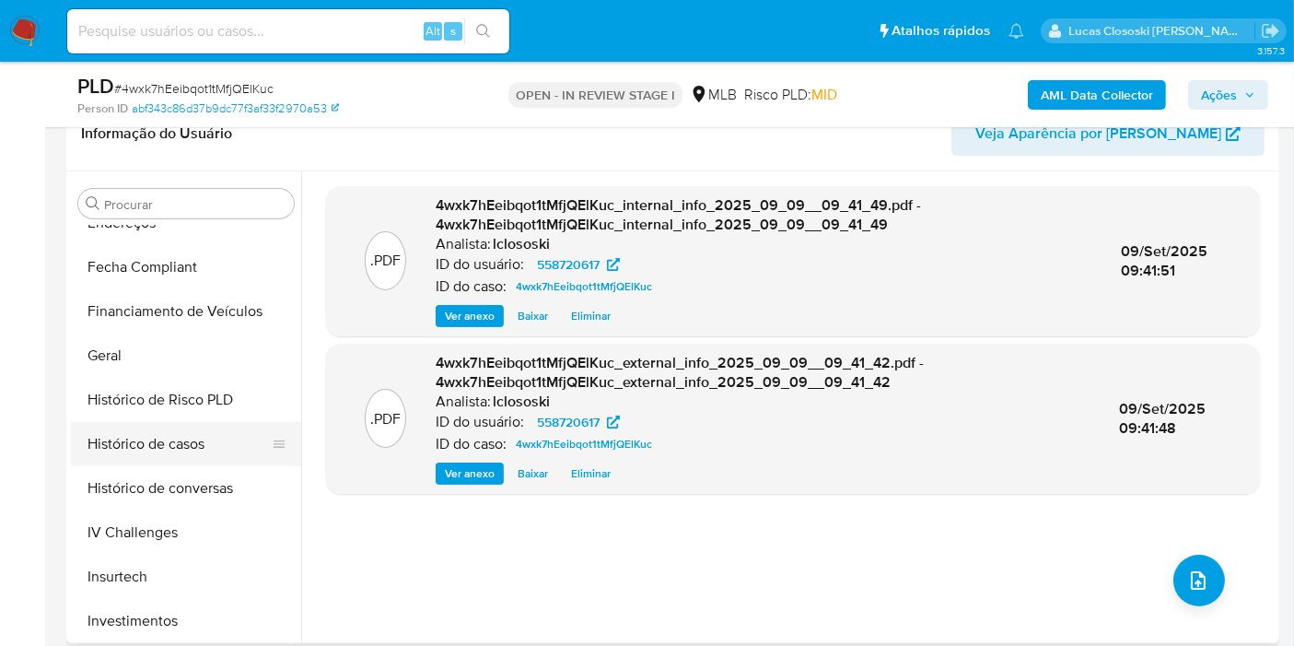
click at [193, 429] on button "Histórico de casos" at bounding box center [179, 444] width 216 height 44
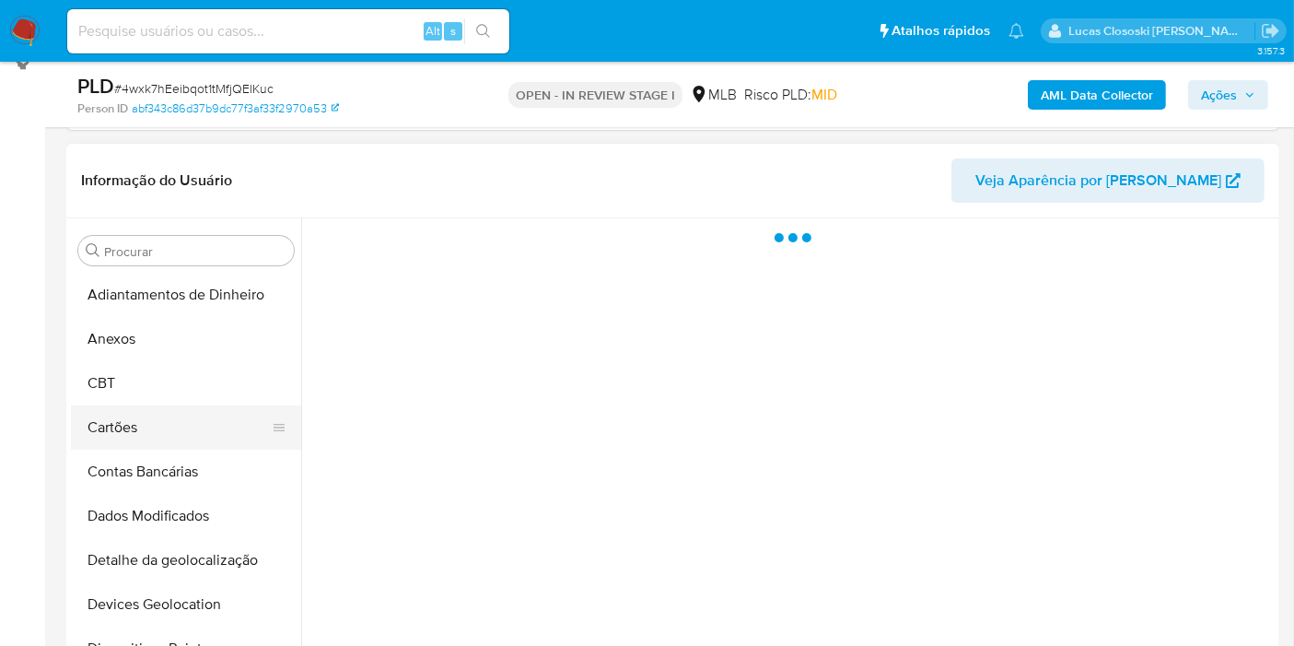
scroll to position [409, 0]
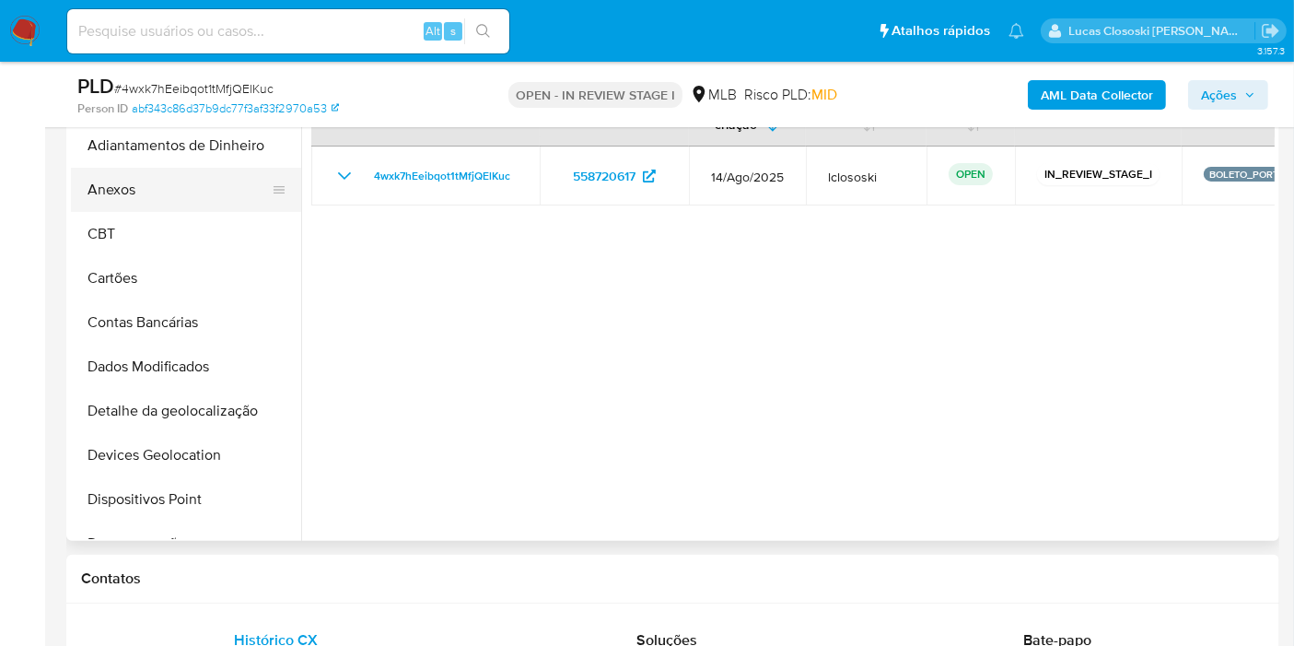
click at [136, 187] on button "Anexos" at bounding box center [179, 190] width 216 height 44
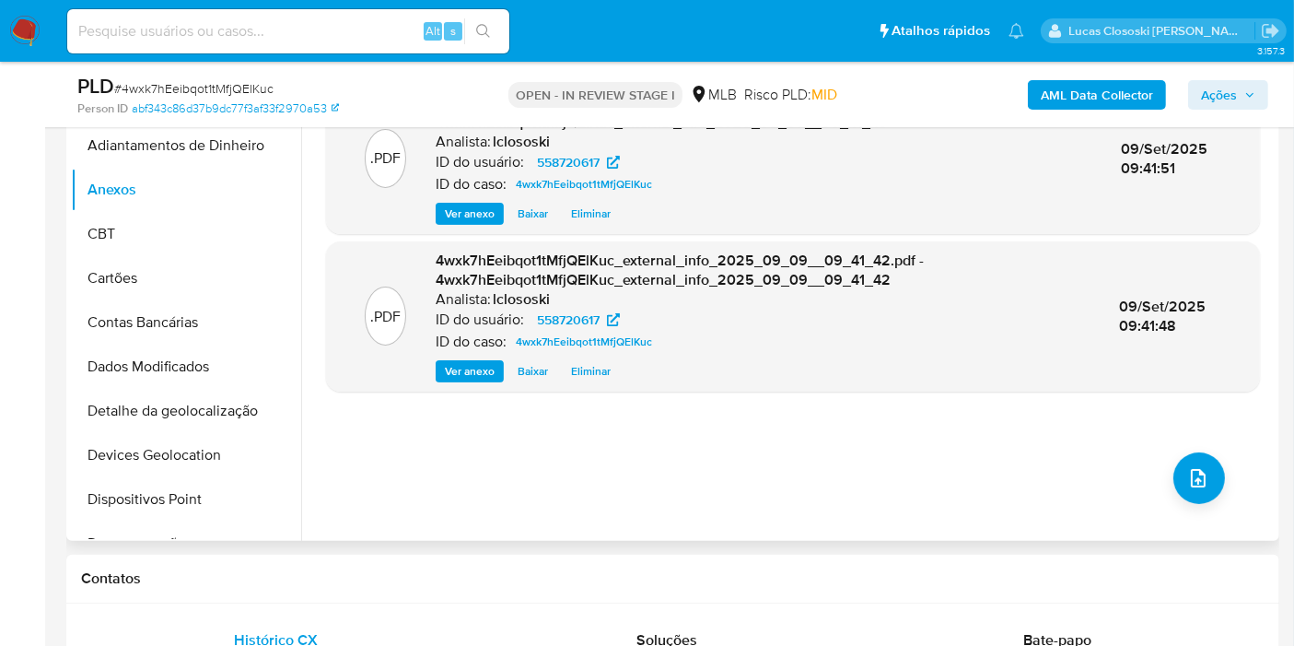
click at [1221, 485] on div ".PDF 4wxk7hEeibqot1tMfjQElKuc_internal_info_2025_09_09__09_41_49.pdf - 4wxk7hEe…" at bounding box center [793, 305] width 934 height 442
click at [1187, 480] on icon "upload-file" at bounding box center [1198, 478] width 22 height 22
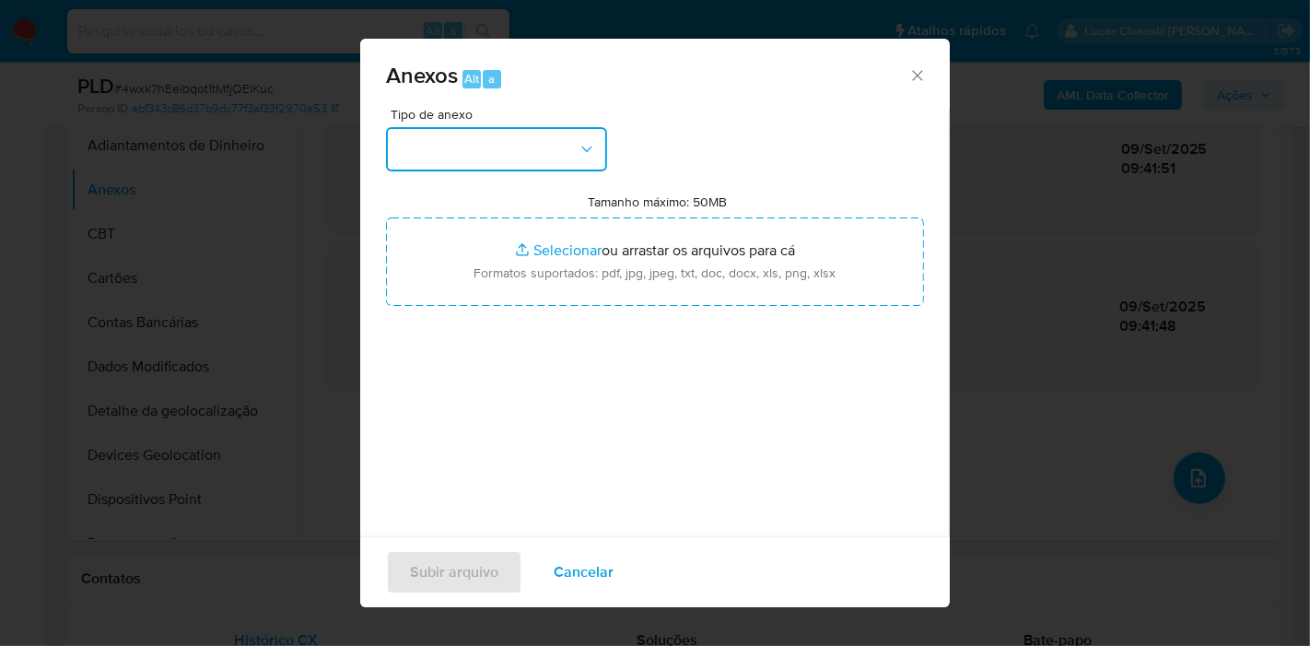
click at [435, 155] on button "button" at bounding box center [496, 149] width 221 height 44
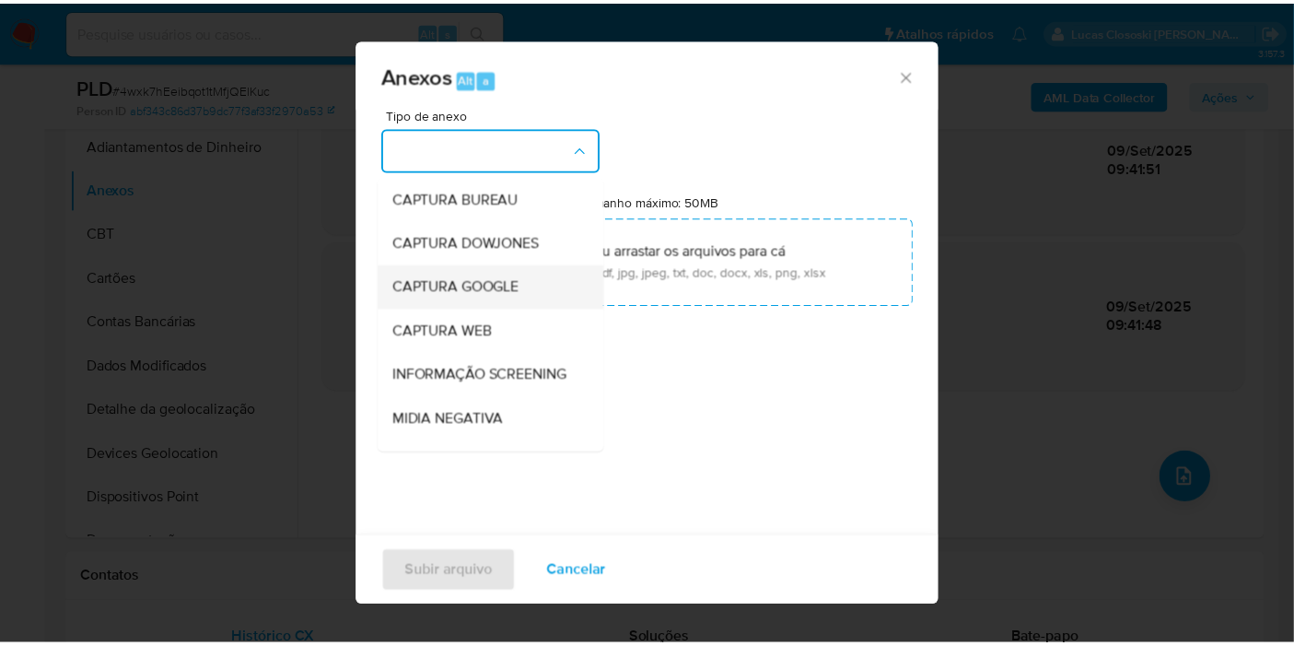
scroll to position [283, 0]
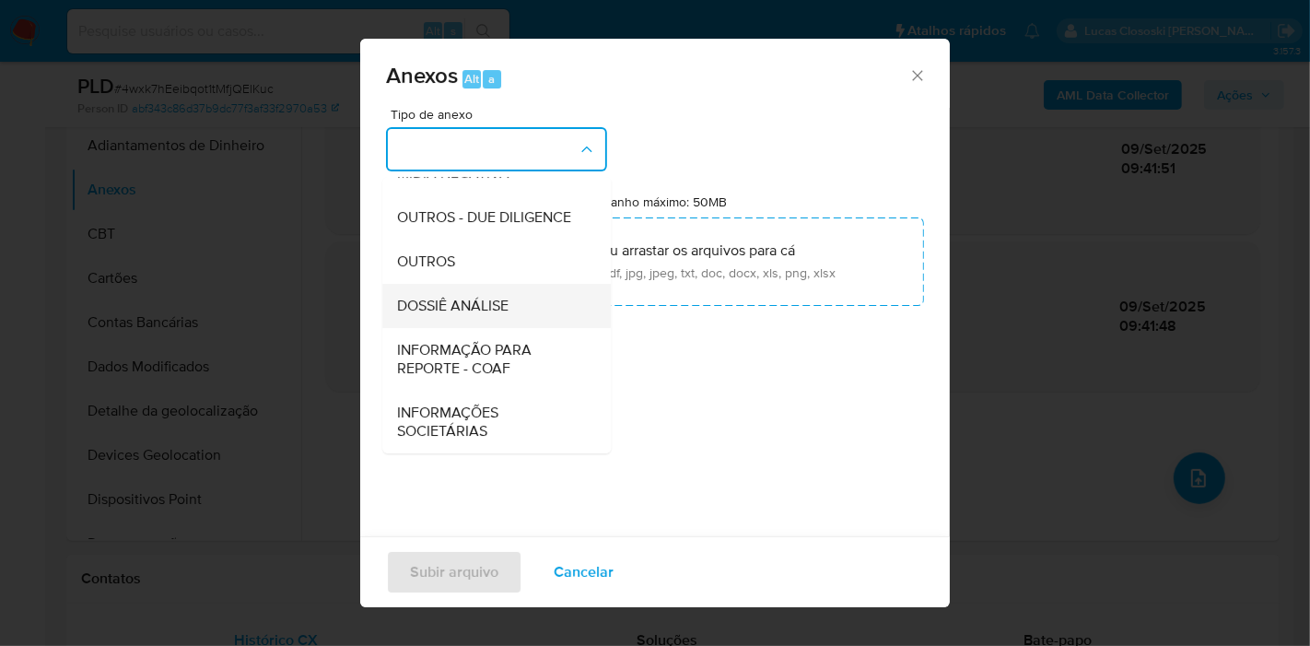
click at [480, 314] on span "DOSSIÊ ANÁLISE" at bounding box center [452, 306] width 111 height 18
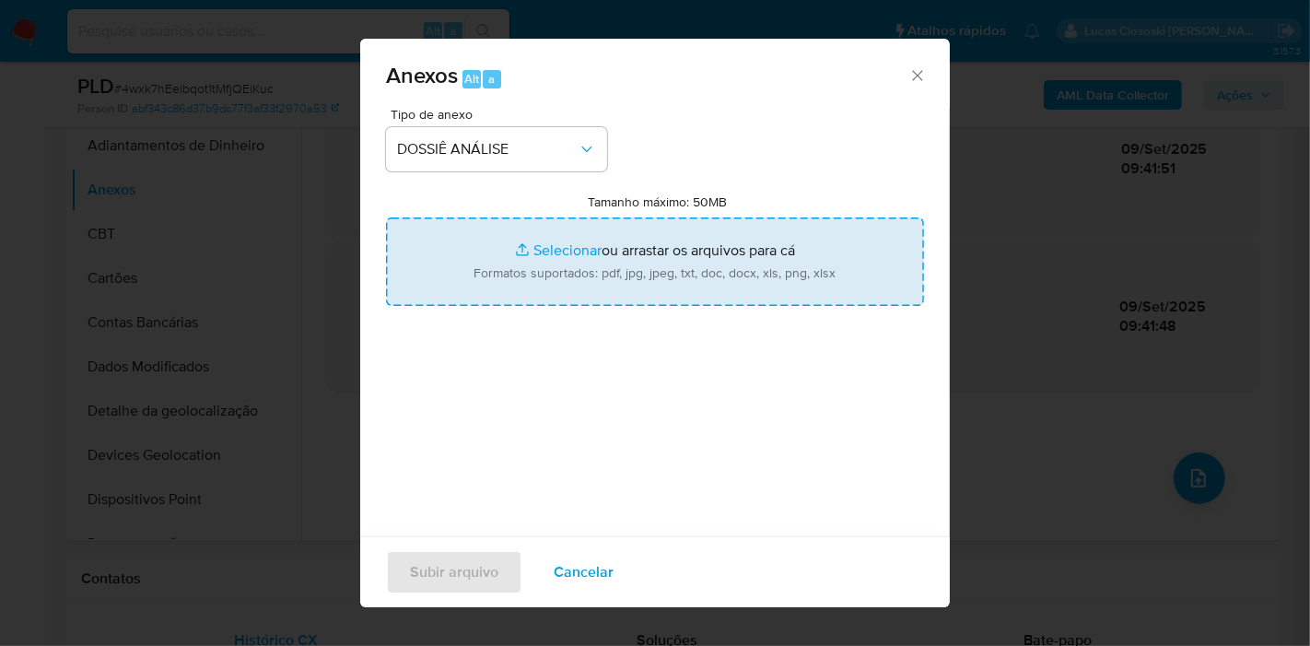
click at [505, 269] on input "Tamanho máximo: 50MB Selecionar arquivos" at bounding box center [655, 261] width 538 height 88
type input "C:\fakepath\SAR - XXXX - CPF 01569629501 - LETICIA ANA DE FRANCA VIEIRA.pdf"
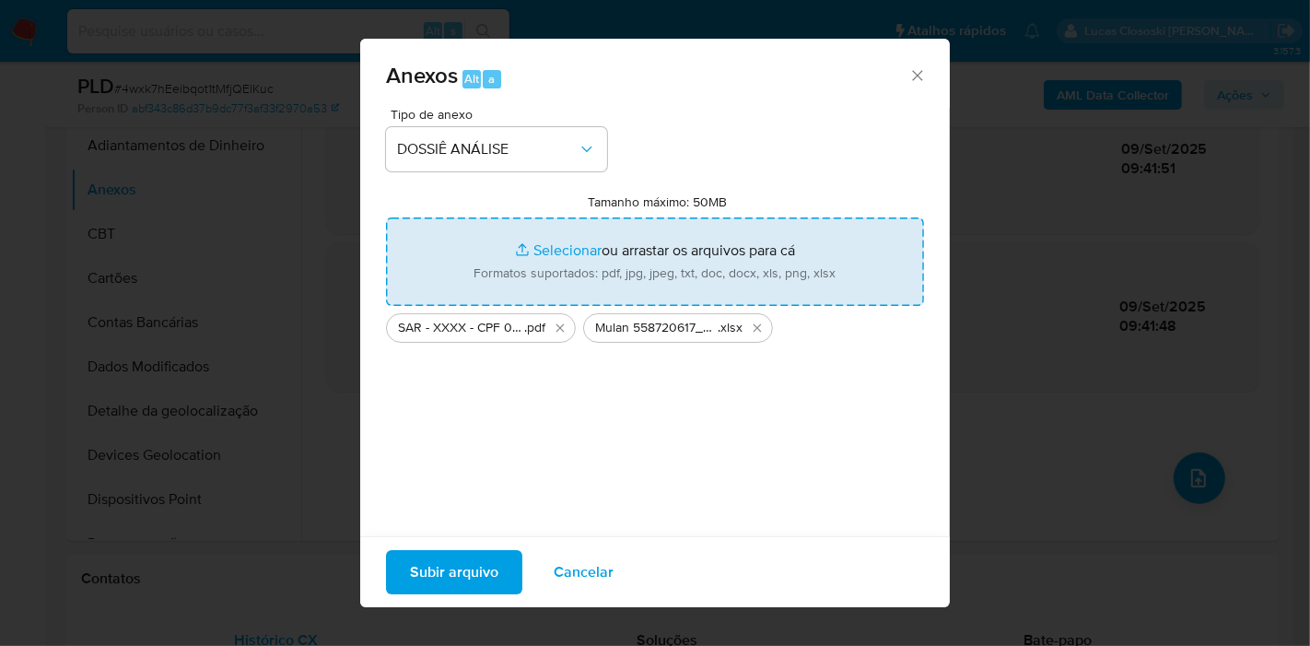
click at [492, 569] on span "Subir arquivo" at bounding box center [454, 572] width 88 height 41
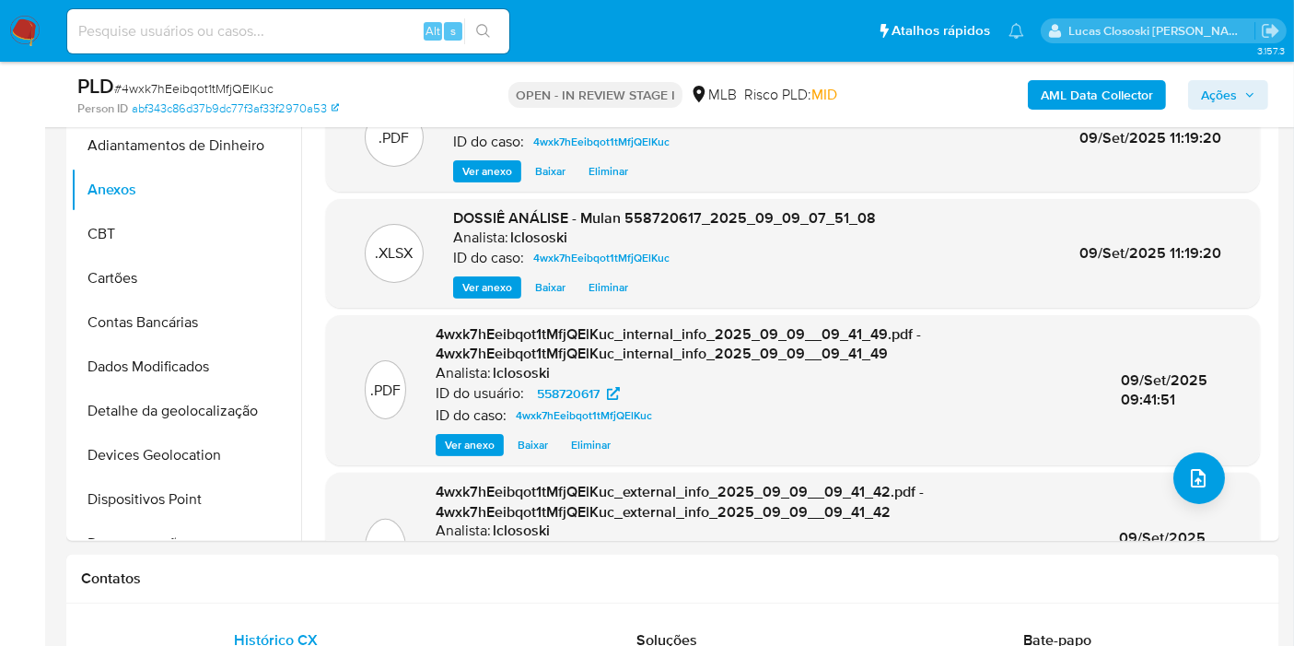
click at [1218, 78] on div "AML Data Collector Ações" at bounding box center [1072, 94] width 392 height 43
click at [1232, 86] on span "Ações" at bounding box center [1219, 94] width 36 height 29
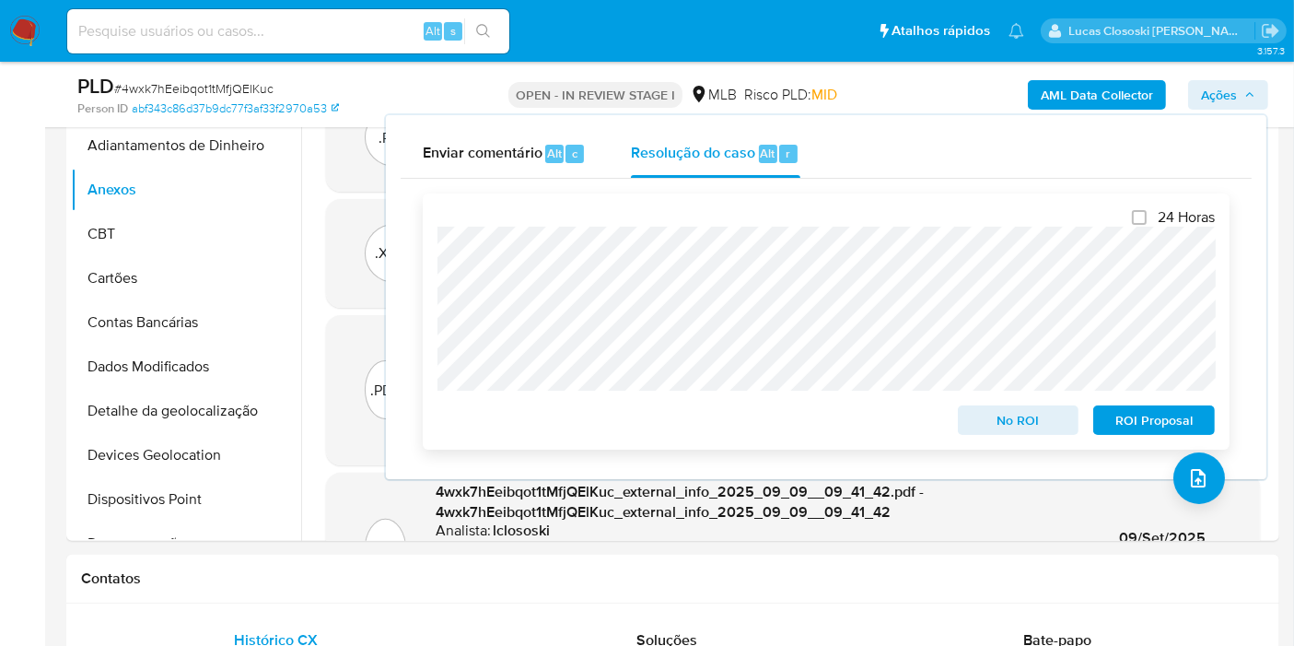
click at [1158, 425] on span "ROI Proposal" at bounding box center [1154, 420] width 96 height 26
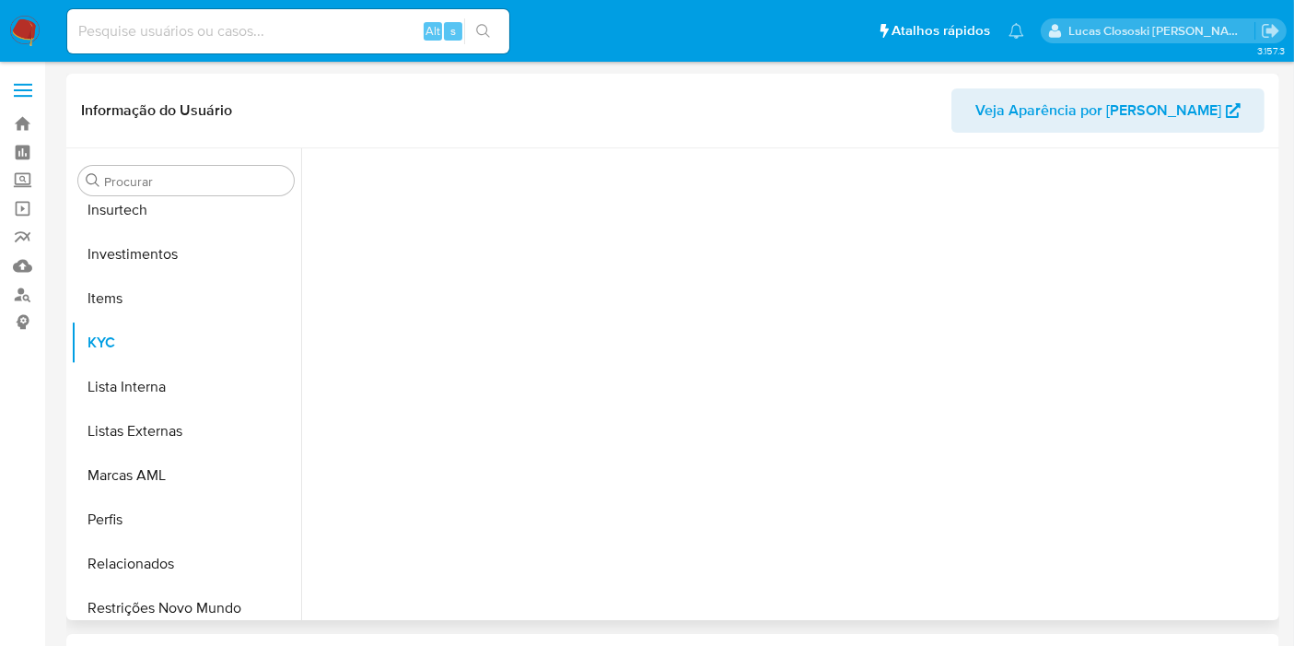
scroll to position [866, 0]
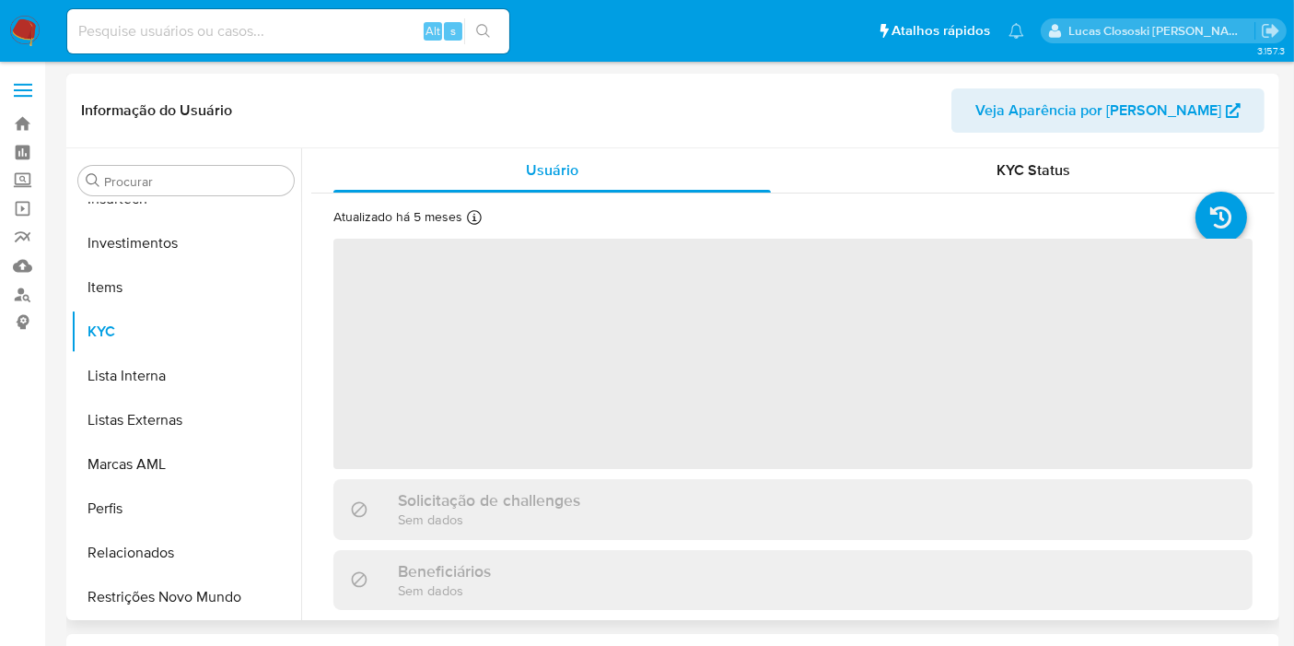
select select "10"
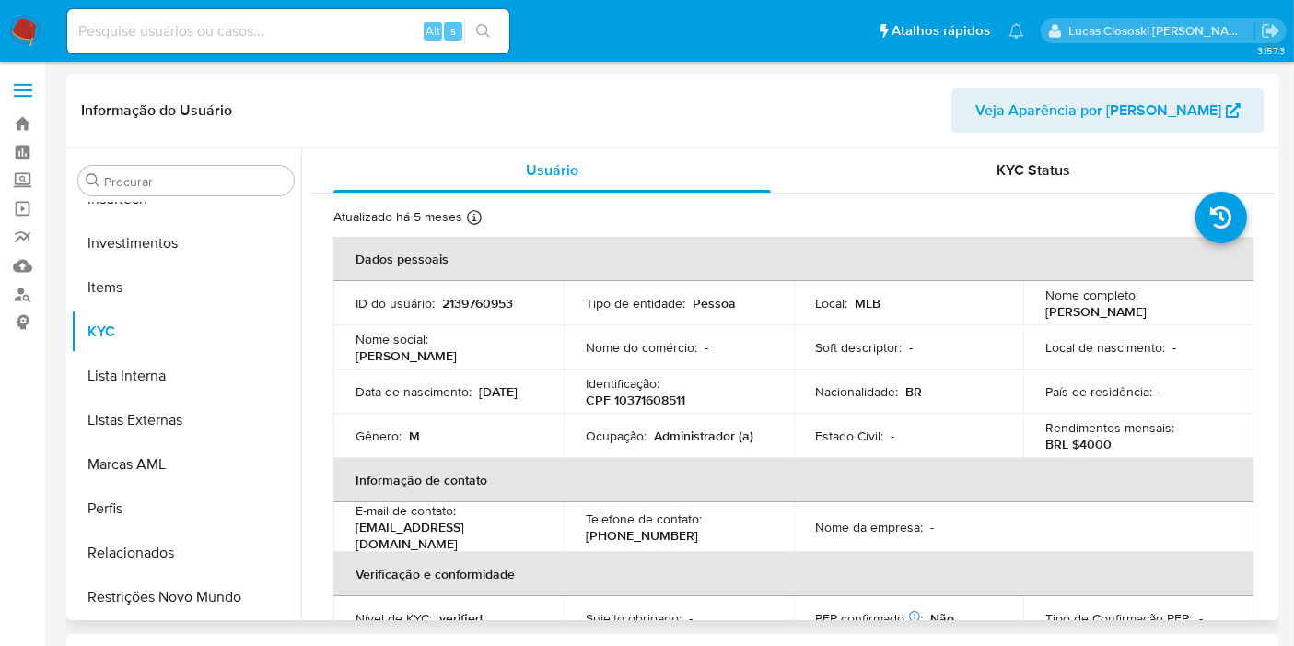
click at [631, 392] on p "CPF 10371608511" at bounding box center [635, 400] width 99 height 17
copy p "10371608511"
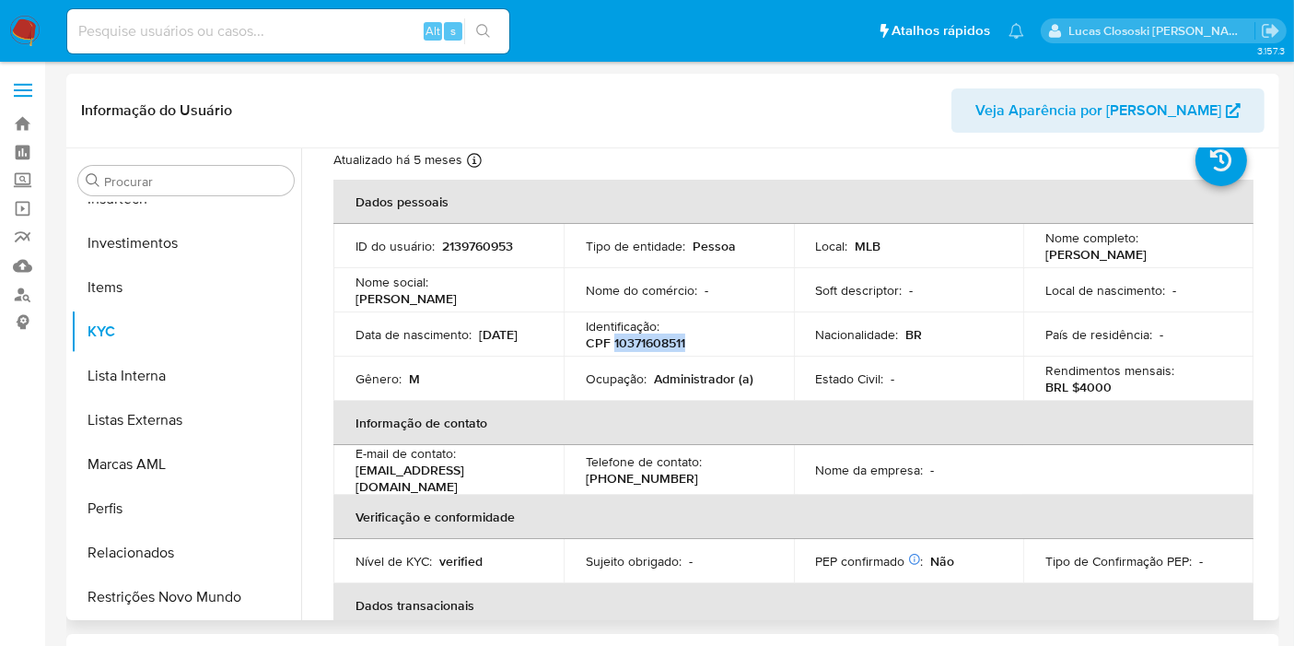
scroll to position [0, 0]
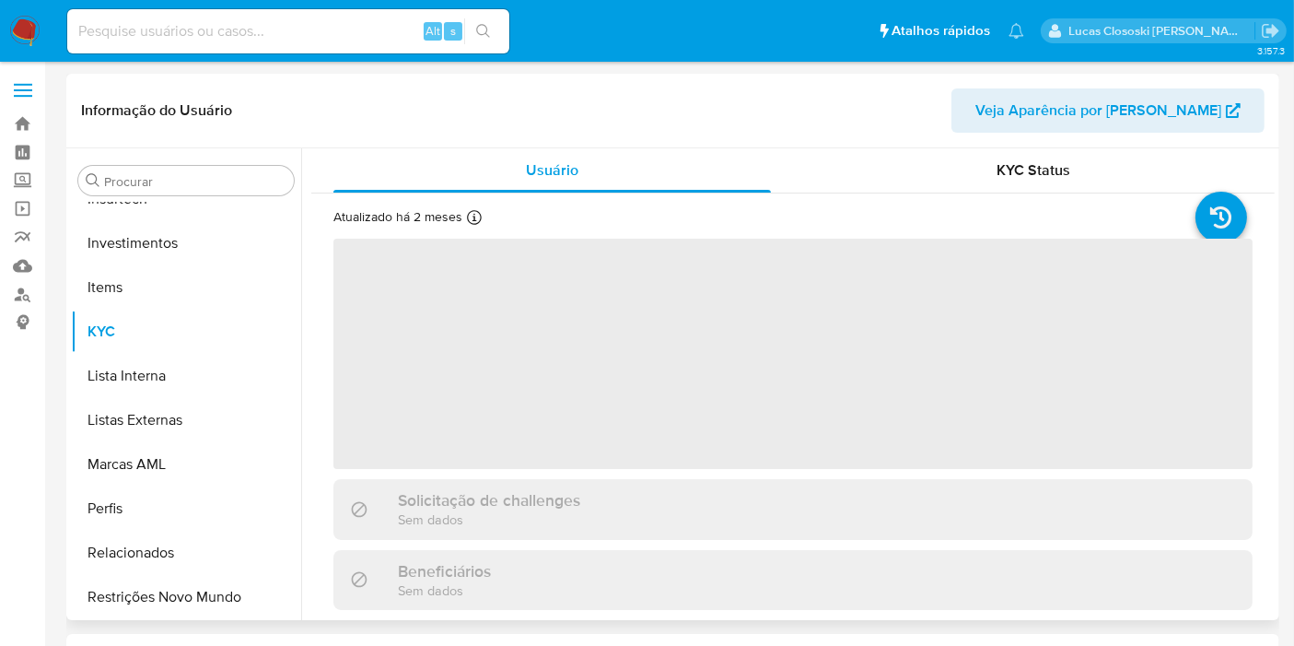
scroll to position [866, 0]
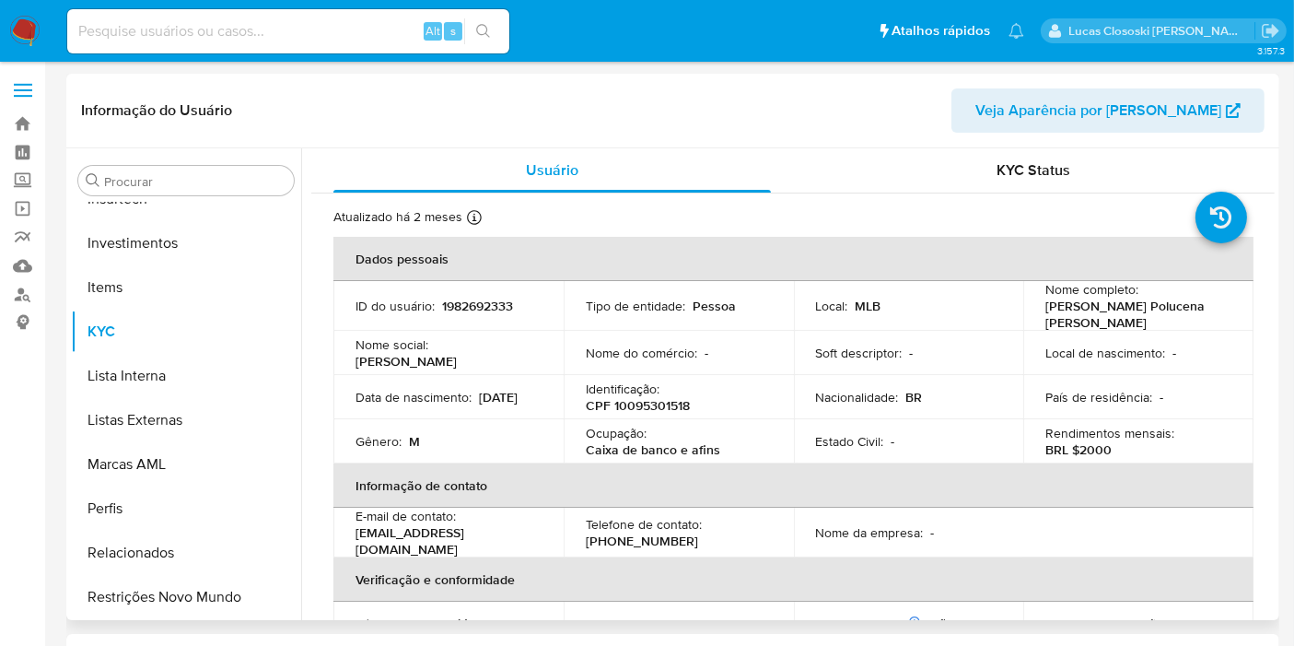
select select "10"
click at [663, 397] on p "CPF 10095301518" at bounding box center [638, 405] width 104 height 17
copy p "10095301518"
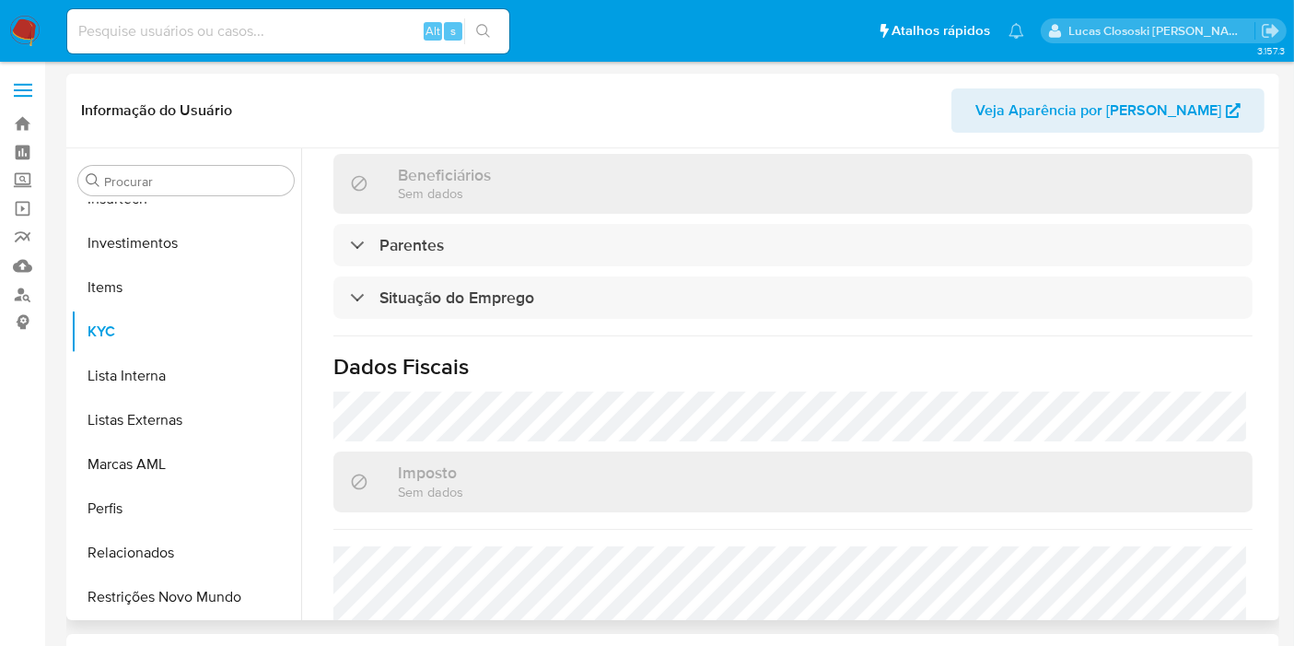
scroll to position [818, 0]
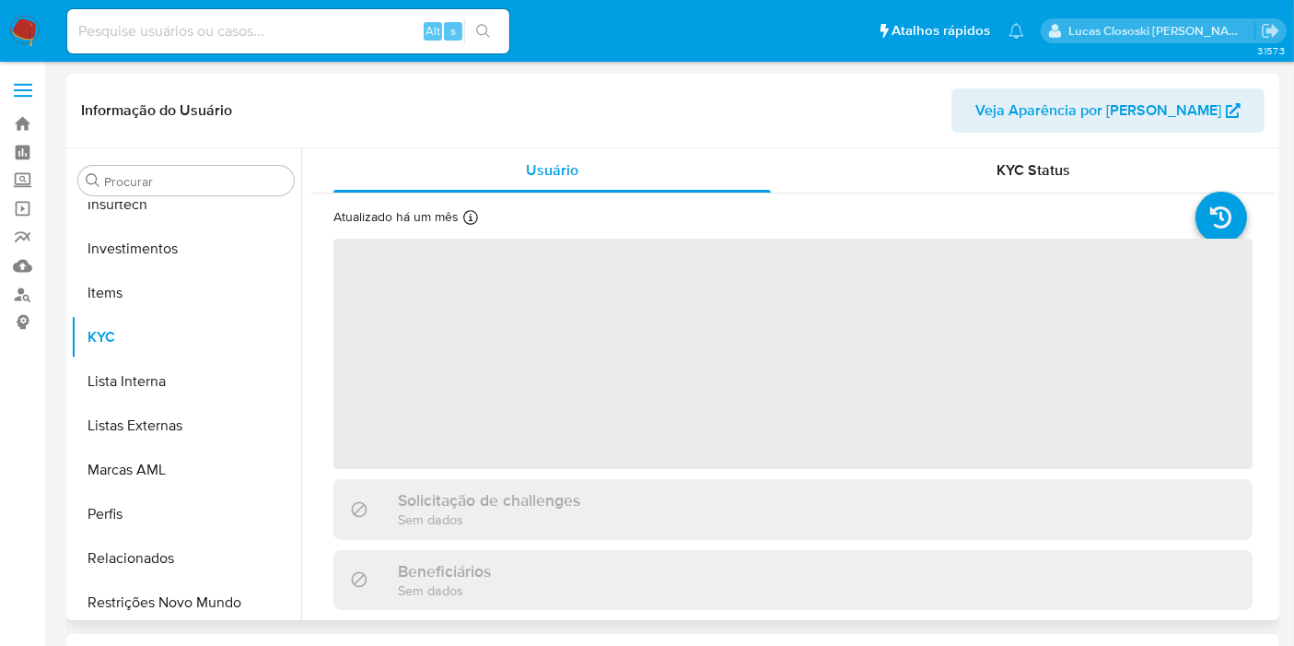
scroll to position [866, 0]
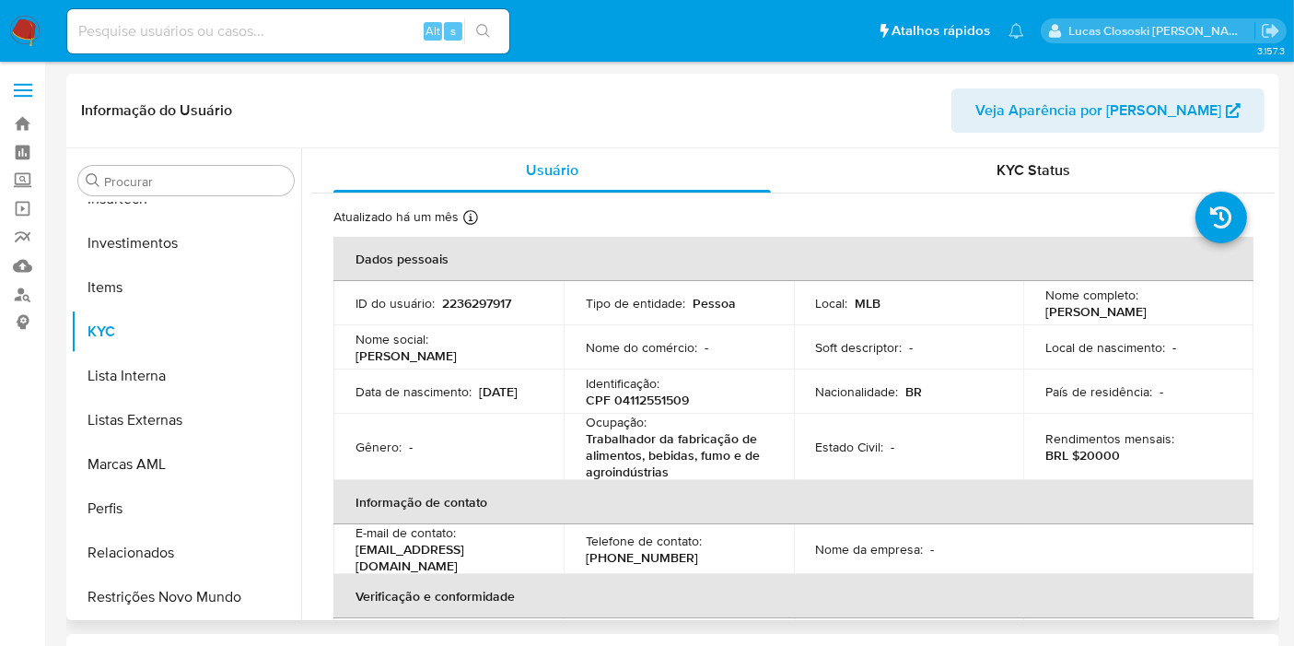
select select "10"
click at [626, 404] on p "CPF 04112551509" at bounding box center [637, 400] width 103 height 17
copy p "04112551509"
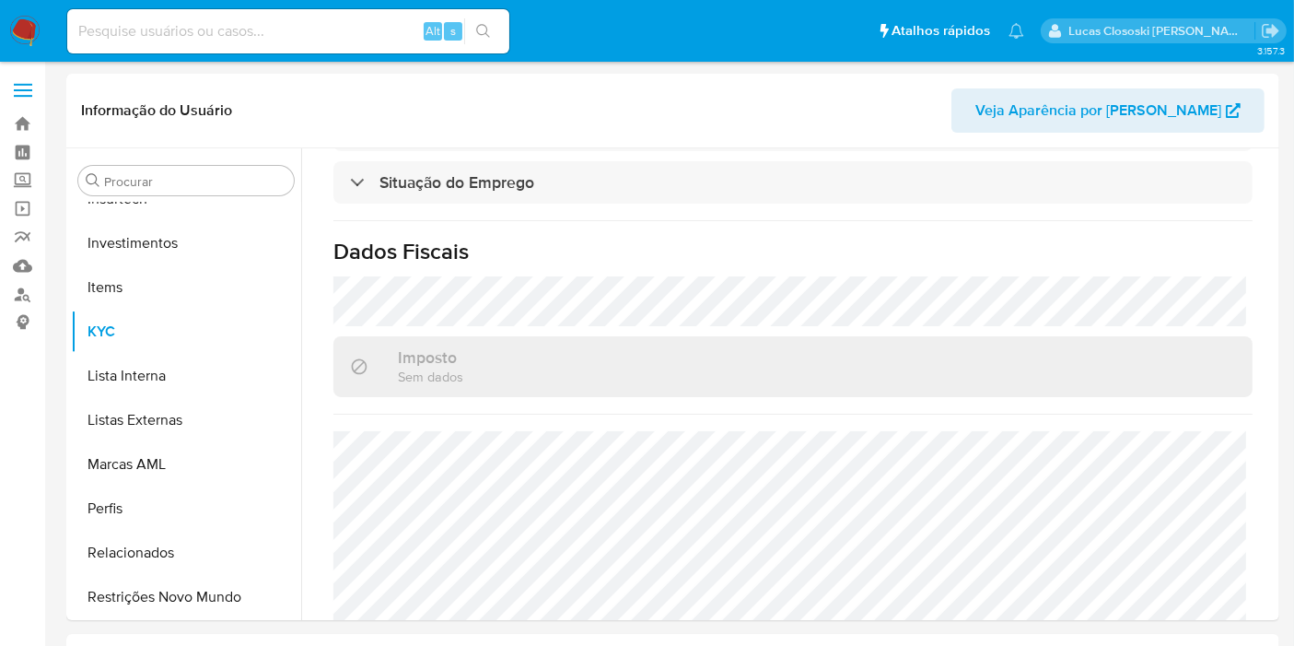
scroll to position [876, 0]
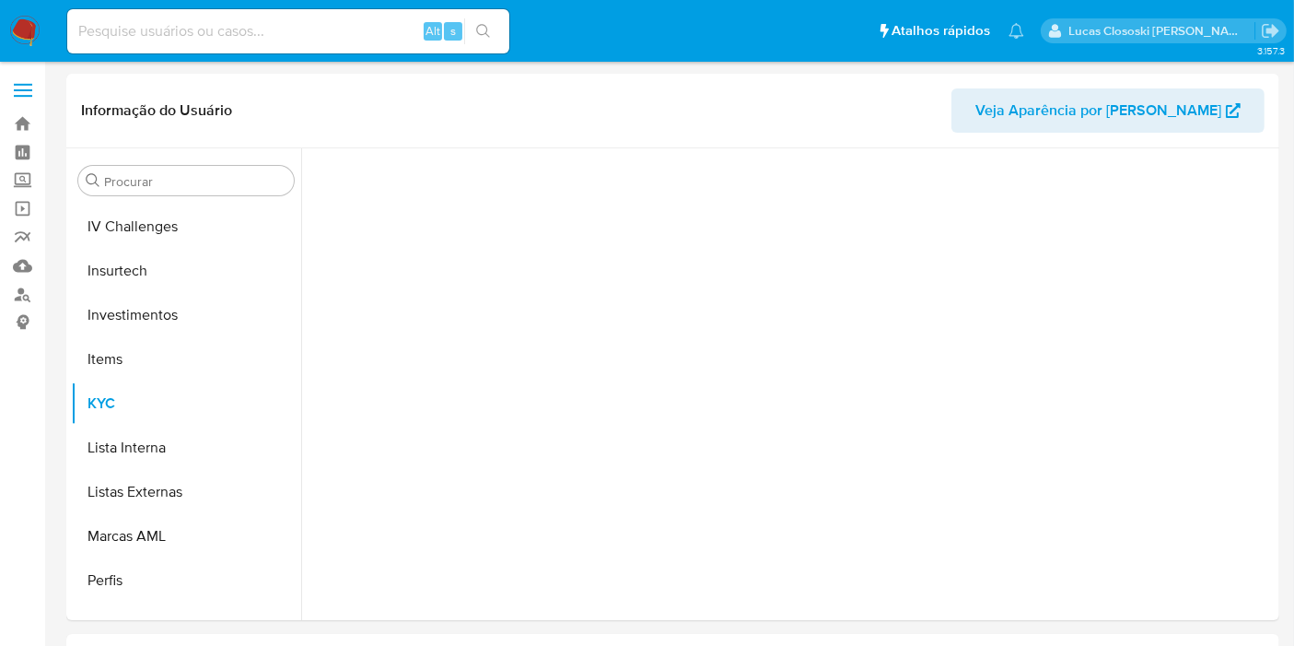
scroll to position [866, 0]
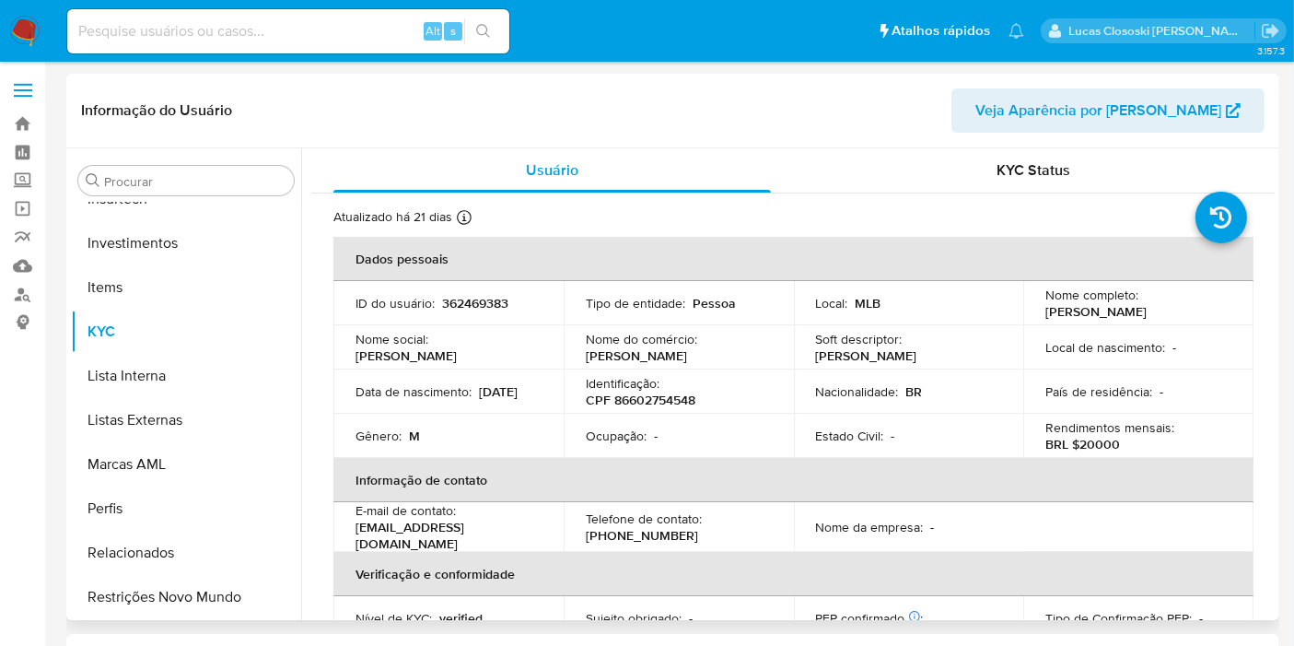
select select "10"
click at [642, 397] on p "CPF 86602754548" at bounding box center [641, 400] width 110 height 17
copy p "86602754548"
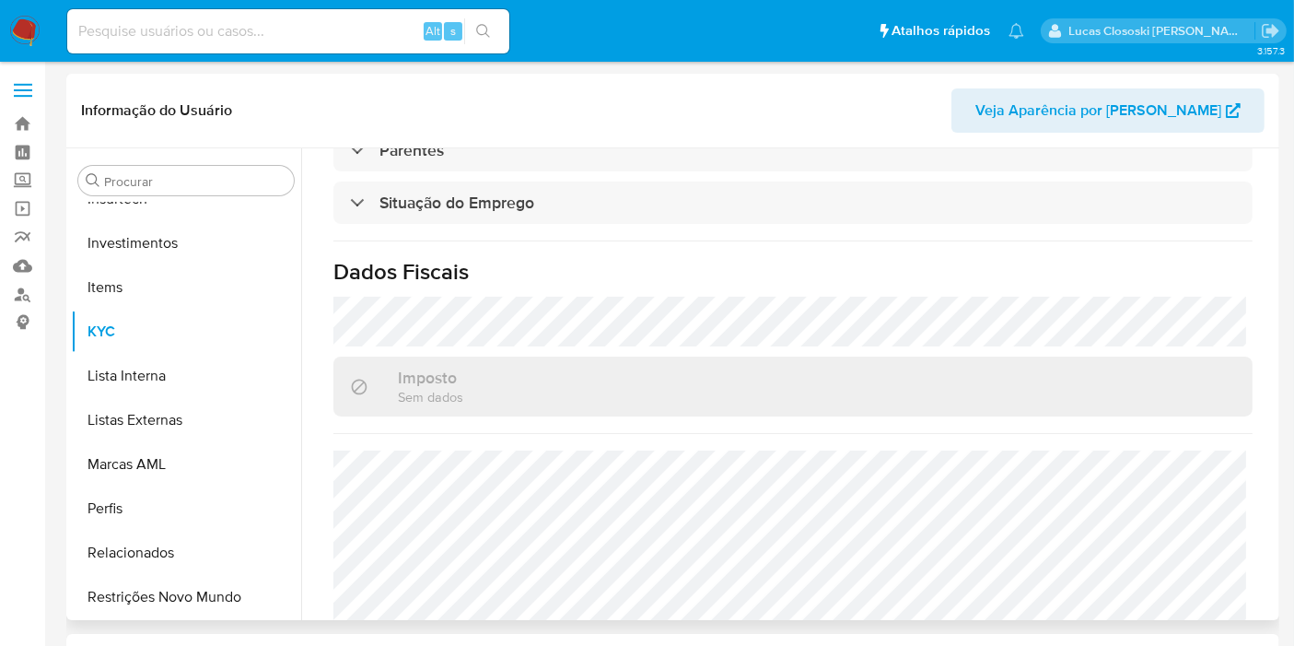
scroll to position [836, 0]
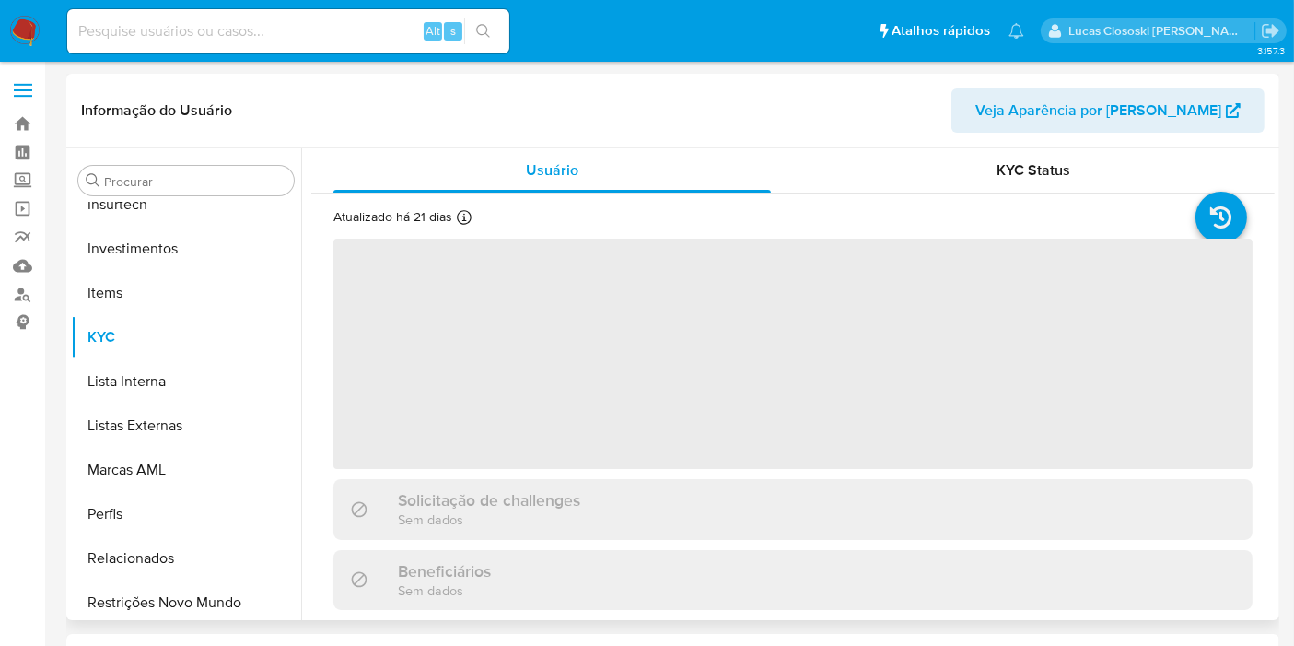
scroll to position [866, 0]
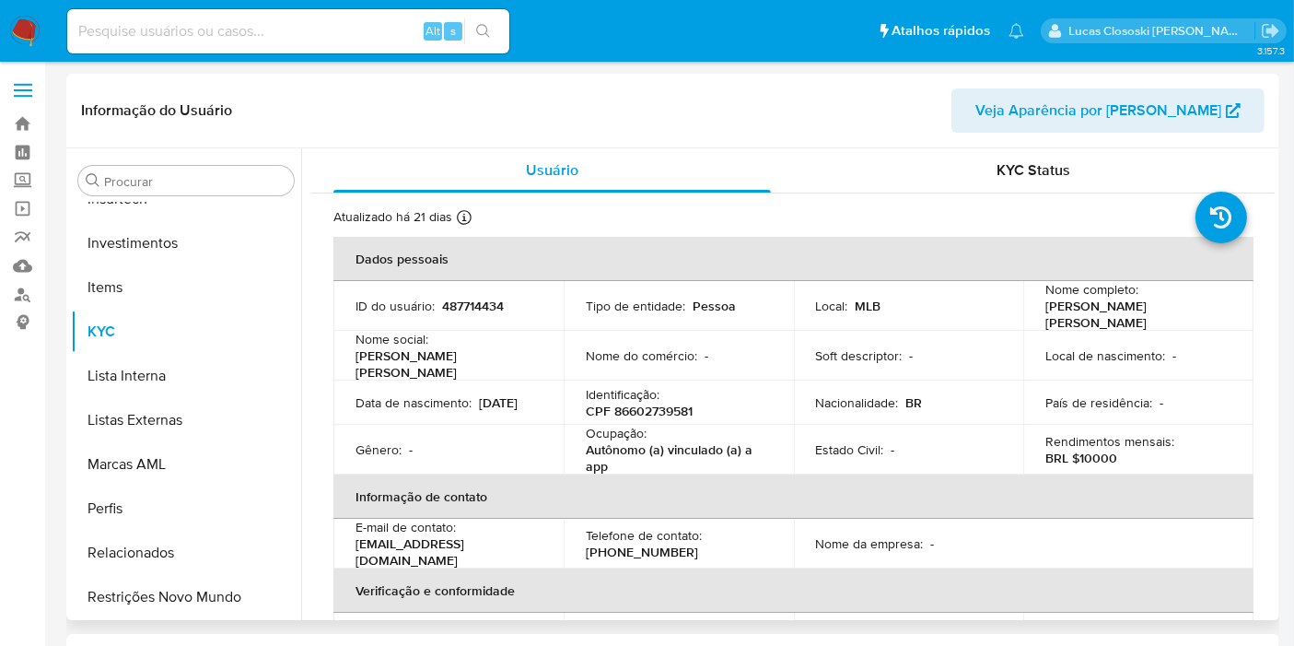
select select "10"
click at [668, 403] on p "CPF 86602739581" at bounding box center [639, 411] width 107 height 17
copy p "86602739581"
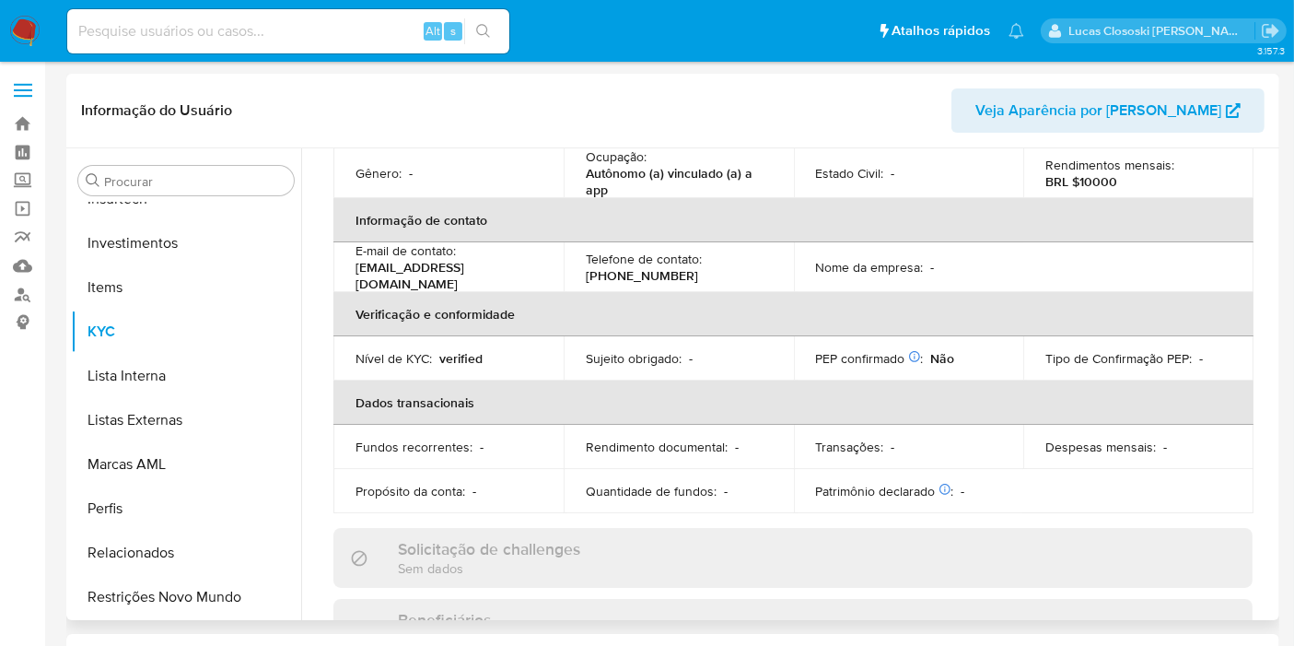
scroll to position [716, 0]
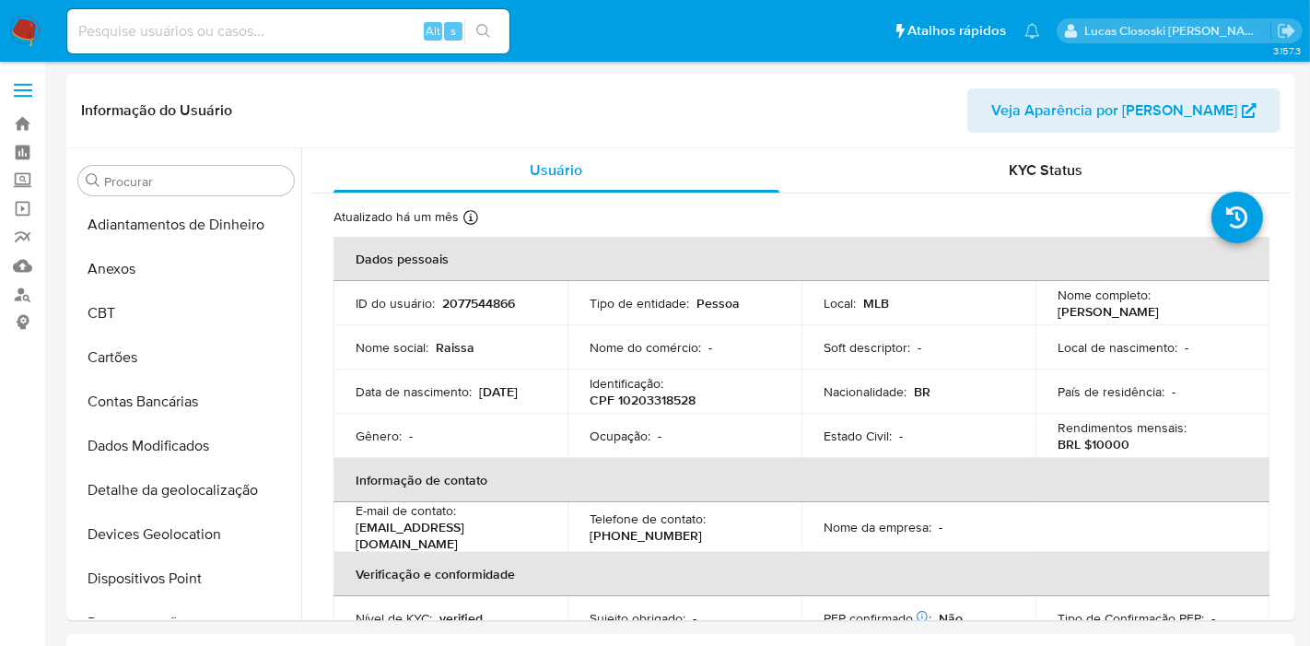
select select "10"
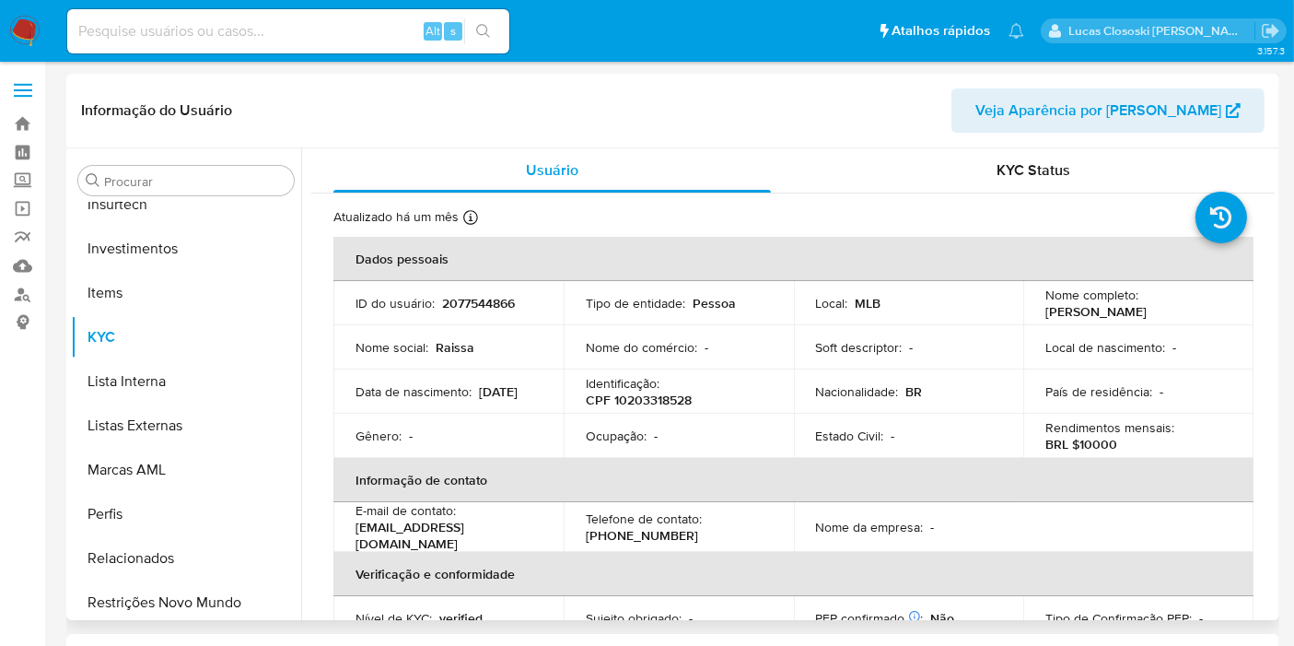
scroll to position [866, 0]
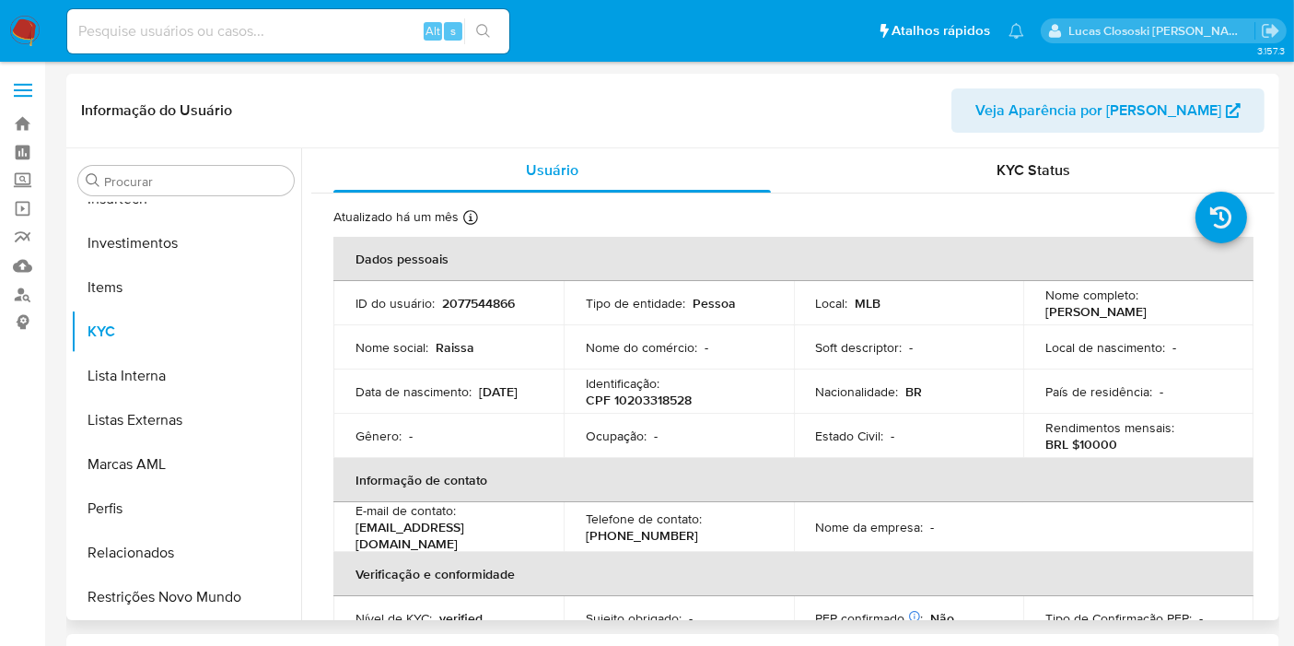
click at [644, 392] on p "CPF 10203318528" at bounding box center [639, 400] width 106 height 17
copy p "10203318528"
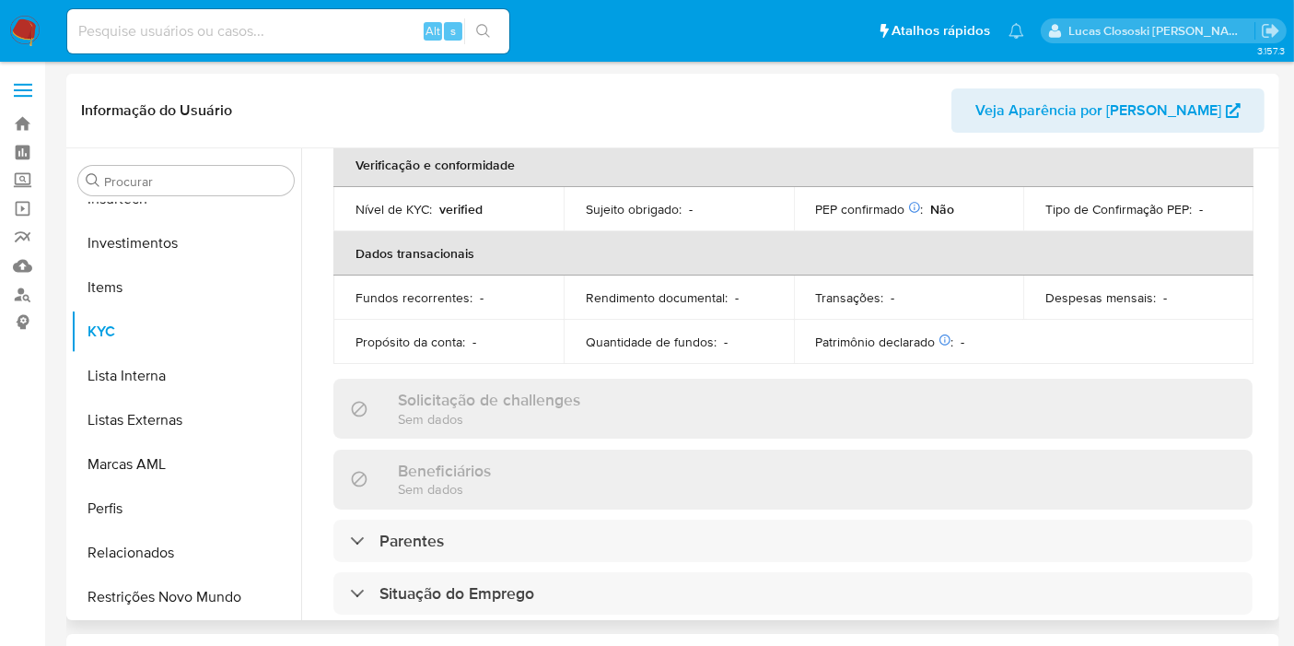
scroll to position [818, 0]
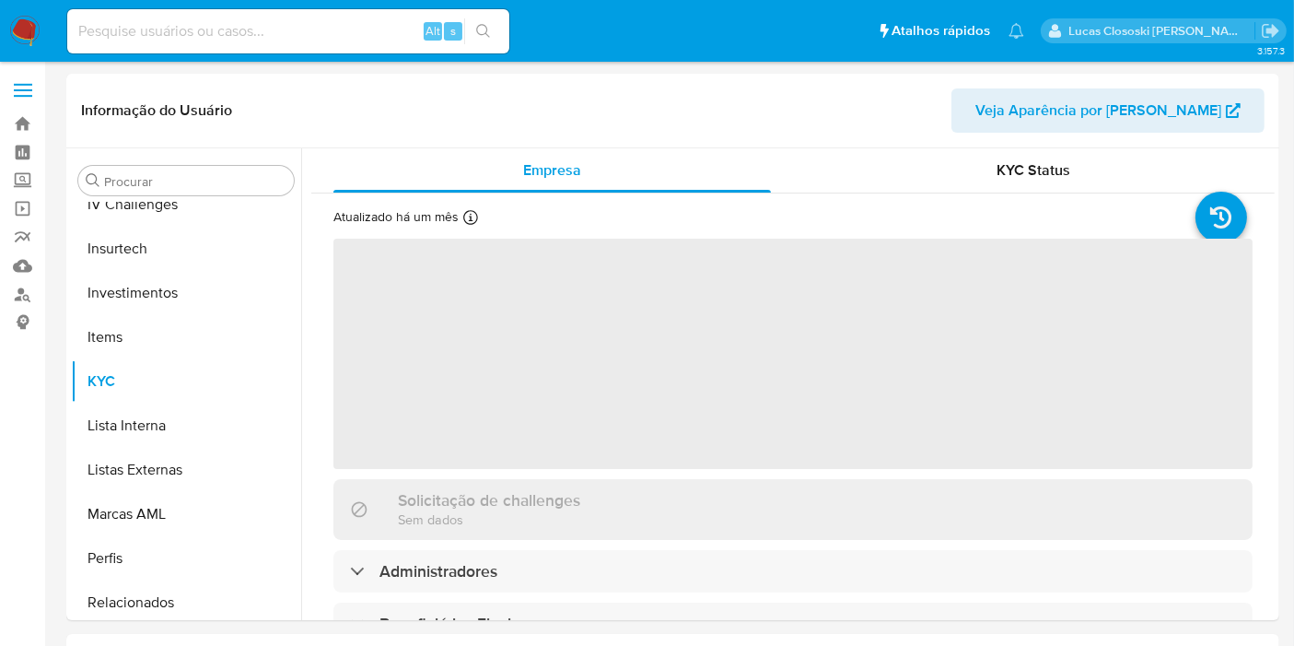
scroll to position [866, 0]
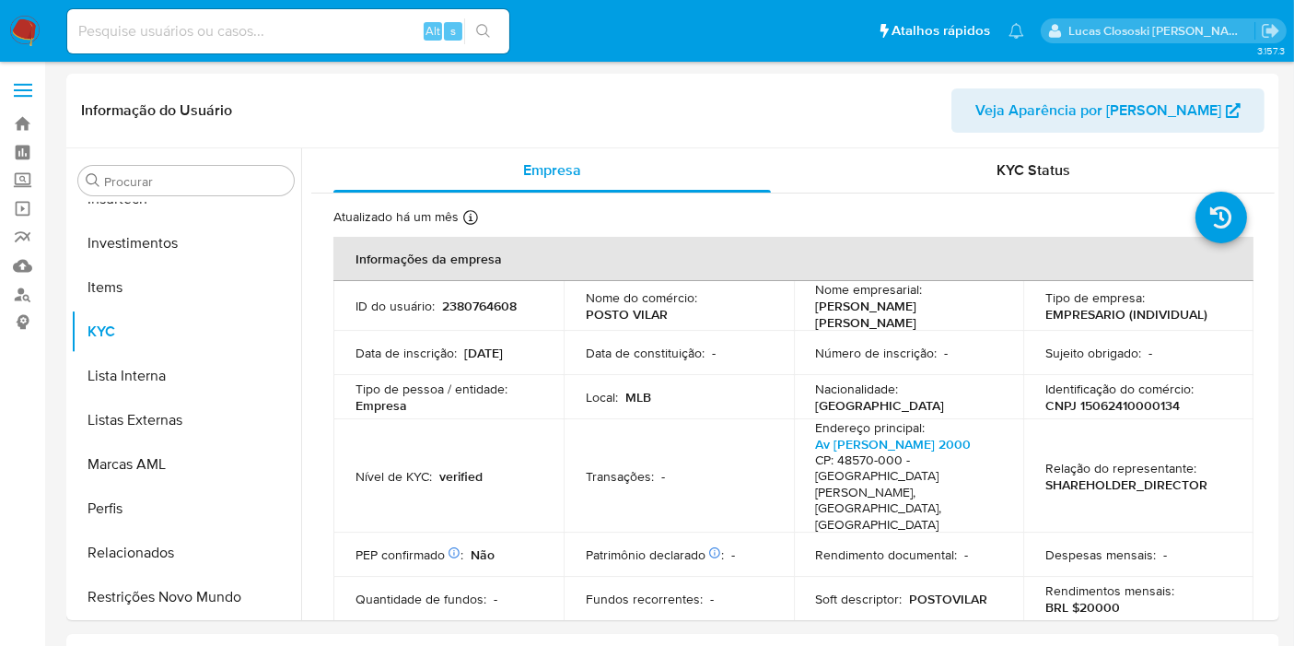
select select "10"
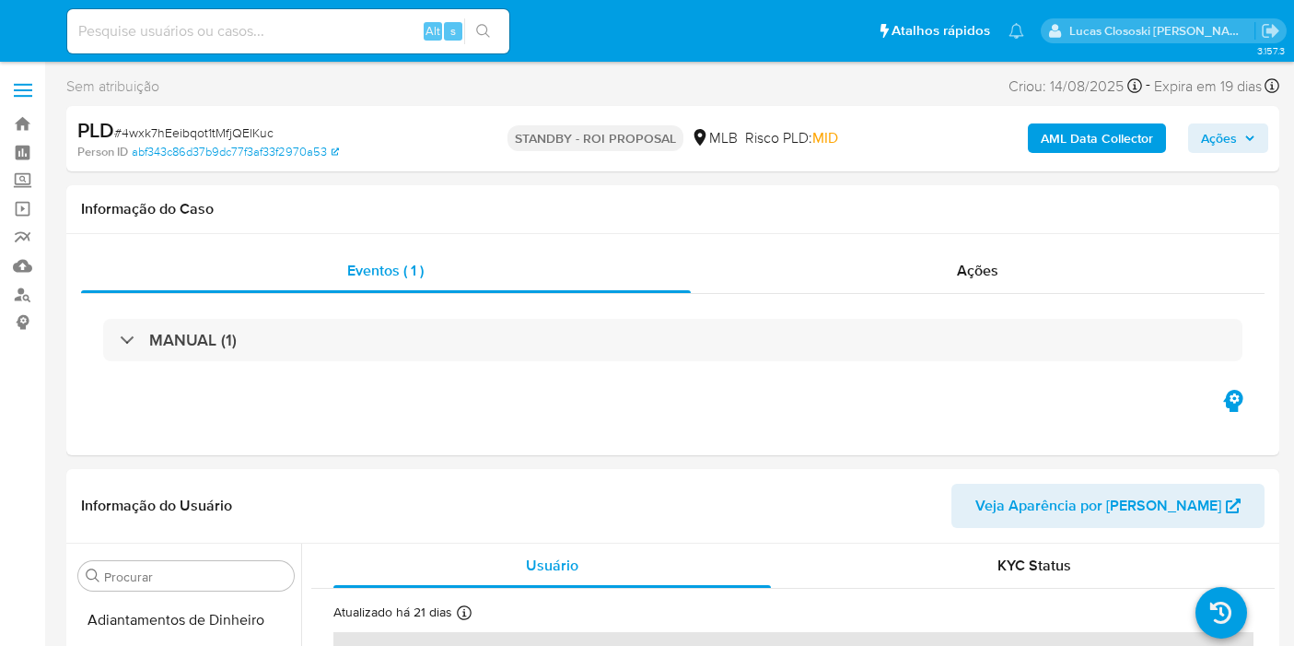
select select "10"
click at [12, 35] on img at bounding box center [24, 31] width 31 height 31
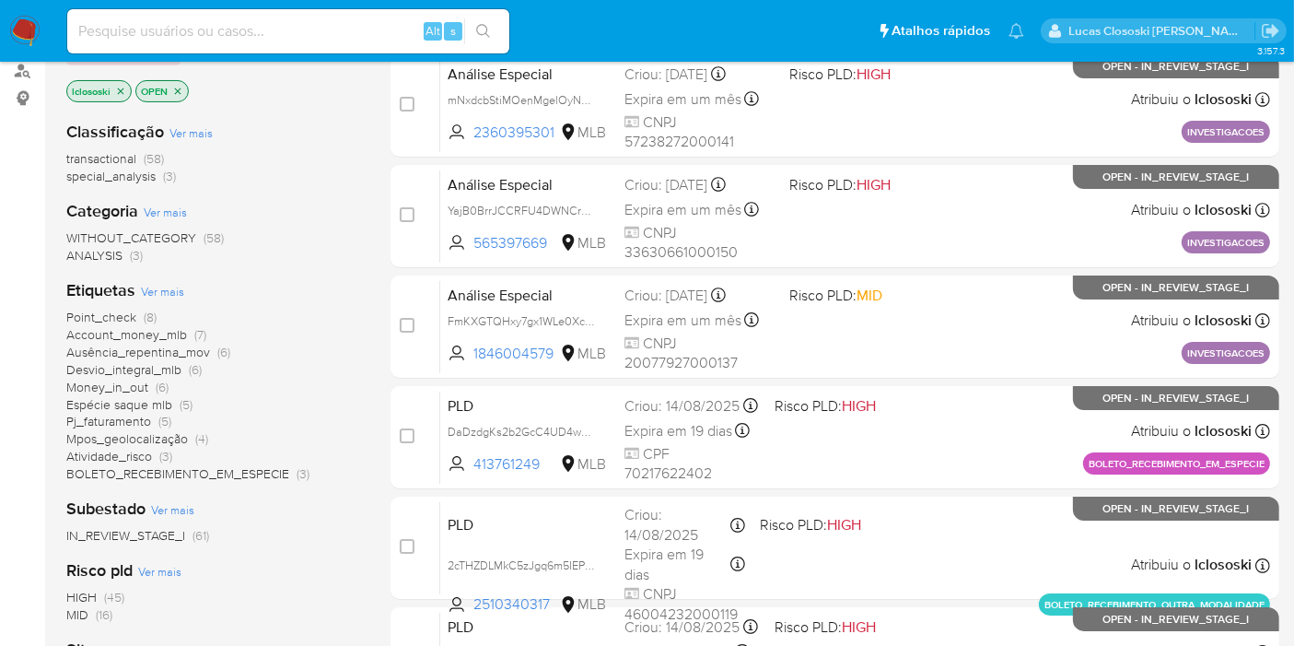
scroll to position [102, 0]
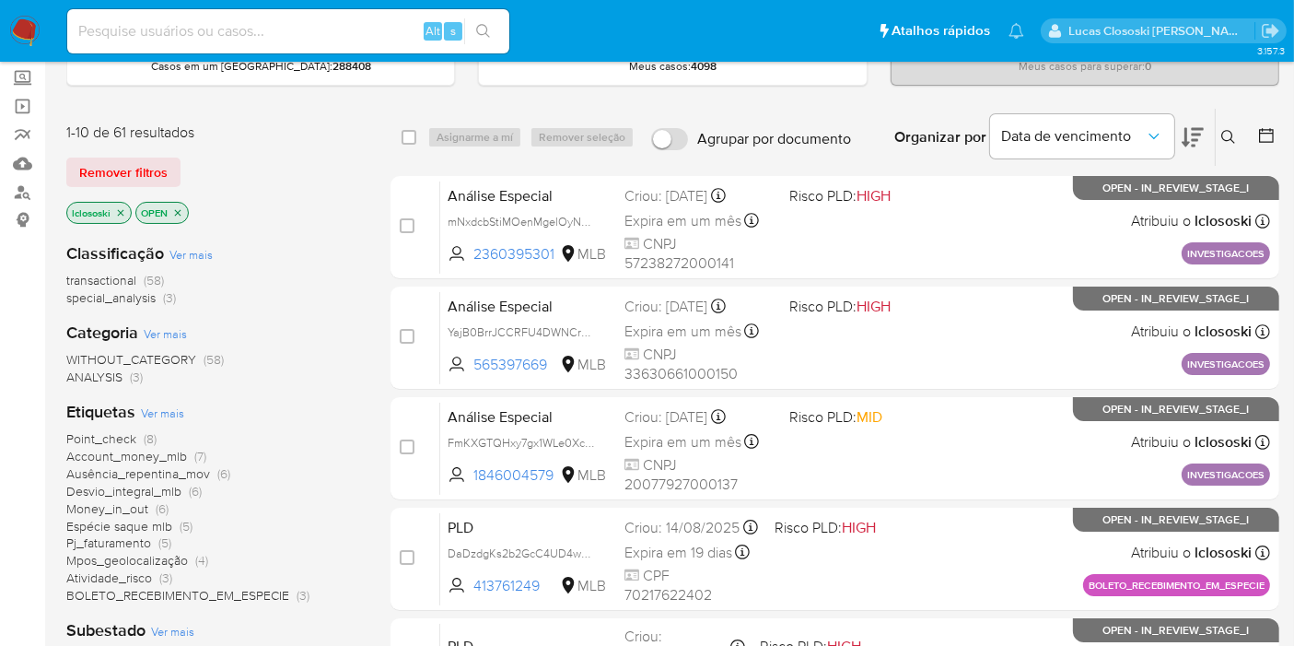
click at [1206, 148] on div "Organizar por Data de vencimento" at bounding box center [1047, 137] width 335 height 57
click at [1197, 138] on icon at bounding box center [1193, 137] width 22 height 19
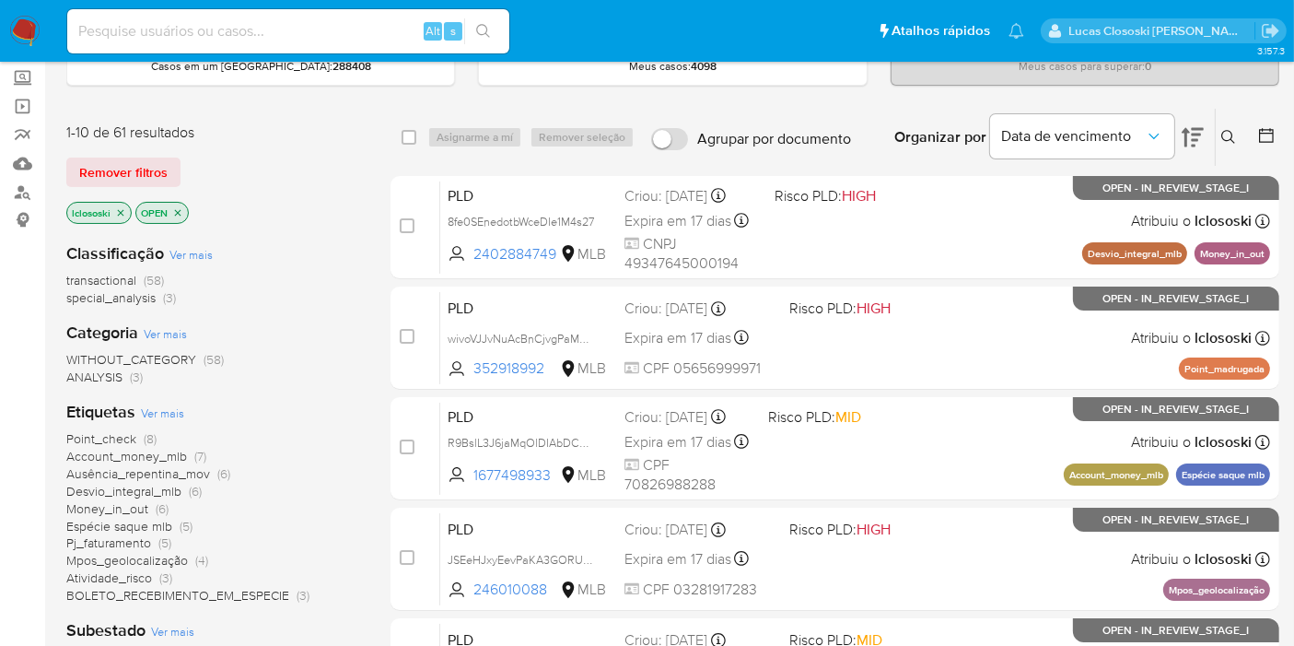
click at [1197, 138] on icon at bounding box center [1193, 137] width 22 height 19
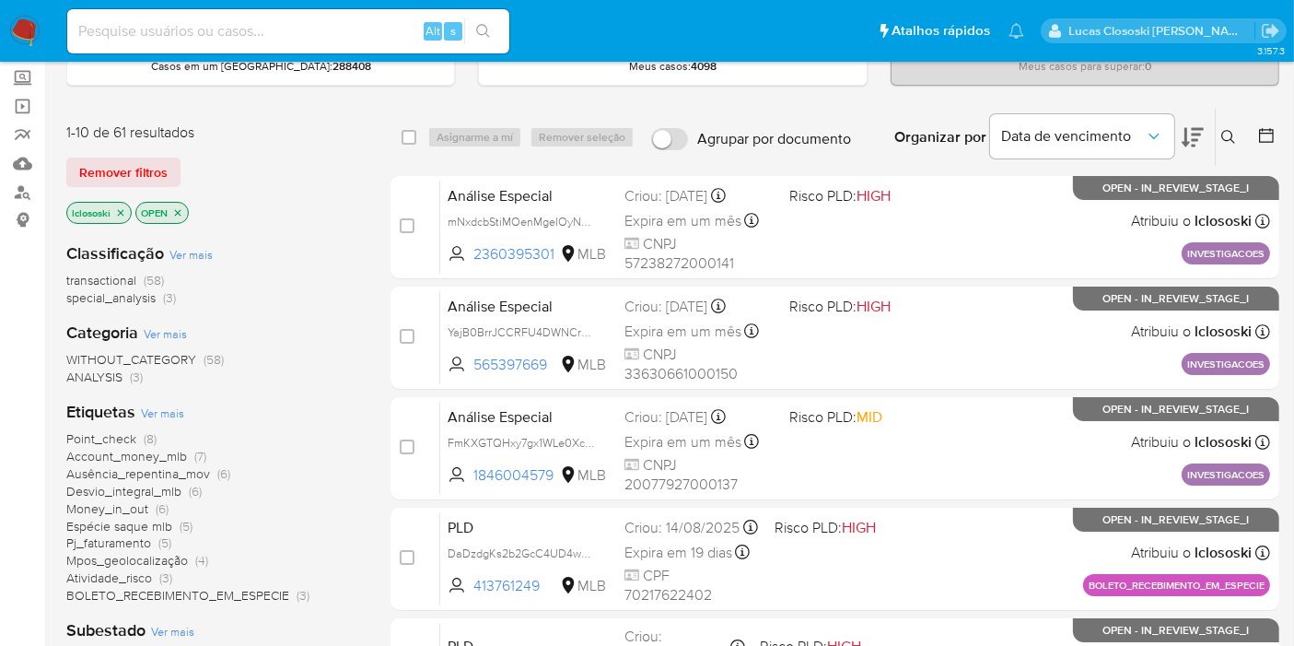
click at [1197, 138] on icon at bounding box center [1193, 137] width 22 height 19
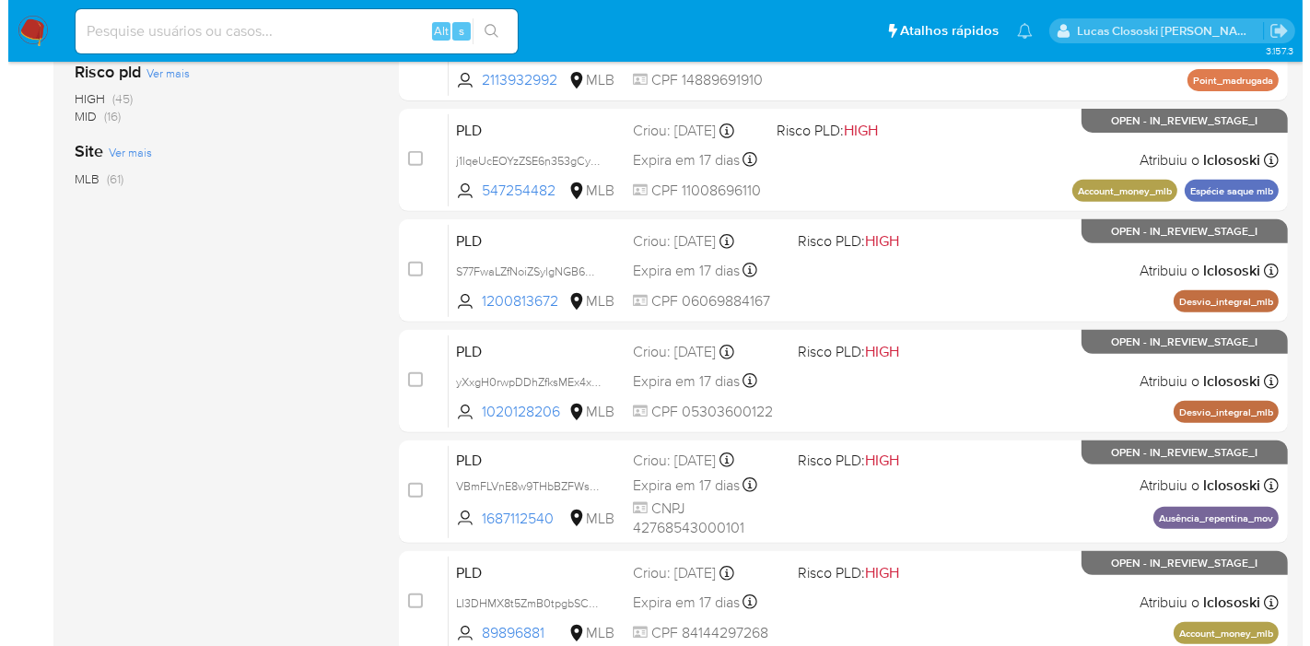
scroll to position [192, 0]
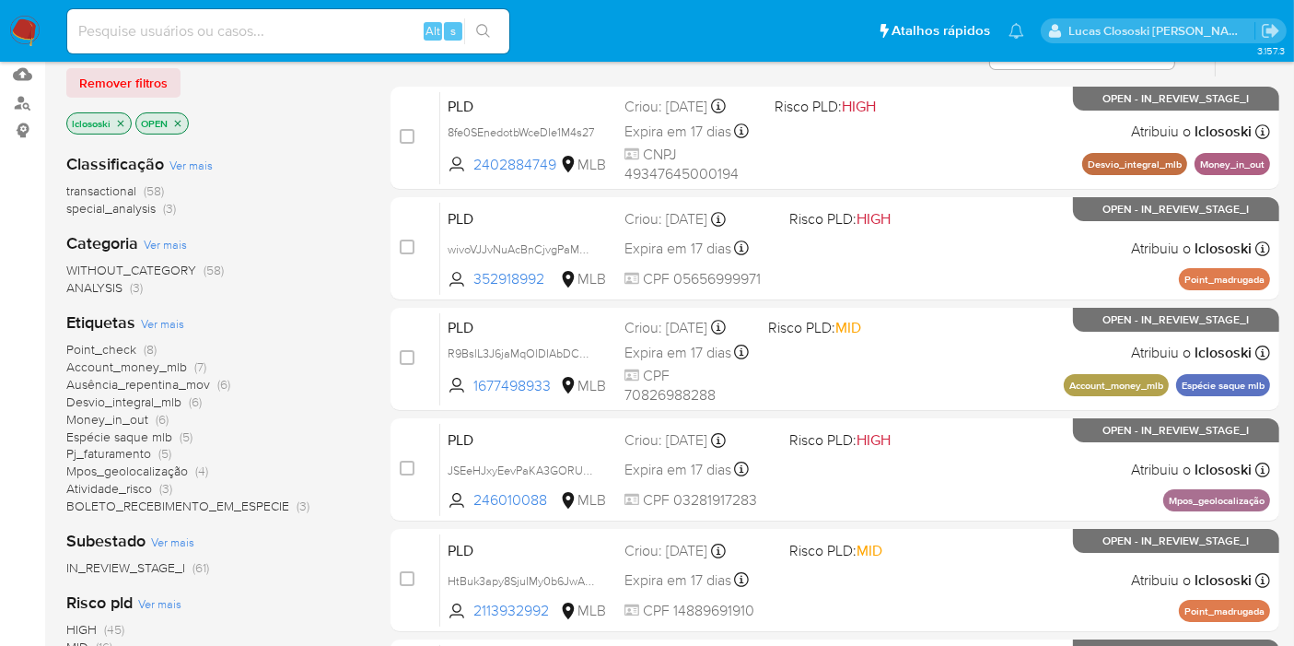
click at [159, 320] on span "Ver mais" at bounding box center [162, 323] width 43 height 17
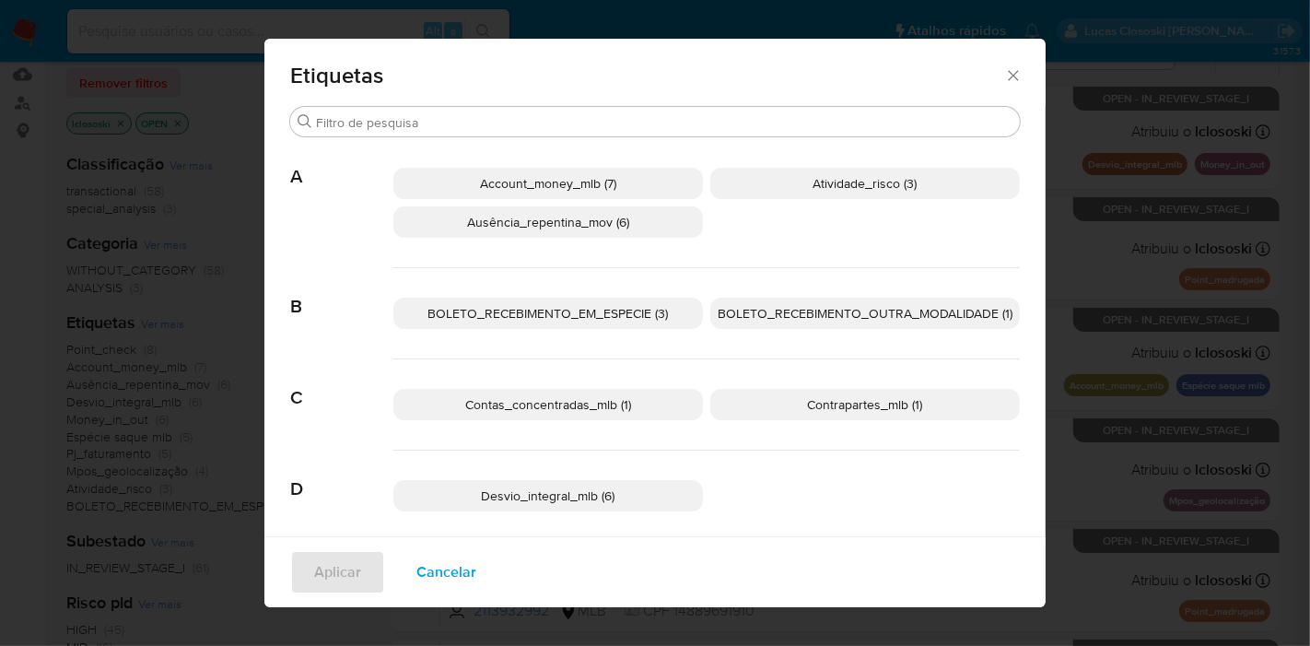
click at [660, 189] on p "Account_money_mlb (7)" at bounding box center [548, 183] width 310 height 31
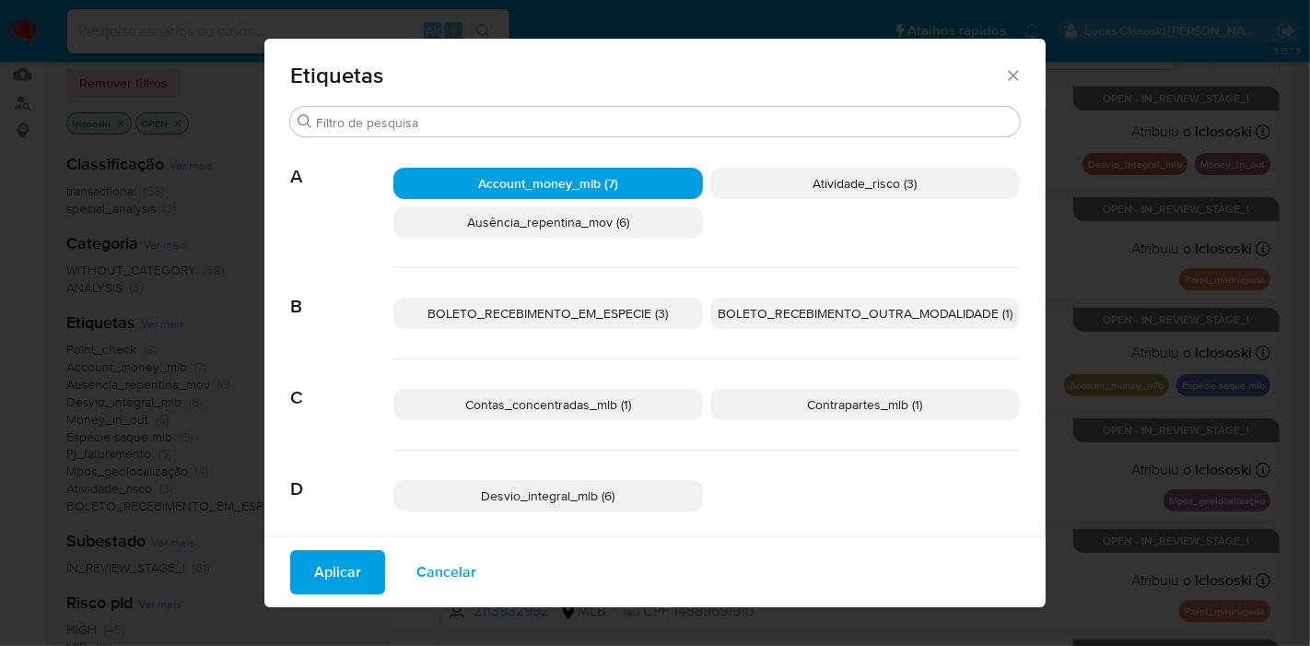
click at [327, 571] on span "Aplicar" at bounding box center [337, 572] width 47 height 41
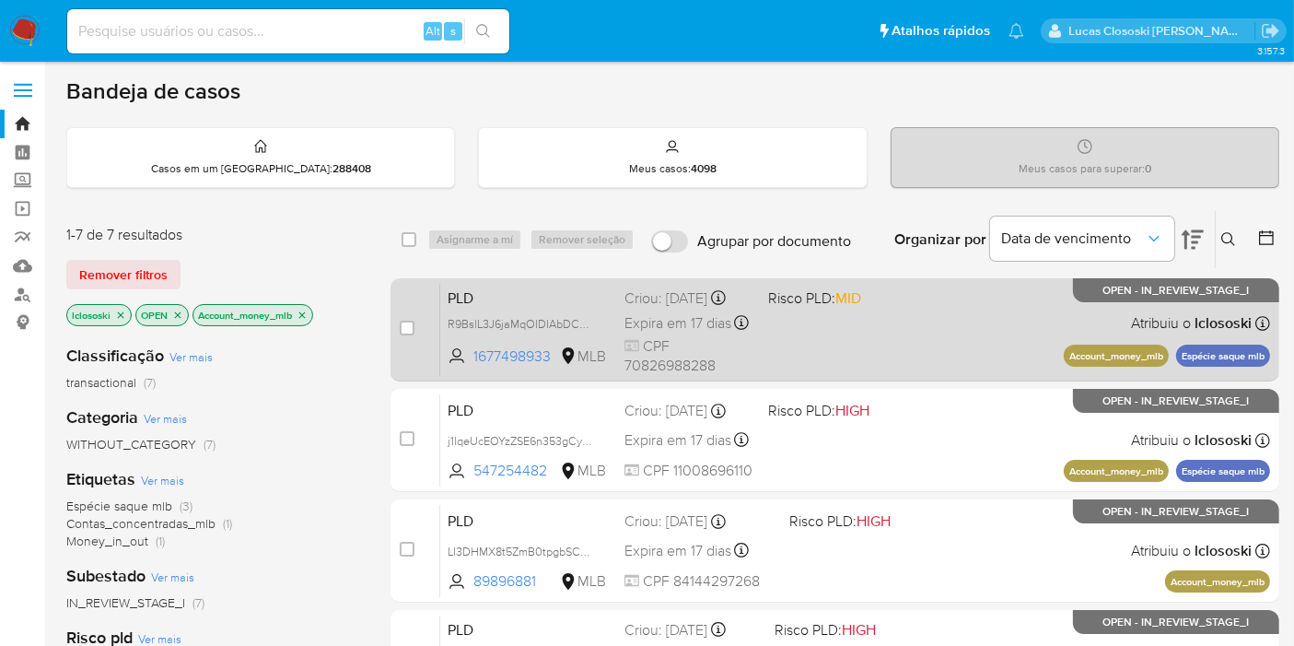
click at [937, 316] on div "PLD R9BslL3J6jaMqOlDIAbDCqcD 1677498933 MLB Risco PLD: MID Criou: [DATE] Criou:…" at bounding box center [855, 329] width 830 height 93
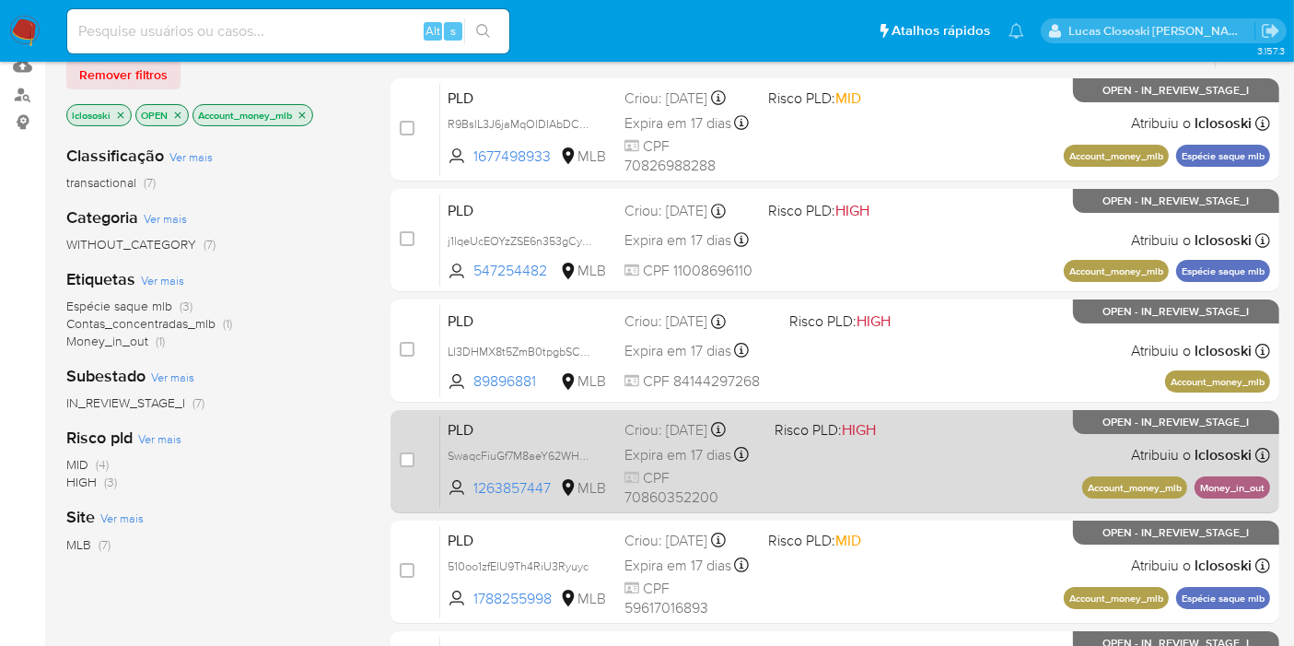
scroll to position [205, 0]
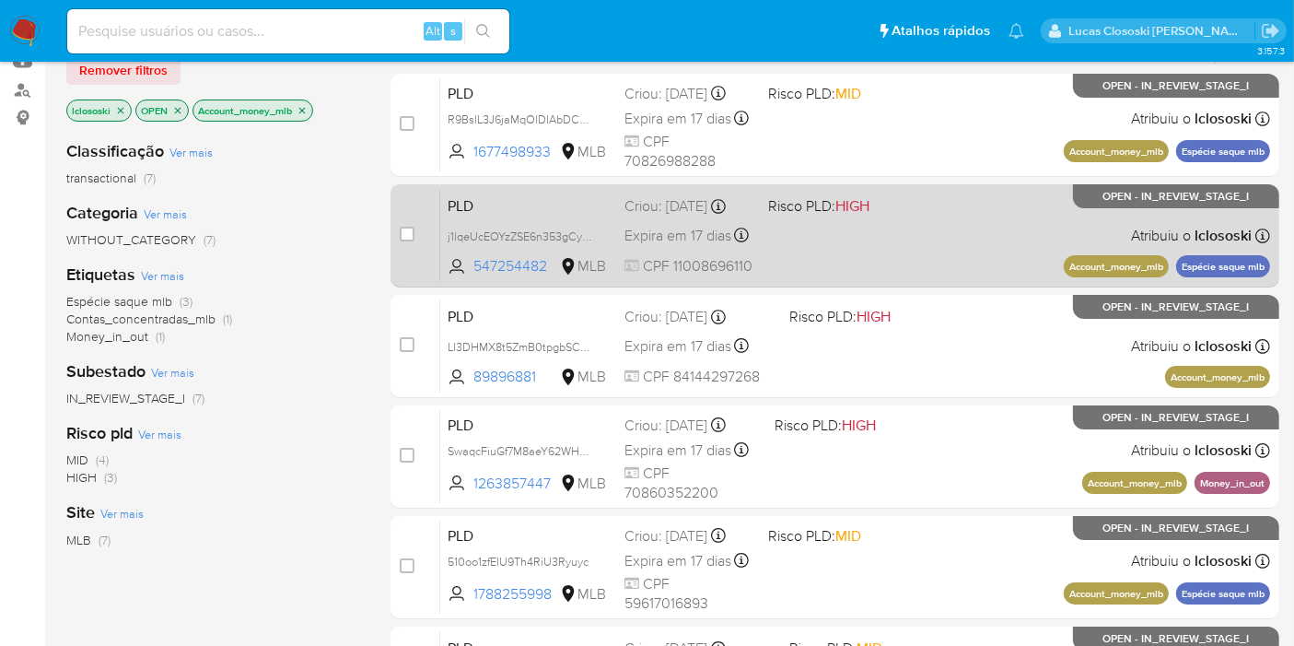
click at [867, 252] on div "PLD j1lqeUcEOYzZSE6n353gCyGy 547254482 MLB Risco PLD: HIGH Criou: [DATE] Criou:…" at bounding box center [855, 235] width 830 height 93
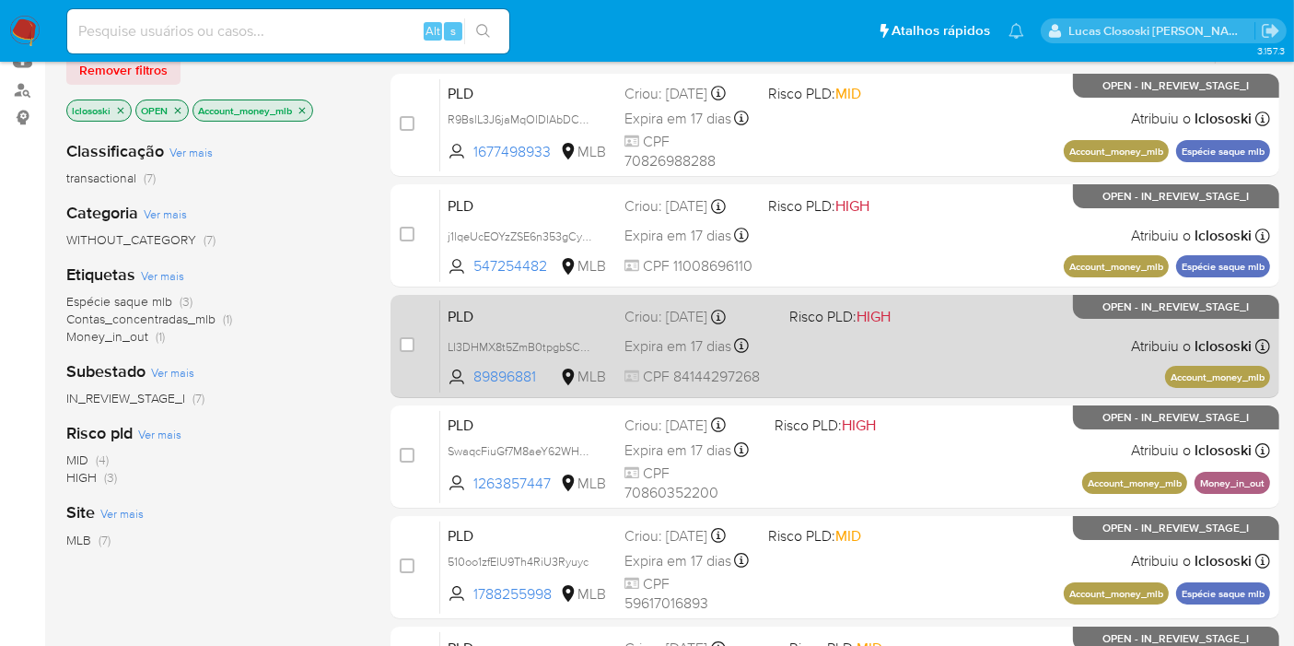
click at [913, 322] on span "Risco PLD: HIGH" at bounding box center [864, 315] width 150 height 24
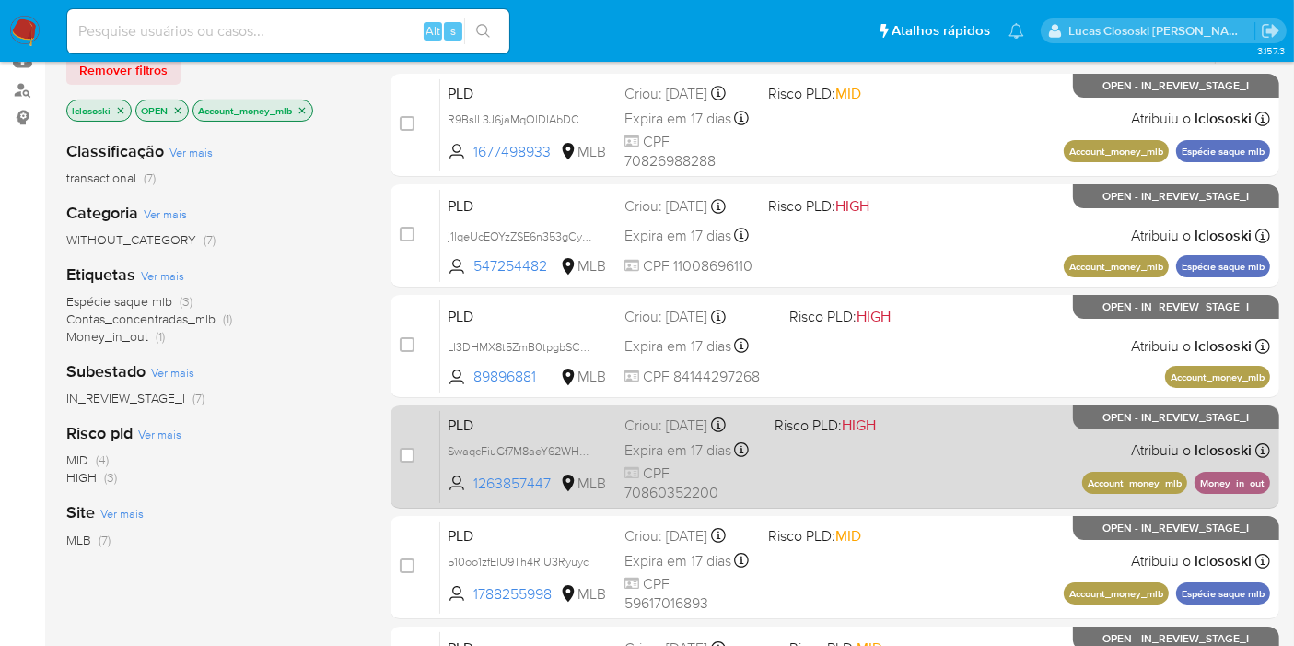
click at [886, 432] on span "Risco PLD: HIGH" at bounding box center [842, 424] width 135 height 24
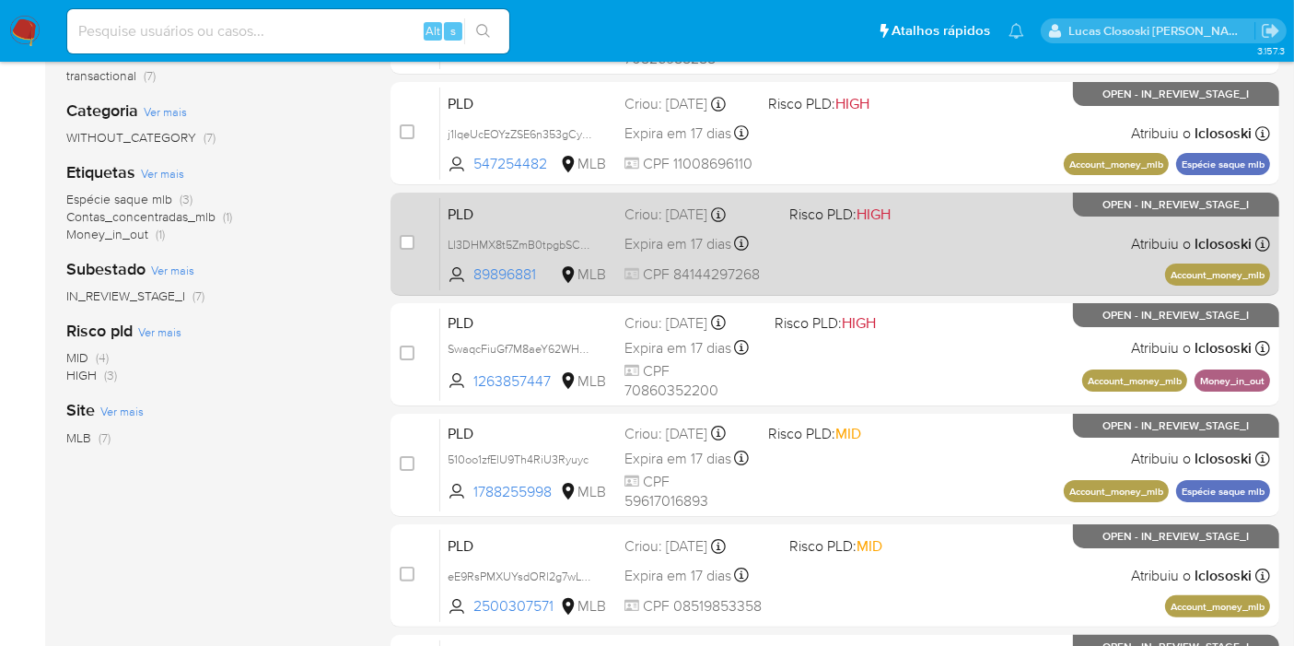
scroll to position [409, 0]
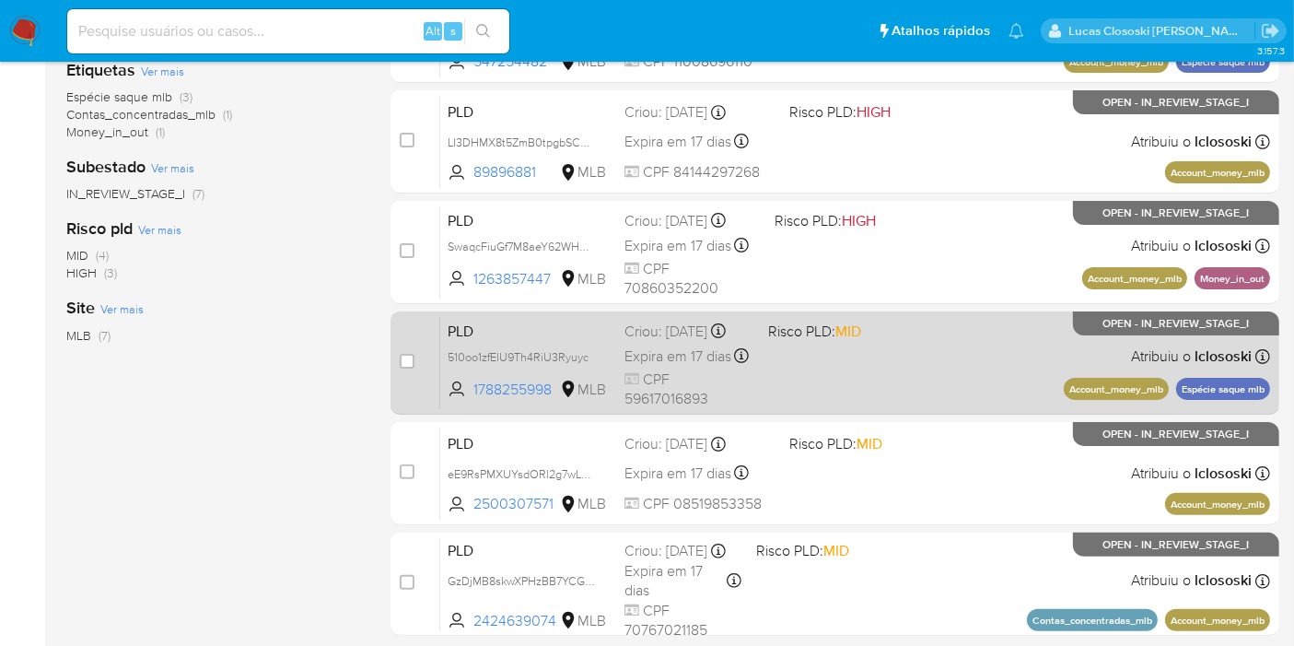
click at [923, 351] on div "PLD 510oo1zfElU9Th4RiU3Ryuyc 1788255998 MLB Risco PLD: MID Criou: [DATE] Criou:…" at bounding box center [855, 362] width 830 height 93
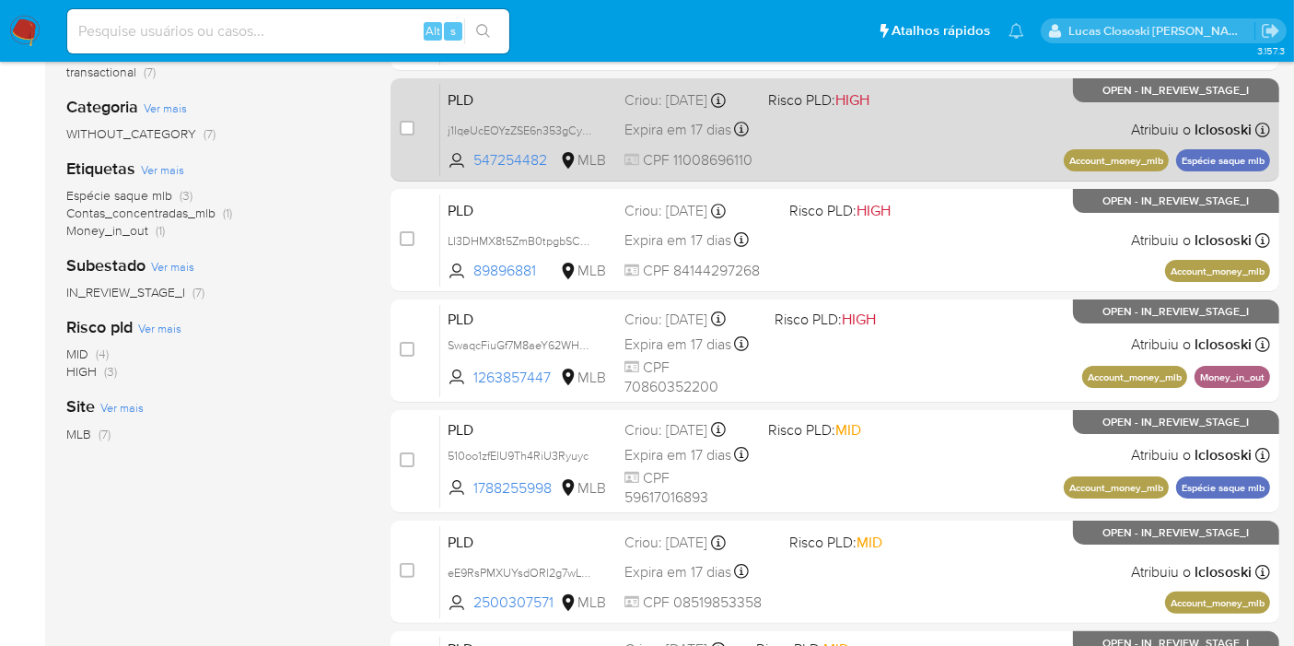
scroll to position [205, 0]
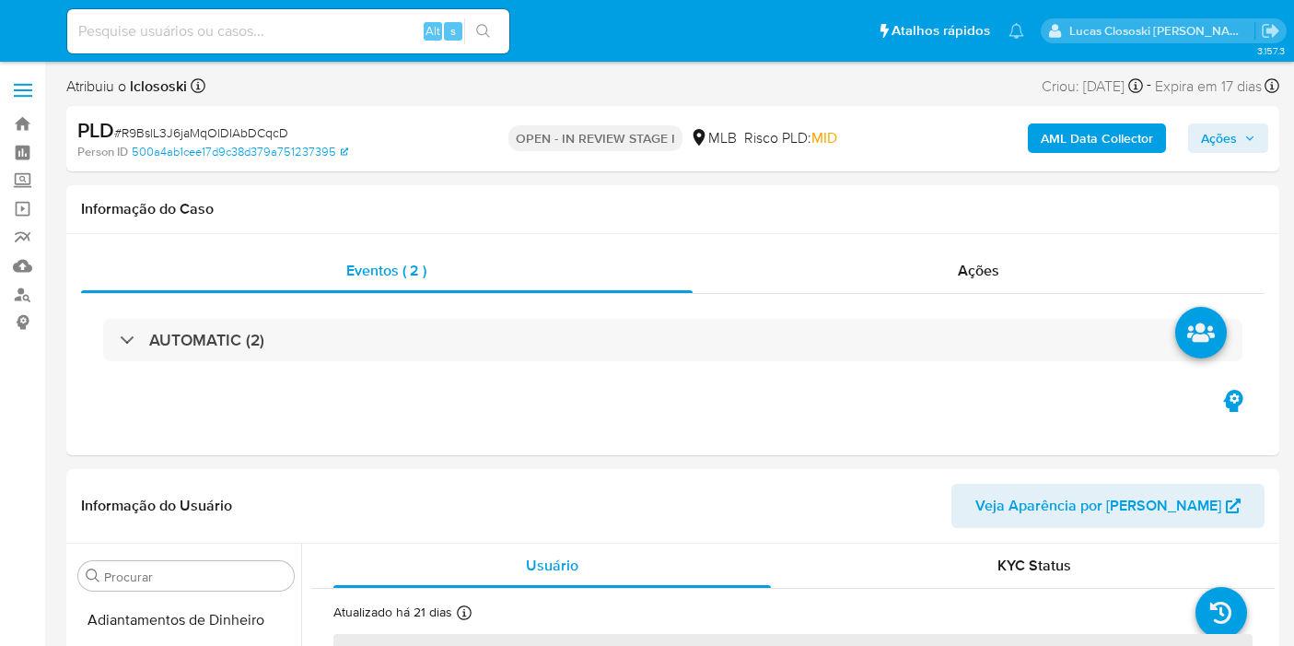
select select "10"
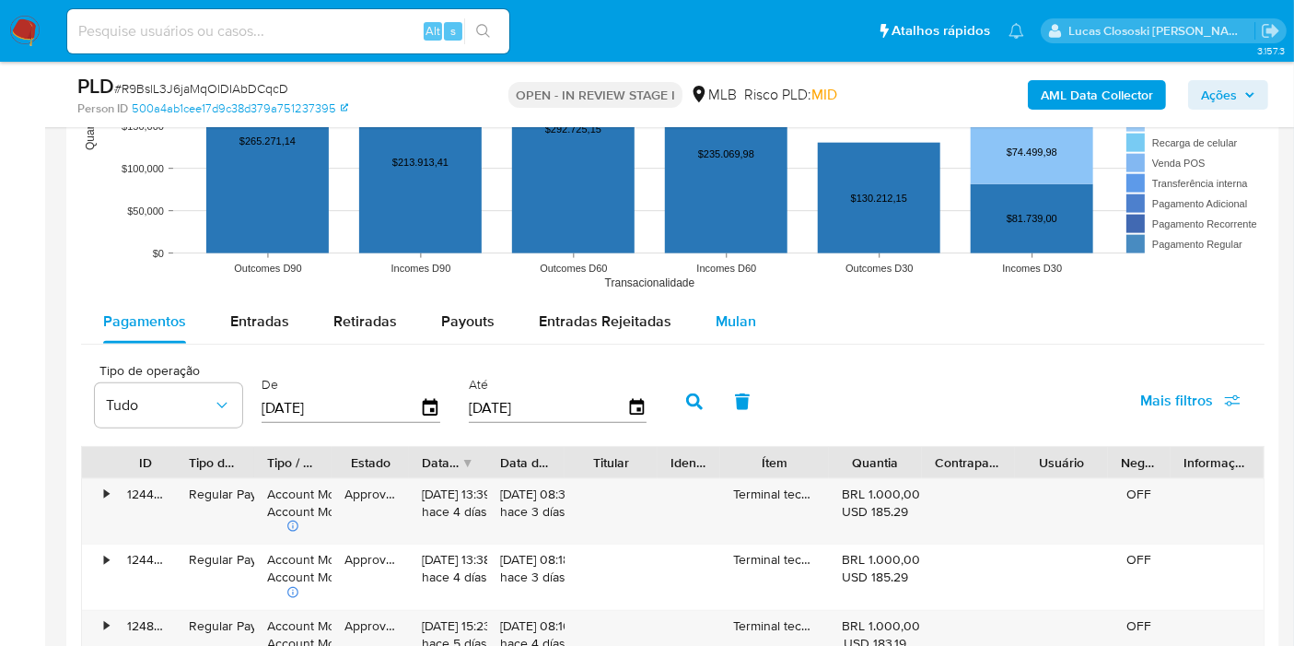
scroll to position [1945, 0]
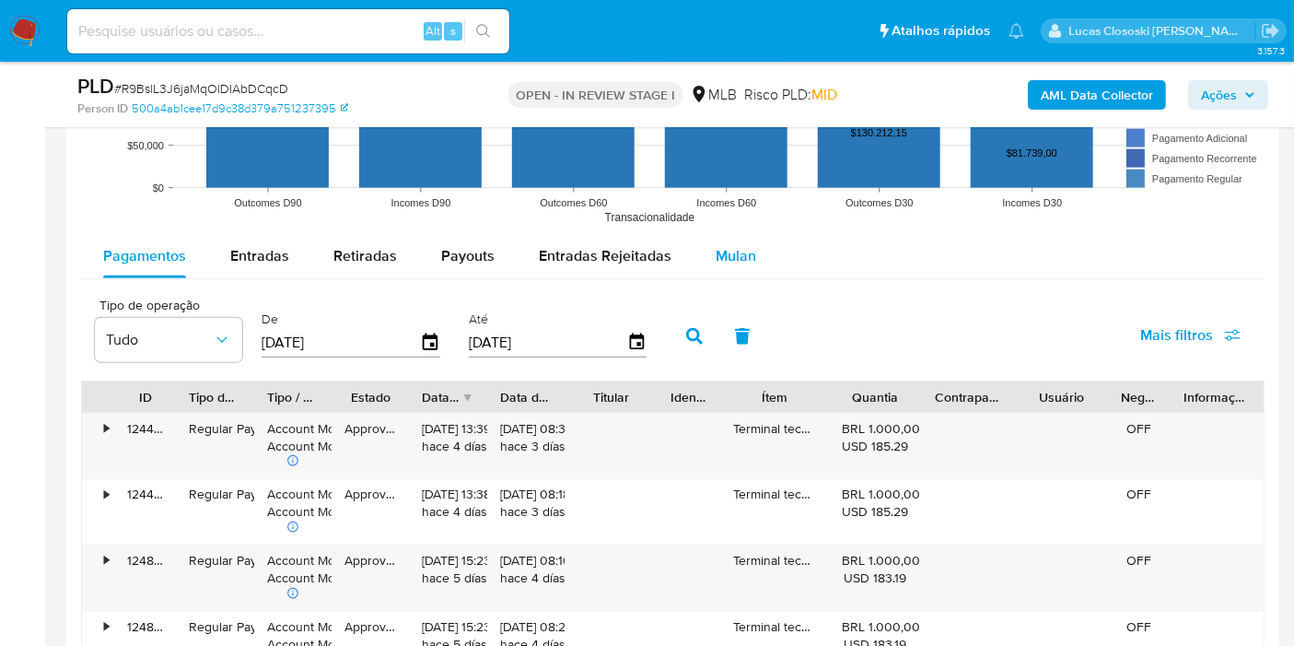
click at [716, 261] on span "Mulan" at bounding box center [736, 255] width 41 height 21
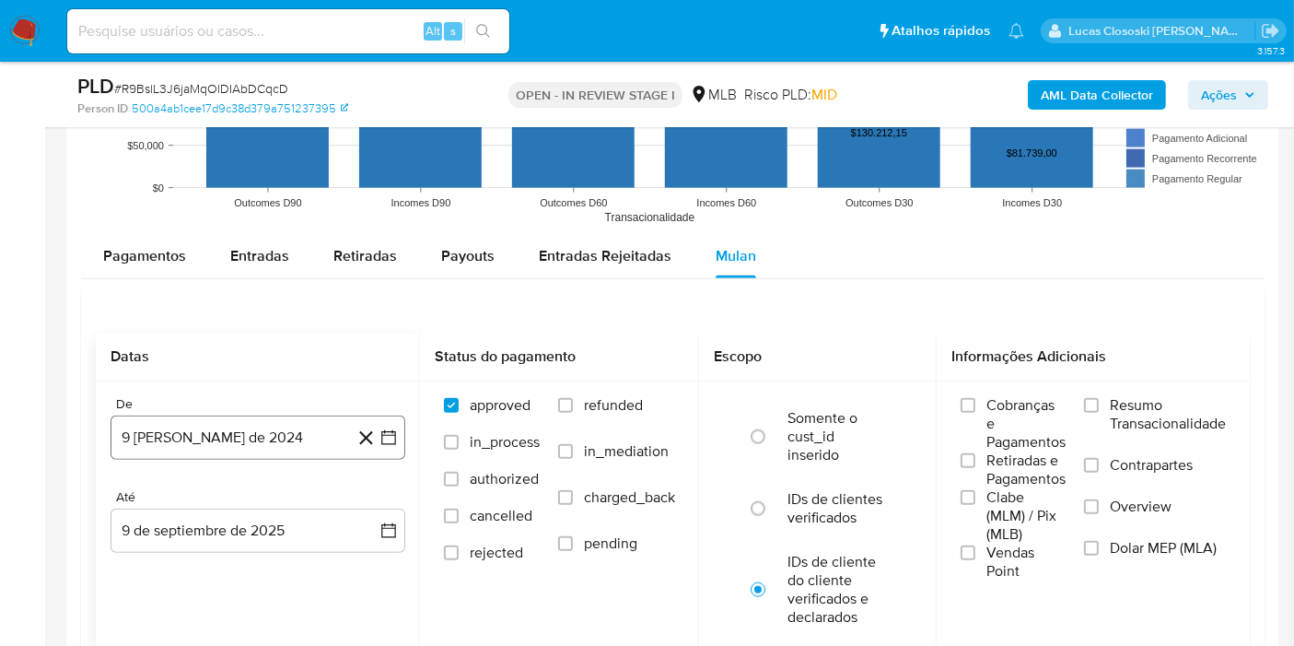
click at [387, 420] on button "9 [PERSON_NAME] de 2024" at bounding box center [258, 437] width 295 height 44
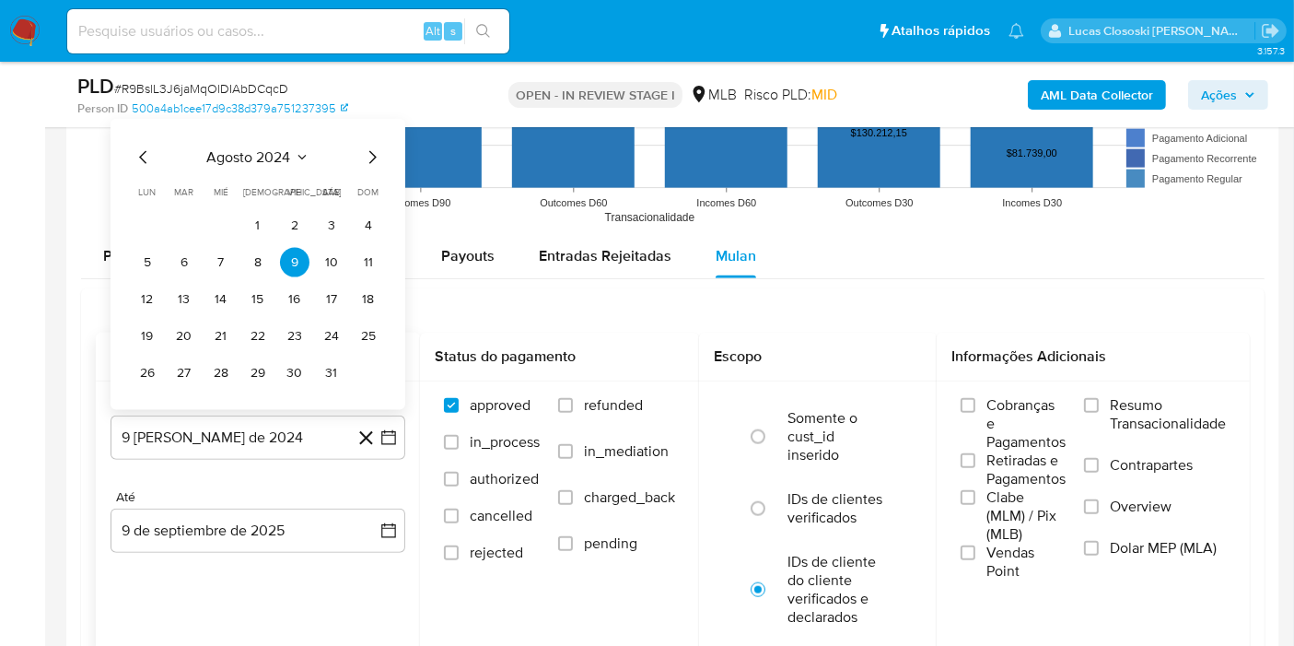
click at [271, 161] on span "agosto 2024" at bounding box center [249, 157] width 84 height 18
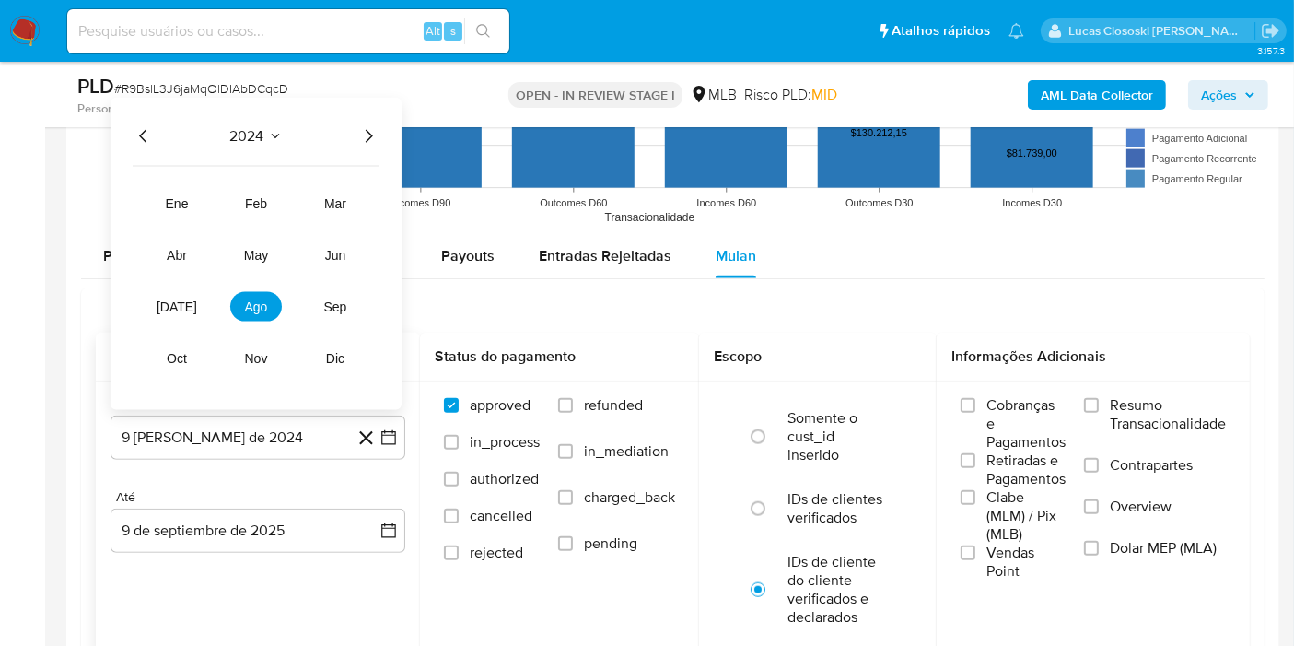
click at [376, 138] on icon "Año siguiente" at bounding box center [368, 136] width 22 height 22
click at [194, 294] on button "[DATE]" at bounding box center [177, 306] width 52 height 29
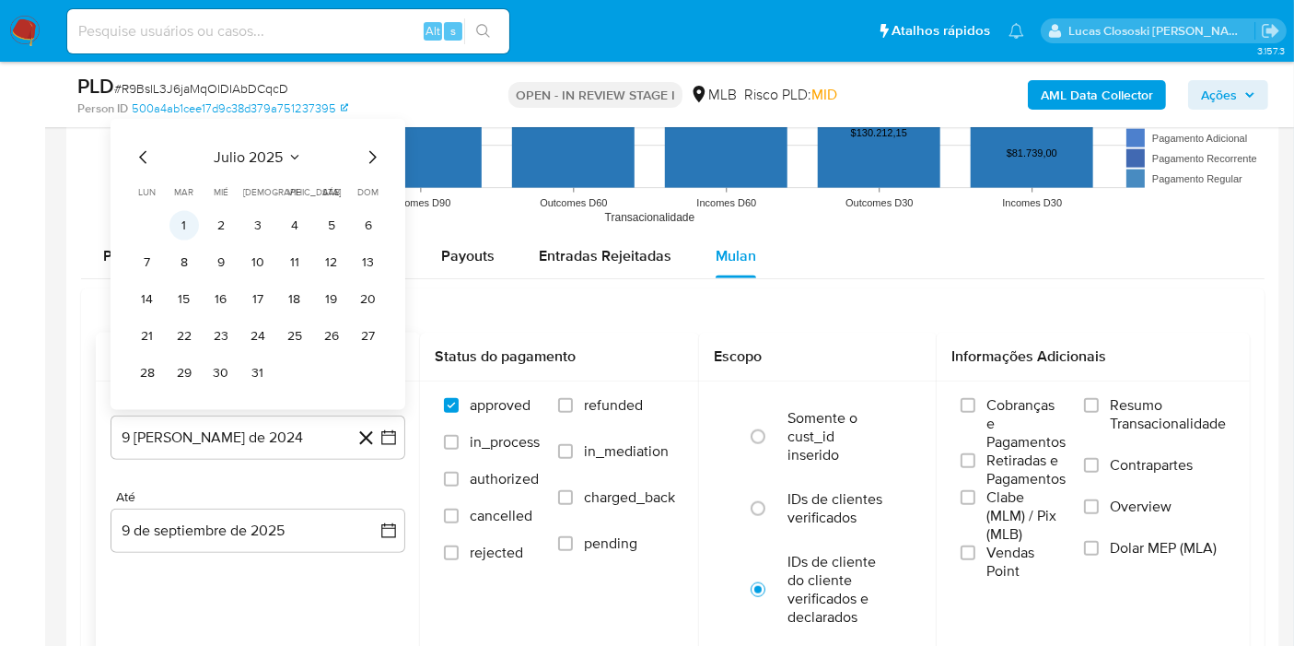
click at [184, 234] on button "1" at bounding box center [183, 225] width 29 height 29
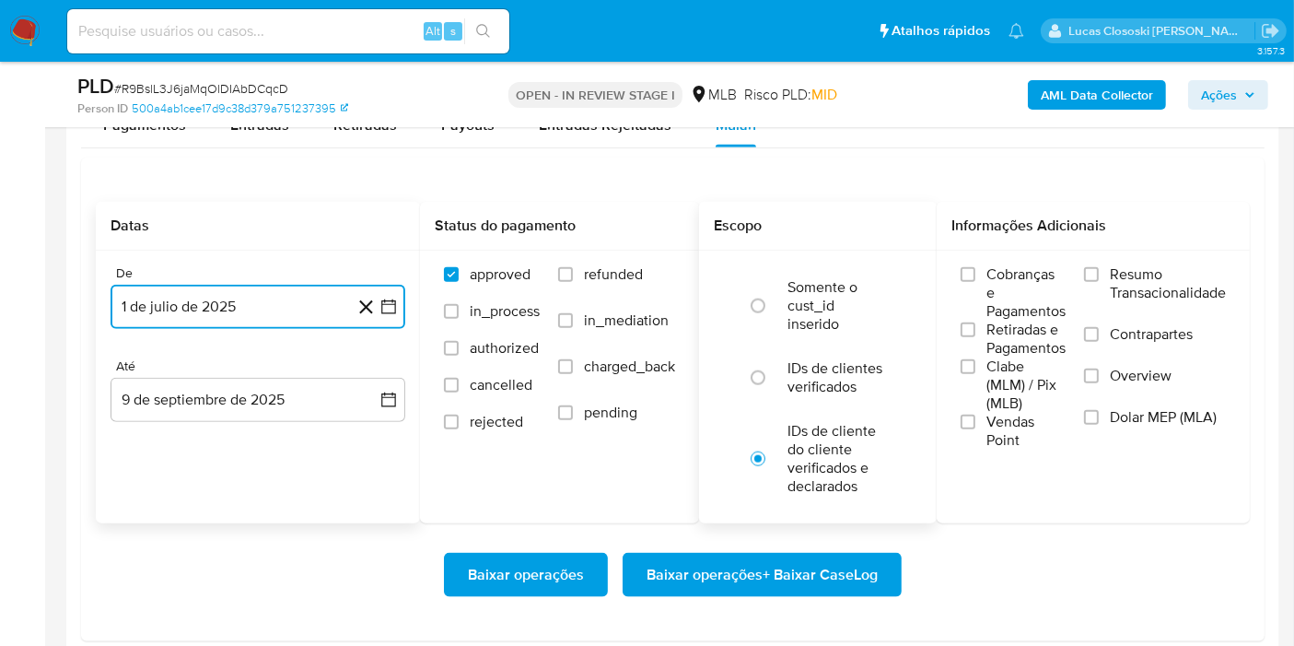
scroll to position [2149, 0]
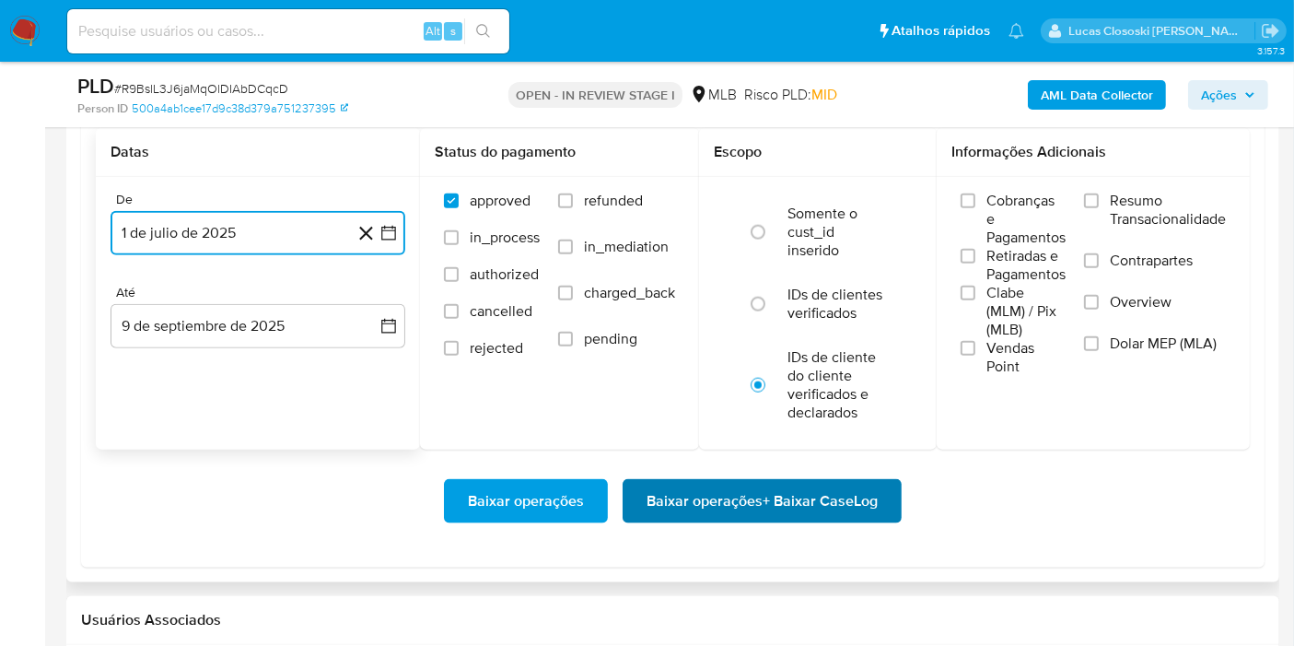
click at [785, 493] on span "Baixar operações + Baixar CaseLog" at bounding box center [762, 501] width 231 height 41
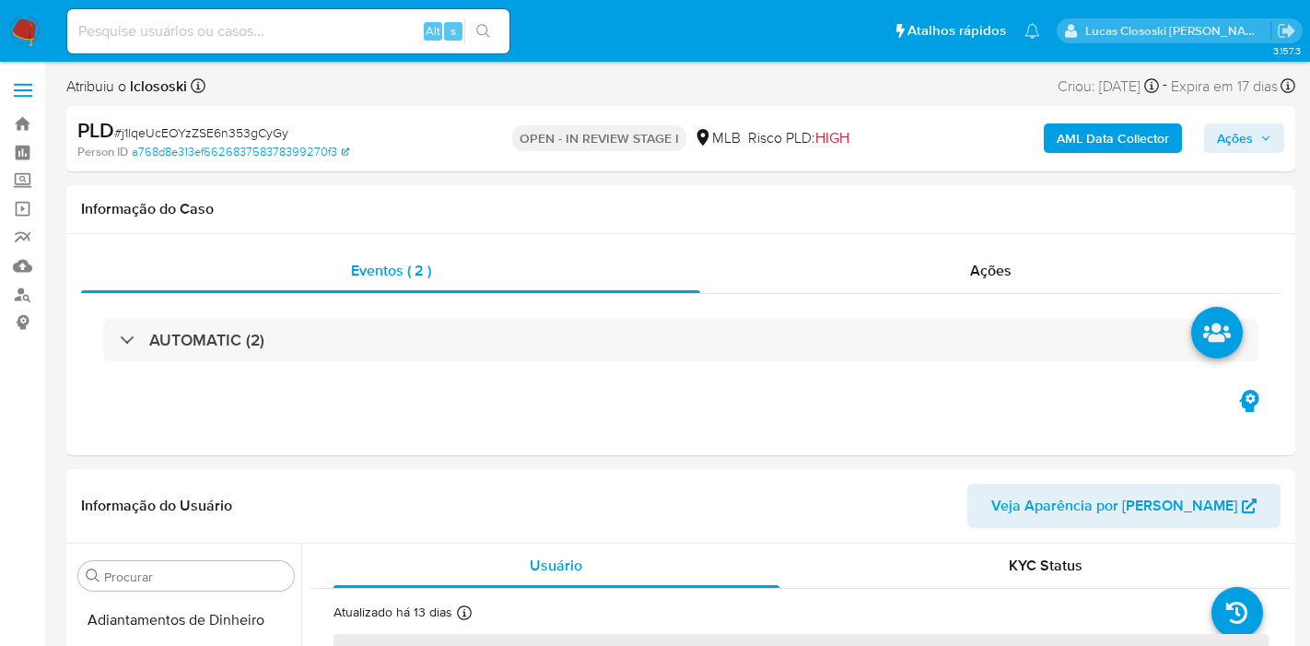
select select "10"
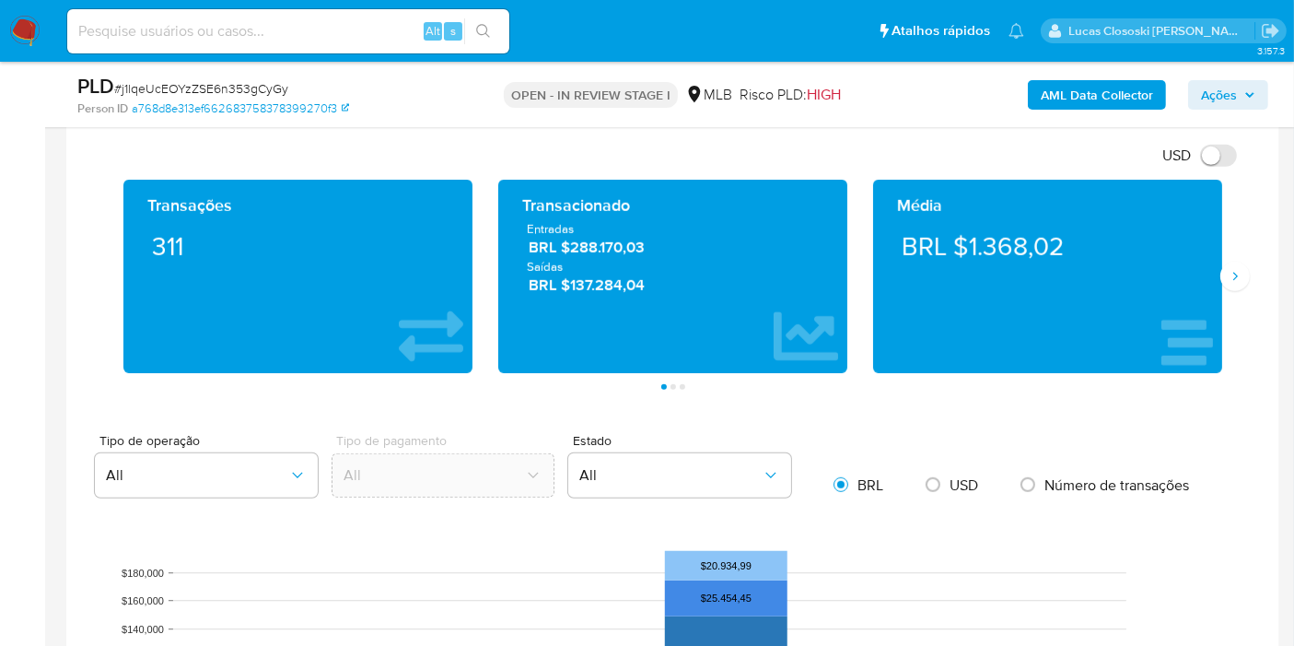
scroll to position [1535, 0]
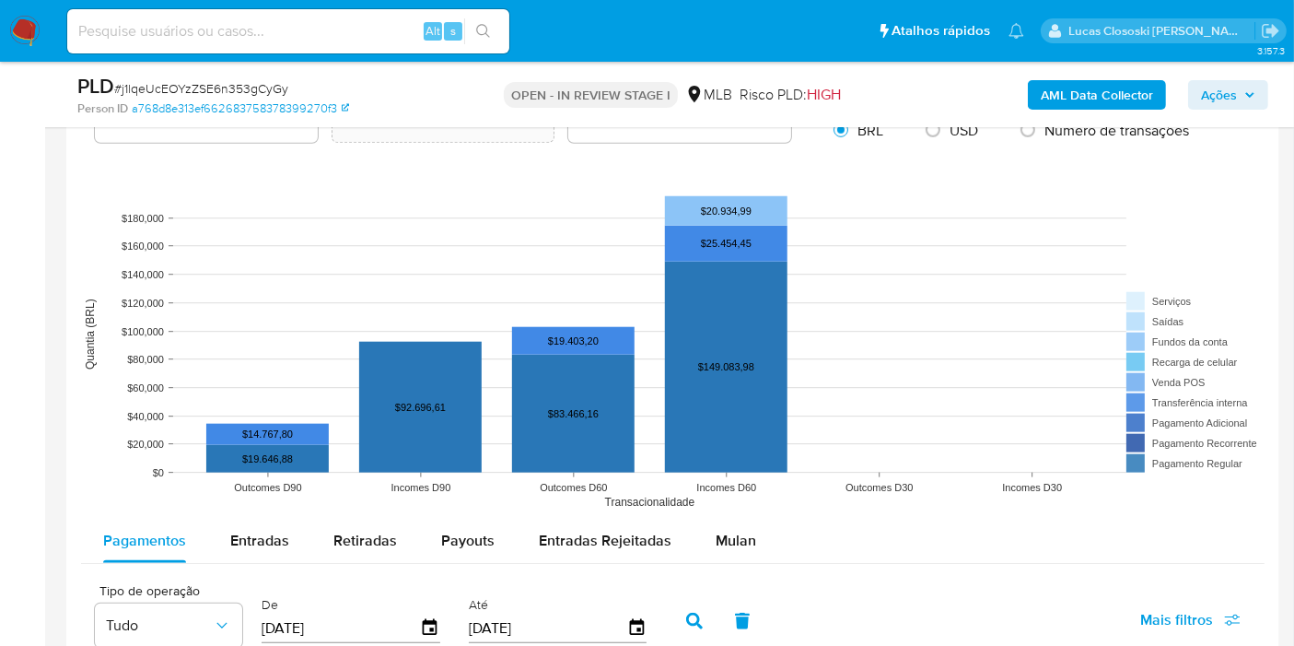
drag, startPoint x: 736, startPoint y: 526, endPoint x: 720, endPoint y: 503, distance: 27.8
click at [736, 527] on div "Mulan" at bounding box center [736, 541] width 41 height 44
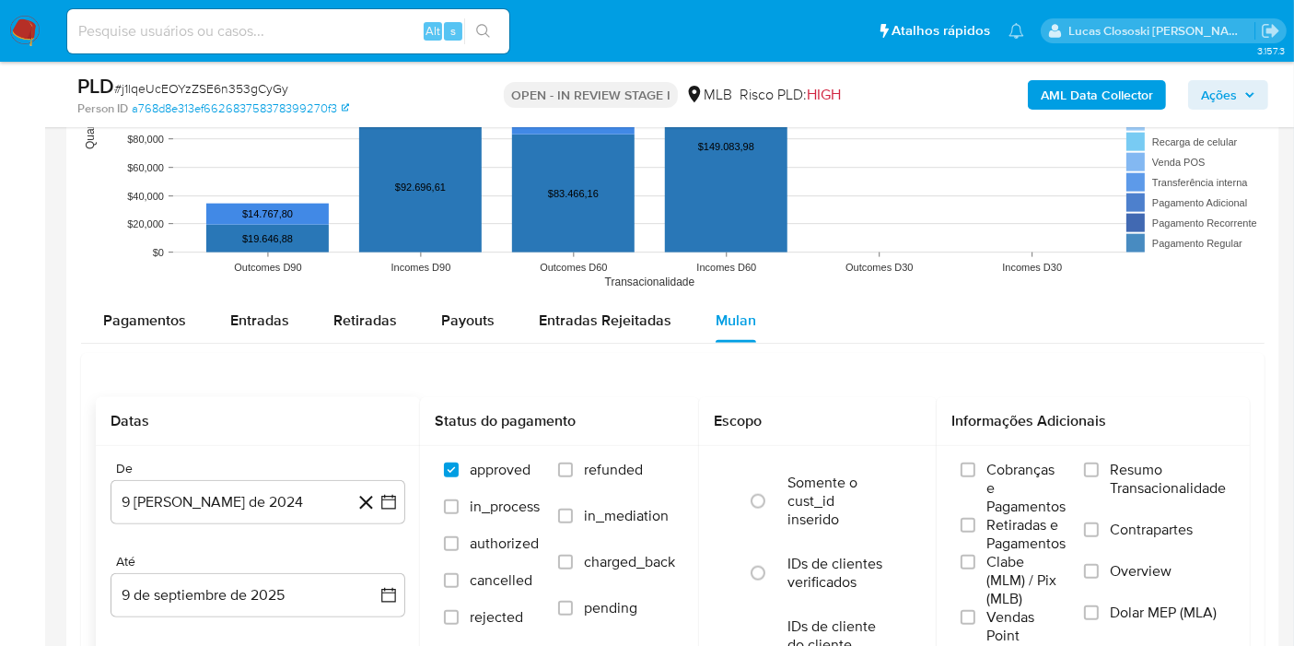
scroll to position [1842, 0]
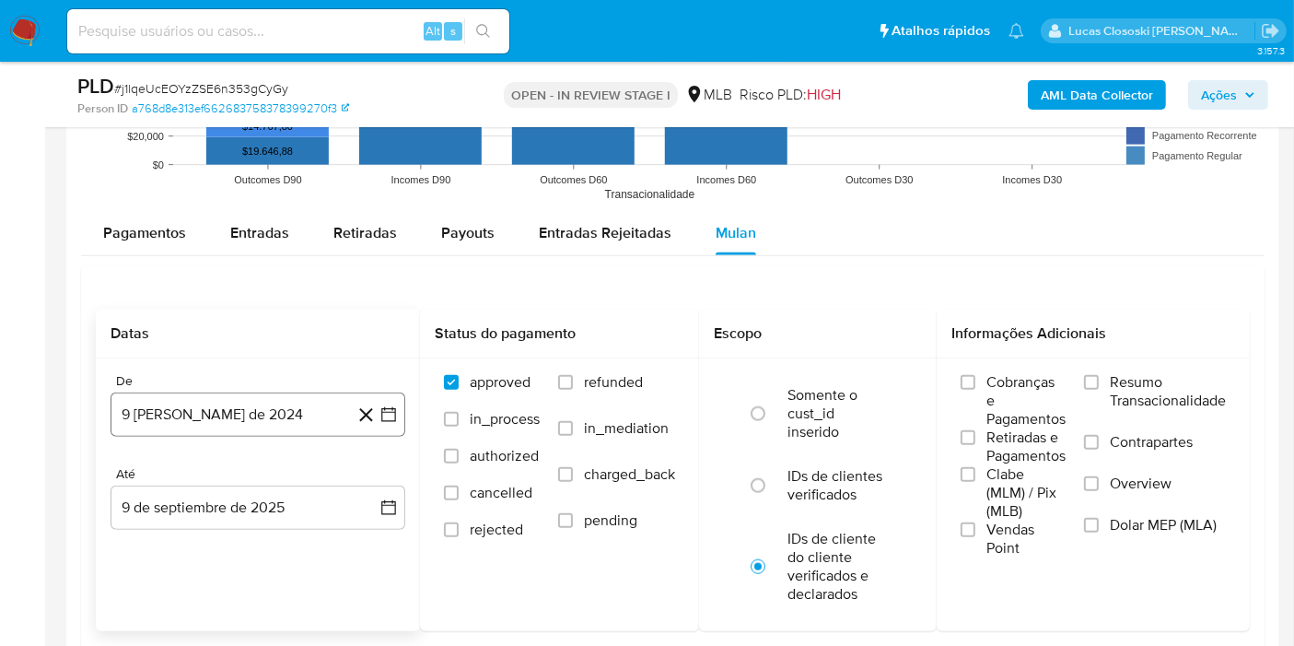
click at [392, 410] on icon "button" at bounding box center [389, 414] width 18 height 18
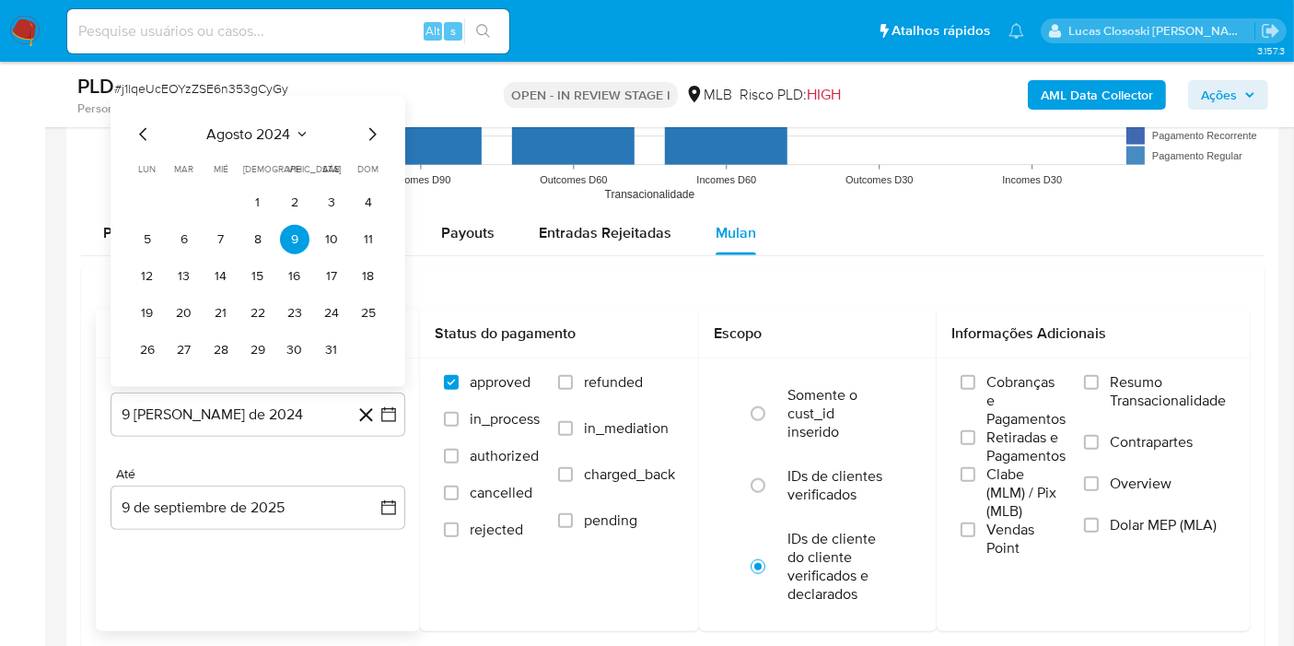
click at [288, 135] on span "agosto 2024" at bounding box center [249, 134] width 84 height 18
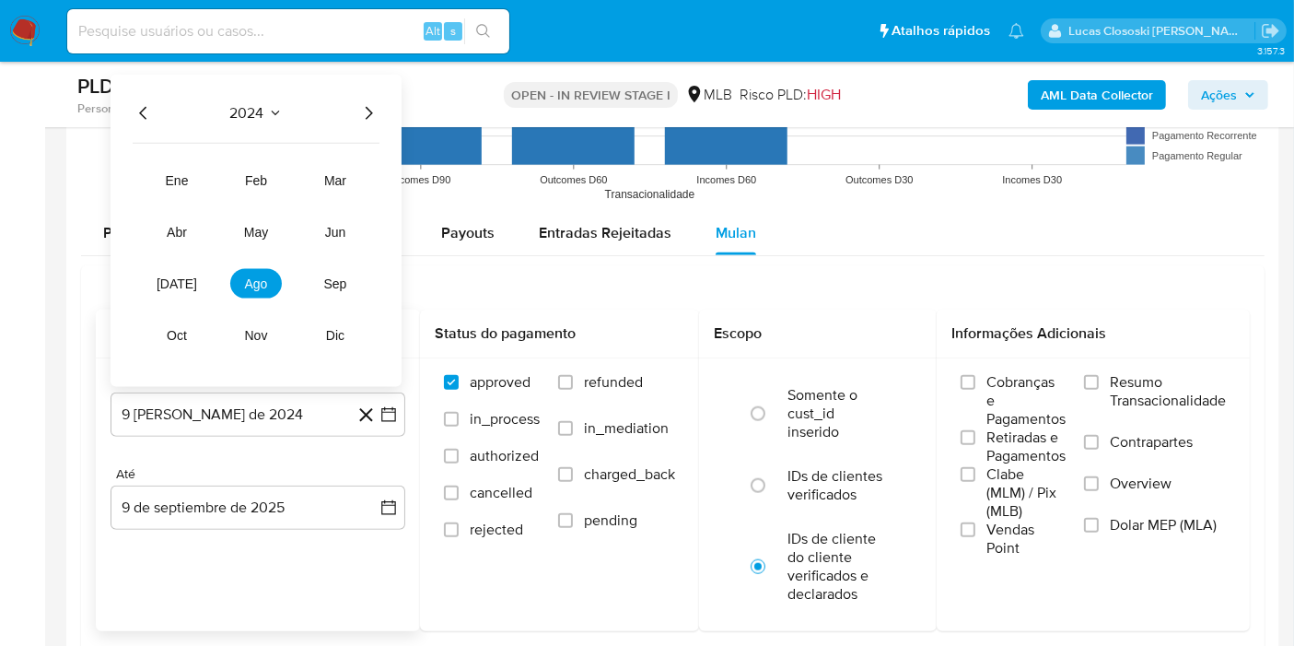
click at [374, 112] on icon "Año siguiente" at bounding box center [368, 113] width 22 height 22
click at [164, 275] on button "[DATE]" at bounding box center [177, 283] width 52 height 29
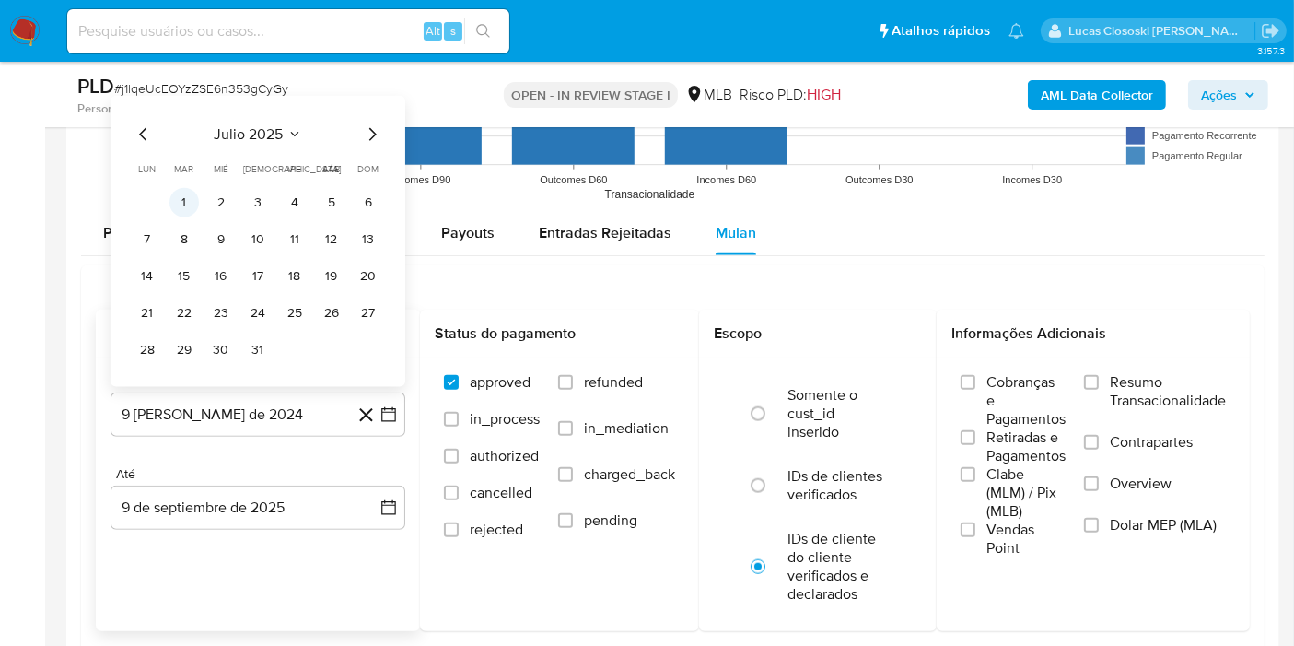
click at [179, 201] on button "1" at bounding box center [183, 202] width 29 height 29
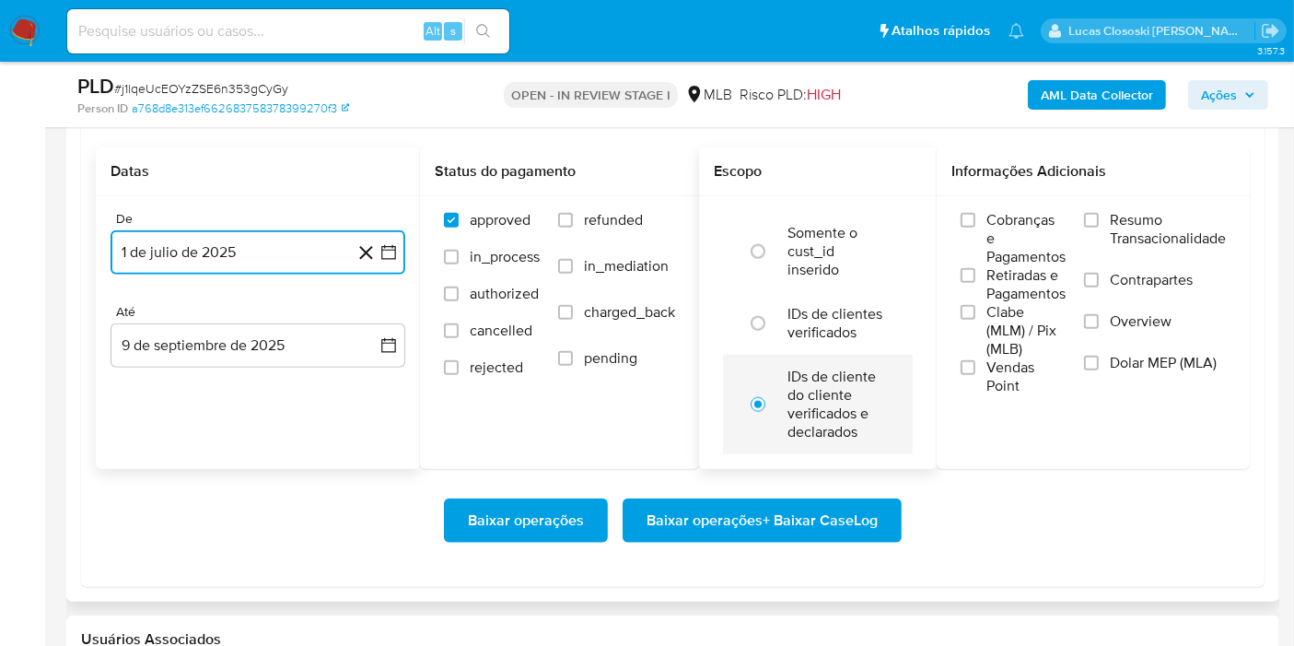
scroll to position [2047, 0]
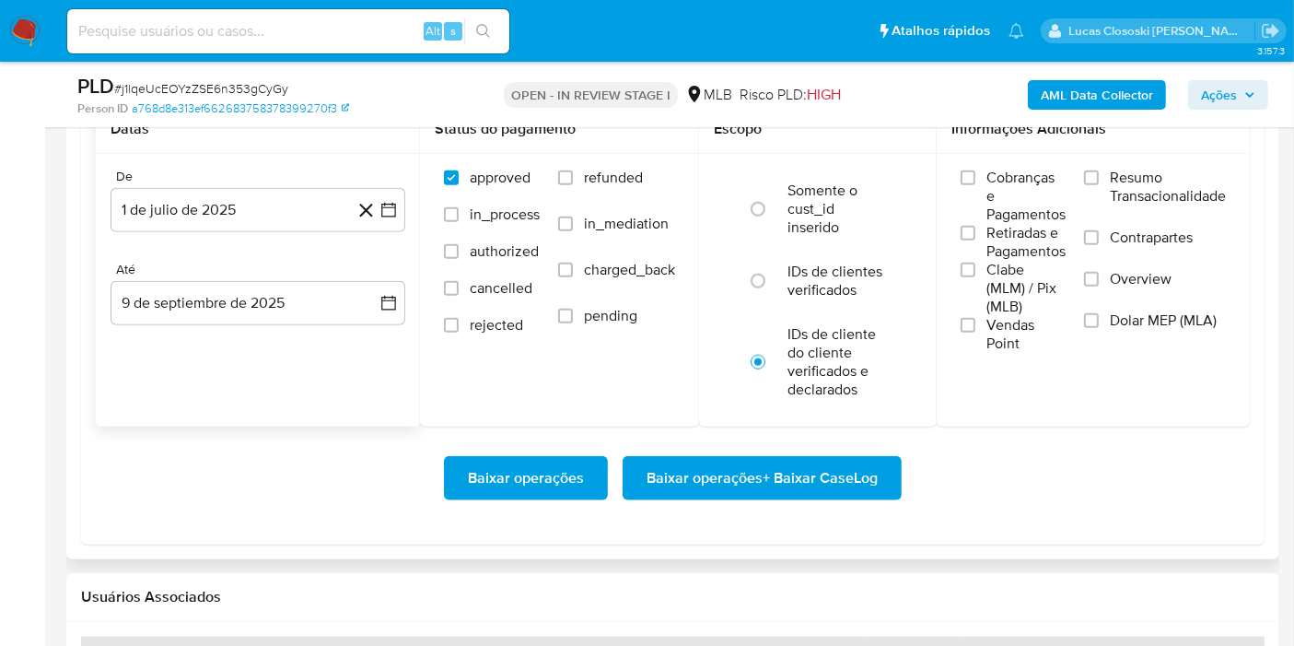
click at [776, 501] on div "Baixar operações Baixar operações + Baixar CaseLog" at bounding box center [673, 478] width 1154 height 103
click at [716, 464] on span "Baixar operações + Baixar CaseLog" at bounding box center [762, 478] width 231 height 41
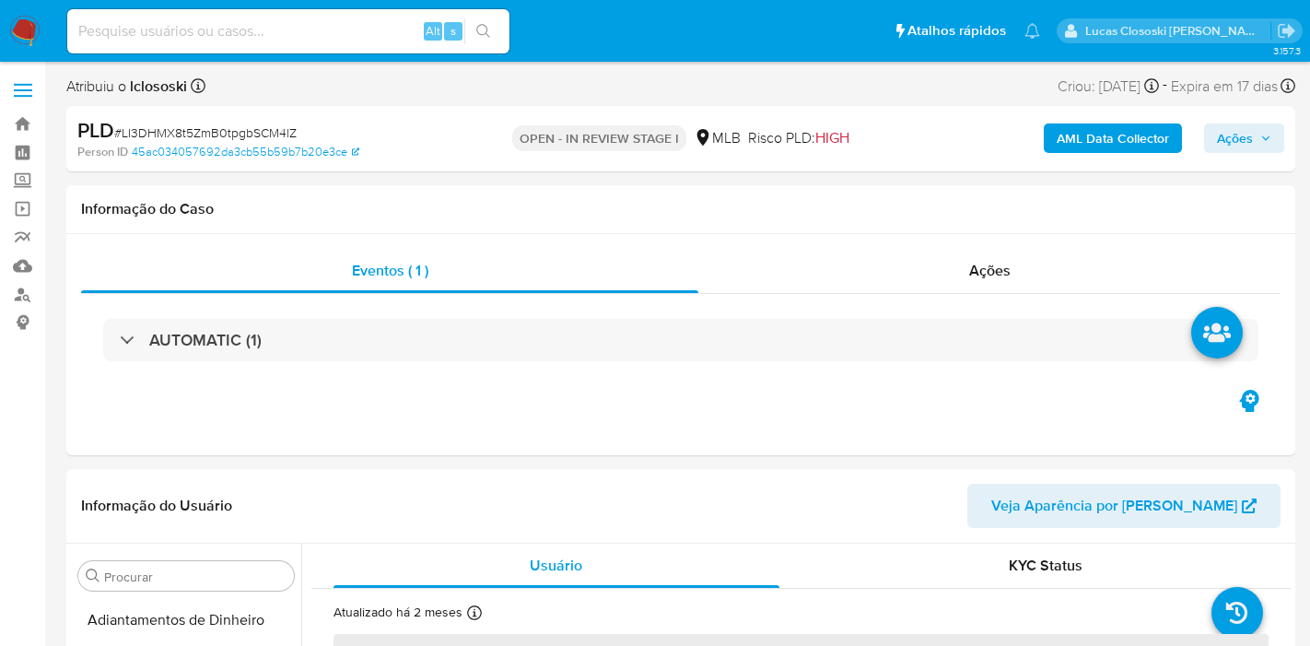
select select "10"
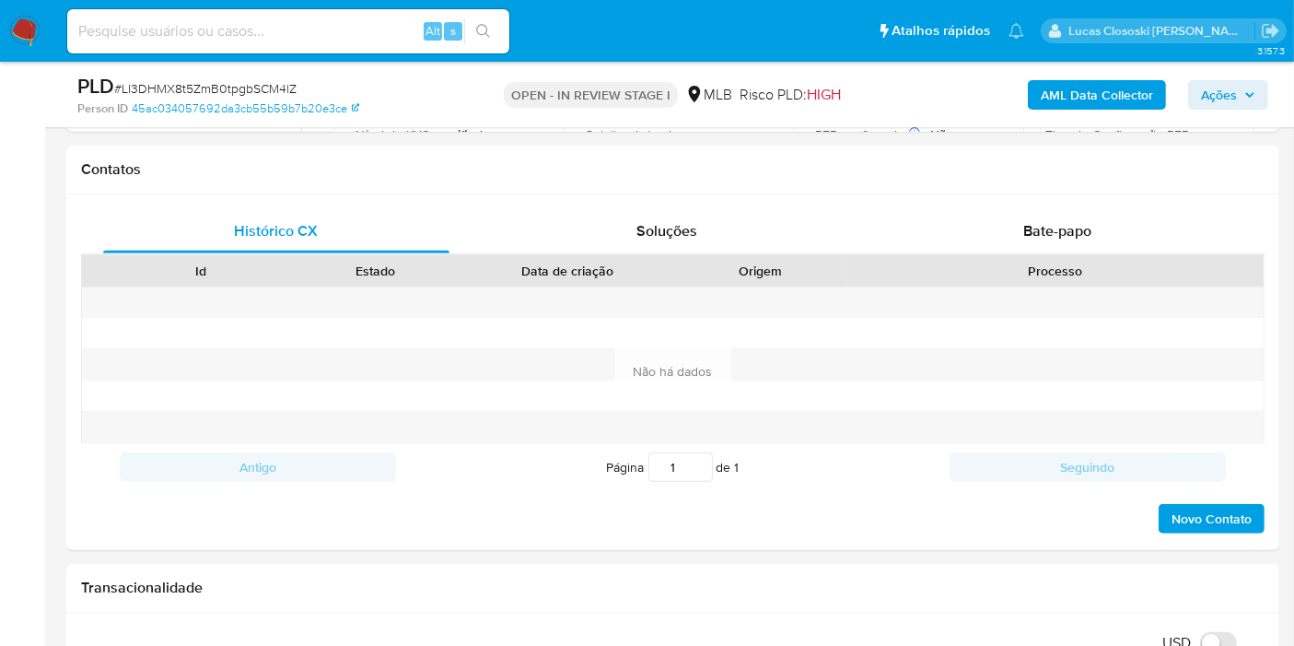
scroll to position [866, 0]
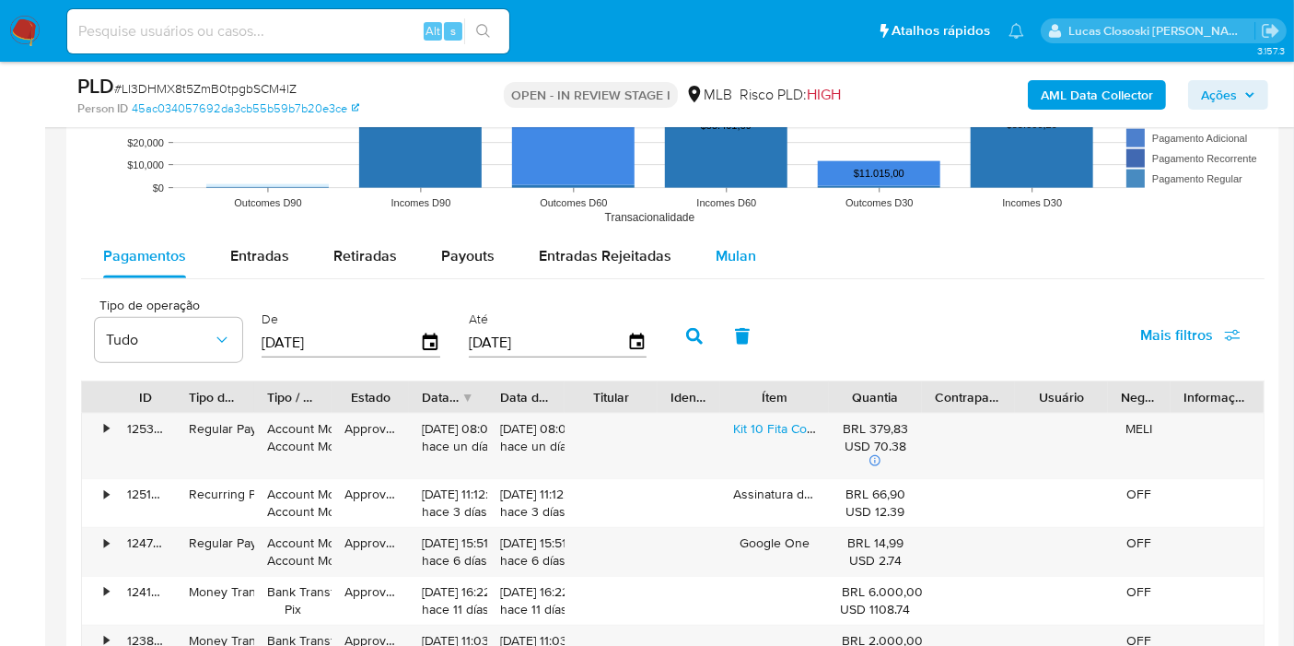
click at [716, 263] on div "Mulan" at bounding box center [736, 256] width 41 height 44
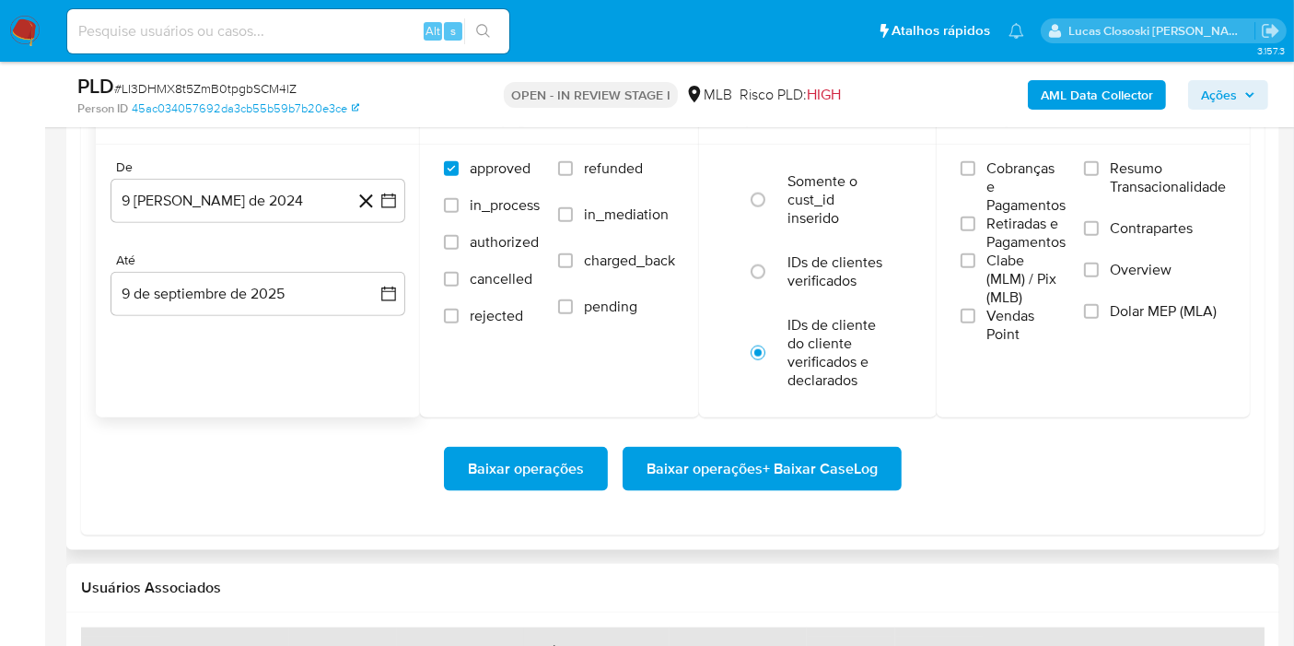
scroll to position [2149, 0]
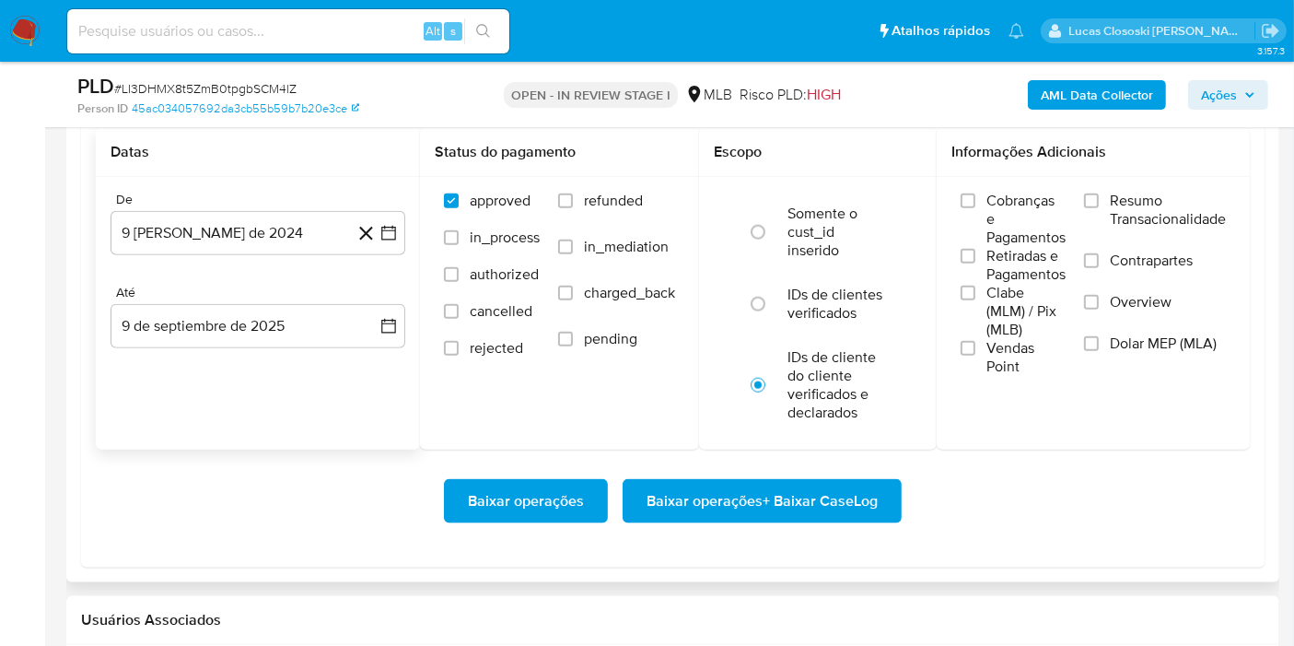
click at [402, 255] on div "De 9 [PERSON_NAME] de 2024 [DATE] Até 9 de septiembre de 2025 [DATE]" at bounding box center [258, 285] width 324 height 216
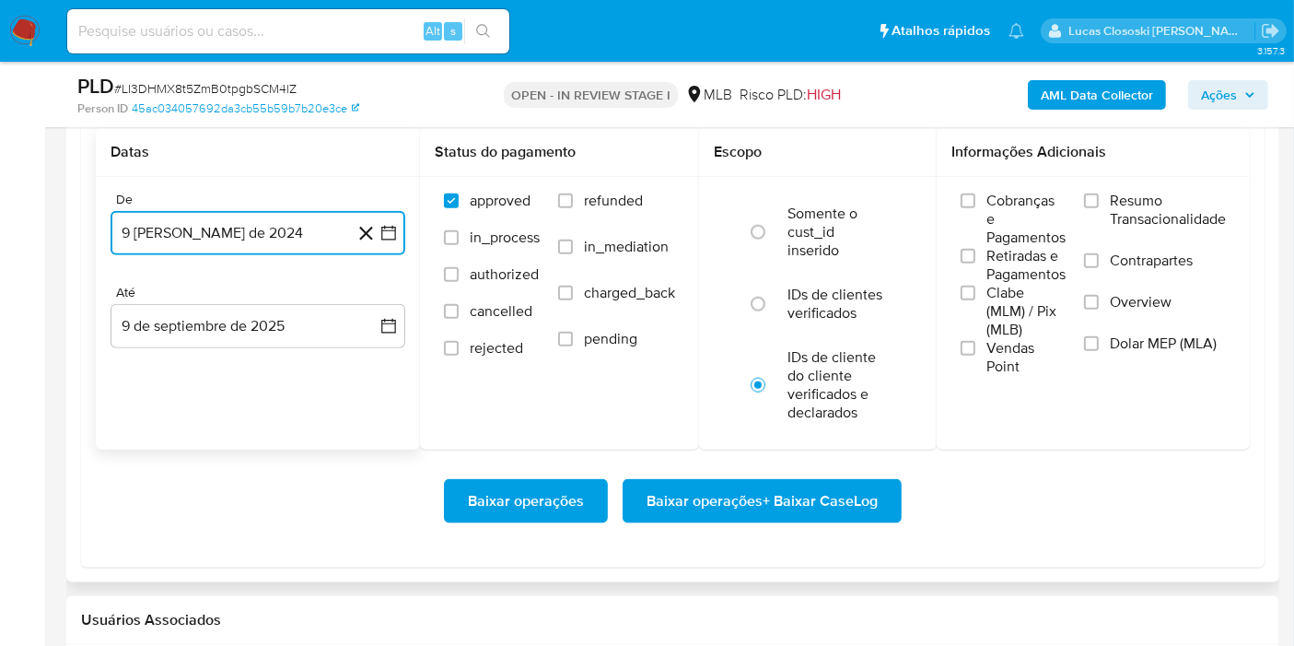
click at [399, 239] on button "9 [PERSON_NAME] de 2024" at bounding box center [258, 233] width 295 height 44
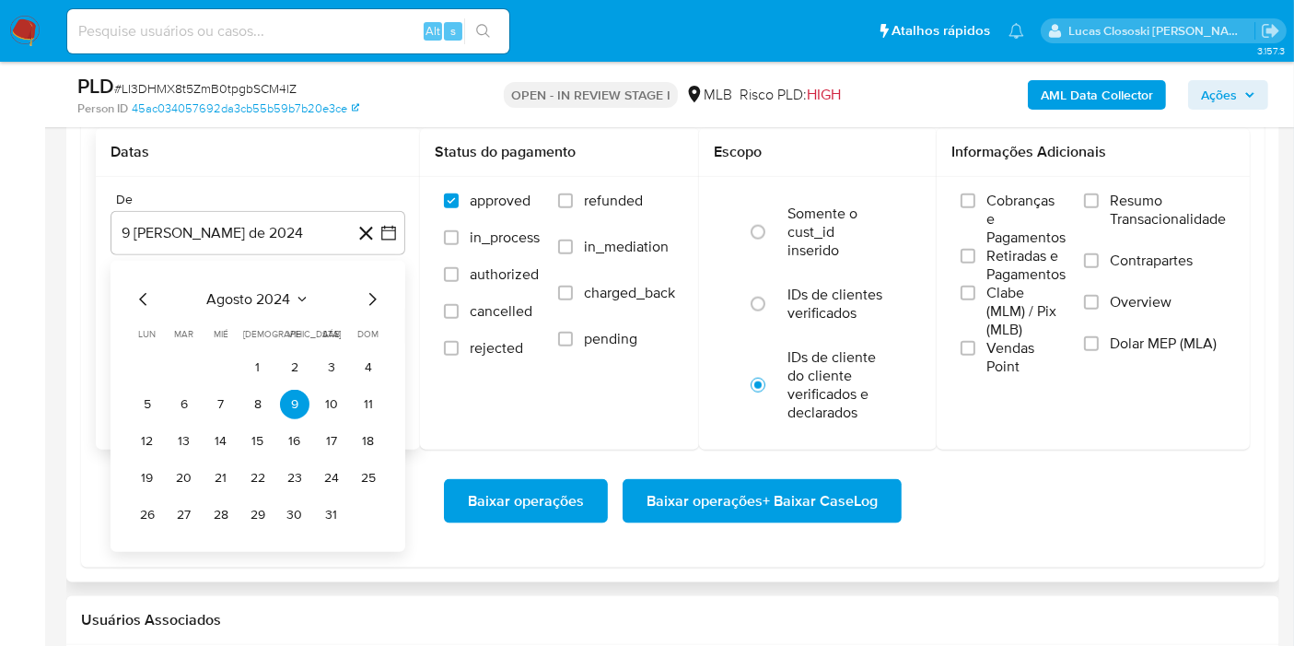
click at [312, 288] on div "agosto 2024" at bounding box center [258, 299] width 251 height 22
click at [264, 292] on span "agosto 2024" at bounding box center [249, 299] width 84 height 18
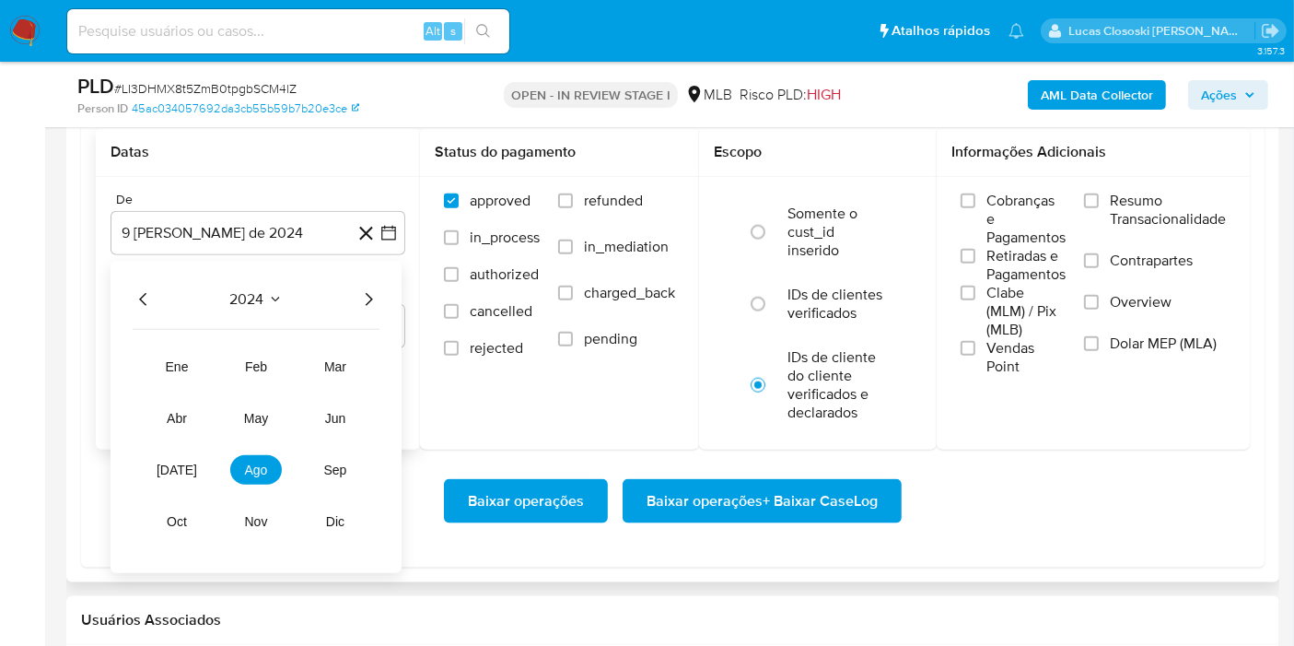
click at [368, 310] on div "2024 2024 ene feb mar abr may jun [DATE] ago sep oct nov dic" at bounding box center [256, 417] width 291 height 312
click at [368, 298] on icon "Año siguiente" at bounding box center [369, 299] width 7 height 13
click at [186, 462] on button "[DATE]" at bounding box center [177, 469] width 52 height 29
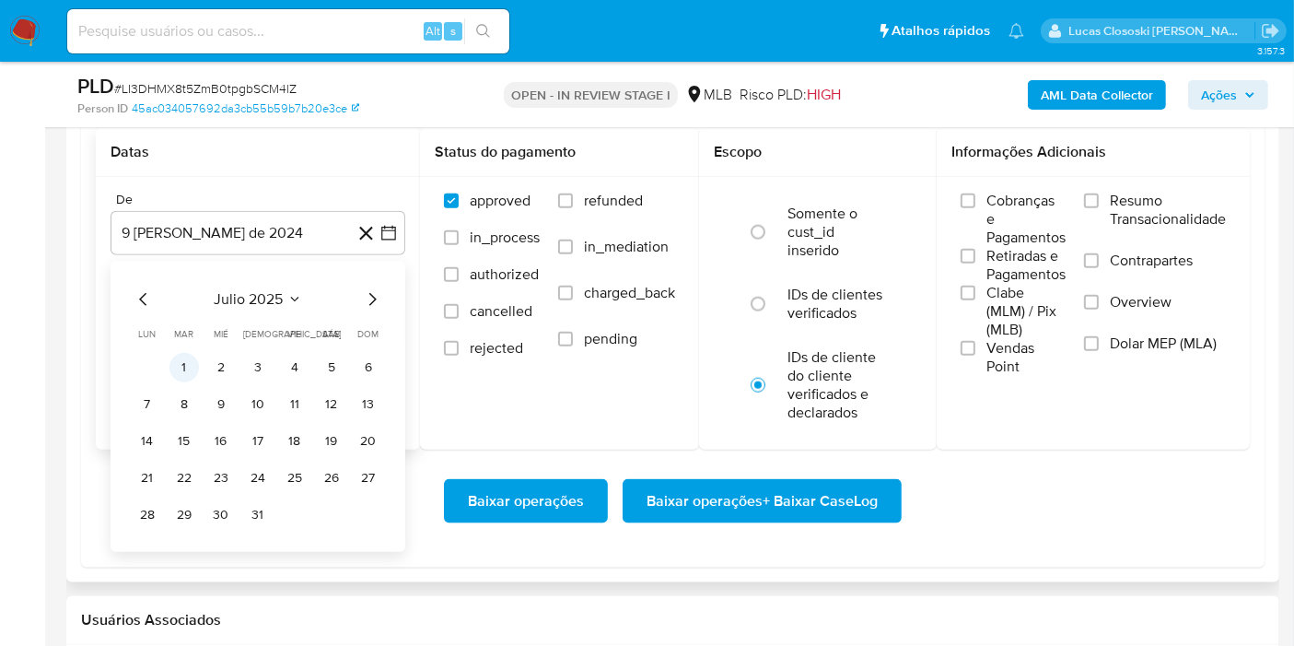
click at [185, 372] on button "1" at bounding box center [183, 367] width 29 height 29
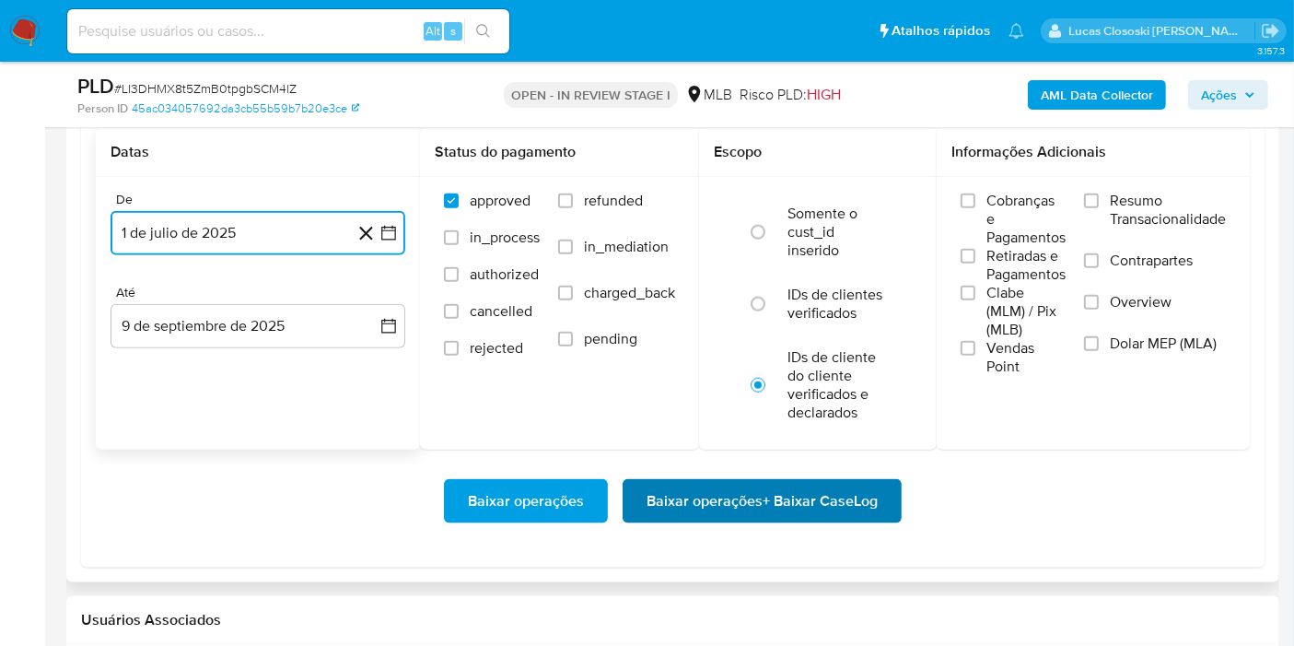
click at [781, 498] on span "Baixar operações + Baixar CaseLog" at bounding box center [762, 501] width 231 height 41
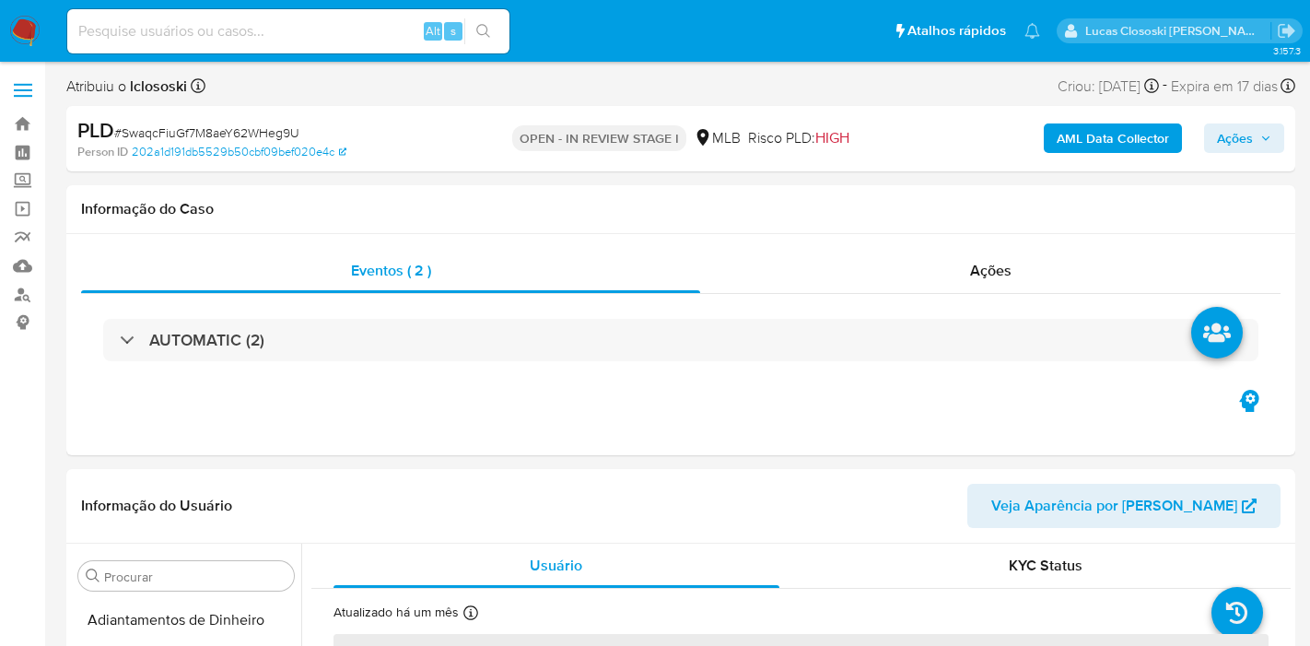
select select "10"
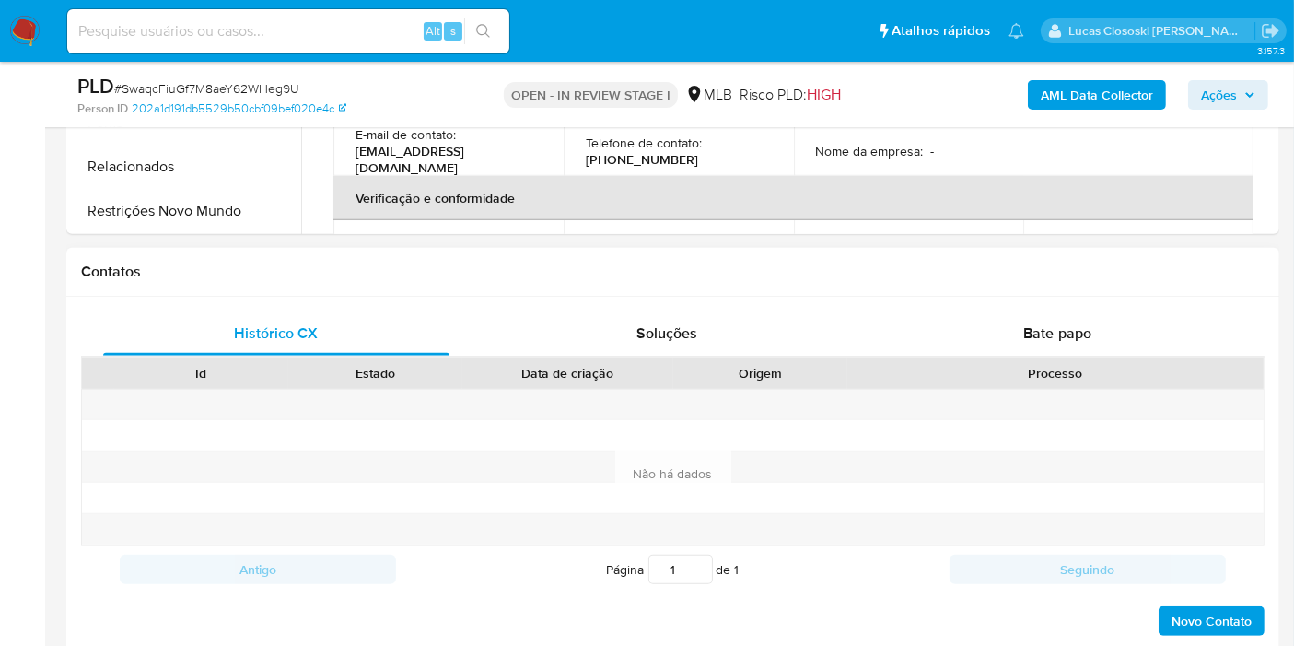
scroll to position [866, 0]
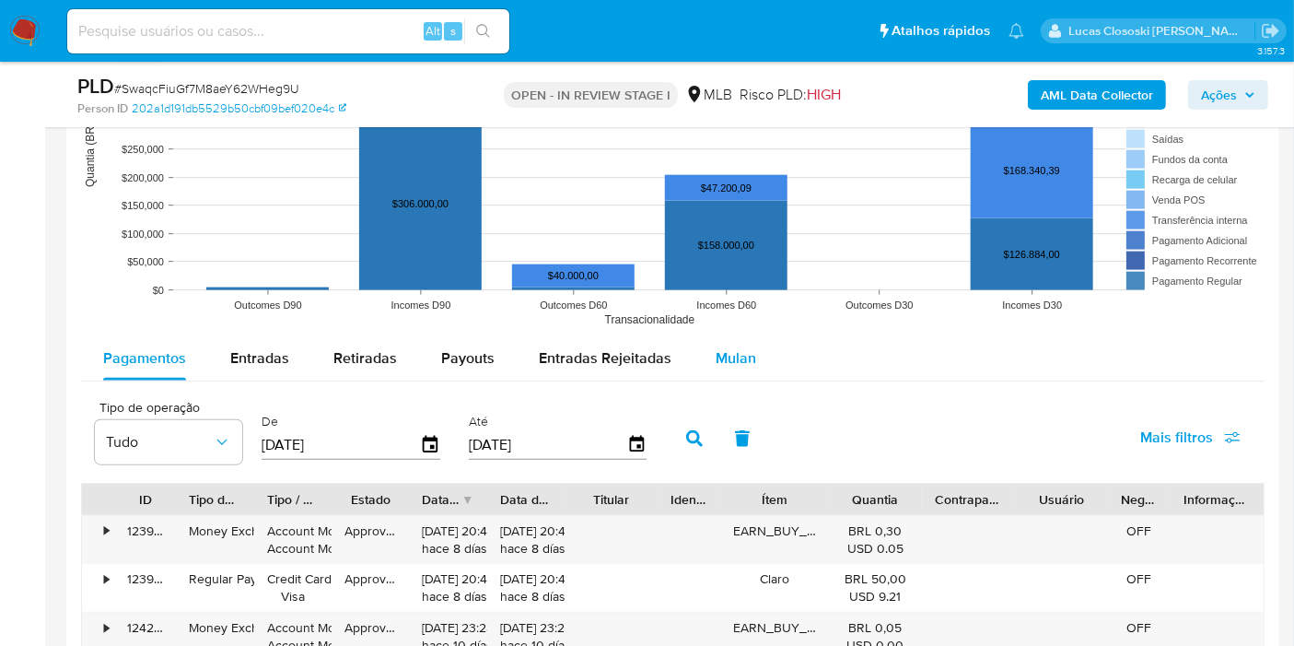
click at [763, 338] on button "Mulan" at bounding box center [736, 358] width 85 height 44
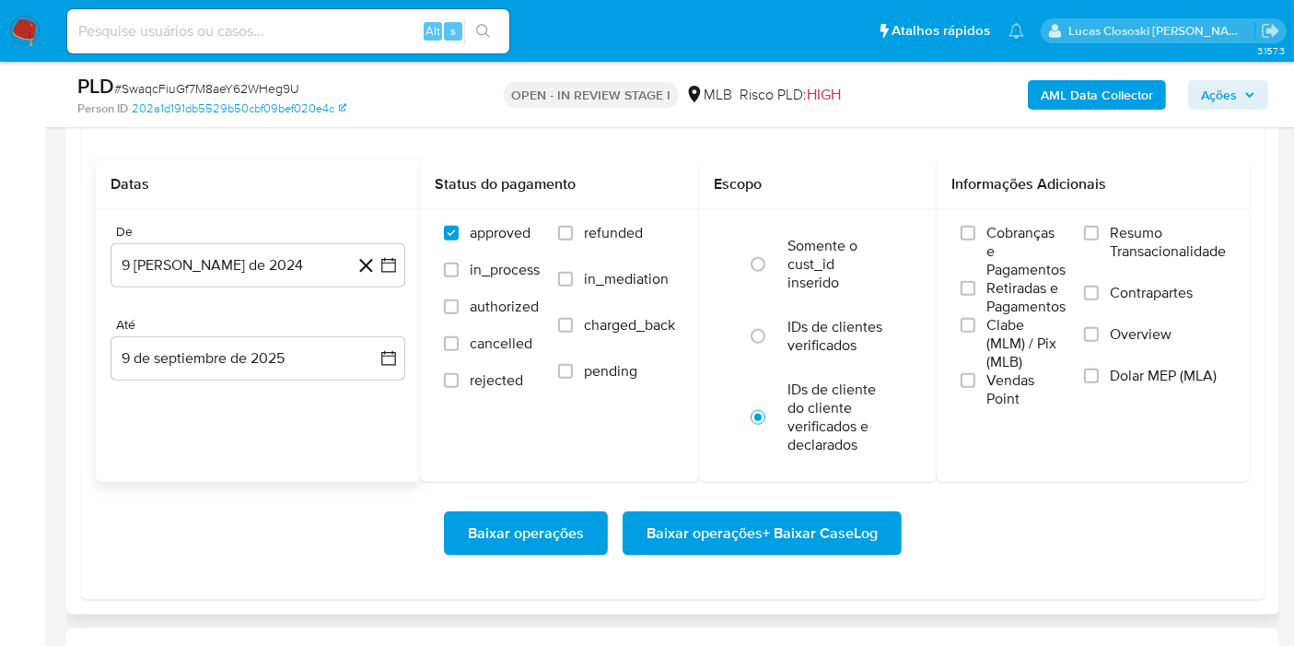
scroll to position [2149, 0]
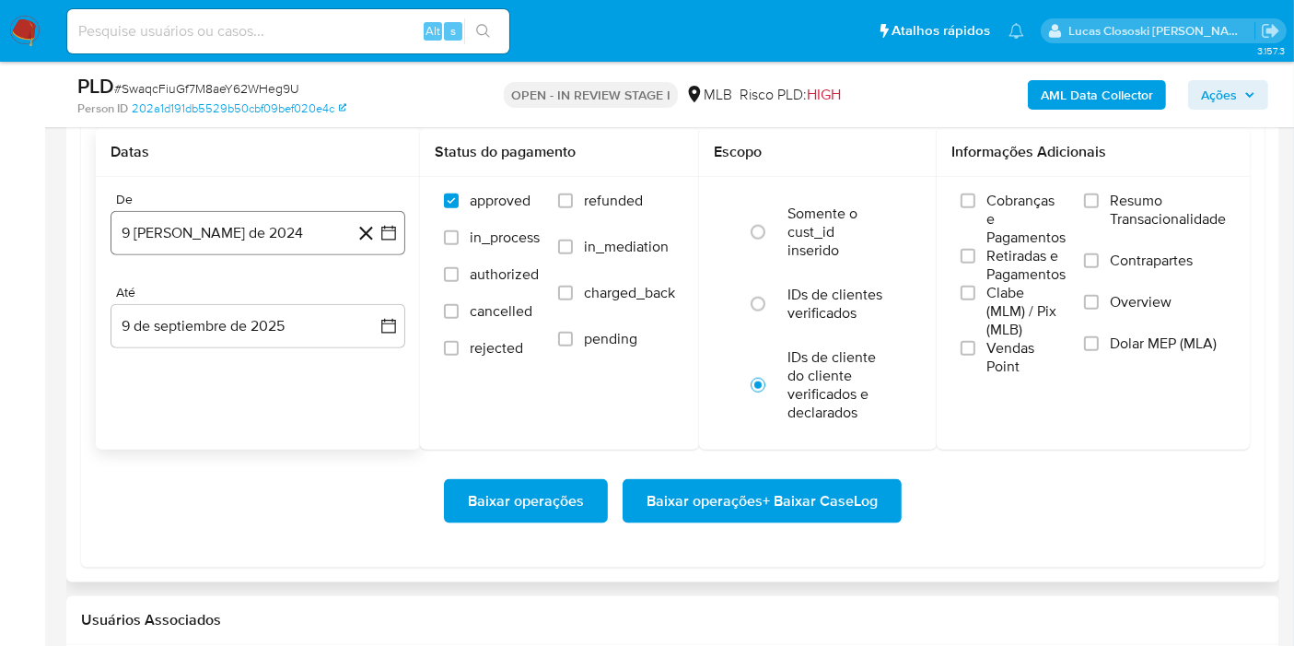
click at [381, 228] on icon "button" at bounding box center [388, 233] width 15 height 15
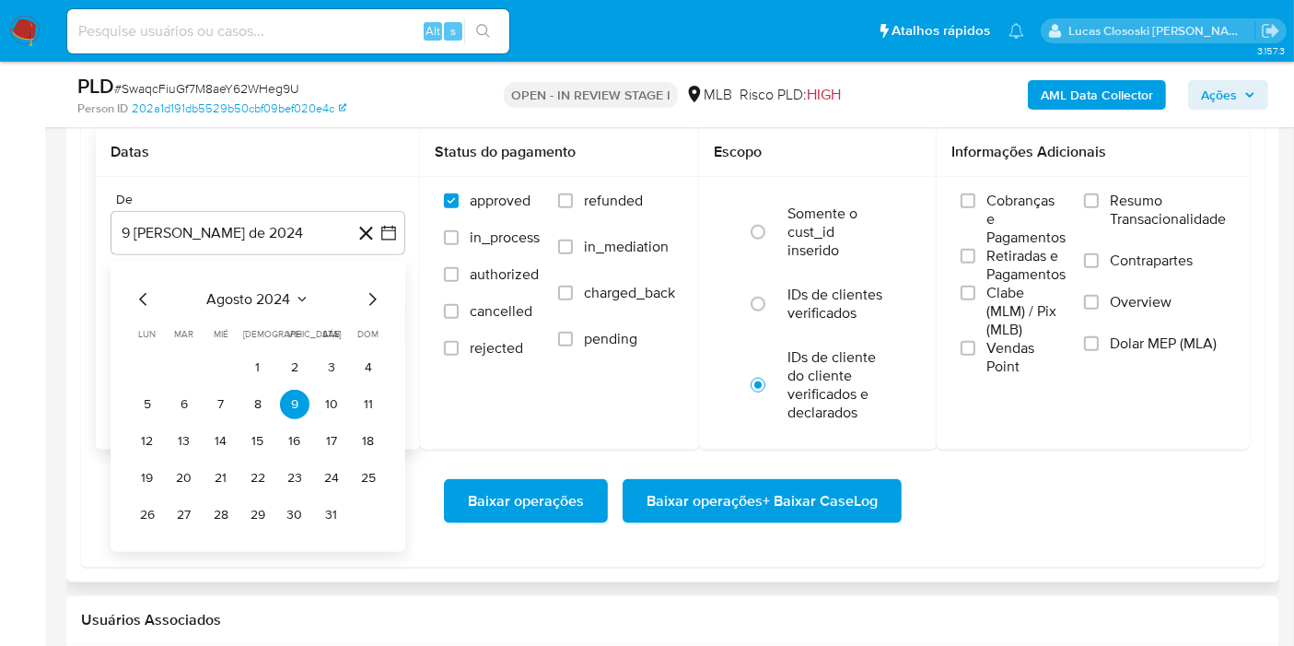
click at [274, 290] on span "agosto 2024" at bounding box center [249, 299] width 84 height 18
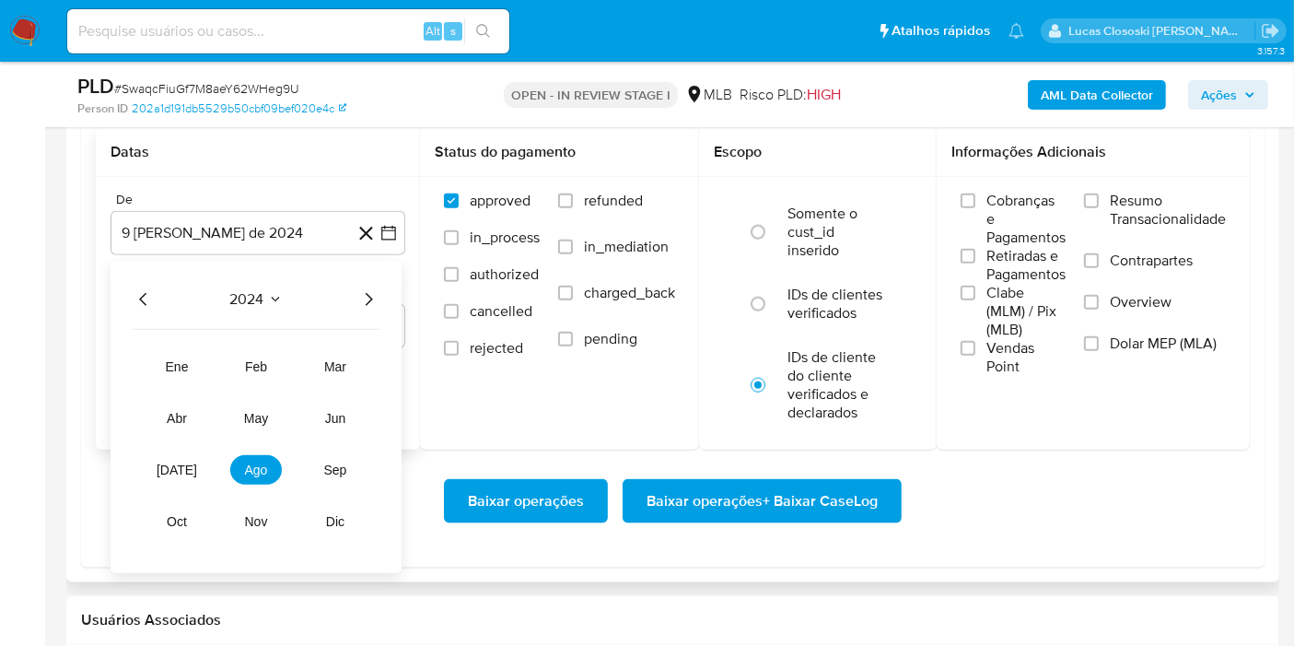
click at [371, 289] on icon "Año siguiente" at bounding box center [368, 299] width 22 height 22
click at [189, 456] on button "jul" at bounding box center [177, 469] width 52 height 29
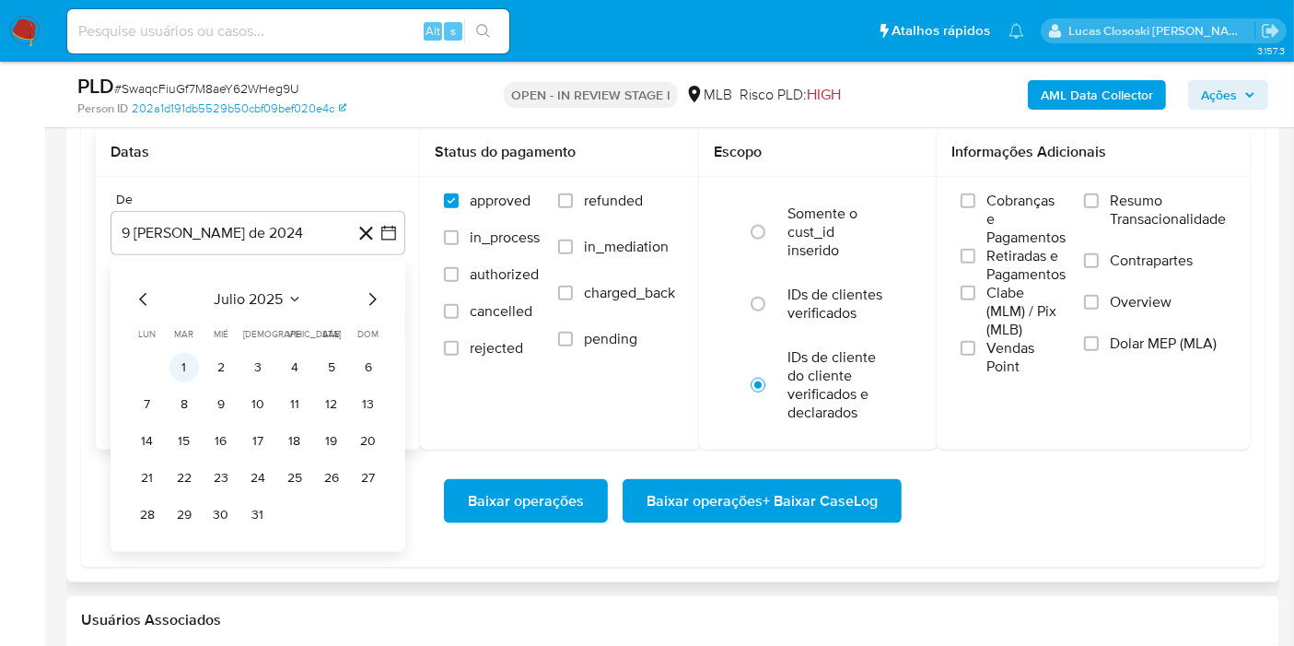
click at [185, 364] on button "1" at bounding box center [183, 367] width 29 height 29
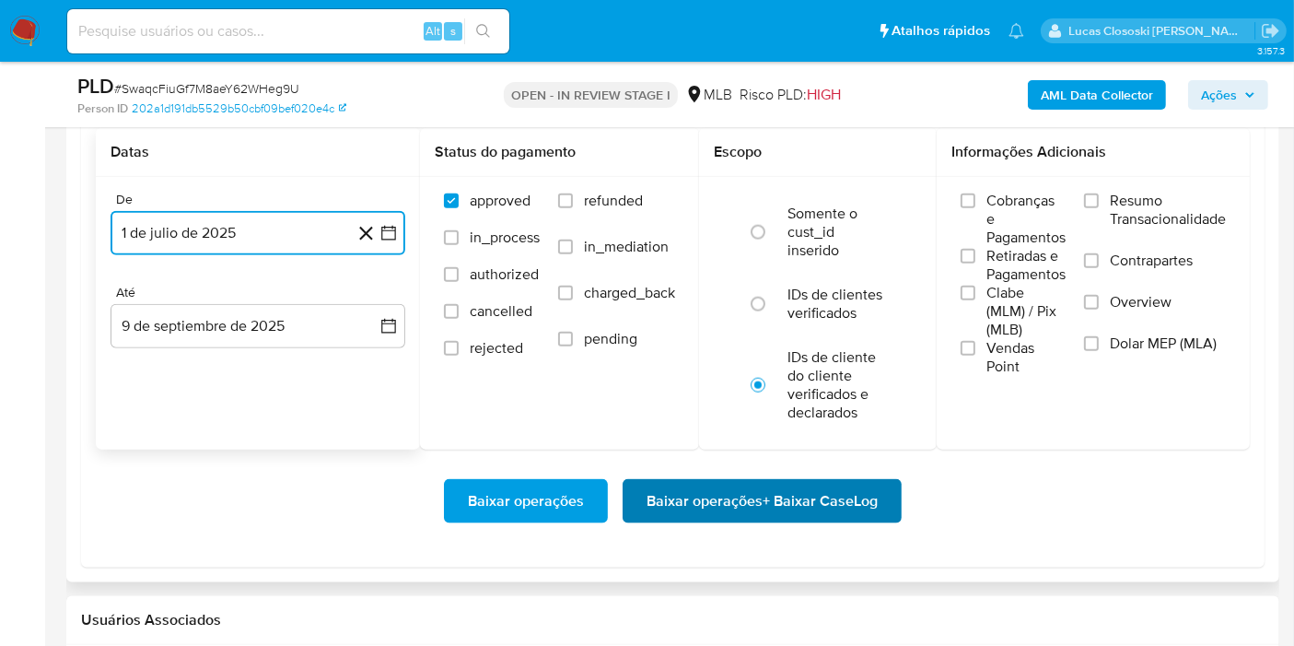
click at [739, 482] on span "Baixar operações + Baixar CaseLog" at bounding box center [762, 501] width 231 height 41
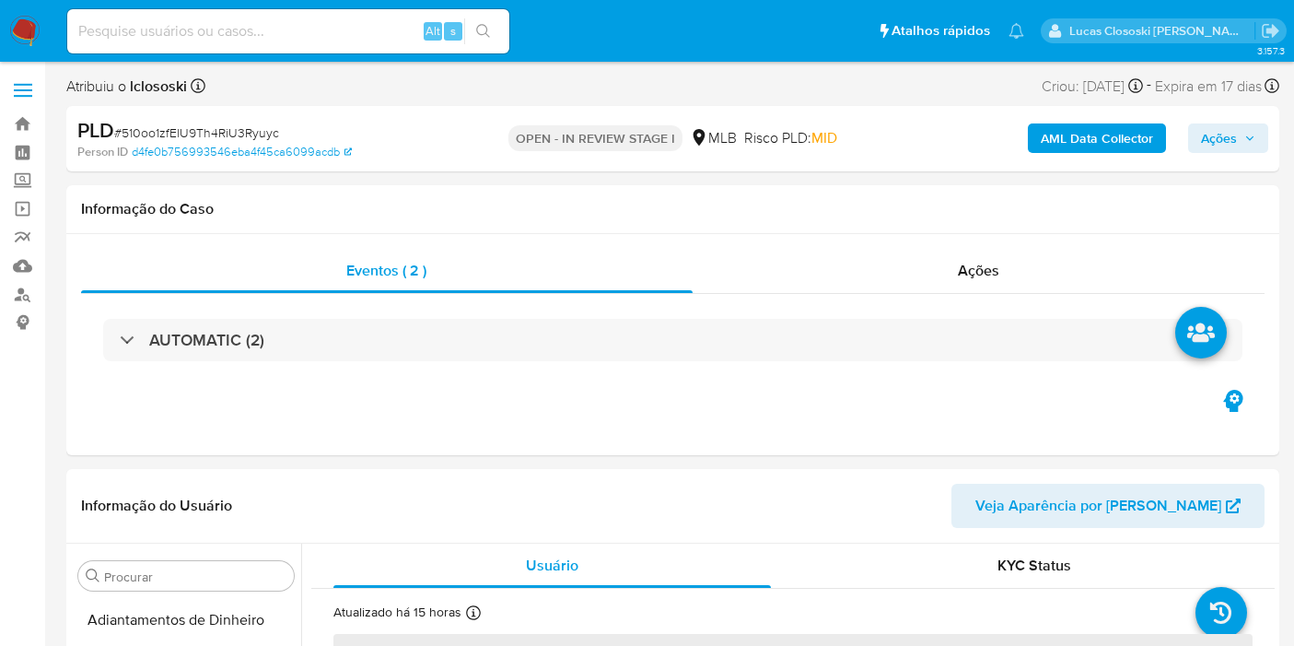
select select "10"
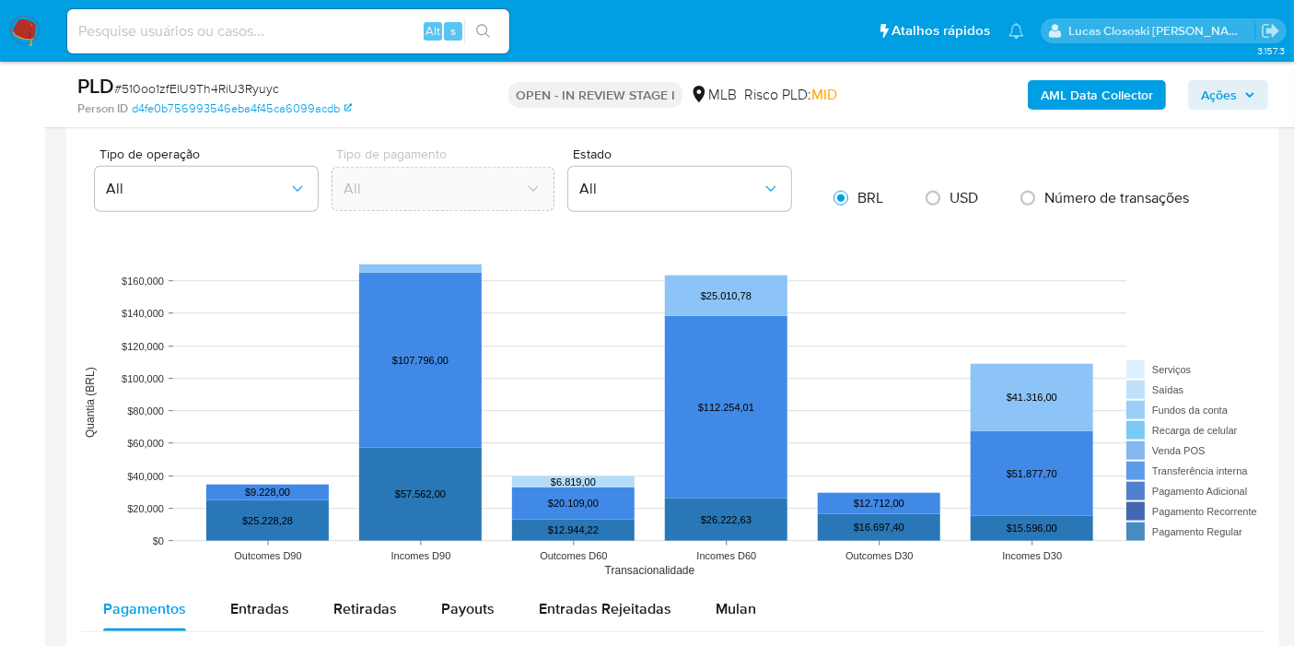
scroll to position [1739, 0]
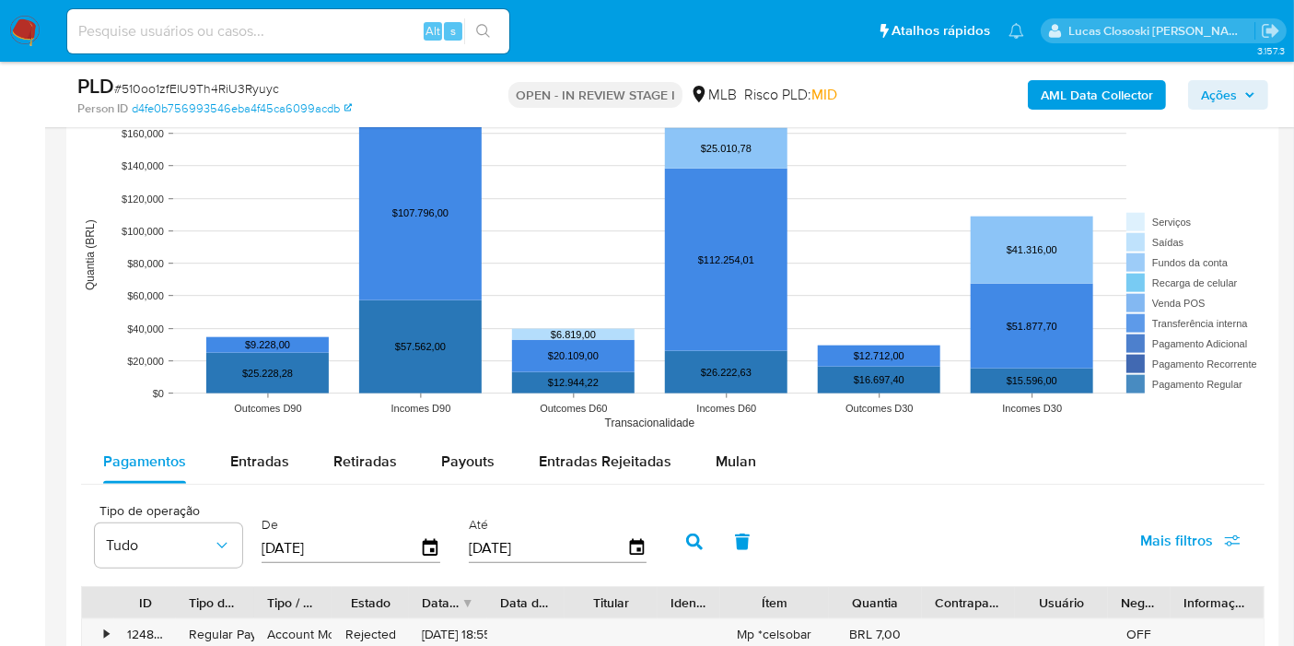
click at [801, 494] on div "Tipo de operação Tudo De [DATE] Até [DATE] Mais filtros" at bounding box center [673, 540] width 1184 height 92
click at [736, 450] on span "Mulan" at bounding box center [736, 460] width 41 height 21
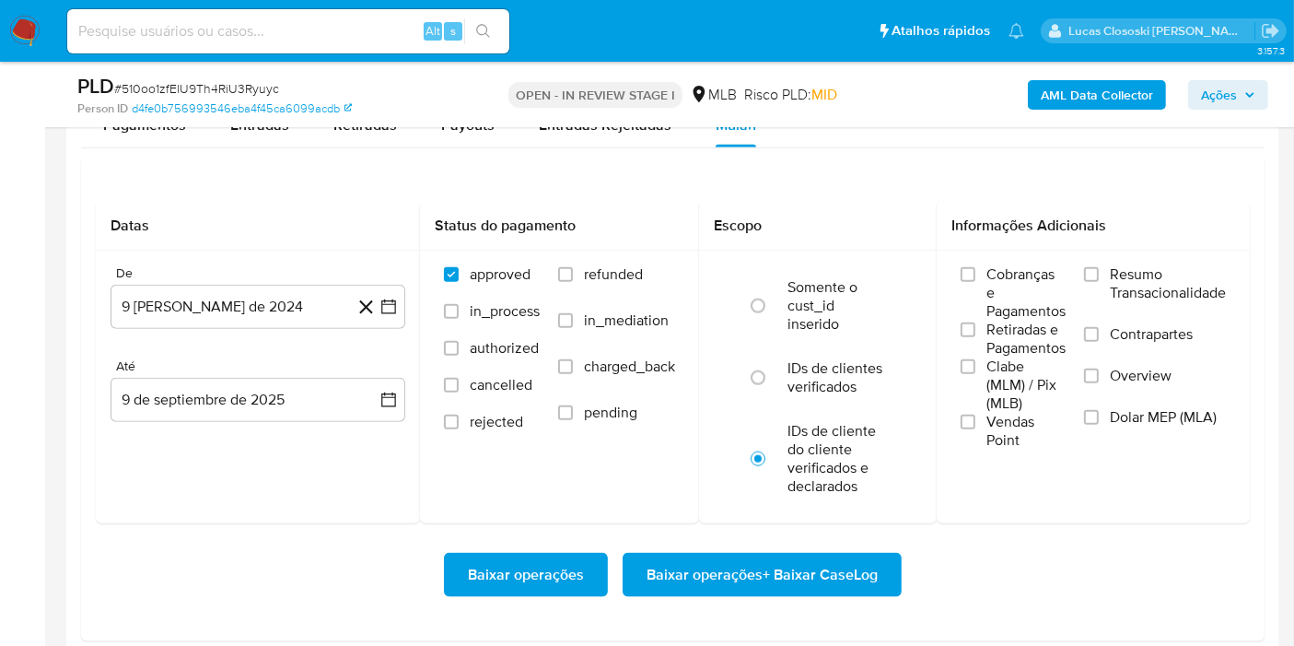
scroll to position [2149, 0]
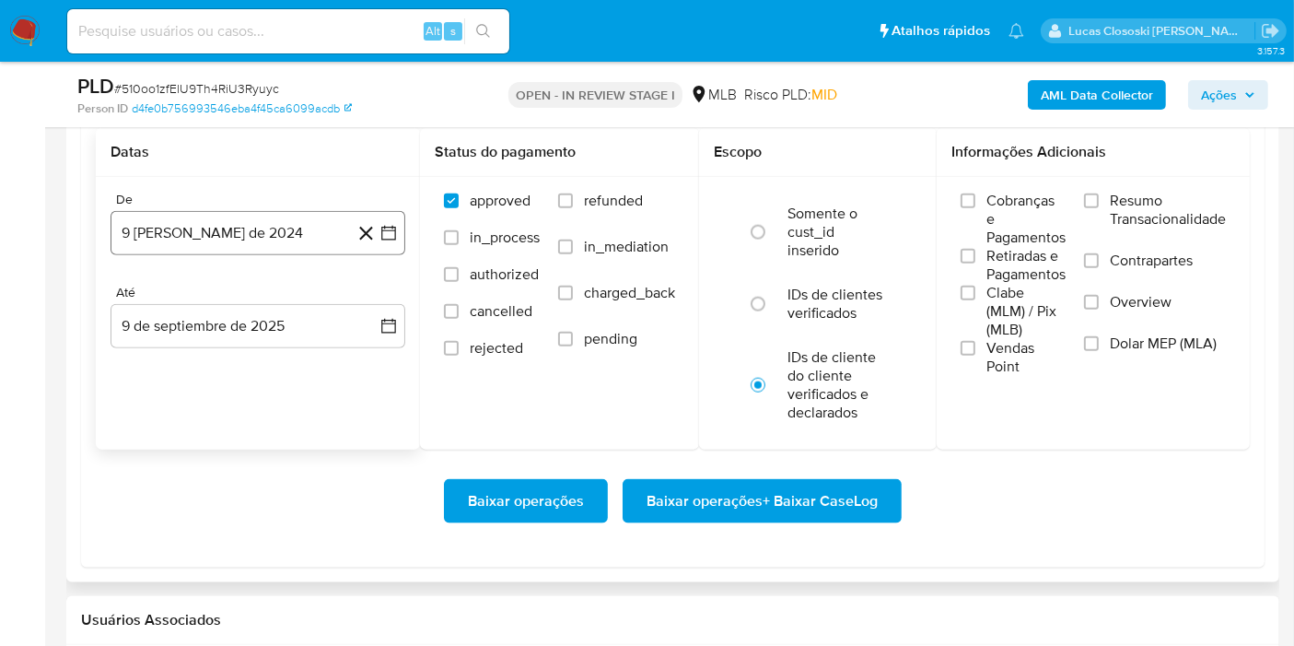
click at [385, 233] on icon "button" at bounding box center [389, 233] width 18 height 18
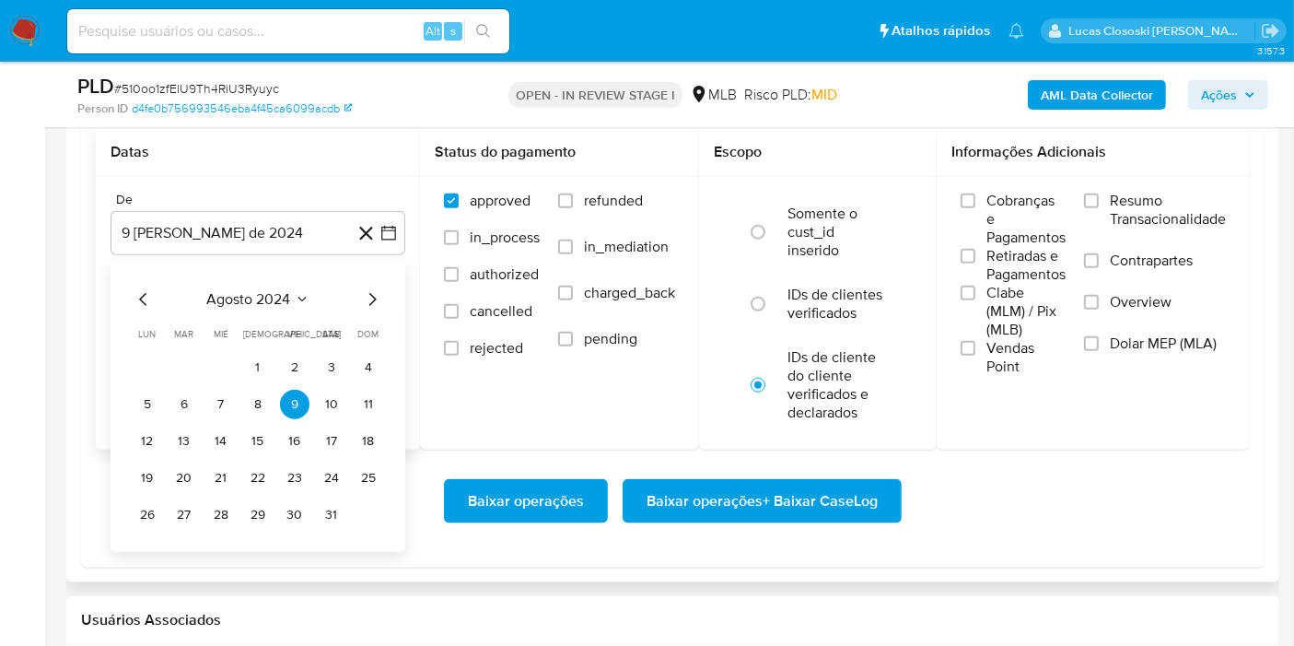
click at [231, 290] on span "agosto 2024" at bounding box center [249, 299] width 84 height 18
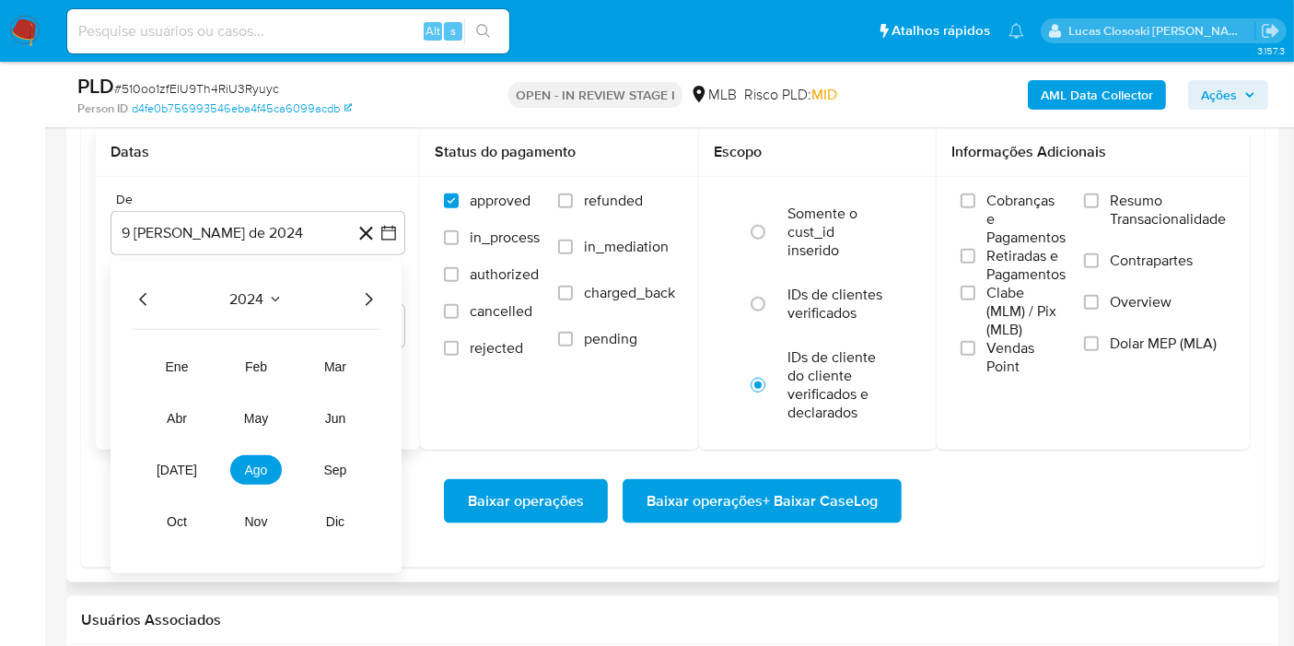
click at [355, 304] on div "2024" at bounding box center [256, 299] width 247 height 22
click at [357, 298] on icon "Año siguiente" at bounding box center [368, 299] width 22 height 22
click at [189, 459] on button "jul" at bounding box center [177, 469] width 52 height 29
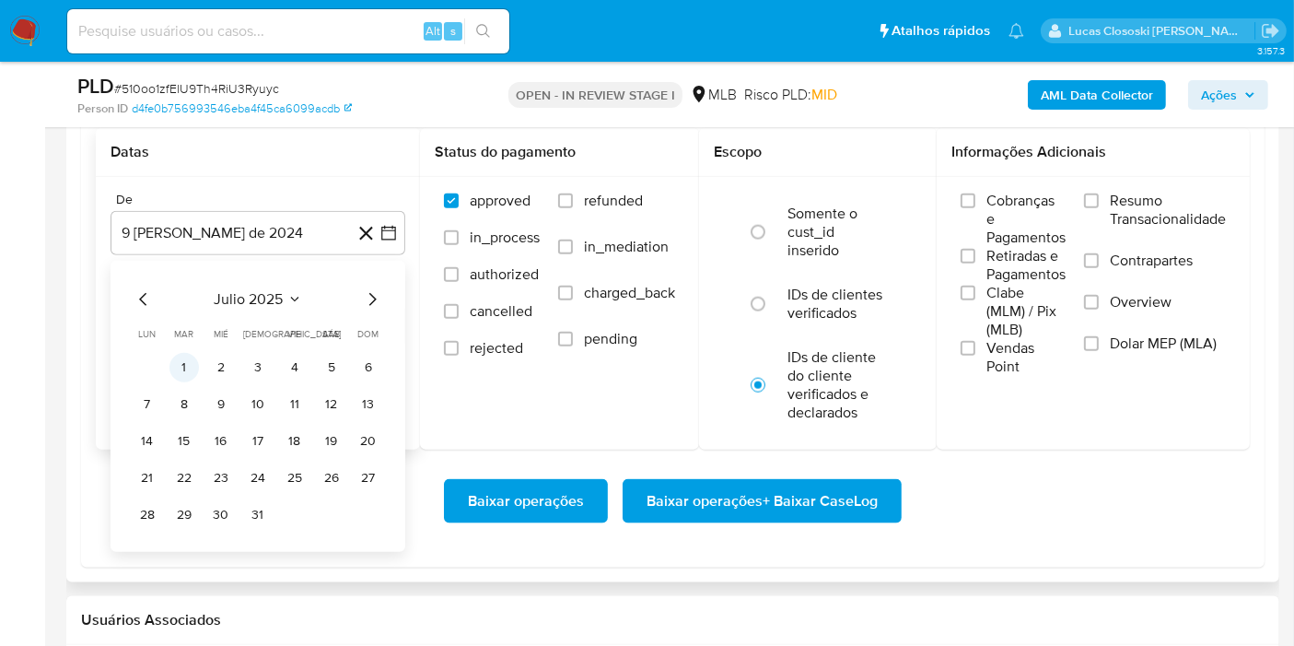
click at [188, 356] on button "1" at bounding box center [183, 367] width 29 height 29
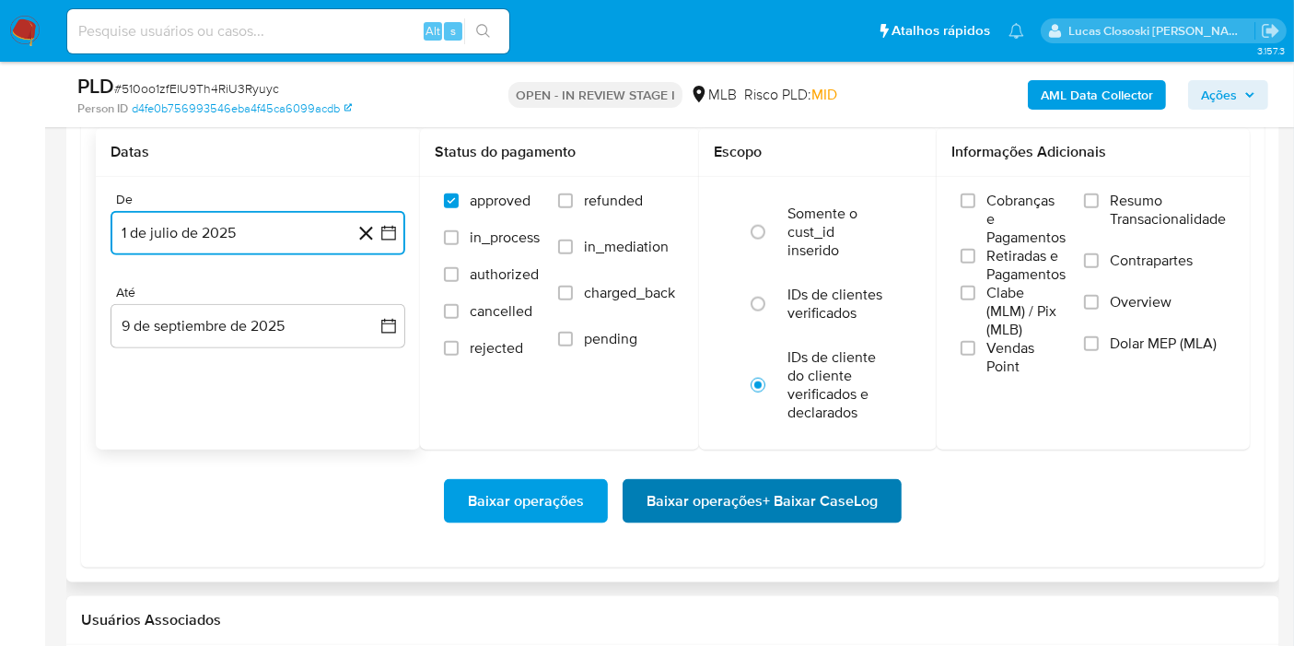
click at [847, 505] on span "Baixar operações + Baixar CaseLog" at bounding box center [762, 501] width 231 height 41
